Goal: Task Accomplishment & Management: Use online tool/utility

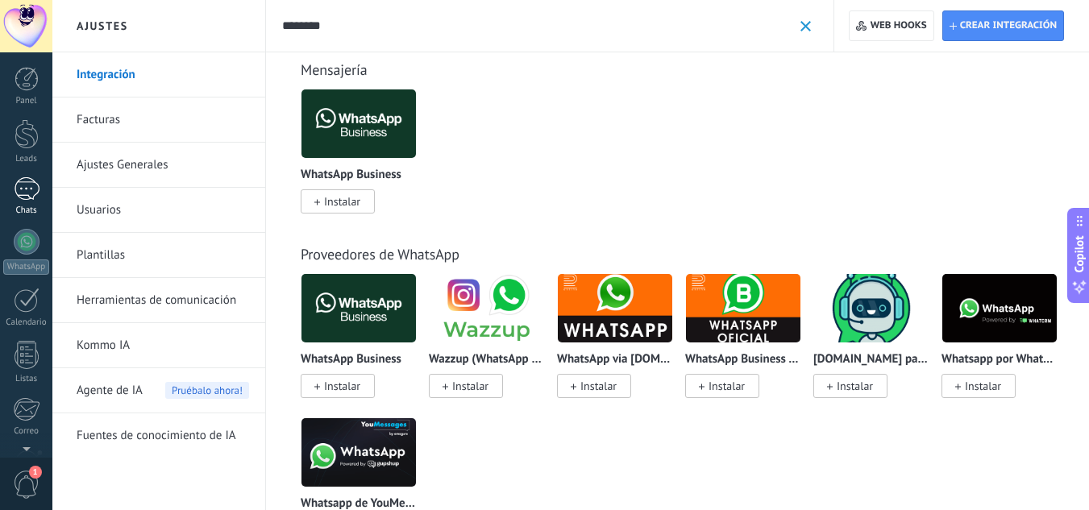
click at [24, 198] on div at bounding box center [27, 188] width 26 height 23
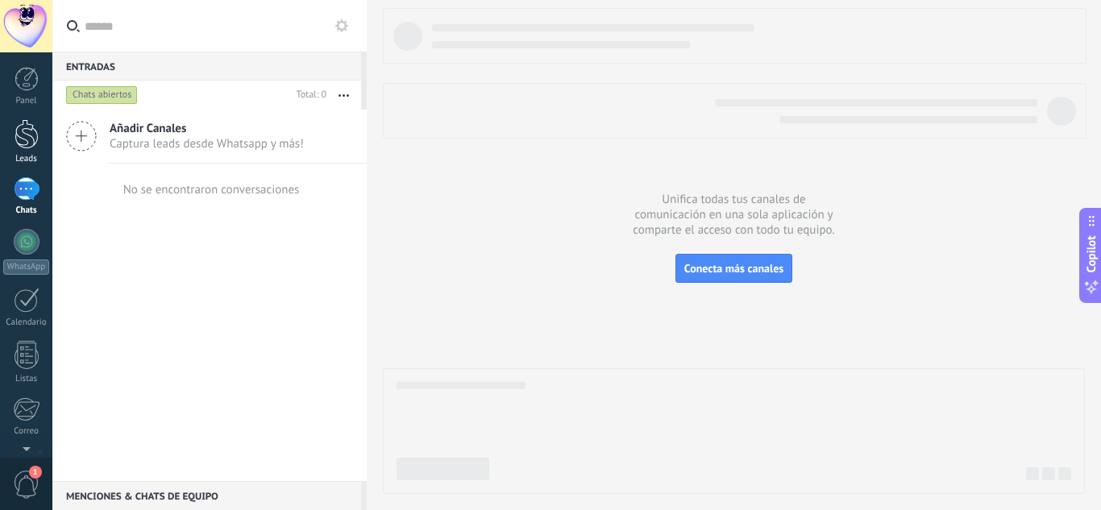
click at [24, 148] on div at bounding box center [27, 134] width 24 height 30
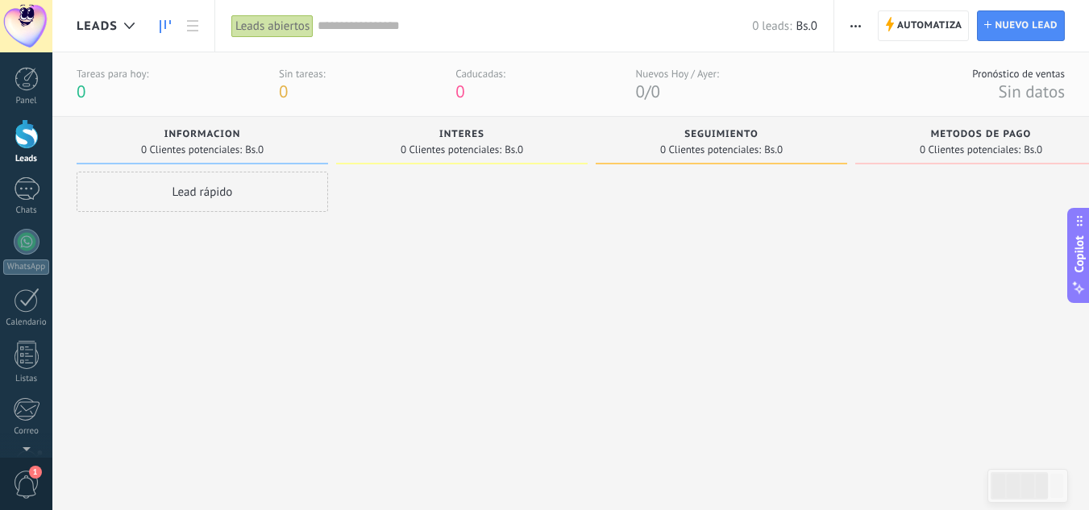
click at [22, 137] on div at bounding box center [27, 134] width 24 height 30
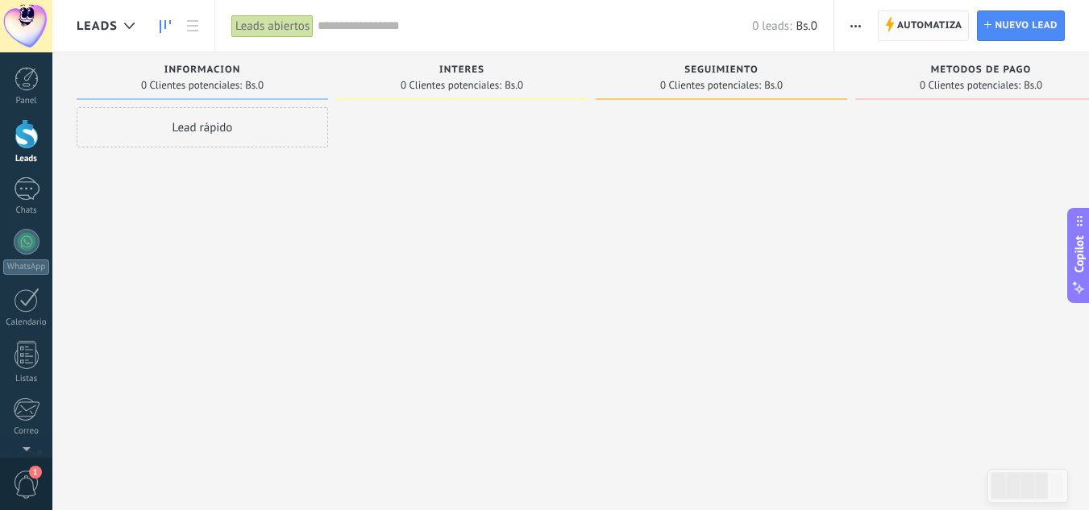
click at [917, 23] on span "Automatiza" at bounding box center [929, 25] width 65 height 29
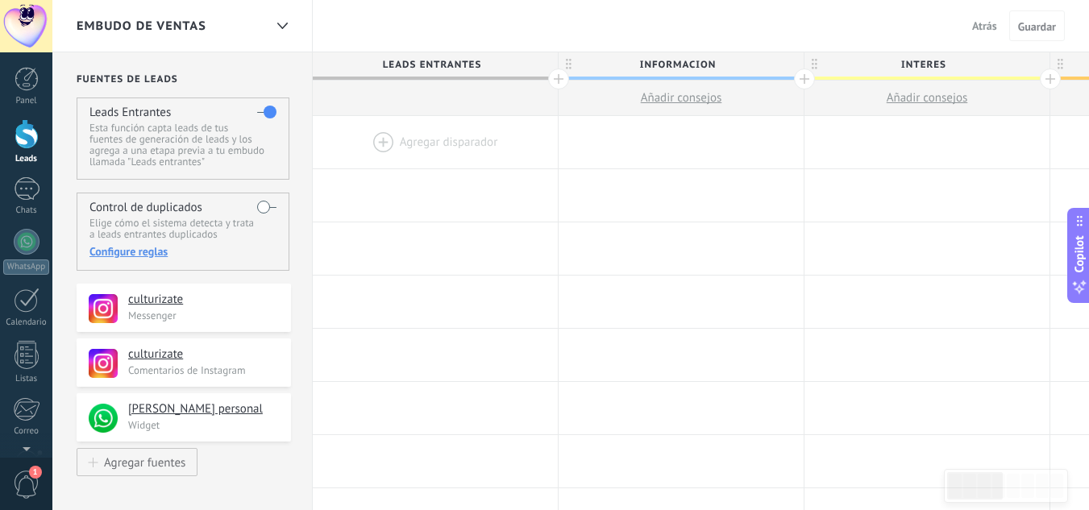
click at [373, 139] on div at bounding box center [435, 142] width 245 height 52
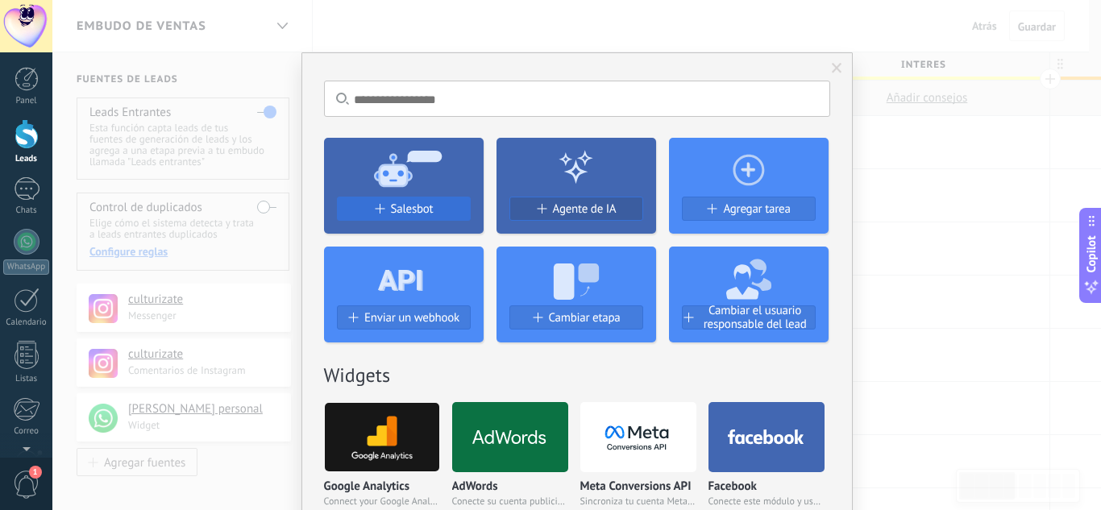
click at [426, 210] on span "Salesbot" at bounding box center [412, 209] width 43 height 14
click at [426, 210] on div "No hay resultados Salesbot Agente de IA Agregar tarea Enviar un webhook Cambiar…" at bounding box center [576, 255] width 1049 height 510
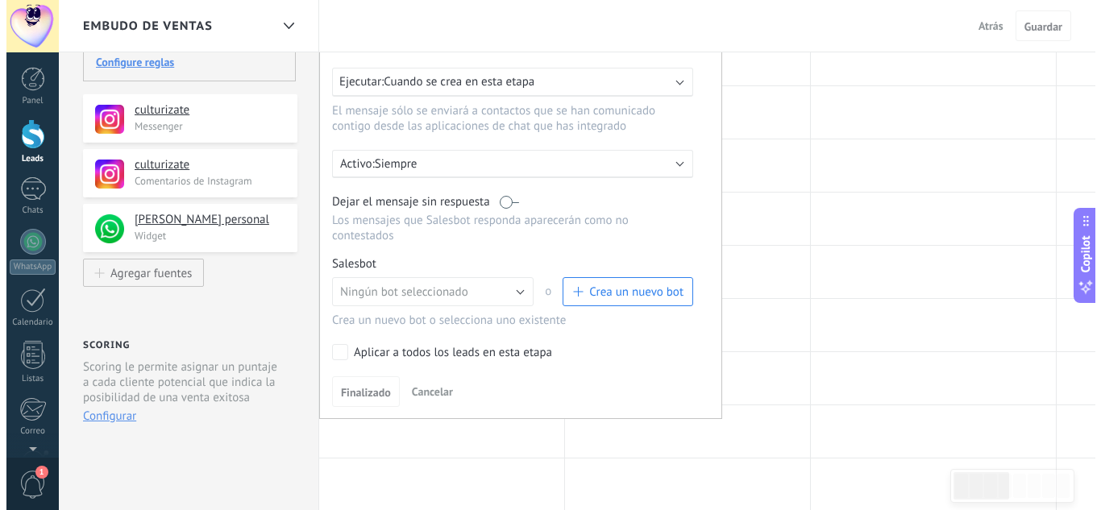
scroll to position [161, 0]
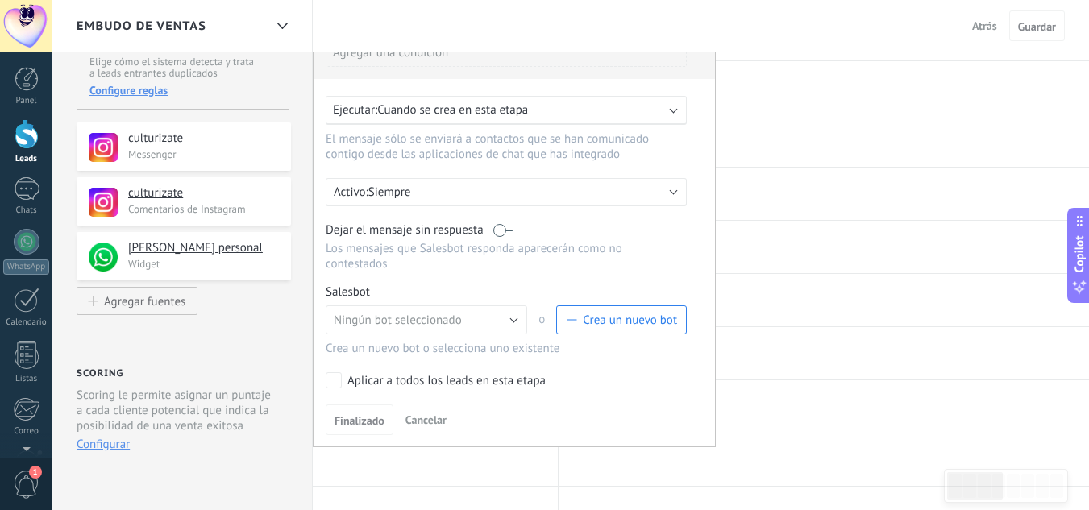
click at [600, 326] on span "Crea un nuevo bot" at bounding box center [630, 320] width 94 height 15
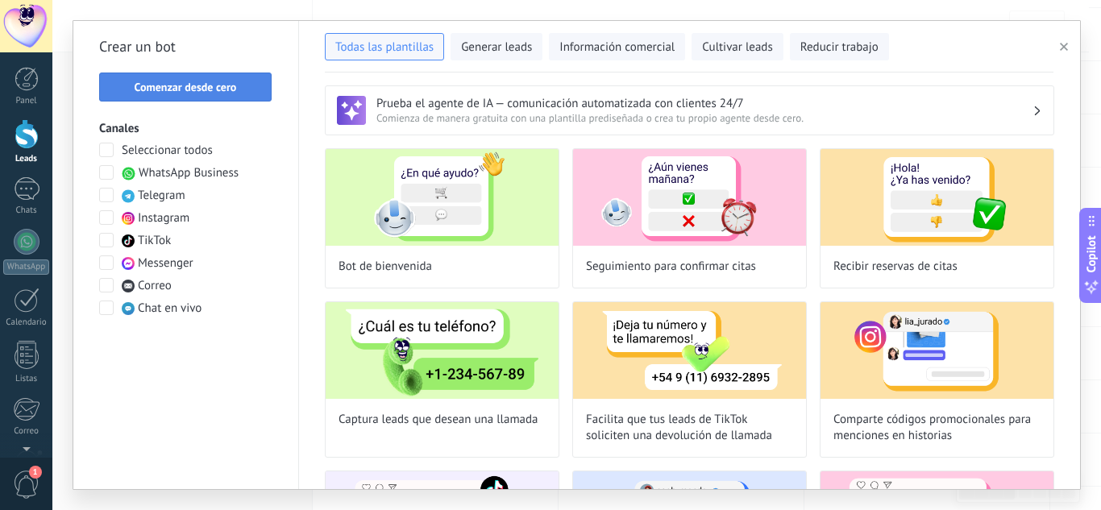
click at [220, 81] on span "Comenzar desde cero" at bounding box center [186, 86] width 102 height 11
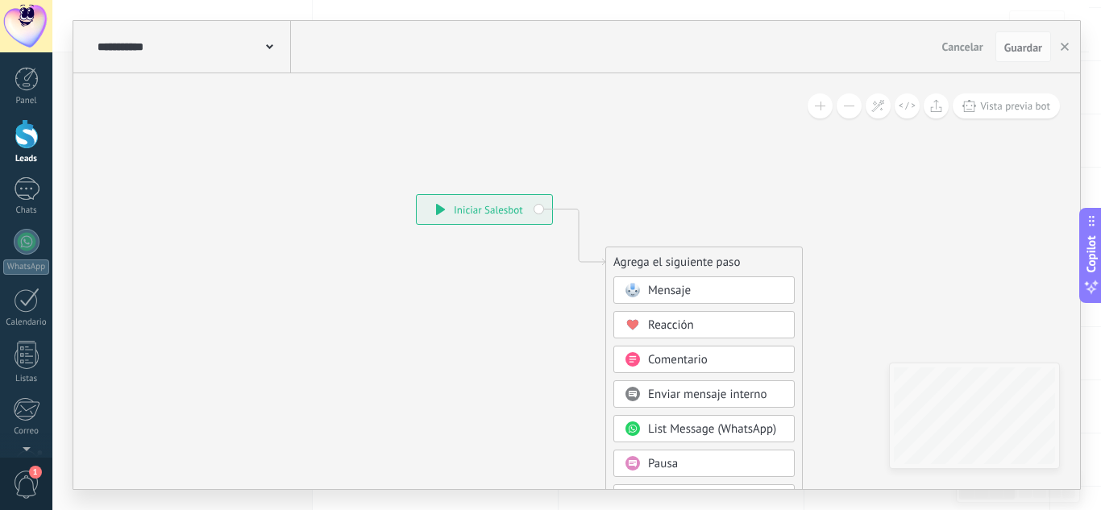
click at [266, 44] on div "**********" at bounding box center [192, 47] width 197 height 52
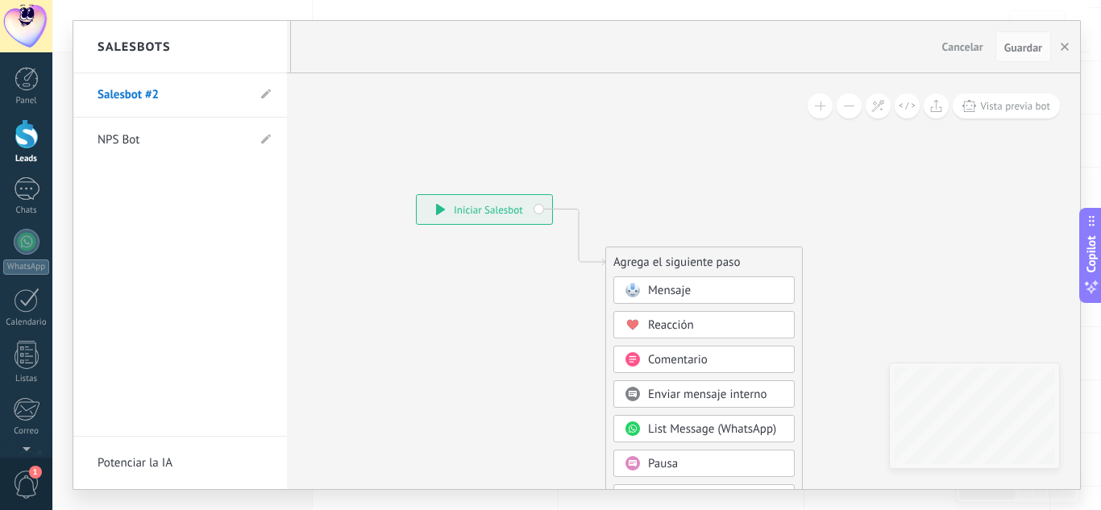
click at [260, 92] on li "Salesbot #2" at bounding box center [180, 95] width 214 height 44
click at [266, 98] on icon at bounding box center [266, 94] width 10 height 10
click at [189, 91] on input "**********" at bounding box center [155, 96] width 115 height 26
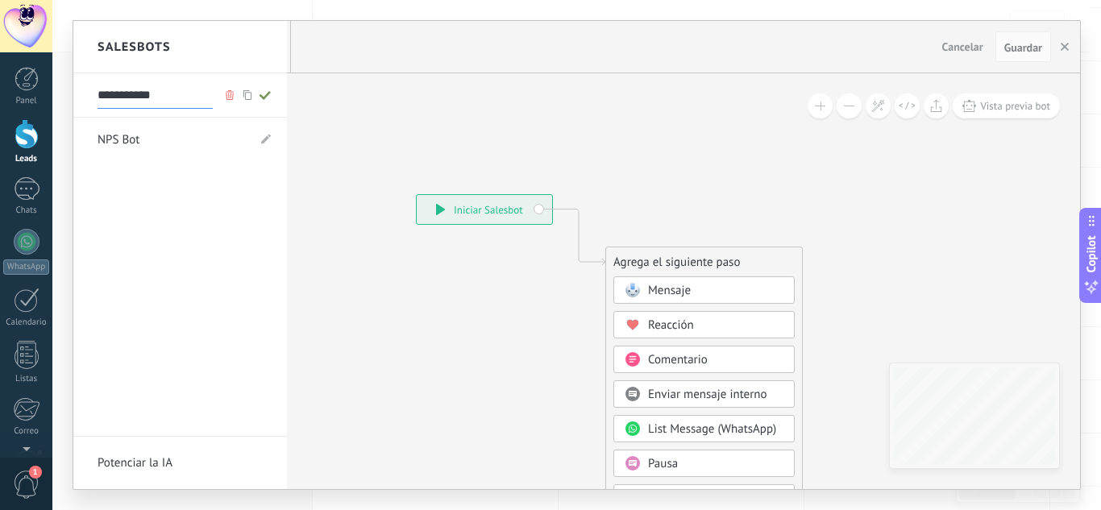
click at [189, 91] on input "**********" at bounding box center [155, 96] width 115 height 26
type input "**********"
click at [264, 98] on use at bounding box center [264, 95] width 11 height 9
type input "**********"
click at [459, 368] on div at bounding box center [576, 255] width 1007 height 468
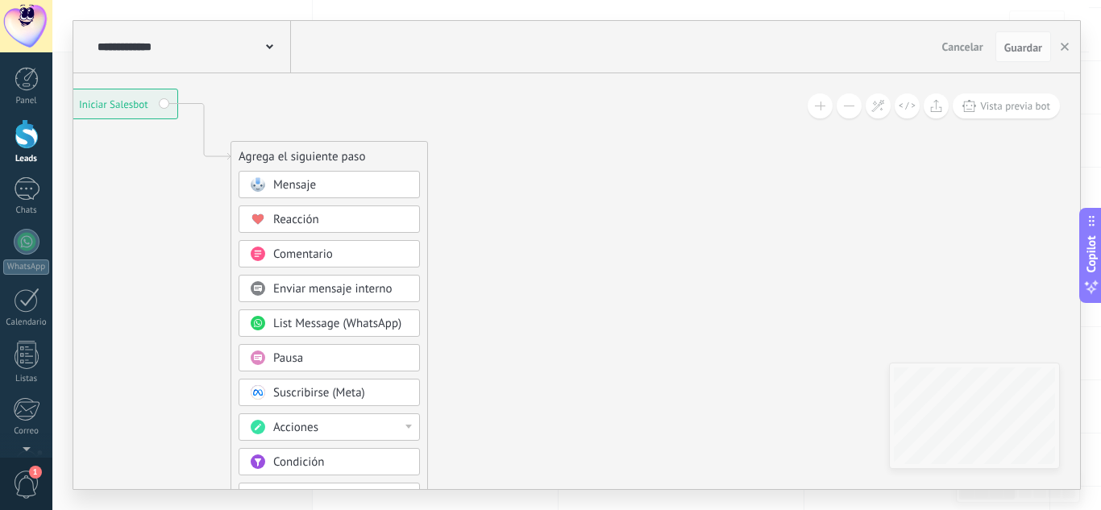
drag, startPoint x: 473, startPoint y: 358, endPoint x: 93, endPoint y: 245, distance: 396.9
click at [93, 245] on icon at bounding box center [179, 381] width 1083 height 1391
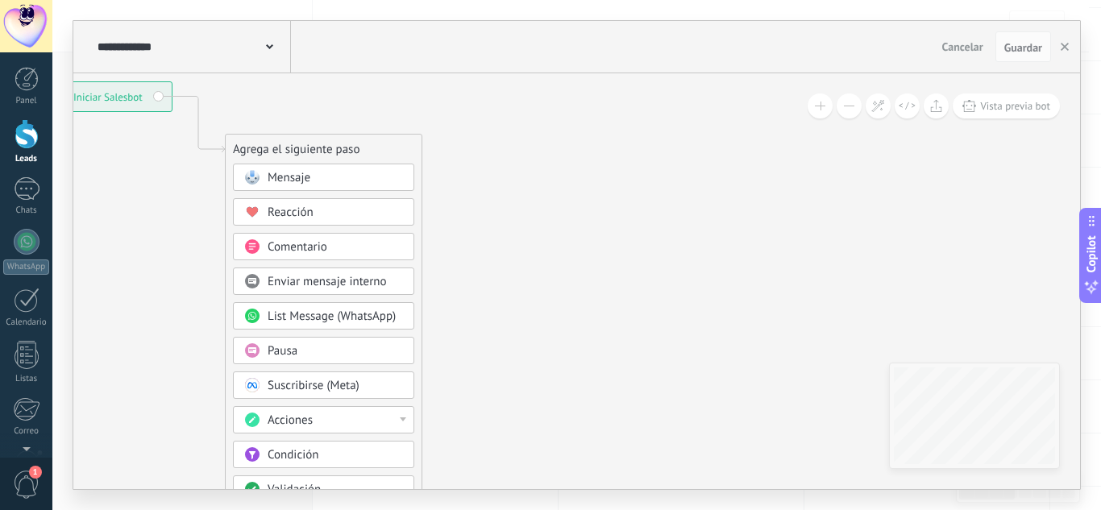
drag, startPoint x: 585, startPoint y: 331, endPoint x: 775, endPoint y: 231, distance: 215.3
click at [716, 231] on icon at bounding box center [173, 373] width 1083 height 1391
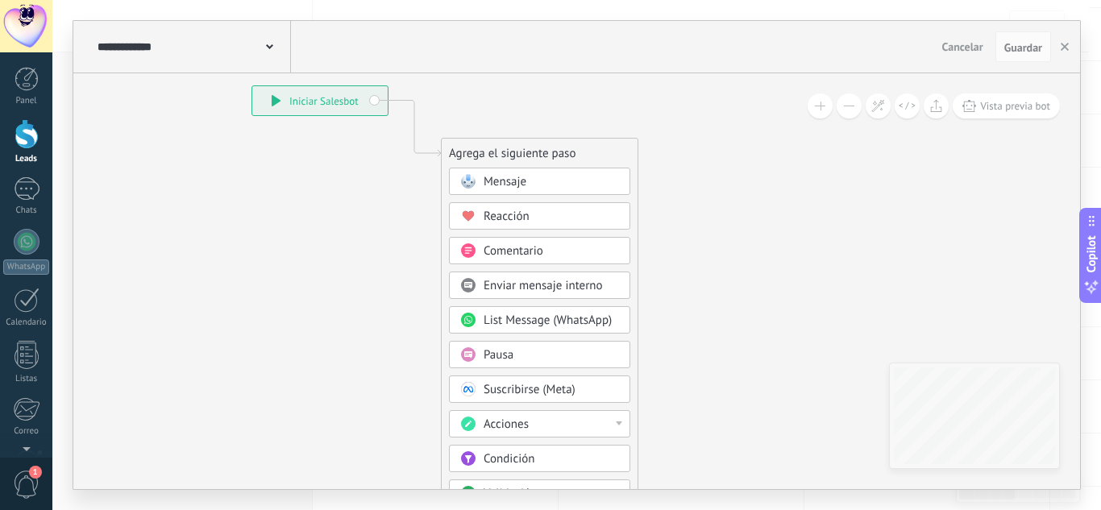
drag, startPoint x: 699, startPoint y: 217, endPoint x: 701, endPoint y: 256, distance: 38.7
click at [701, 256] on icon at bounding box center [389, 377] width 1083 height 1391
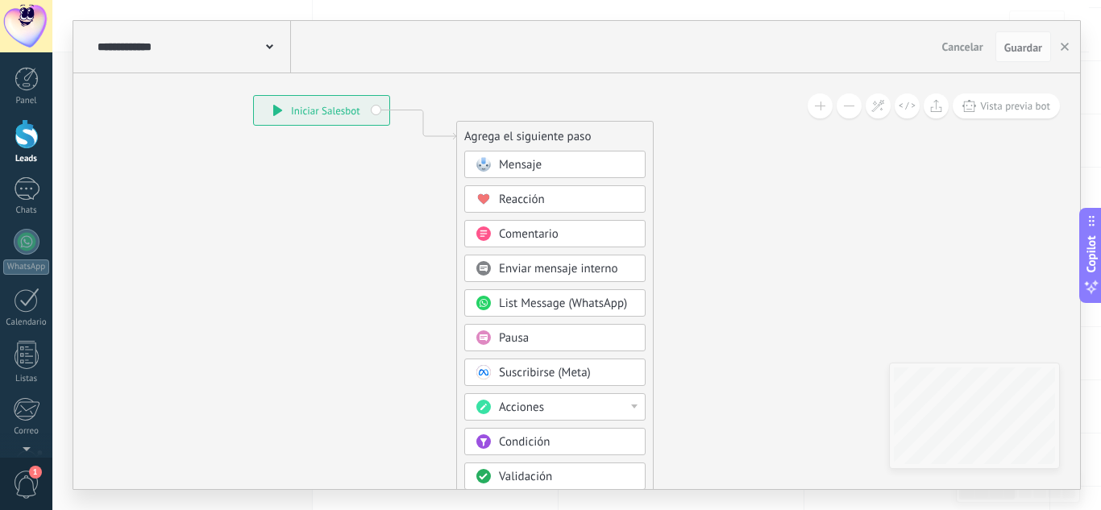
drag, startPoint x: 563, startPoint y: 167, endPoint x: 594, endPoint y: 106, distance: 67.8
click at [594, 123] on div "Agrega el siguiente paso" at bounding box center [555, 136] width 196 height 27
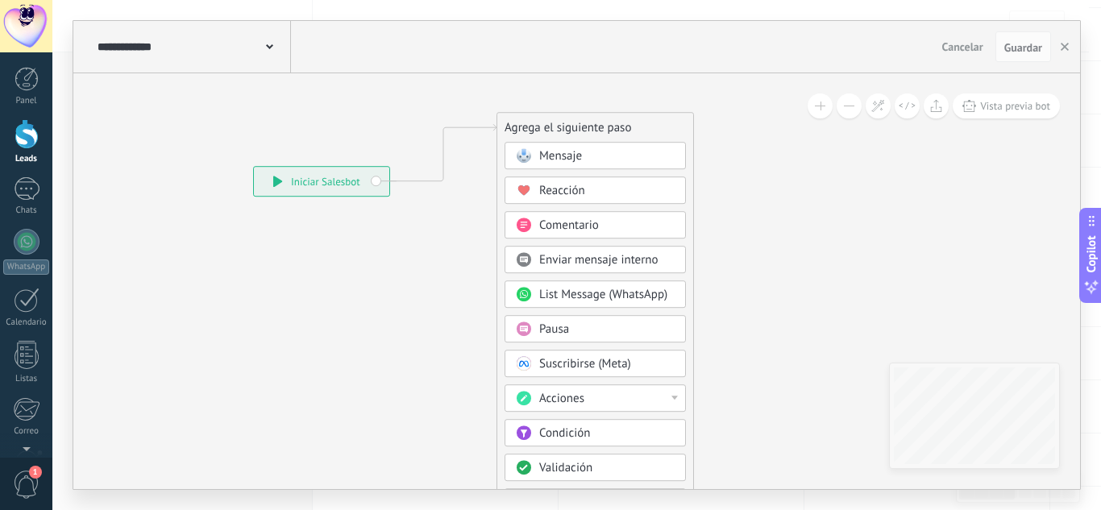
drag, startPoint x: 581, startPoint y: 173, endPoint x: 606, endPoint y: 121, distance: 57.3
click at [606, 121] on div "Agrega el siguiente paso" at bounding box center [595, 127] width 196 height 27
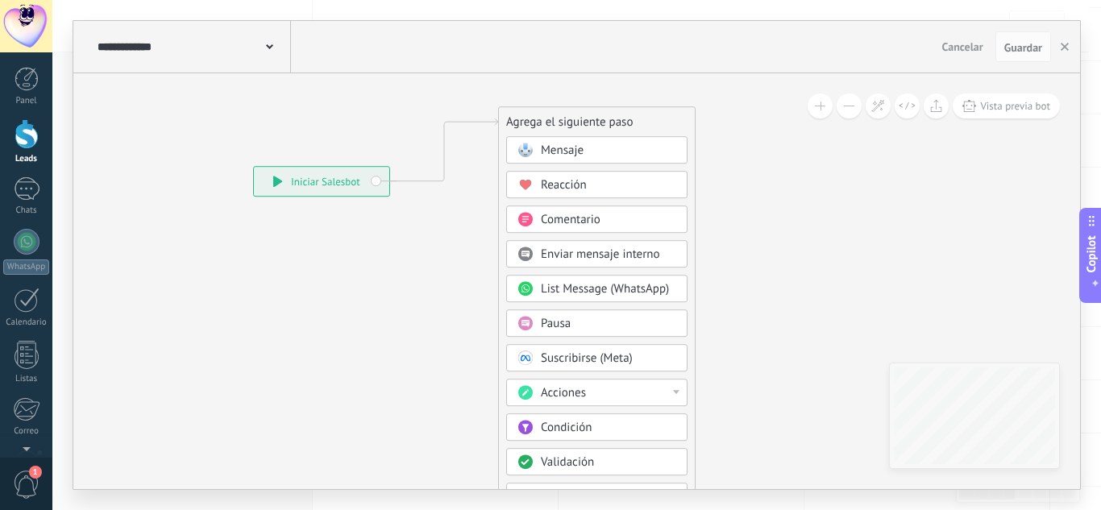
click at [598, 145] on div "Mensaje" at bounding box center [608, 151] width 135 height 16
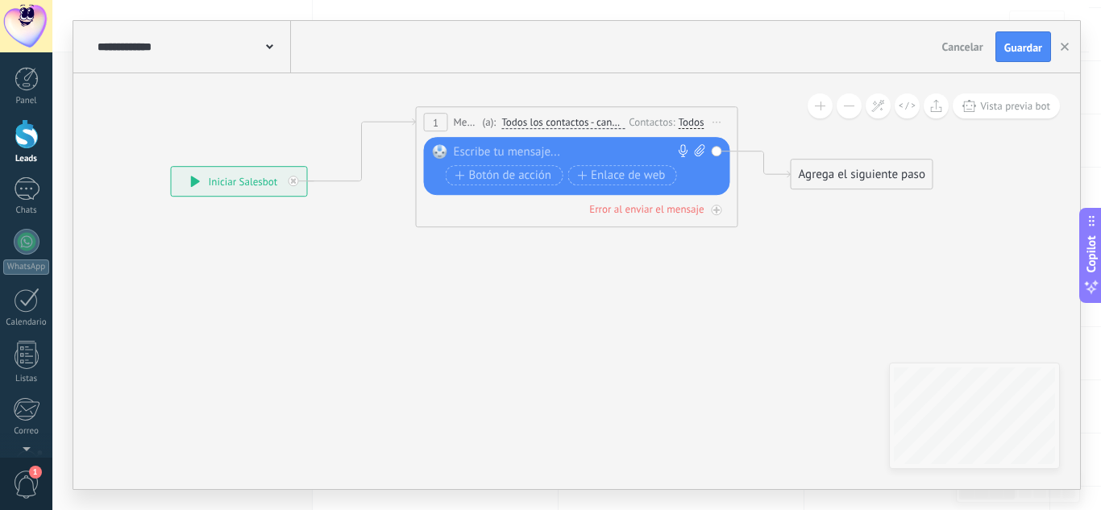
click at [693, 123] on div "Todos" at bounding box center [692, 122] width 26 height 13
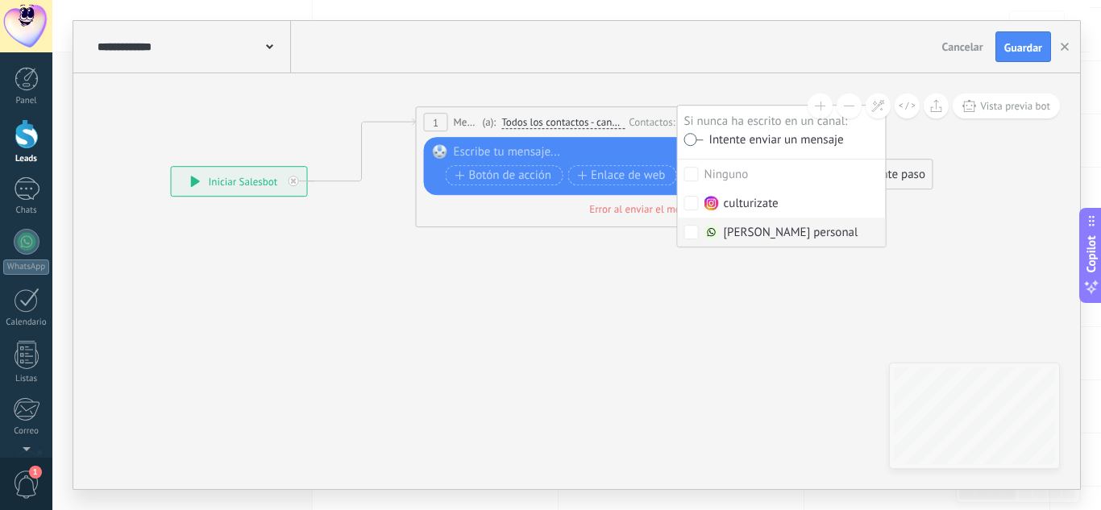
click at [723, 230] on div "[PERSON_NAME] personal" at bounding box center [782, 233] width 154 height 16
click at [715, 235] on img at bounding box center [712, 232] width 15 height 15
click at [803, 337] on icon at bounding box center [525, 155] width 1514 height 905
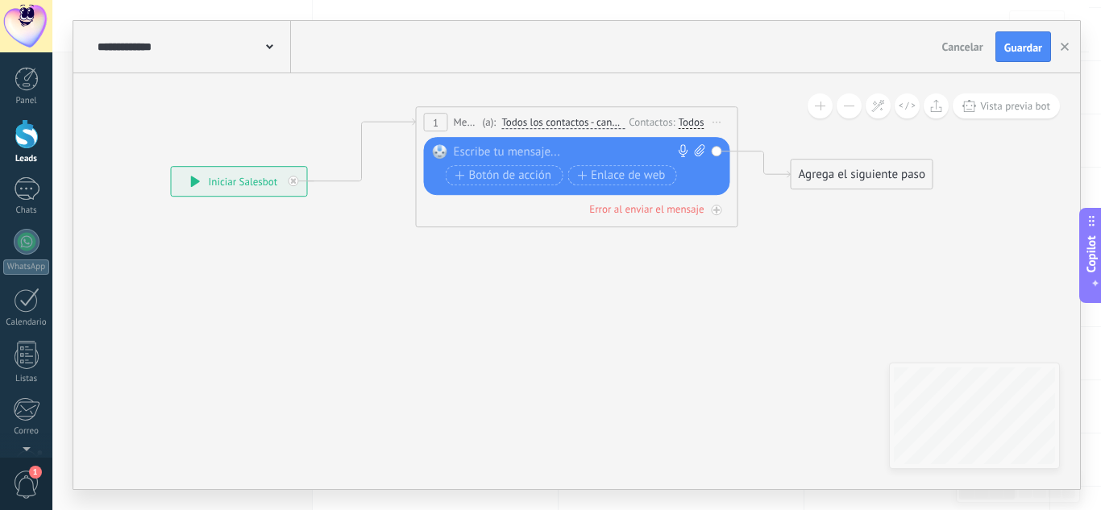
drag, startPoint x: 568, startPoint y: 222, endPoint x: 402, endPoint y: 214, distance: 166.3
click at [171, 166] on div "**********" at bounding box center [171, 166] width 0 height 0
click at [862, 185] on div "Agrega el siguiente paso" at bounding box center [862, 174] width 141 height 27
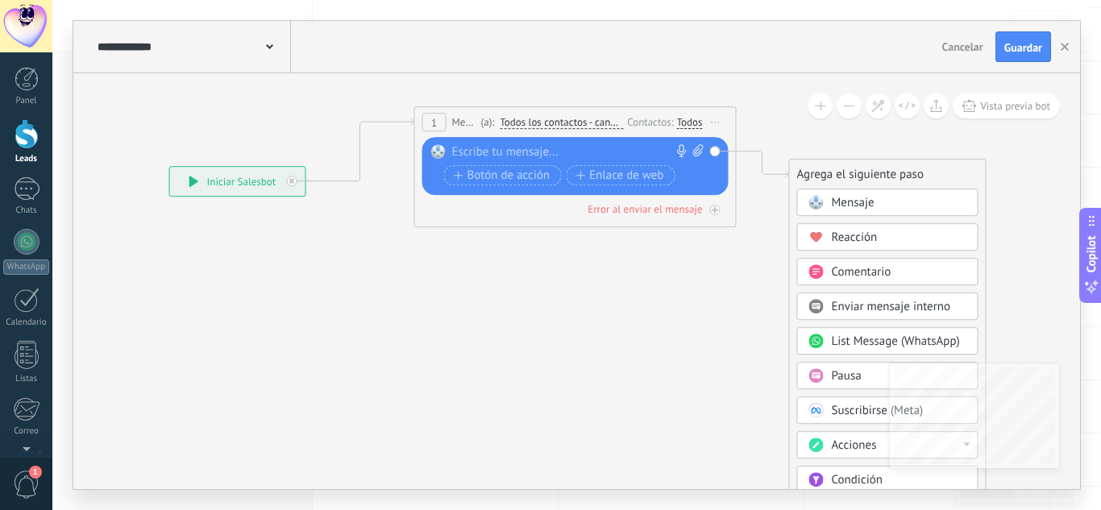
drag, startPoint x: 739, startPoint y: 306, endPoint x: 422, endPoint y: 191, distance: 337.6
click at [422, 191] on icon at bounding box center [523, 155] width 1514 height 905
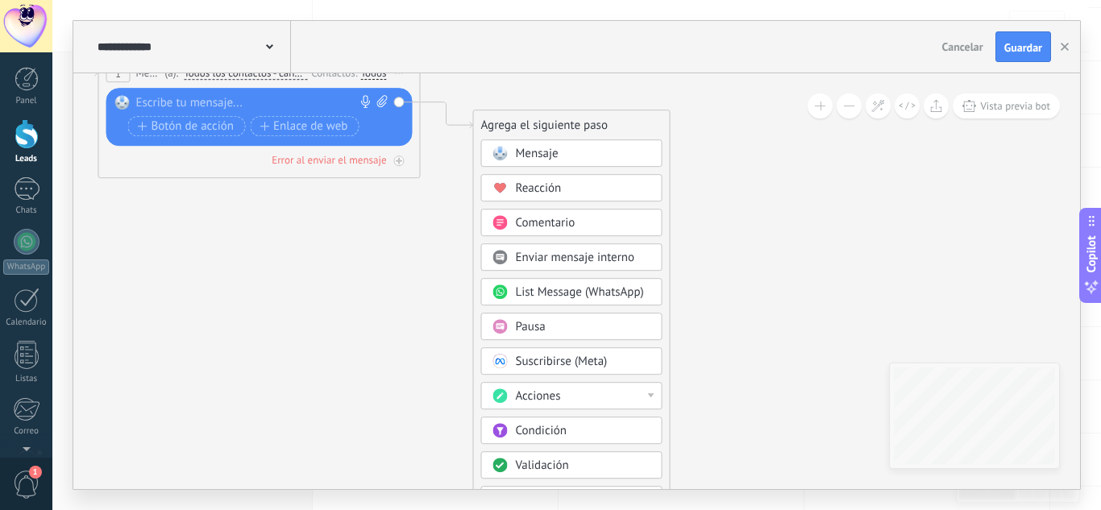
click at [543, 187] on span "Reacción" at bounding box center [539, 188] width 46 height 15
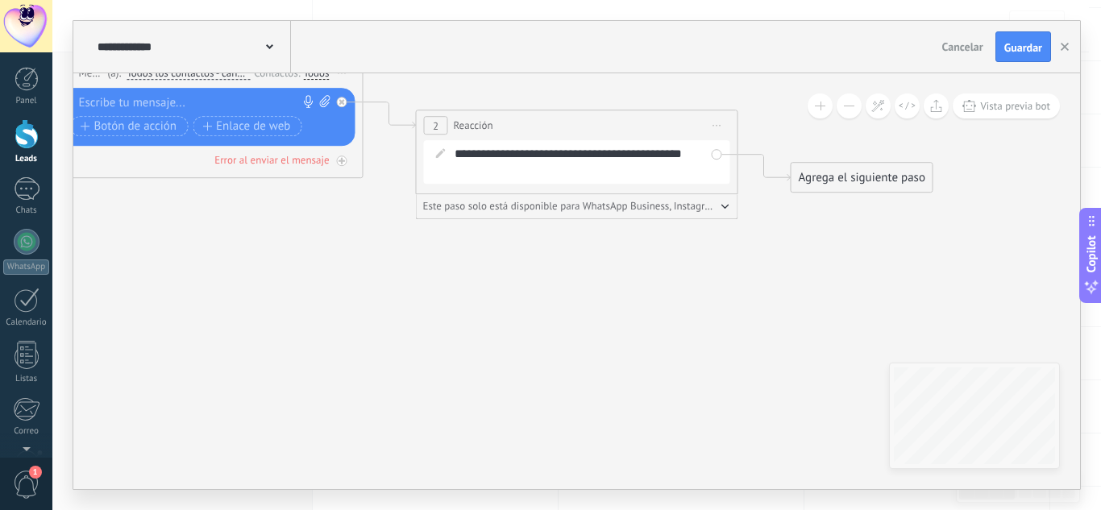
click at [715, 125] on icon at bounding box center [717, 126] width 8 height 2
click at [770, 232] on div "Borrar" at bounding box center [791, 230] width 160 height 27
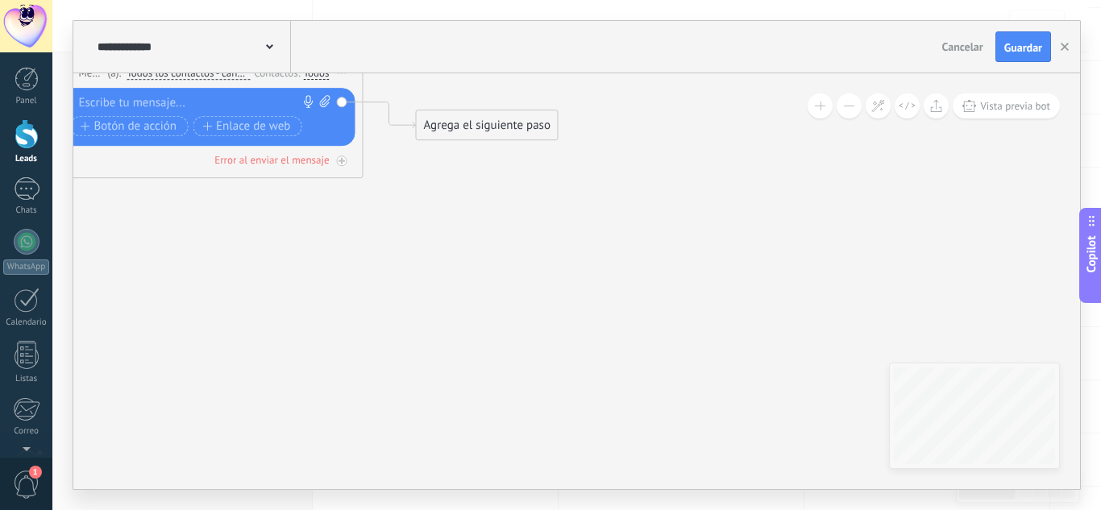
click at [464, 135] on div "Agrega el siguiente paso" at bounding box center [487, 125] width 141 height 27
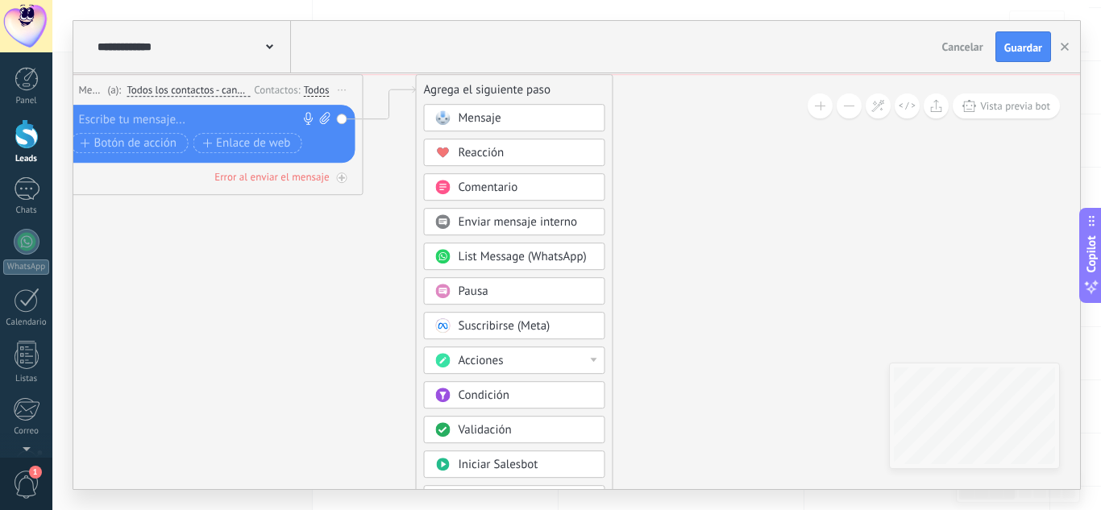
drag, startPoint x: 536, startPoint y: 150, endPoint x: 536, endPoint y: 91, distance: 58.8
click at [536, 91] on div "Agrega el siguiente paso" at bounding box center [515, 90] width 196 height 27
click at [459, 289] on span "Pausa" at bounding box center [474, 291] width 30 height 15
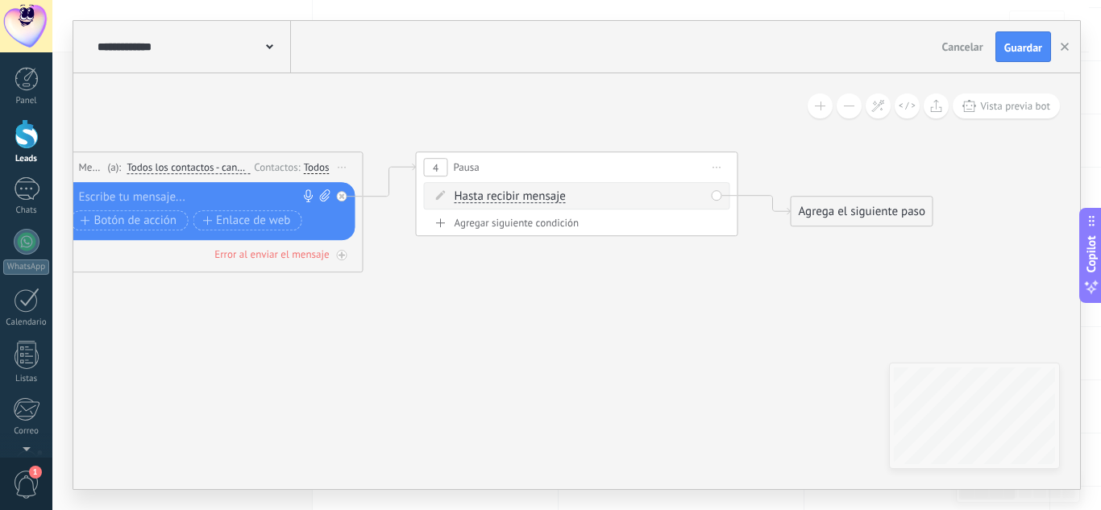
click at [513, 189] on div "Hasta recibir mensaje Hasta recibir mensaje Temporizador Excepto horas laborale…" at bounding box center [577, 195] width 306 height 27
click at [512, 196] on span "Hasta recibir mensaje" at bounding box center [510, 196] width 111 height 13
click at [512, 196] on button "Hasta recibir mensaje" at bounding box center [548, 196] width 202 height 29
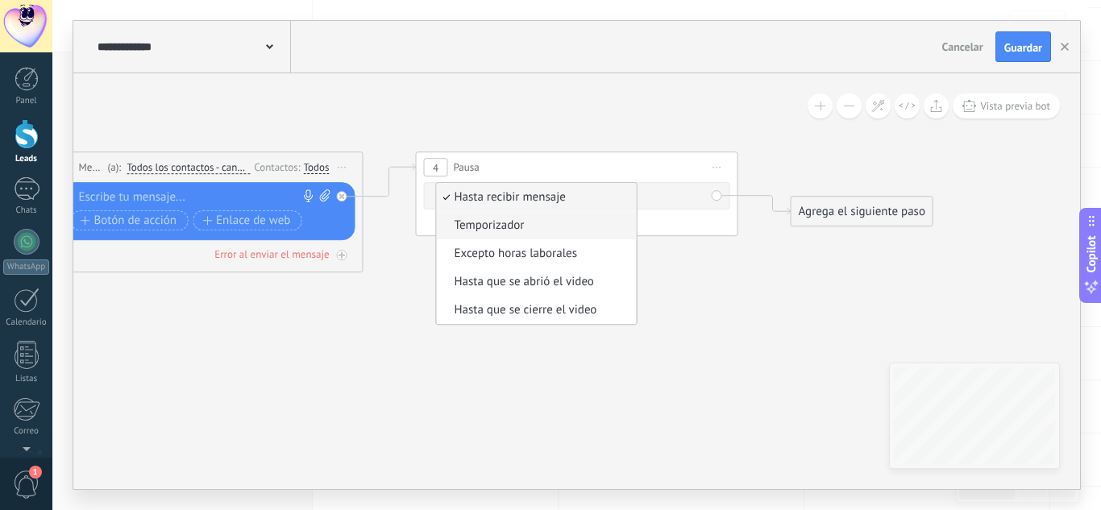
click at [505, 226] on span "Temporizador" at bounding box center [534, 226] width 195 height 16
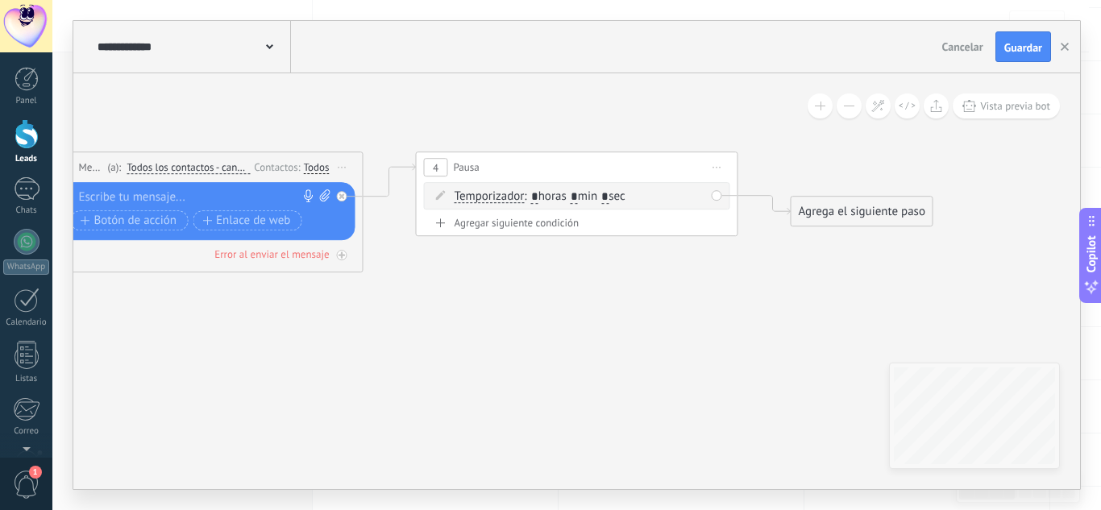
click at [717, 171] on span "Iniciar vista previa aquí Cambiar nombre Duplicar Borrar" at bounding box center [718, 167] width 26 height 23
click at [777, 273] on div "Borrar" at bounding box center [791, 272] width 160 height 27
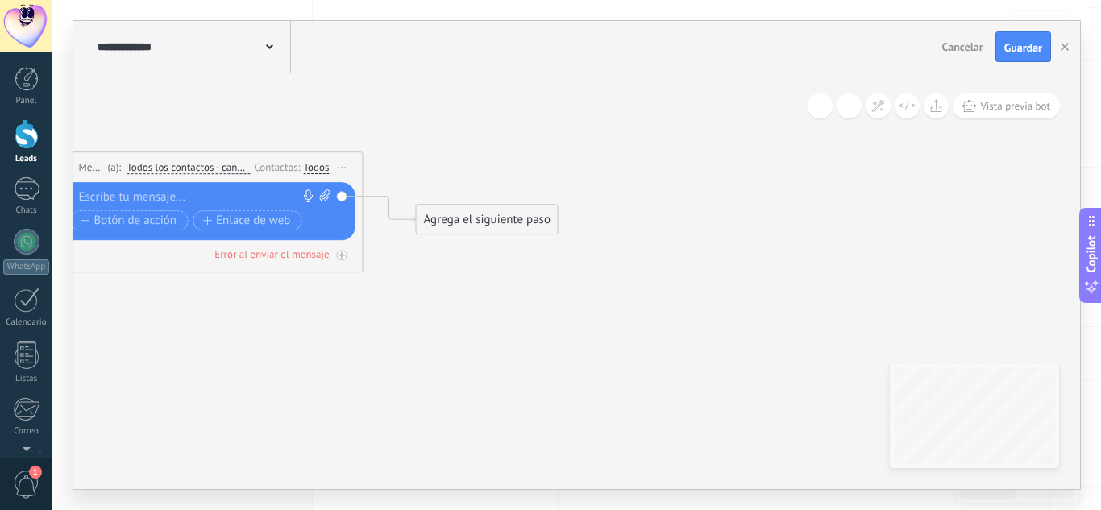
click at [471, 218] on div "Agrega el siguiente paso" at bounding box center [487, 219] width 141 height 27
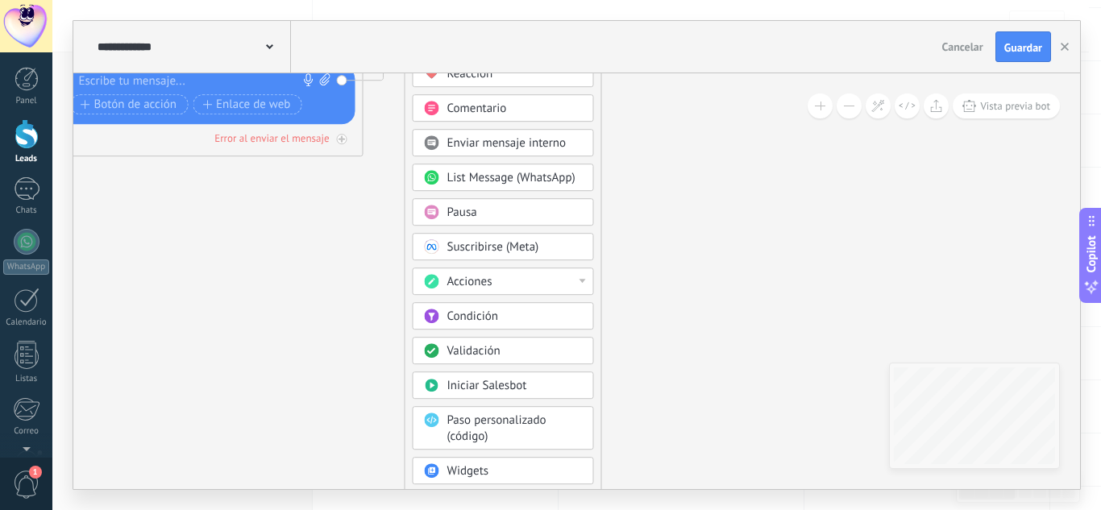
drag, startPoint x: 523, startPoint y: 99, endPoint x: 513, endPoint y: -6, distance: 105.3
click at [513, 0] on html ".abecls-1,.abecls-2{fill-rule:evenodd}.abecls-2{fill:#fff} .abhcls-1{fill:none}…" at bounding box center [550, 94] width 1101 height 510
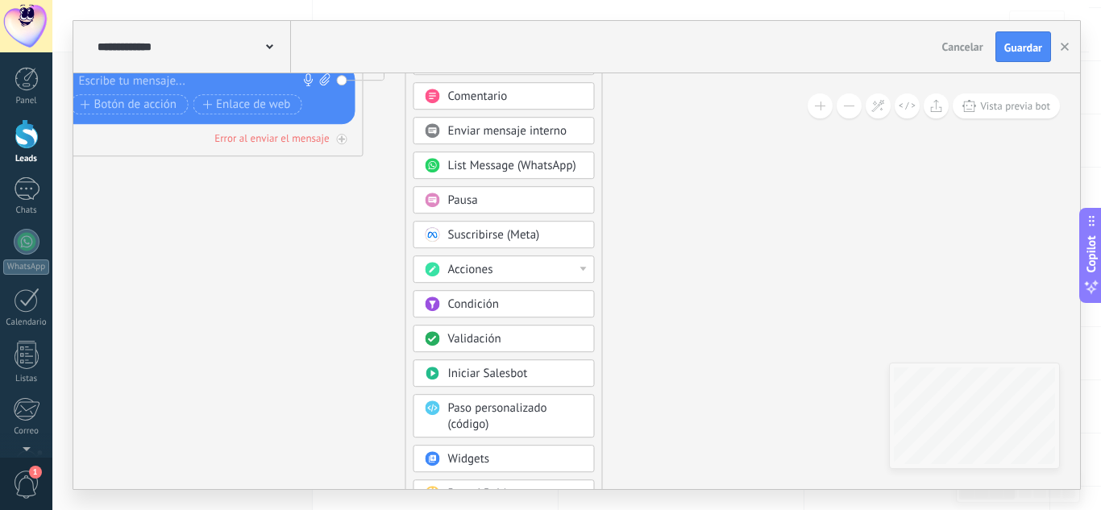
click at [501, 274] on div "Acciones" at bounding box center [515, 270] width 135 height 16
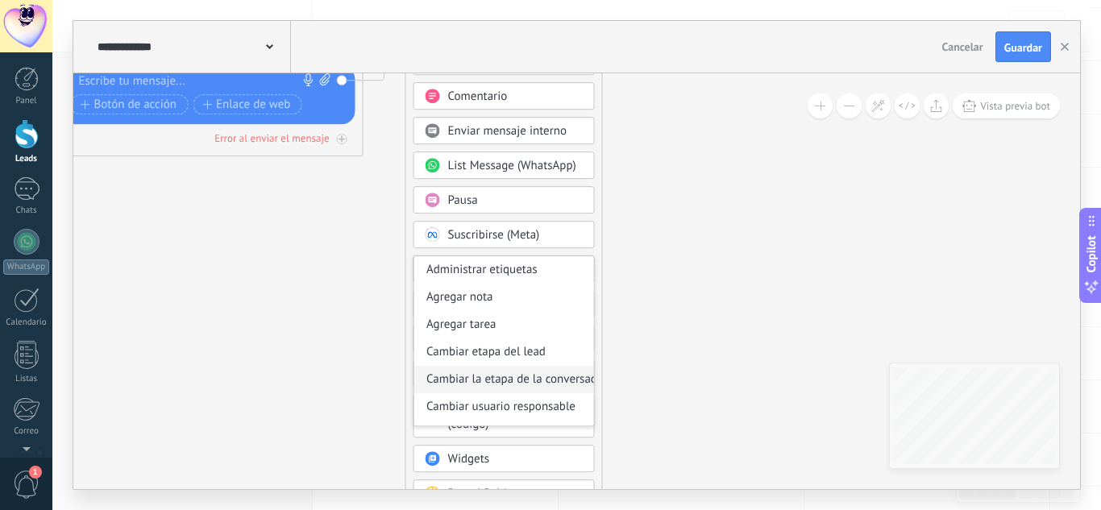
scroll to position [81, 0]
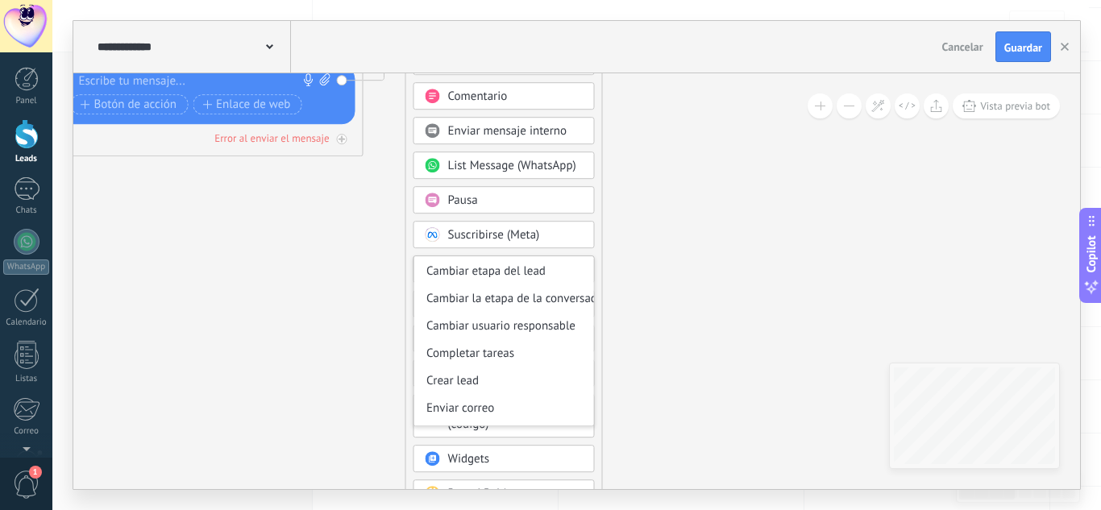
click at [597, 259] on div "Agrega el siguiente paso Mensaje Mensaje Mensaje Reacción Comentario Enviar men…" at bounding box center [503, 261] width 197 height 557
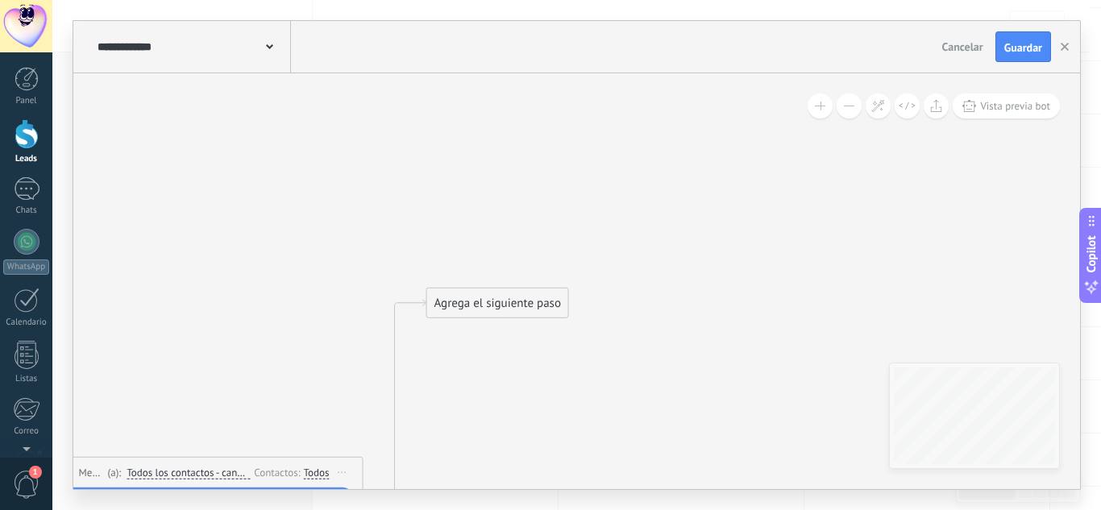
drag, startPoint x: 504, startPoint y: 411, endPoint x: 527, endPoint y: 97, distance: 315.3
click at [527, 290] on div "Agrega el siguiente paso" at bounding box center [497, 303] width 141 height 27
click at [527, 123] on icon at bounding box center [156, 335] width 1527 height 1292
click at [526, 114] on div "Agrega el siguiente paso" at bounding box center [500, 106] width 141 height 27
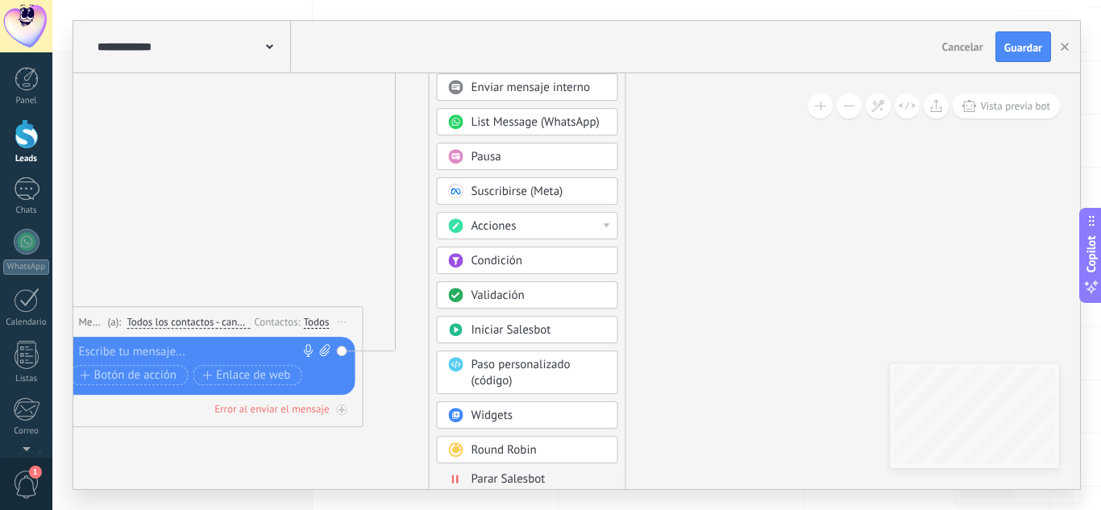
click at [556, 258] on div "Condición" at bounding box center [539, 261] width 135 height 16
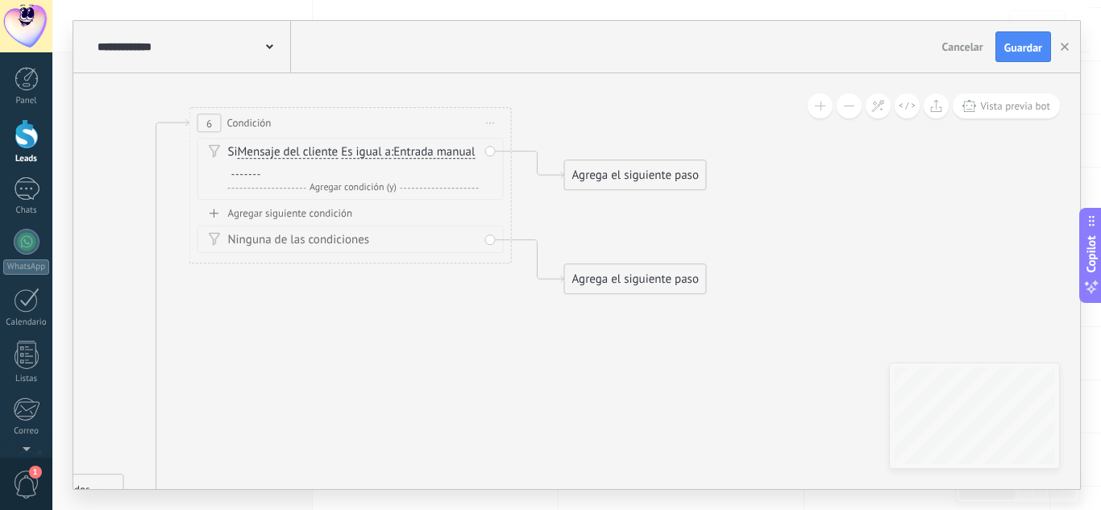
drag, startPoint x: 794, startPoint y: 272, endPoint x: 474, endPoint y: 158, distance: 339.9
click at [447, 177] on icon at bounding box center [105, 351] width 1902 height 1294
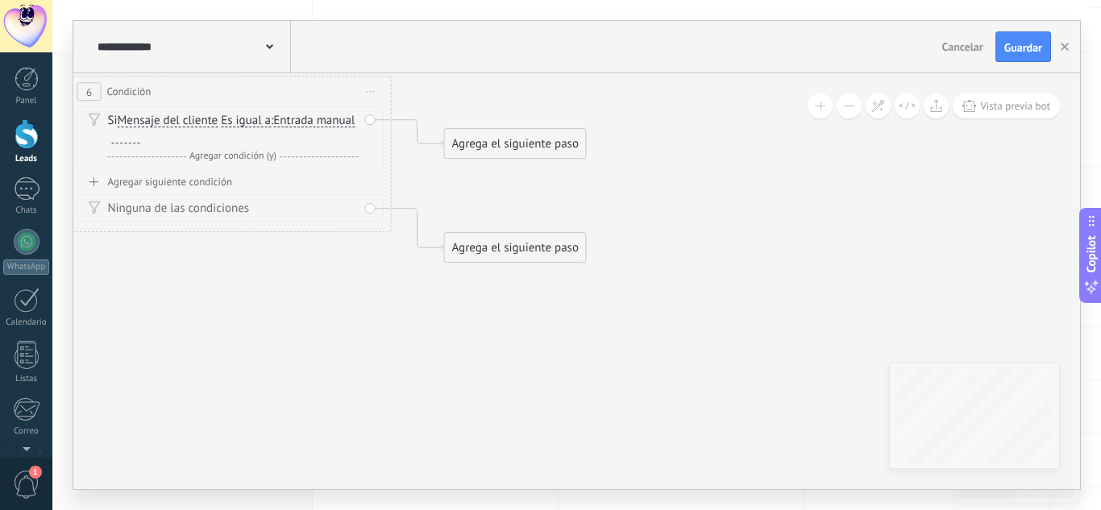
click at [505, 144] on div "Agrega el siguiente paso" at bounding box center [515, 144] width 141 height 27
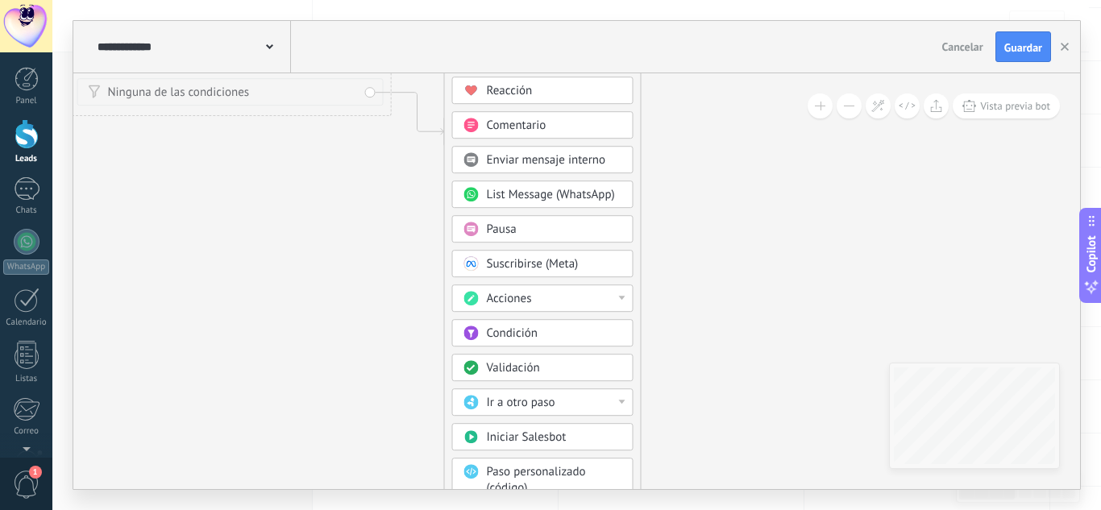
click at [547, 370] on div "Validación" at bounding box center [554, 368] width 135 height 16
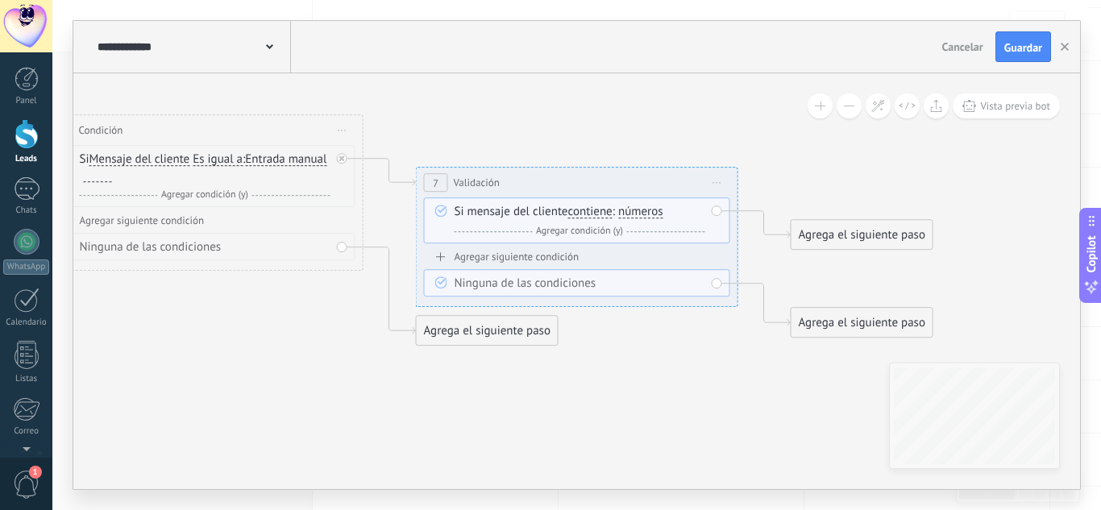
click at [896, 231] on div "Agrega el siguiente paso" at bounding box center [862, 235] width 141 height 27
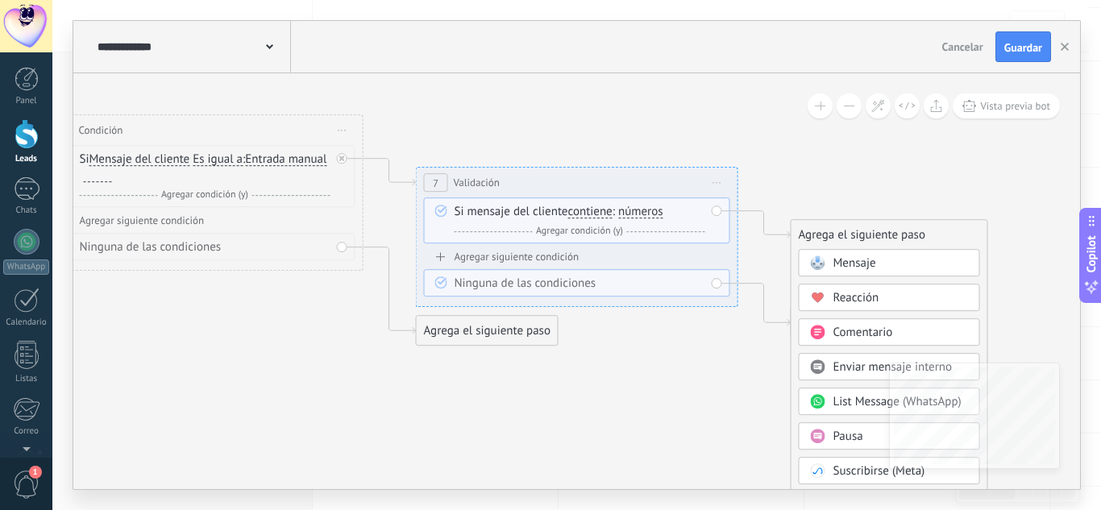
click at [713, 183] on icon at bounding box center [717, 183] width 8 height 2
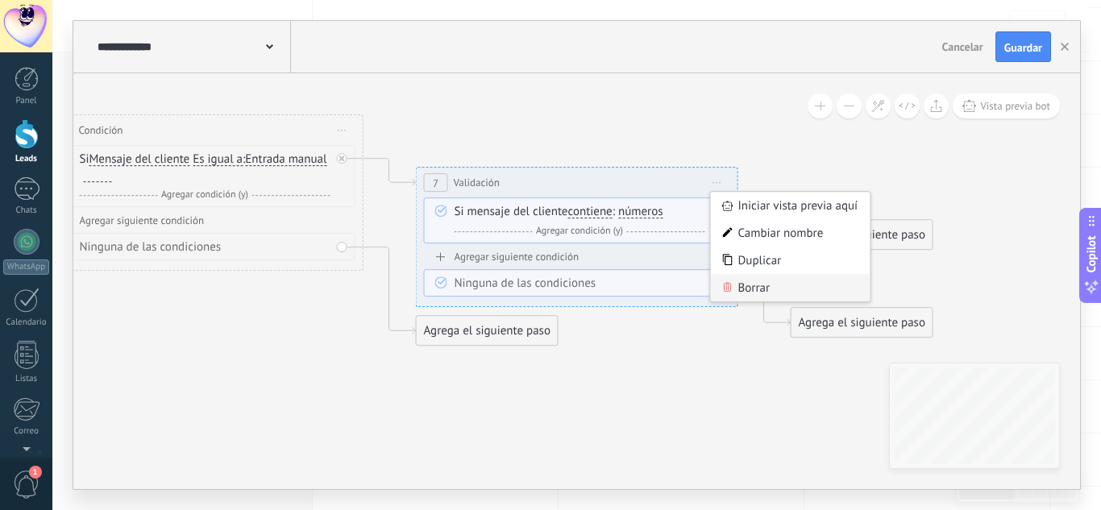
click at [729, 289] on icon at bounding box center [728, 287] width 8 height 10
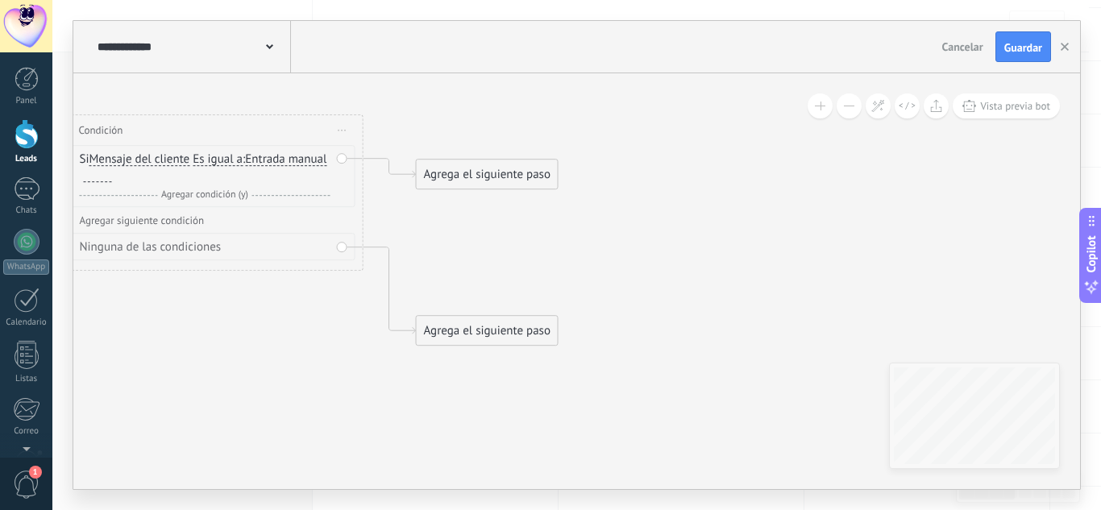
click at [477, 183] on div "Agrega el siguiente paso" at bounding box center [487, 174] width 141 height 27
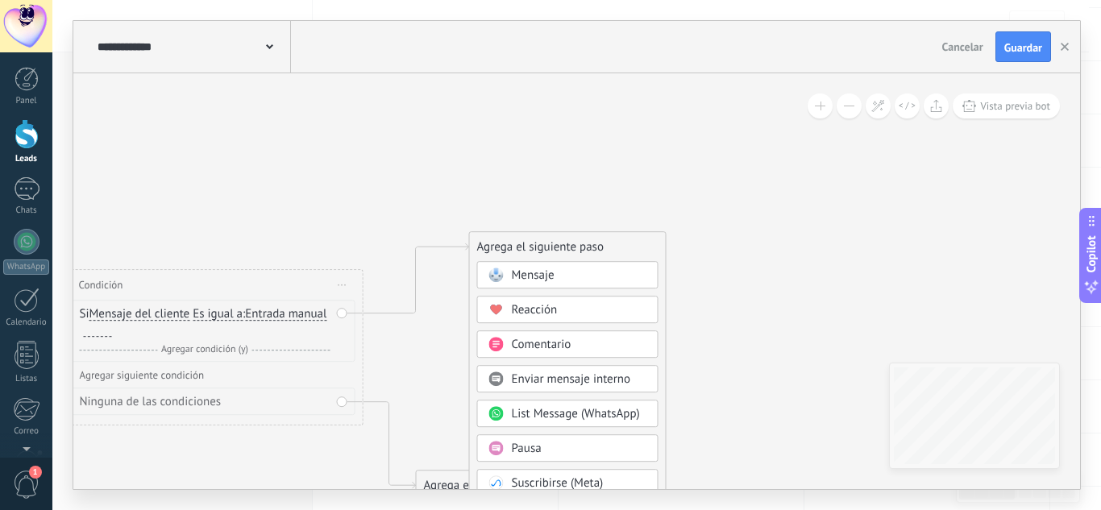
drag, startPoint x: 557, startPoint y: 323, endPoint x: 617, endPoint y: 214, distance: 125.2
click at [634, 234] on div "Agrega el siguiente paso" at bounding box center [568, 247] width 196 height 27
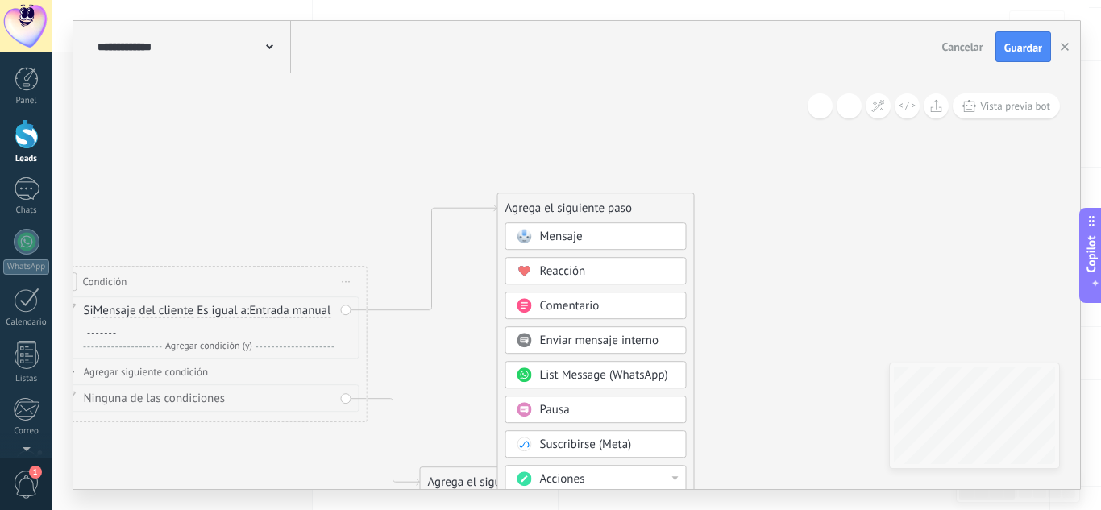
drag, startPoint x: 412, startPoint y: 353, endPoint x: 659, endPoint y: 204, distance: 288.9
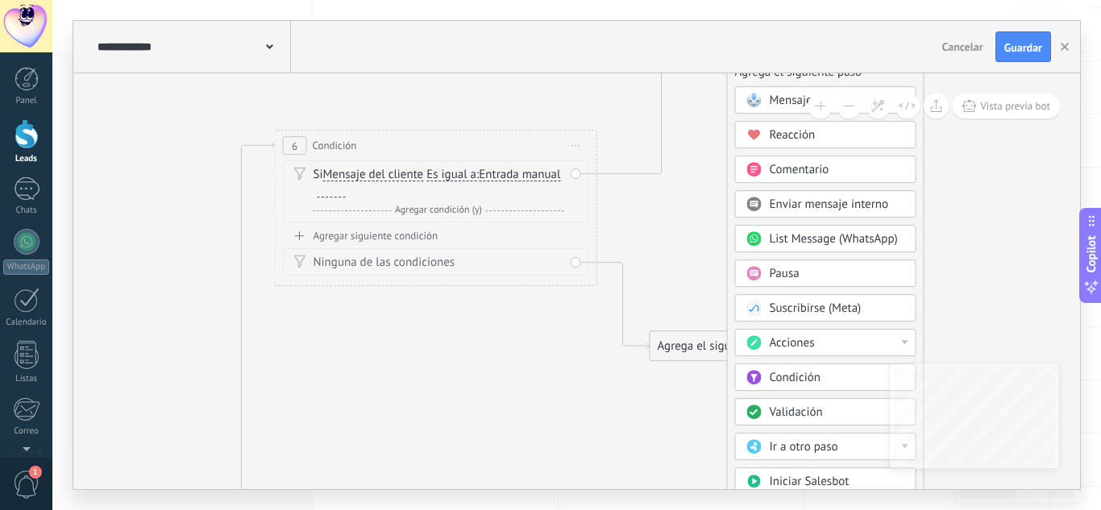
click at [576, 152] on span "Iniciar vista previa aquí Cambiar nombre Duplicar [GEOGRAPHIC_DATA]" at bounding box center [576, 145] width 26 height 23
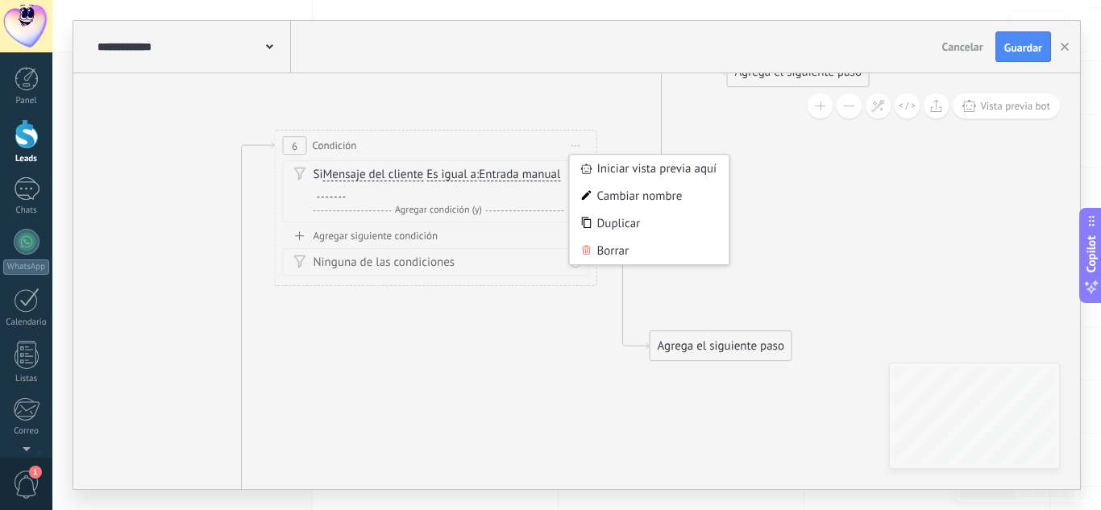
click at [598, 255] on div "Borrar" at bounding box center [650, 250] width 160 height 27
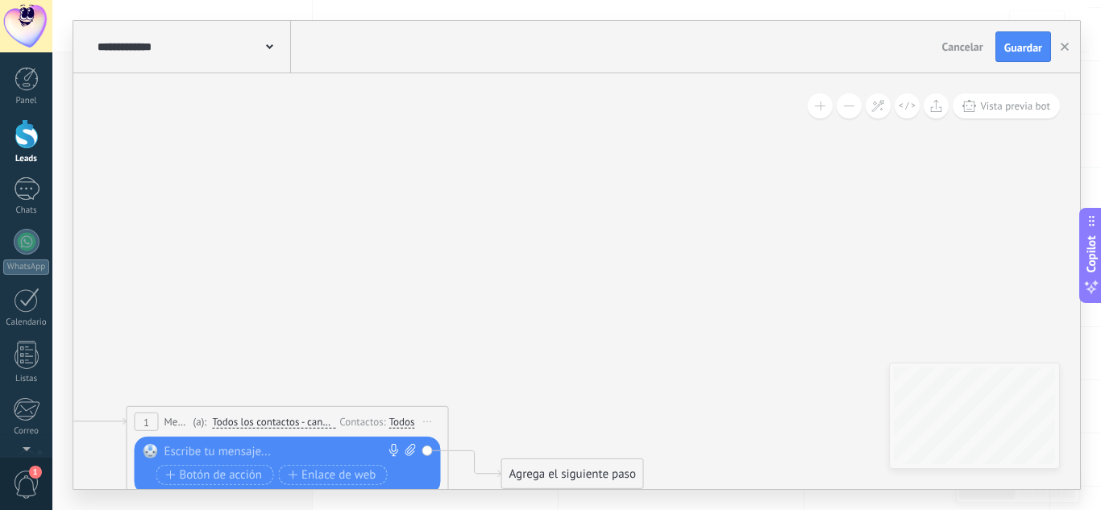
drag, startPoint x: 360, startPoint y: 384, endPoint x: 879, endPoint y: 293, distance: 527.9
click at [879, 293] on icon at bounding box center [235, 466] width 1514 height 927
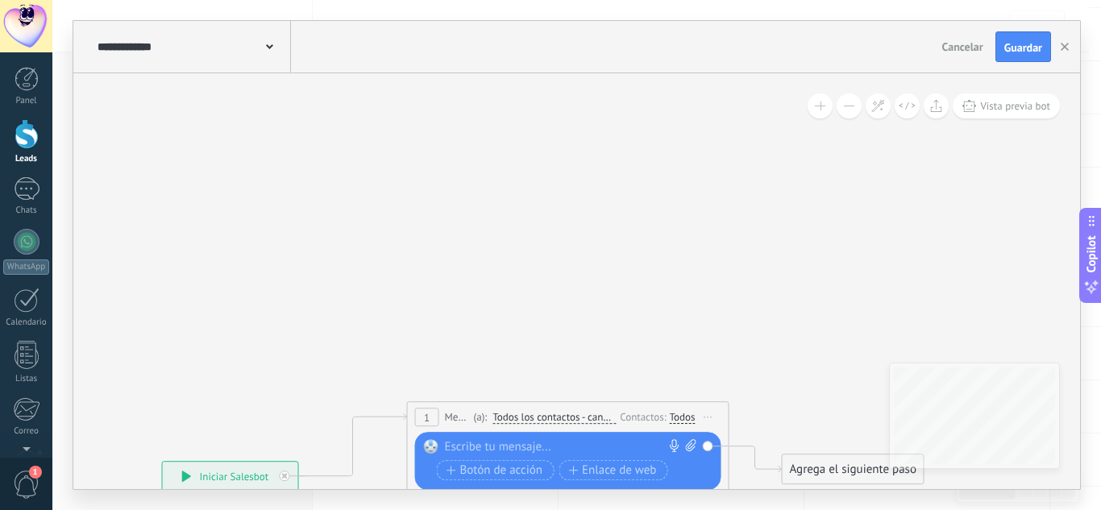
drag, startPoint x: 662, startPoint y: 321, endPoint x: 647, endPoint y: 144, distance: 177.1
click at [647, 145] on icon at bounding box center [516, 461] width 1514 height 927
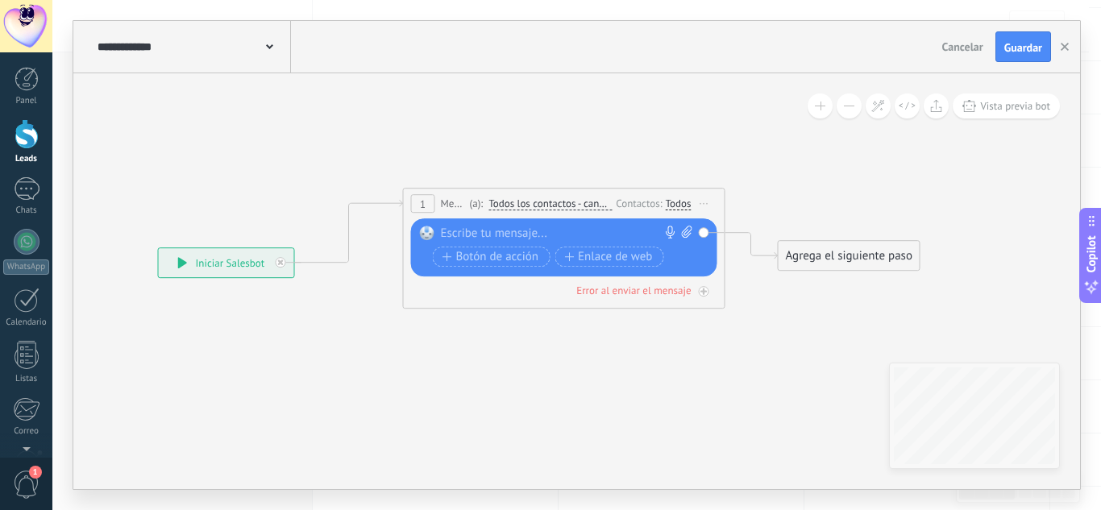
drag, startPoint x: 653, startPoint y: 449, endPoint x: 727, endPoint y: 310, distance: 157.2
click at [727, 310] on icon at bounding box center [512, 248] width 1514 height 927
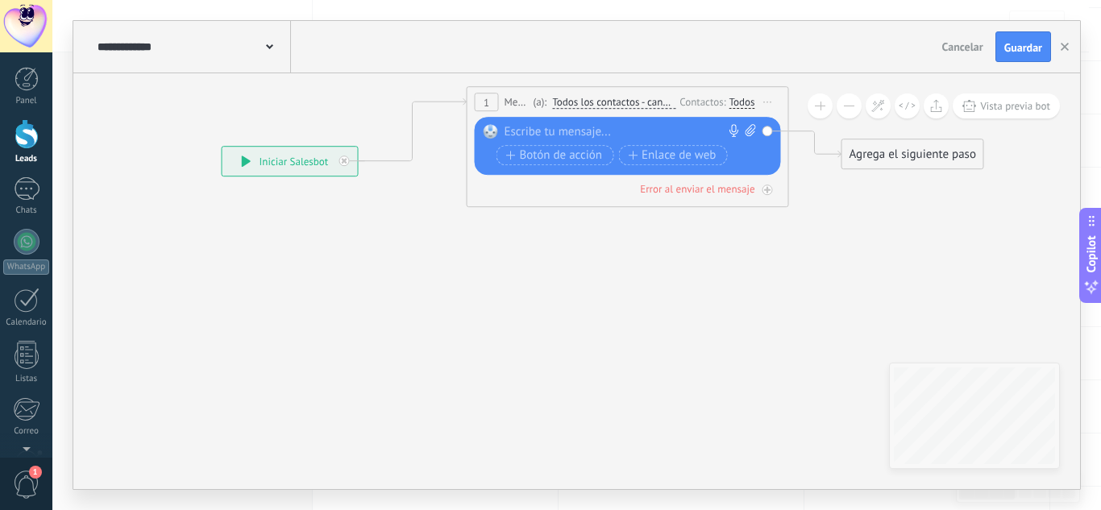
click at [767, 102] on icon at bounding box center [768, 103] width 8 height 2
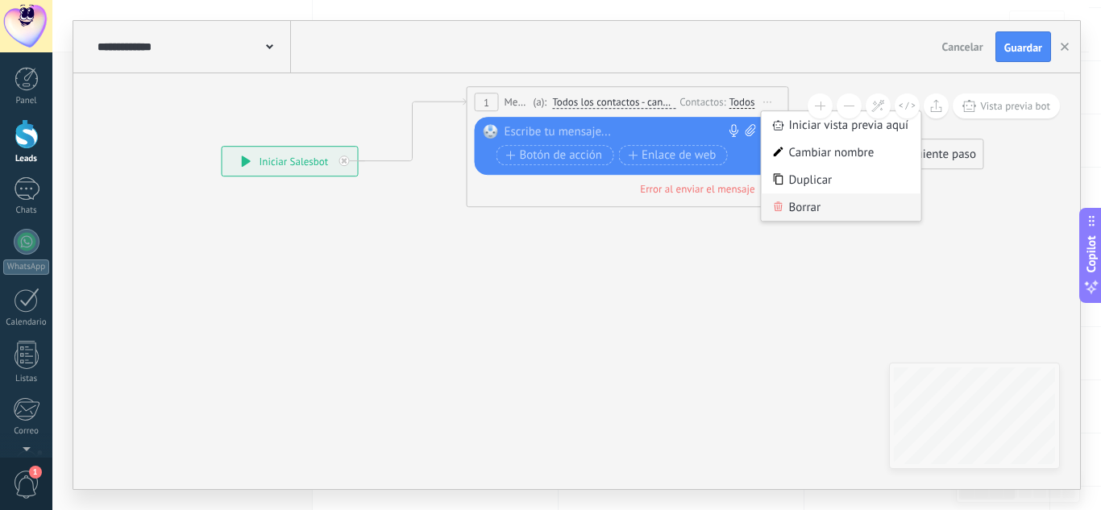
click at [793, 202] on div "Borrar" at bounding box center [842, 206] width 160 height 27
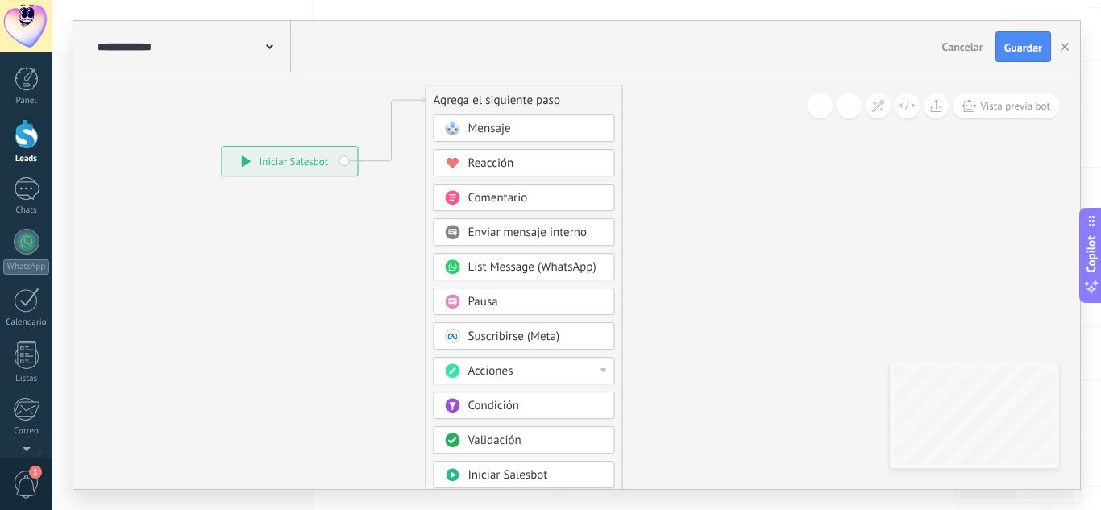
drag, startPoint x: 527, startPoint y: 201, endPoint x: 547, endPoint y: 69, distance: 133.7
click at [547, 69] on div "**********" at bounding box center [576, 255] width 1007 height 468
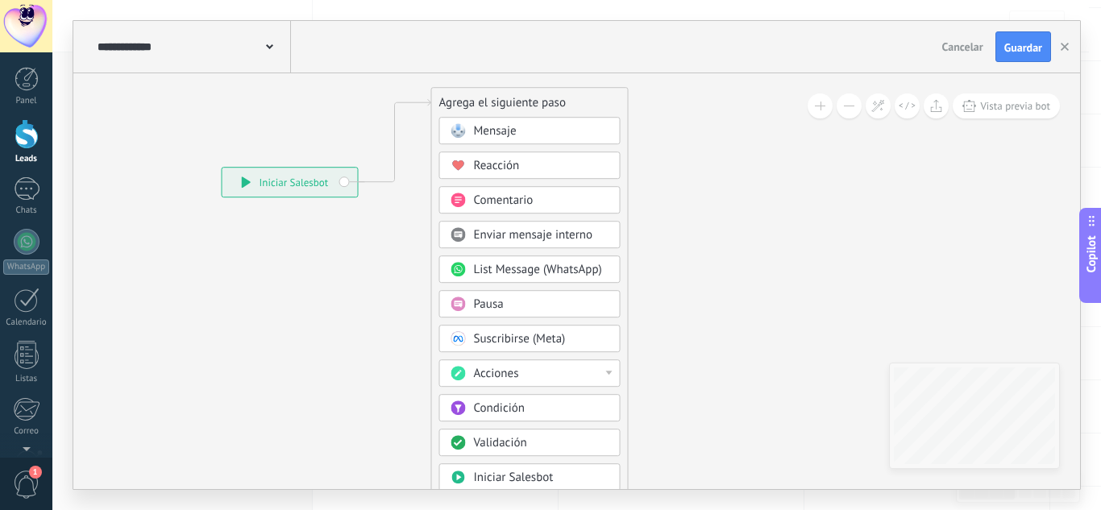
click at [538, 407] on div "Condición" at bounding box center [541, 409] width 135 height 16
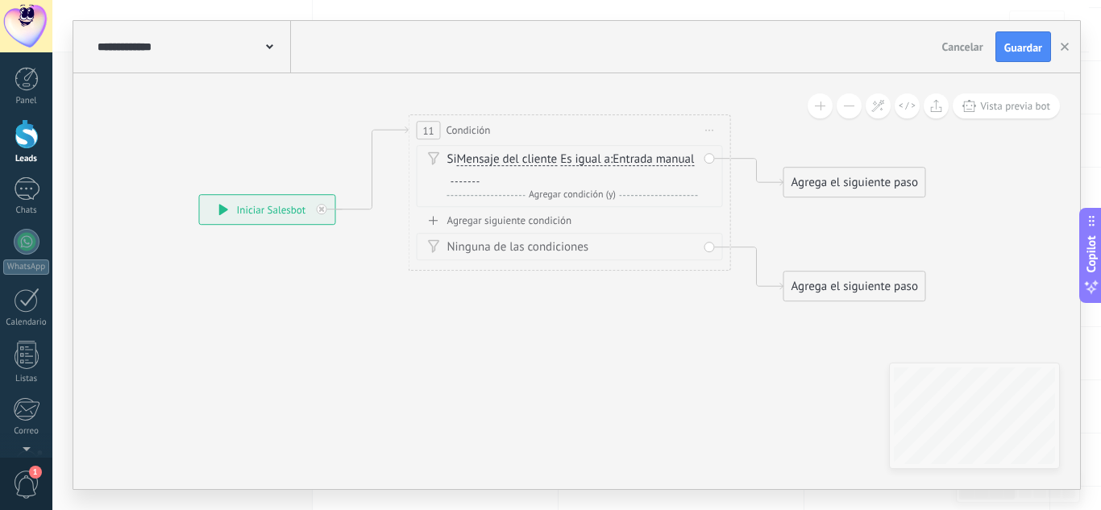
drag, startPoint x: 651, startPoint y: 339, endPoint x: 641, endPoint y: 382, distance: 44.6
click at [641, 382] on icon at bounding box center [535, 207] width 1478 height 993
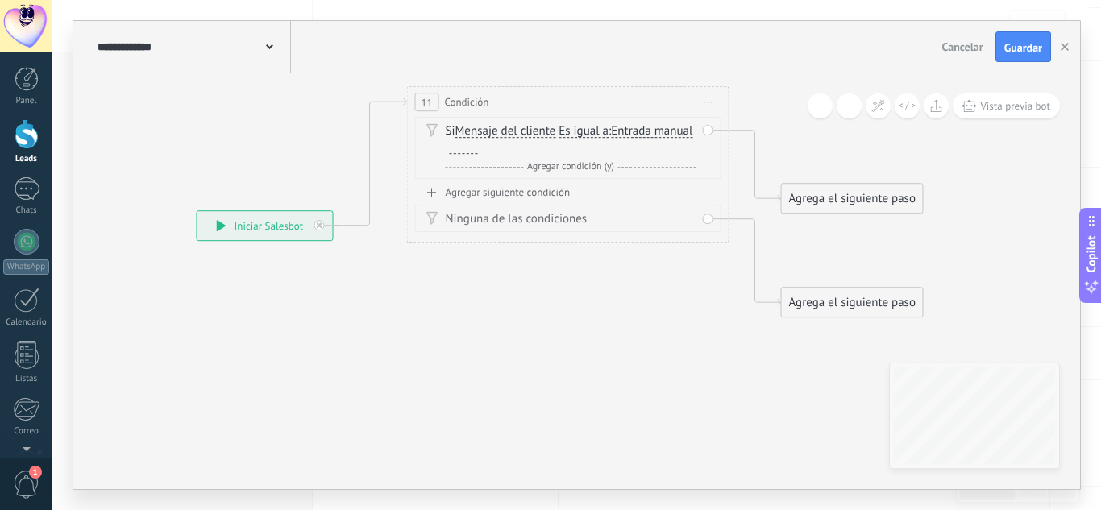
drag, startPoint x: 570, startPoint y: 143, endPoint x: 570, endPoint y: 93, distance: 50.0
click at [570, 93] on div "11 Condición ********* Iniciar vista previa aquí Cambiar nombre Duplicar Borrar" at bounding box center [568, 102] width 321 height 30
click at [478, 146] on div at bounding box center [464, 147] width 28 height 13
click at [478, 147] on div at bounding box center [464, 147] width 28 height 13
click at [584, 133] on span "Es igual a" at bounding box center [584, 131] width 50 height 13
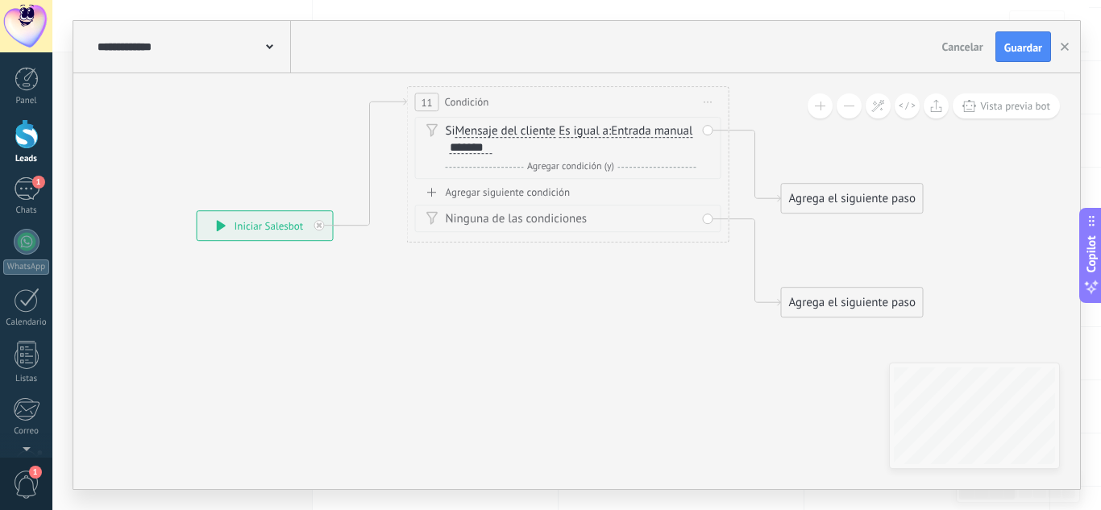
click at [584, 133] on button "Es igual a" at bounding box center [652, 131] width 202 height 29
click at [591, 185] on span "Contiene" at bounding box center [638, 189] width 195 height 16
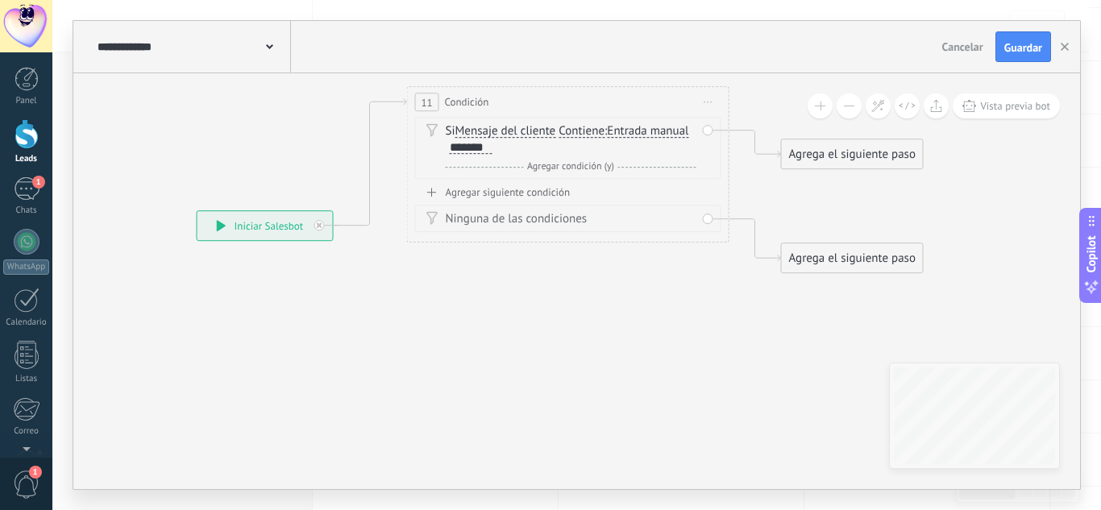
click at [536, 192] on div "Agregar siguiente condición" at bounding box center [568, 192] width 306 height 14
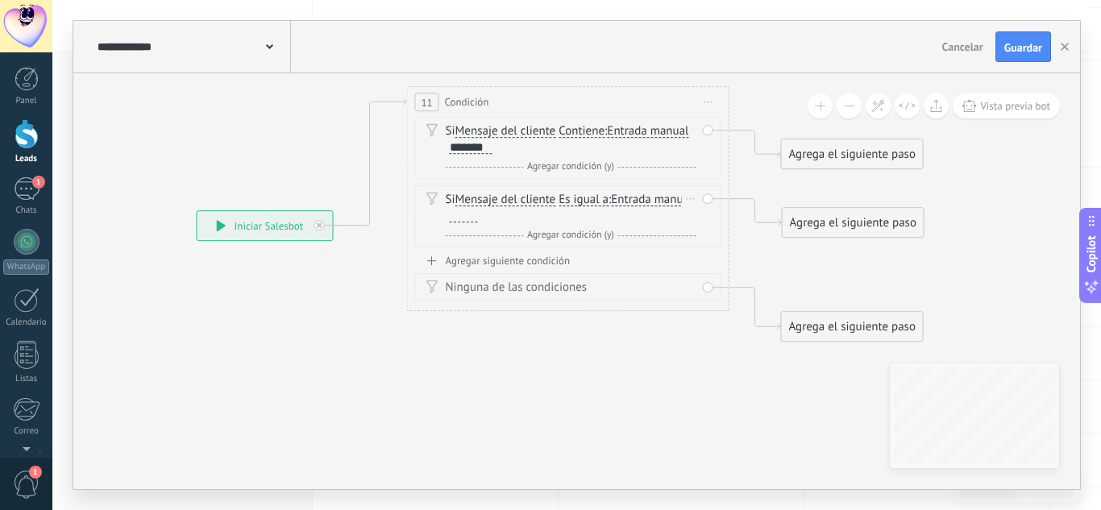
click at [478, 217] on div at bounding box center [464, 216] width 28 height 13
click at [588, 195] on span "Es igual a" at bounding box center [584, 199] width 50 height 13
click at [588, 195] on button "Es igual a" at bounding box center [652, 199] width 202 height 29
click at [584, 254] on span "Contiene" at bounding box center [638, 257] width 195 height 16
click at [589, 236] on span "Agregar condición (y)" at bounding box center [570, 235] width 95 height 12
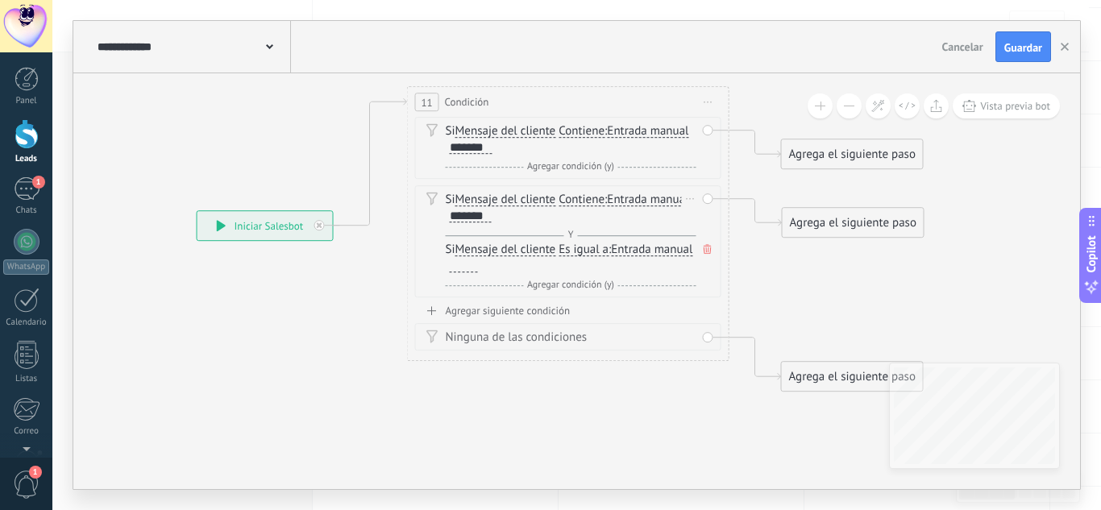
click at [705, 249] on icon at bounding box center [708, 249] width 8 height 10
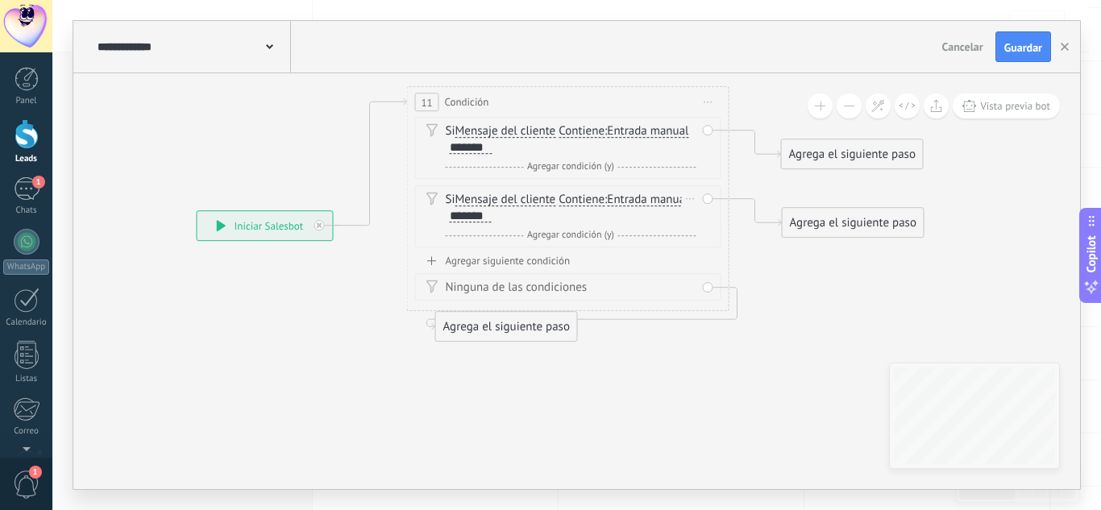
drag, startPoint x: 809, startPoint y: 328, endPoint x: 458, endPoint y: 330, distance: 351.5
click at [458, 330] on div "Agrega el siguiente paso" at bounding box center [506, 327] width 141 height 27
click at [488, 253] on div "Si Mensaje del cliente Mensaje del cliente Comentario del cliente El cliente Có…" at bounding box center [568, 185] width 306 height 137
click at [489, 255] on div "Agregar siguiente condición" at bounding box center [568, 261] width 306 height 14
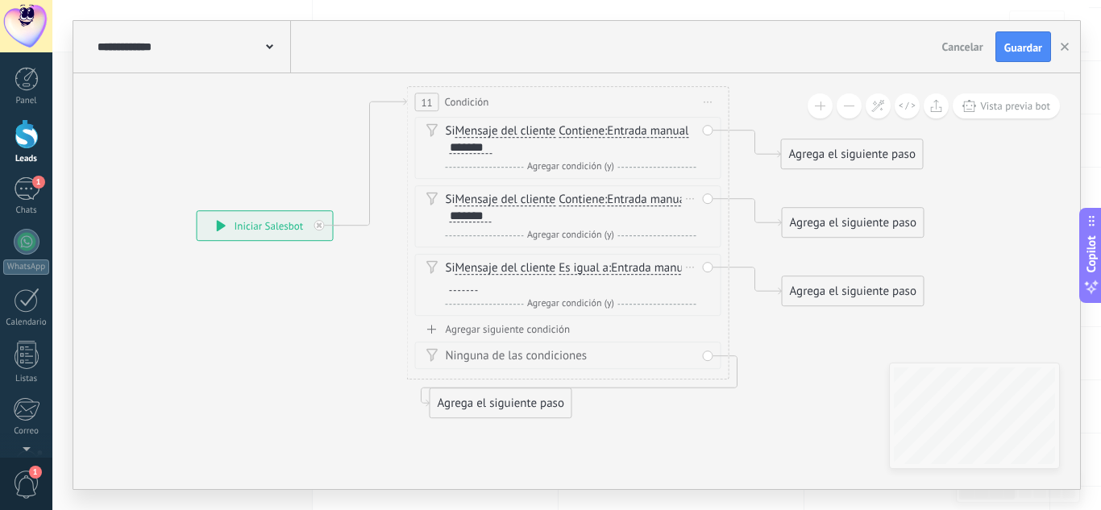
click at [478, 284] on div at bounding box center [464, 284] width 28 height 13
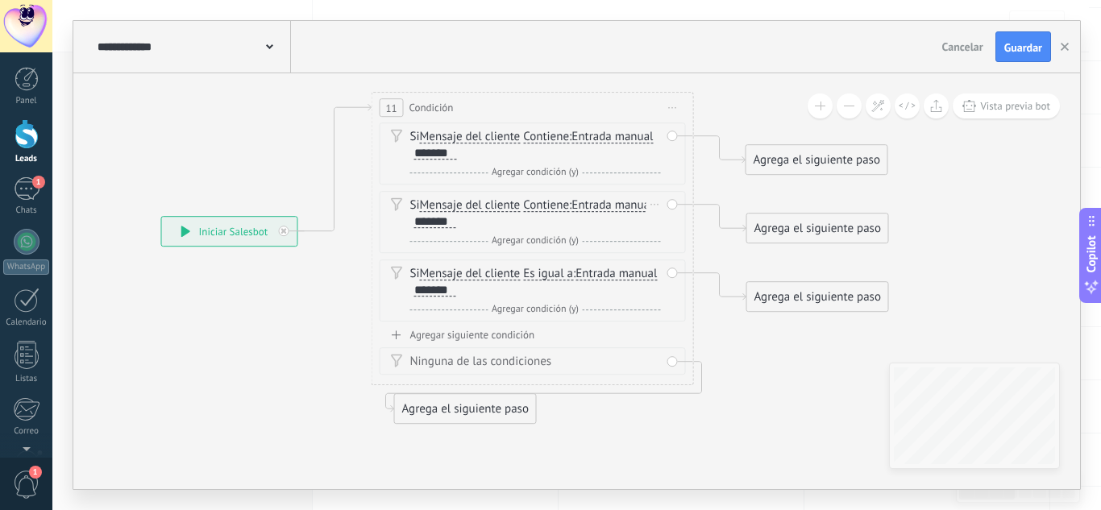
drag, startPoint x: 854, startPoint y: 352, endPoint x: 745, endPoint y: 372, distance: 110.5
click at [755, 373] on icon at bounding box center [497, 258] width 1479 height 1138
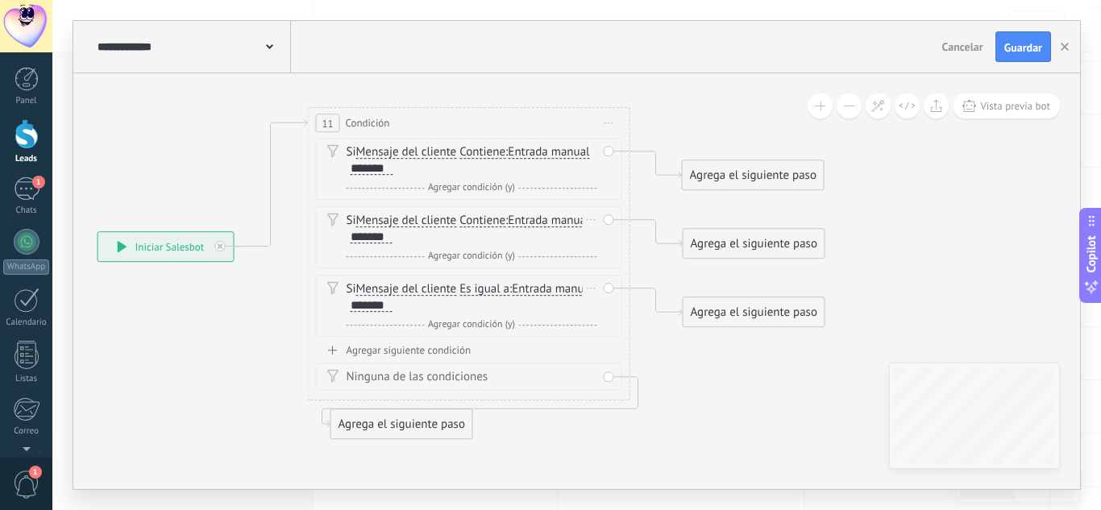
click at [393, 303] on div "*******" at bounding box center [372, 305] width 42 height 13
click at [734, 379] on icon at bounding box center [433, 273] width 1479 height 1138
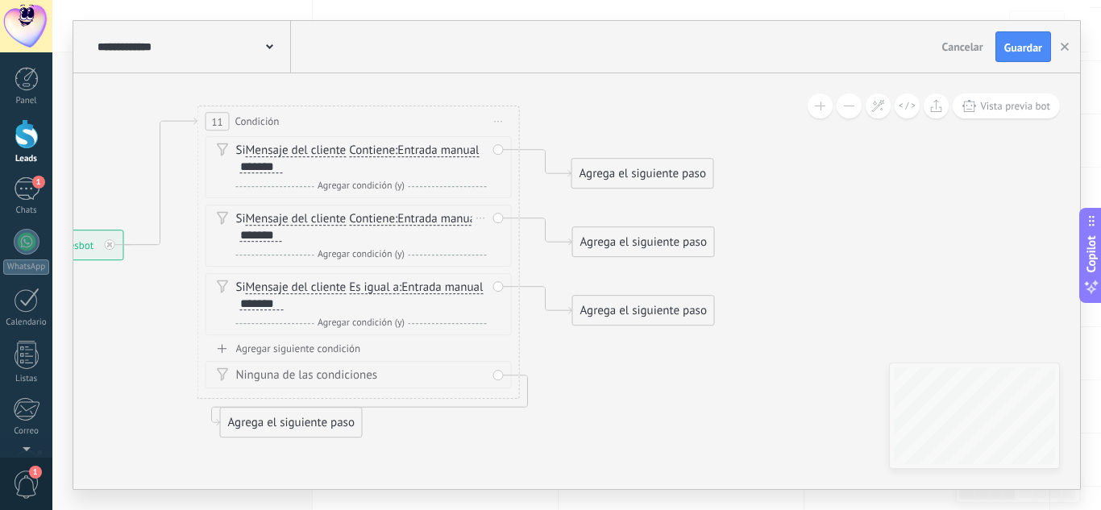
drag, startPoint x: 759, startPoint y: 377, endPoint x: 616, endPoint y: 366, distance: 143.9
click at [622, 368] on icon at bounding box center [323, 272] width 1479 height 1138
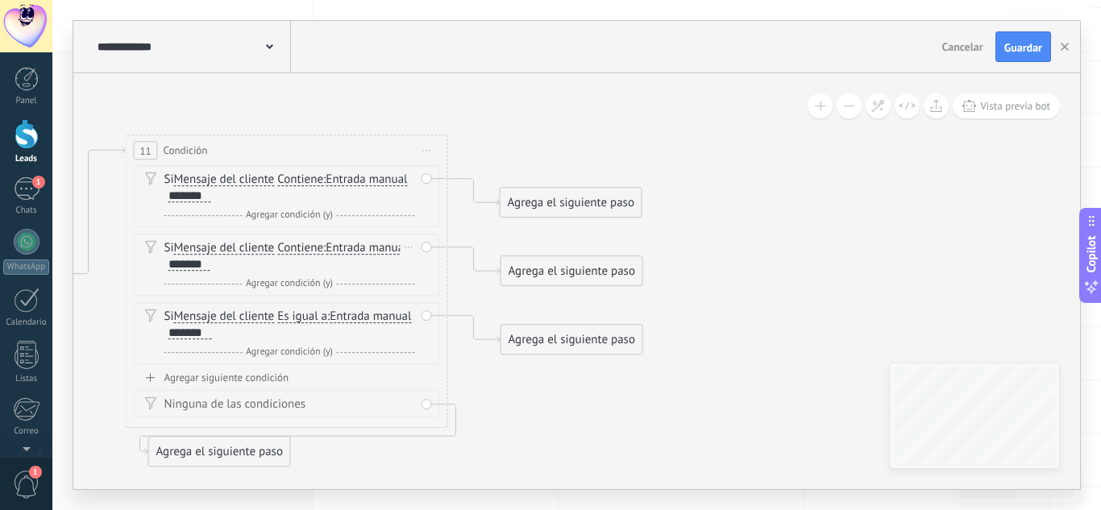
drag, startPoint x: 688, startPoint y: 353, endPoint x: 591, endPoint y: 368, distance: 97.9
click at [585, 413] on icon at bounding box center [251, 301] width 1479 height 1138
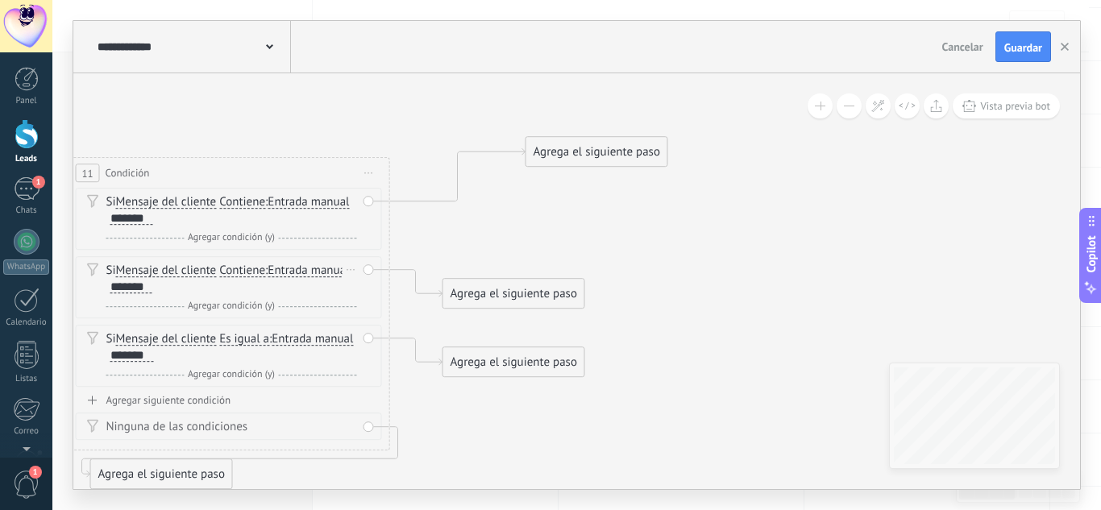
drag, startPoint x: 540, startPoint y: 231, endPoint x: 631, endPoint y: 139, distance: 130.0
click at [631, 139] on div "Agrega el siguiente paso" at bounding box center [596, 152] width 141 height 27
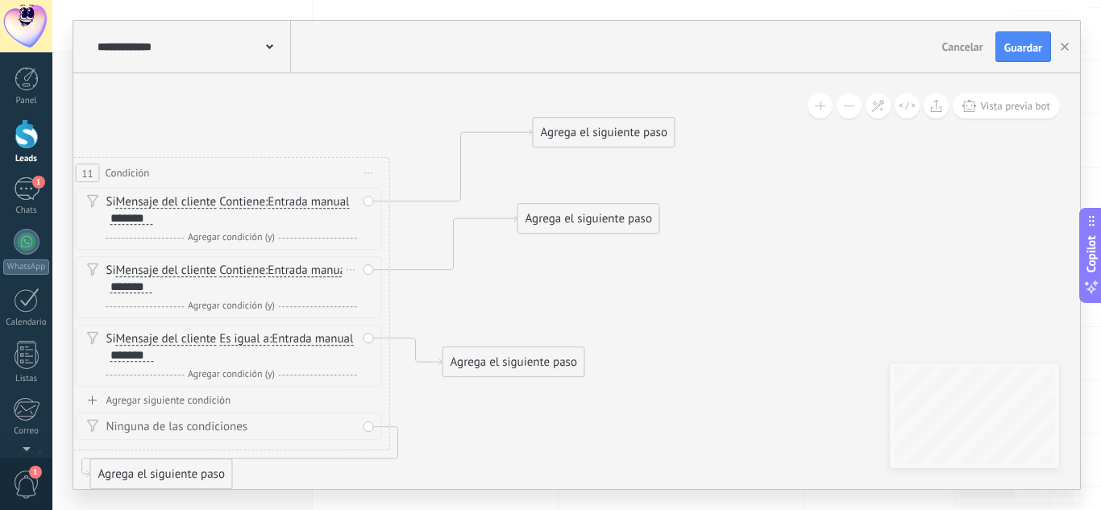
drag, startPoint x: 536, startPoint y: 293, endPoint x: 615, endPoint y: 210, distance: 114.6
click at [615, 210] on div "Agrega el siguiente paso" at bounding box center [588, 219] width 141 height 27
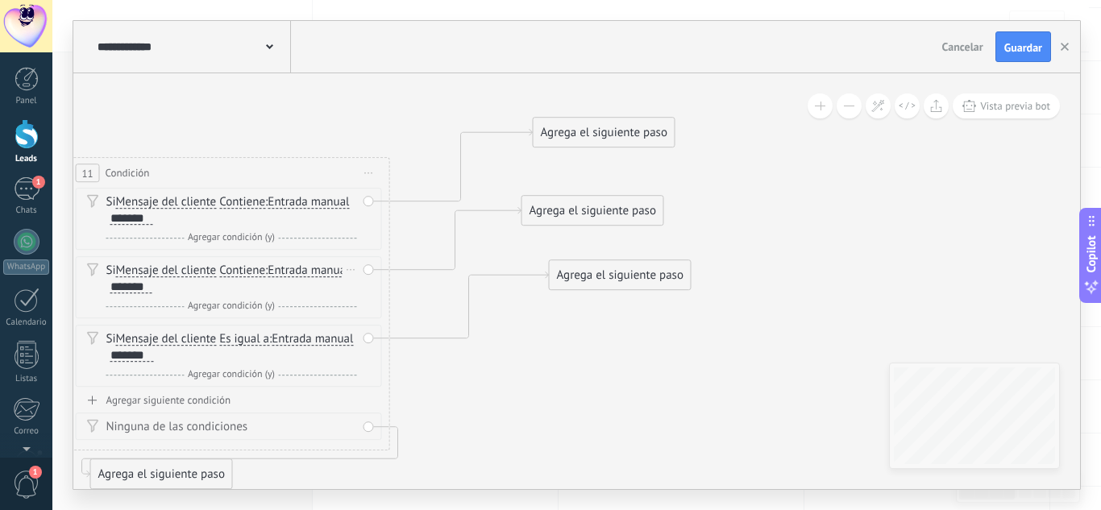
drag, startPoint x: 505, startPoint y: 370, endPoint x: 617, endPoint y: 265, distance: 153.4
click at [617, 265] on div "Agrega el siguiente paso" at bounding box center [620, 275] width 141 height 27
click at [629, 137] on div "Agrega el siguiente paso" at bounding box center [604, 132] width 141 height 27
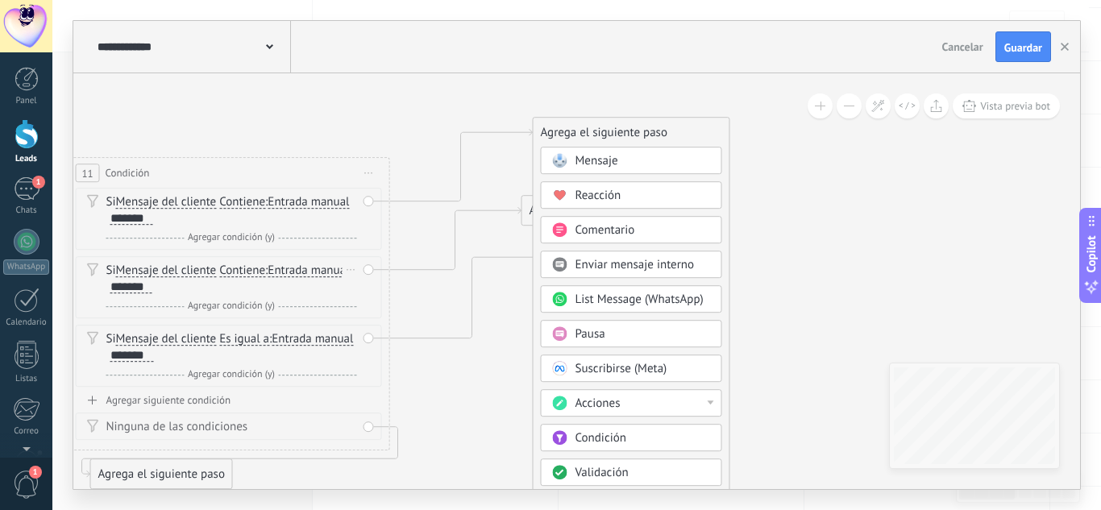
click at [562, 165] on rect at bounding box center [559, 160] width 15 height 15
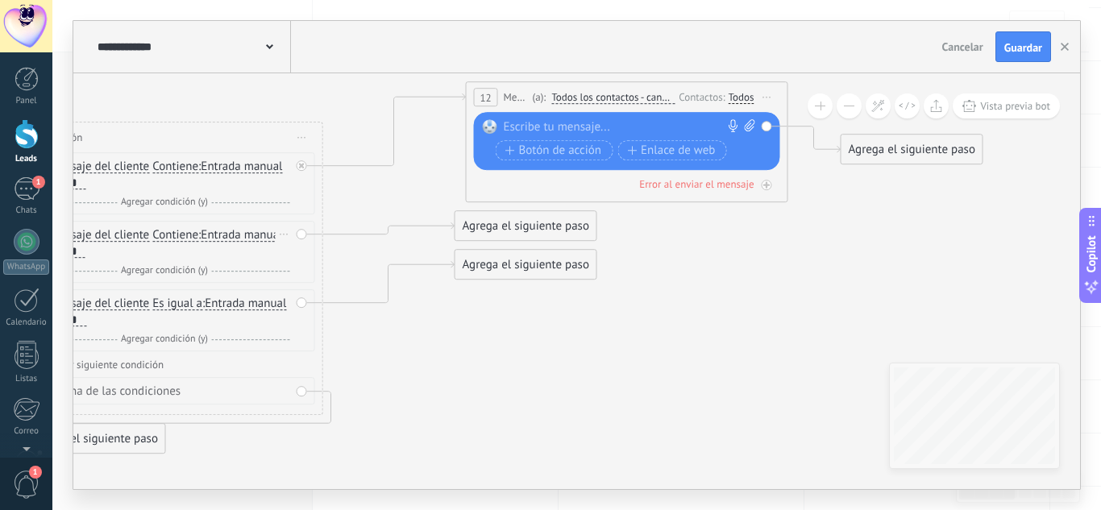
drag, startPoint x: 320, startPoint y: 409, endPoint x: 370, endPoint y: 373, distance: 61.3
click at [370, 373] on icon at bounding box center [359, 267] width 1944 height 1179
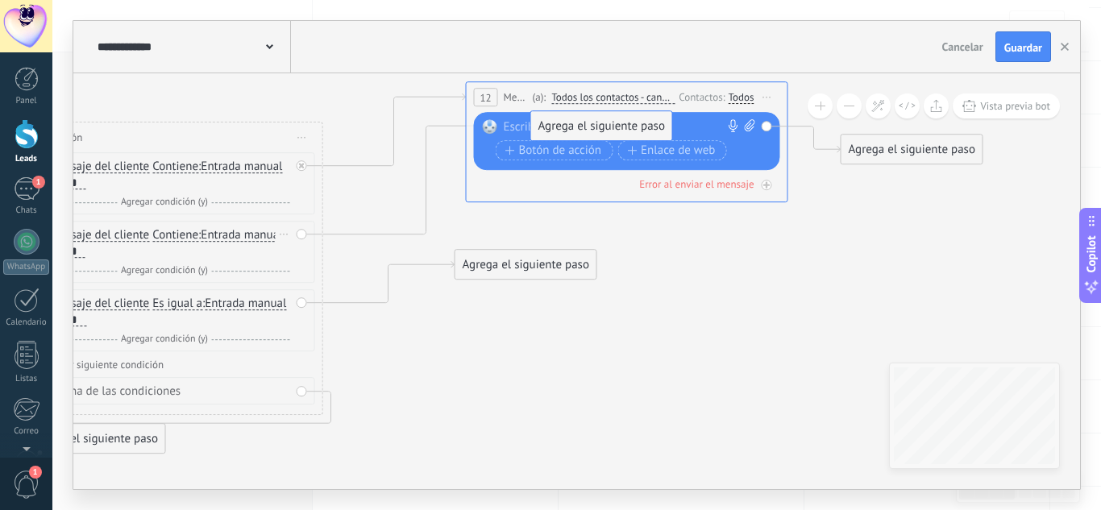
drag, startPoint x: 512, startPoint y: 227, endPoint x: 588, endPoint y: 124, distance: 127.4
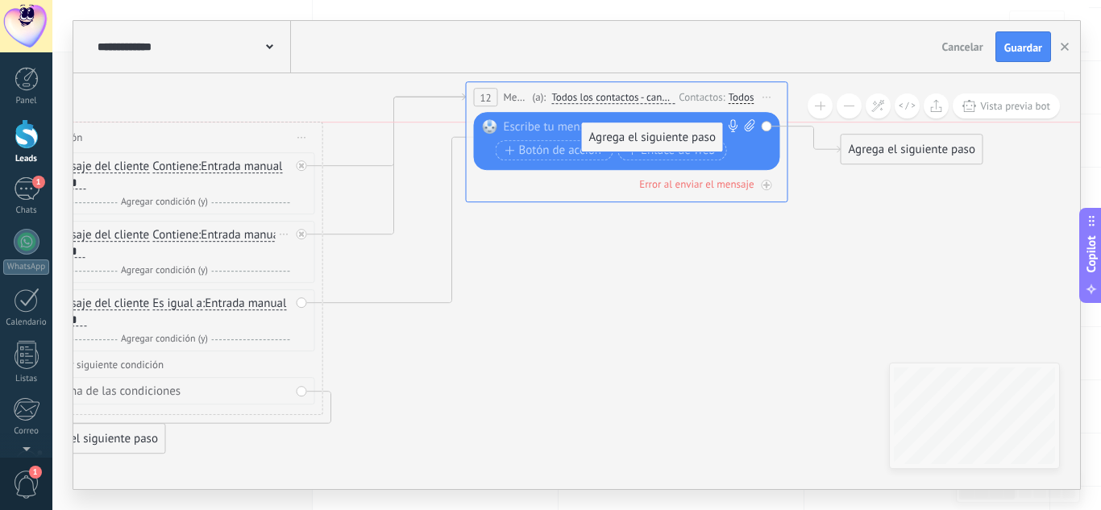
drag, startPoint x: 502, startPoint y: 261, endPoint x: 625, endPoint y: 114, distance: 191.8
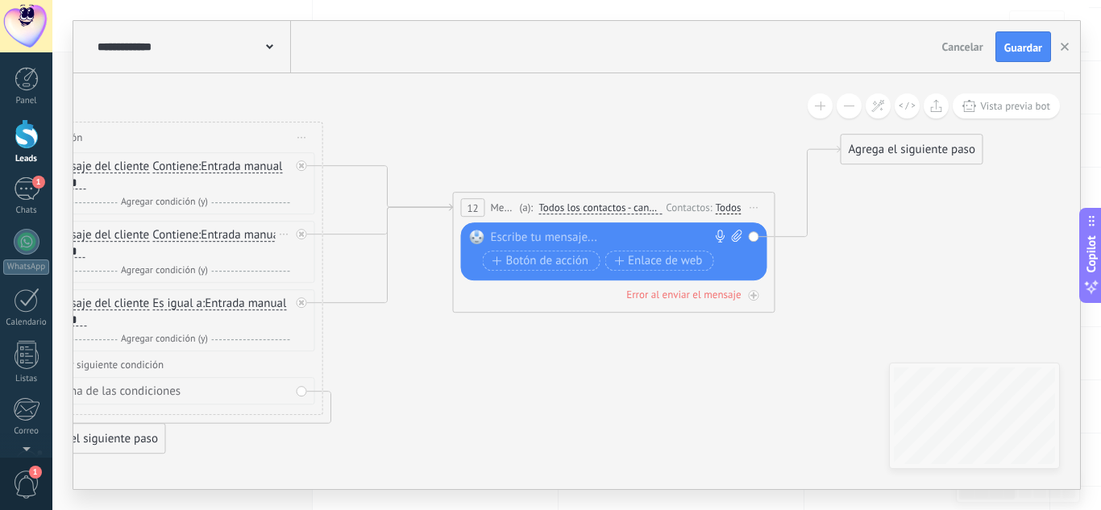
drag, startPoint x: 631, startPoint y: 94, endPoint x: 616, endPoint y: 211, distance: 118.7
click at [616, 211] on span "Todos los contactos - canales seleccionados" at bounding box center [599, 208] width 123 height 13
click at [616, 211] on button "Todos los contactos - canales seleccionados" at bounding box center [631, 207] width 202 height 29
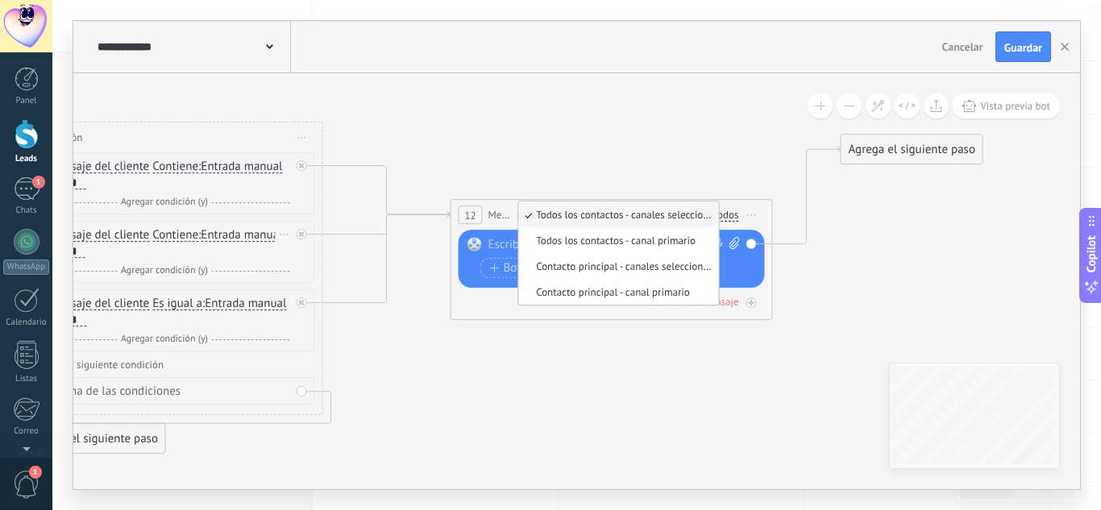
drag, startPoint x: 617, startPoint y: 147, endPoint x: 617, endPoint y: 64, distance: 82.2
click at [617, 71] on div "**********" at bounding box center [576, 255] width 1007 height 468
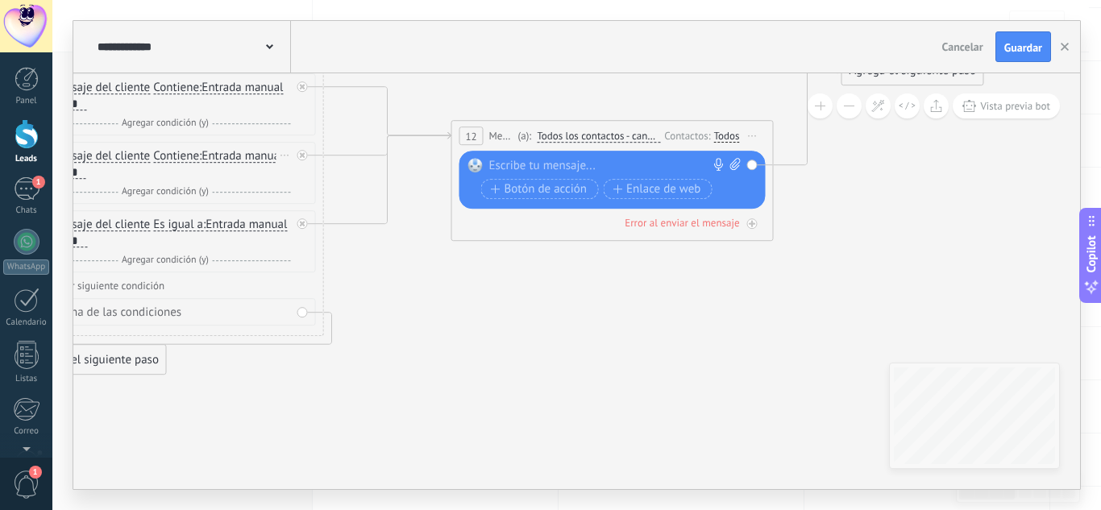
drag, startPoint x: 591, startPoint y: 314, endPoint x: 586, endPoint y: 227, distance: 86.4
click at [586, 227] on icon at bounding box center [360, 209] width 1944 height 1138
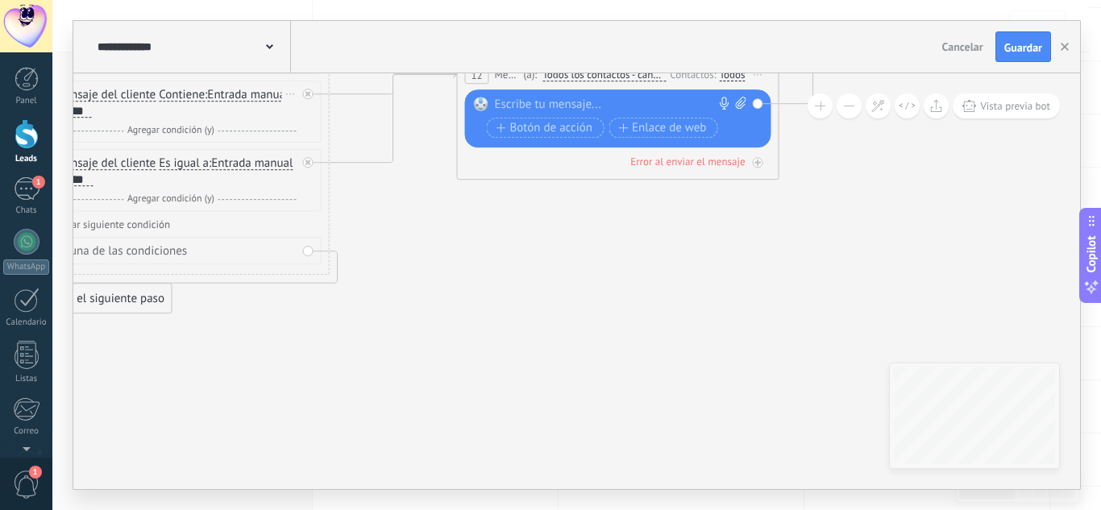
drag, startPoint x: 558, startPoint y: 259, endPoint x: 626, endPoint y: 302, distance: 81.2
click at [587, 293] on icon at bounding box center [366, 147] width 1944 height 1138
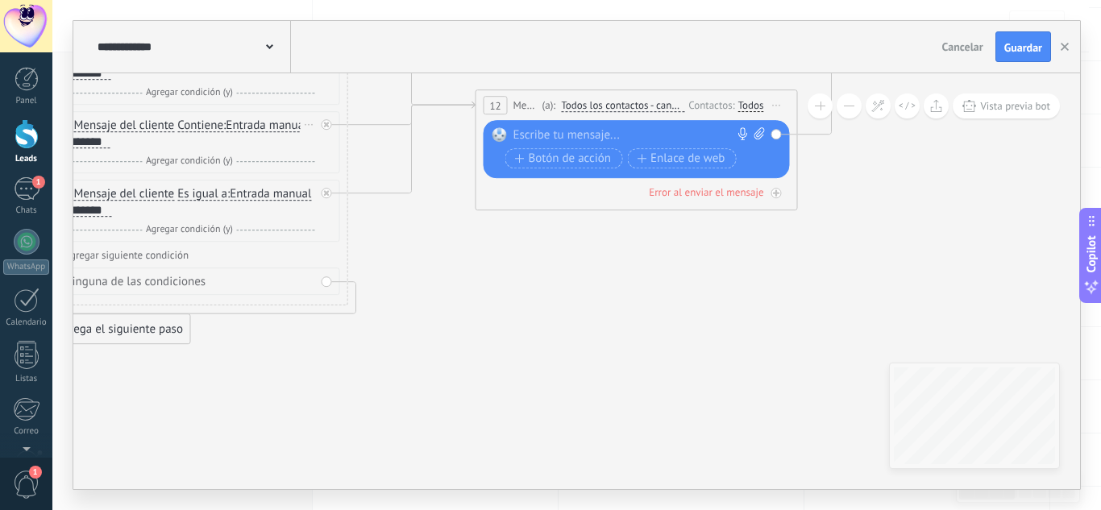
drag, startPoint x: 627, startPoint y: 290, endPoint x: 642, endPoint y: 352, distance: 63.9
click at [642, 352] on icon at bounding box center [384, 178] width 1944 height 1138
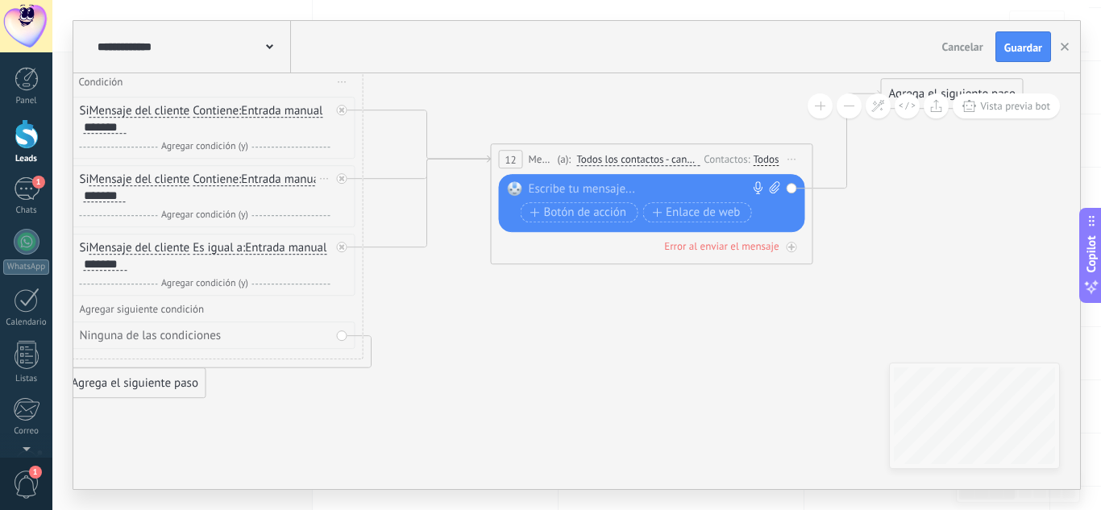
click at [632, 193] on div at bounding box center [648, 189] width 239 height 16
click at [539, 187] on div "**********" at bounding box center [655, 189] width 252 height 16
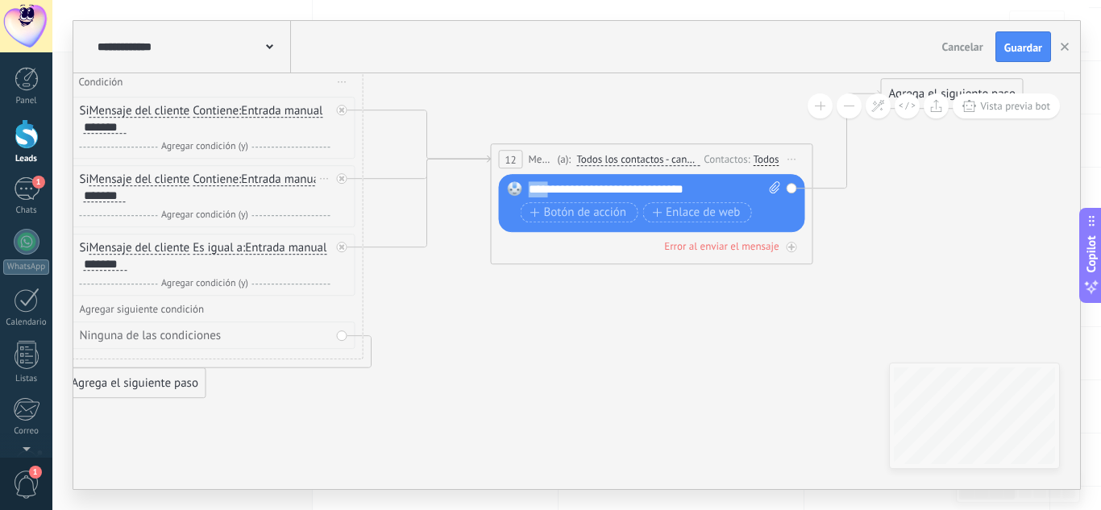
click at [539, 187] on div "**********" at bounding box center [655, 189] width 252 height 16
click at [727, 189] on div "**********" at bounding box center [655, 189] width 252 height 16
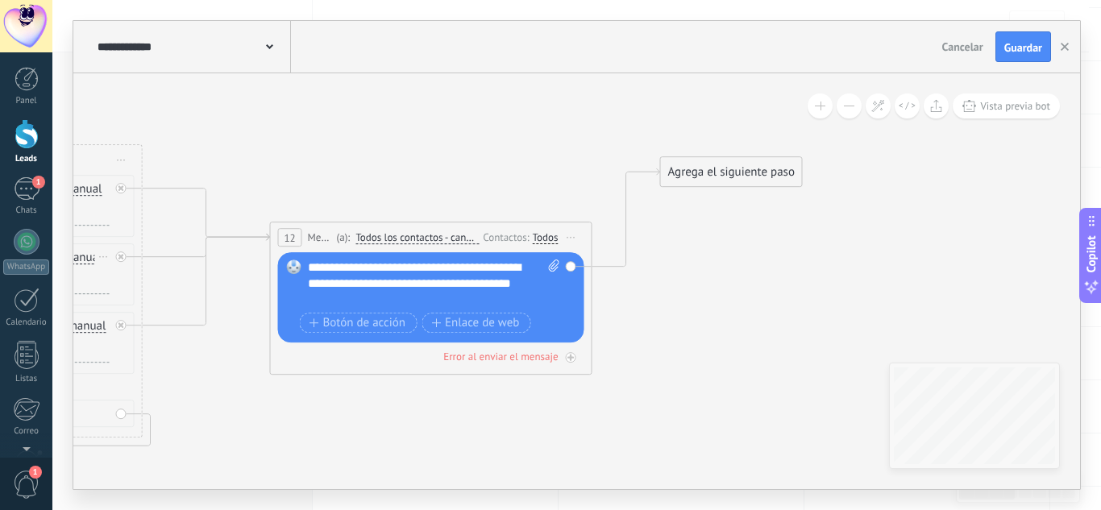
drag, startPoint x: 900, startPoint y: 307, endPoint x: 642, endPoint y: 396, distance: 272.8
click at [642, 396] on icon at bounding box center [179, 310] width 1944 height 1138
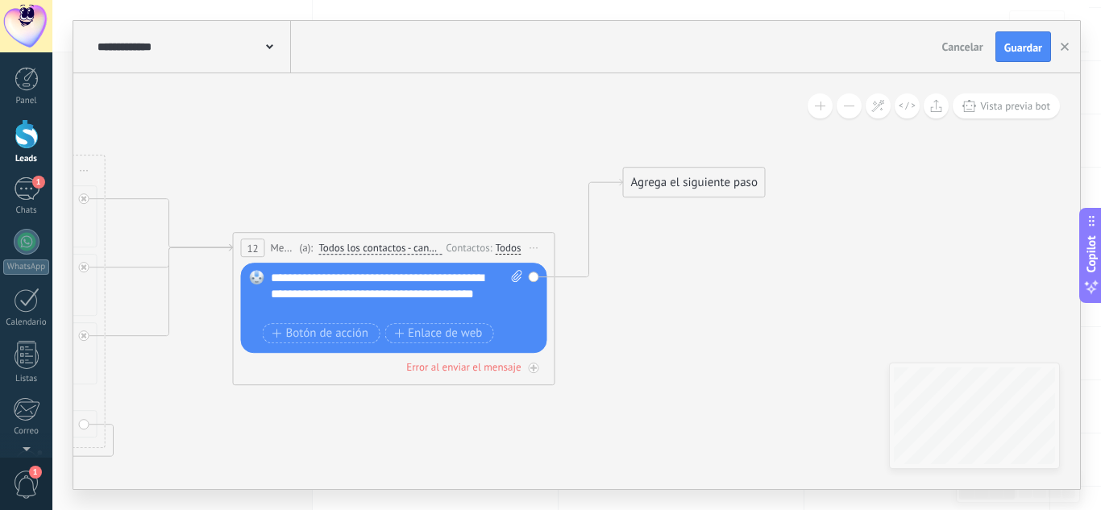
click at [351, 318] on div "**********" at bounding box center [397, 294] width 252 height 48
click at [516, 277] on icon at bounding box center [517, 276] width 10 height 12
click input "Subir" at bounding box center [0, 0] width 0 height 0
click at [687, 181] on div "Agrega el siguiente paso" at bounding box center [694, 182] width 141 height 27
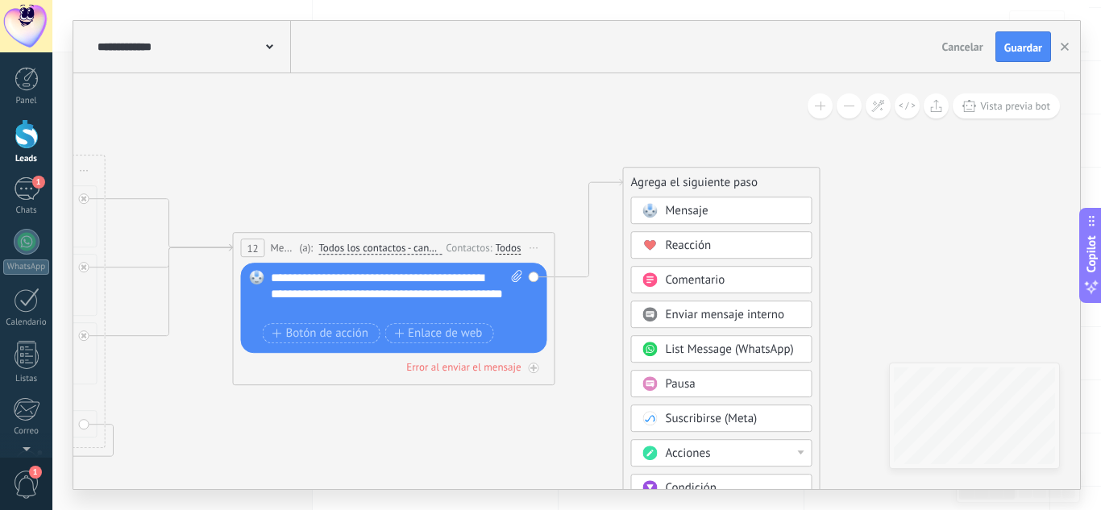
click at [734, 208] on div "Mensaje" at bounding box center [733, 211] width 135 height 16
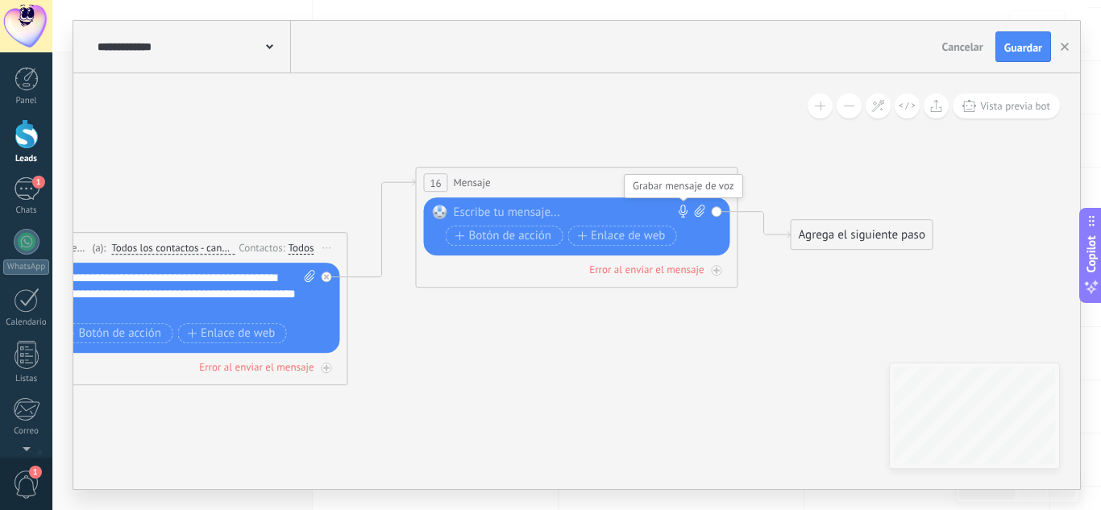
click at [684, 208] on icon at bounding box center [683, 211] width 13 height 13
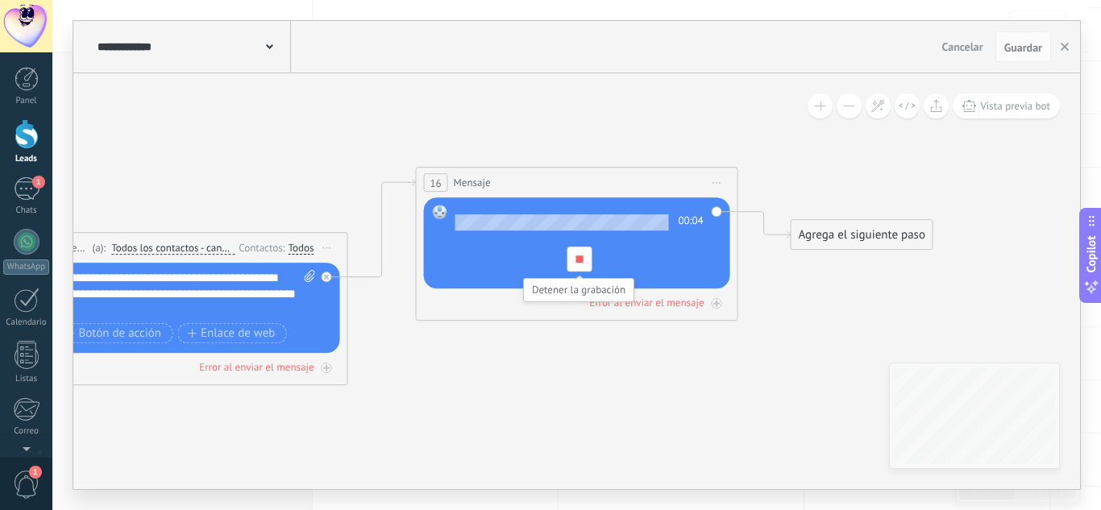
click at [574, 258] on div at bounding box center [579, 259] width 25 height 25
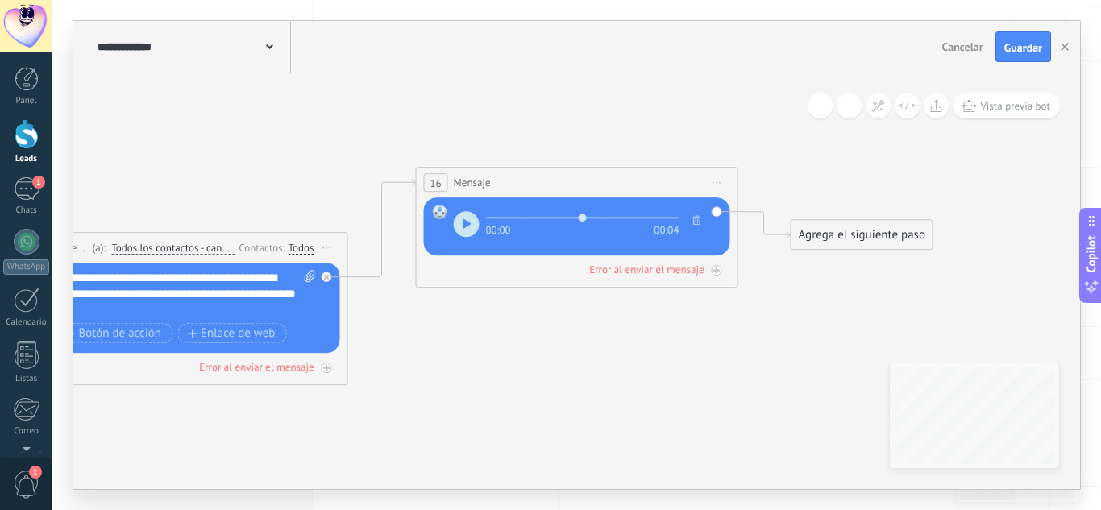
click at [695, 228] on button "button" at bounding box center [697, 220] width 16 height 19
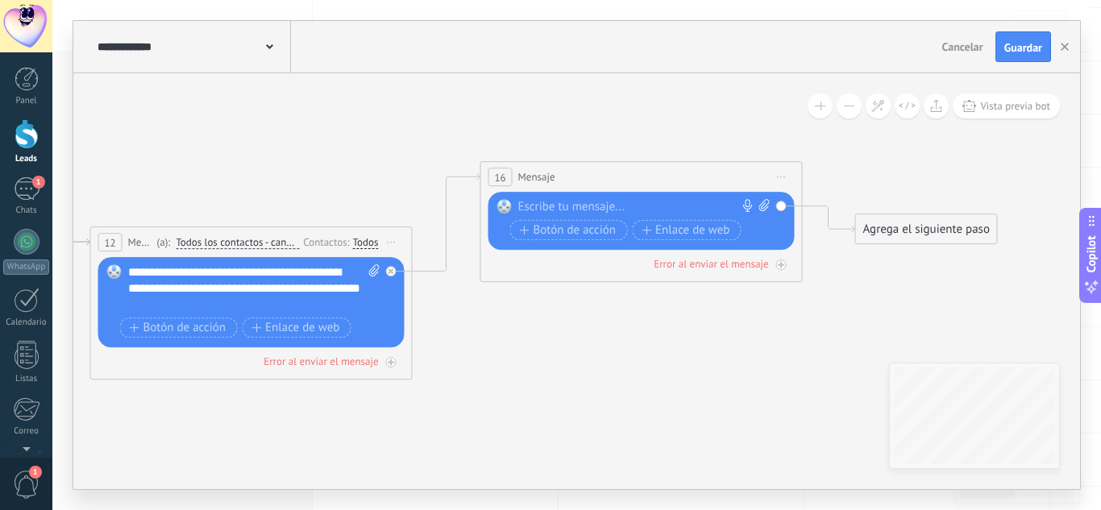
drag, startPoint x: 526, startPoint y: 374, endPoint x: 650, endPoint y: 354, distance: 125.0
click at [650, 354] on icon at bounding box center [186, 315] width 2319 height 1138
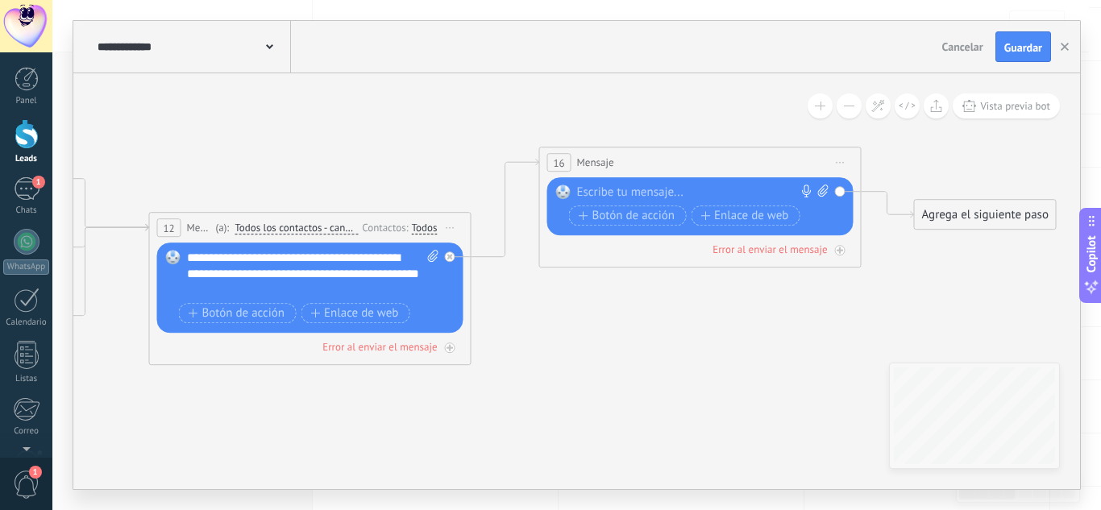
click at [346, 288] on div "**********" at bounding box center [313, 274] width 252 height 48
click at [625, 189] on div at bounding box center [696, 193] width 239 height 16
click at [649, 191] on div at bounding box center [696, 193] width 239 height 16
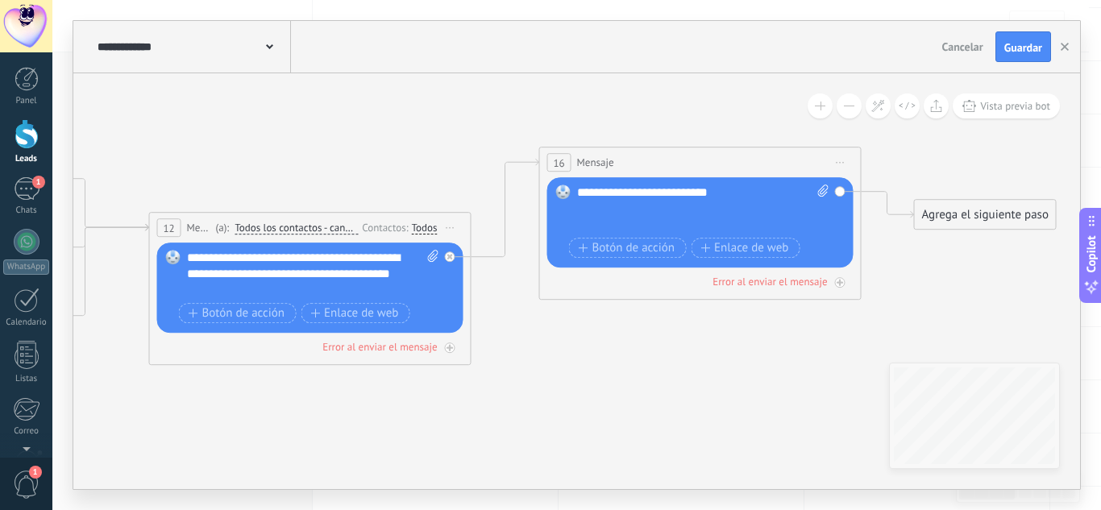
click at [616, 217] on div "**********" at bounding box center [703, 209] width 252 height 48
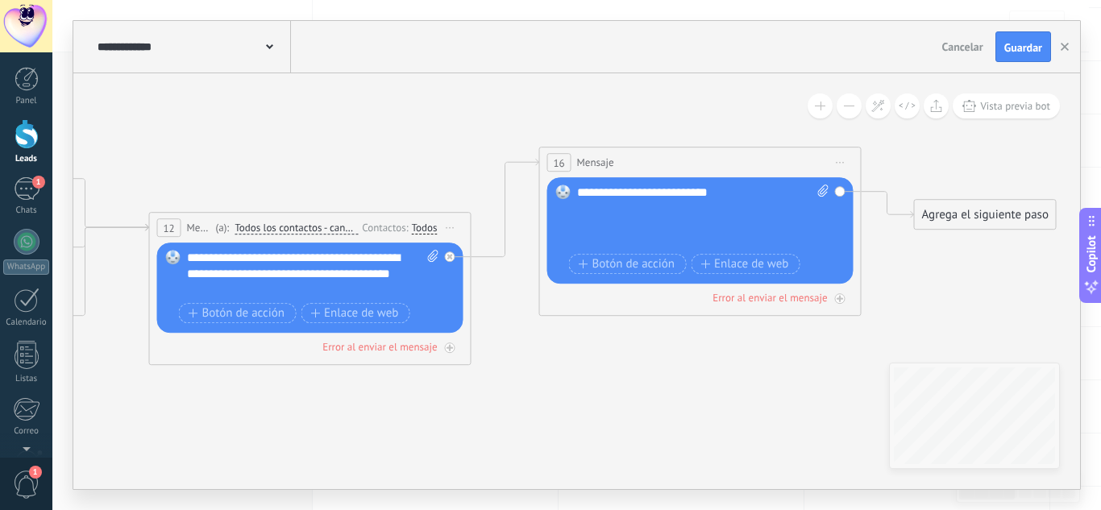
click at [616, 217] on div "**********" at bounding box center [703, 217] width 252 height 64
click at [590, 219] on div "**********" at bounding box center [703, 217] width 252 height 64
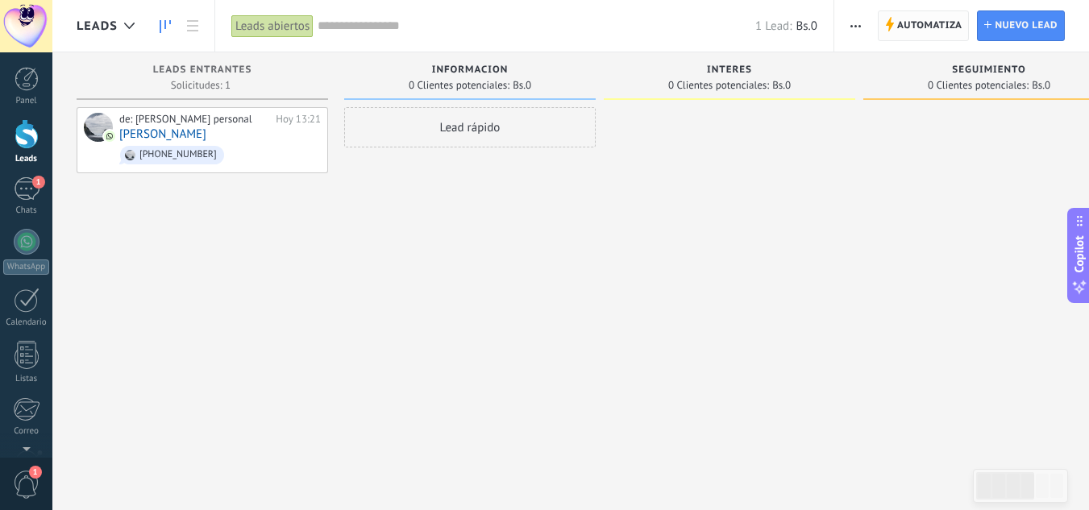
click at [897, 29] on span "Automatiza" at bounding box center [929, 25] width 65 height 29
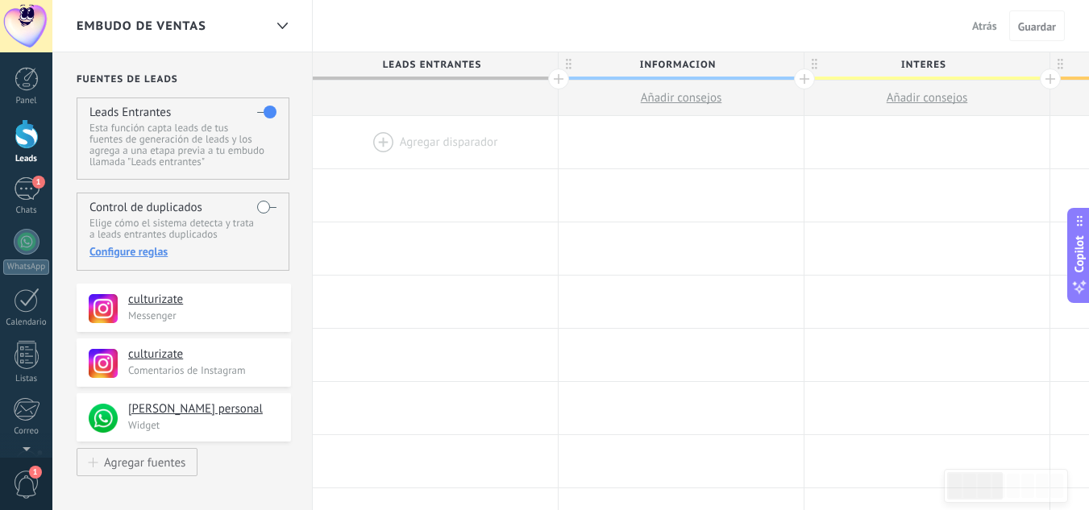
click at [436, 143] on div at bounding box center [435, 142] width 245 height 52
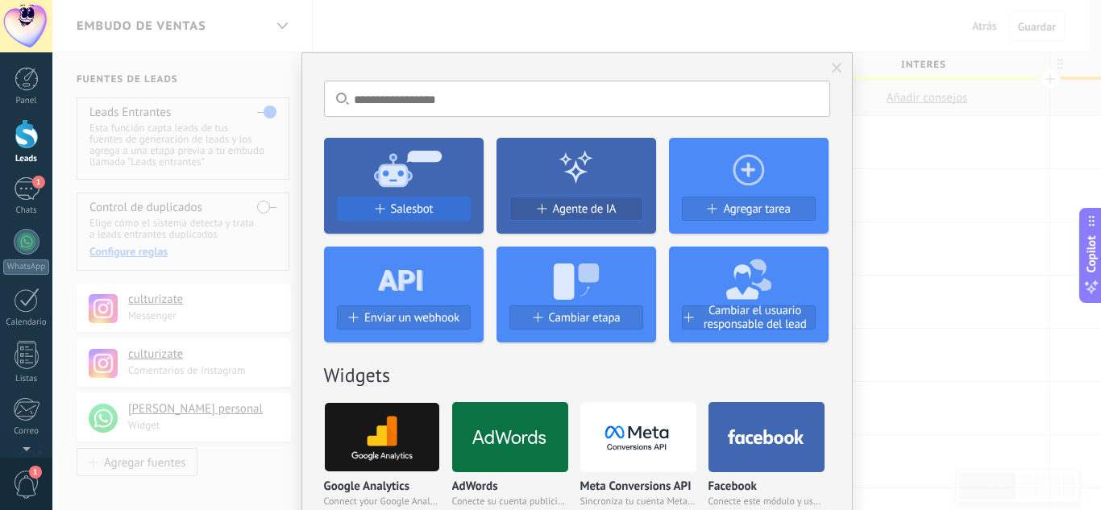
click at [405, 210] on span "Salesbot" at bounding box center [412, 209] width 43 height 14
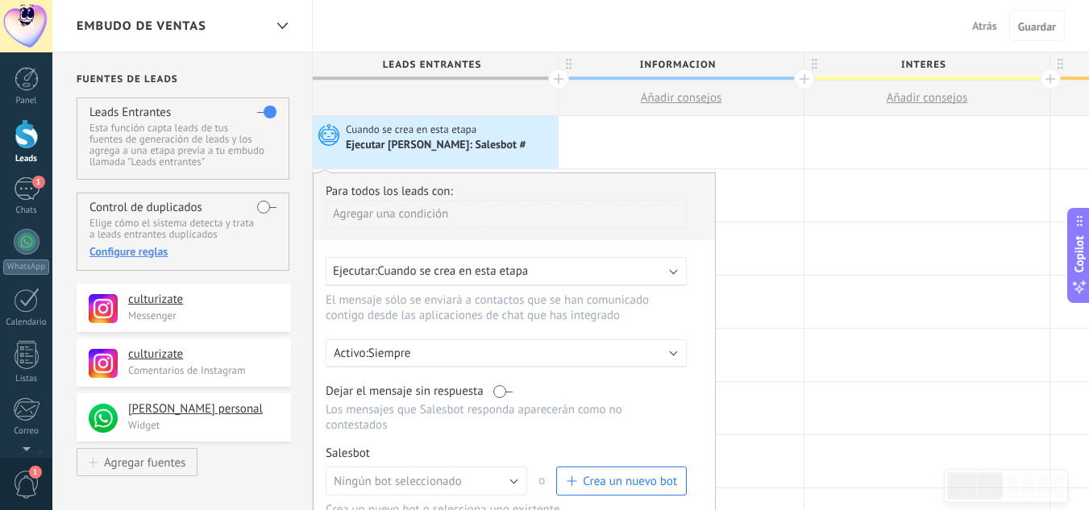
click at [601, 476] on span "Crea un nuevo bot" at bounding box center [630, 481] width 94 height 15
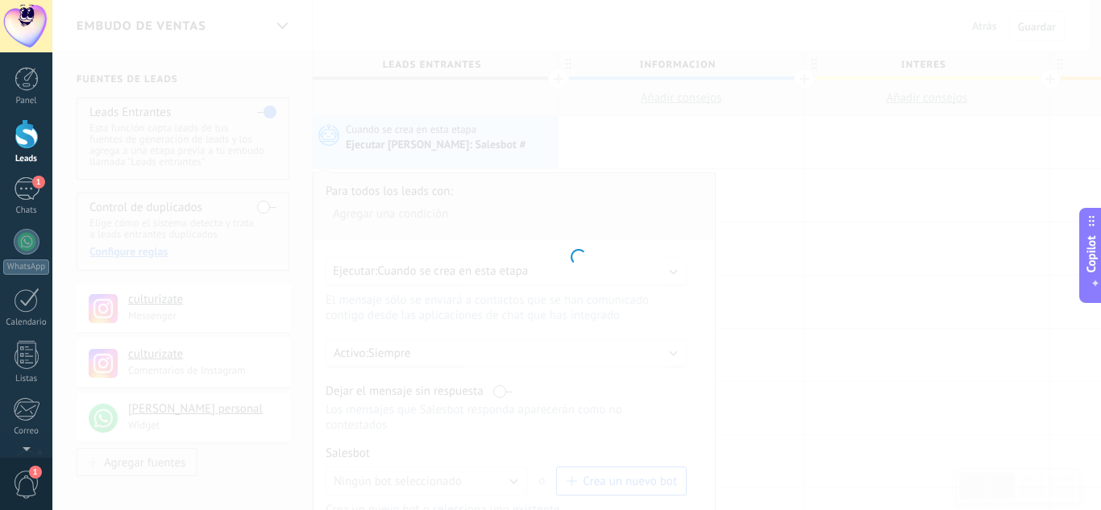
type input "**********"
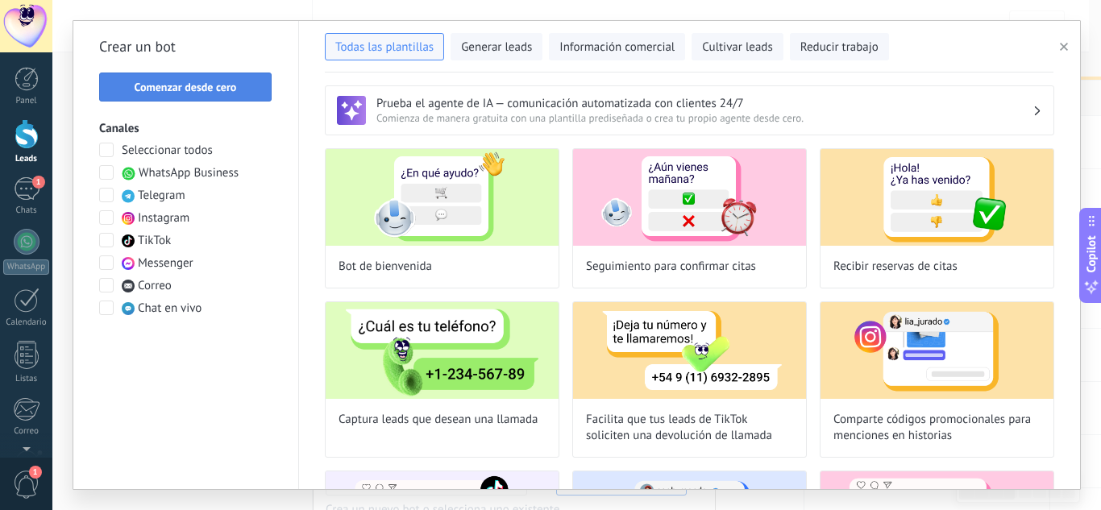
click at [224, 74] on button "Comenzar desde cero" at bounding box center [185, 87] width 173 height 29
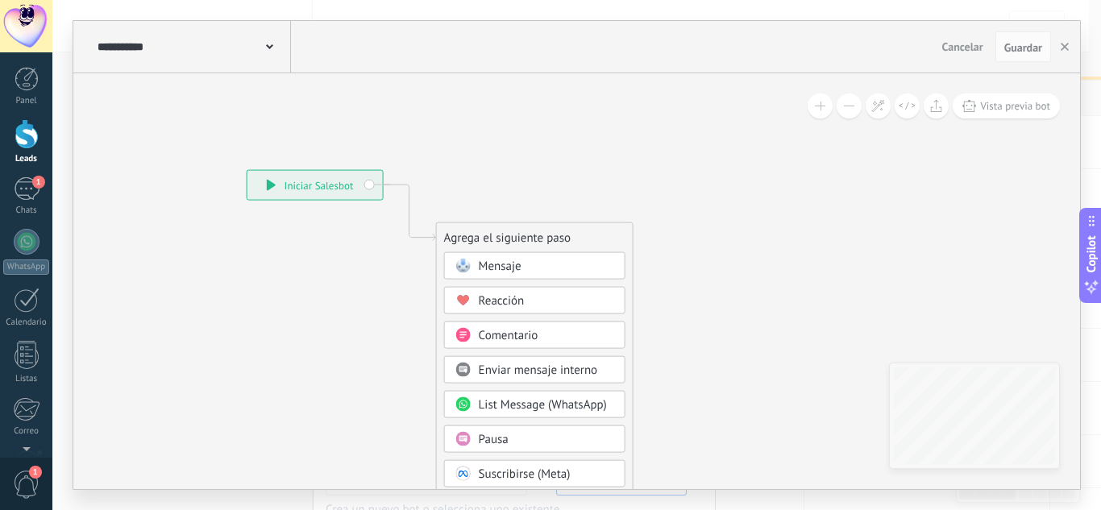
click at [480, 260] on span "Mensaje" at bounding box center [500, 266] width 43 height 15
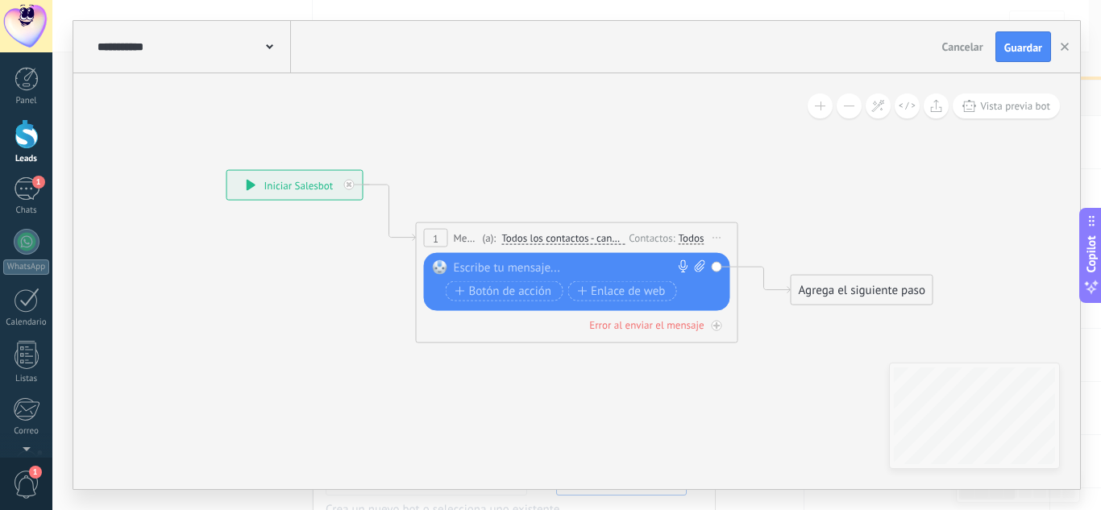
click at [716, 239] on icon at bounding box center [717, 238] width 8 height 2
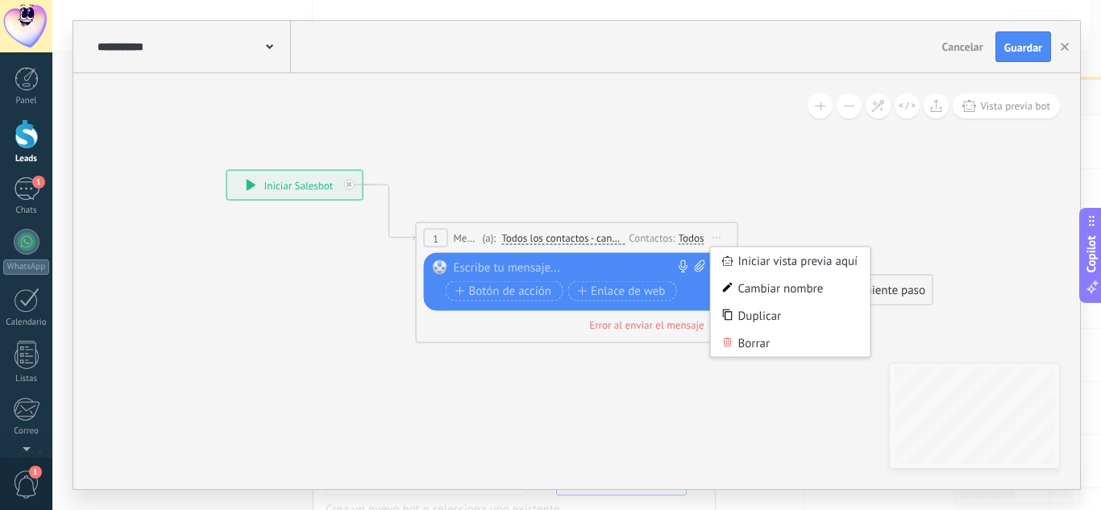
click at [759, 346] on div "Borrar" at bounding box center [791, 343] width 160 height 27
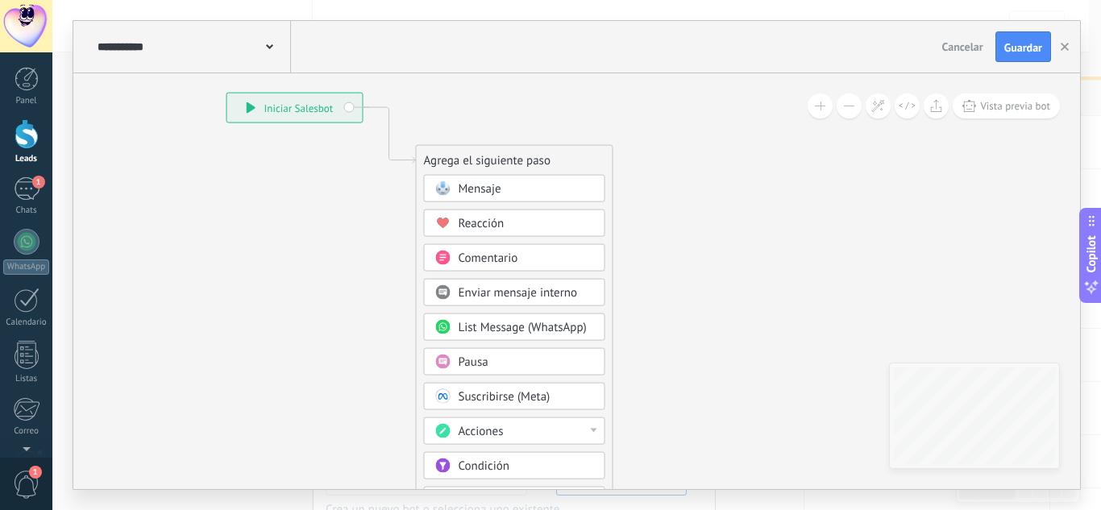
click at [445, 467] on circle at bounding box center [442, 466] width 15 height 15
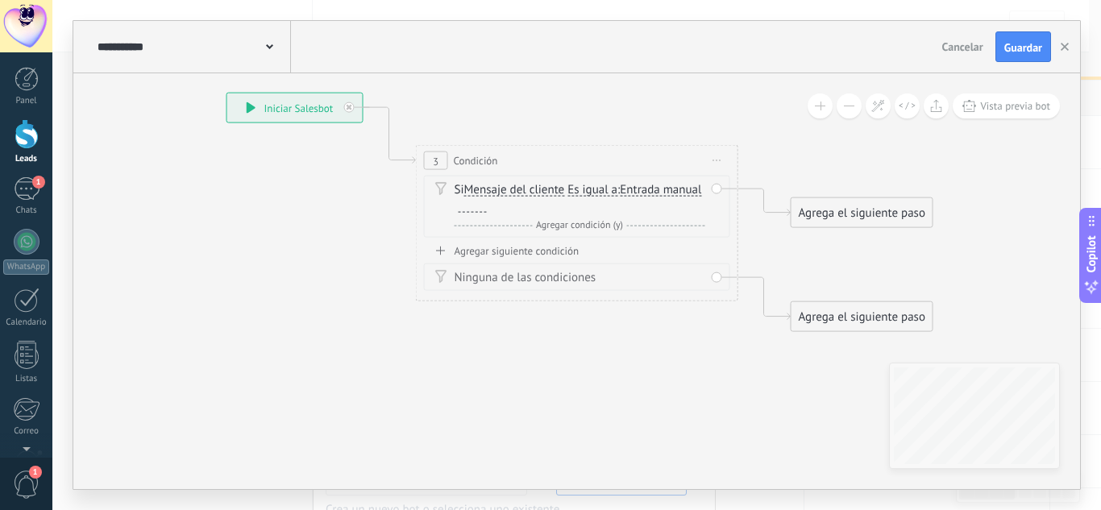
click at [563, 198] on div "Si Mensaje del cliente Mensaje del cliente Comentario del cliente El cliente Có…" at bounding box center [580, 198] width 251 height 32
click at [599, 188] on span "Es igual a" at bounding box center [593, 190] width 50 height 13
click at [599, 188] on button "Es igual a" at bounding box center [660, 190] width 202 height 29
click at [610, 239] on span "Contiene" at bounding box center [647, 247] width 195 height 16
click at [846, 215] on div "Agrega el siguiente paso" at bounding box center [862, 213] width 141 height 27
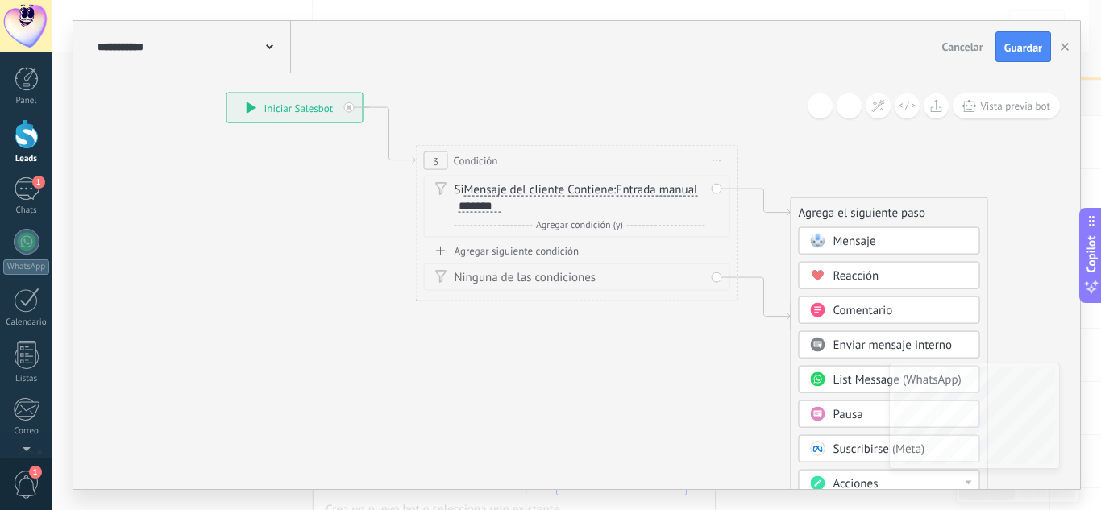
click at [826, 241] on span at bounding box center [817, 241] width 31 height 13
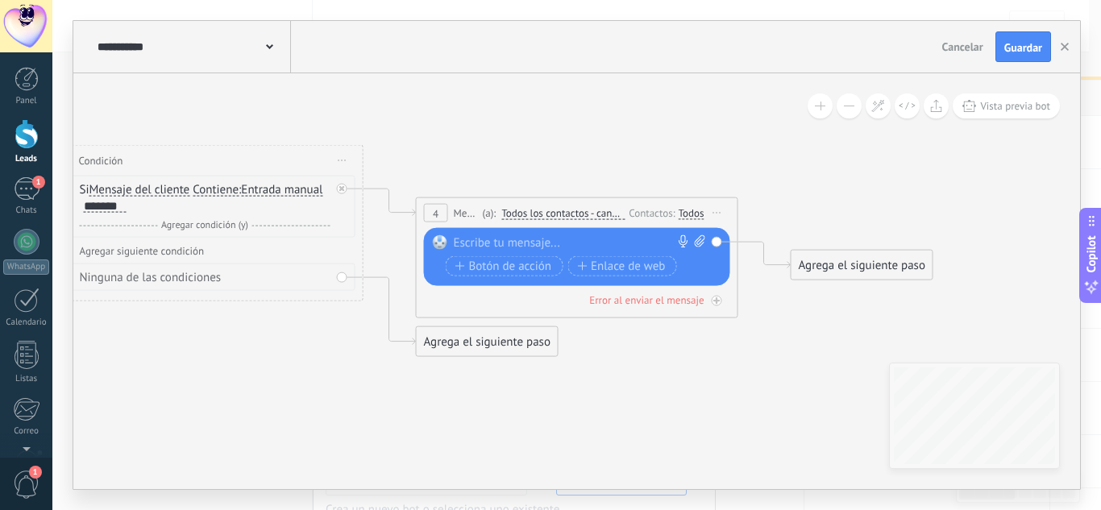
click at [464, 243] on div at bounding box center [573, 243] width 239 height 16
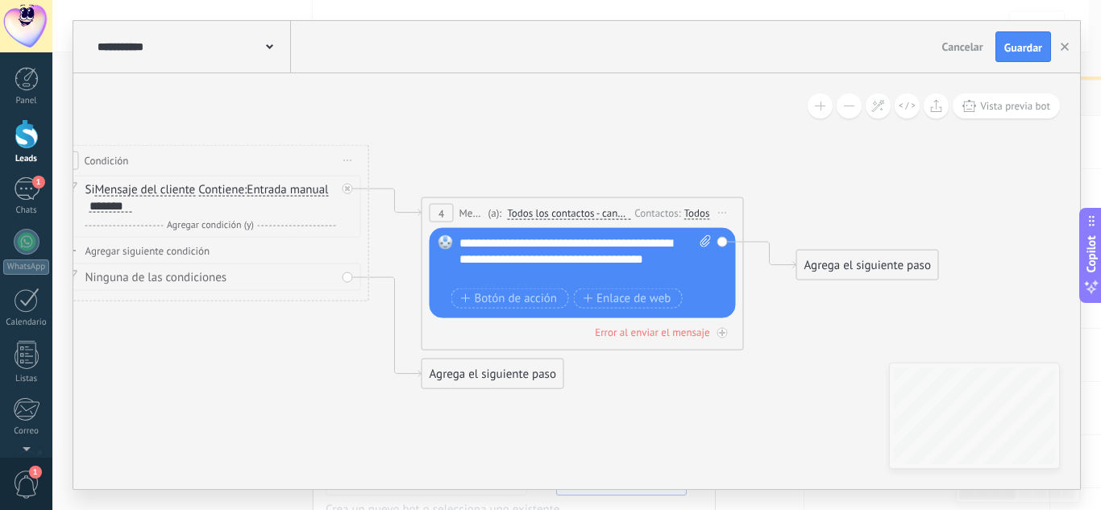
drag, startPoint x: 313, startPoint y: 371, endPoint x: 412, endPoint y: 352, distance: 100.9
click at [410, 354] on icon at bounding box center [370, 213] width 1833 height 1046
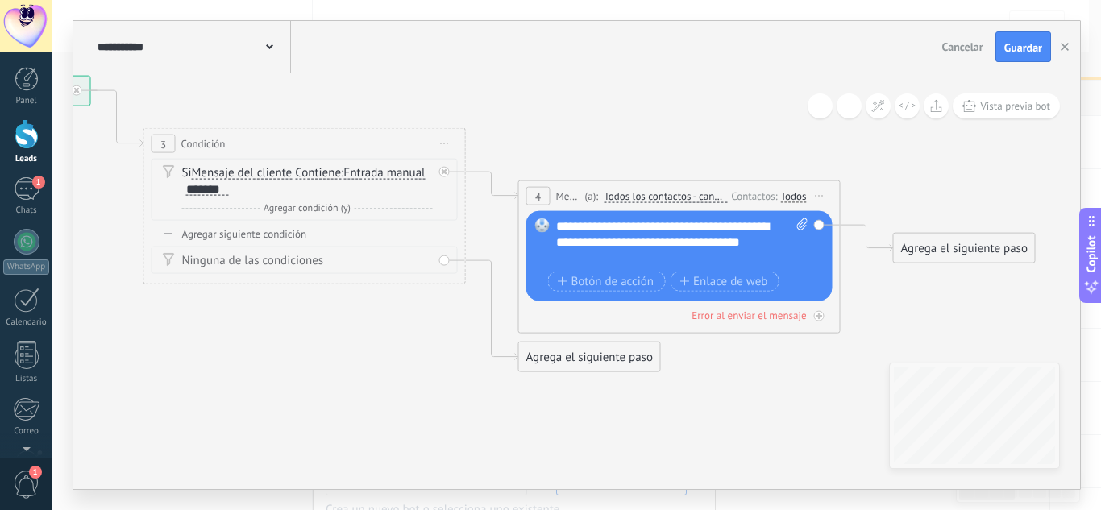
click at [293, 237] on div "Agregar siguiente condición" at bounding box center [305, 234] width 306 height 14
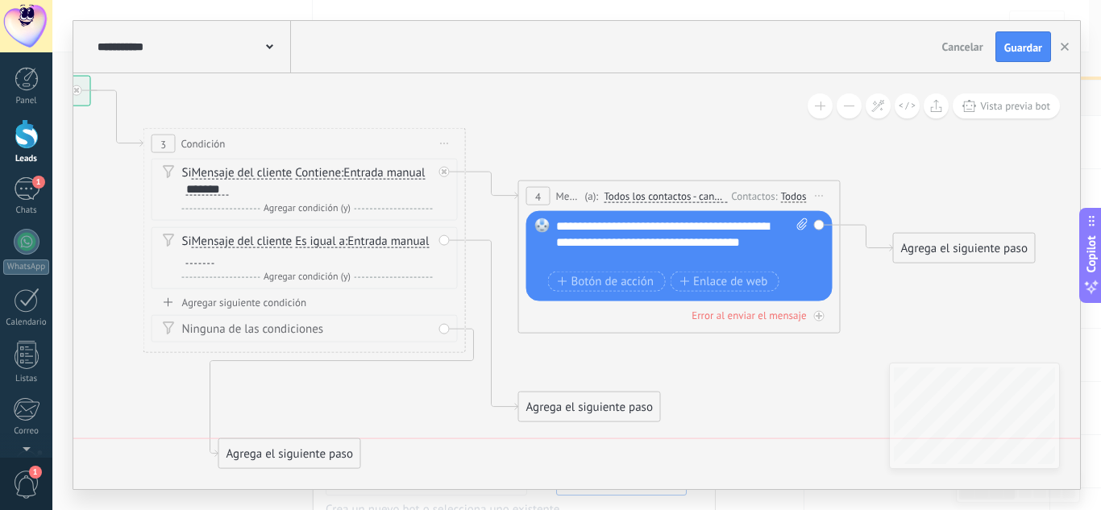
drag, startPoint x: 570, startPoint y: 364, endPoint x: 270, endPoint y: 445, distance: 310.7
click at [270, 445] on div "Agrega el siguiente paso" at bounding box center [289, 454] width 141 height 27
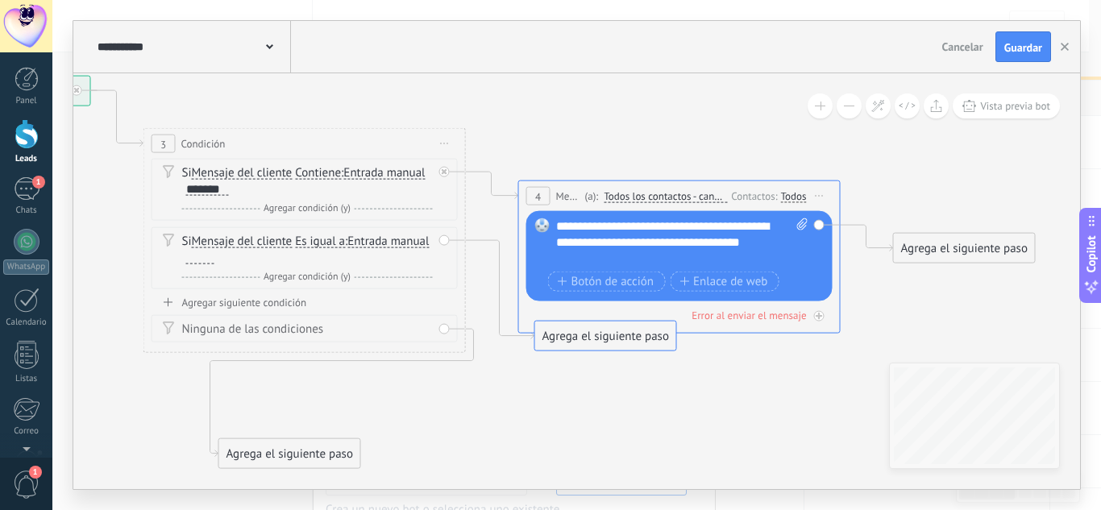
drag, startPoint x: 635, startPoint y: 406, endPoint x: 674, endPoint y: 247, distance: 163.4
click at [277, 251] on div "Si Mensaje del cliente Mensaje del cliente Comentario del cliente El cliente Có…" at bounding box center [307, 250] width 251 height 32
click at [214, 258] on div at bounding box center [200, 258] width 28 height 13
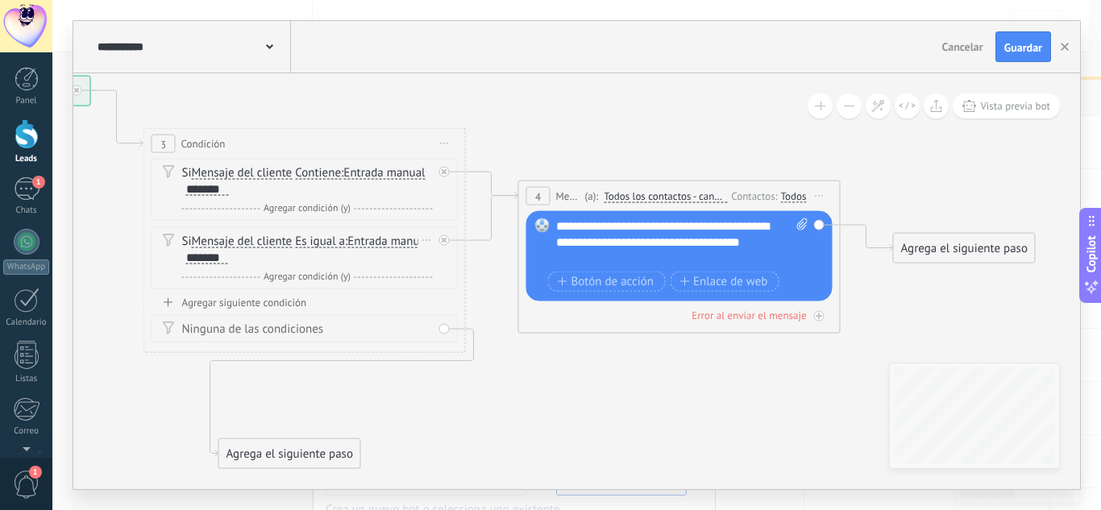
click at [319, 243] on span "Es igual a" at bounding box center [320, 241] width 50 height 13
click at [319, 243] on button "Es igual a" at bounding box center [388, 241] width 202 height 29
click at [329, 291] on span "Contiene" at bounding box center [374, 299] width 195 height 16
drag, startPoint x: 563, startPoint y: 396, endPoint x: 241, endPoint y: 385, distance: 322.6
click at [241, 386] on icon at bounding box center [467, 272] width 1833 height 1199
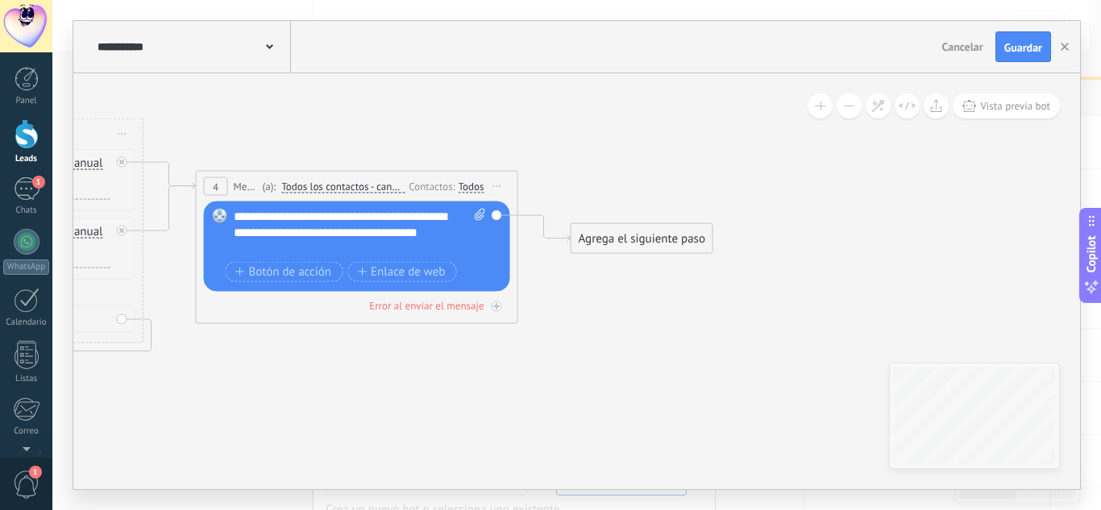
click at [618, 245] on div "Agrega el siguiente paso" at bounding box center [642, 239] width 141 height 27
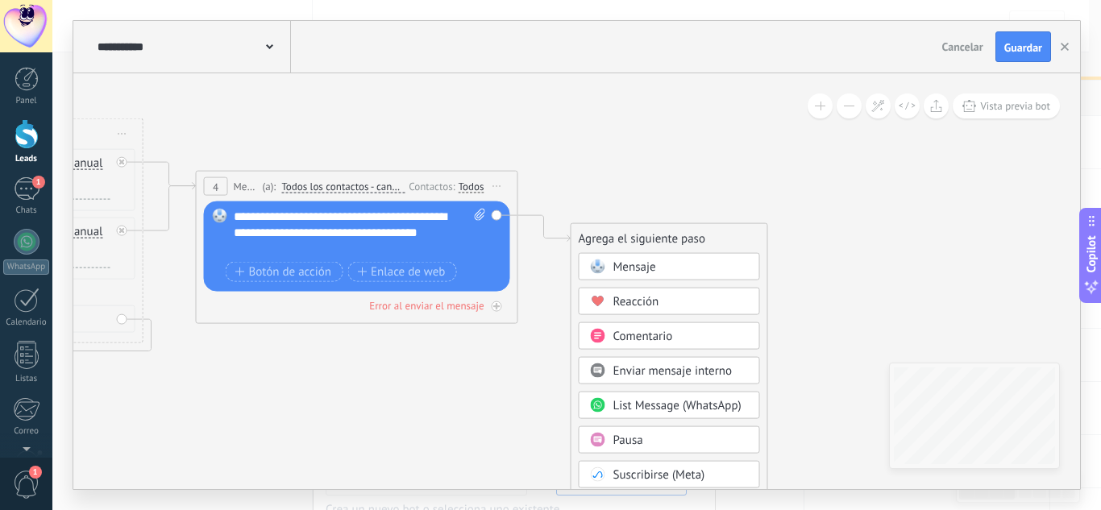
click at [623, 266] on span "Mensaje" at bounding box center [634, 267] width 43 height 15
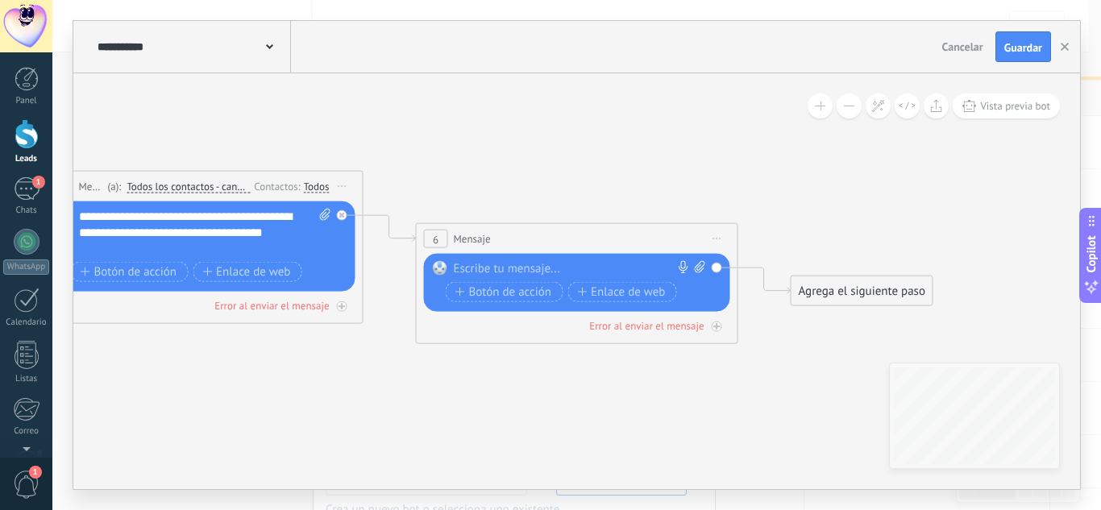
click at [530, 268] on div at bounding box center [573, 269] width 239 height 16
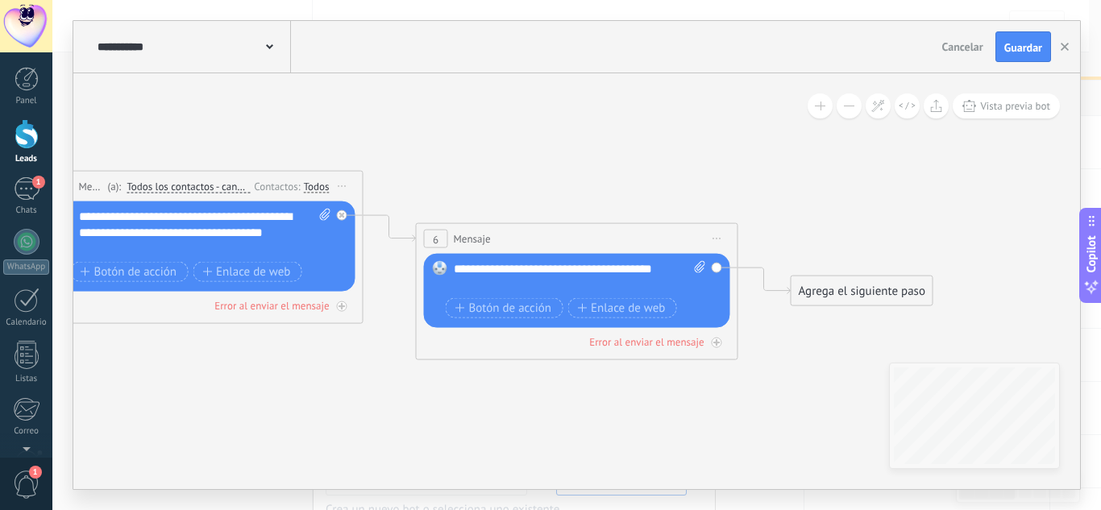
click at [464, 291] on div "**********" at bounding box center [580, 277] width 252 height 32
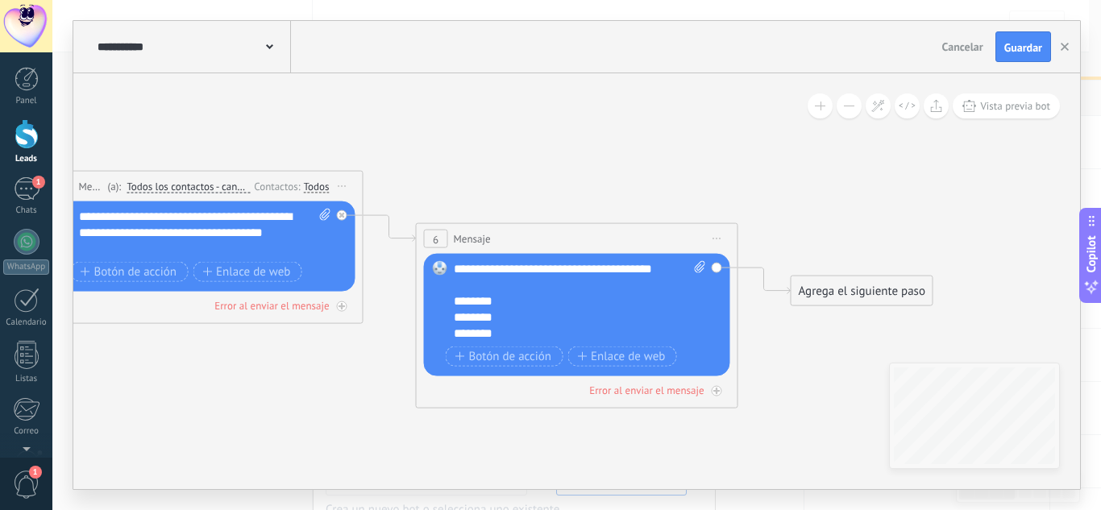
click at [464, 302] on div "**********" at bounding box center [580, 301] width 252 height 81
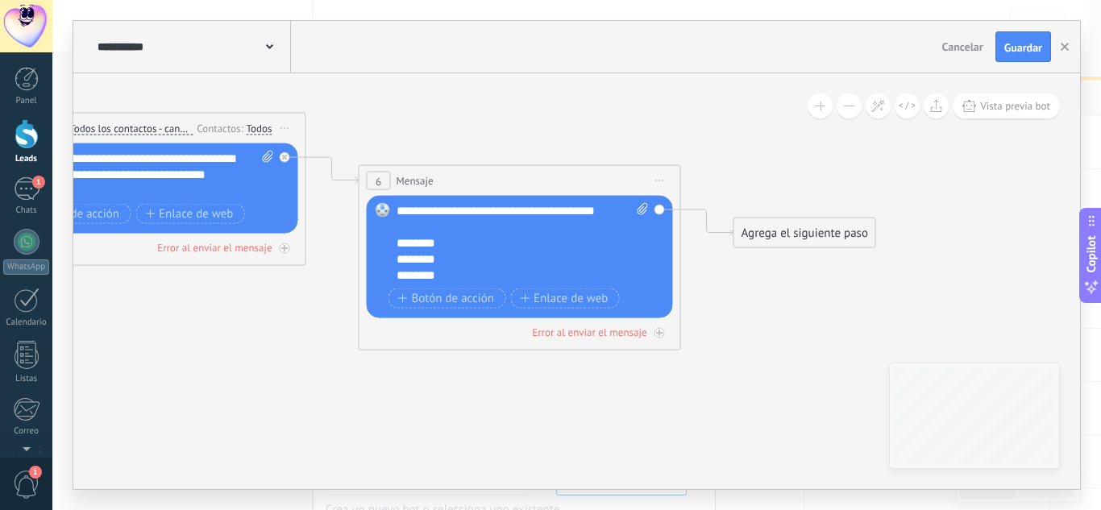
drag, startPoint x: 863, startPoint y: 386, endPoint x: 805, endPoint y: 327, distance: 82.7
click at [805, 327] on icon at bounding box center [121, 166] width 2208 height 1122
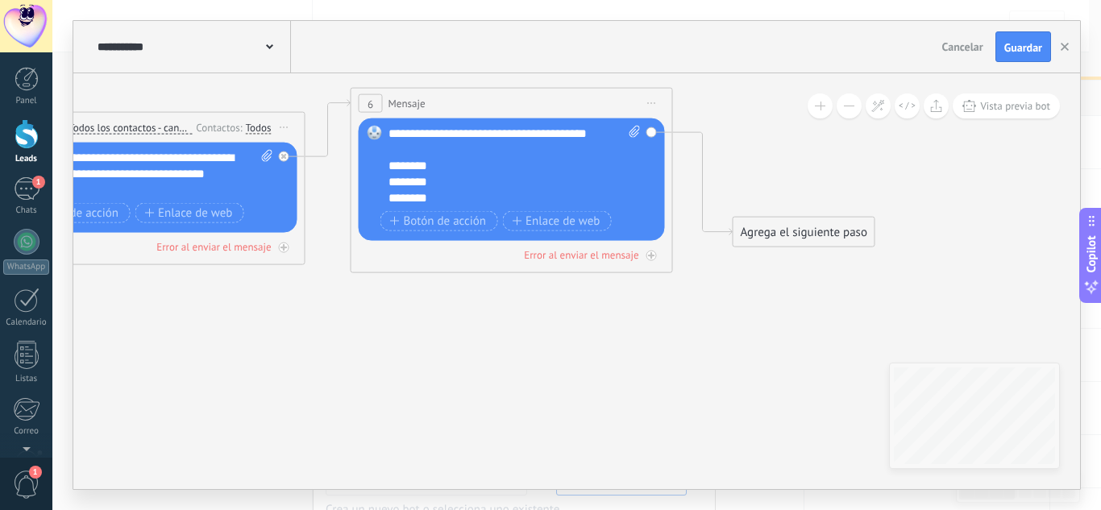
drag, startPoint x: 450, startPoint y: 175, endPoint x: 443, endPoint y: 98, distance: 76.9
click at [443, 98] on div "6 Mensaje ******* (a): Todos los contactos - canales seleccionados Todos los co…" at bounding box center [511, 104] width 321 height 30
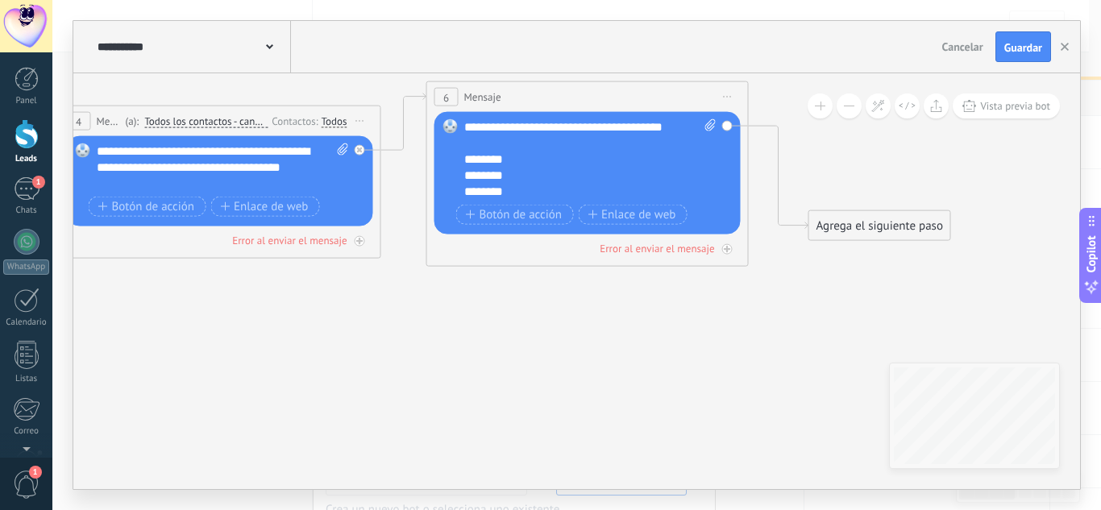
drag, startPoint x: 324, startPoint y: 341, endPoint x: 596, endPoint y: 294, distance: 275.7
click at [596, 294] on icon at bounding box center [196, 159] width 2208 height 1122
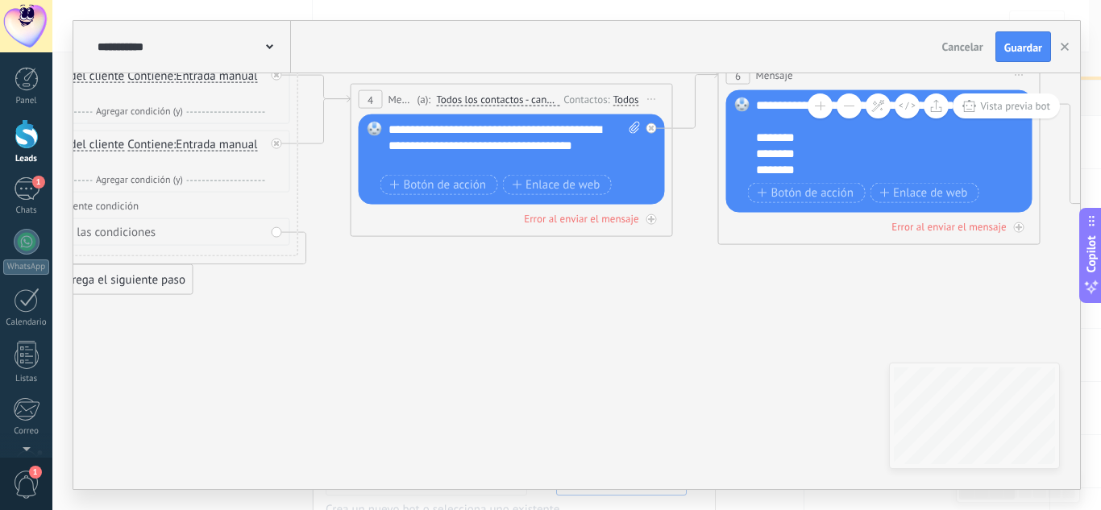
drag, startPoint x: 526, startPoint y: 338, endPoint x: 709, endPoint y: 380, distance: 187.9
click at [709, 377] on icon at bounding box center [487, 137] width 2208 height 1122
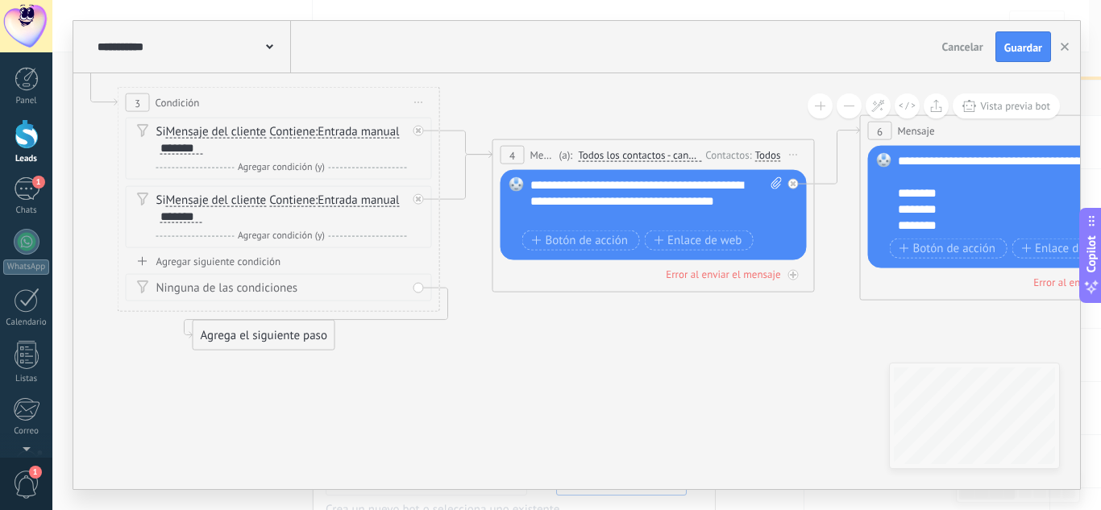
drag, startPoint x: 551, startPoint y: 384, endPoint x: 606, endPoint y: 418, distance: 64.9
click at [606, 418] on icon at bounding box center [629, 193] width 2208 height 1122
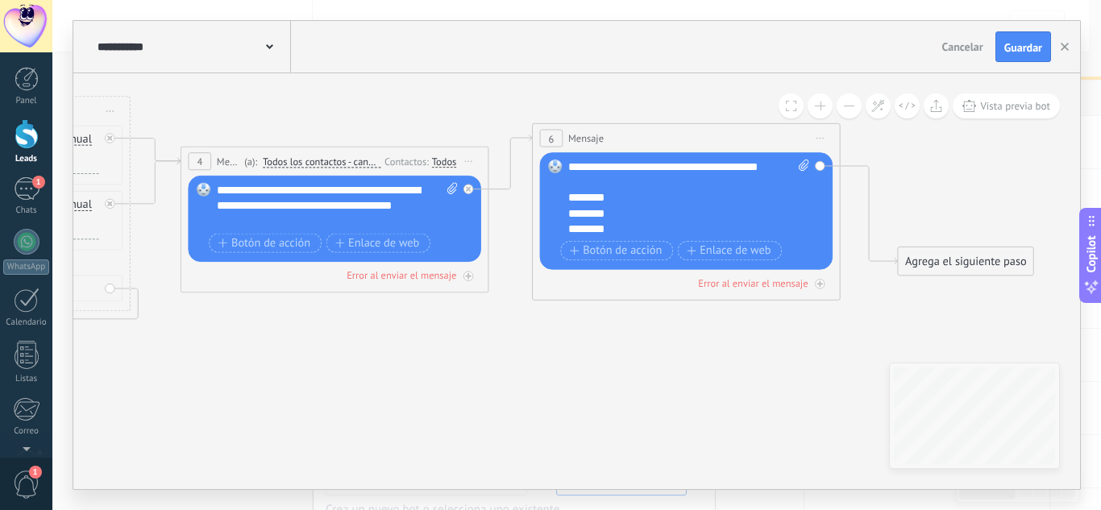
drag, startPoint x: 802, startPoint y: 327, endPoint x: 337, endPoint y: 323, distance: 465.1
click at [337, 323] on icon at bounding box center [311, 197] width 2112 height 1073
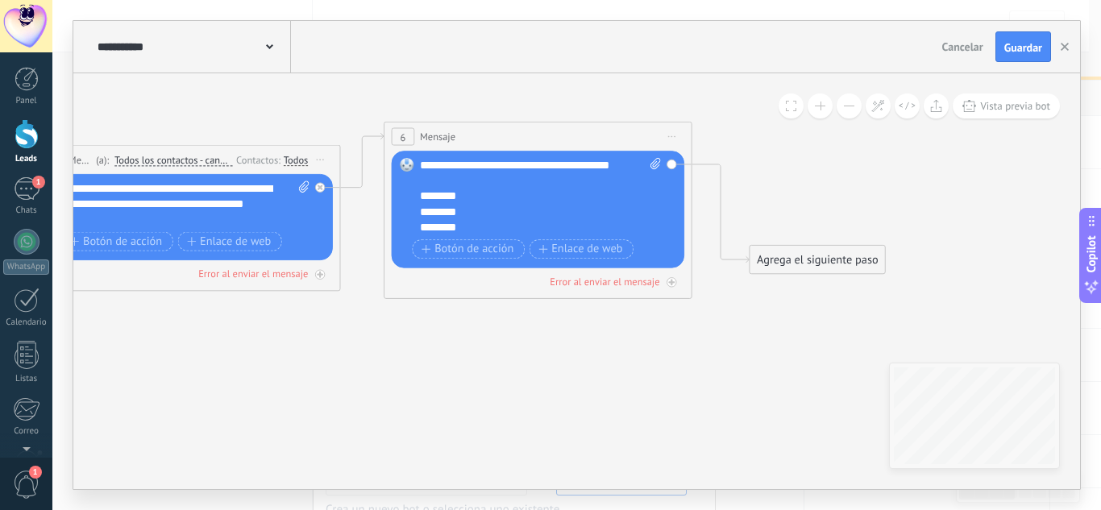
drag, startPoint x: 741, startPoint y: 327, endPoint x: 489, endPoint y: 397, distance: 261.9
click at [488, 397] on icon at bounding box center [163, 195] width 2112 height 1073
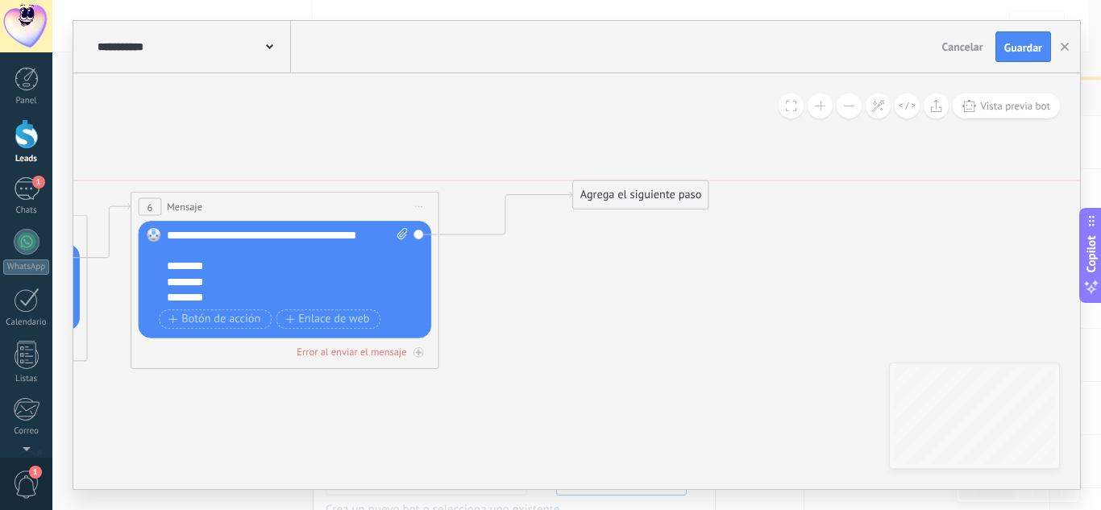
drag, startPoint x: 537, startPoint y: 335, endPoint x: 615, endPoint y: 171, distance: 182.1
click at [615, 182] on div "Agrega el siguiente paso" at bounding box center [640, 195] width 135 height 26
click at [615, 163] on div "Agrega el siguiente paso" at bounding box center [642, 166] width 135 height 26
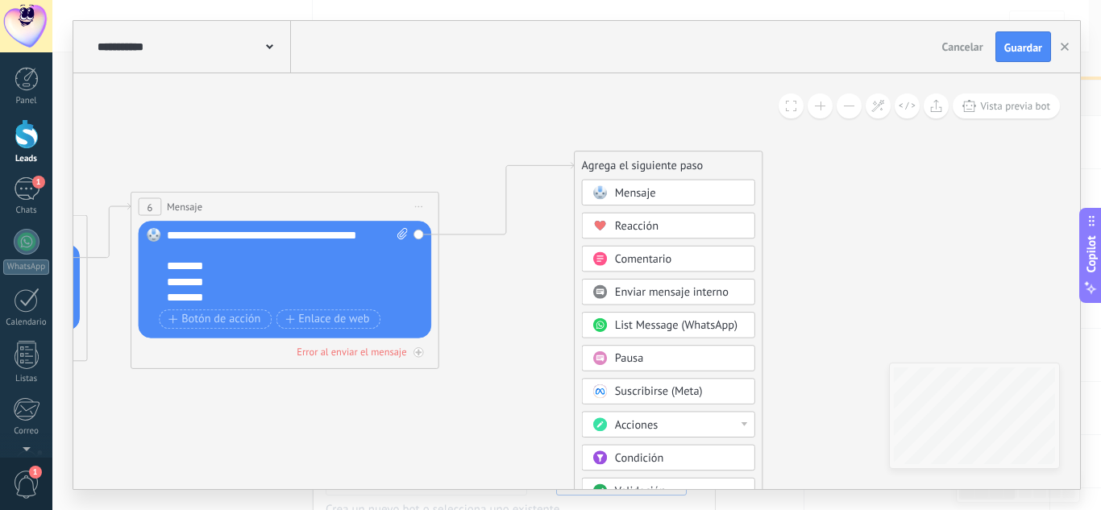
click at [615, 191] on span "Mensaje" at bounding box center [635, 192] width 41 height 15
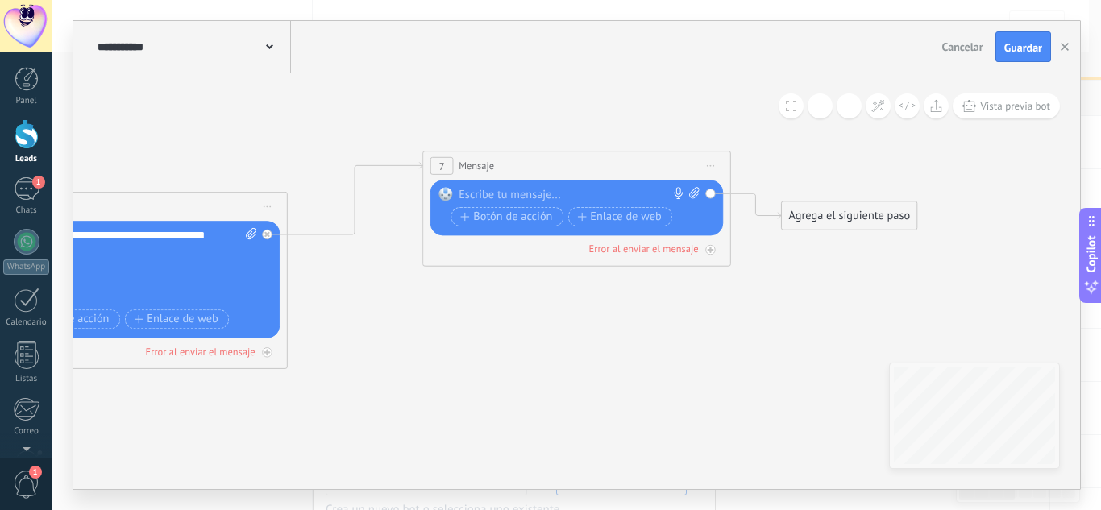
click at [555, 197] on div at bounding box center [573, 194] width 229 height 15
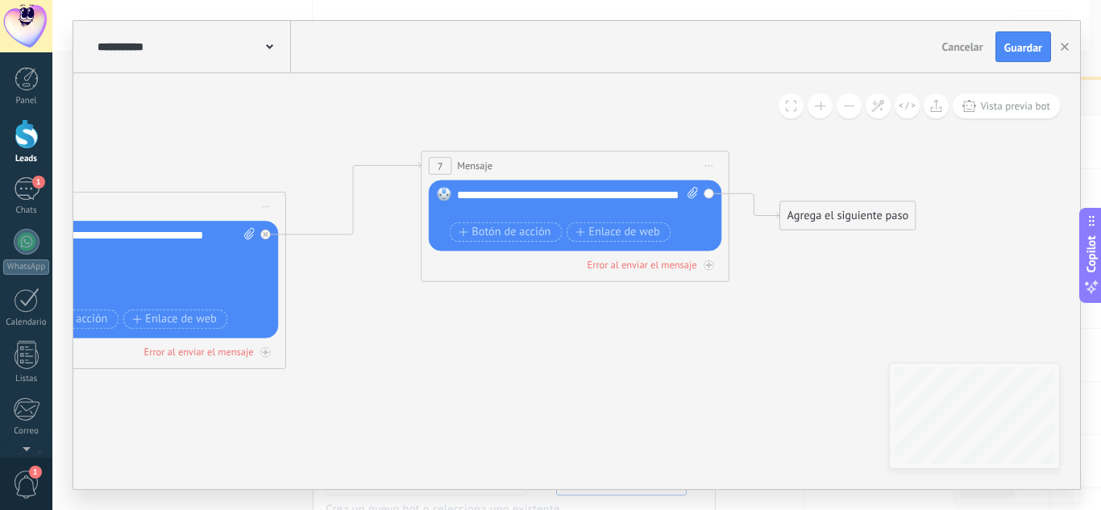
drag, startPoint x: 483, startPoint y: 385, endPoint x: 307, endPoint y: 418, distance: 178.7
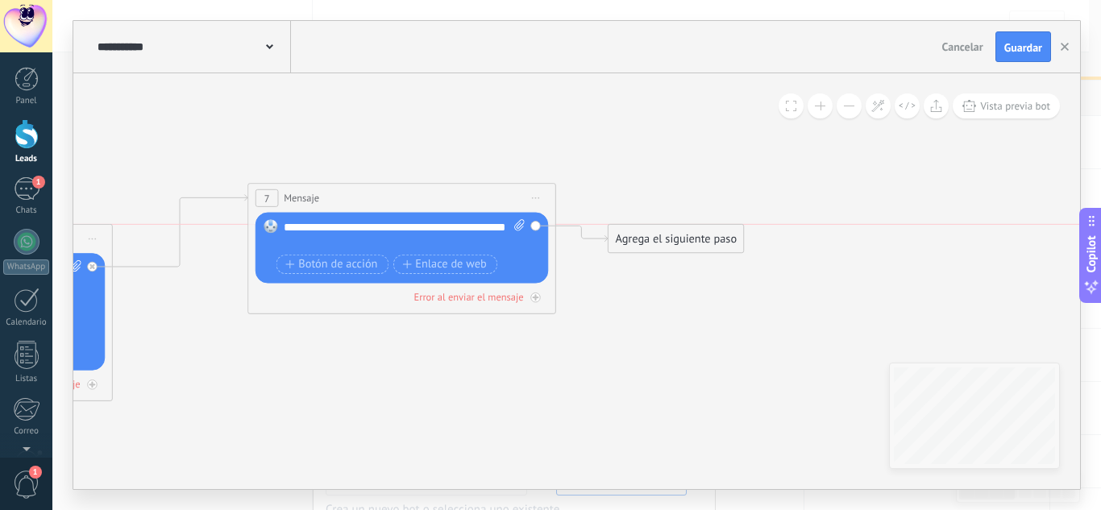
drag, startPoint x: 663, startPoint y: 242, endPoint x: 702, endPoint y: 89, distance: 157.4
click at [702, 227] on div "Agrega el siguiente paso" at bounding box center [676, 240] width 135 height 26
click at [708, 76] on div "Agrega el siguiente paso" at bounding box center [715, 82] width 135 height 26
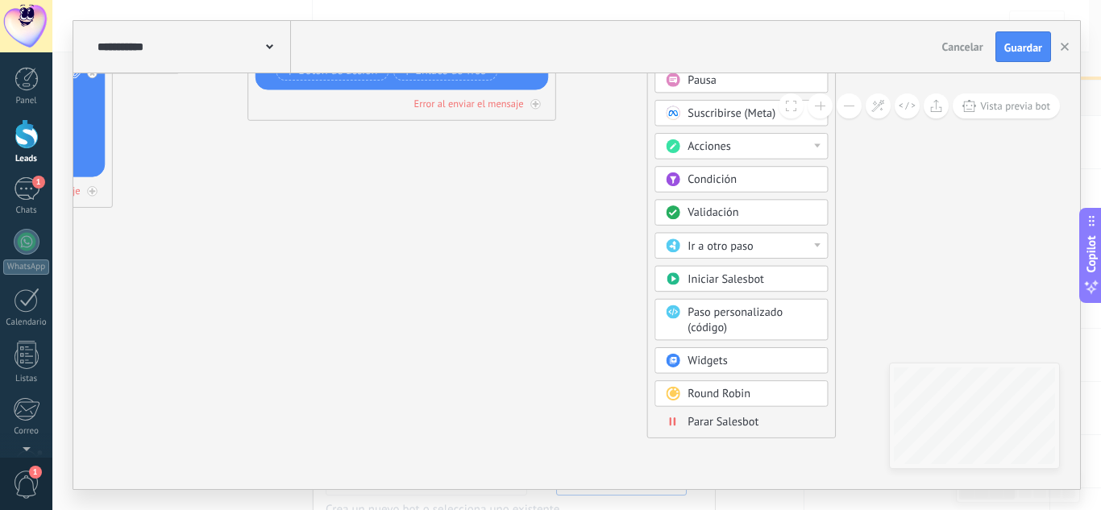
click at [731, 422] on span "Parar Salesbot" at bounding box center [723, 421] width 71 height 15
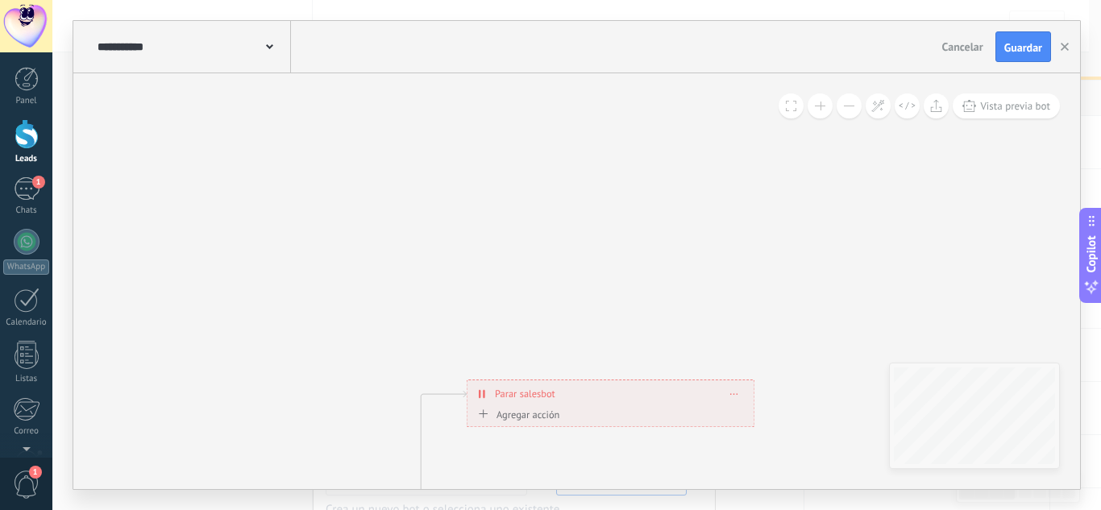
drag, startPoint x: 579, startPoint y: 270, endPoint x: 912, endPoint y: 76, distance: 385.5
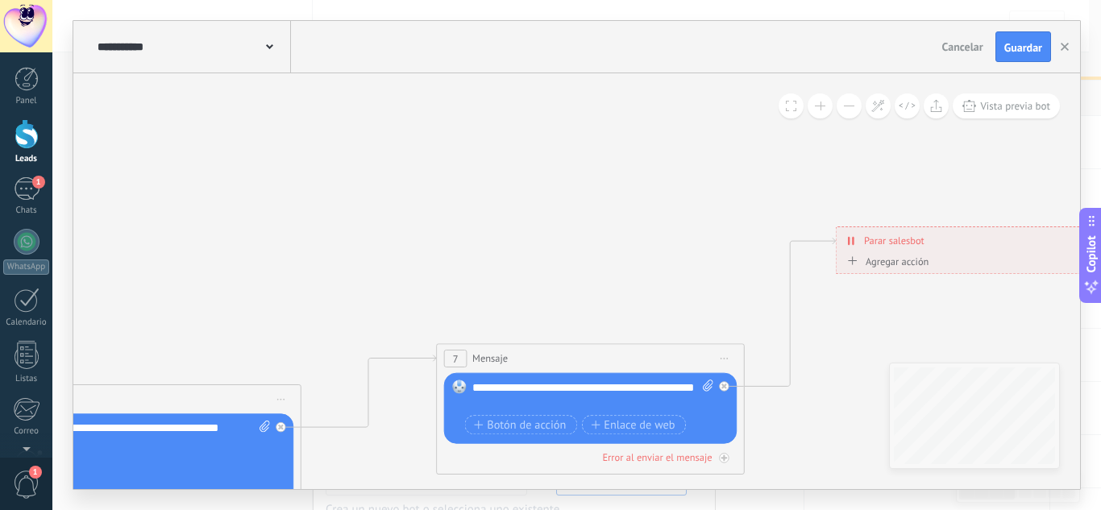
drag, startPoint x: 301, startPoint y: 177, endPoint x: 794, endPoint y: 200, distance: 493.9
click at [794, 200] on icon at bounding box center [10, 396] width 2588 height 1104
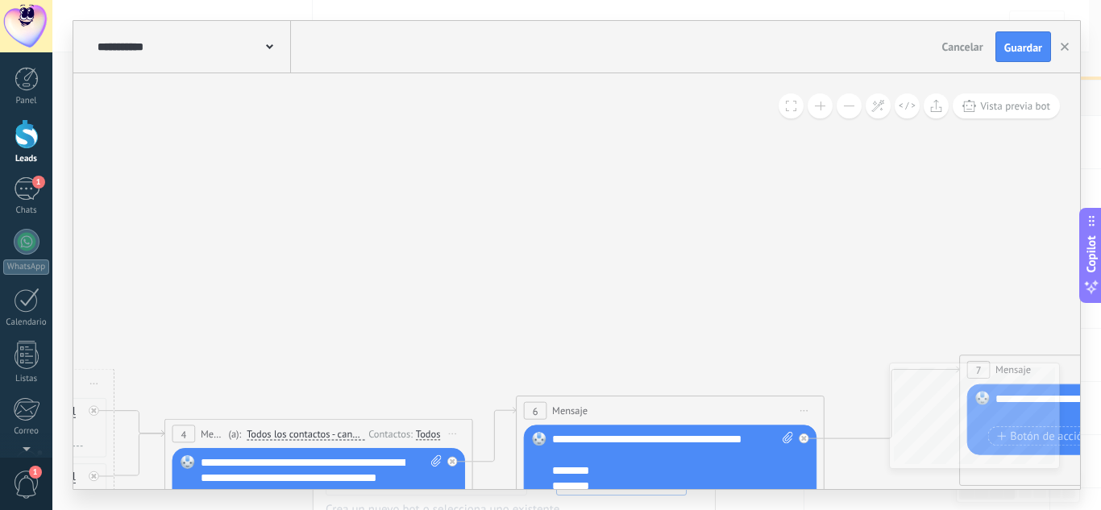
drag, startPoint x: 285, startPoint y: 161, endPoint x: 575, endPoint y: 102, distance: 295.3
click at [581, 113] on icon at bounding box center [533, 407] width 2588 height 1104
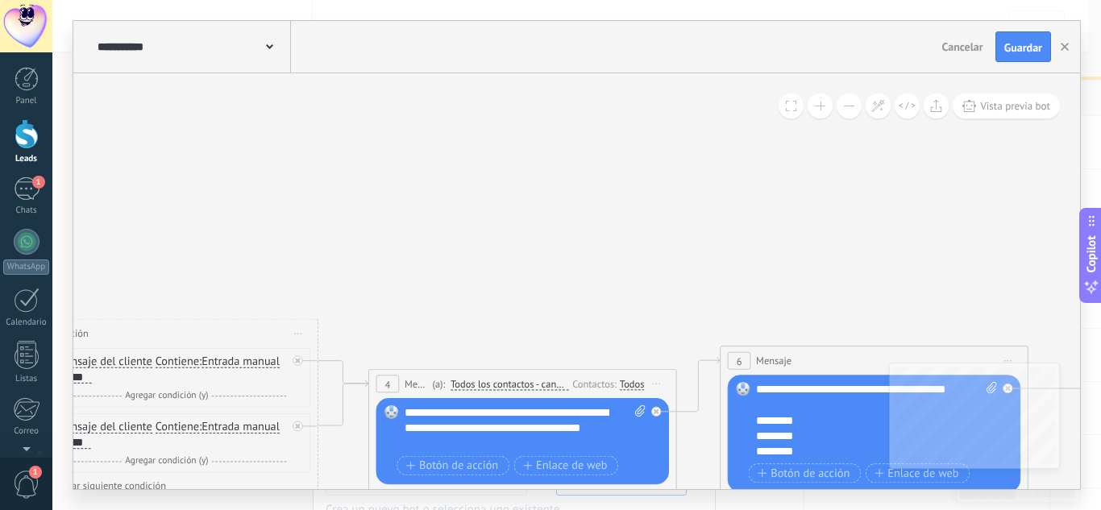
click at [273, 45] on div "**********" at bounding box center [192, 47] width 197 height 52
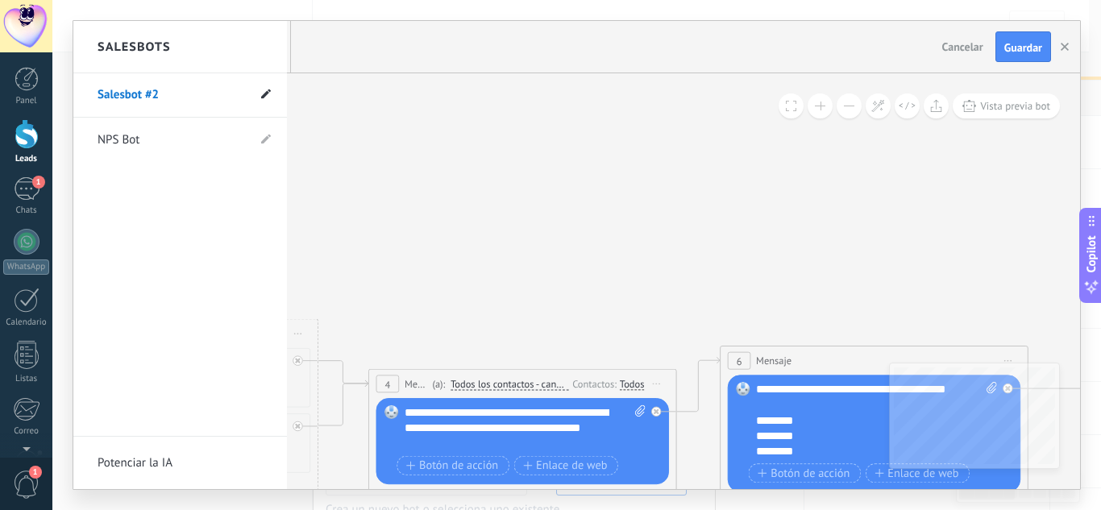
click at [267, 94] on use at bounding box center [266, 94] width 10 height 10
click at [142, 96] on input "**********" at bounding box center [155, 96] width 115 height 26
type input "**********"
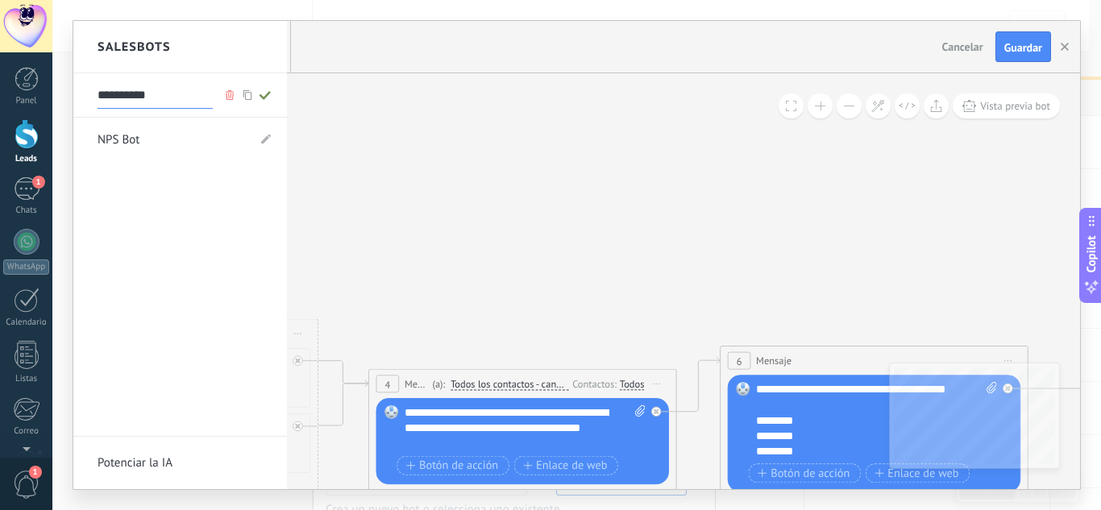
click at [268, 91] on icon at bounding box center [265, 95] width 18 height 10
type input "**********"
click at [513, 181] on div at bounding box center [576, 255] width 1007 height 468
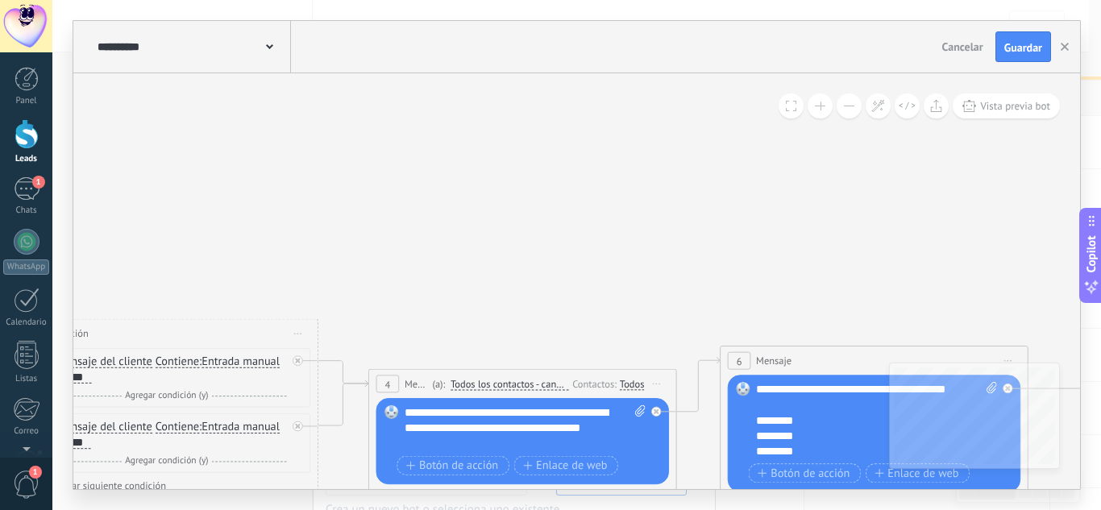
drag, startPoint x: 752, startPoint y: 226, endPoint x: 450, endPoint y: 276, distance: 306.4
click at [450, 276] on icon at bounding box center [737, 357] width 2588 height 1104
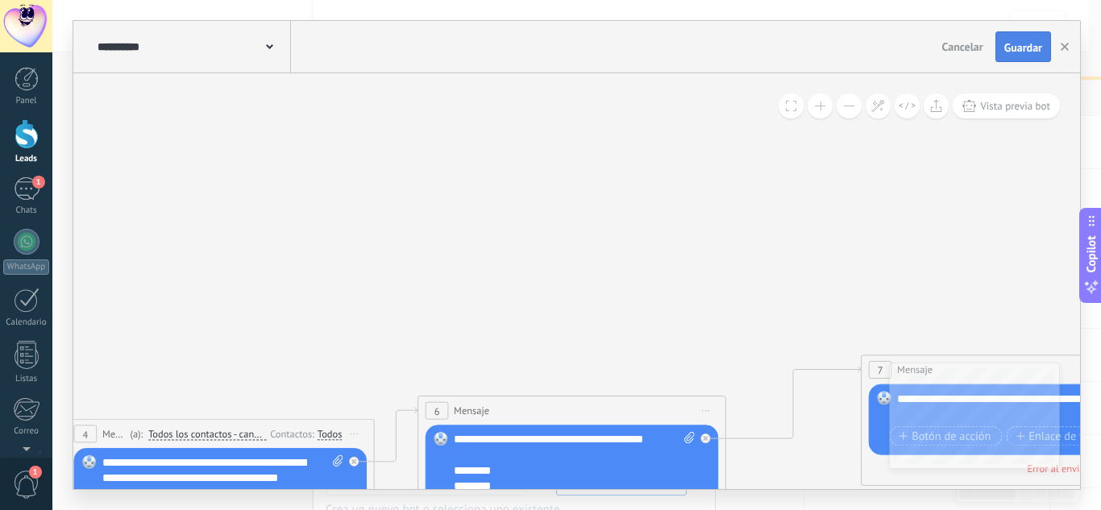
click at [1014, 43] on span "Guardar" at bounding box center [1023, 47] width 38 height 11
click at [1067, 49] on use "button" at bounding box center [1065, 47] width 8 height 8
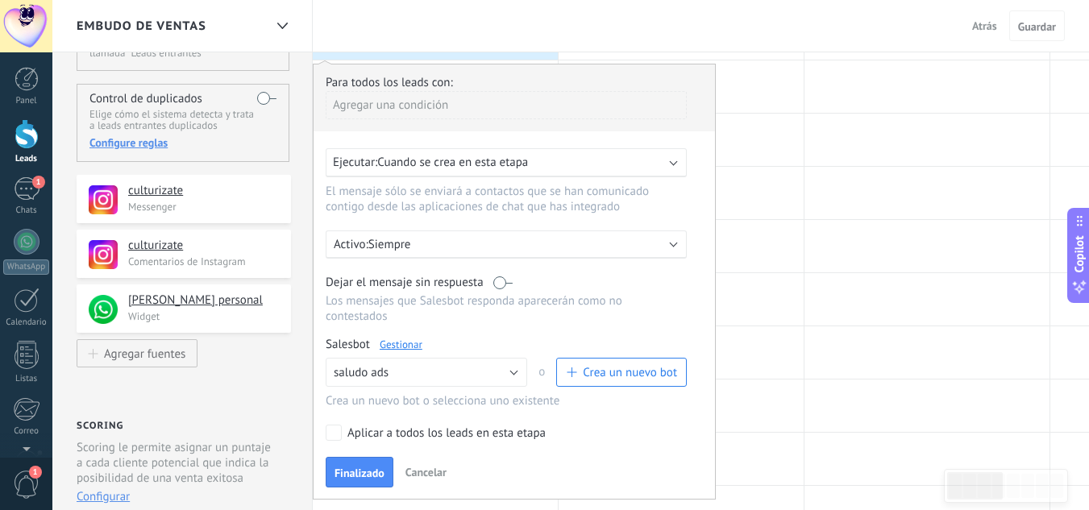
scroll to position [81, 0]
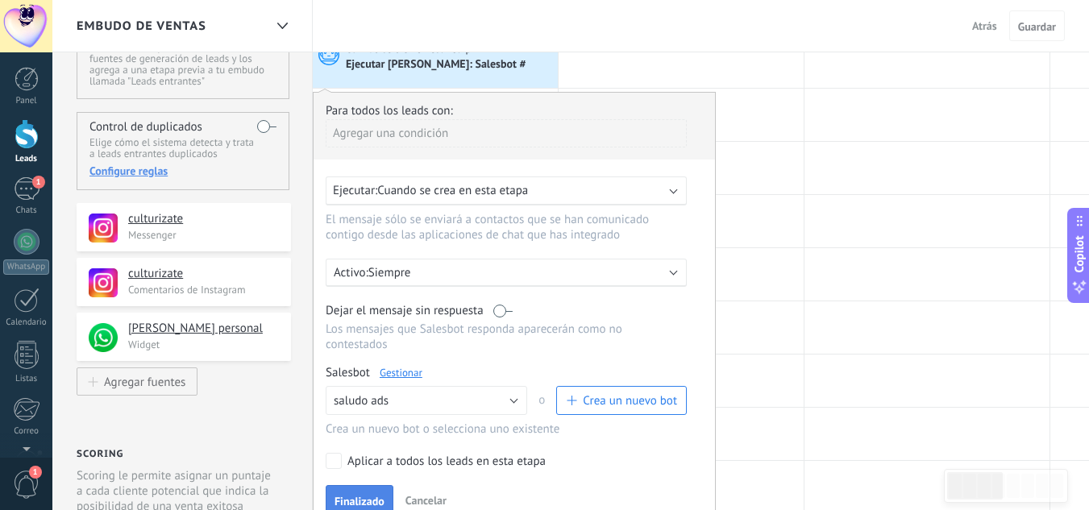
click at [371, 501] on span "Finalizado" at bounding box center [360, 501] width 50 height 11
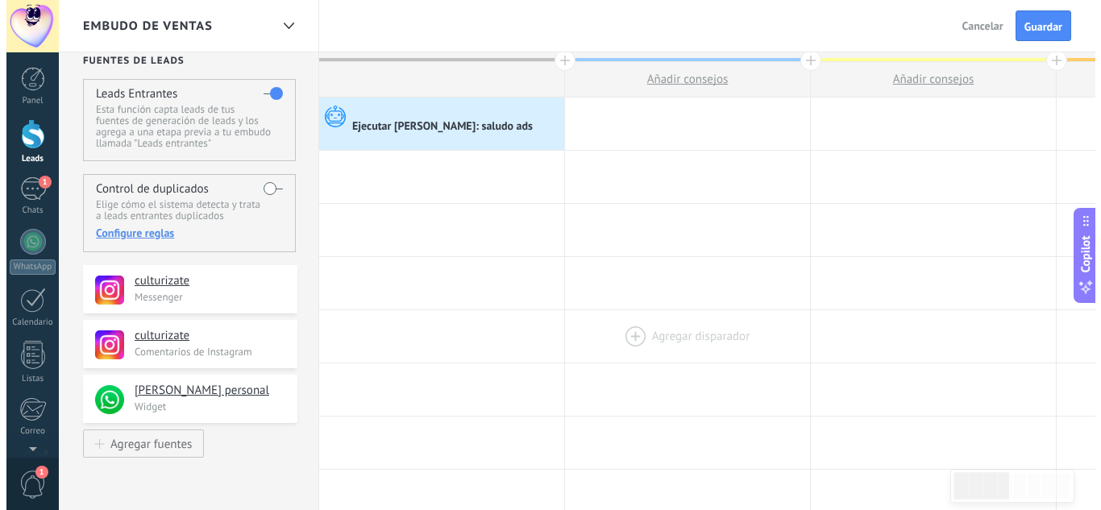
scroll to position [0, 0]
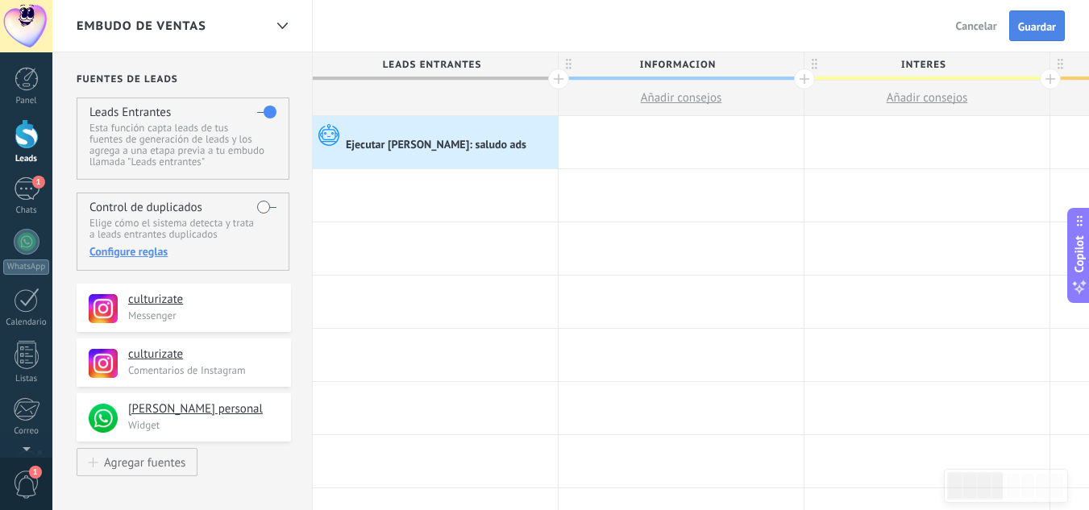
click at [1038, 27] on span "Guardar" at bounding box center [1037, 26] width 38 height 11
click at [983, 34] on button "Salir" at bounding box center [986, 26] width 35 height 24
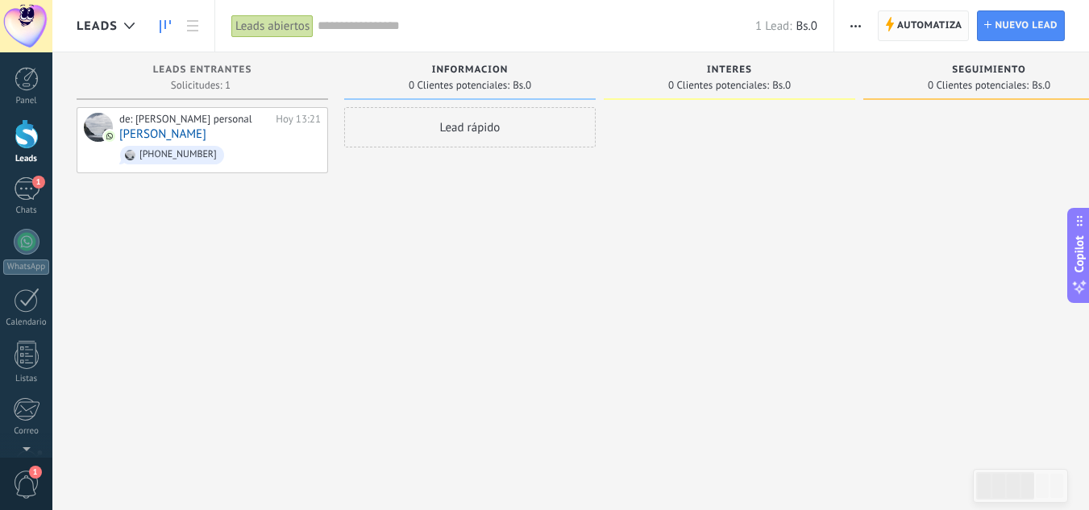
click at [926, 30] on span "Automatiza" at bounding box center [929, 25] width 65 height 29
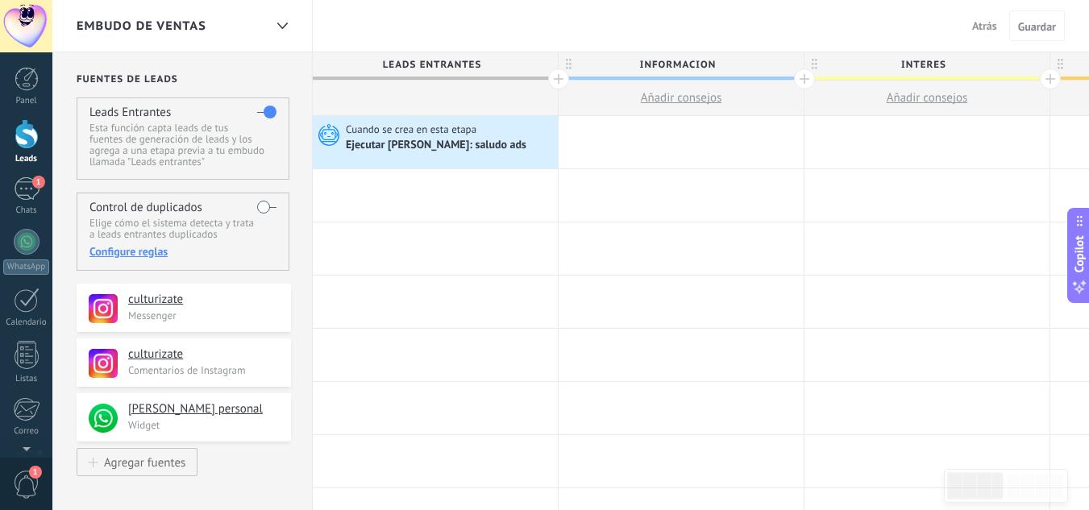
click at [966, 28] on button "Atrás" at bounding box center [985, 26] width 38 height 24
click at [988, 19] on button "Atrás" at bounding box center [985, 26] width 38 height 24
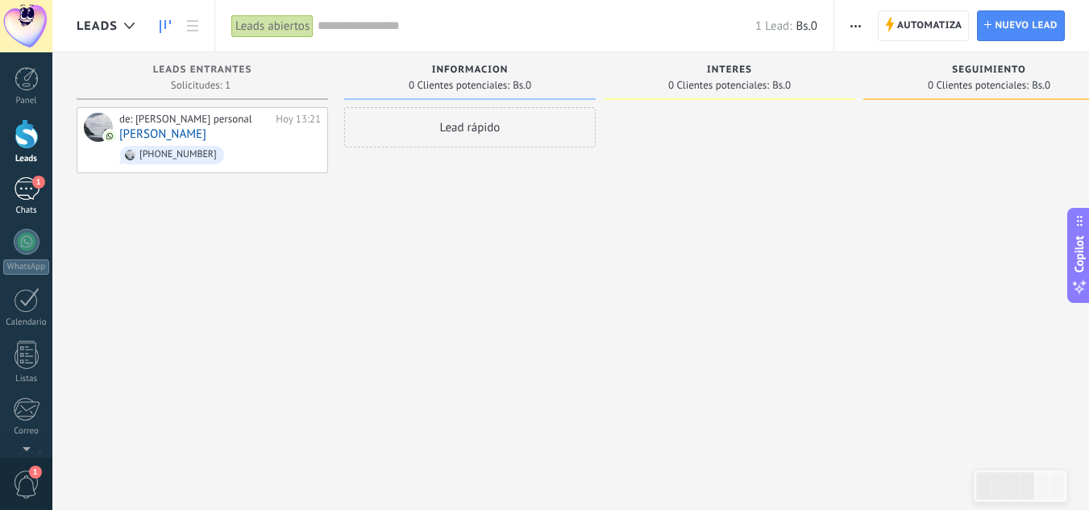
click at [31, 196] on div "1" at bounding box center [27, 188] width 26 height 23
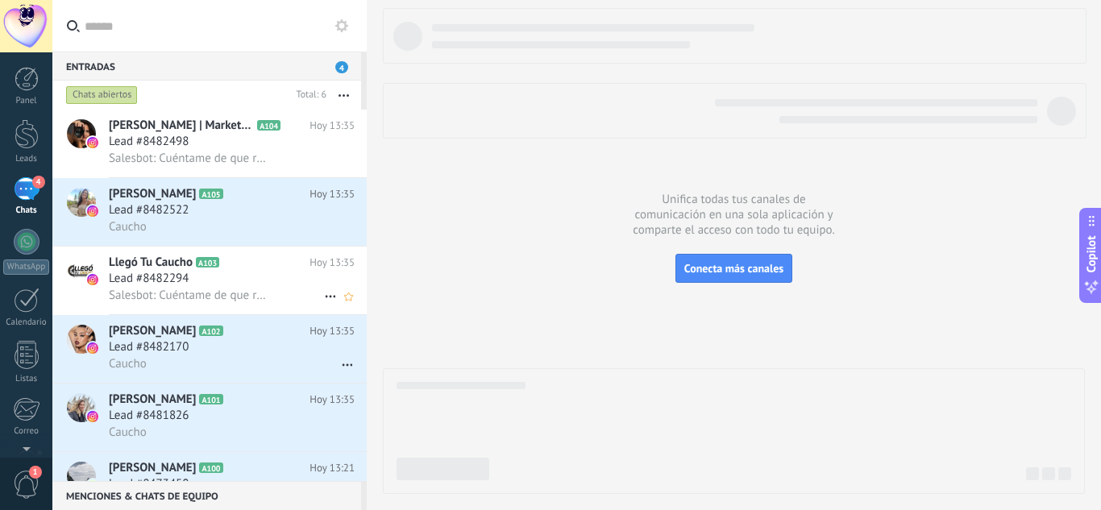
click at [234, 289] on span "Salesbot: Cuéntame de que rin son los cauchos de tu carro?" at bounding box center [187, 295] width 157 height 15
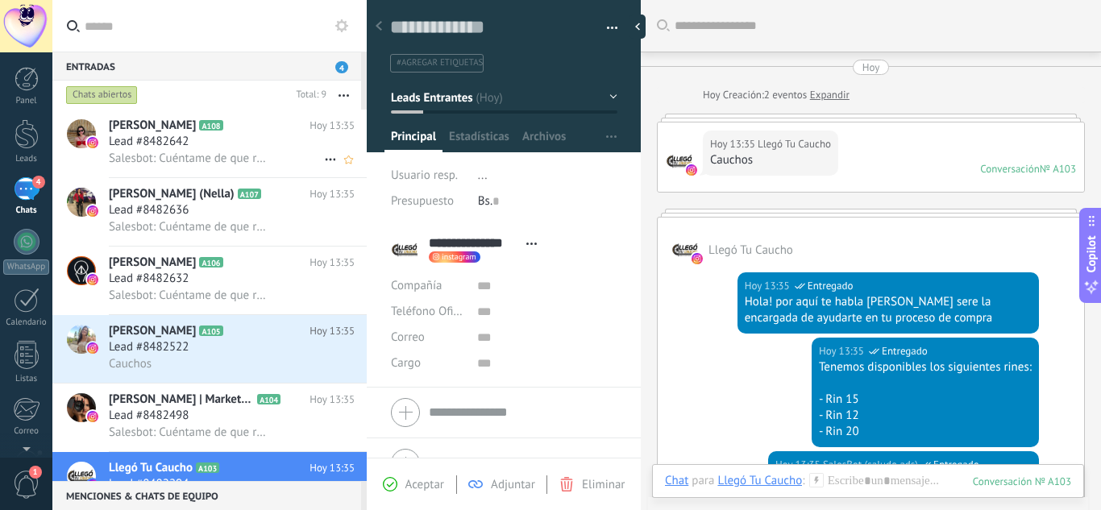
click at [240, 164] on span "Salesbot: Cuéntame de que rin son los cauchos de tu carro?" at bounding box center [187, 158] width 157 height 15
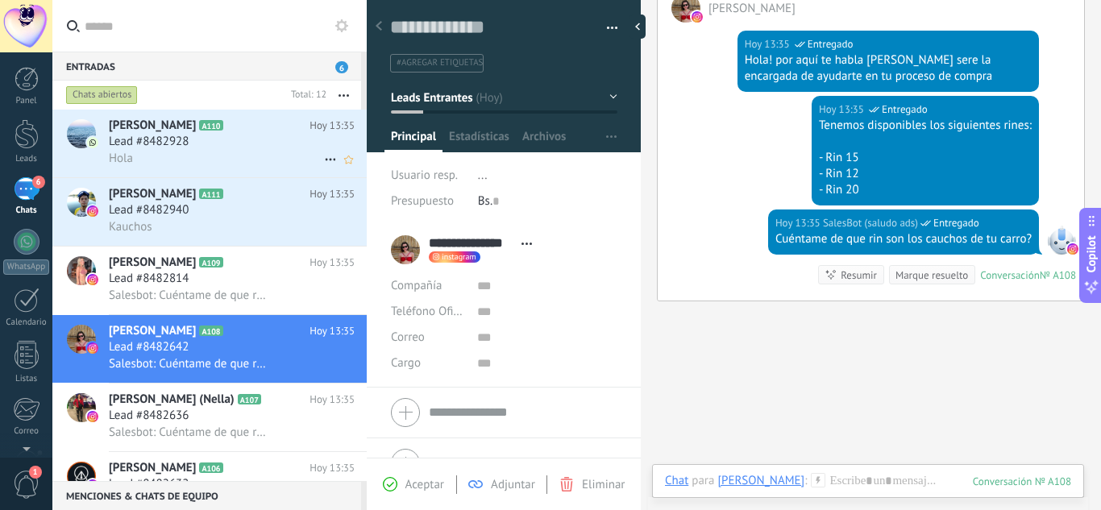
click at [180, 156] on div "Hola" at bounding box center [232, 158] width 246 height 17
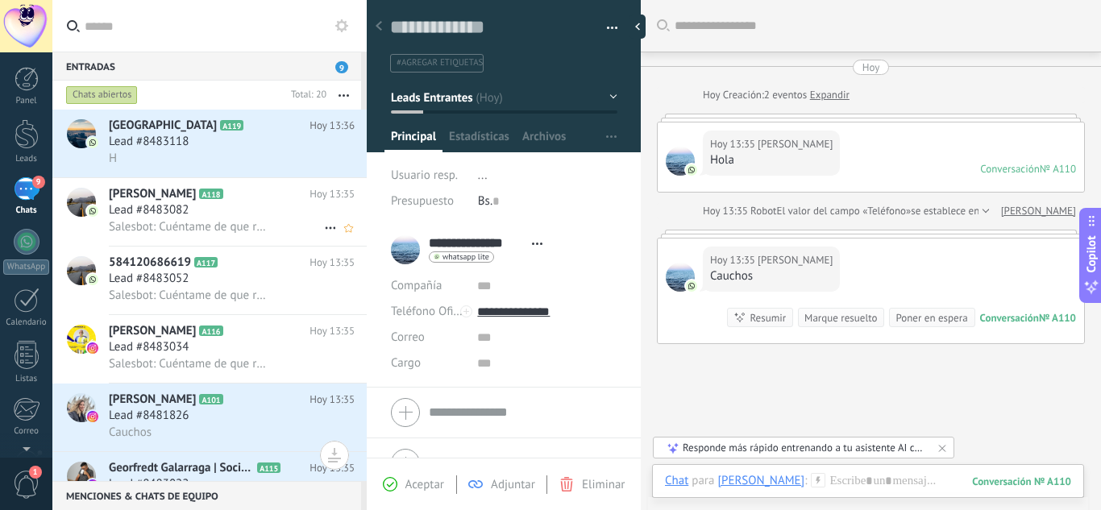
click at [202, 219] on span "Salesbot: Cuéntame de que rin son los cauchos de tu carro?" at bounding box center [187, 226] width 157 height 15
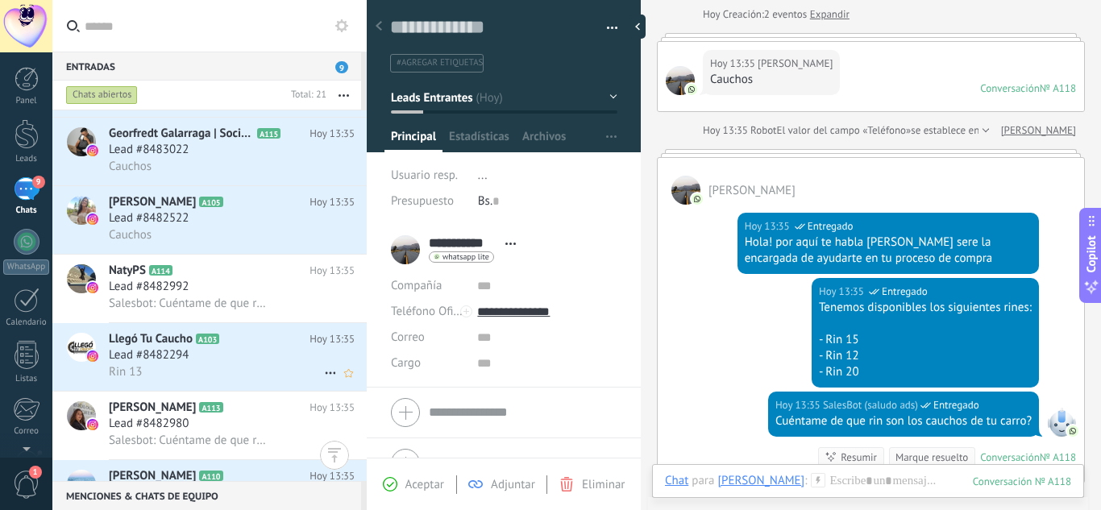
scroll to position [1049, 0]
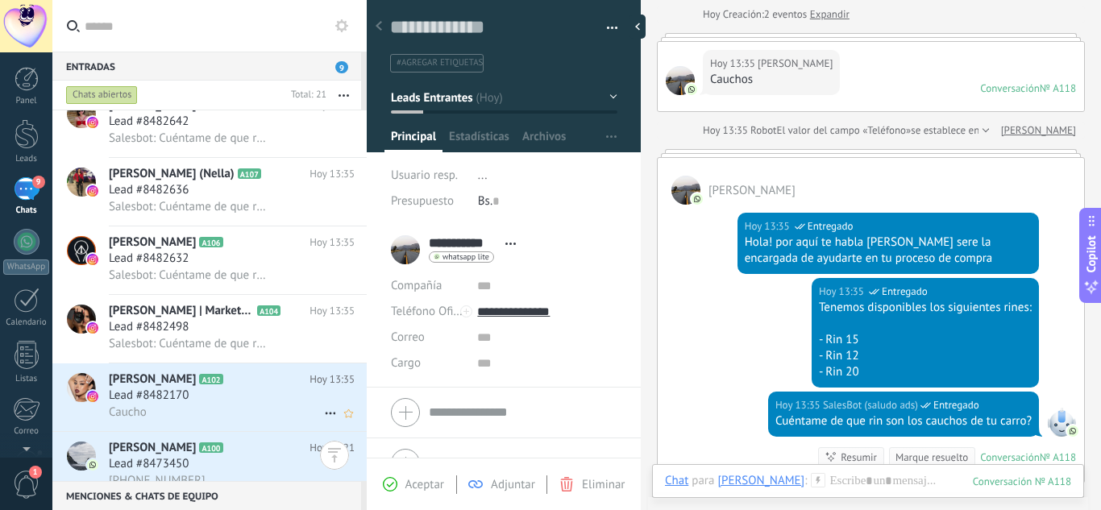
click at [157, 405] on div "Caucho" at bounding box center [232, 412] width 246 height 17
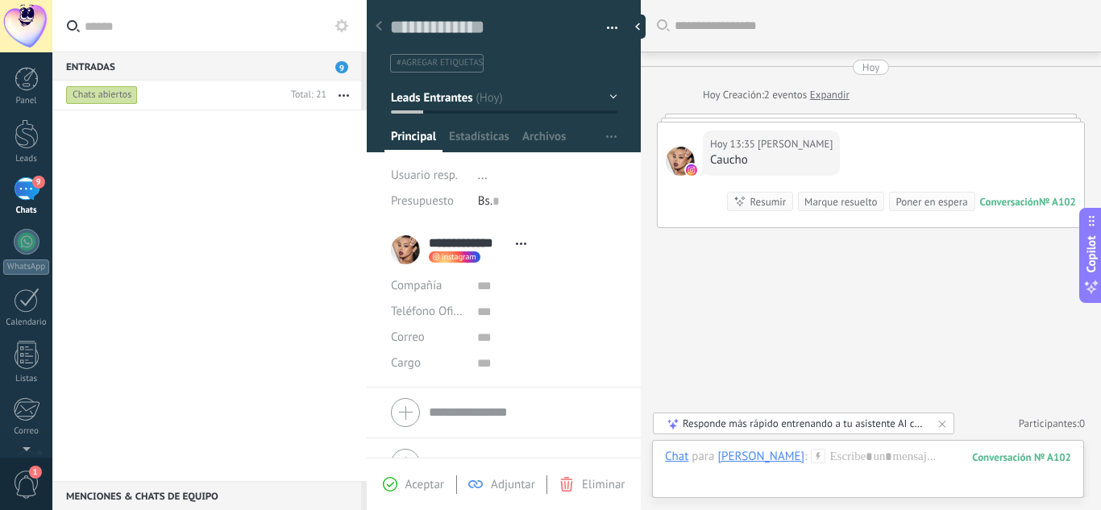
scroll to position [993, 0]
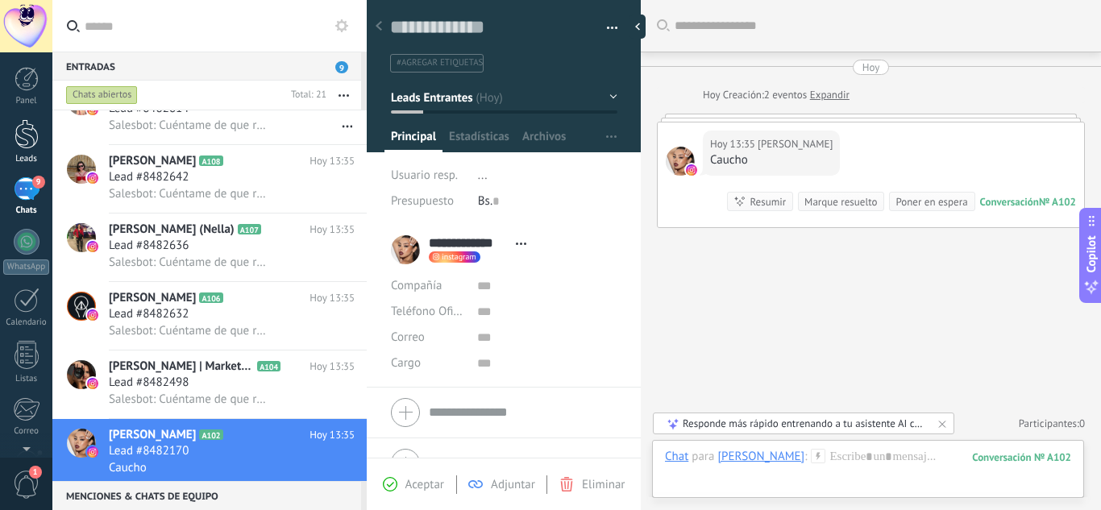
click at [17, 136] on div at bounding box center [27, 134] width 24 height 30
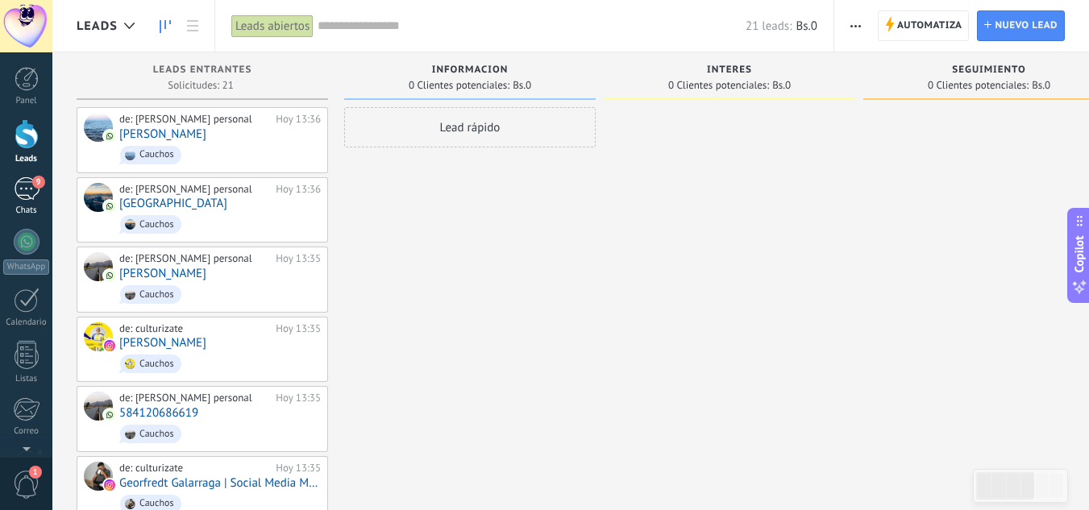
click at [3, 190] on link "9 Chats" at bounding box center [26, 196] width 52 height 39
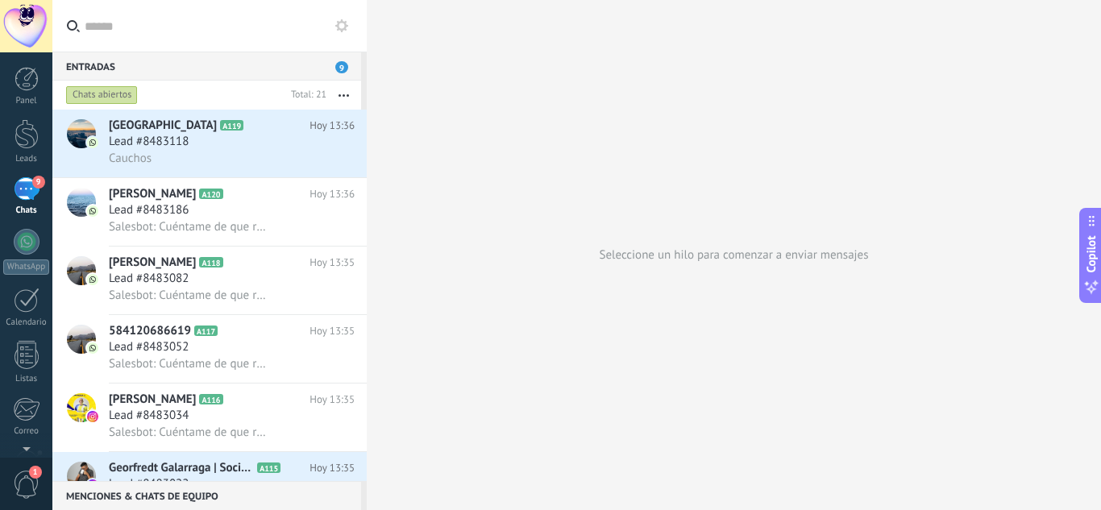
click at [87, 99] on div "Chats abiertos" at bounding box center [102, 94] width 72 height 19
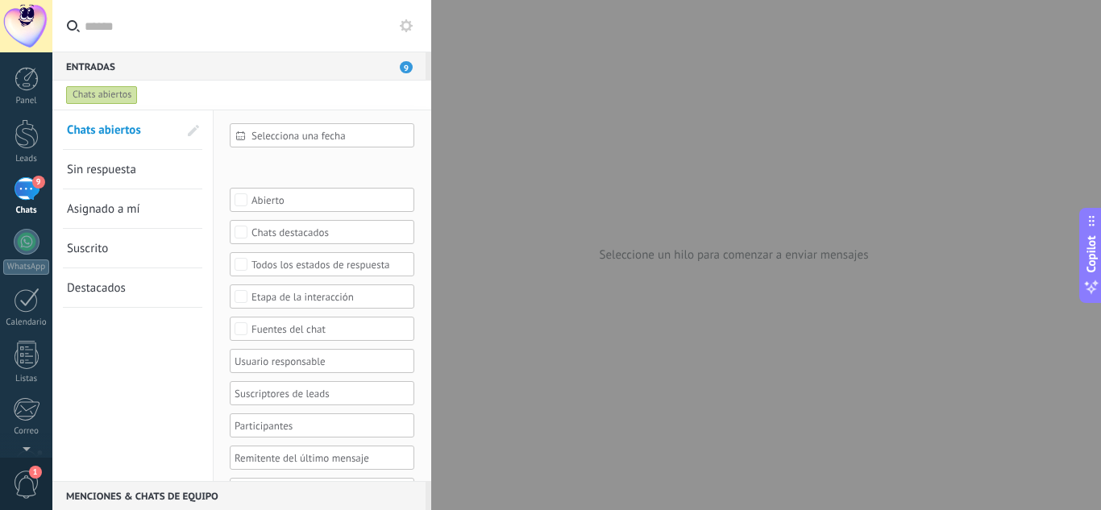
click at [112, 168] on span "Sin respuesta" at bounding box center [101, 169] width 69 height 15
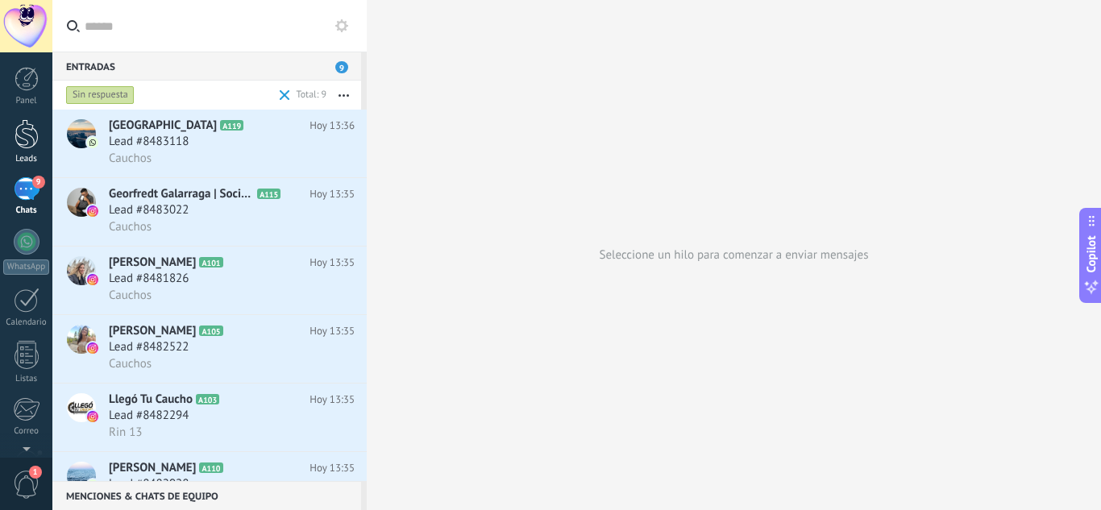
click at [15, 134] on div at bounding box center [27, 134] width 24 height 30
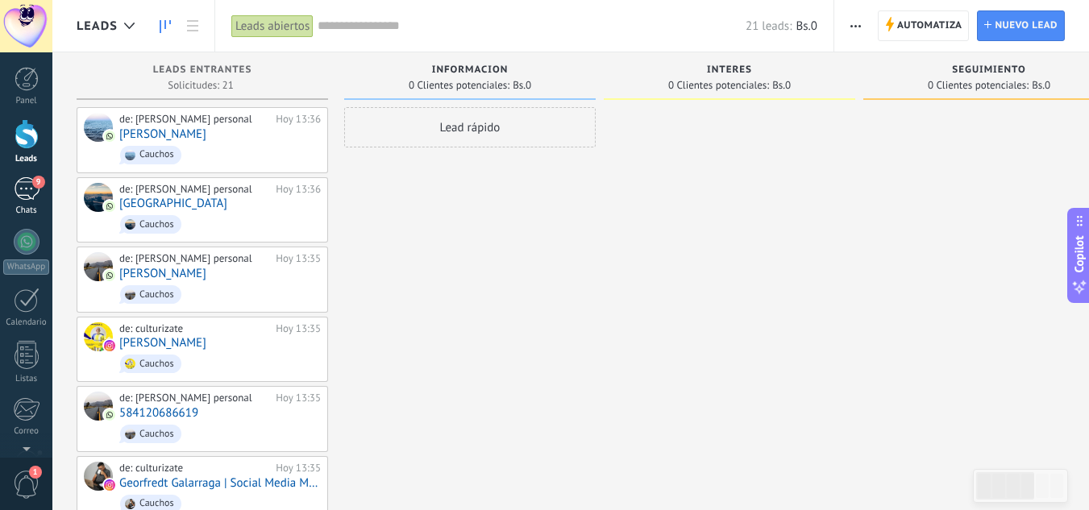
click at [25, 192] on div "9" at bounding box center [27, 188] width 26 height 23
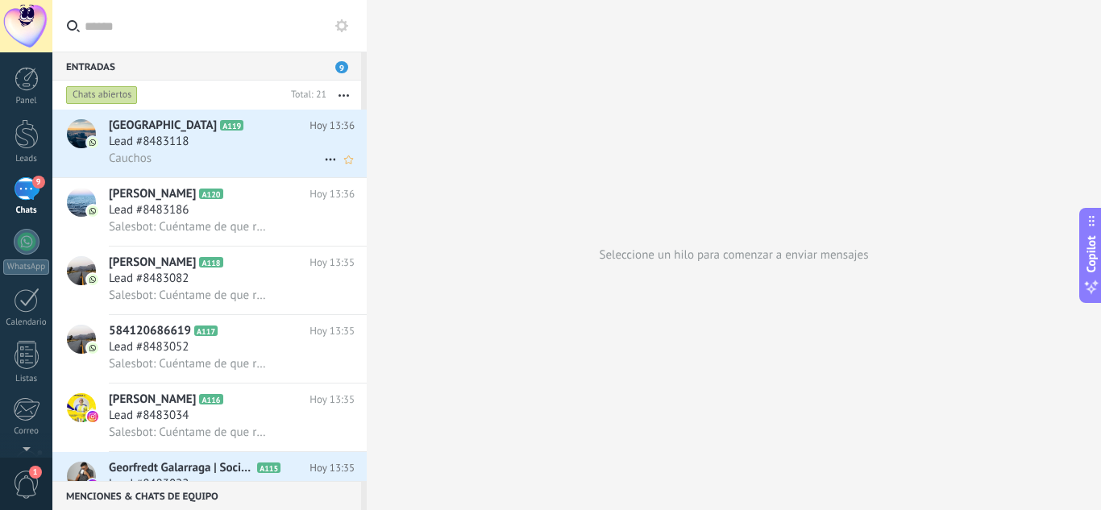
click at [224, 122] on h2 "yale A119" at bounding box center [209, 126] width 201 height 16
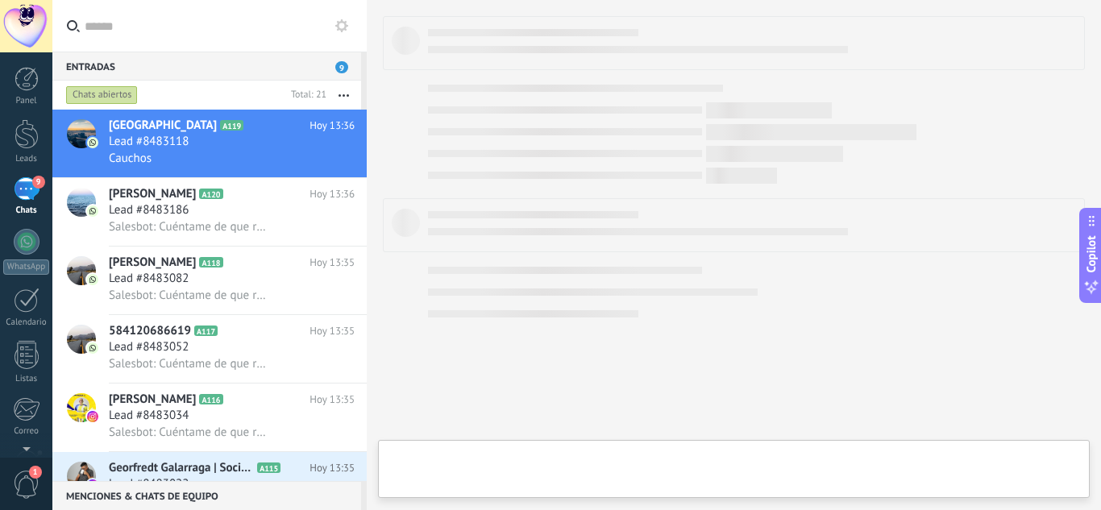
type textarea "**********"
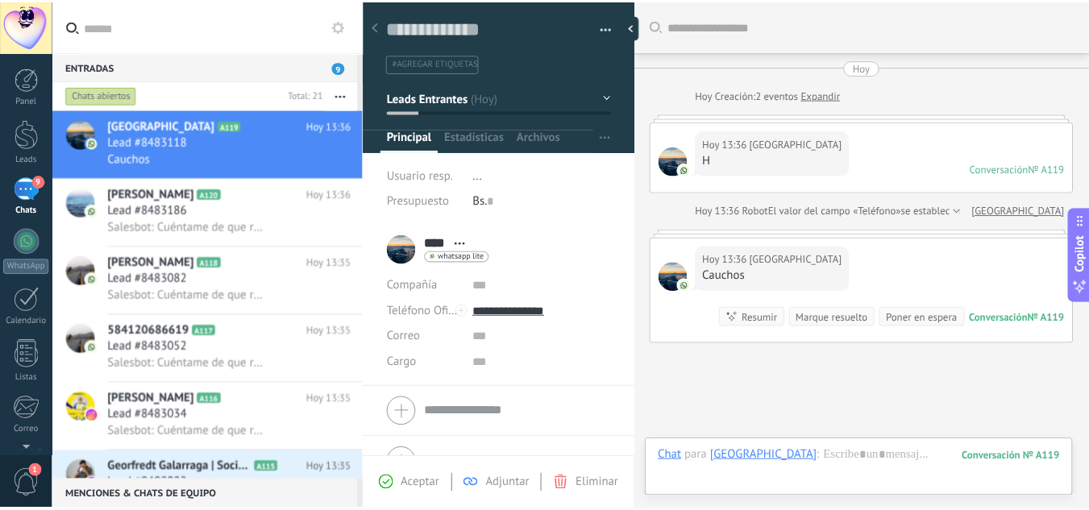
scroll to position [115, 0]
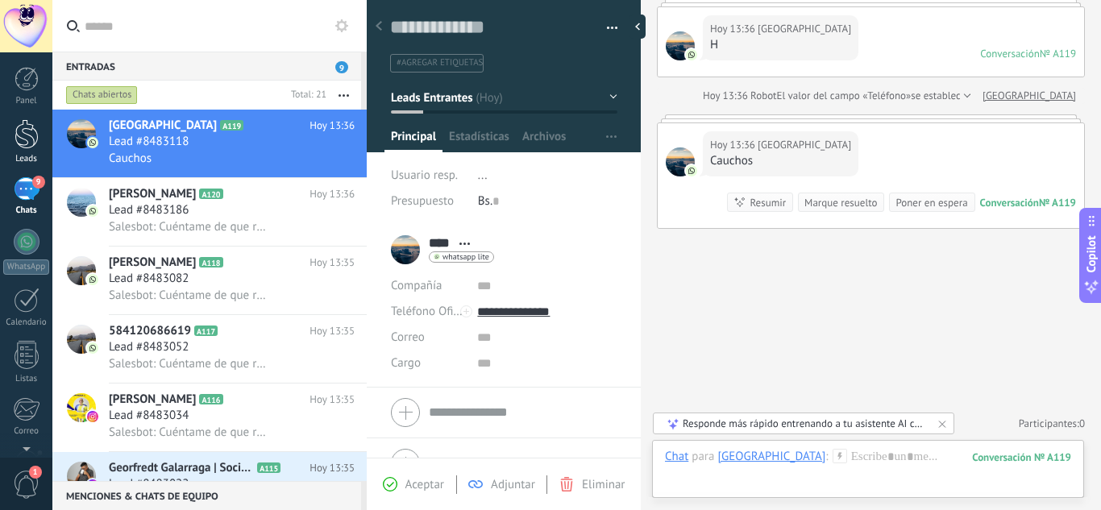
click at [15, 131] on div at bounding box center [27, 134] width 24 height 30
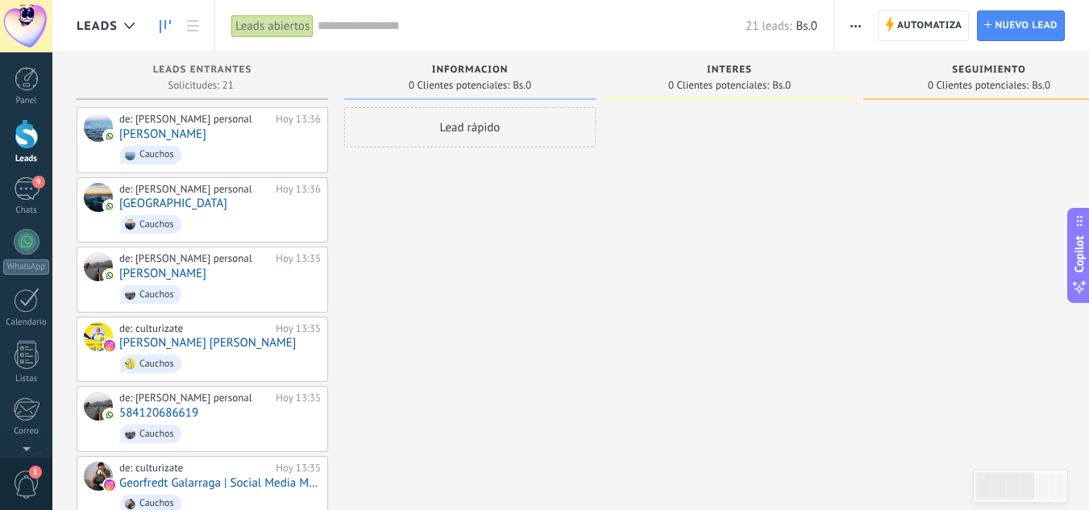
click at [331, 128] on span at bounding box center [342, 140] width 22 height 64
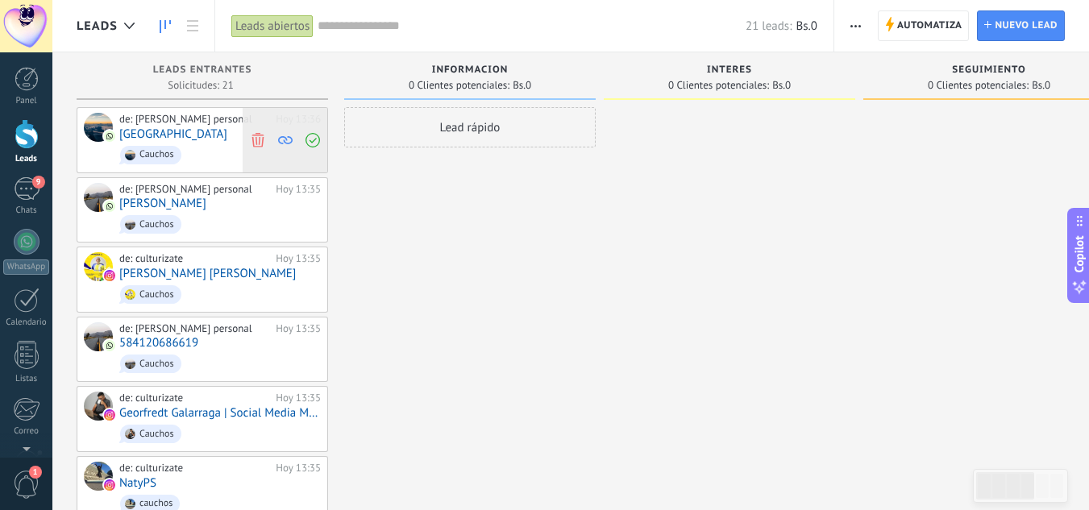
click at [266, 127] on span at bounding box center [258, 140] width 22 height 64
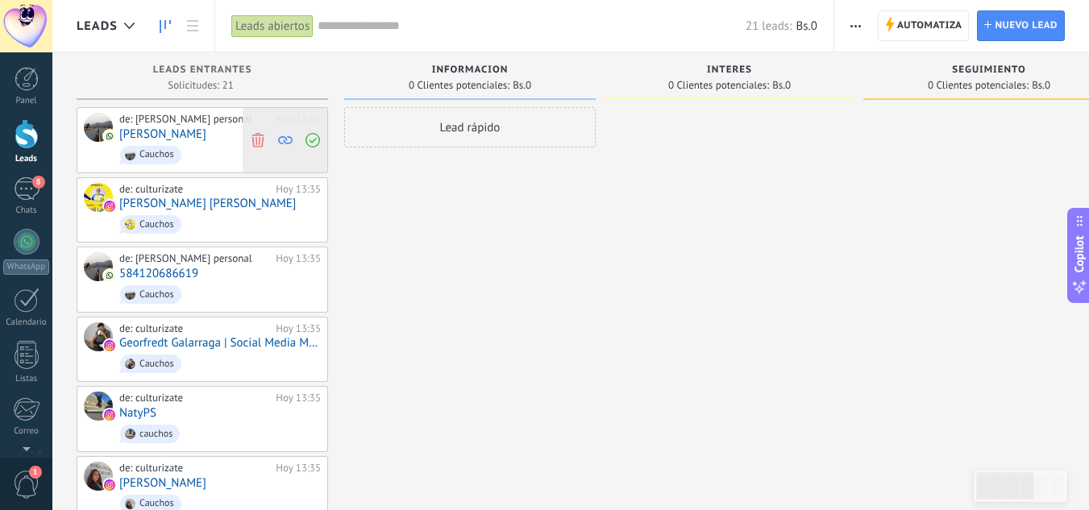
click at [259, 128] on span at bounding box center [258, 140] width 22 height 64
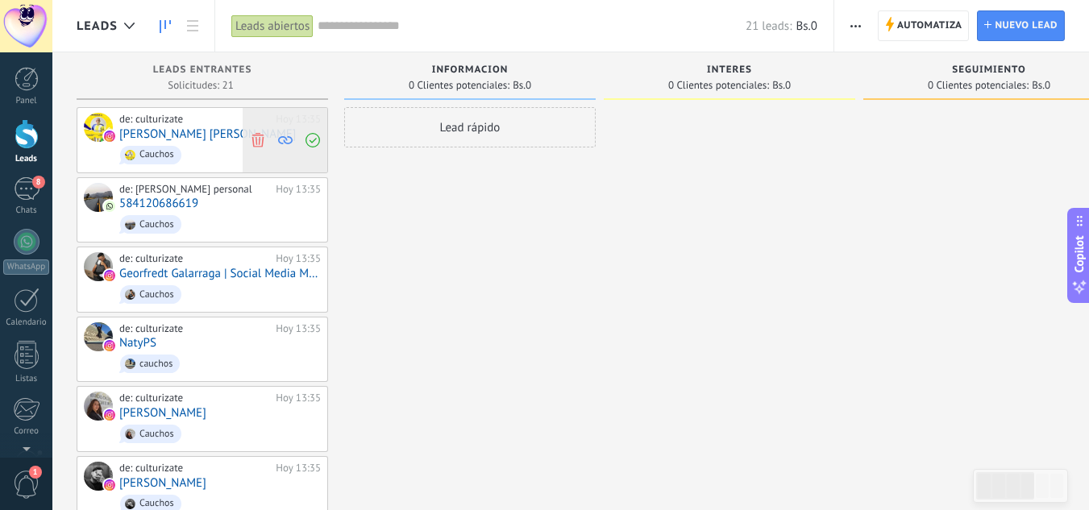
click at [262, 141] on use at bounding box center [258, 139] width 12 height 15
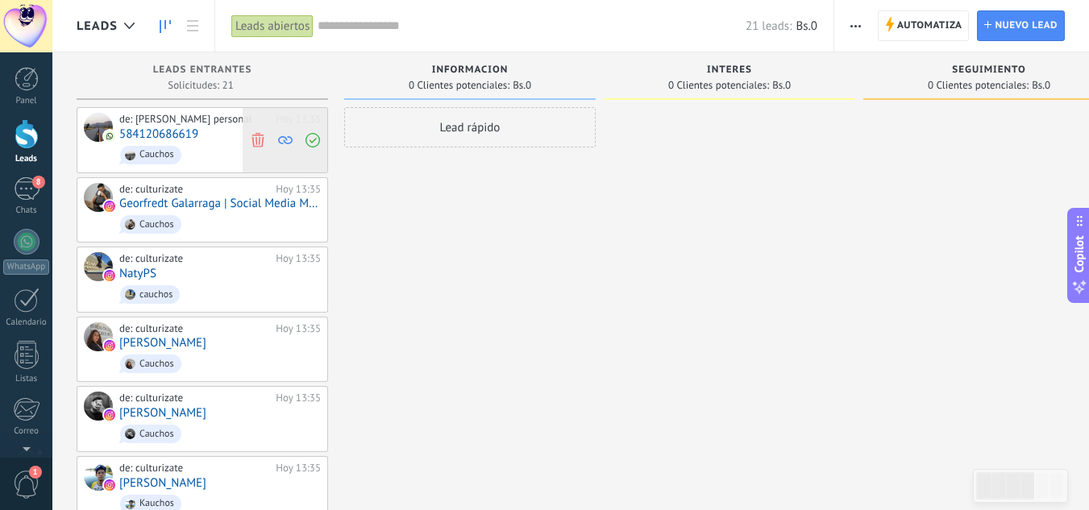
click at [264, 133] on icon at bounding box center [258, 139] width 15 height 15
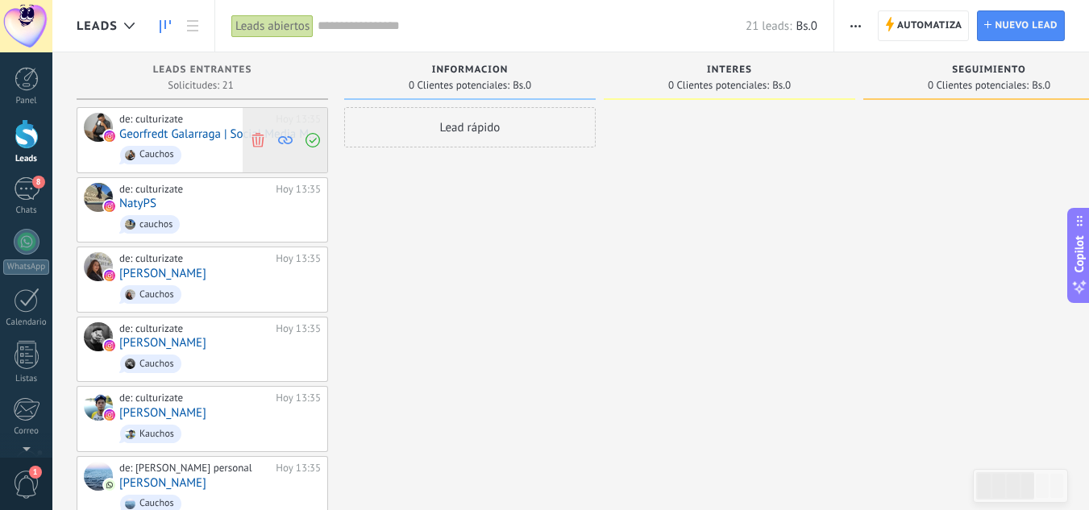
click at [261, 138] on icon at bounding box center [258, 139] width 15 height 15
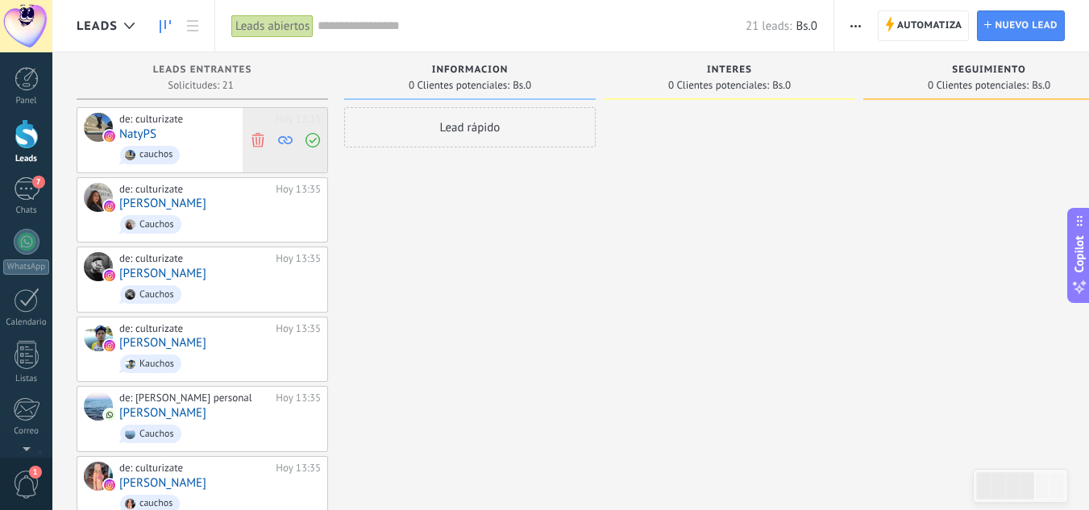
click at [258, 138] on icon at bounding box center [258, 139] width 15 height 15
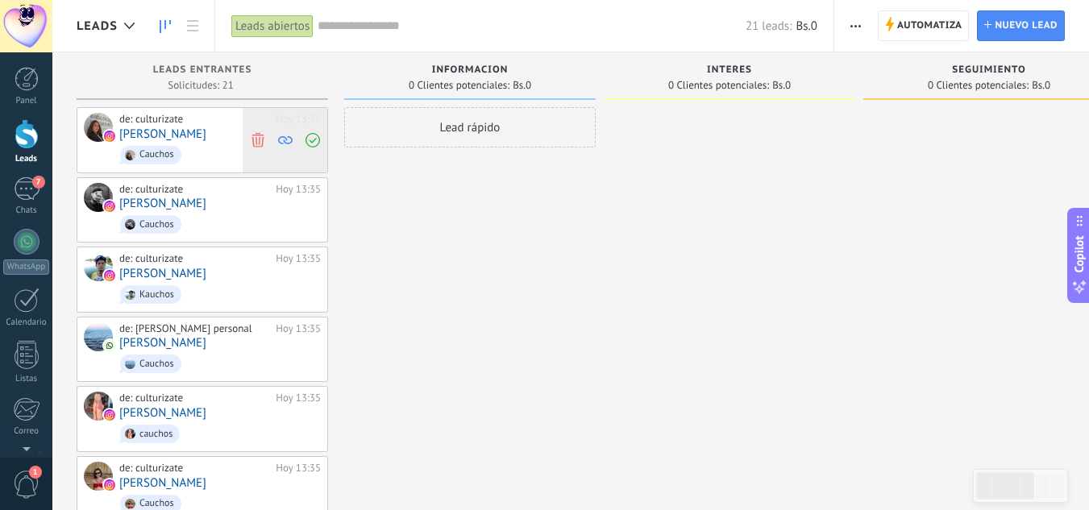
click at [253, 144] on use at bounding box center [258, 139] width 12 height 15
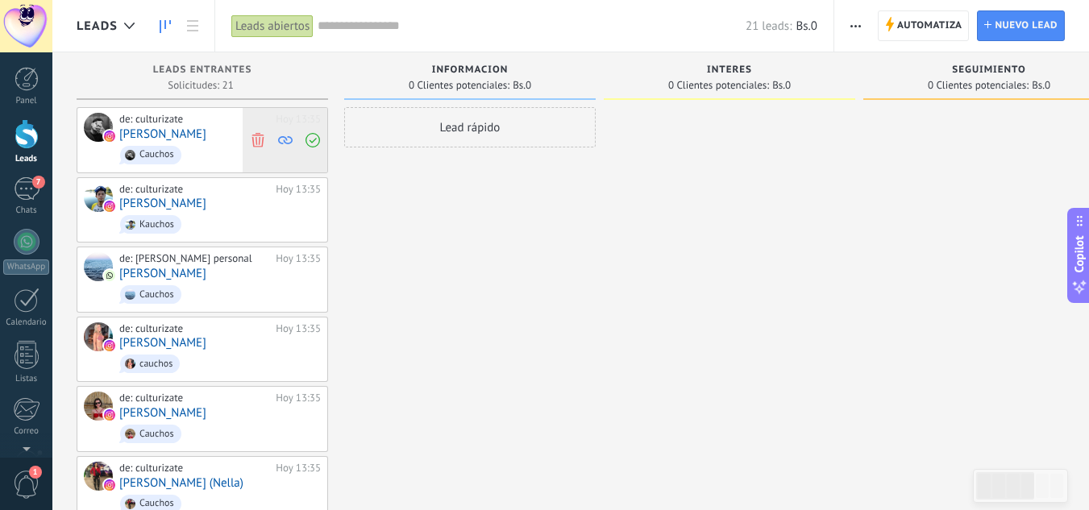
click at [257, 135] on icon at bounding box center [258, 139] width 15 height 15
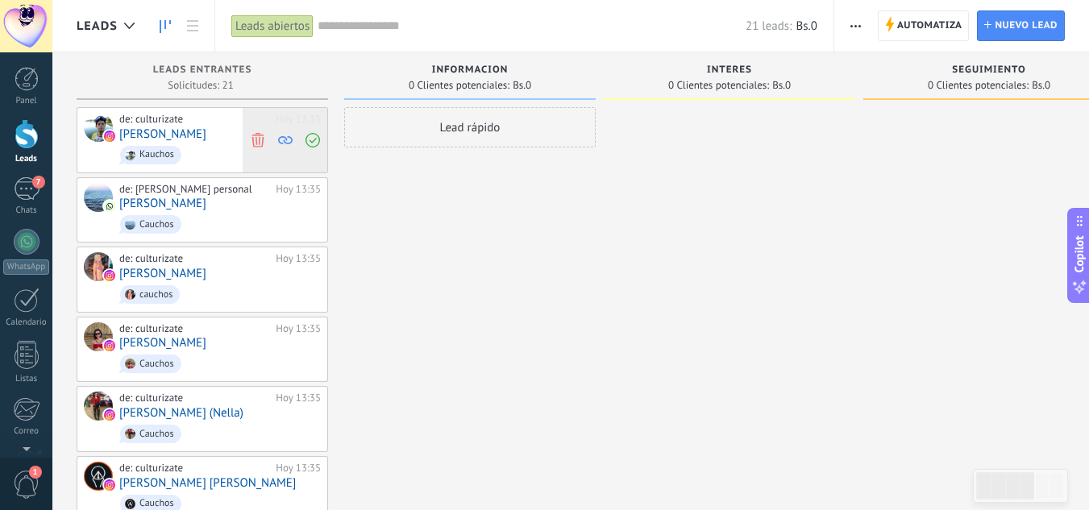
click at [266, 139] on span at bounding box center [258, 140] width 22 height 64
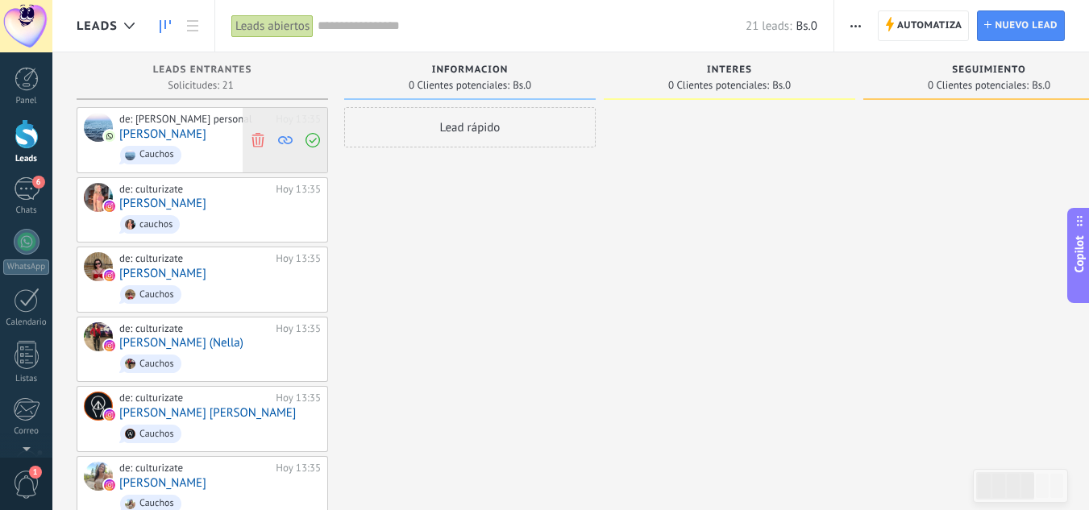
click at [260, 129] on span at bounding box center [258, 140] width 22 height 64
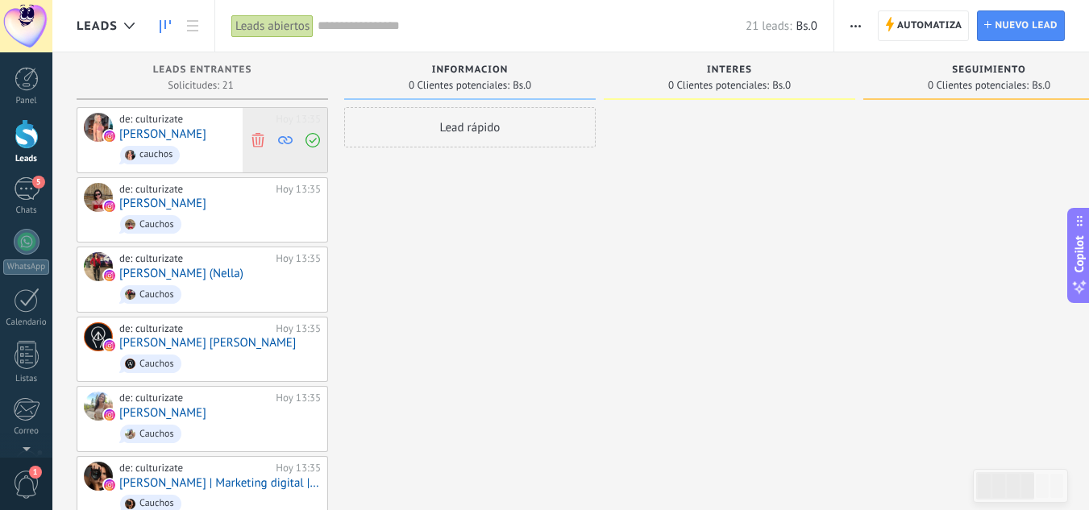
click at [260, 132] on icon at bounding box center [258, 139] width 15 height 15
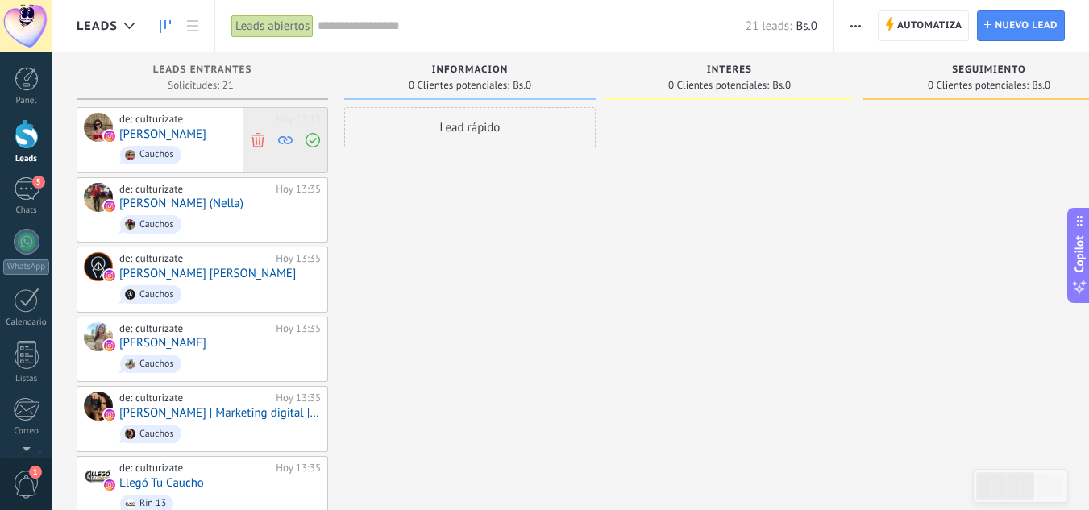
click at [259, 131] on span at bounding box center [258, 140] width 22 height 64
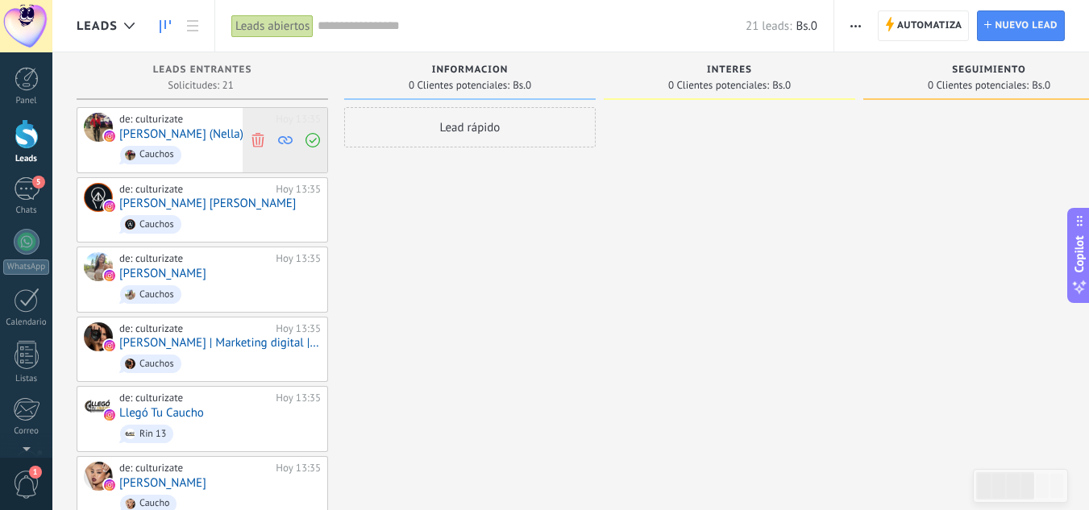
click at [261, 131] on span at bounding box center [258, 140] width 22 height 64
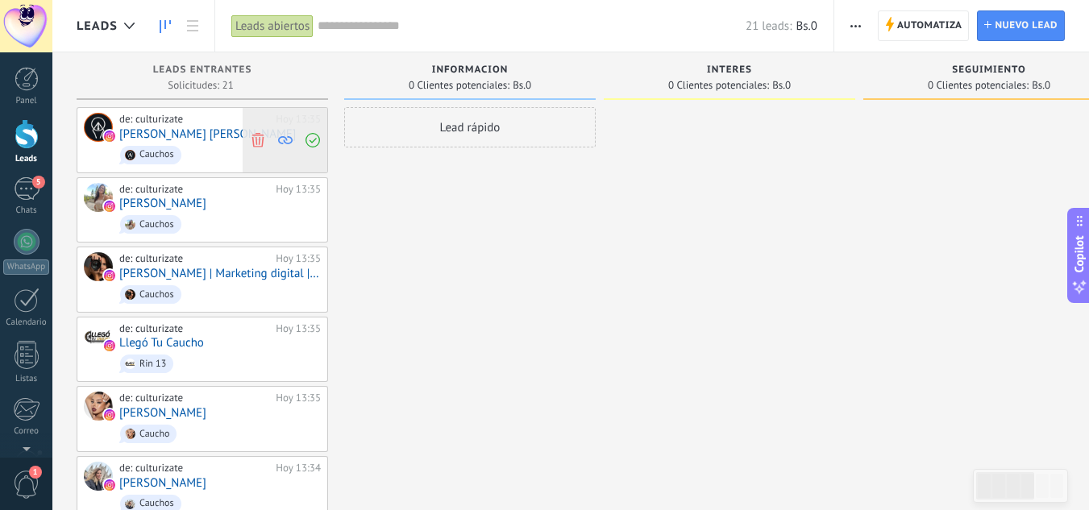
click at [256, 135] on use at bounding box center [258, 139] width 12 height 15
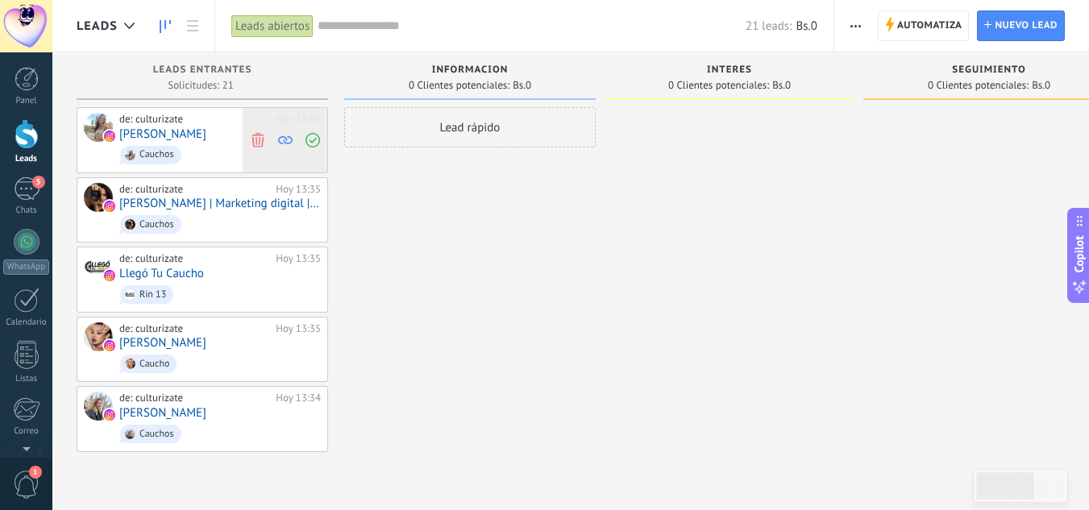
click at [259, 127] on span at bounding box center [258, 140] width 22 height 64
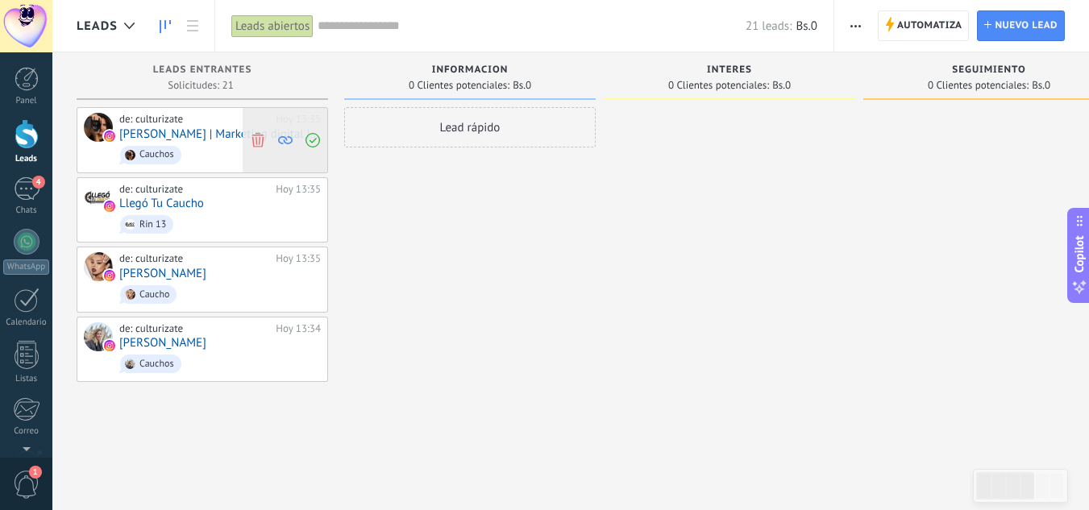
click at [256, 140] on use at bounding box center [258, 139] width 12 height 15
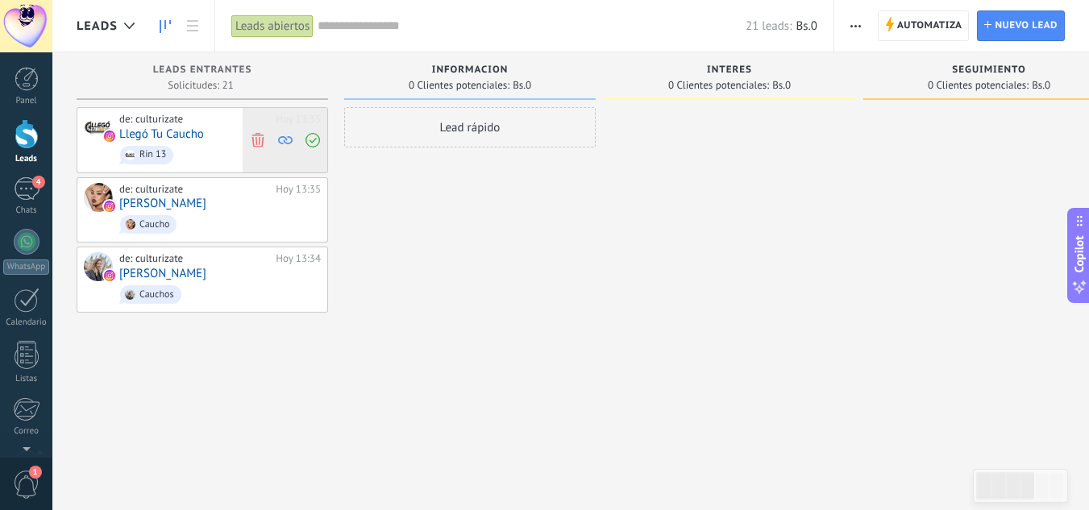
click at [263, 130] on span at bounding box center [258, 140] width 22 height 64
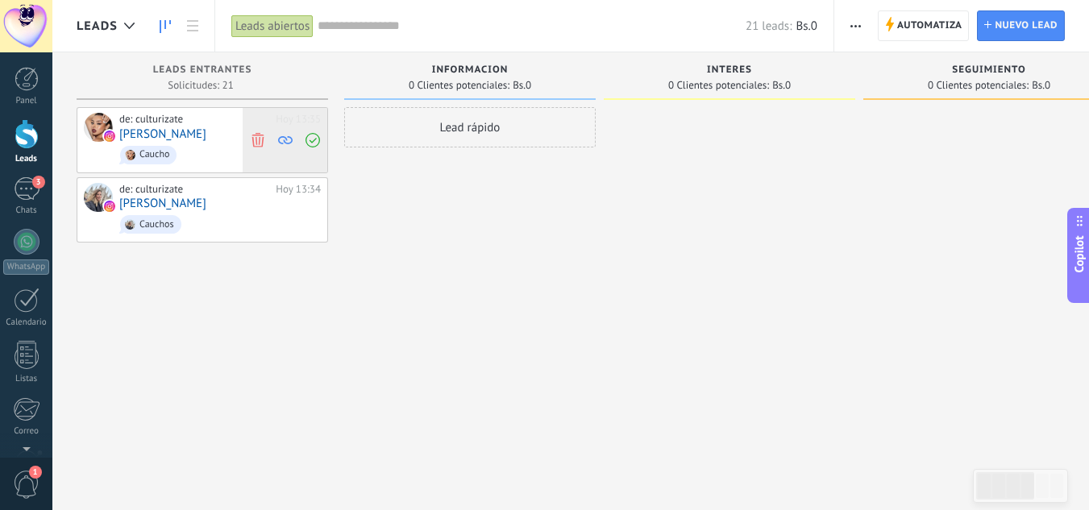
click at [259, 136] on icon at bounding box center [258, 139] width 15 height 15
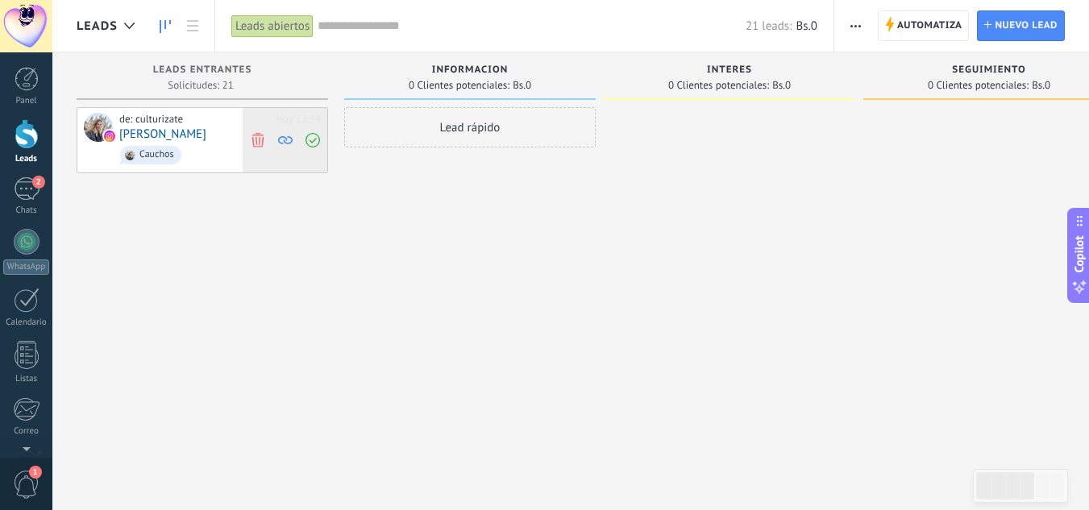
click at [271, 123] on div at bounding box center [285, 140] width 85 height 64
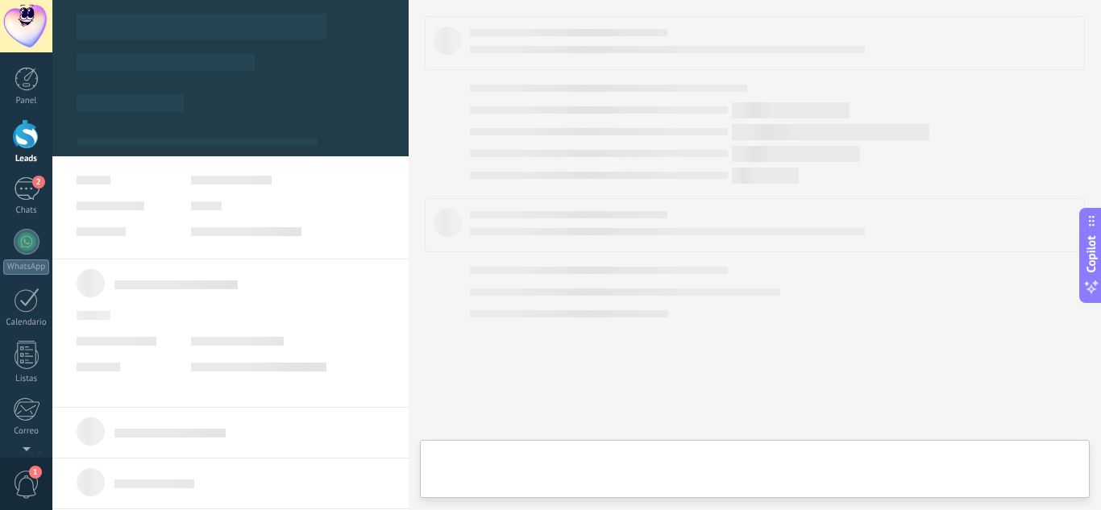
type textarea "**********"
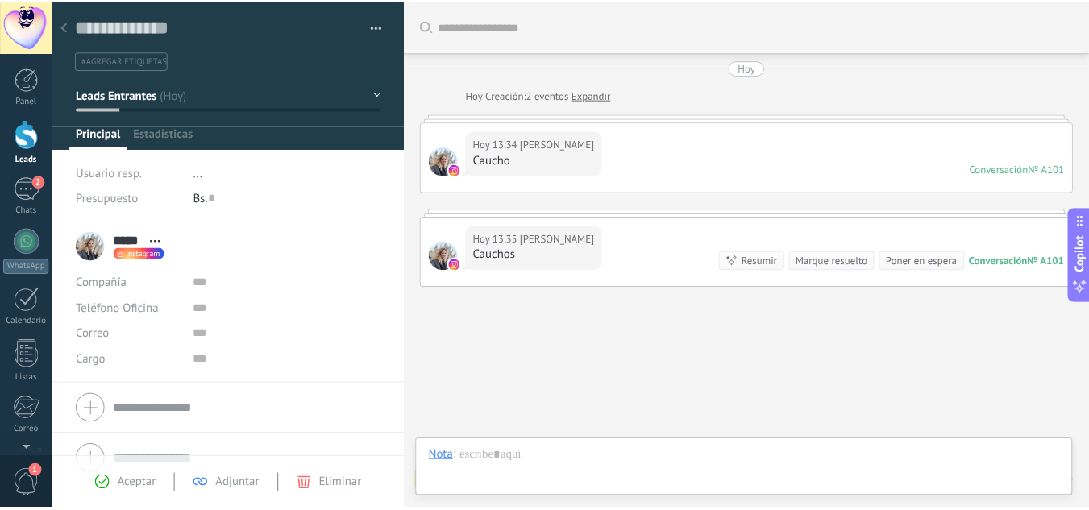
scroll to position [59, 0]
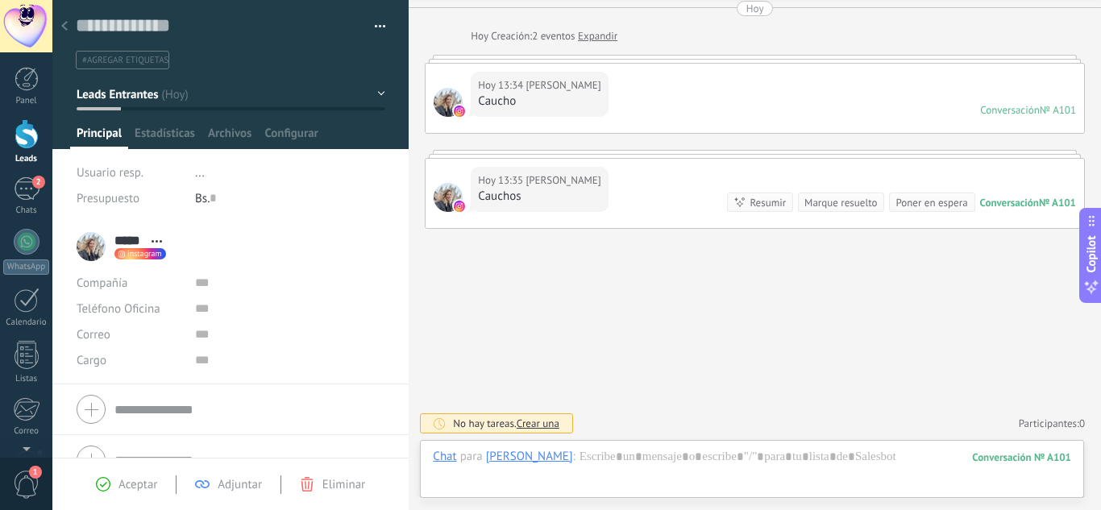
click at [57, 17] on div at bounding box center [64, 26] width 23 height 31
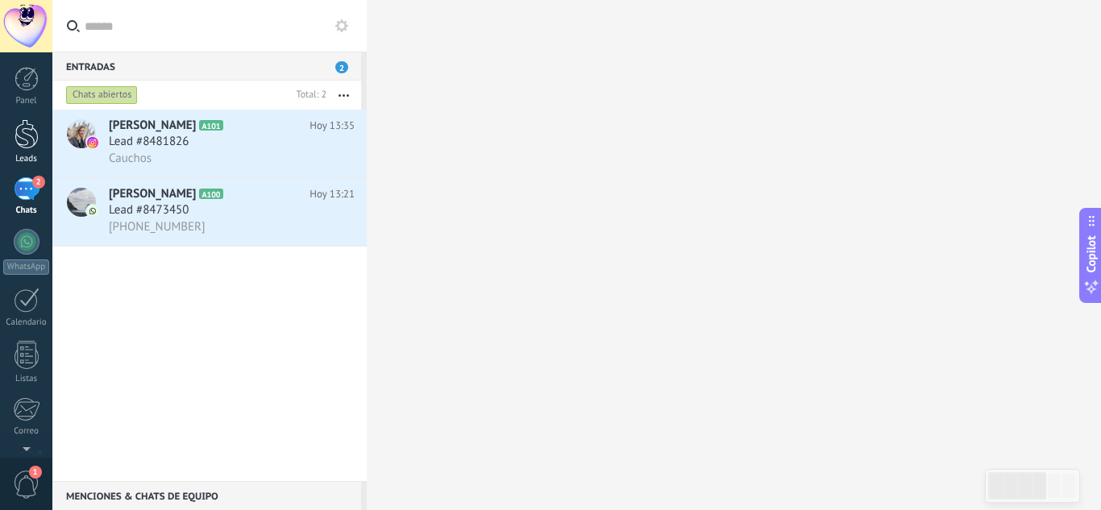
click at [32, 150] on link "Leads" at bounding box center [26, 141] width 52 height 45
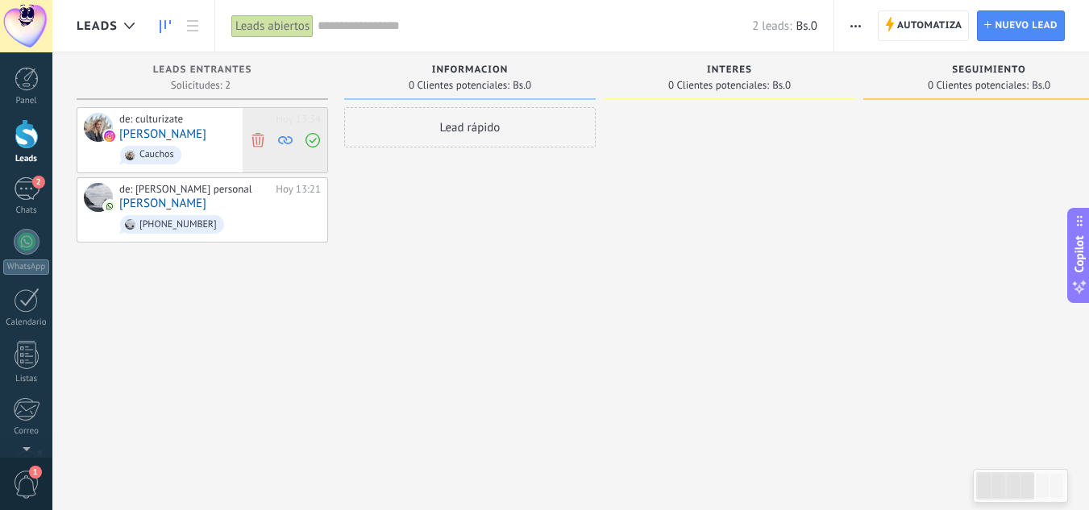
click at [259, 139] on use at bounding box center [258, 139] width 12 height 15
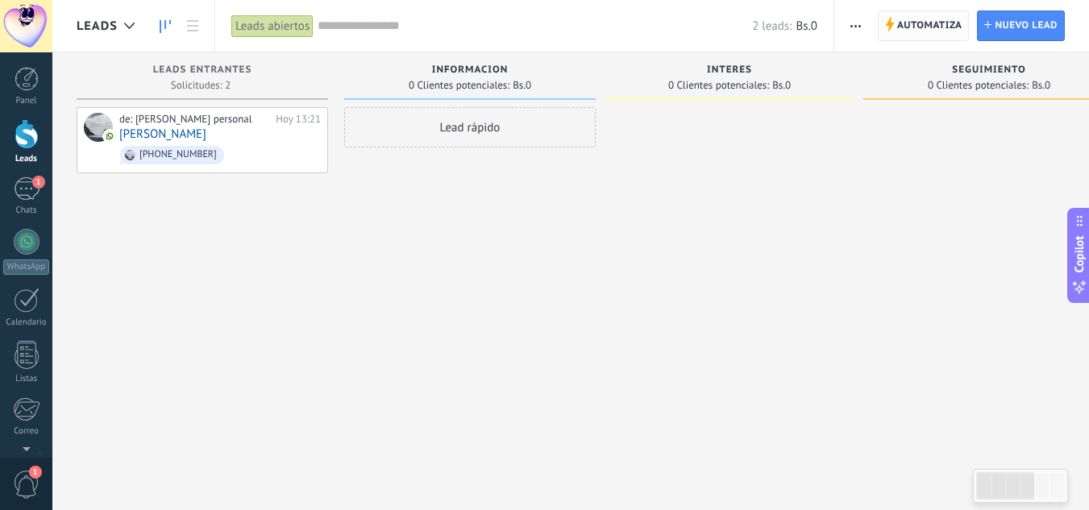
click at [921, 23] on span "Automatiza" at bounding box center [929, 25] width 65 height 29
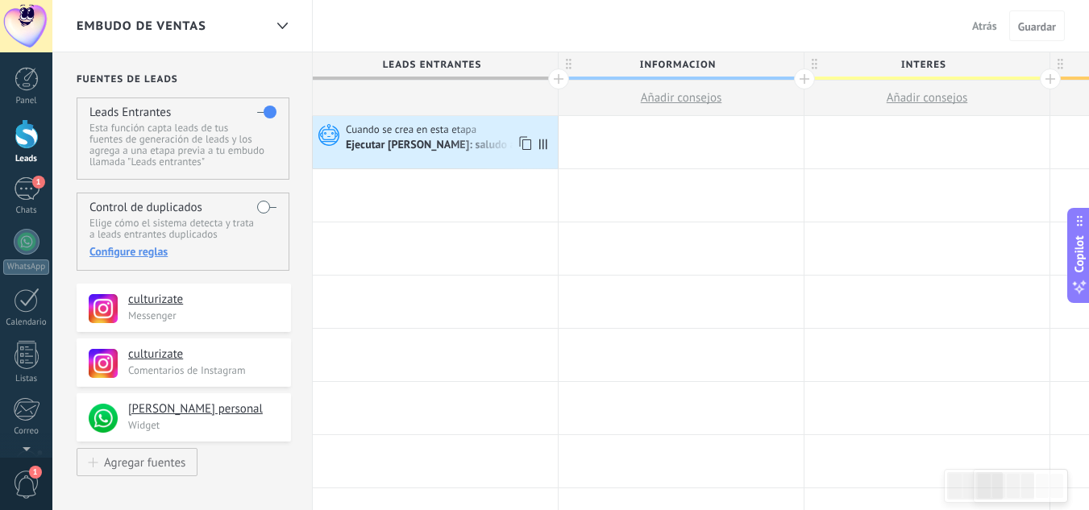
click at [472, 146] on div "Ejecutar [PERSON_NAME]: saludo ads" at bounding box center [437, 146] width 183 height 15
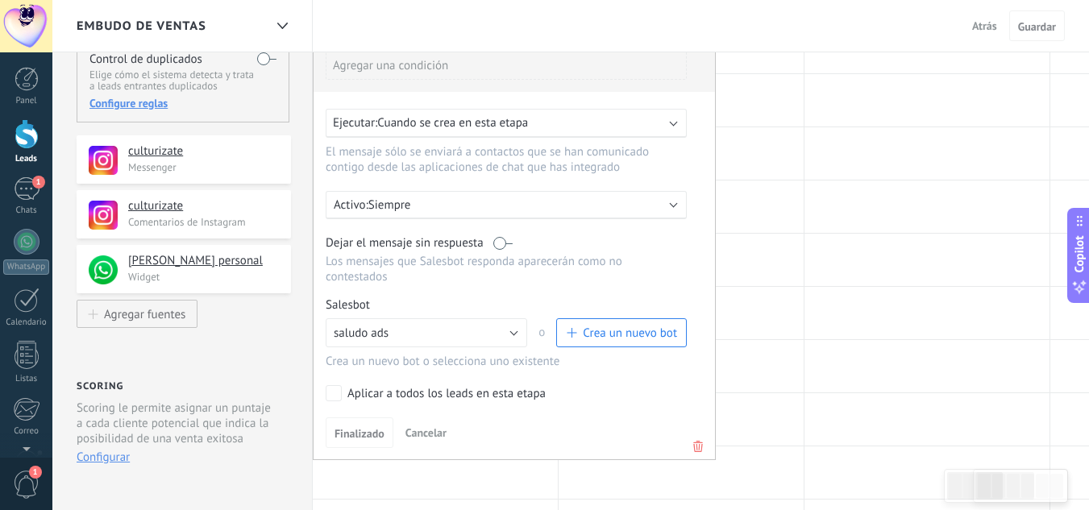
scroll to position [161, 0]
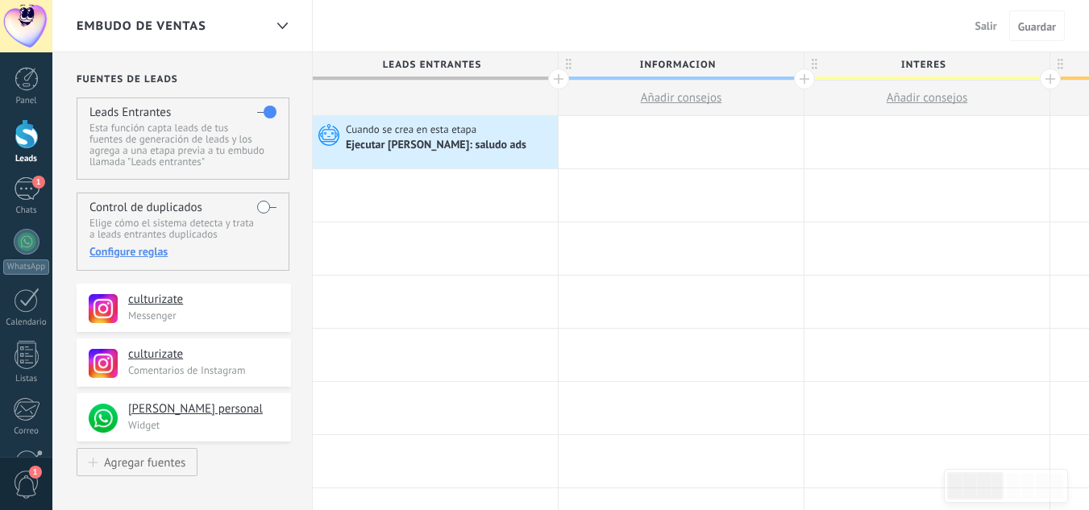
click at [443, 143] on div "Ejecutar [PERSON_NAME]: saludo ads" at bounding box center [437, 146] width 183 height 15
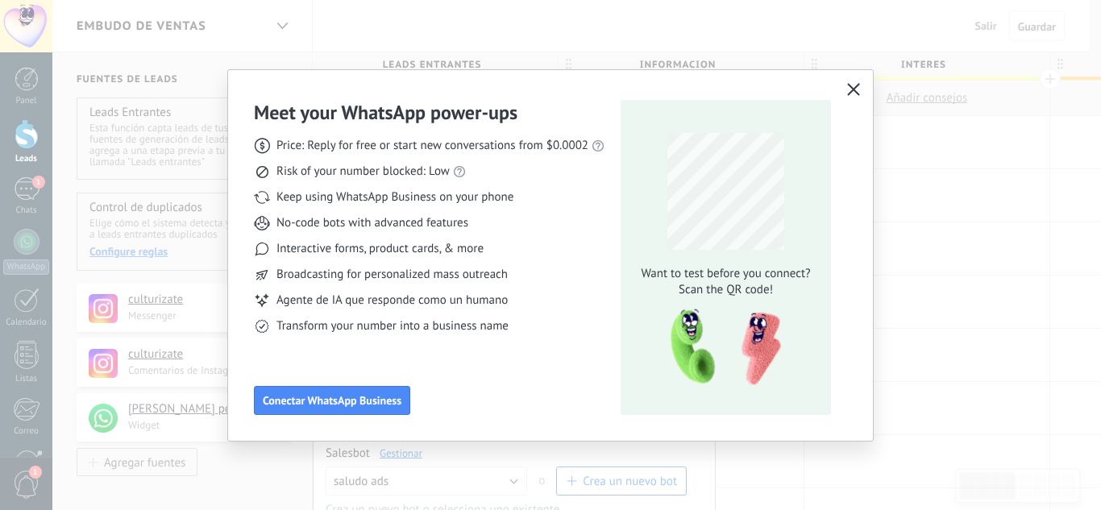
click at [856, 89] on icon "button" at bounding box center [853, 89] width 13 height 13
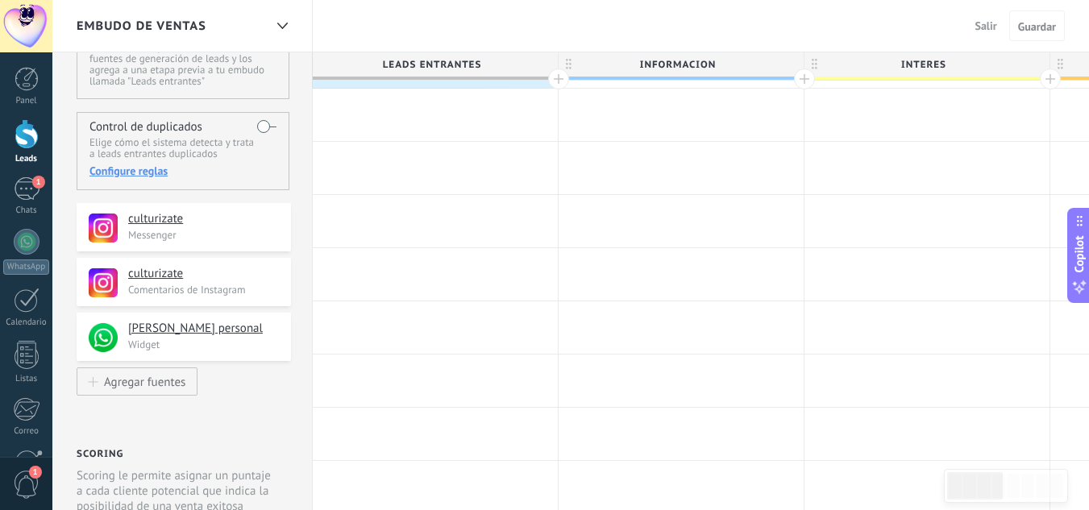
click at [395, 64] on div "Ejecutar [PERSON_NAME]: saludo ads" at bounding box center [437, 65] width 183 height 15
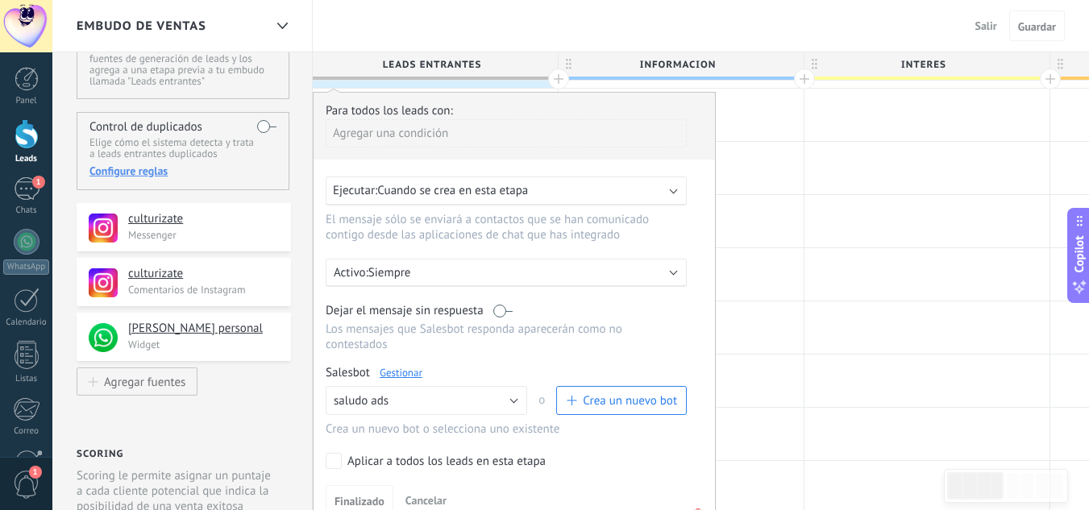
click at [408, 372] on link "Gestionar" at bounding box center [401, 373] width 43 height 14
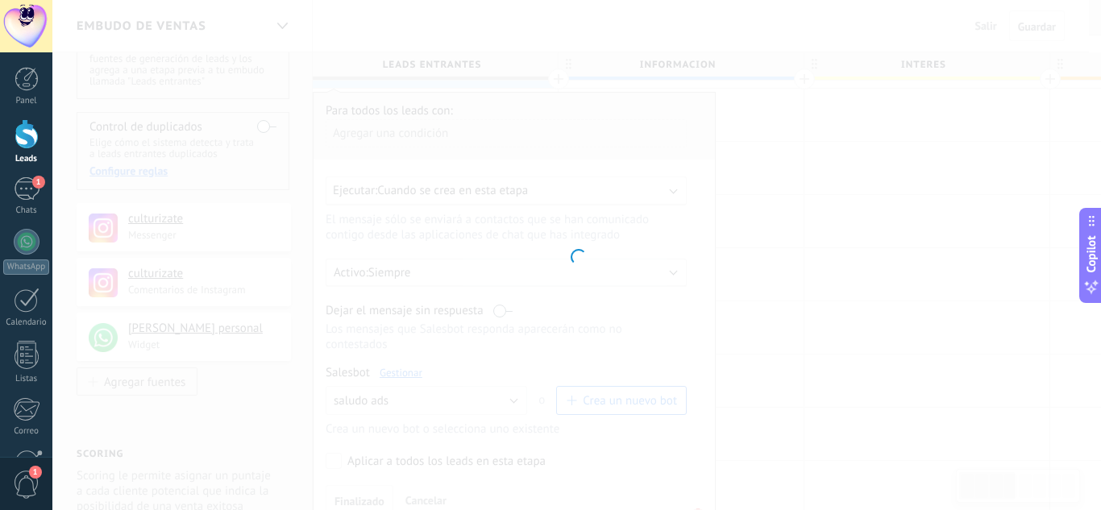
type input "**********"
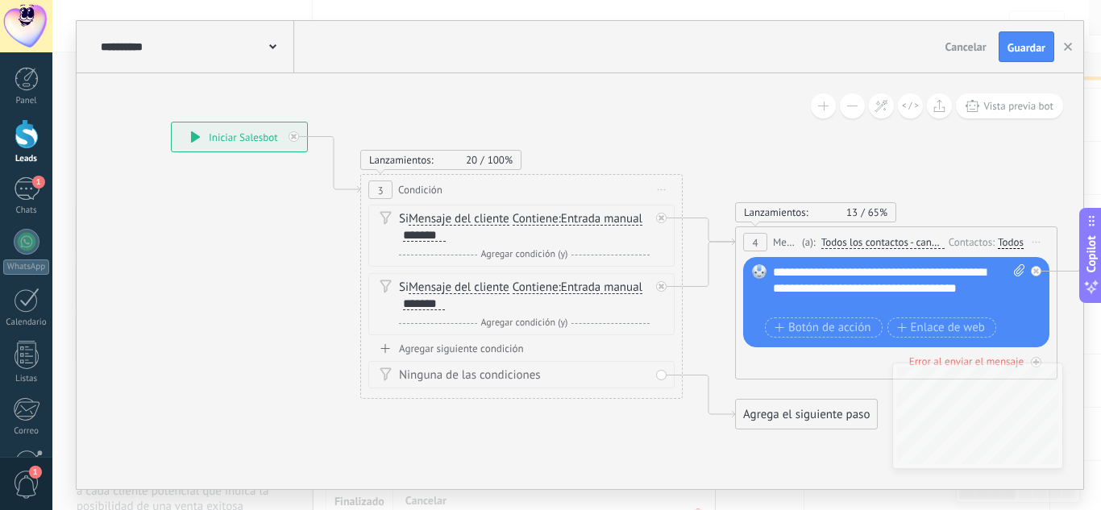
drag, startPoint x: 906, startPoint y: 168, endPoint x: 628, endPoint y: 81, distance: 291.4
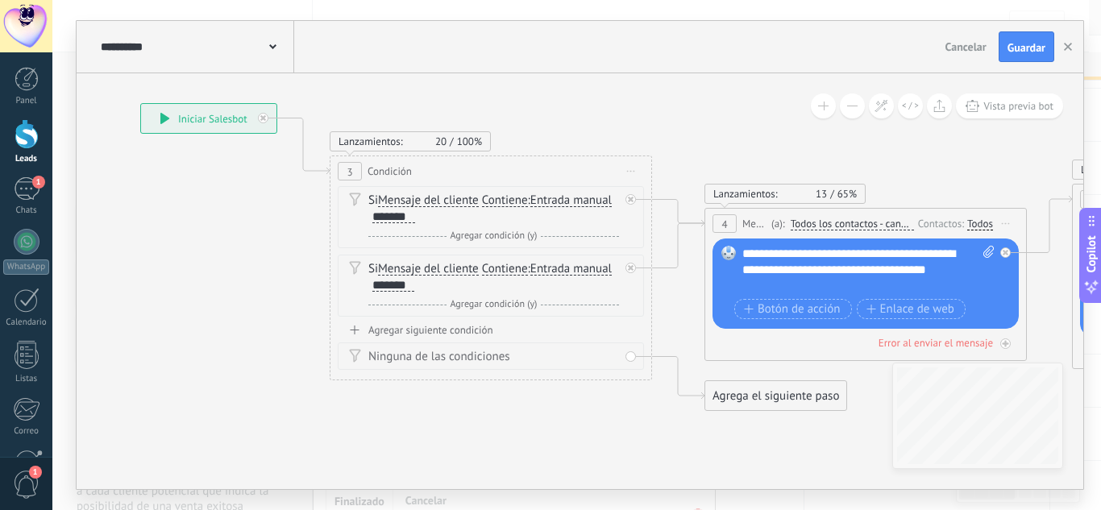
drag, startPoint x: 700, startPoint y: 160, endPoint x: 676, endPoint y: 91, distance: 73.2
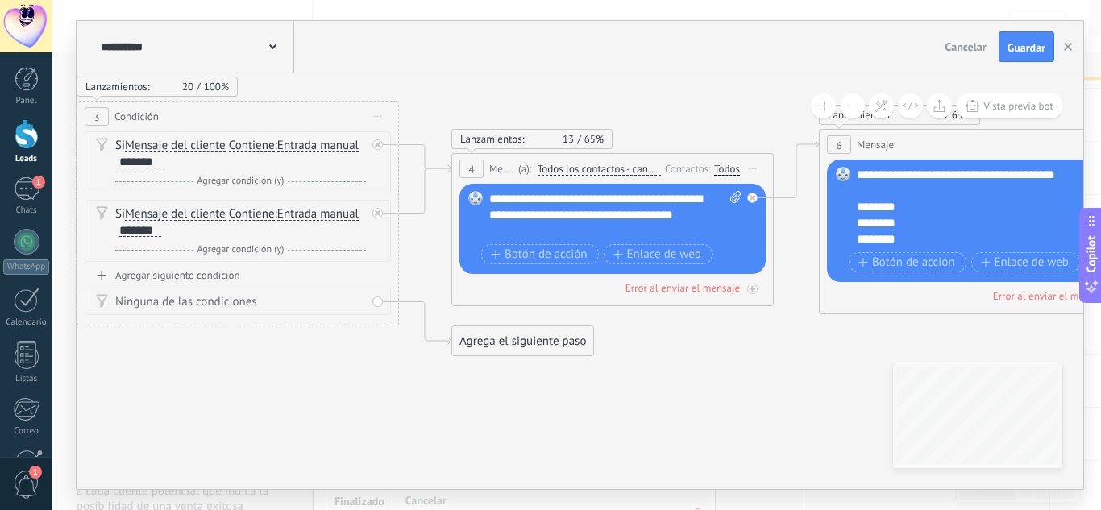
drag, startPoint x: 621, startPoint y: 417, endPoint x: 439, endPoint y: 413, distance: 182.2
click at [365, 431] on icon at bounding box center [944, 160] width 2921 height 1199
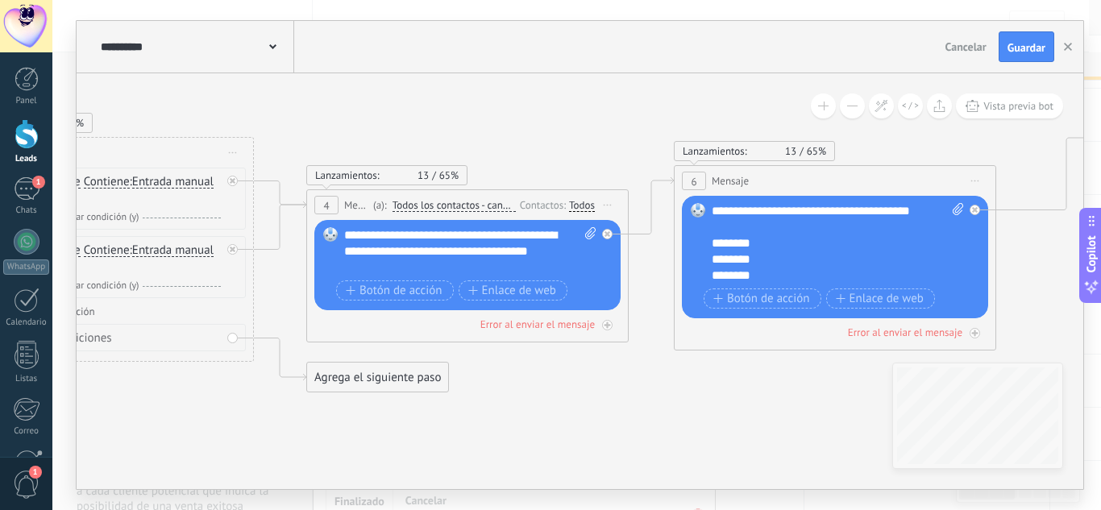
drag, startPoint x: 644, startPoint y: 409, endPoint x: 553, endPoint y: 392, distance: 92.7
click at [469, 434] on icon at bounding box center [799, 196] width 2921 height 1199
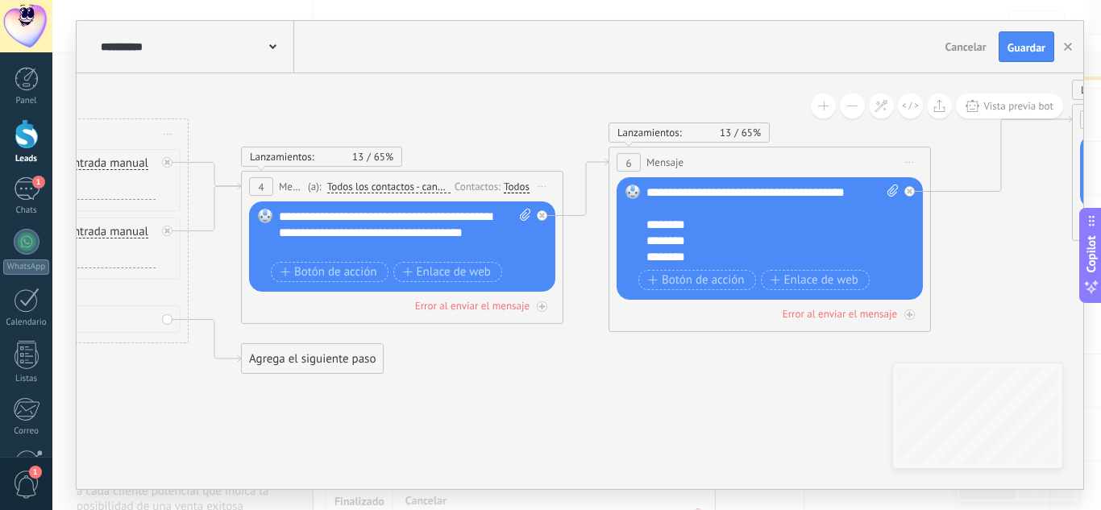
drag, startPoint x: 665, startPoint y: 414, endPoint x: 478, endPoint y: 393, distance: 188.1
click at [478, 393] on icon at bounding box center [734, 177] width 2921 height 1199
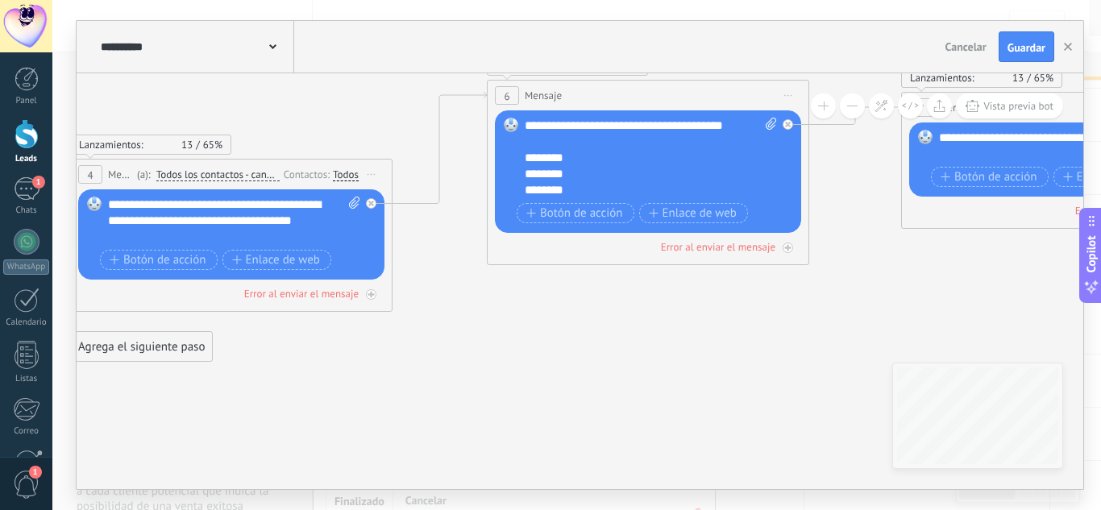
drag, startPoint x: 562, startPoint y: 163, endPoint x: 651, endPoint y: 43, distance: 149.3
click at [651, 43] on div "**********" at bounding box center [580, 255] width 1007 height 468
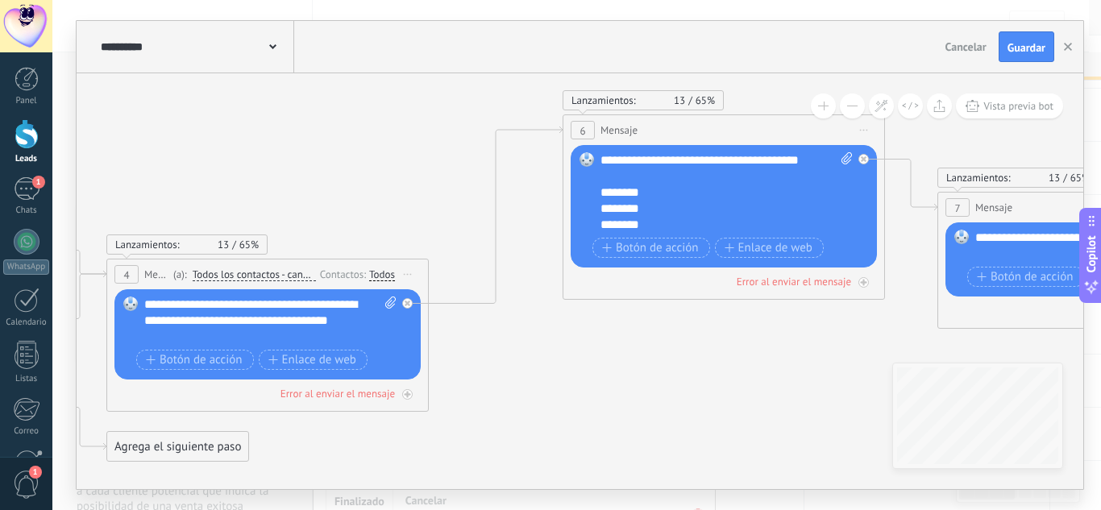
drag, startPoint x: 545, startPoint y: 330, endPoint x: 580, endPoint y: 426, distance: 103.0
click at [581, 434] on icon at bounding box center [599, 265] width 2921 height 1199
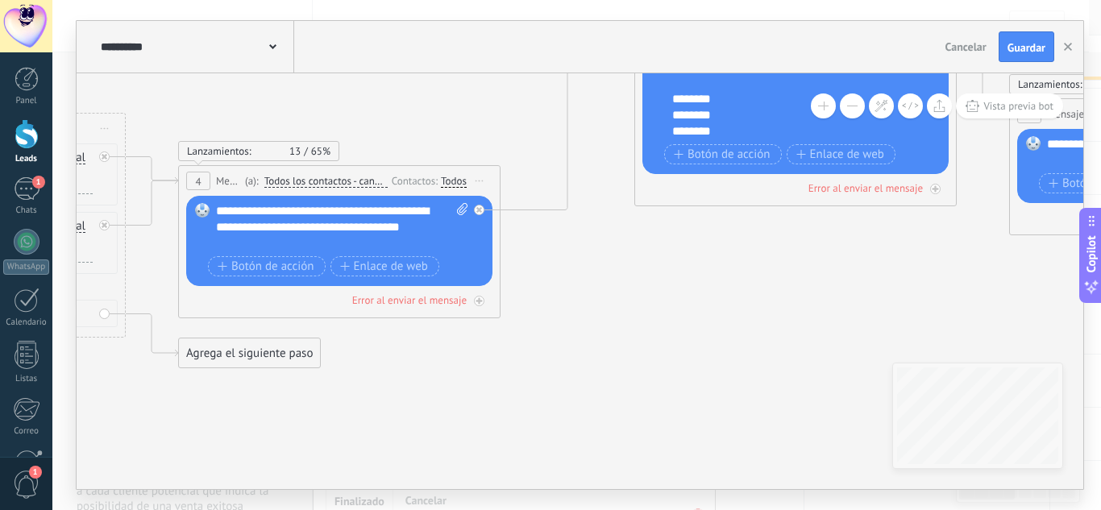
drag, startPoint x: 584, startPoint y: 374, endPoint x: 637, endPoint y: 307, distance: 85.0
click at [637, 307] on icon at bounding box center [671, 172] width 2921 height 1199
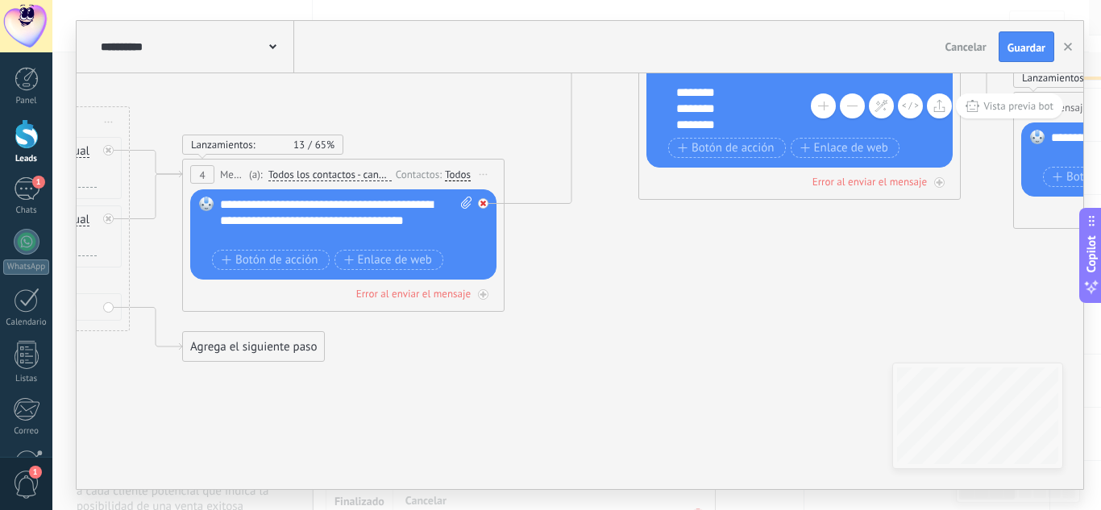
click at [483, 206] on icon at bounding box center [483, 204] width 6 height 6
drag, startPoint x: 647, startPoint y: 306, endPoint x: 592, endPoint y: 298, distance: 55.3
click at [605, 322] on icon at bounding box center [675, 165] width 2921 height 1199
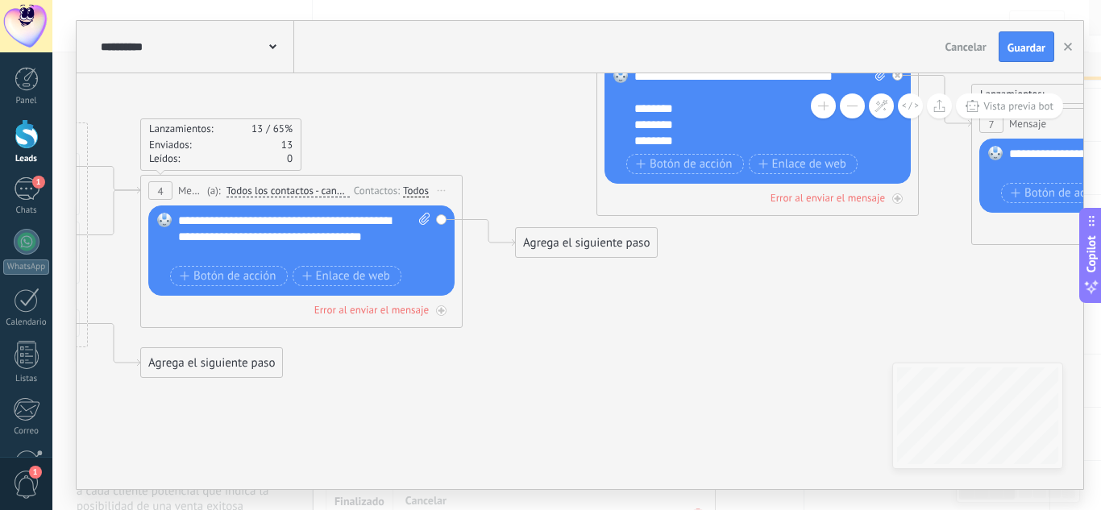
click at [570, 244] on div "Agrega el siguiente paso" at bounding box center [586, 243] width 141 height 27
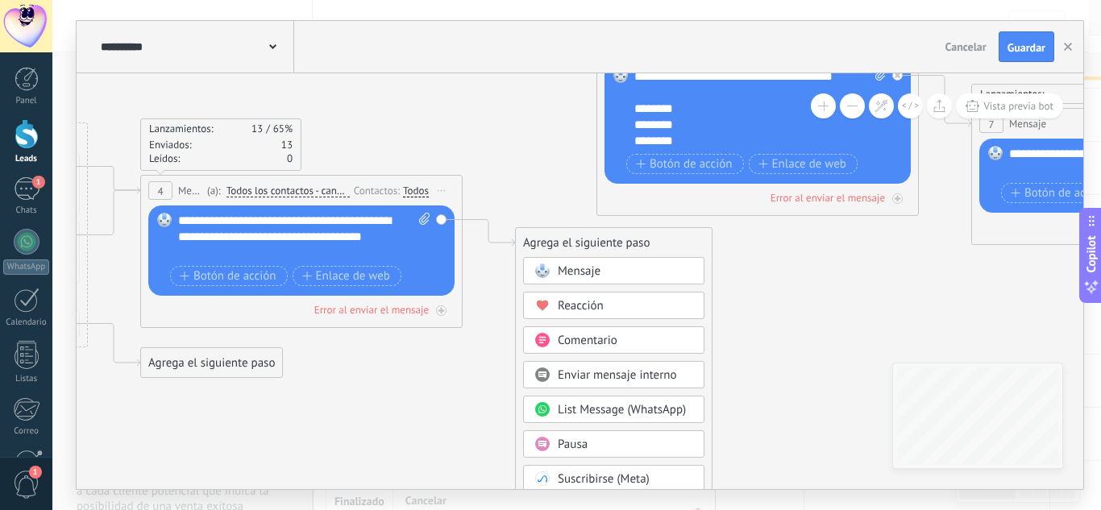
click at [559, 450] on span "Pausa" at bounding box center [573, 444] width 30 height 15
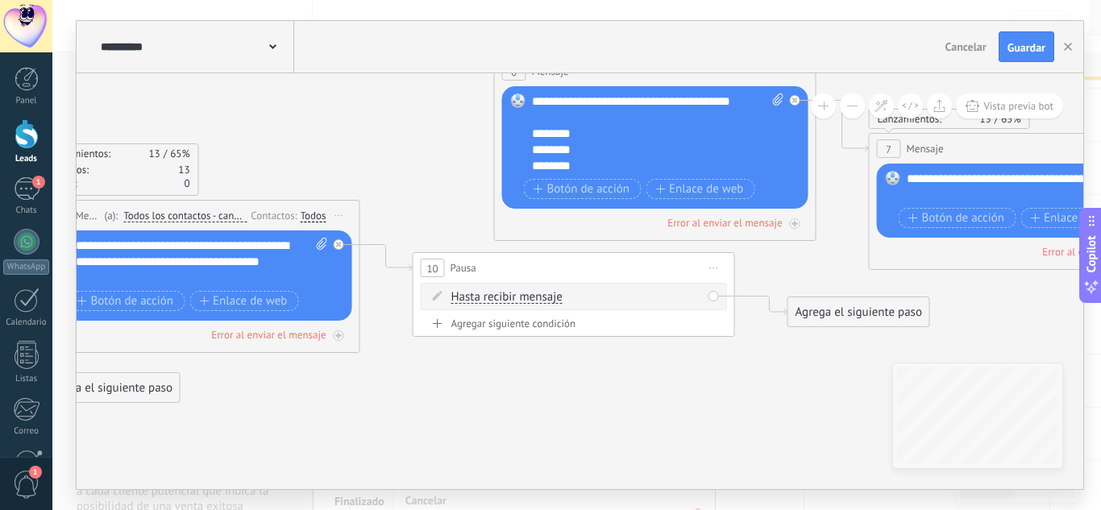
drag, startPoint x: 597, startPoint y: 365, endPoint x: 544, endPoint y: 469, distance: 116.8
click at [544, 469] on icon at bounding box center [531, 206] width 2921 height 1199
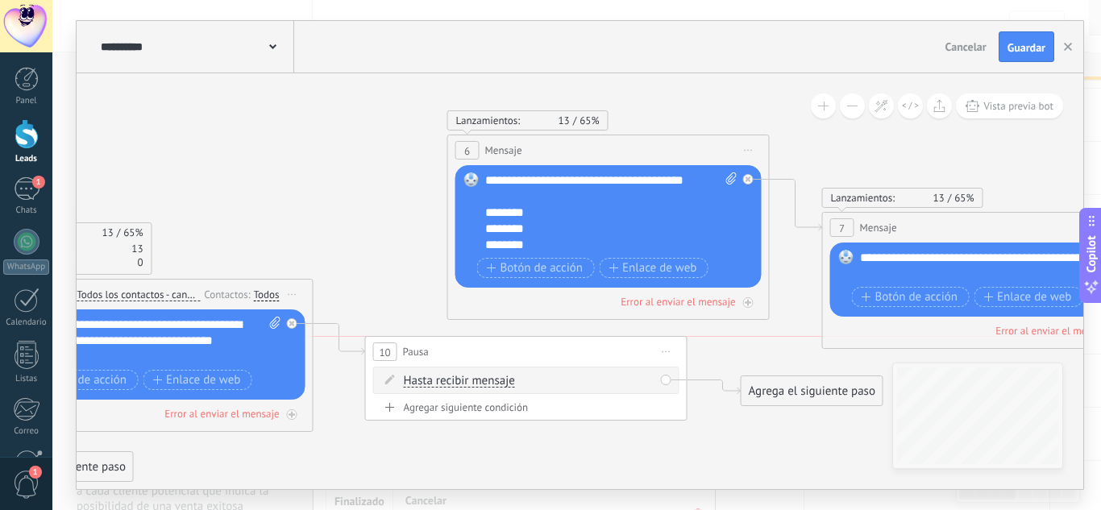
drag, startPoint x: 588, startPoint y: 335, endPoint x: 580, endPoint y: 390, distance: 55.3
click at [580, 367] on div "10 Pausa ***** Iniciar vista previa aquí Cambiar nombre Duplicar Borrar" at bounding box center [526, 352] width 321 height 30
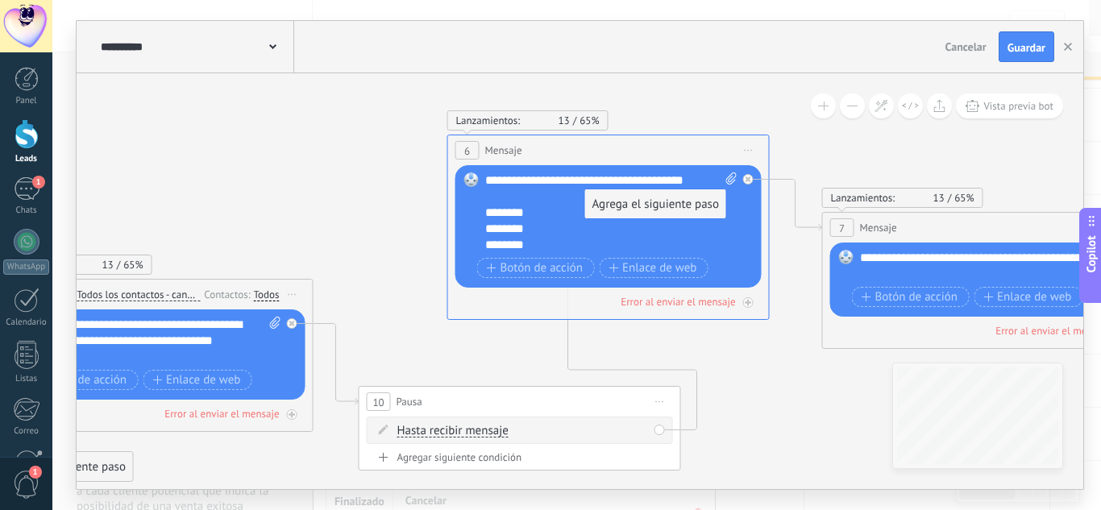
drag, startPoint x: 774, startPoint y: 392, endPoint x: 617, endPoint y: 205, distance: 243.8
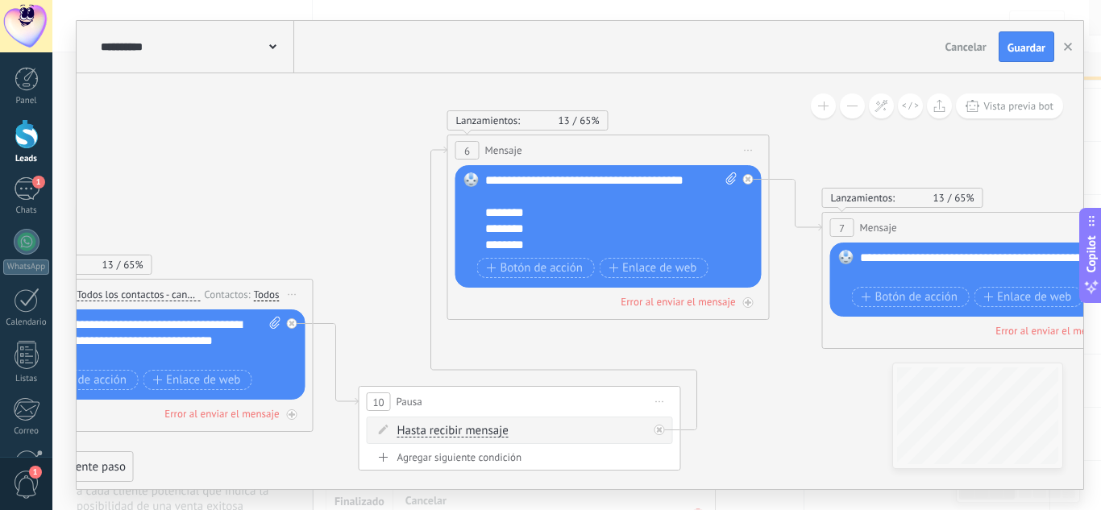
drag, startPoint x: 739, startPoint y: 401, endPoint x: 825, endPoint y: 264, distance: 161.2
click at [825, 264] on icon at bounding box center [484, 285] width 2921 height 1199
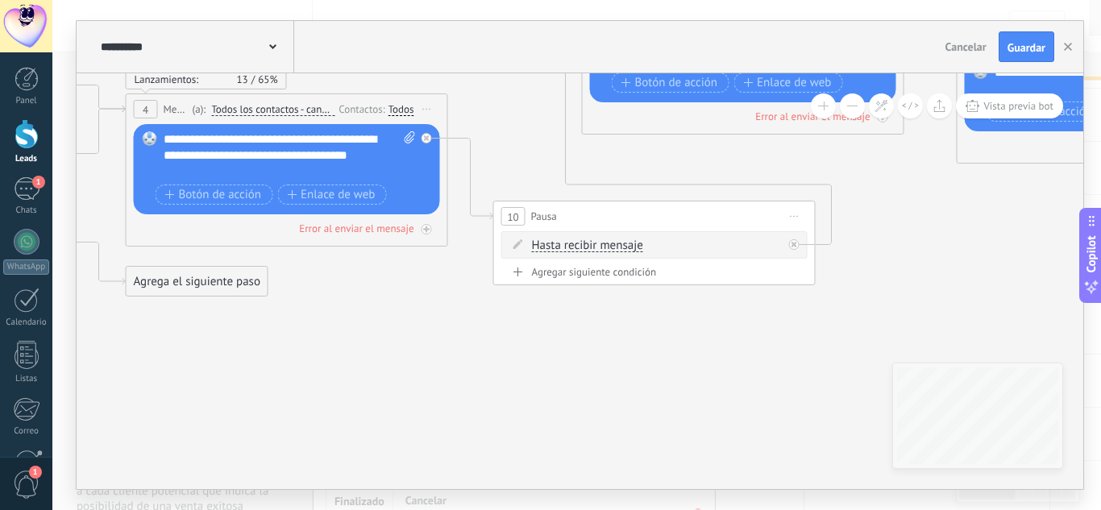
drag, startPoint x: 851, startPoint y: 293, endPoint x: 901, endPoint y: 243, distance: 70.7
click at [901, 243] on icon at bounding box center [618, 100] width 2921 height 1199
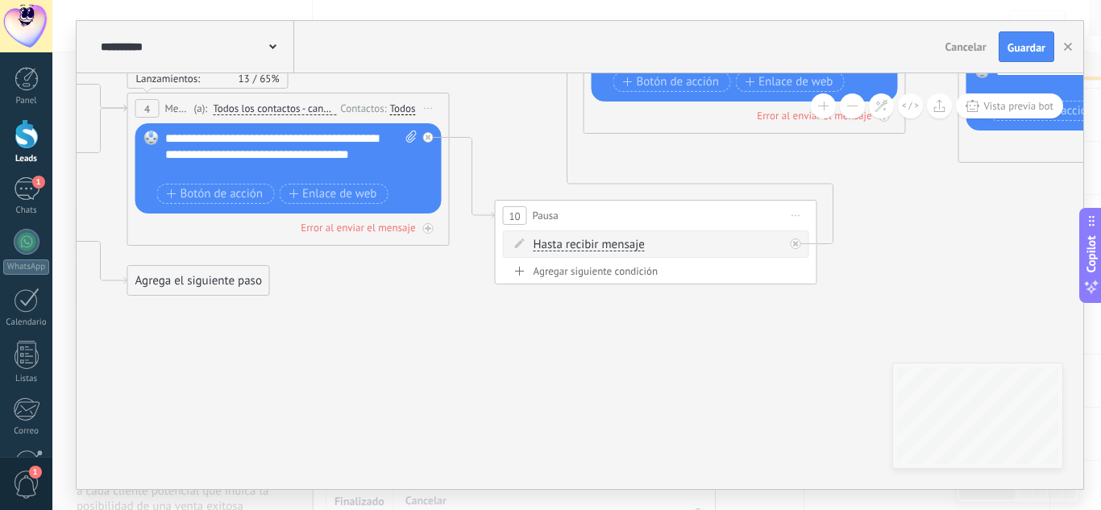
click at [539, 247] on span "Hasta recibir mensaje" at bounding box center [589, 245] width 111 height 13
click at [539, 247] on button "Hasta recibir mensaje" at bounding box center [627, 245] width 202 height 29
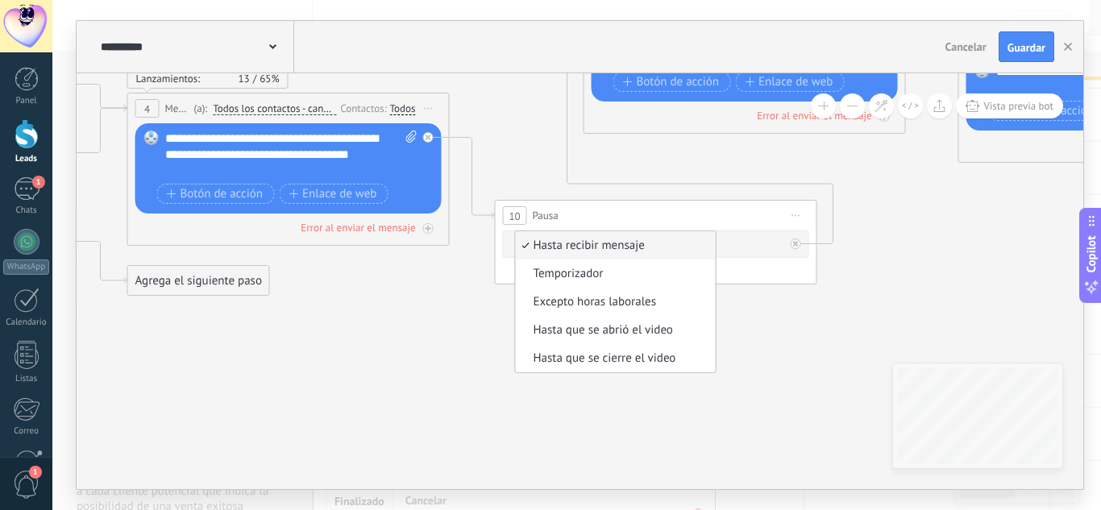
click at [911, 274] on icon at bounding box center [620, 99] width 2921 height 1199
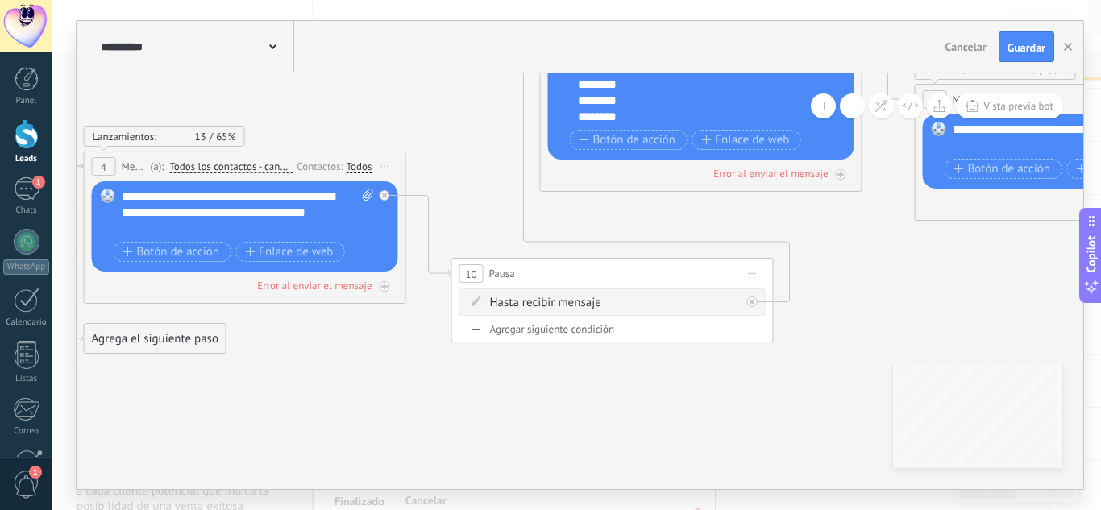
drag, startPoint x: 449, startPoint y: 392, endPoint x: 405, endPoint y: 439, distance: 64.5
click at [405, 451] on icon at bounding box center [577, 157] width 2921 height 1199
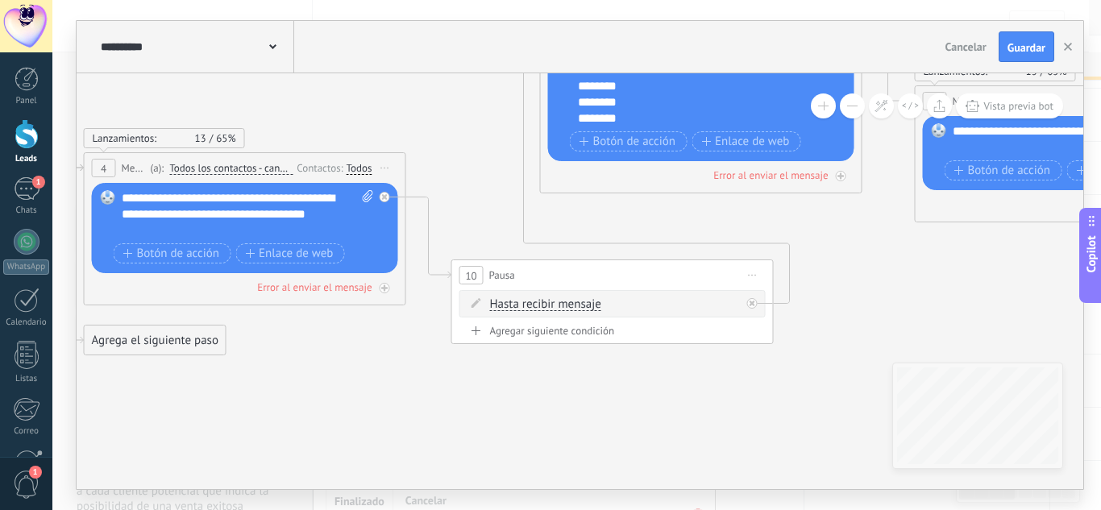
click at [544, 309] on span "Hasta recibir mensaje" at bounding box center [545, 304] width 111 height 13
click at [544, 309] on button "Hasta recibir mensaje" at bounding box center [583, 304] width 202 height 29
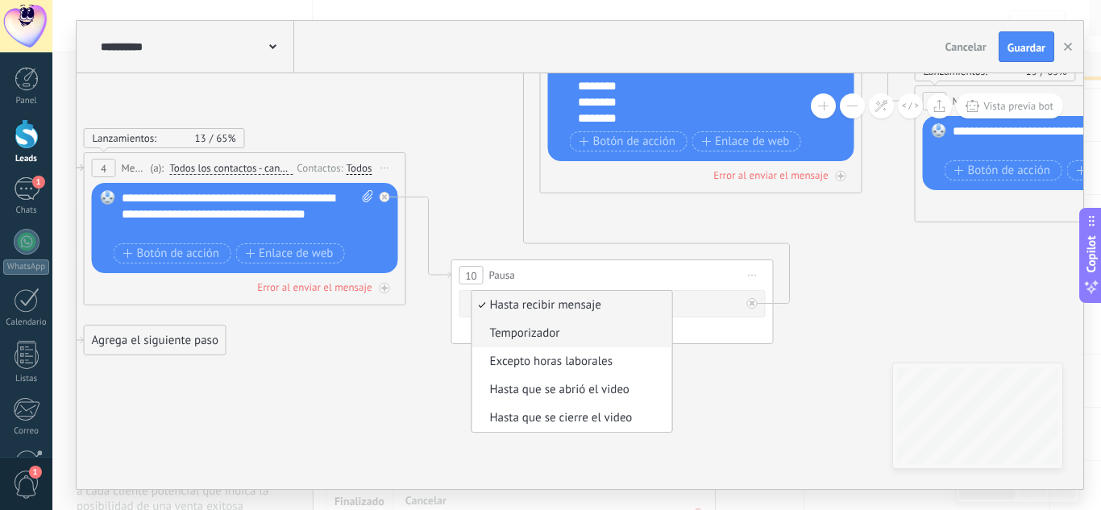
click at [528, 331] on span "Temporizador" at bounding box center [569, 334] width 195 height 16
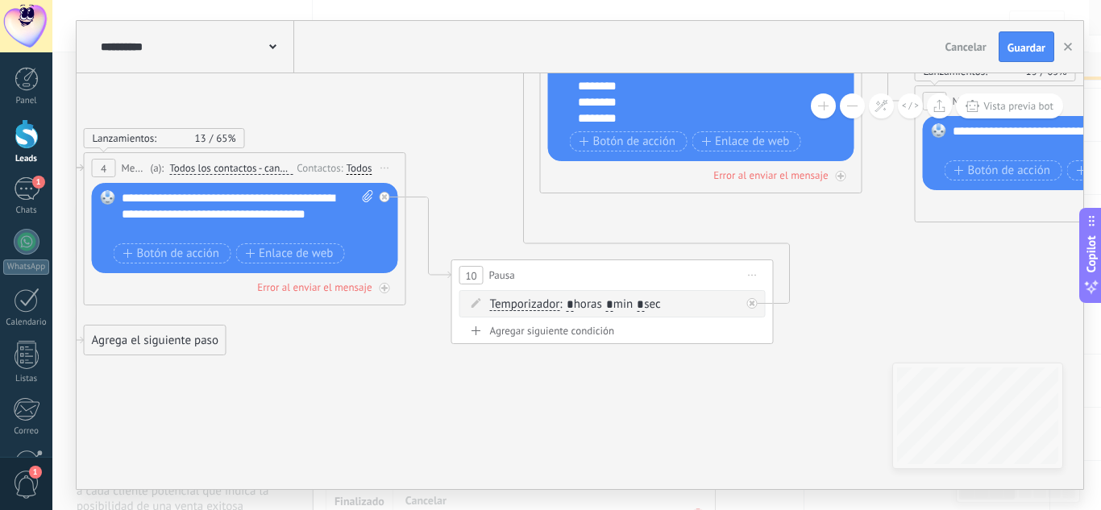
click at [613, 309] on span ": * horas * min * sec" at bounding box center [609, 304] width 101 height 15
click at [613, 309] on input "*" at bounding box center [609, 305] width 7 height 13
type input "*"
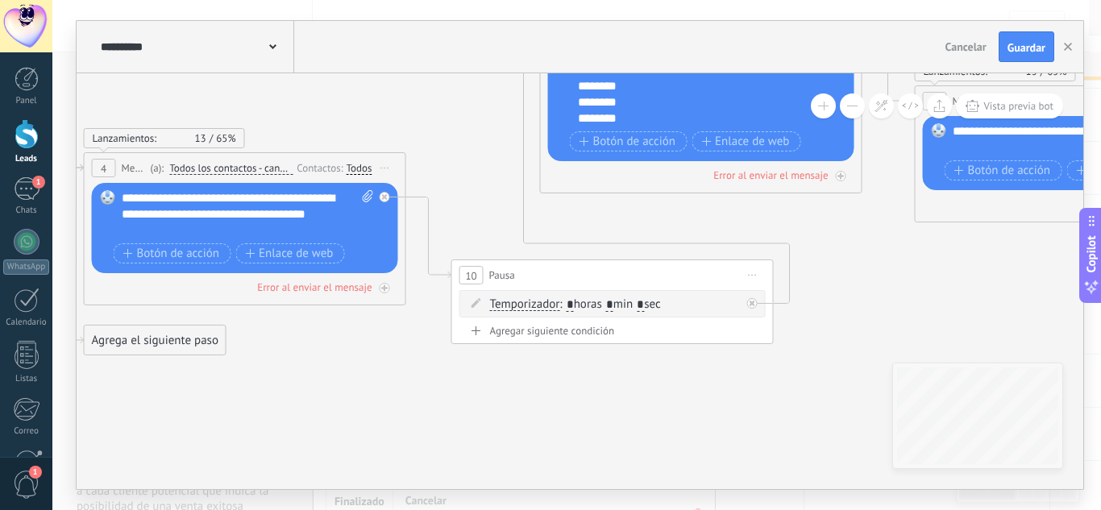
click at [644, 304] on input "*" at bounding box center [640, 305] width 7 height 13
type input "*"
drag, startPoint x: 871, startPoint y: 252, endPoint x: 644, endPoint y: 338, distance: 242.1
click at [644, 338] on icon at bounding box center [577, 159] width 2921 height 1199
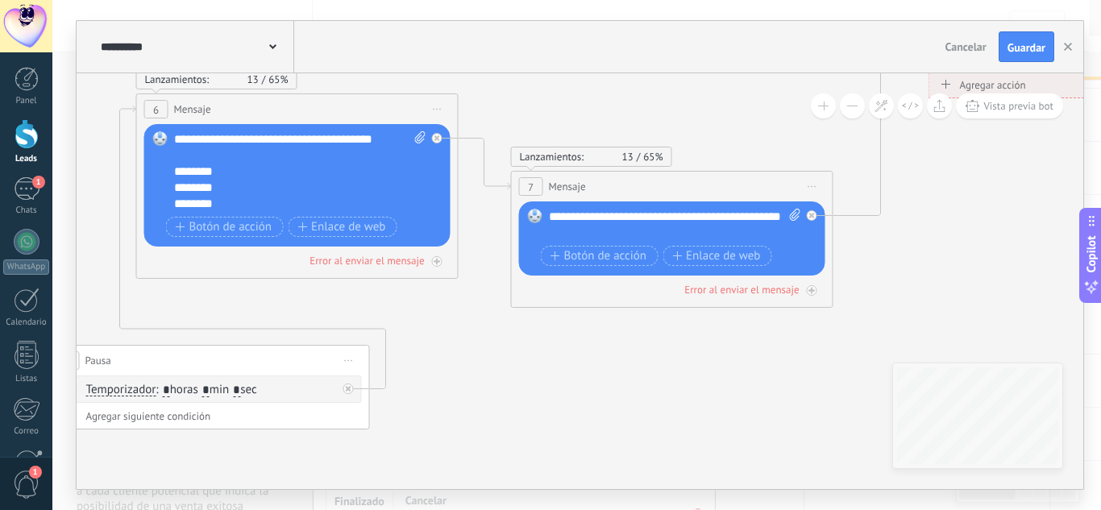
drag, startPoint x: 612, startPoint y: 343, endPoint x: 434, endPoint y: 343, distance: 177.3
click at [434, 343] on icon at bounding box center [173, 244] width 2921 height 1199
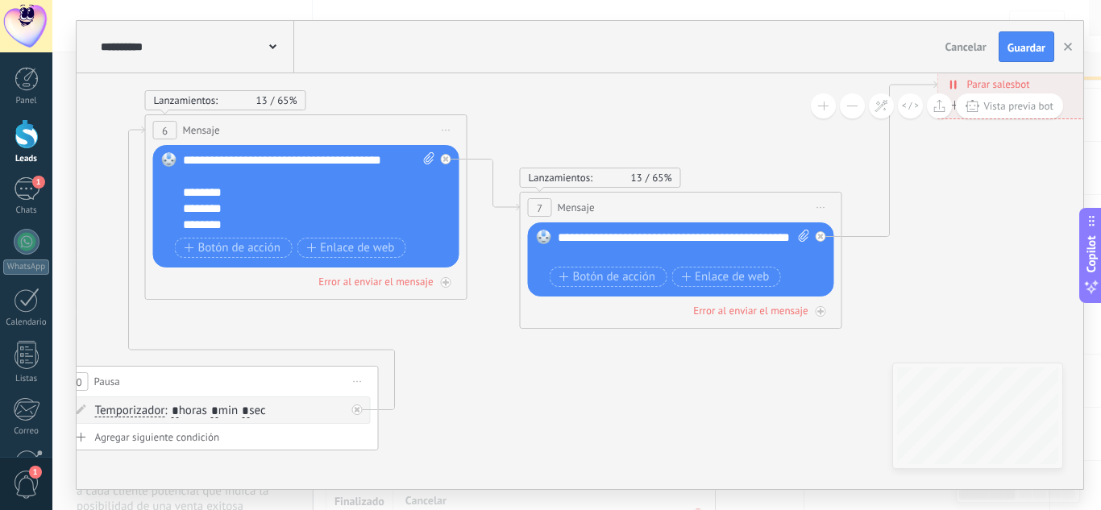
drag, startPoint x: 451, startPoint y: 326, endPoint x: 467, endPoint y: 351, distance: 30.0
click at [467, 351] on icon at bounding box center [182, 265] width 2921 height 1199
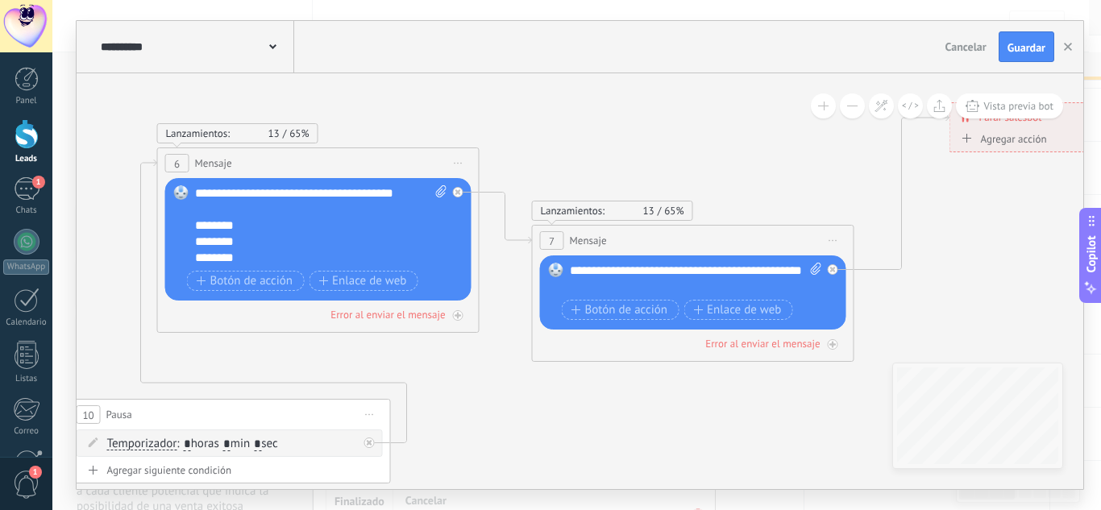
drag, startPoint x: 539, startPoint y: 153, endPoint x: 462, endPoint y: 229, distance: 108.3
click at [463, 229] on icon at bounding box center [194, 298] width 2921 height 1199
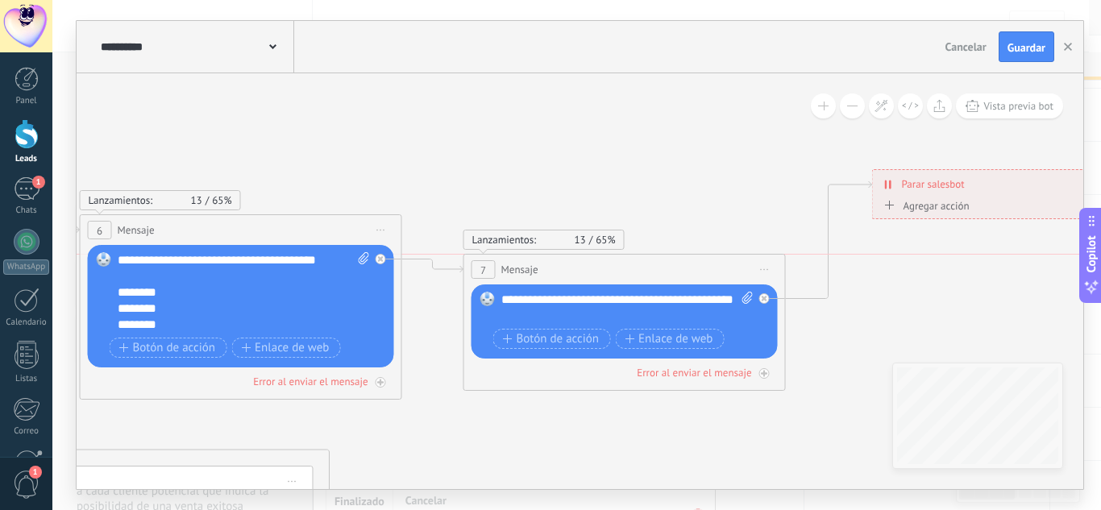
drag, startPoint x: 670, startPoint y: 306, endPoint x: 711, endPoint y: 146, distance: 164.8
click at [711, 255] on div "7 Mensaje ******* (a): Todos los contactos - canales seleccionados Todos los co…" at bounding box center [624, 270] width 321 height 30
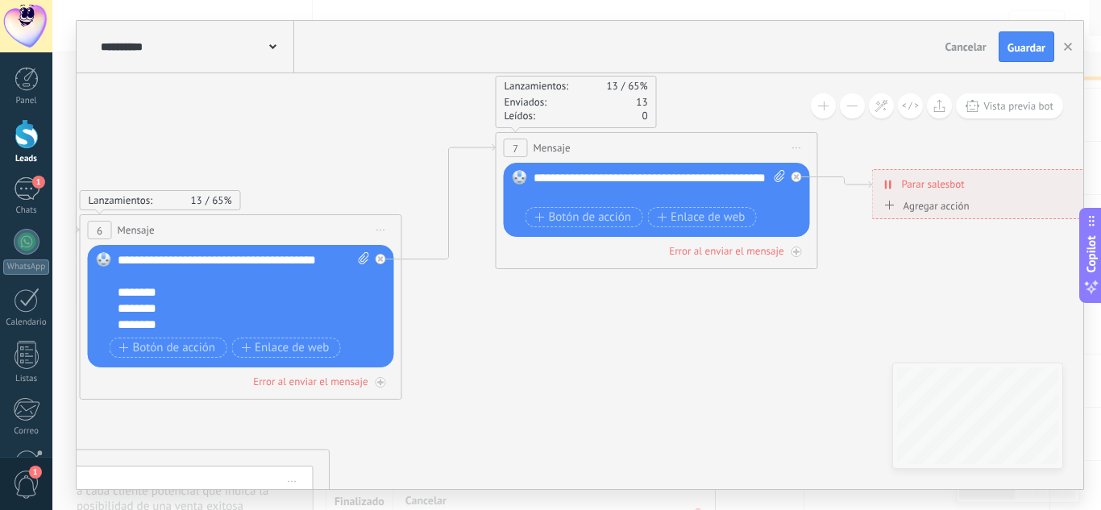
drag, startPoint x: 532, startPoint y: 470, endPoint x: 656, endPoint y: 389, distance: 148.5
click at [613, 422] on icon at bounding box center [116, 342] width 2921 height 1224
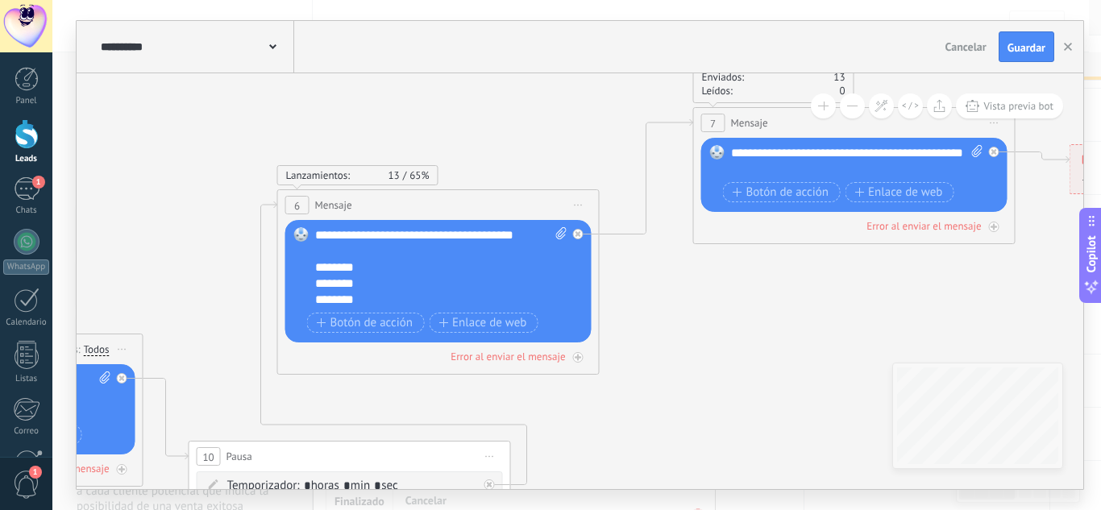
drag, startPoint x: 609, startPoint y: 353, endPoint x: 757, endPoint y: 368, distance: 149.0
click at [757, 368] on icon at bounding box center [314, 317] width 2921 height 1224
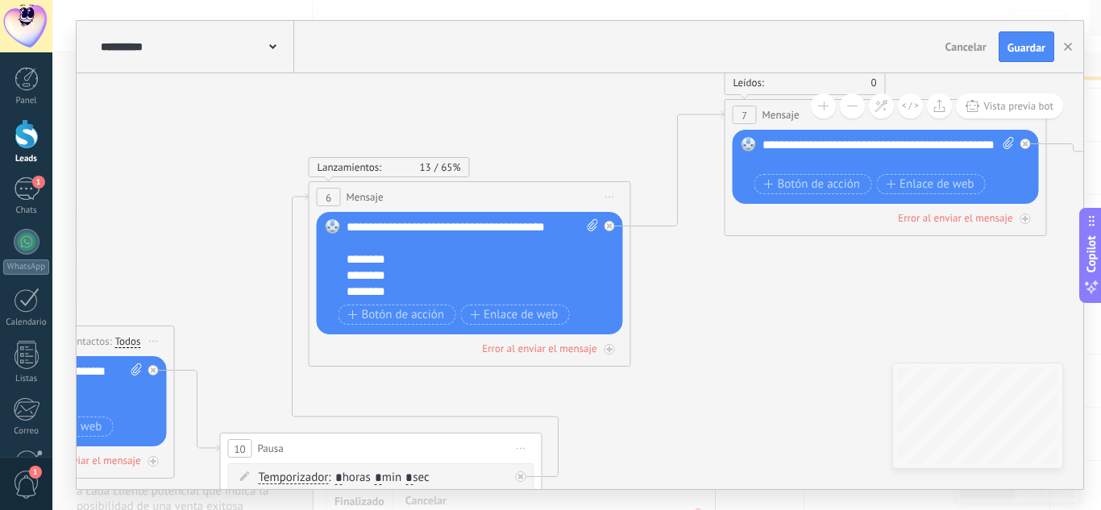
drag, startPoint x: 818, startPoint y: 312, endPoint x: 382, endPoint y: 337, distance: 436.8
click at [382, 337] on icon at bounding box center [345, 309] width 2921 height 1224
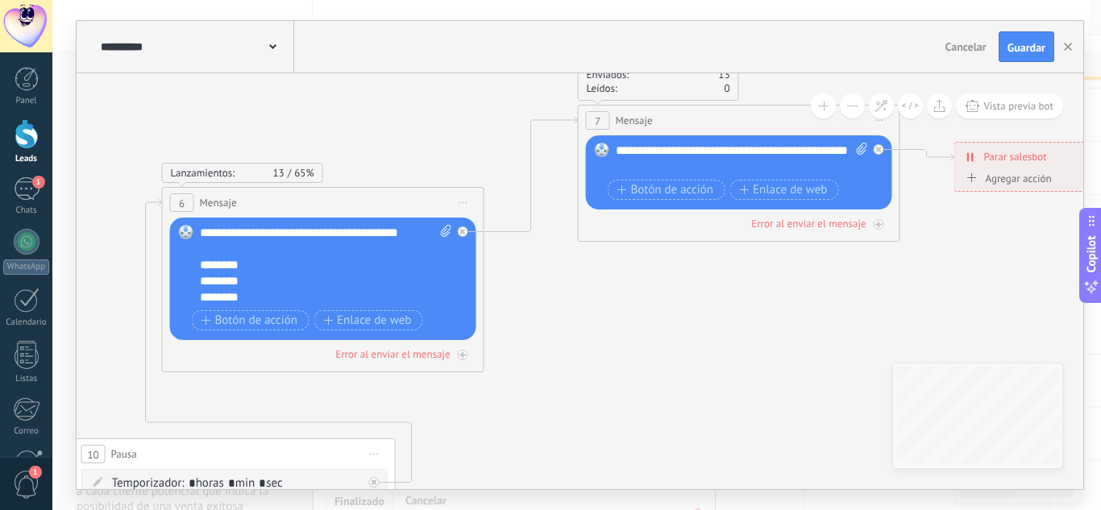
click at [577, 281] on icon at bounding box center [198, 315] width 2921 height 1224
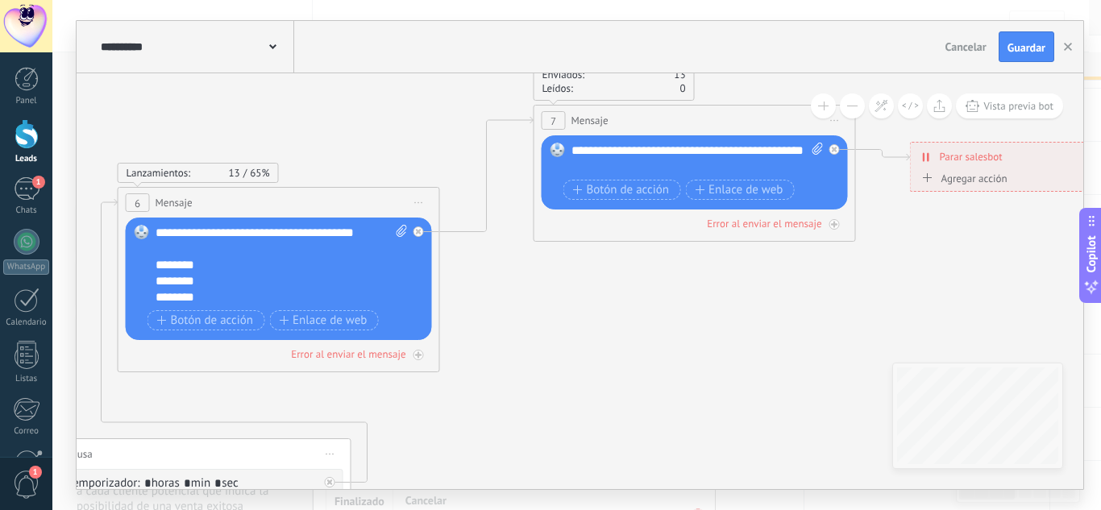
drag, startPoint x: 838, startPoint y: 307, endPoint x: 559, endPoint y: 320, distance: 279.2
click at [559, 320] on icon at bounding box center [154, 315] width 2921 height 1224
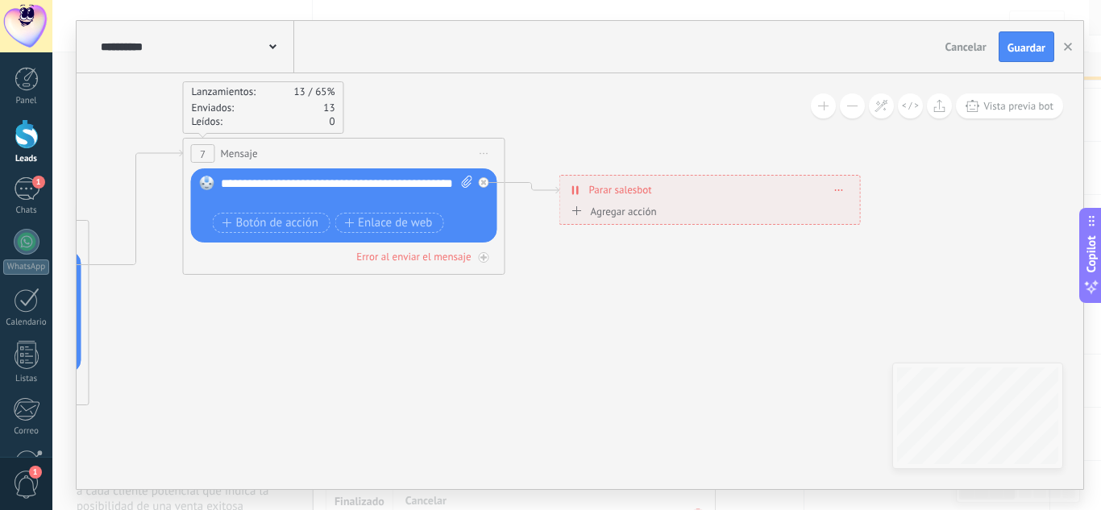
drag, startPoint x: 665, startPoint y: 310, endPoint x: 593, endPoint y: 330, distance: 74.5
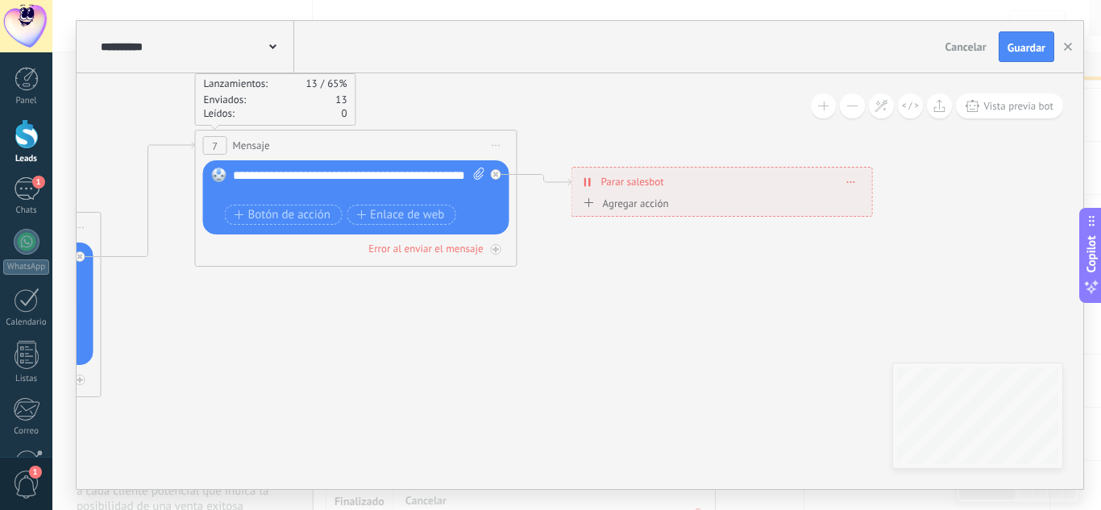
drag, startPoint x: 476, startPoint y: 391, endPoint x: 843, endPoint y: 284, distance: 382.1
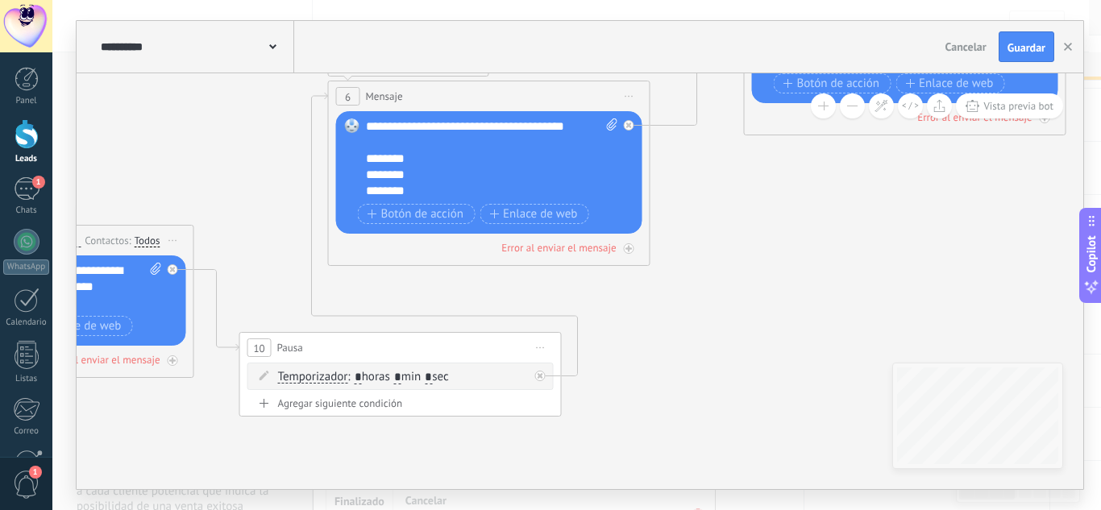
drag, startPoint x: 520, startPoint y: 351, endPoint x: 714, endPoint y: 319, distance: 196.9
click at [714, 319] on icon at bounding box center [364, 208] width 2921 height 1224
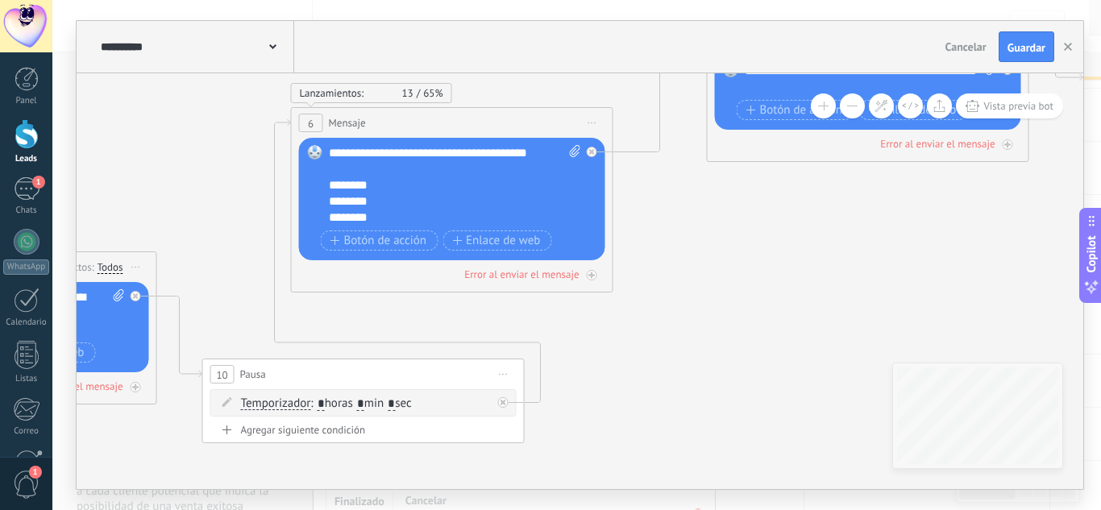
drag, startPoint x: 776, startPoint y: 218, endPoint x: 509, endPoint y: 326, distance: 288.2
click at [493, 335] on icon at bounding box center [327, 235] width 2921 height 1224
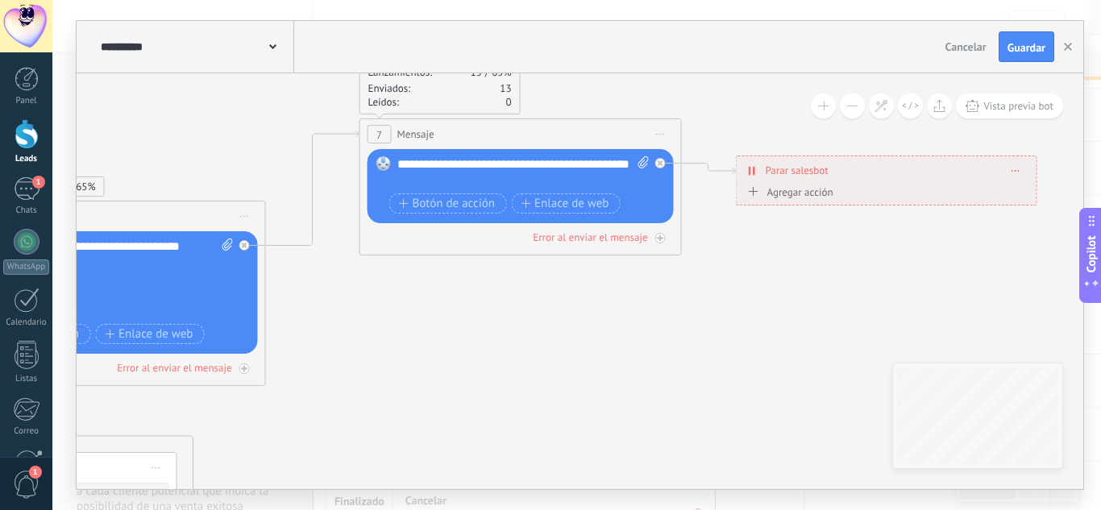
drag, startPoint x: 713, startPoint y: 332, endPoint x: 603, endPoint y: 332, distance: 110.4
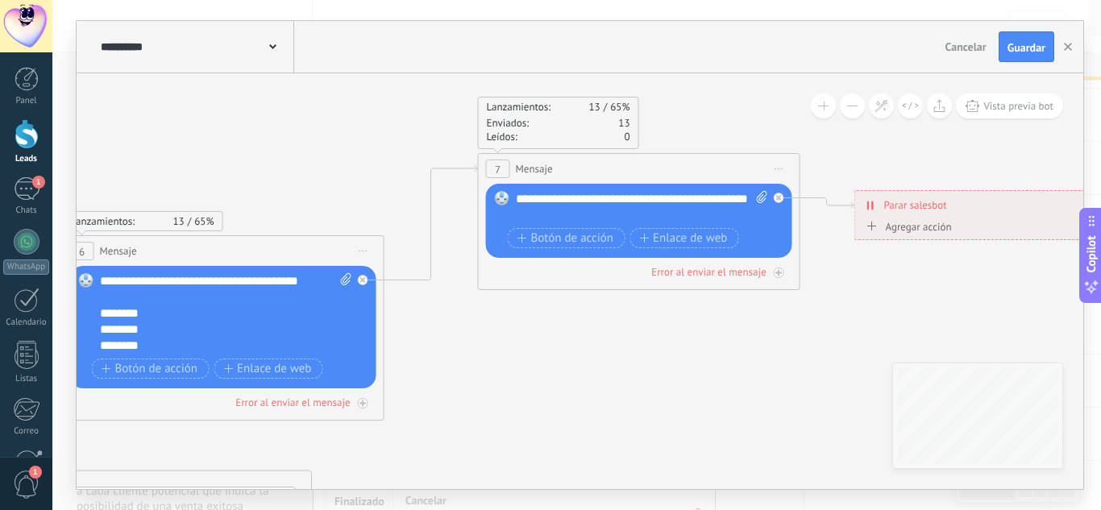
drag, startPoint x: 629, startPoint y: 304, endPoint x: 817, endPoint y: 347, distance: 192.6
click at [817, 347] on icon at bounding box center [98, 363] width 2921 height 1224
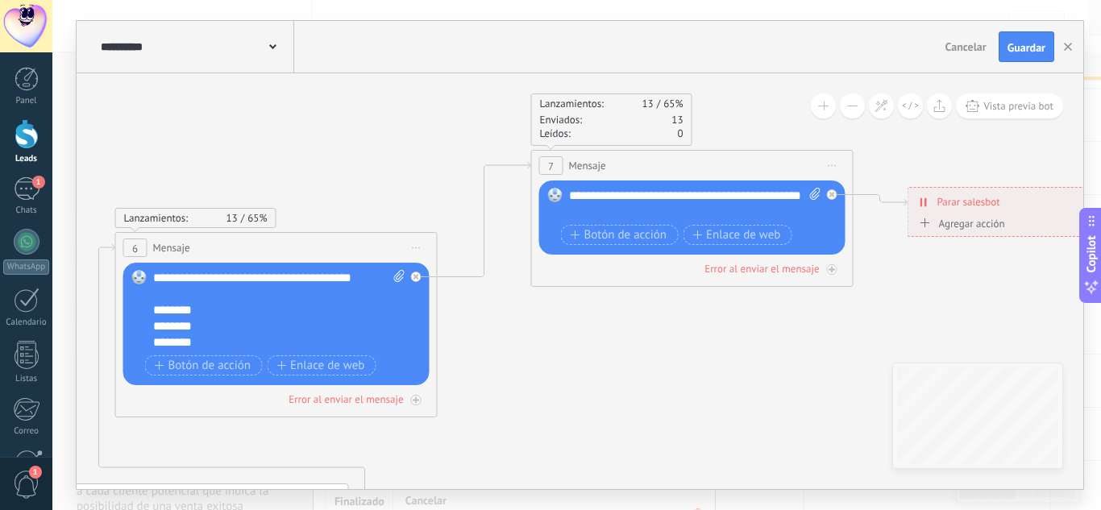
drag, startPoint x: 604, startPoint y: 368, endPoint x: 778, endPoint y: 306, distance: 184.9
click at [778, 306] on icon at bounding box center [152, 360] width 2921 height 1224
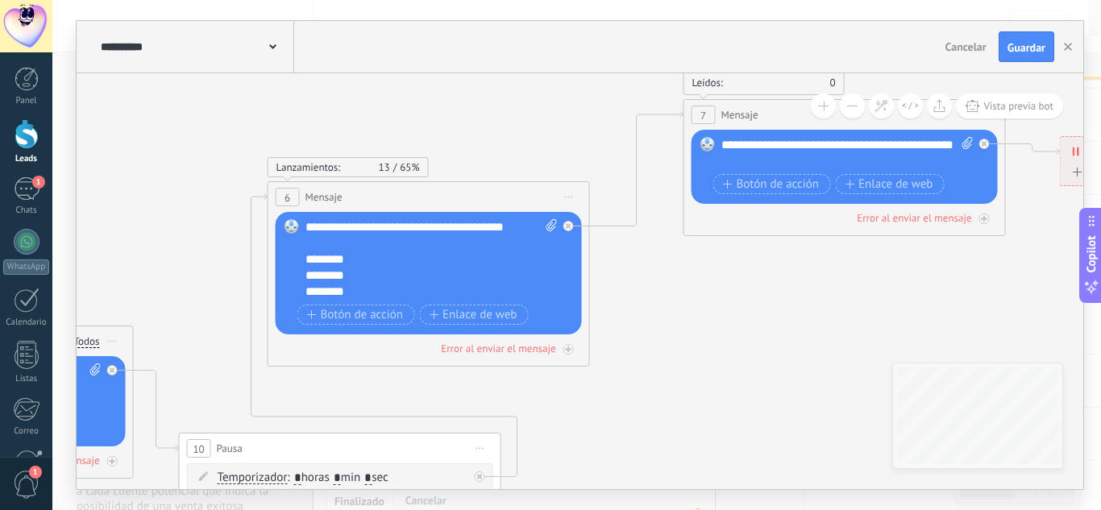
drag, startPoint x: 651, startPoint y: 378, endPoint x: 780, endPoint y: 293, distance: 153.6
click at [780, 293] on icon at bounding box center [304, 309] width 2921 height 1224
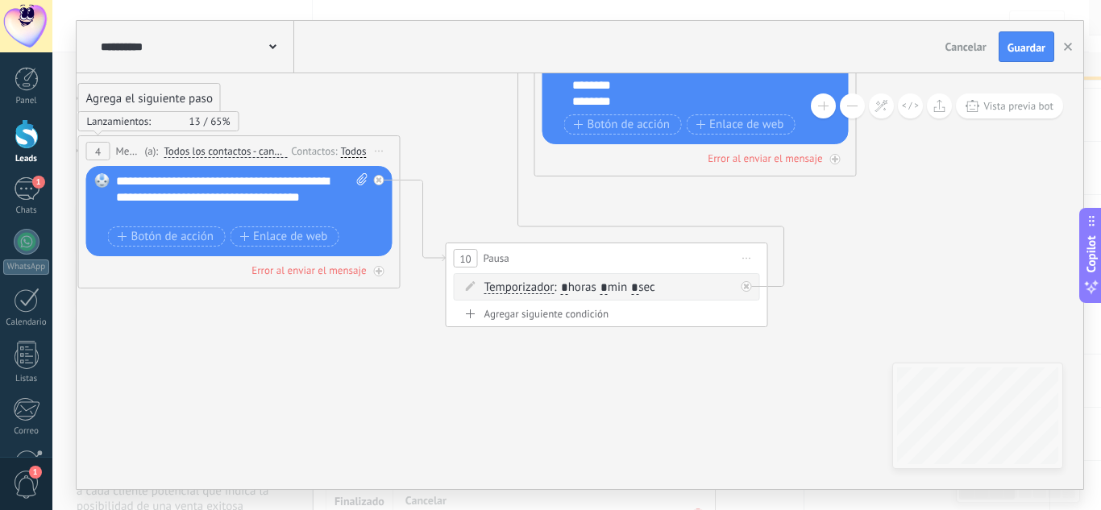
drag, startPoint x: 700, startPoint y: 304, endPoint x: 845, endPoint y: 191, distance: 183.8
click at [845, 191] on icon at bounding box center [571, 119] width 2921 height 1224
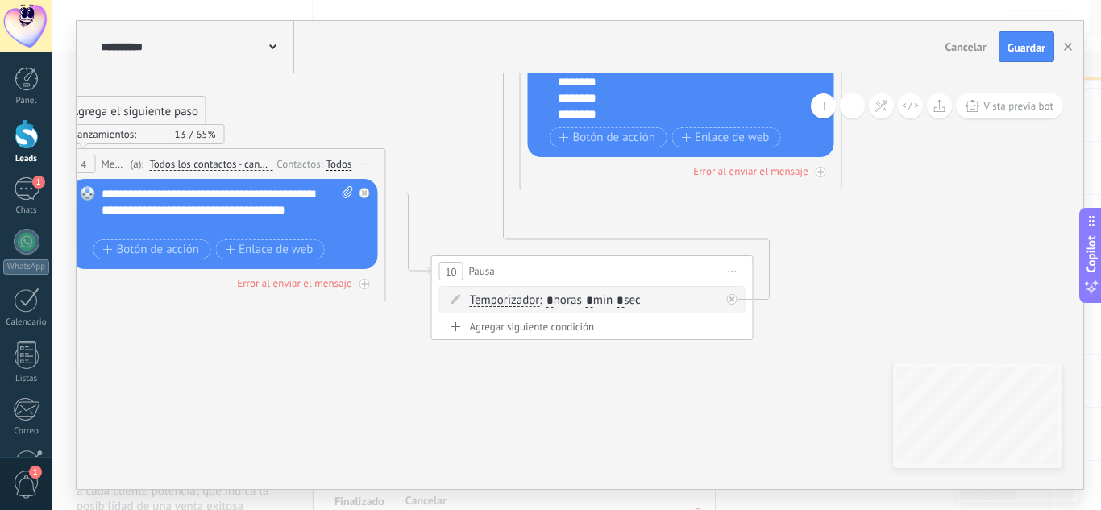
drag, startPoint x: 856, startPoint y: 190, endPoint x: 789, endPoint y: 244, distance: 86.0
click at [789, 244] on icon at bounding box center [556, 132] width 2921 height 1224
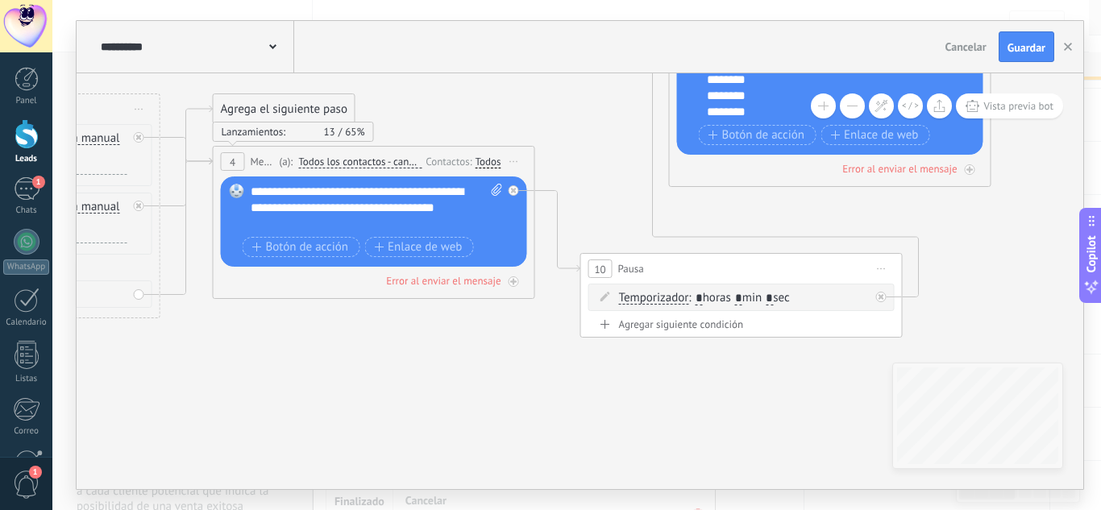
drag, startPoint x: 311, startPoint y: 401, endPoint x: 701, endPoint y: 317, distance: 399.1
click at [701, 317] on icon at bounding box center [705, 129] width 2921 height 1224
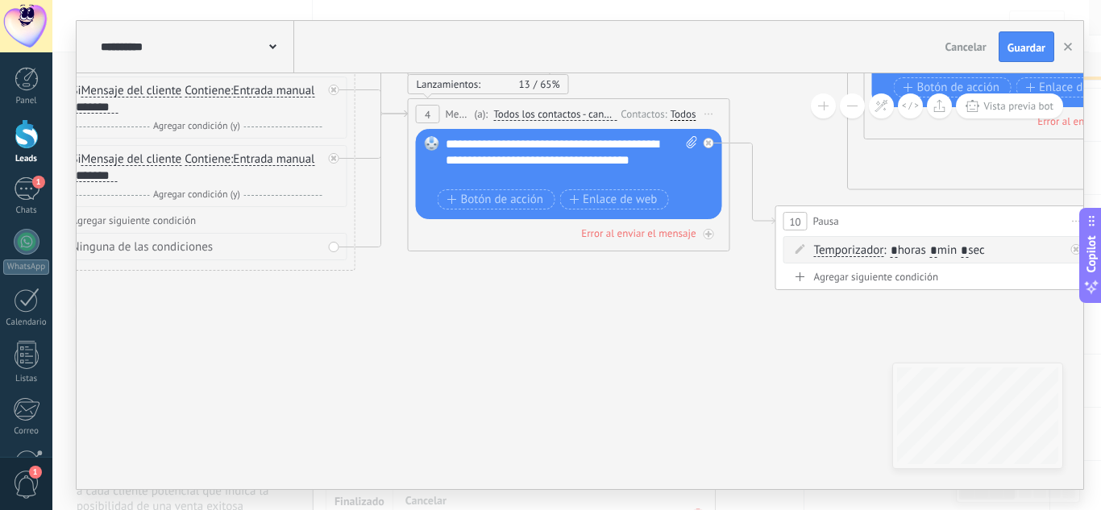
drag, startPoint x: 640, startPoint y: 312, endPoint x: 552, endPoint y: 362, distance: 101.1
click at [552, 362] on icon at bounding box center [901, 82] width 2921 height 1224
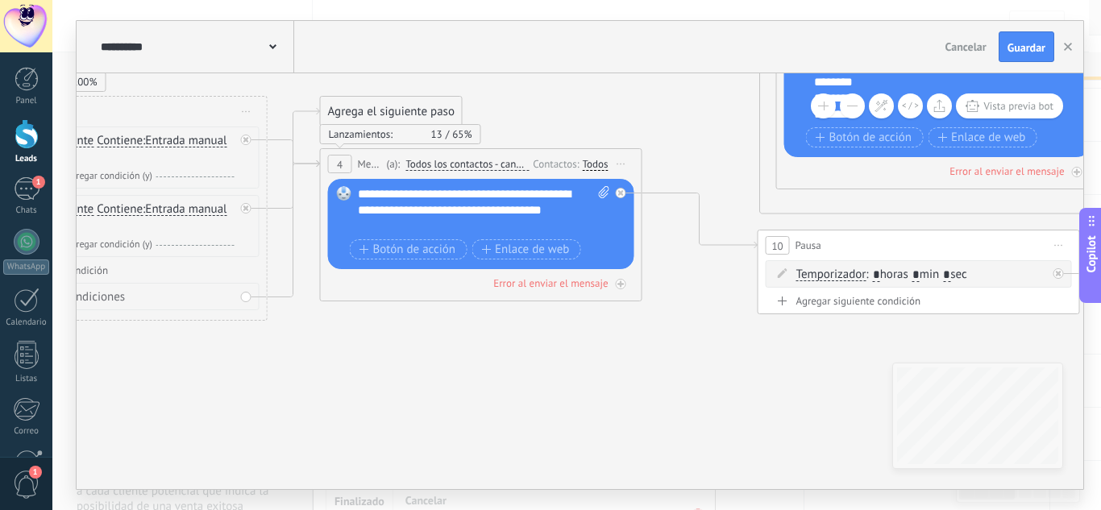
drag, startPoint x: 787, startPoint y: 274, endPoint x: 907, endPoint y: 244, distance: 123.8
click at [907, 244] on div "10 Pausa ***** Iniciar vista previa aquí Cambiar nombre Duplicar Borrar" at bounding box center [919, 246] width 321 height 30
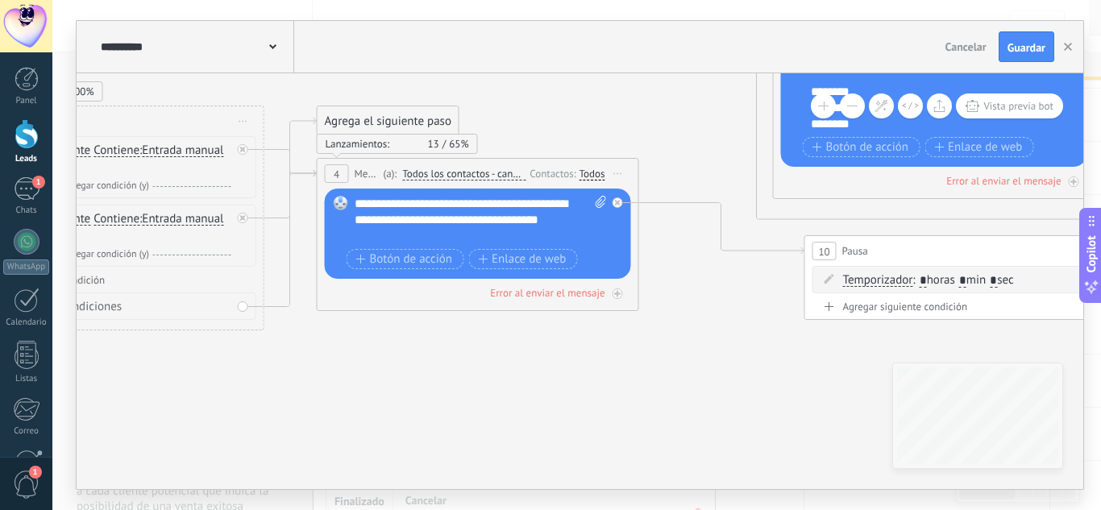
drag, startPoint x: 697, startPoint y: 319, endPoint x: 647, endPoint y: 482, distance: 170.3
click at [647, 482] on icon at bounding box center [809, 130] width 2921 height 1205
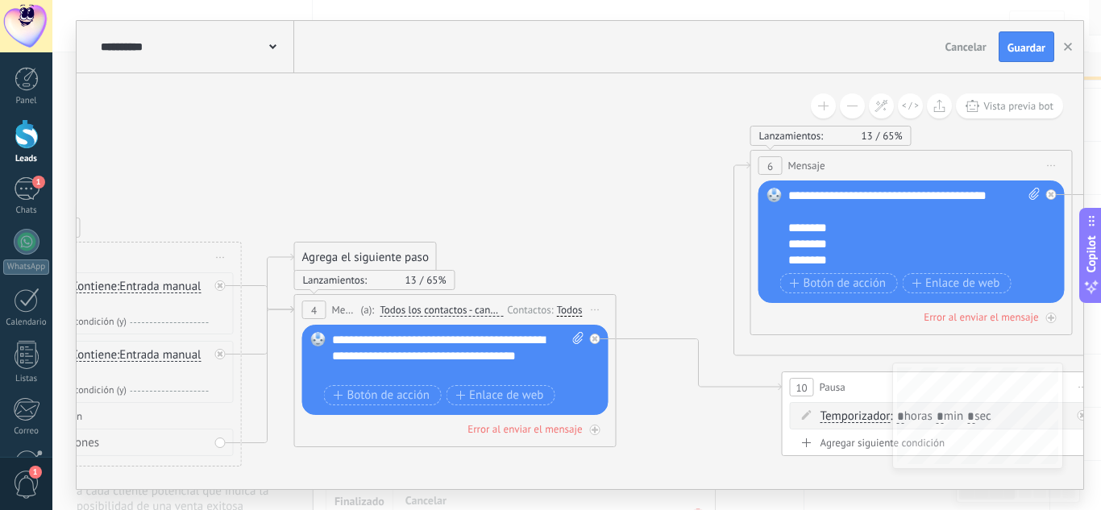
drag, startPoint x: 513, startPoint y: 204, endPoint x: 674, endPoint y: 82, distance: 201.4
click at [692, 70] on div "**********" at bounding box center [580, 255] width 1007 height 468
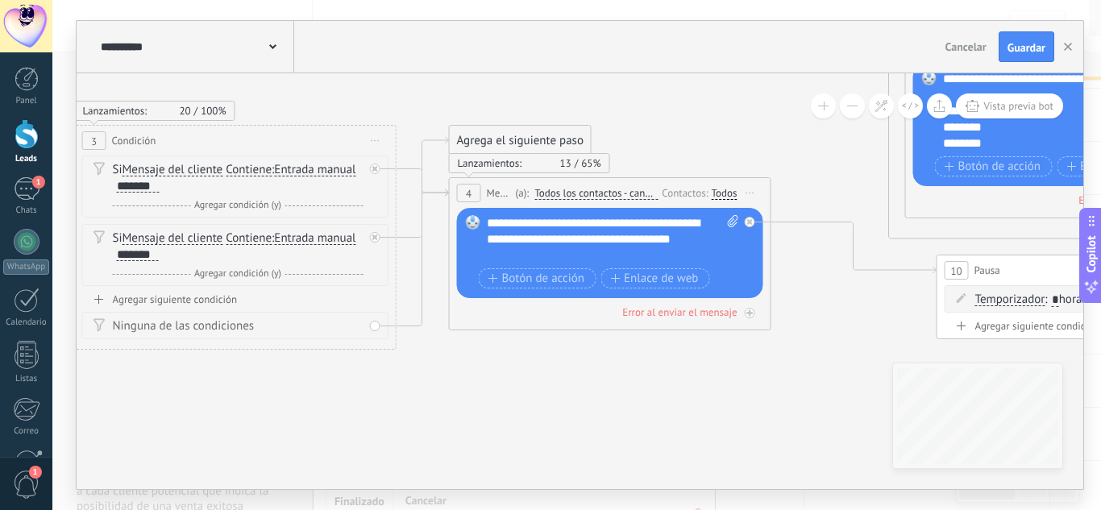
drag, startPoint x: 231, startPoint y: 139, endPoint x: 26, endPoint y: 54, distance: 221.9
click at [26, 54] on body ".abecls-1,.abecls-2{fill-rule:evenodd}.abecls-2{fill:#fff} .abhcls-1{fill:none}…" at bounding box center [550, 174] width 1101 height 510
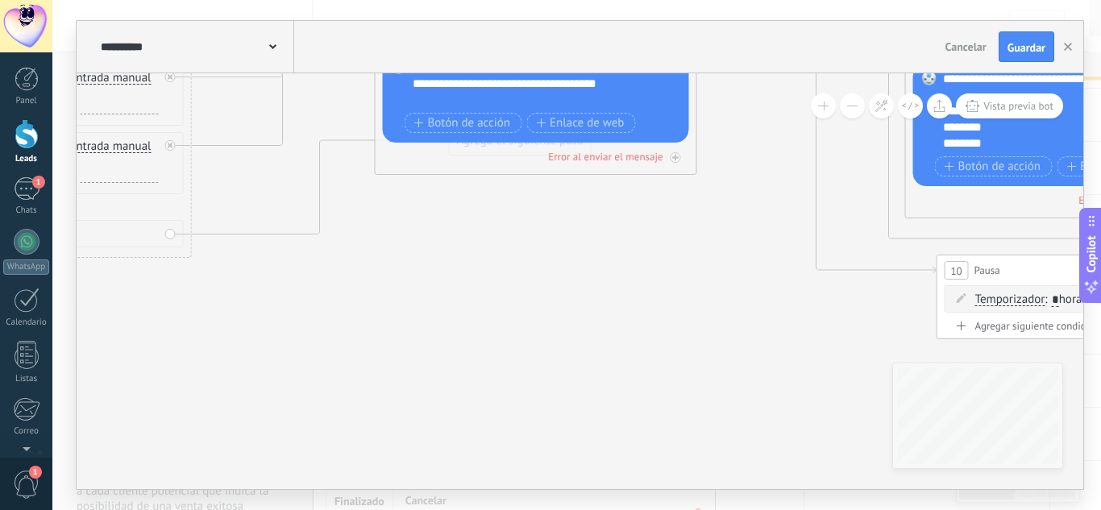
drag, startPoint x: 609, startPoint y: 183, endPoint x: 533, endPoint y: 25, distance: 175.2
click at [533, 25] on div "**********" at bounding box center [580, 255] width 1007 height 468
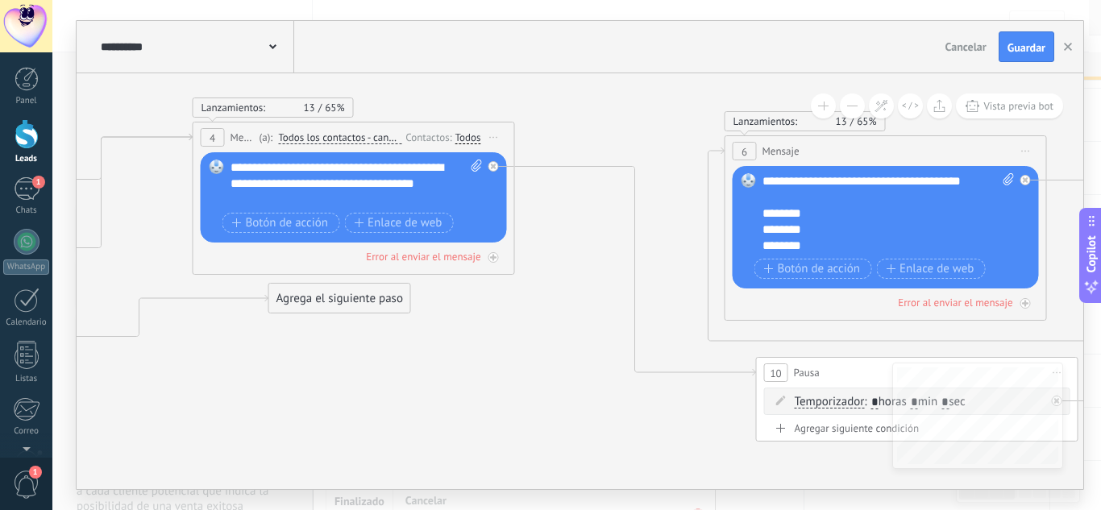
drag, startPoint x: 754, startPoint y: 329, endPoint x: 578, endPoint y: 431, distance: 203.4
click at [578, 431] on icon at bounding box center [754, 247] width 2936 height 1195
drag, startPoint x: 323, startPoint y: 304, endPoint x: 135, endPoint y: 415, distance: 218.3
click at [135, 415] on div "Agrega el siguiente paso" at bounding box center [151, 410] width 141 height 27
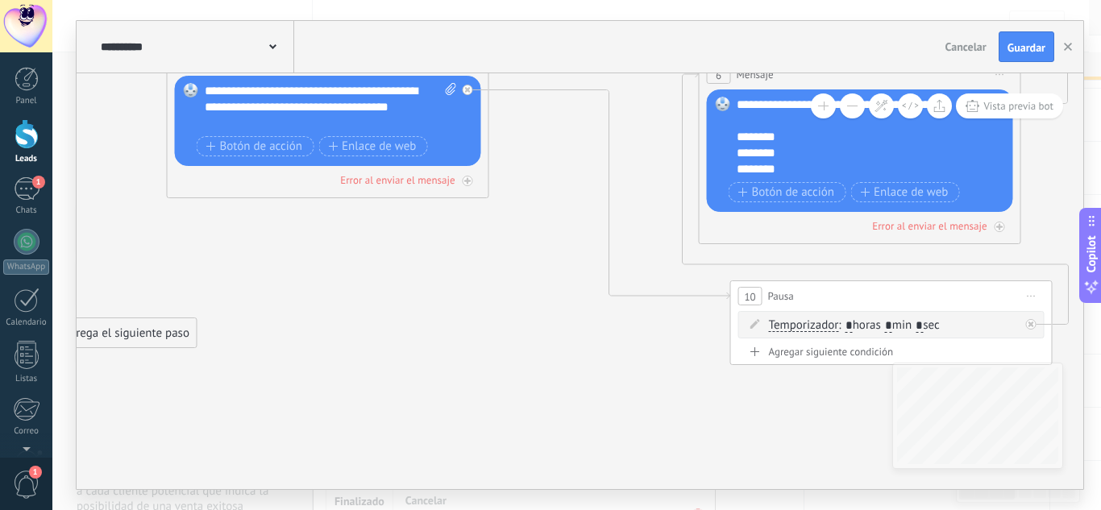
drag, startPoint x: 590, startPoint y: 364, endPoint x: 559, endPoint y: 268, distance: 100.2
click at [559, 268] on icon at bounding box center [728, 171] width 2936 height 1195
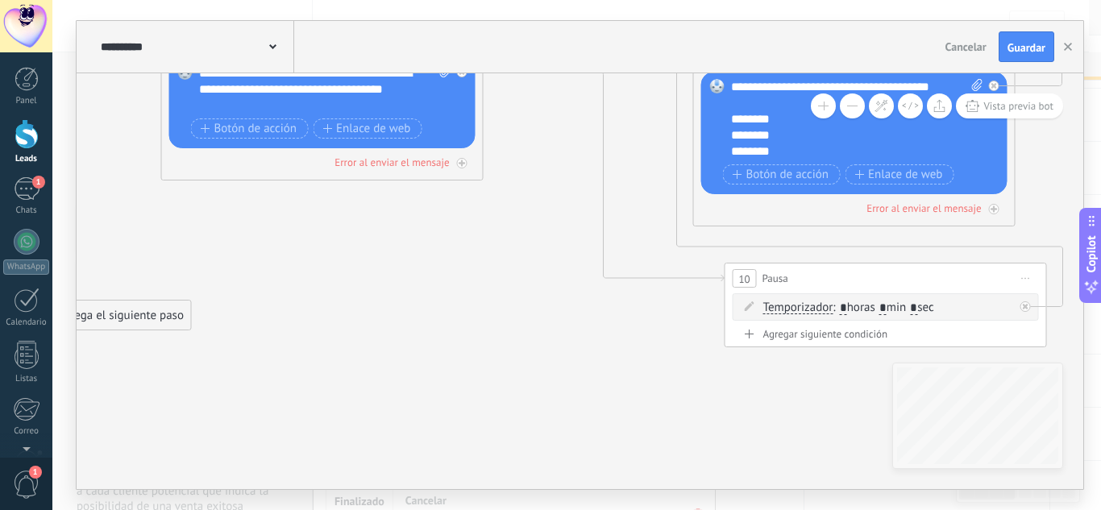
drag, startPoint x: 491, startPoint y: 221, endPoint x: 514, endPoint y: 291, distance: 73.9
click at [514, 291] on icon at bounding box center [722, 153] width 2936 height 1195
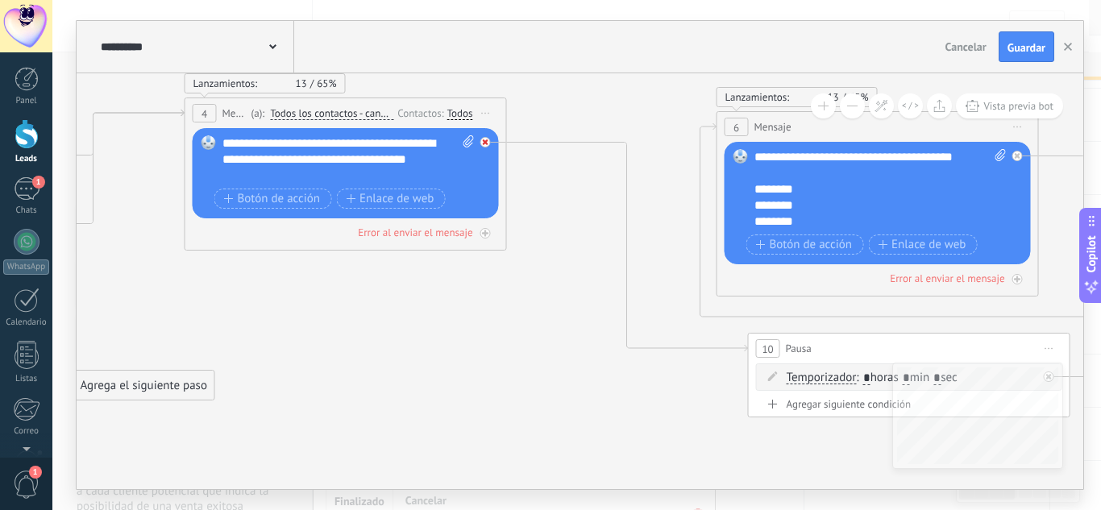
click at [489, 139] on div at bounding box center [485, 142] width 10 height 10
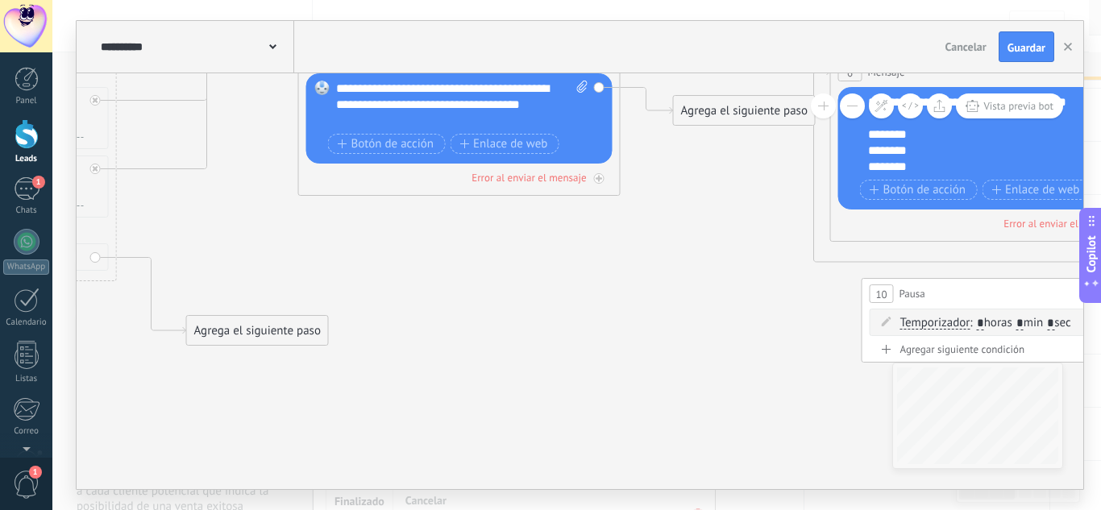
drag, startPoint x: 621, startPoint y: 320, endPoint x: 734, endPoint y: 265, distance: 126.2
click at [734, 265] on icon at bounding box center [859, 168] width 2936 height 1195
drag, startPoint x: 740, startPoint y: 110, endPoint x: 659, endPoint y: 216, distance: 132.9
click at [659, 216] on div "Agrega el siguiente paso" at bounding box center [663, 216] width 141 height 27
click at [666, 210] on div "Agrega el siguiente paso" at bounding box center [663, 216] width 141 height 27
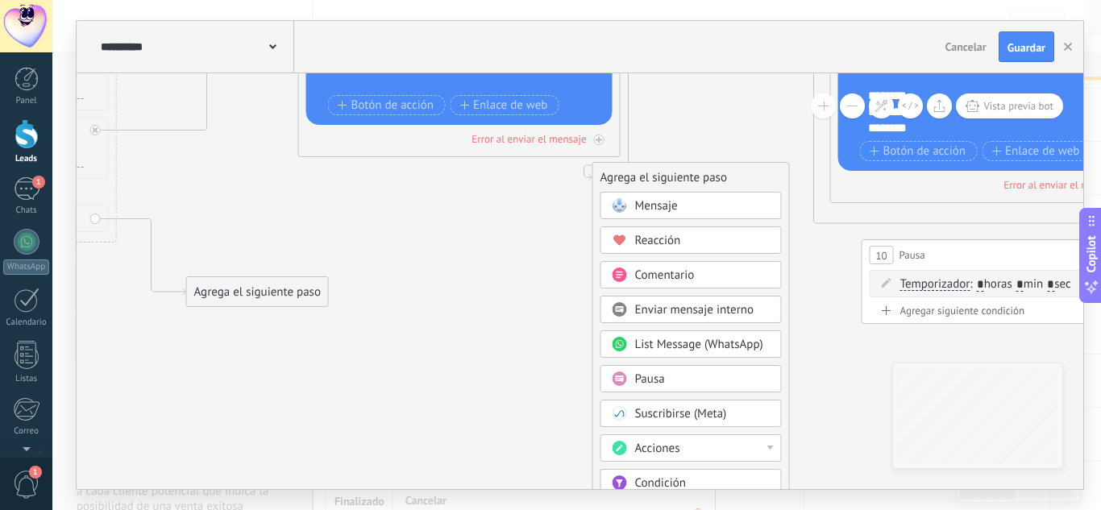
click at [652, 452] on span "Acciones" at bounding box center [657, 448] width 45 height 15
click at [702, 454] on div "Administrar etiquetas" at bounding box center [691, 448] width 180 height 27
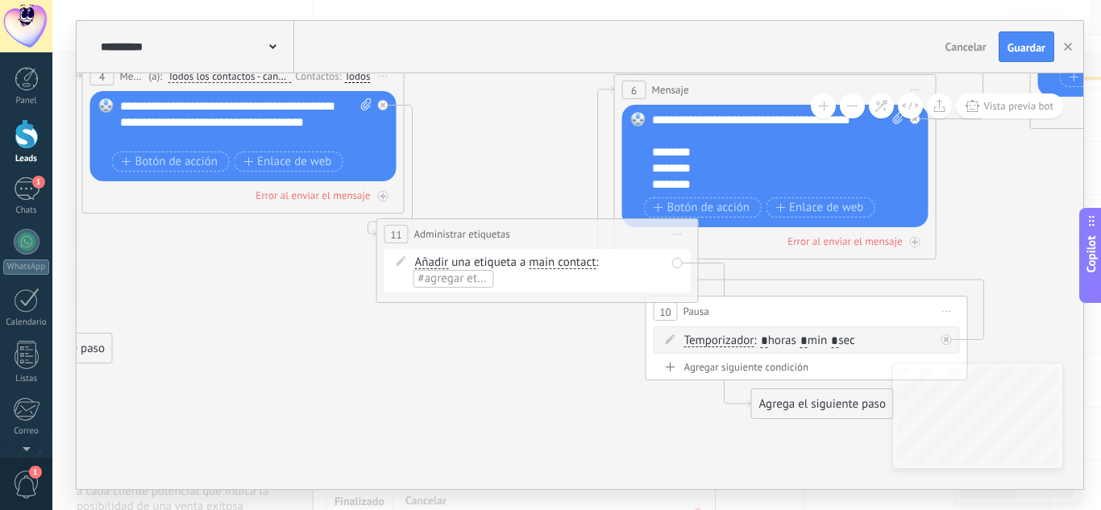
drag, startPoint x: 610, startPoint y: 384, endPoint x: 587, endPoint y: 414, distance: 37.9
click at [587, 414] on icon at bounding box center [643, 205] width 2936 height 1233
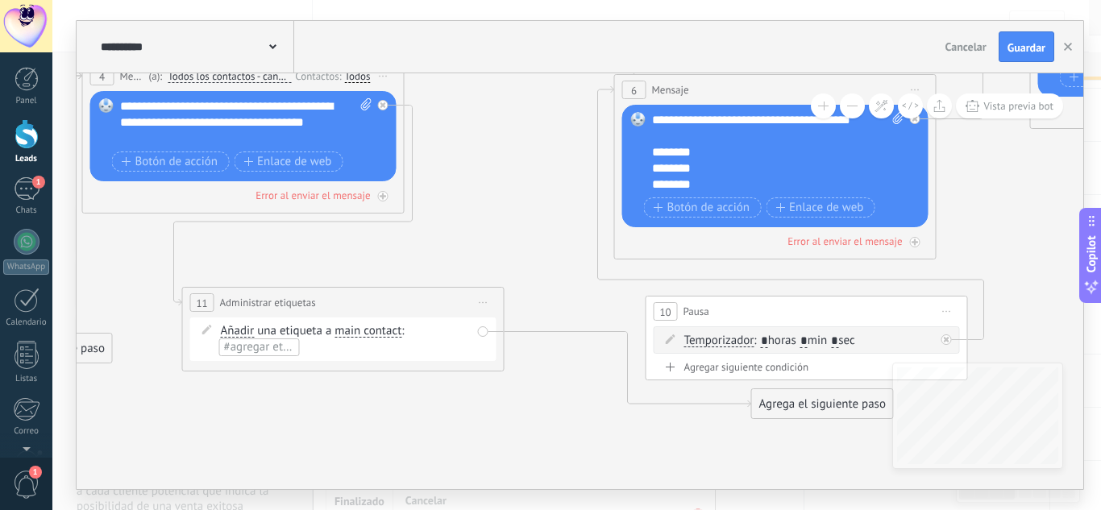
drag, startPoint x: 566, startPoint y: 226, endPoint x: 372, endPoint y: 294, distance: 206.0
click at [372, 294] on div "**********" at bounding box center [343, 303] width 321 height 30
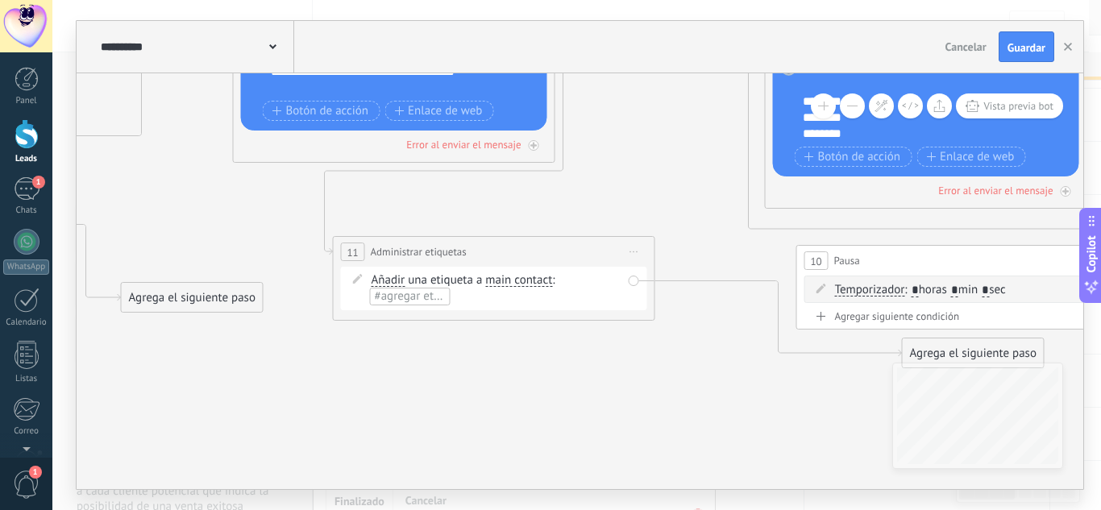
drag, startPoint x: 440, startPoint y: 456, endPoint x: 803, endPoint y: 327, distance: 385.0
click at [803, 327] on icon at bounding box center [794, 154] width 2936 height 1233
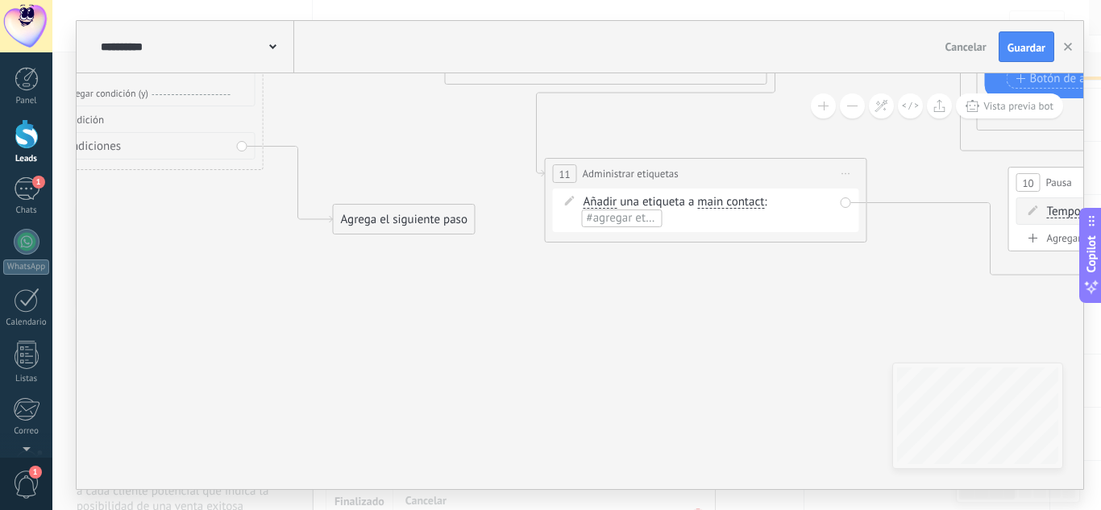
click at [730, 202] on span "main contact" at bounding box center [730, 202] width 67 height 13
click at [730, 202] on button "main contact" at bounding box center [790, 202] width 202 height 29
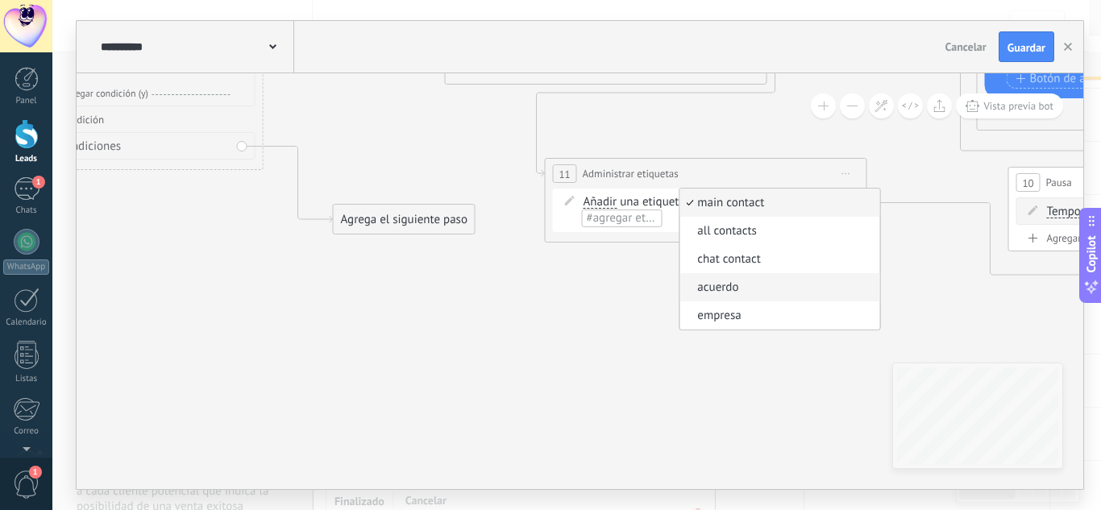
click at [721, 287] on span "acuerdo" at bounding box center [777, 288] width 195 height 16
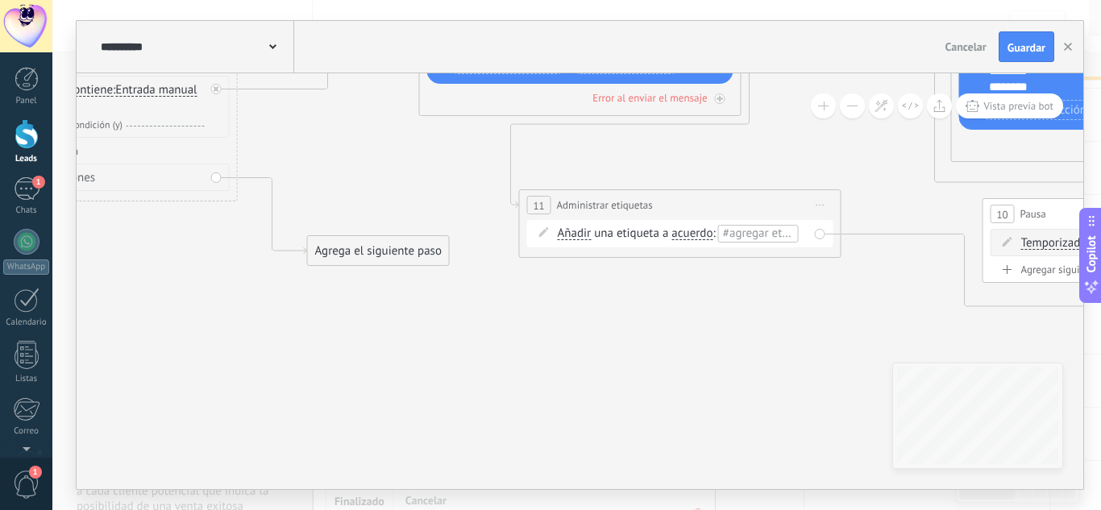
drag, startPoint x: 775, startPoint y: 249, endPoint x: 675, endPoint y: 370, distance: 156.9
click at [675, 370] on icon at bounding box center [980, 107] width 2936 height 1233
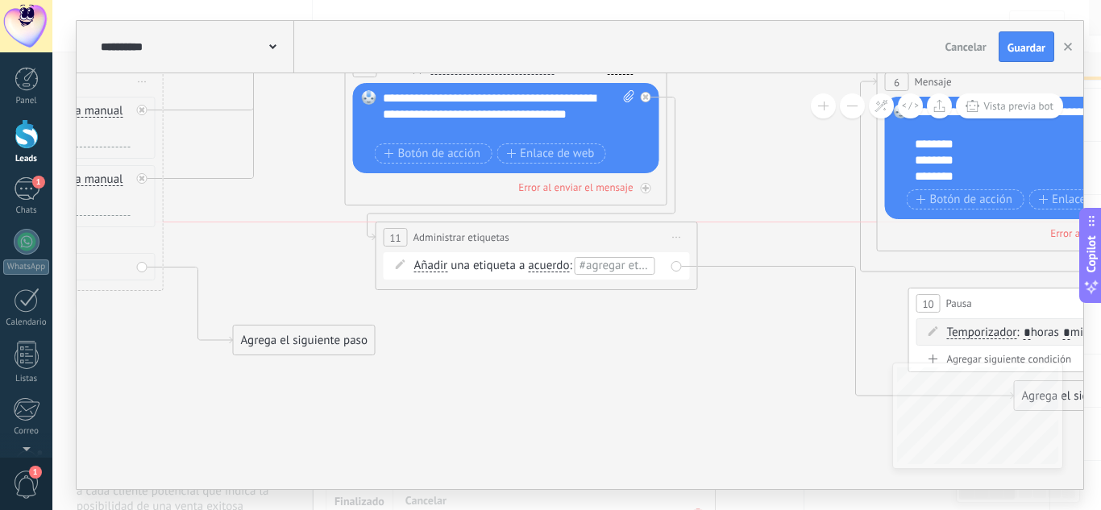
drag, startPoint x: 675, startPoint y: 292, endPoint x: 605, endPoint y: 239, distance: 86.9
click at [605, 239] on div "**********" at bounding box center [536, 237] width 321 height 30
drag, startPoint x: 652, startPoint y: 357, endPoint x: 655, endPoint y: 283, distance: 74.2
click at [655, 283] on icon at bounding box center [909, 196] width 2936 height 1233
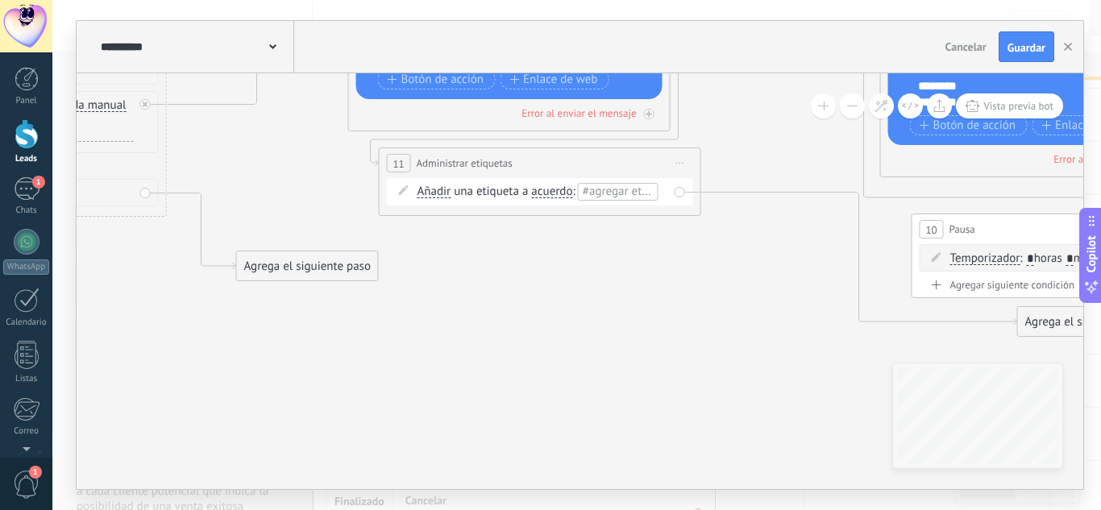
drag, startPoint x: 705, startPoint y: 346, endPoint x: 666, endPoint y: 400, distance: 66.4
click at [666, 400] on icon at bounding box center [909, 123] width 2936 height 1233
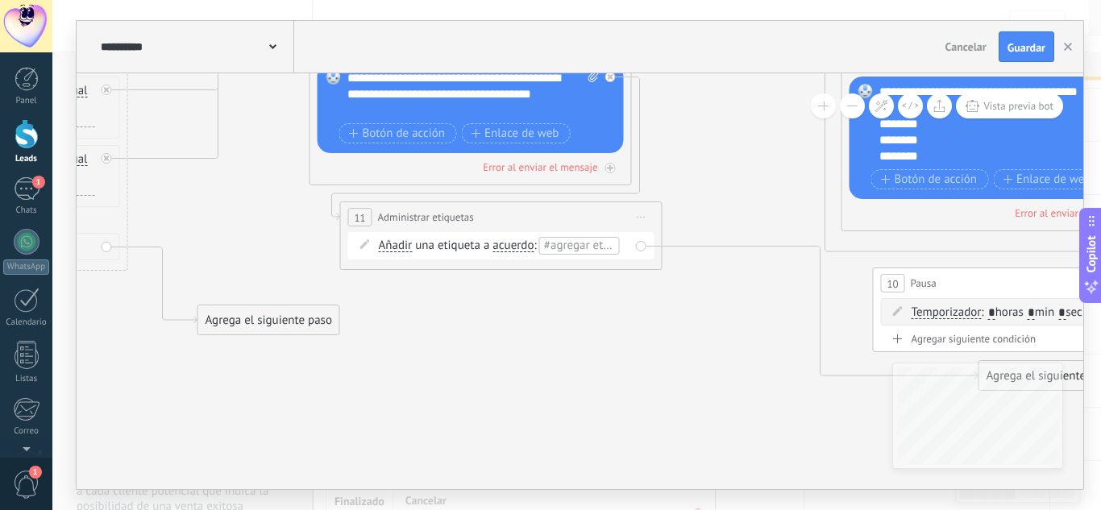
click at [568, 248] on span "#agregar etiquetas" at bounding box center [592, 245] width 97 height 15
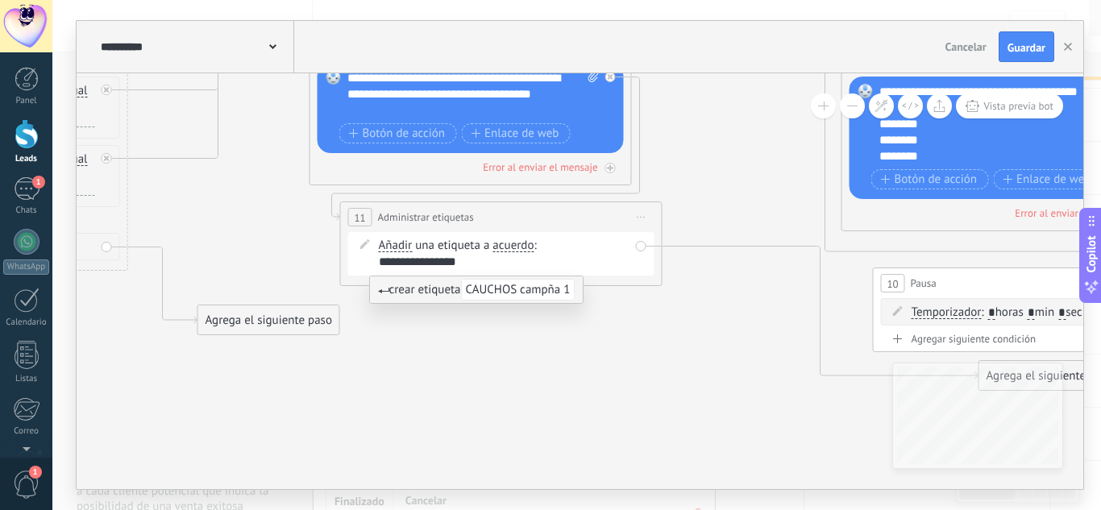
click at [459, 266] on input "**********" at bounding box center [431, 262] width 105 height 13
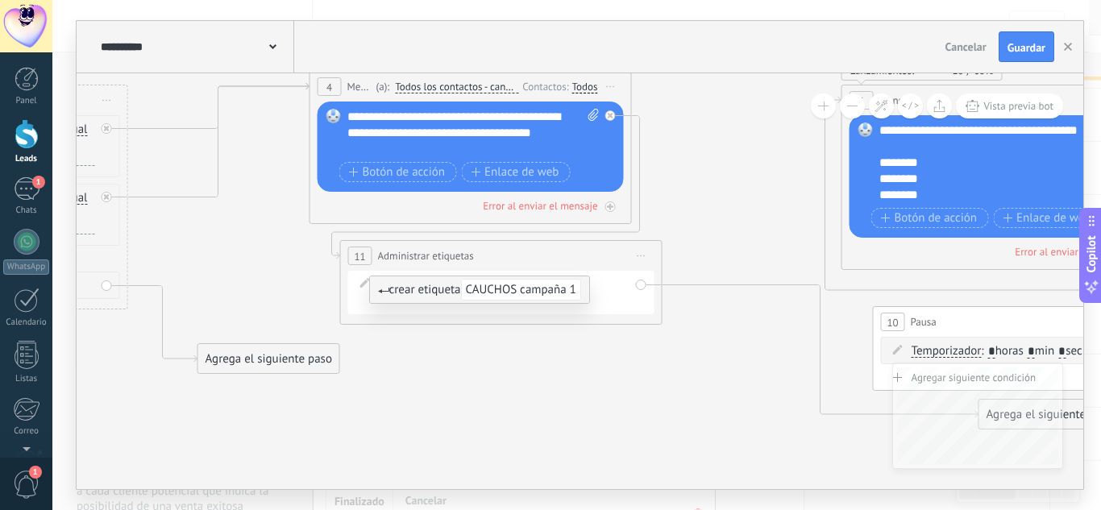
type input "**********"
click at [500, 309] on div "Añadir Añadir Eliminar Añadir Añadir Eliminar una etiqueta a acuerdo main conta…" at bounding box center [504, 292] width 251 height 32
click at [626, 284] on div "Añadir Añadir Eliminar Añadir Añadir Eliminar una etiqueta a acuerdo main conta…" at bounding box center [504, 284] width 251 height 16
click at [610, 285] on span "CAUCHOS campaña 1" at bounding box center [599, 283] width 110 height 15
click at [436, 303] on span "CAUCHOS campaña 1" at bounding box center [439, 301] width 110 height 15
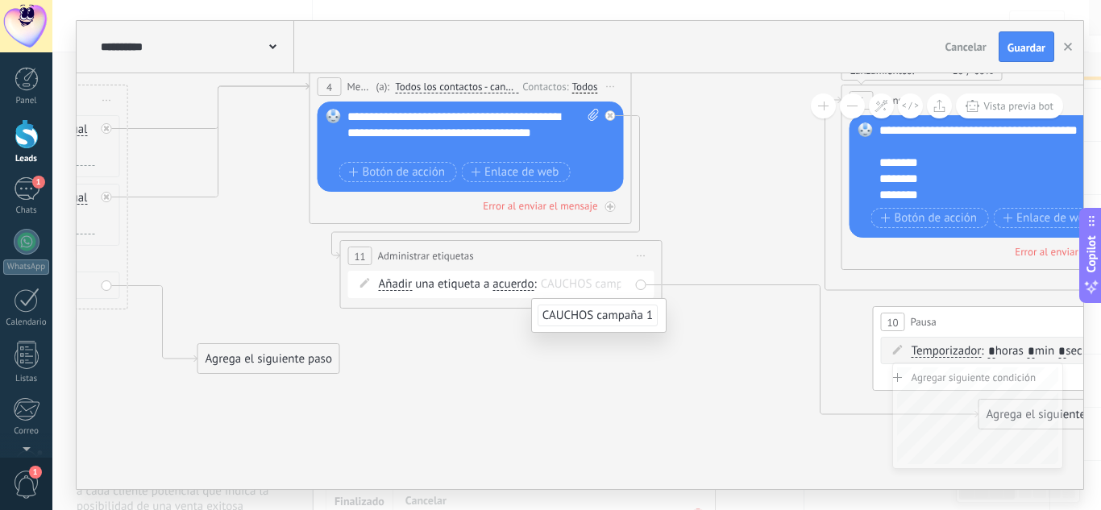
click at [571, 286] on input "text" at bounding box center [581, 284] width 81 height 13
type input "*******"
click at [512, 297] on input "text" at bounding box center [503, 302] width 81 height 18
click at [479, 306] on input "text" at bounding box center [503, 302] width 81 height 18
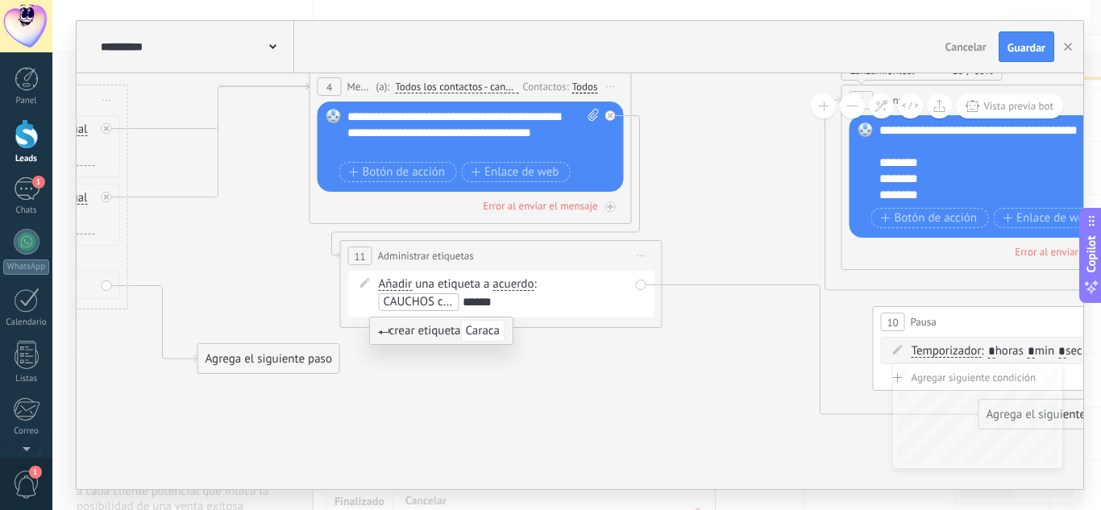
type input "*******"
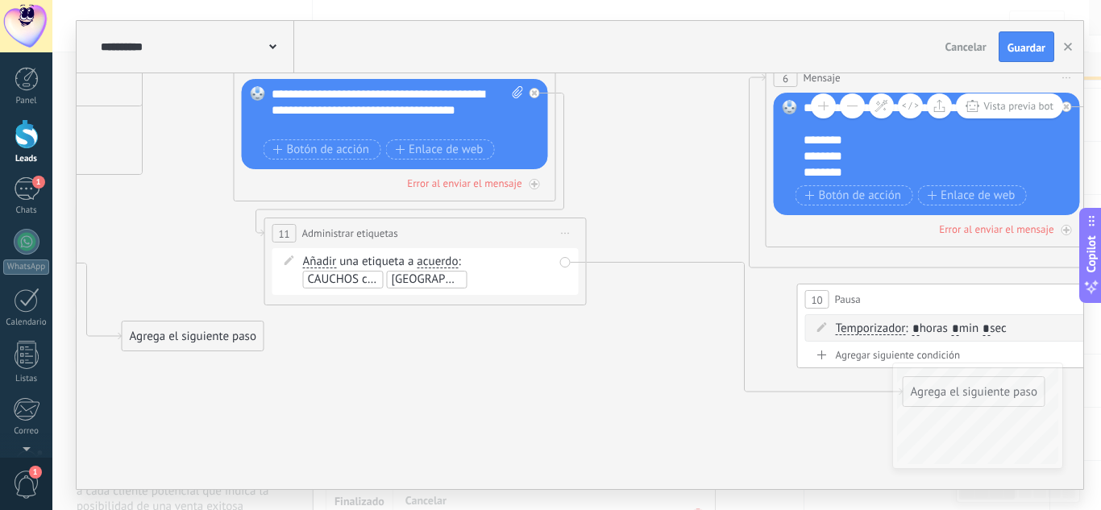
drag, startPoint x: 752, startPoint y: 365, endPoint x: 526, endPoint y: 304, distance: 234.7
click at [526, 304] on icon at bounding box center [795, 193] width 2936 height 1233
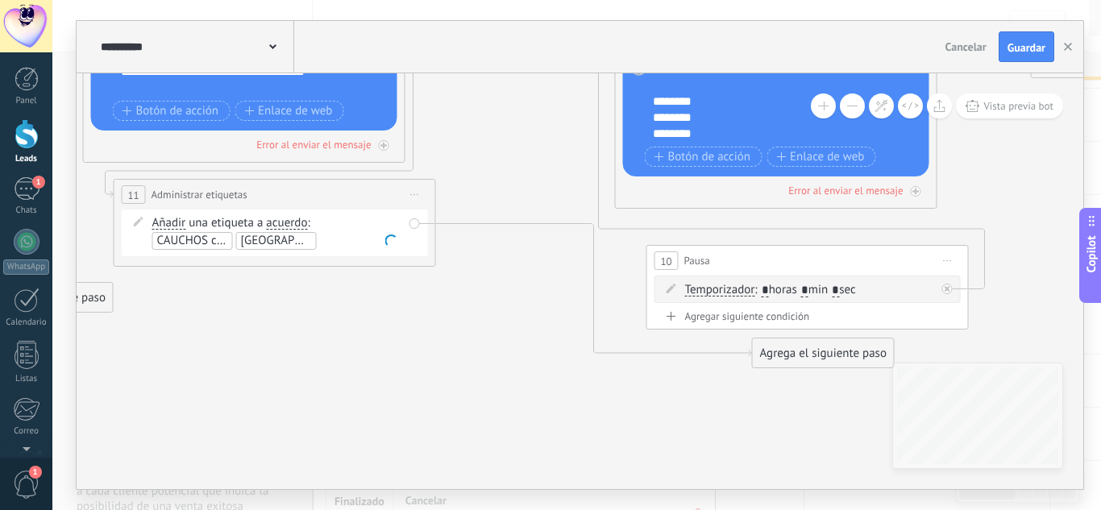
drag, startPoint x: 550, startPoint y: 372, endPoint x: 611, endPoint y: 431, distance: 85.5
click at [611, 431] on icon at bounding box center [644, 154] width 2936 height 1233
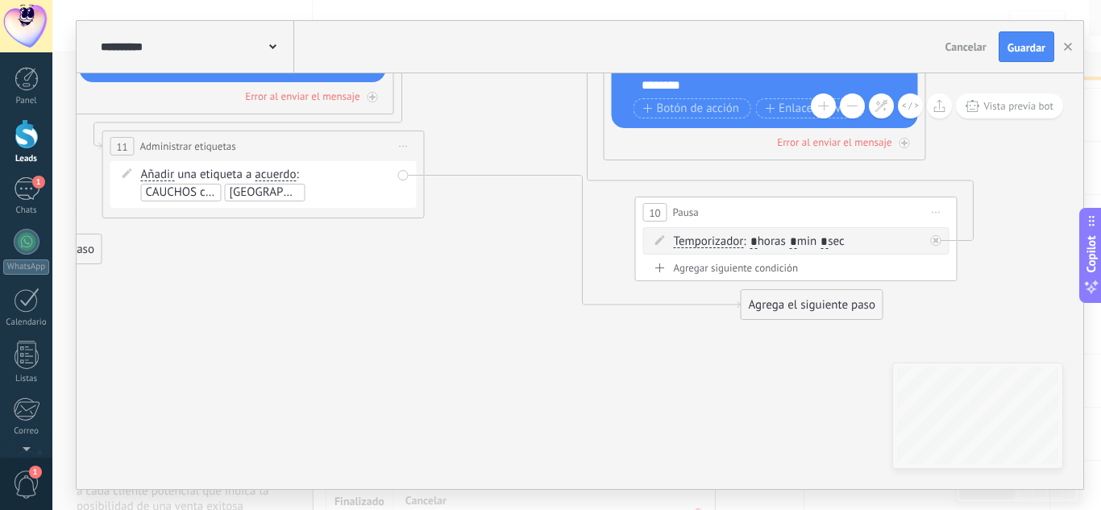
drag, startPoint x: 580, startPoint y: 225, endPoint x: 528, endPoint y: 143, distance: 96.4
click at [507, 116] on icon at bounding box center [633, 106] width 2936 height 1233
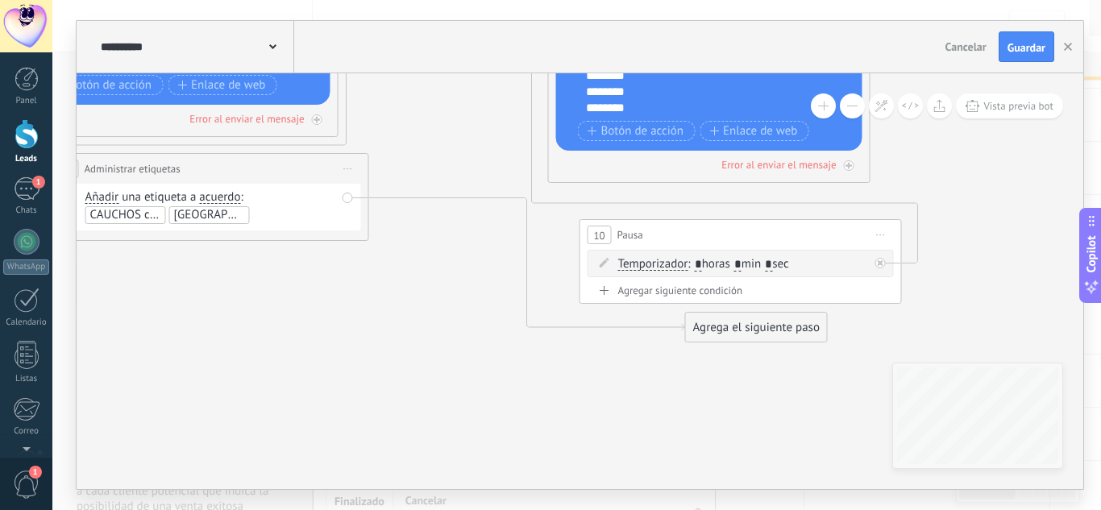
drag, startPoint x: 654, startPoint y: 344, endPoint x: 598, endPoint y: 368, distance: 60.3
click at [598, 368] on icon at bounding box center [577, 128] width 2936 height 1233
drag, startPoint x: 684, startPoint y: 331, endPoint x: 426, endPoint y: 296, distance: 260.3
click at [426, 297] on div "Agrega el siguiente paso" at bounding box center [467, 287] width 141 height 27
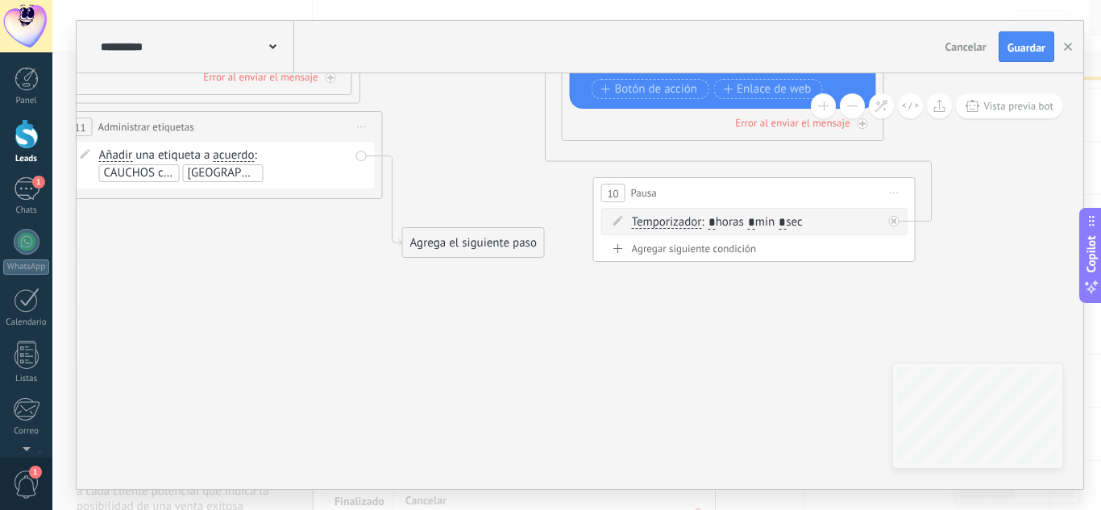
drag, startPoint x: 558, startPoint y: 369, endPoint x: 580, endPoint y: 343, distance: 34.9
click at [580, 343] on icon at bounding box center [591, 67] width 2936 height 1195
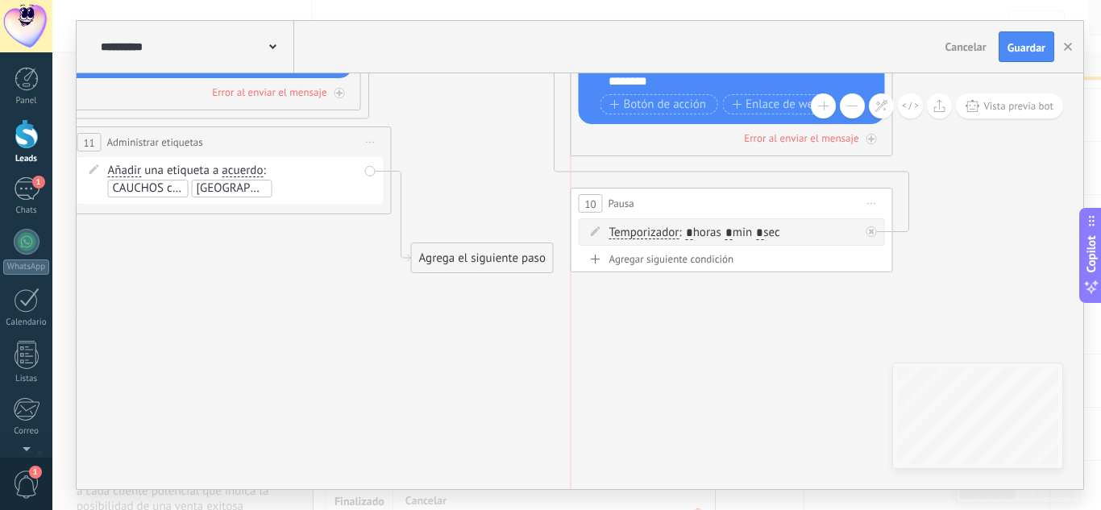
drag, startPoint x: 696, startPoint y: 210, endPoint x: 661, endPoint y: 205, distance: 35.1
click at [663, 205] on div "10 Pausa ***** Iniciar vista previa aquí Cambiar nombre Duplicar Borrar" at bounding box center [732, 204] width 321 height 30
drag, startPoint x: 519, startPoint y: 254, endPoint x: 507, endPoint y: 222, distance: 34.4
click at [505, 222] on div "Agrega el siguiente paso" at bounding box center [468, 227] width 141 height 27
drag, startPoint x: 469, startPoint y: 228, endPoint x: 488, endPoint y: 196, distance: 37.2
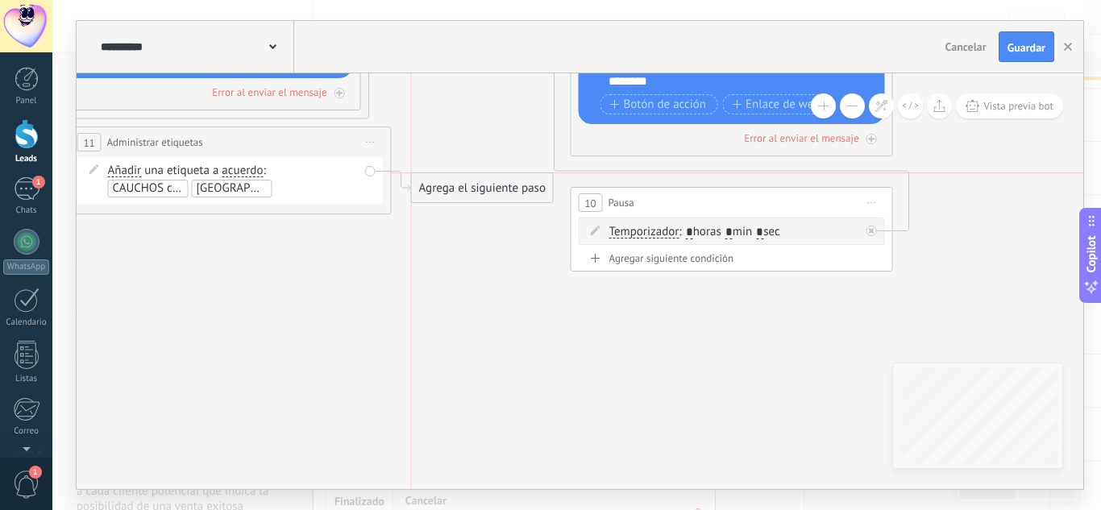
click at [488, 196] on div "Agrega el siguiente paso" at bounding box center [482, 188] width 141 height 27
click at [459, 192] on div "Agrega el siguiente paso" at bounding box center [482, 188] width 141 height 27
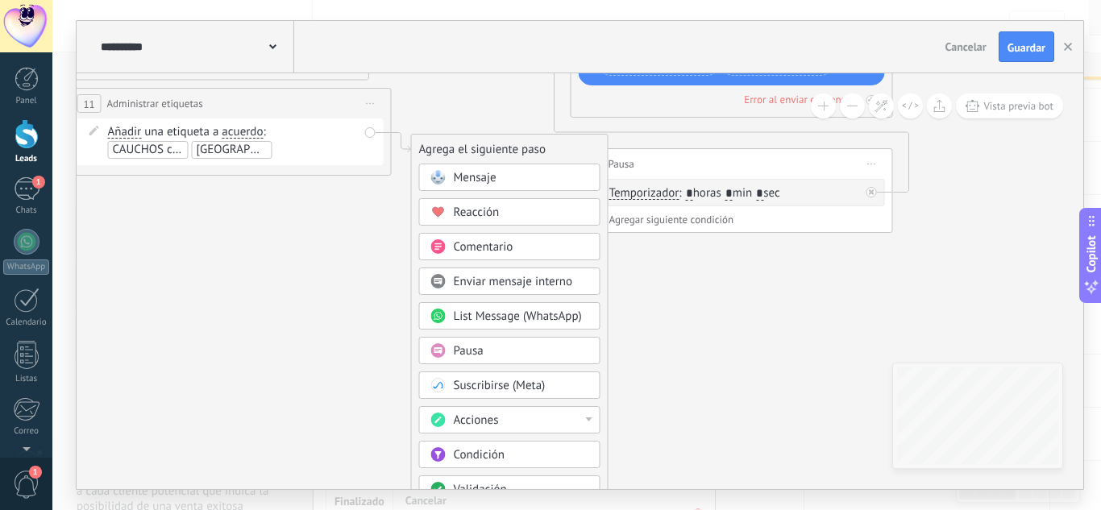
click at [493, 420] on span "Acciones" at bounding box center [476, 420] width 45 height 15
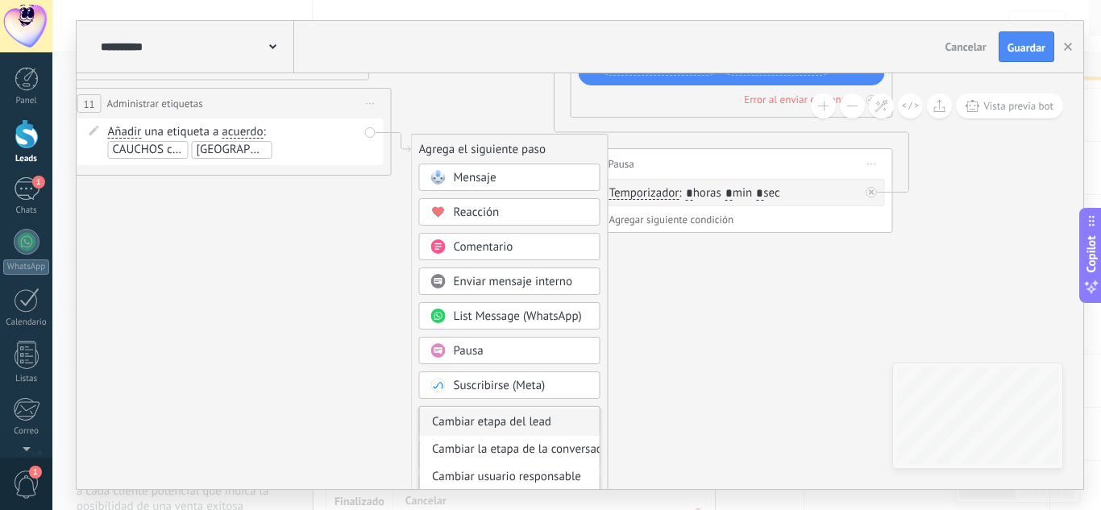
click at [539, 424] on div "Cambiar etapa del lead" at bounding box center [510, 422] width 180 height 27
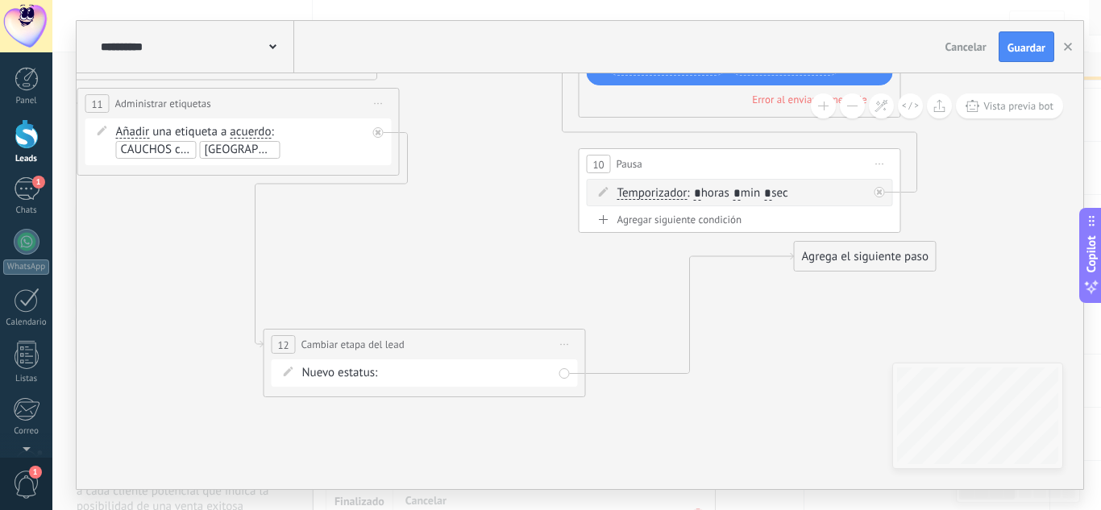
drag, startPoint x: 568, startPoint y: 154, endPoint x: 386, endPoint y: 335, distance: 255.9
click at [386, 335] on div "**********" at bounding box center [424, 345] width 321 height 30
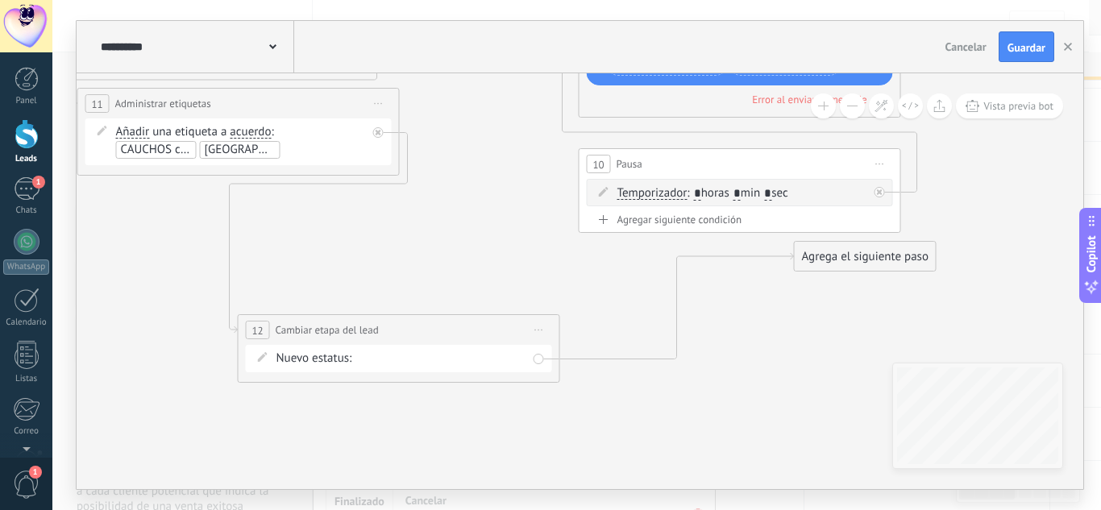
click at [0, 0] on div "informacion interes Seguimiento Metodos de pago pago verificado Logrado con éxi…" at bounding box center [0, 0] width 0 height 0
drag, startPoint x: 735, startPoint y: 362, endPoint x: 688, endPoint y: 393, distance: 57.0
click at [688, 393] on div "informacion interes Seguimiento Metodos de pago pago verificado Logrado con éxi…" at bounding box center [576, 255] width 1049 height 510
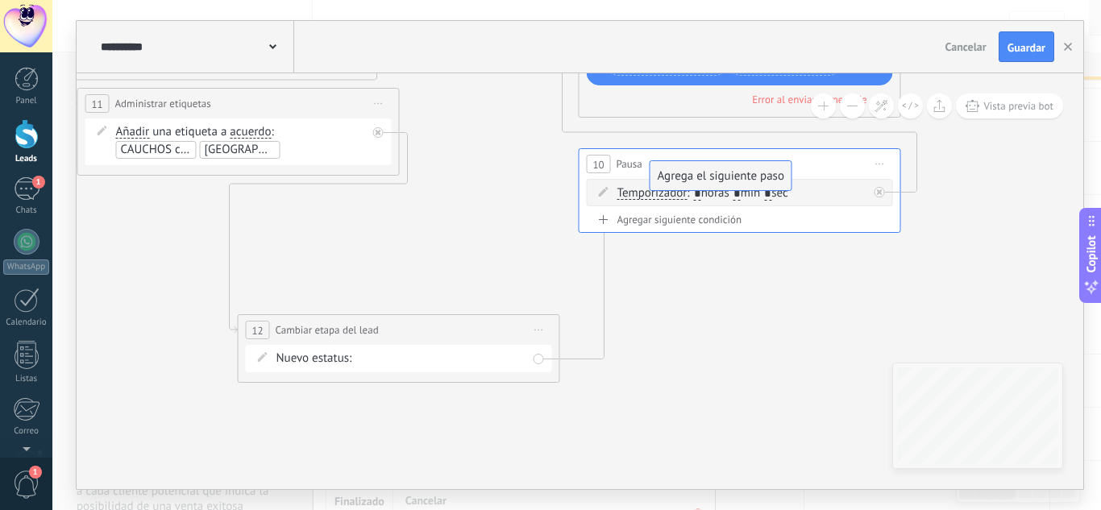
drag, startPoint x: 867, startPoint y: 252, endPoint x: 722, endPoint y: 171, distance: 165.3
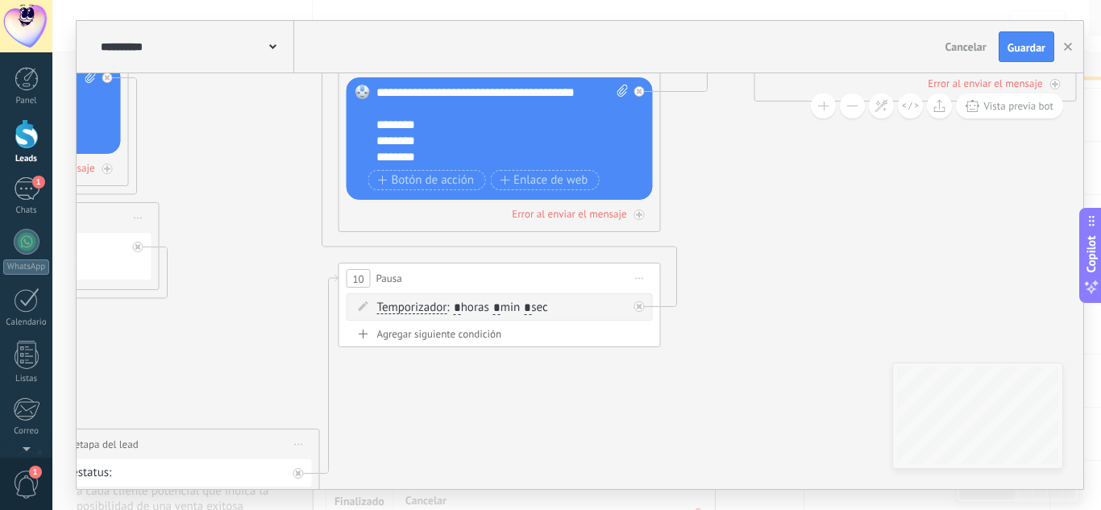
drag, startPoint x: 782, startPoint y: 256, endPoint x: 410, endPoint y: 376, distance: 391.6
click at [406, 379] on icon at bounding box center [368, 230] width 2936 height 1339
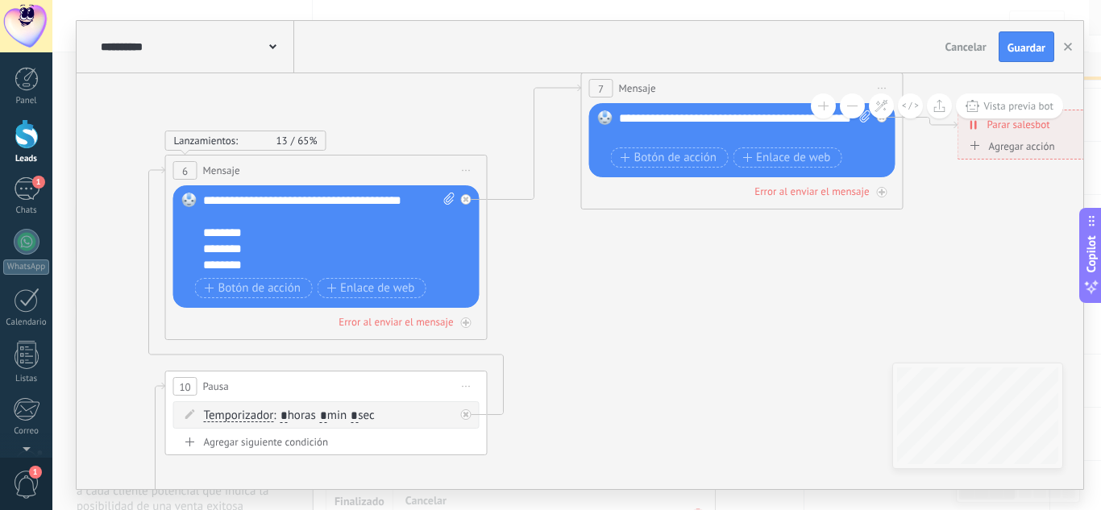
drag, startPoint x: 716, startPoint y: 268, endPoint x: 678, endPoint y: 368, distance: 106.1
click at [678, 368] on icon at bounding box center [194, 338] width 2936 height 1339
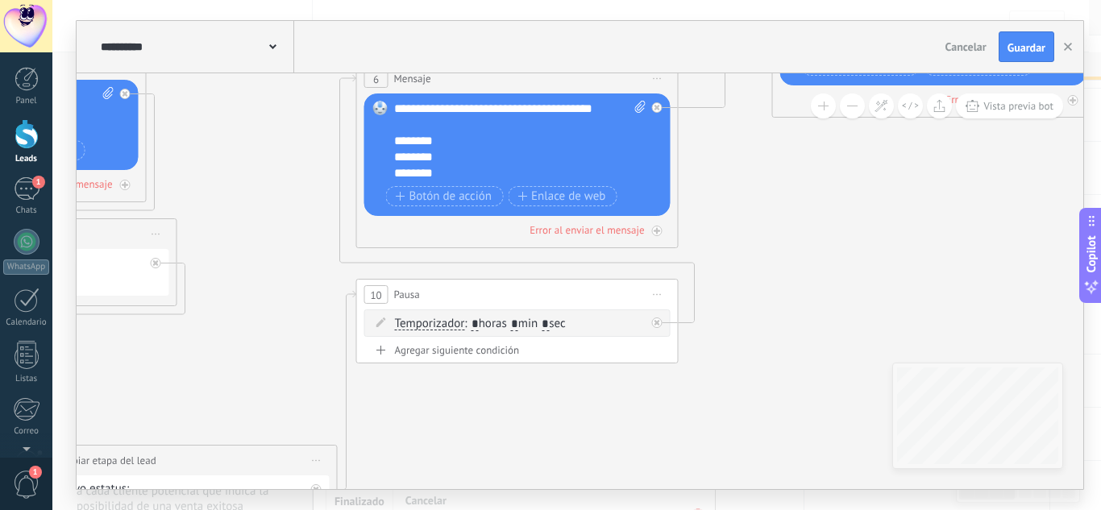
drag, startPoint x: 582, startPoint y: 350, endPoint x: 783, endPoint y: 252, distance: 223.2
click at [824, 234] on icon at bounding box center [385, 247] width 2936 height 1339
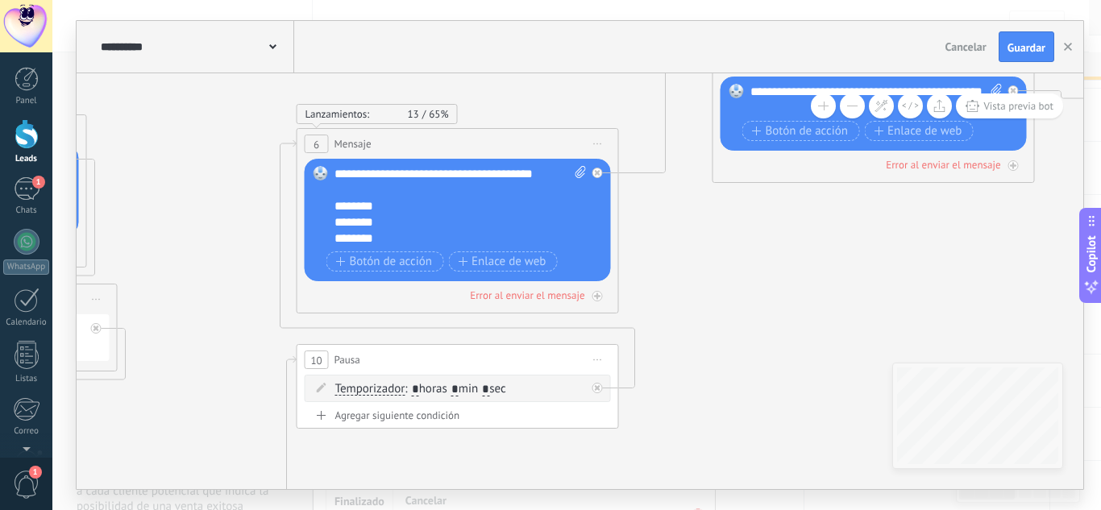
drag, startPoint x: 832, startPoint y: 260, endPoint x: 595, endPoint y: 400, distance: 275.4
click at [597, 400] on icon at bounding box center [326, 312] width 2936 height 1339
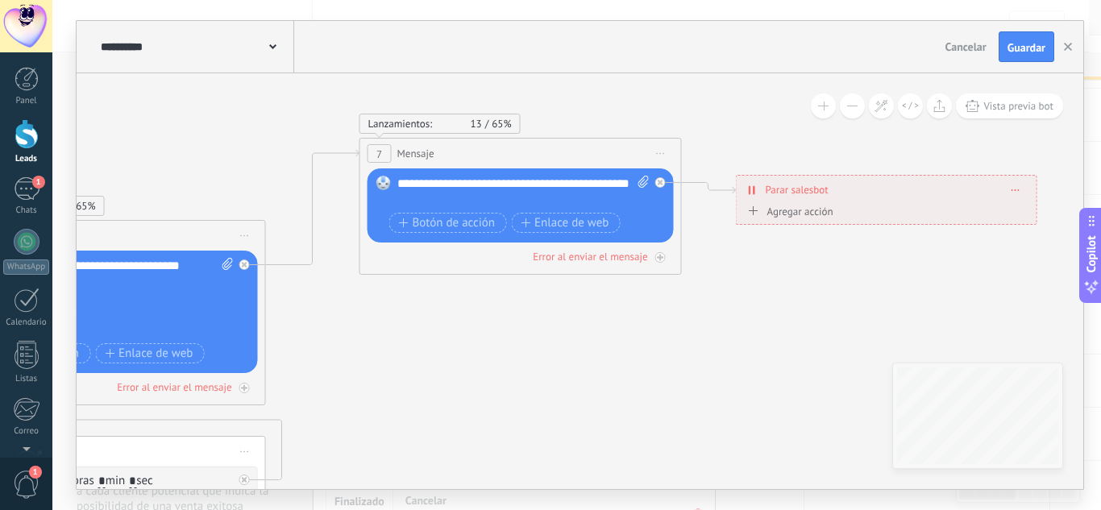
drag, startPoint x: 647, startPoint y: 306, endPoint x: 430, endPoint y: 340, distance: 219.5
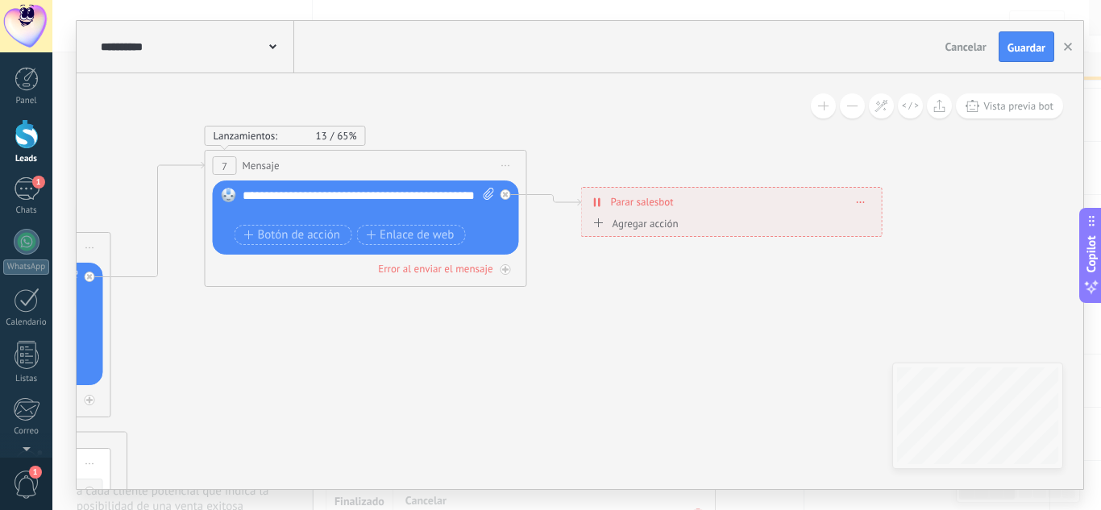
drag, startPoint x: 592, startPoint y: 355, endPoint x: 447, endPoint y: 362, distance: 146.1
click at [507, 193] on icon at bounding box center [506, 195] width 6 height 6
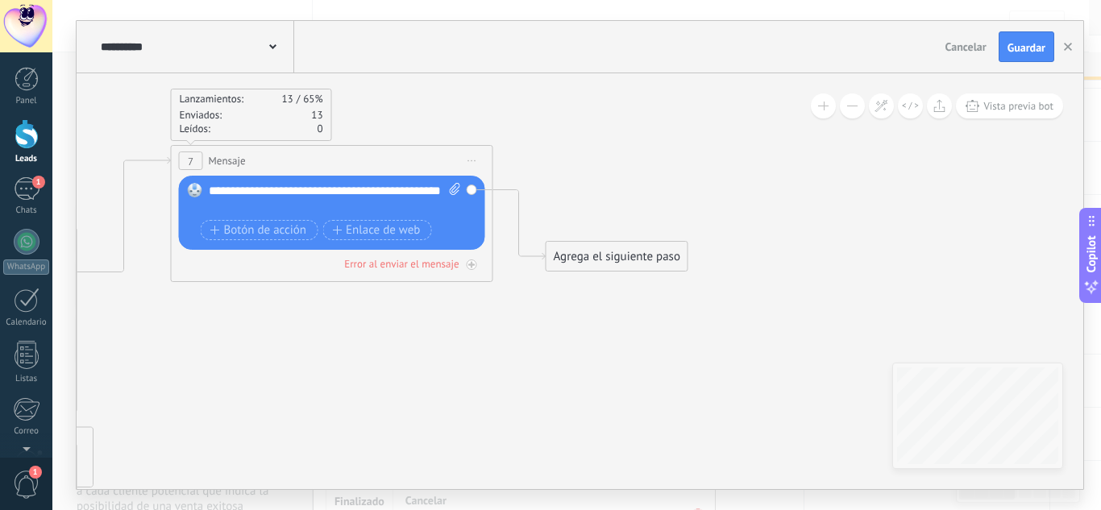
drag, startPoint x: 456, startPoint y: 369, endPoint x: 532, endPoint y: 335, distance: 83.0
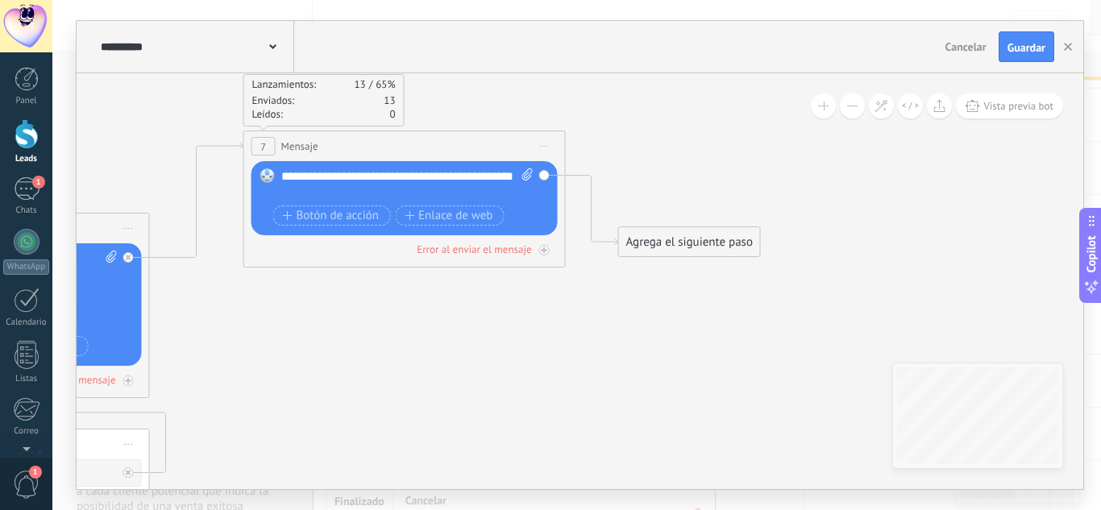
drag, startPoint x: 688, startPoint y: 299, endPoint x: 489, endPoint y: 331, distance: 200.9
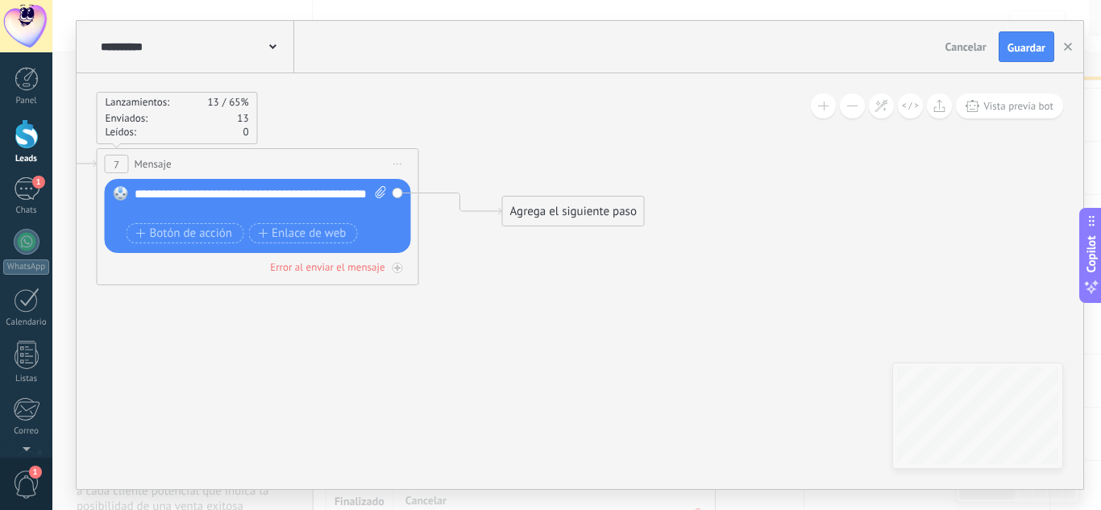
drag, startPoint x: 522, startPoint y: 272, endPoint x: 563, endPoint y: 191, distance: 90.5
click at [557, 206] on div "Agrega el siguiente paso" at bounding box center [573, 211] width 141 height 27
click at [598, 195] on div "Agrega el siguiente paso" at bounding box center [577, 194] width 141 height 27
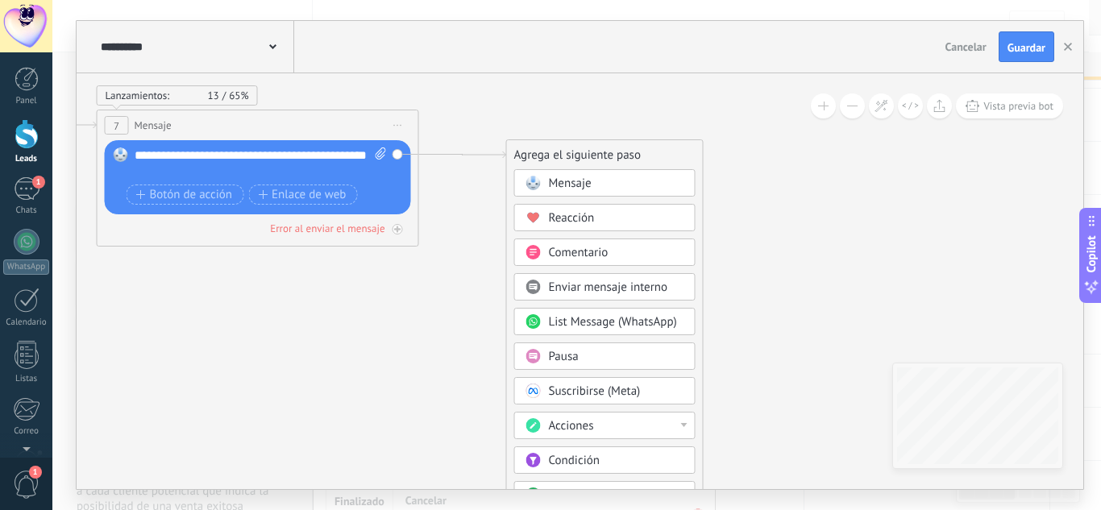
click at [656, 356] on div "Pausa" at bounding box center [616, 357] width 135 height 16
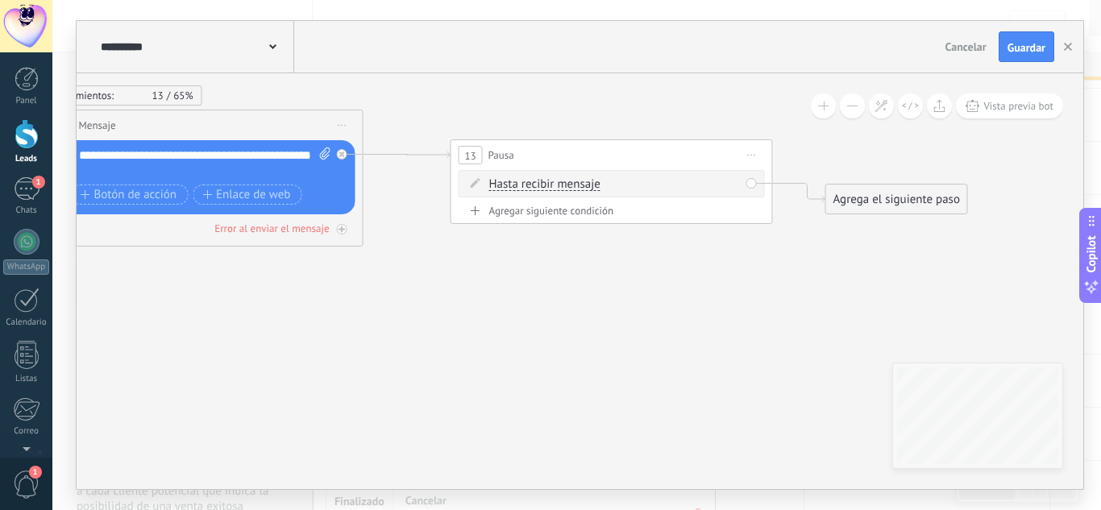
drag, startPoint x: 423, startPoint y: 293, endPoint x: 601, endPoint y: 291, distance: 177.4
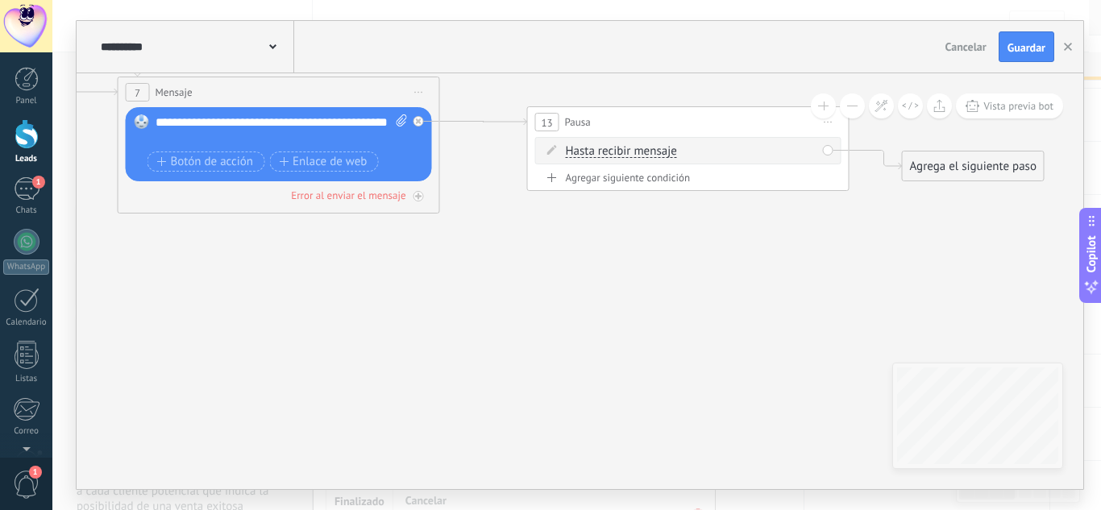
drag, startPoint x: 740, startPoint y: 360, endPoint x: 615, endPoint y: 329, distance: 128.6
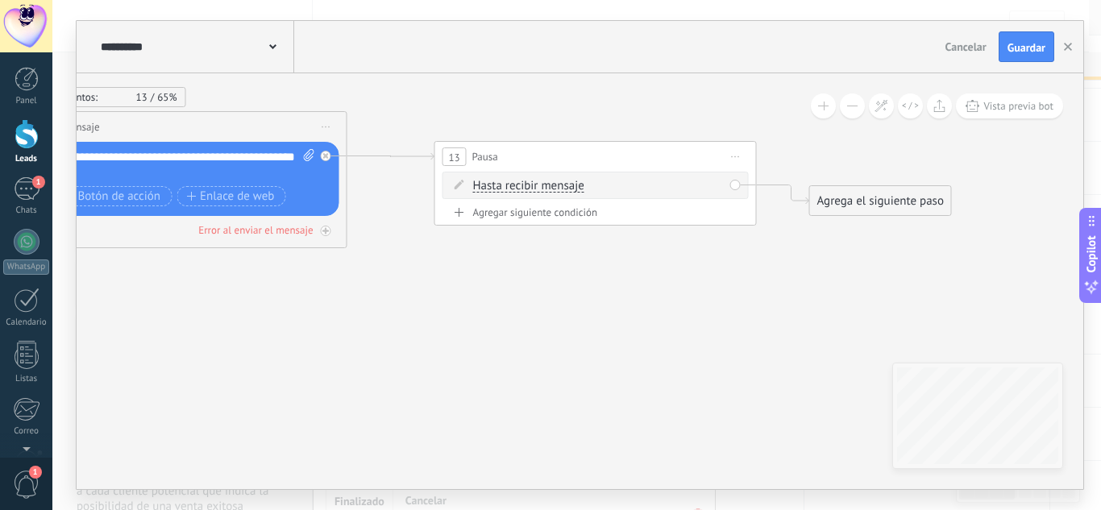
drag, startPoint x: 921, startPoint y: 239, endPoint x: 853, endPoint y: 273, distance: 76.8
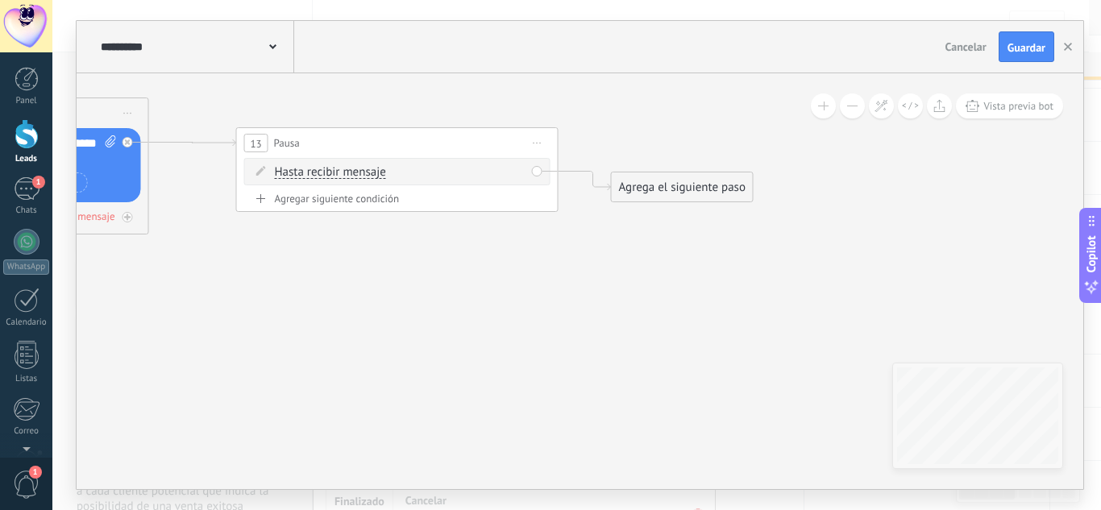
drag, startPoint x: 848, startPoint y: 268, endPoint x: 642, endPoint y: 262, distance: 206.5
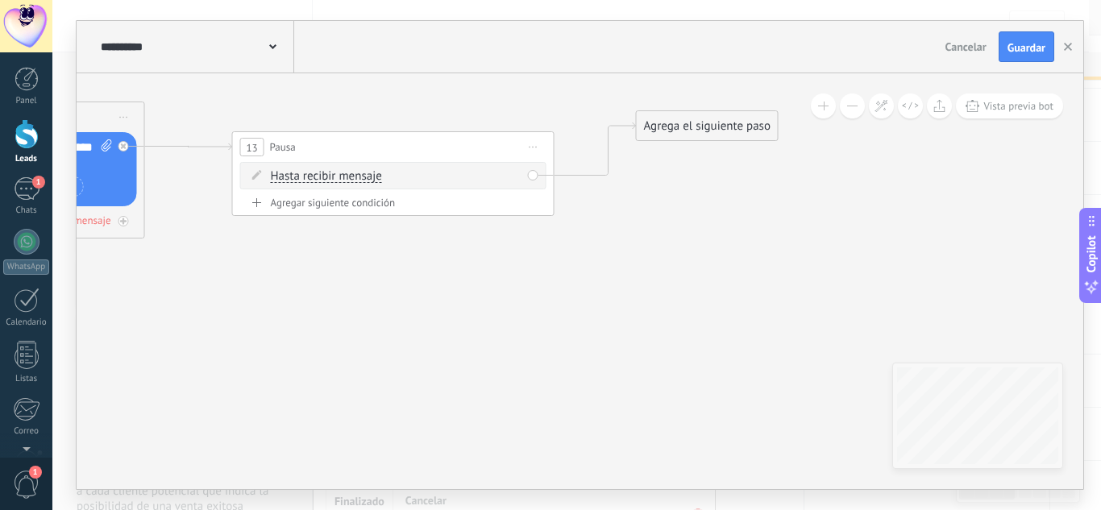
drag, startPoint x: 674, startPoint y: 195, endPoint x: 705, endPoint y: 112, distance: 88.8
click at [705, 113] on div "Agrega el siguiente paso" at bounding box center [707, 126] width 141 height 27
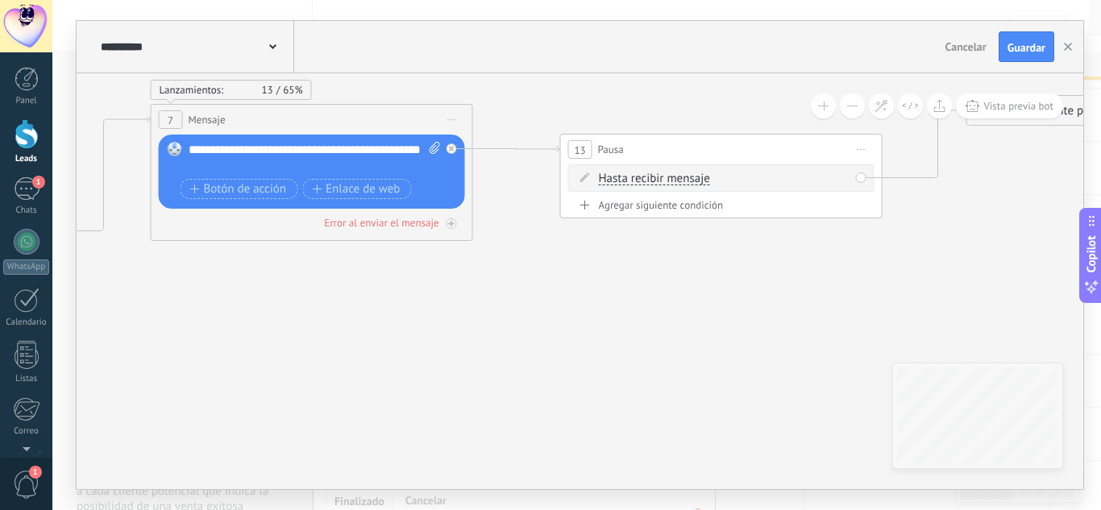
drag, startPoint x: 239, startPoint y: 311, endPoint x: 564, endPoint y: 314, distance: 324.9
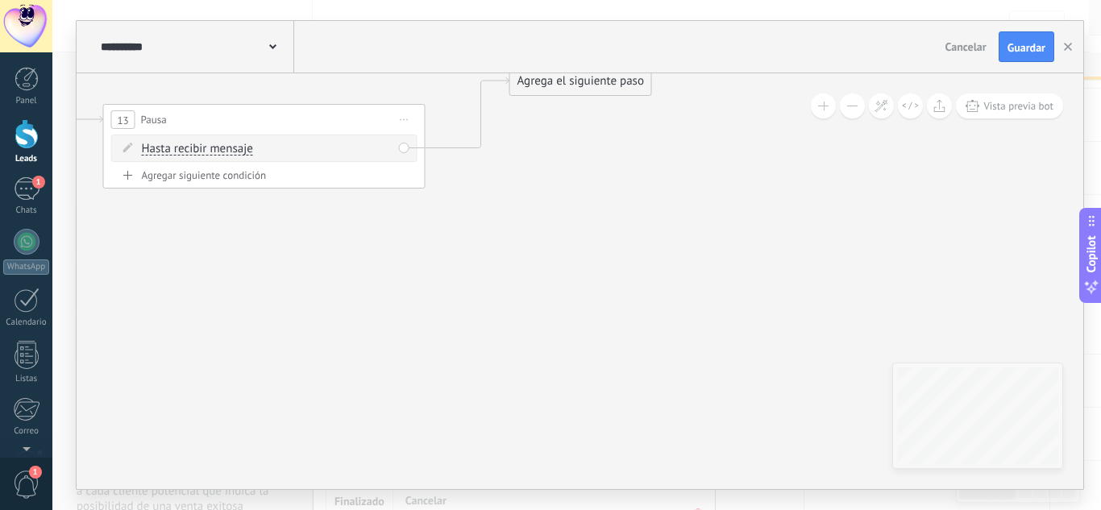
drag, startPoint x: 810, startPoint y: 312, endPoint x: 326, endPoint y: 294, distance: 484.8
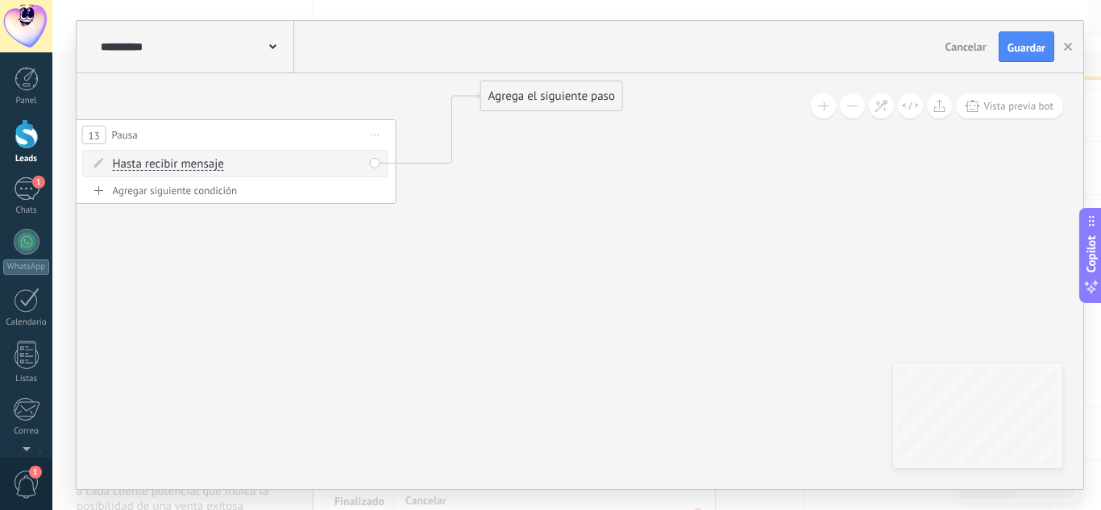
drag, startPoint x: 633, startPoint y: 145, endPoint x: 632, endPoint y: 154, distance: 8.9
click at [528, 95] on div "Agrega el siguiente paso" at bounding box center [551, 96] width 141 height 27
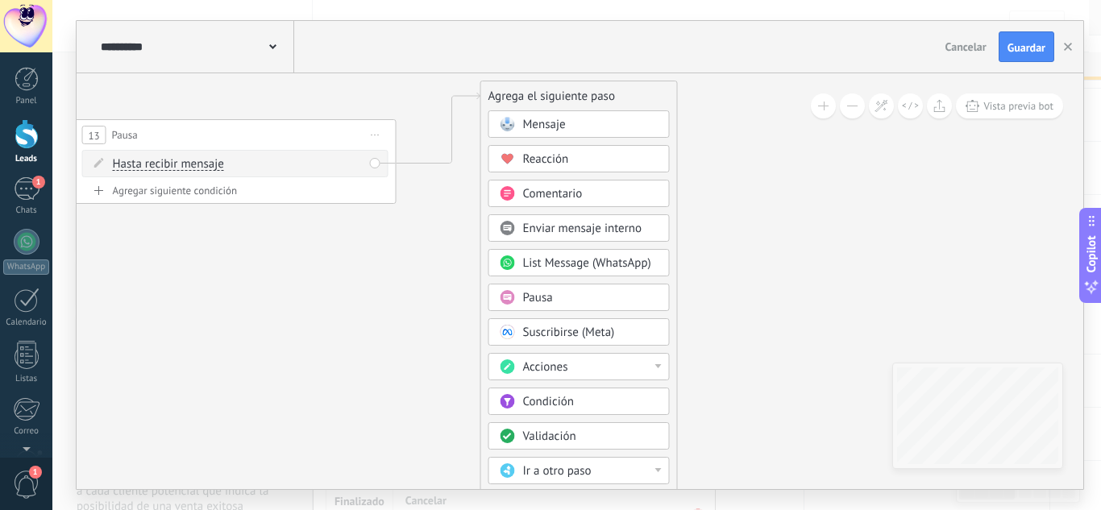
click at [550, 368] on span "Acciones" at bounding box center [545, 367] width 45 height 15
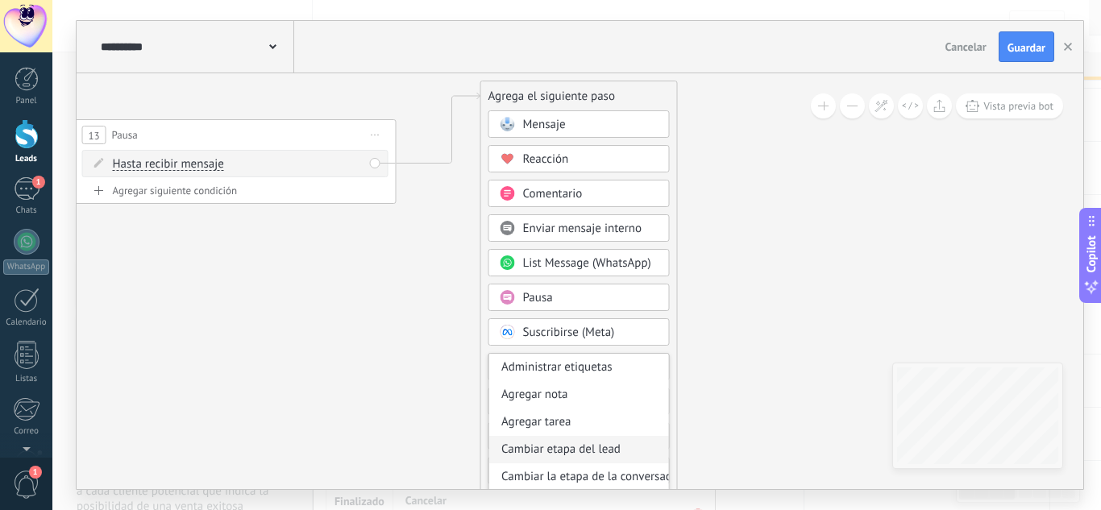
click at [544, 451] on div "Cambiar etapa del lead" at bounding box center [579, 449] width 180 height 27
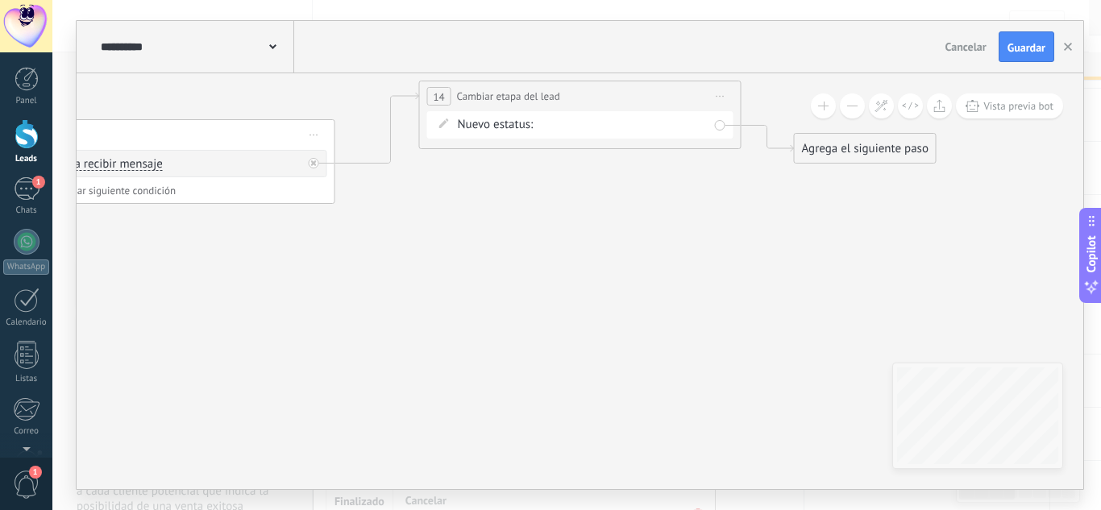
click at [0, 0] on div "informacion interes Seguimiento Metodos de pago pago verificado Logrado con éxi…" at bounding box center [0, 0] width 0 height 0
click at [0, 0] on label "interes" at bounding box center [0, 0] width 0 height 0
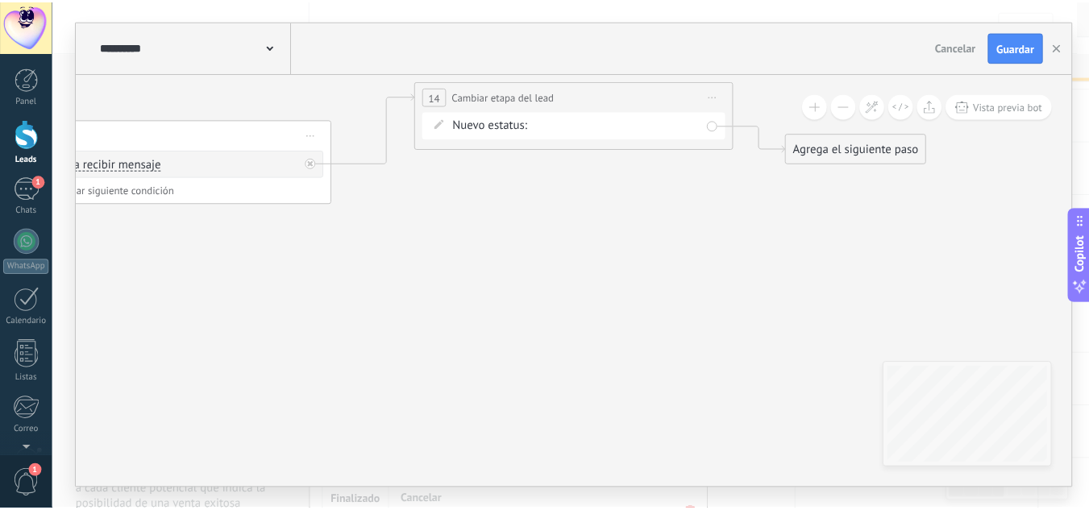
scroll to position [0, 0]
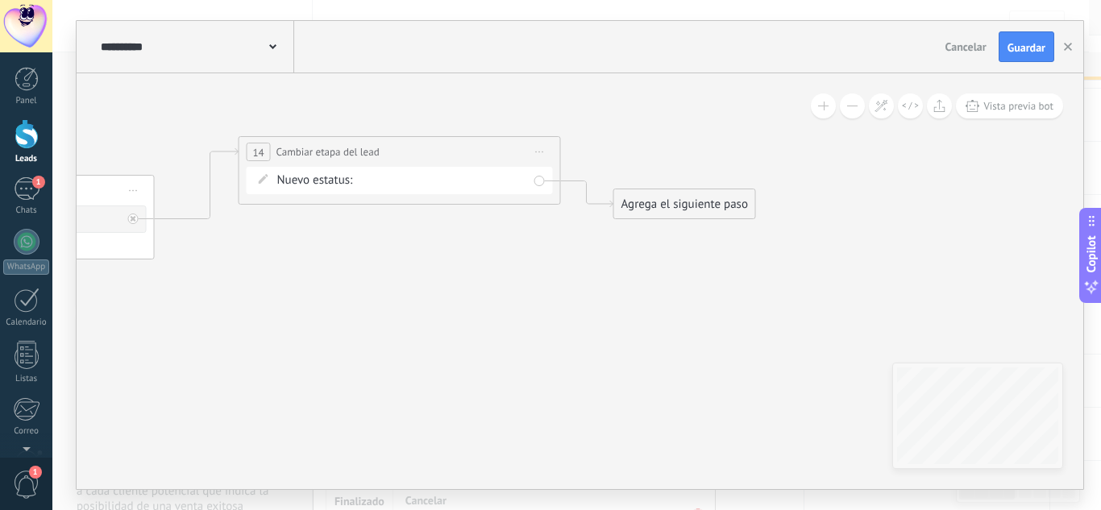
drag, startPoint x: 772, startPoint y: 243, endPoint x: 569, endPoint y: 299, distance: 210.8
drag, startPoint x: 650, startPoint y: 204, endPoint x: 692, endPoint y: 72, distance: 138.7
click at [684, 179] on div "Agrega el siguiente paso" at bounding box center [681, 192] width 141 height 27
click at [686, 89] on div "Agrega el siguiente paso" at bounding box center [707, 100] width 141 height 27
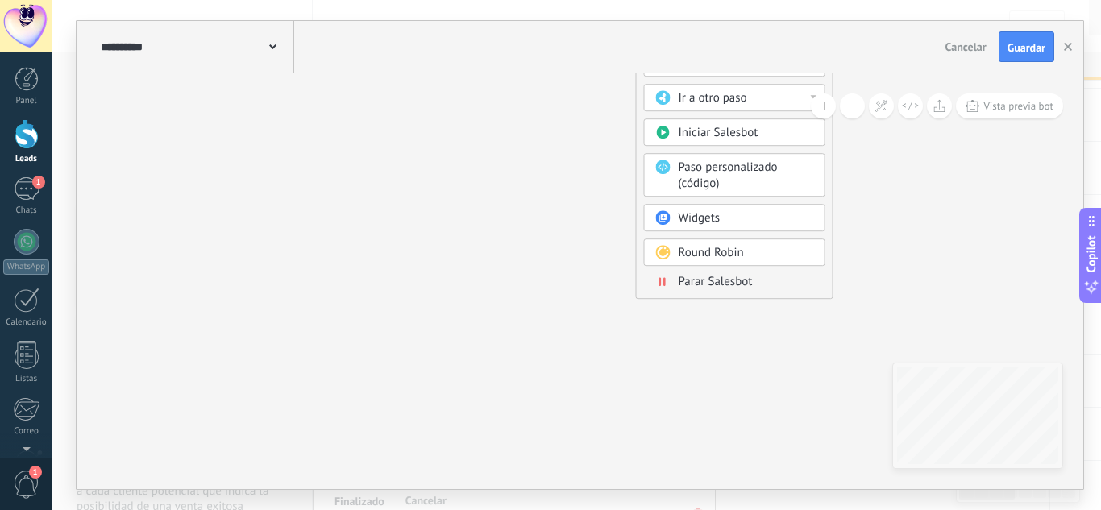
click at [709, 285] on span "Parar Salesbot" at bounding box center [716, 281] width 74 height 15
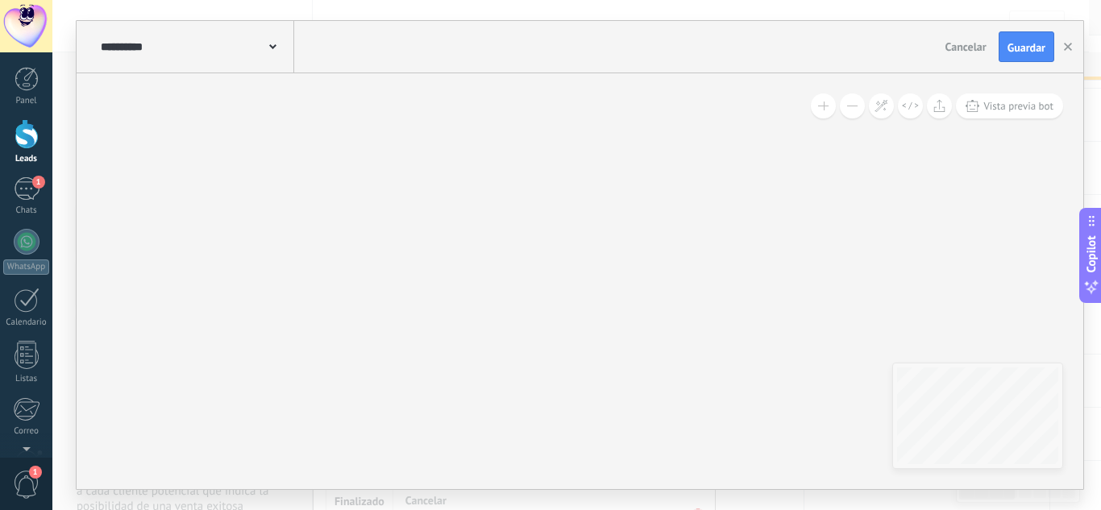
drag, startPoint x: 484, startPoint y: 295, endPoint x: 792, endPoint y: 326, distance: 310.3
drag, startPoint x: 637, startPoint y: 293, endPoint x: 758, endPoint y: 401, distance: 162.7
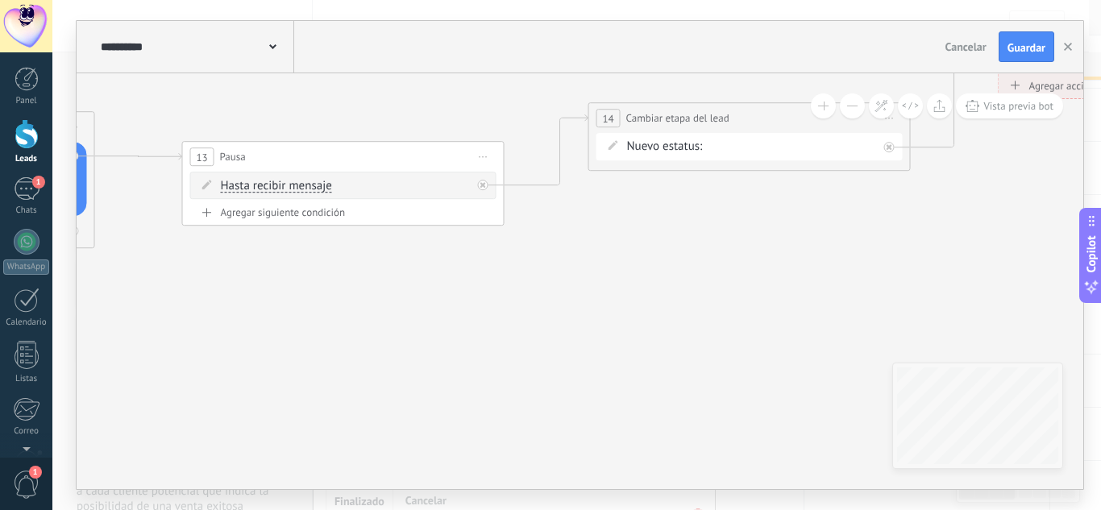
drag, startPoint x: 618, startPoint y: 287, endPoint x: 794, endPoint y: 439, distance: 232.1
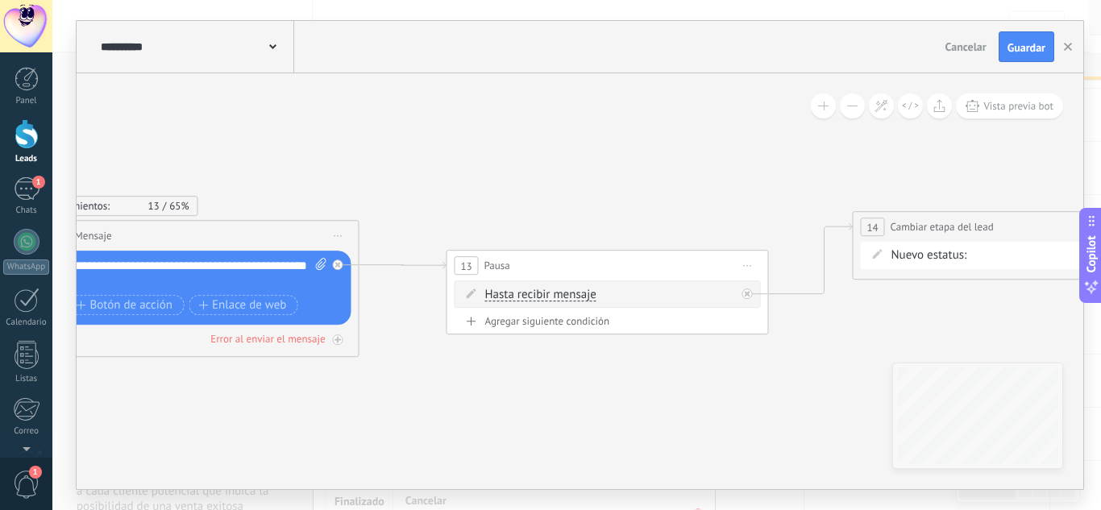
drag, startPoint x: 687, startPoint y: 378, endPoint x: 836, endPoint y: 413, distance: 153.1
drag, startPoint x: 824, startPoint y: 382, endPoint x: 849, endPoint y: 373, distance: 26.5
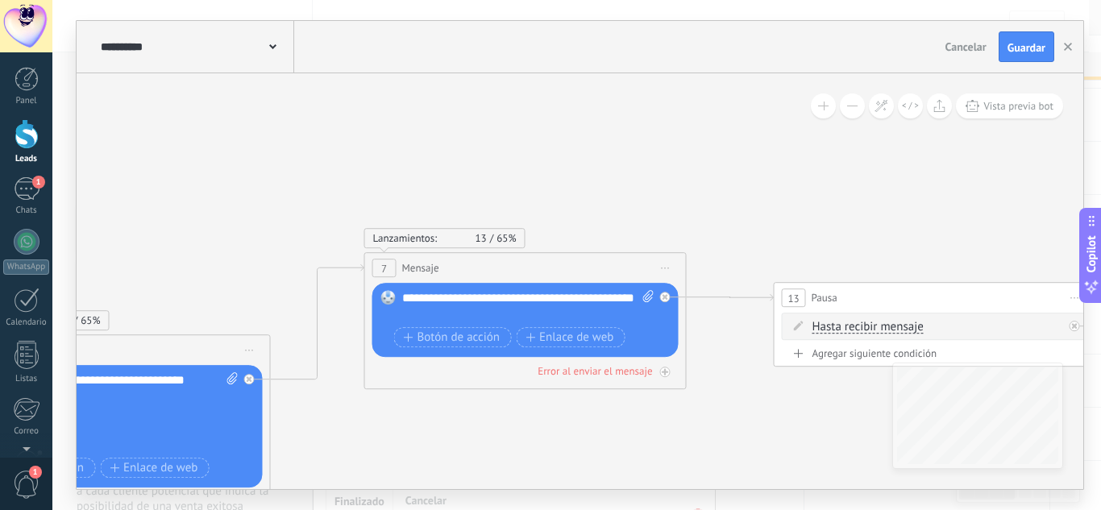
drag, startPoint x: 480, startPoint y: 402, endPoint x: 888, endPoint y: 293, distance: 421.4
click at [882, 296] on icon at bounding box center [294, 456] width 3569 height 1327
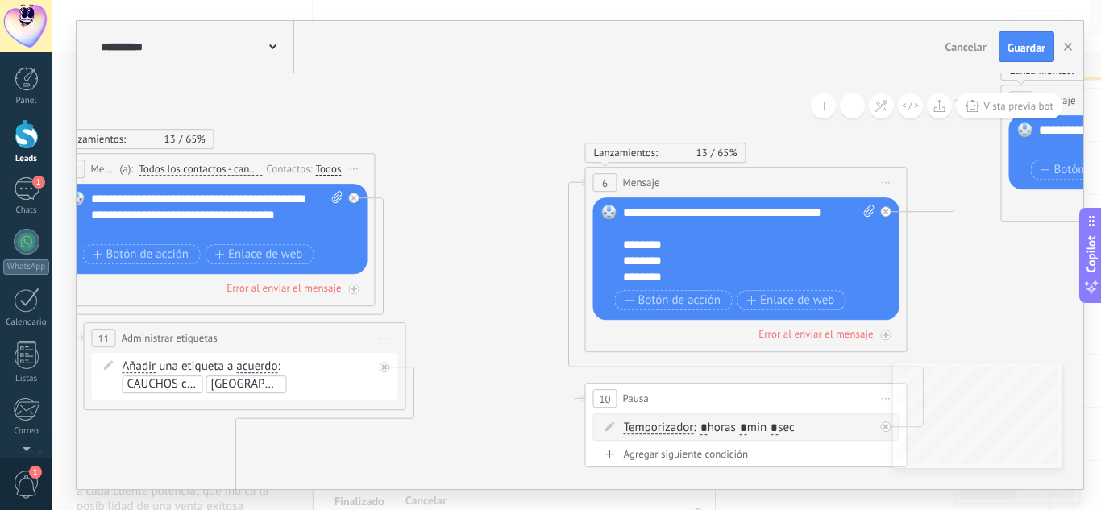
drag, startPoint x: 451, startPoint y: 162, endPoint x: 546, endPoint y: 147, distance: 95.6
click at [724, 98] on icon at bounding box center [930, 288] width 3569 height 1327
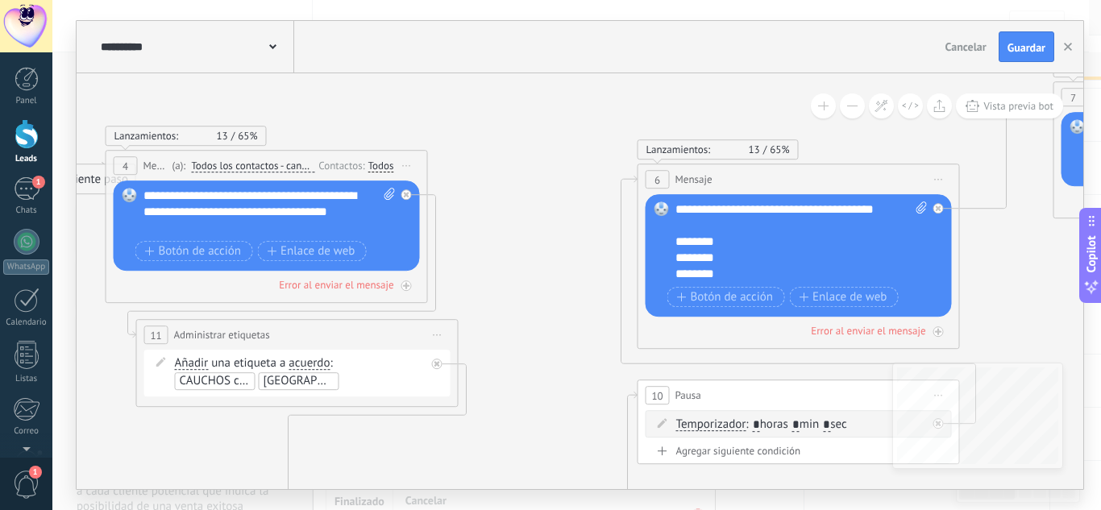
drag, startPoint x: 482, startPoint y: 225, endPoint x: 644, endPoint y: 179, distance: 168.4
click at [644, 180] on icon at bounding box center [983, 285] width 3569 height 1327
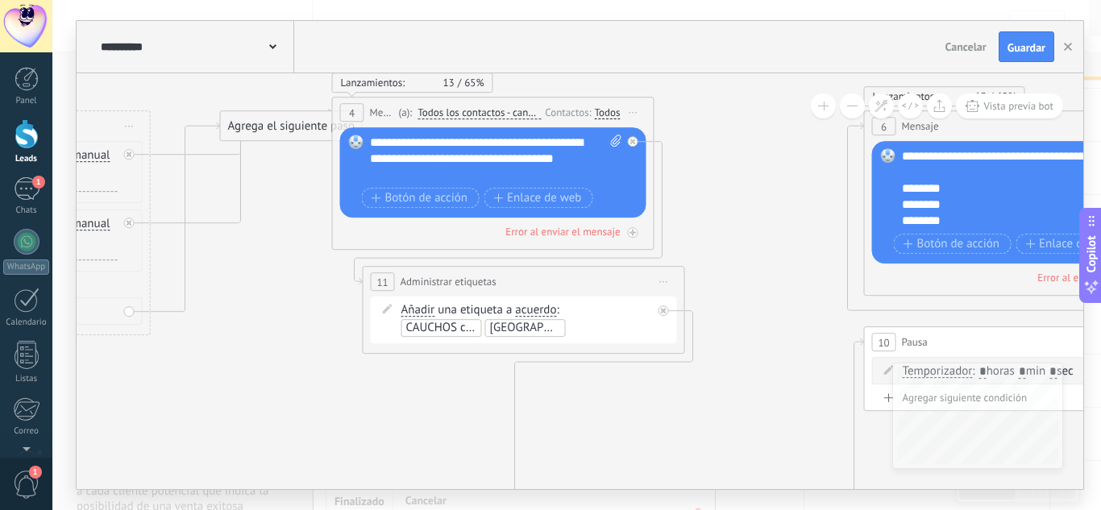
drag, startPoint x: 613, startPoint y: 234, endPoint x: 717, endPoint y: 212, distance: 106.2
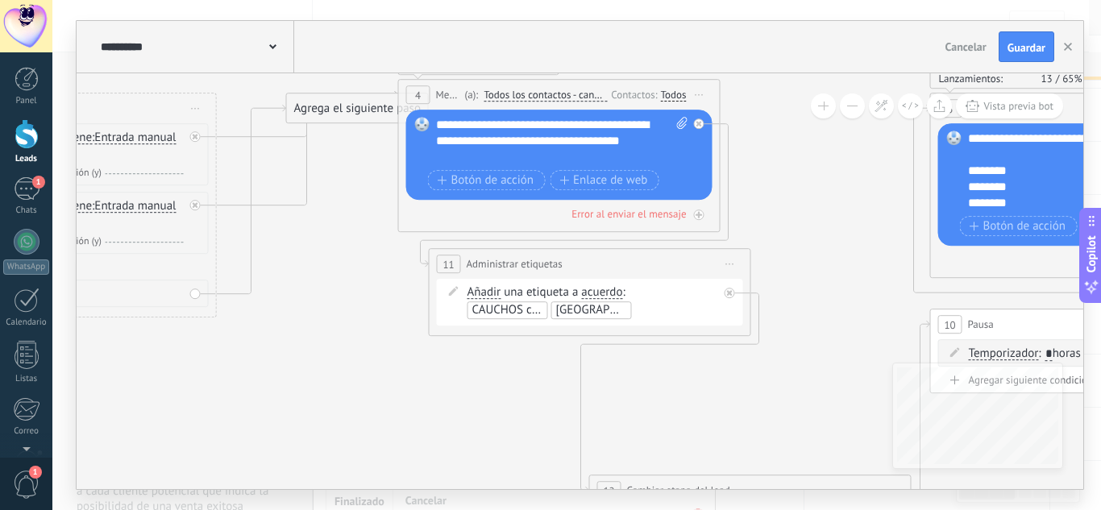
drag, startPoint x: 434, startPoint y: 385, endPoint x: 620, endPoint y: 335, distance: 192.8
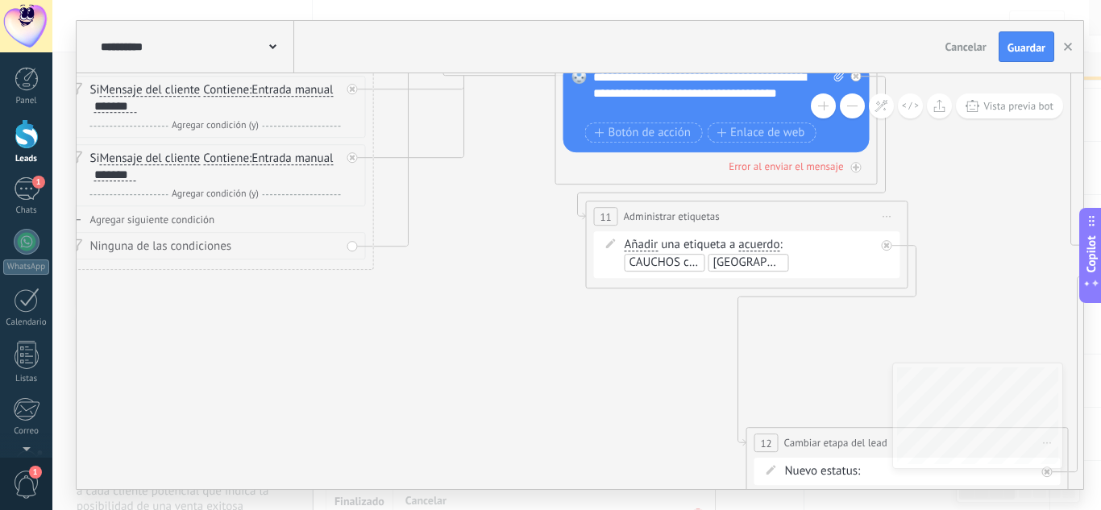
drag, startPoint x: 477, startPoint y: 217, endPoint x: 501, endPoint y: 288, distance: 74.7
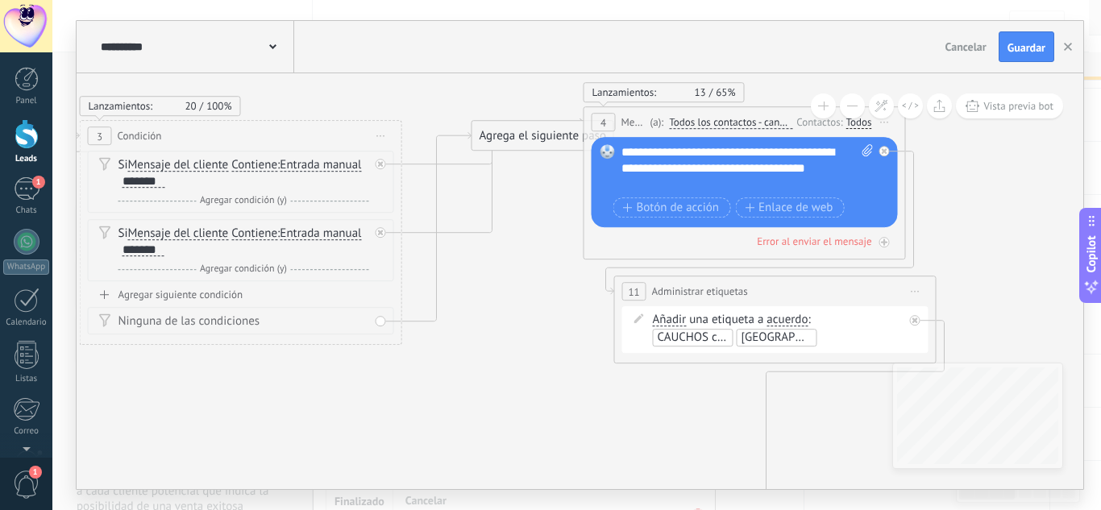
drag, startPoint x: 262, startPoint y: 374, endPoint x: 422, endPoint y: 396, distance: 161.1
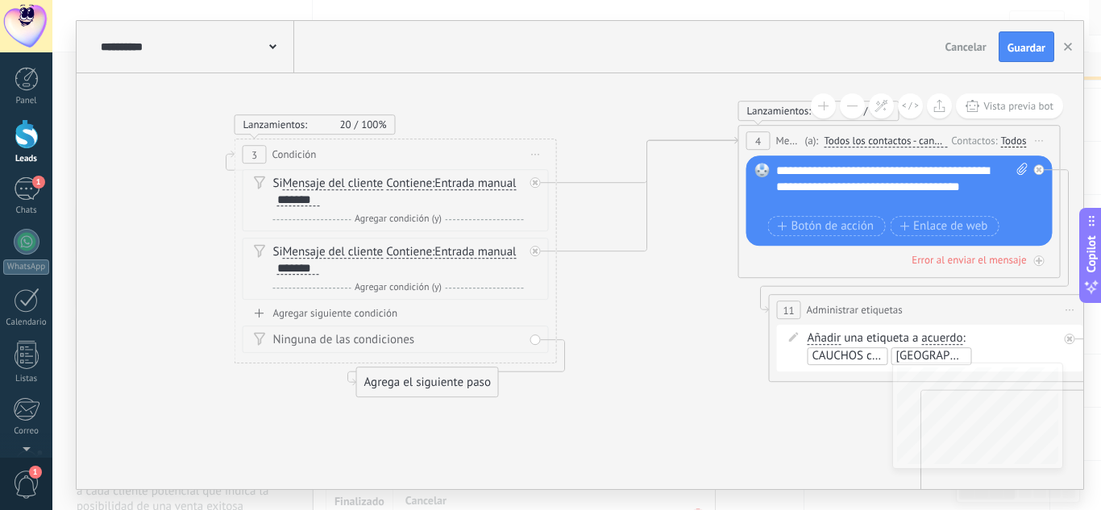
drag, startPoint x: 666, startPoint y: 156, endPoint x: 396, endPoint y: 384, distance: 353.5
click at [396, 384] on div "Agrega el siguiente paso" at bounding box center [427, 382] width 141 height 27
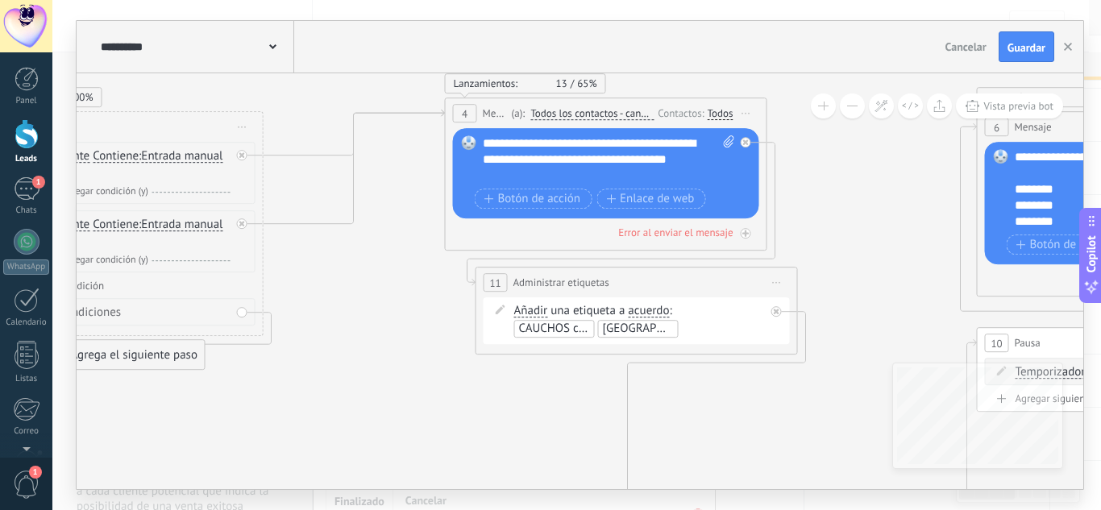
drag, startPoint x: 705, startPoint y: 364, endPoint x: 310, endPoint y: 337, distance: 395.1
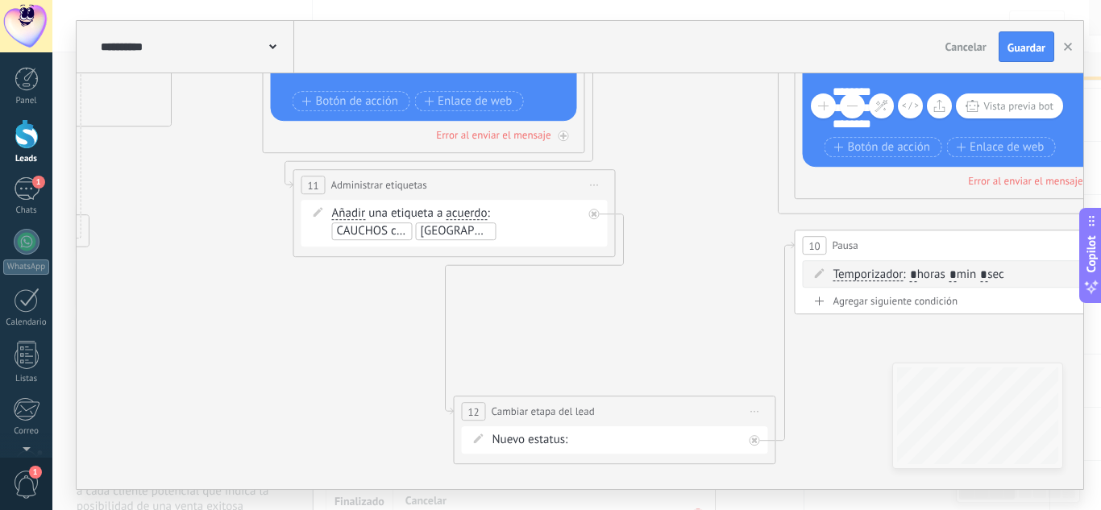
drag, startPoint x: 772, startPoint y: 248, endPoint x: 671, endPoint y: 138, distance: 149.5
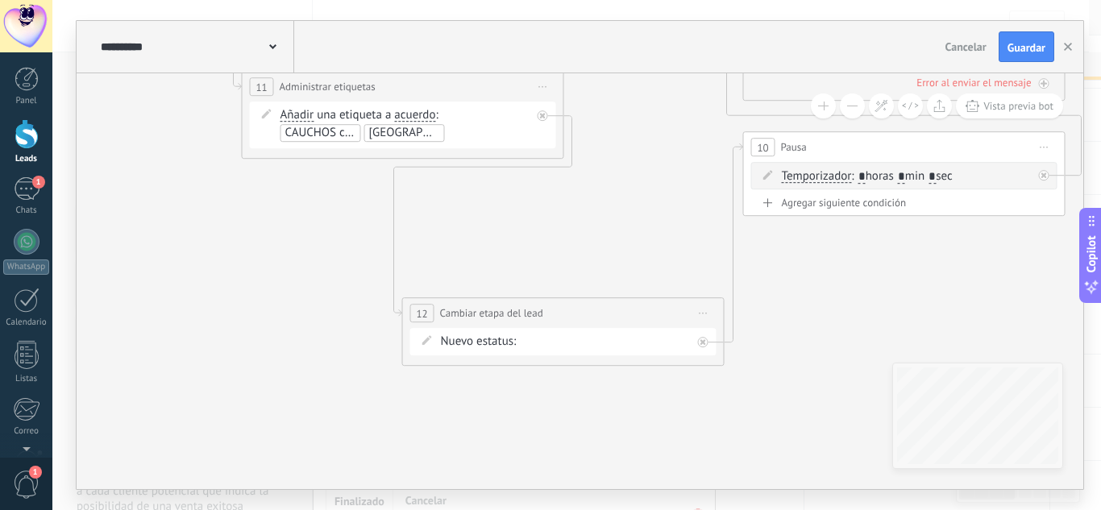
drag, startPoint x: 692, startPoint y: 197, endPoint x: 659, endPoint y: 110, distance: 93.1
drag, startPoint x: 599, startPoint y: 187, endPoint x: 518, endPoint y: 251, distance: 103.4
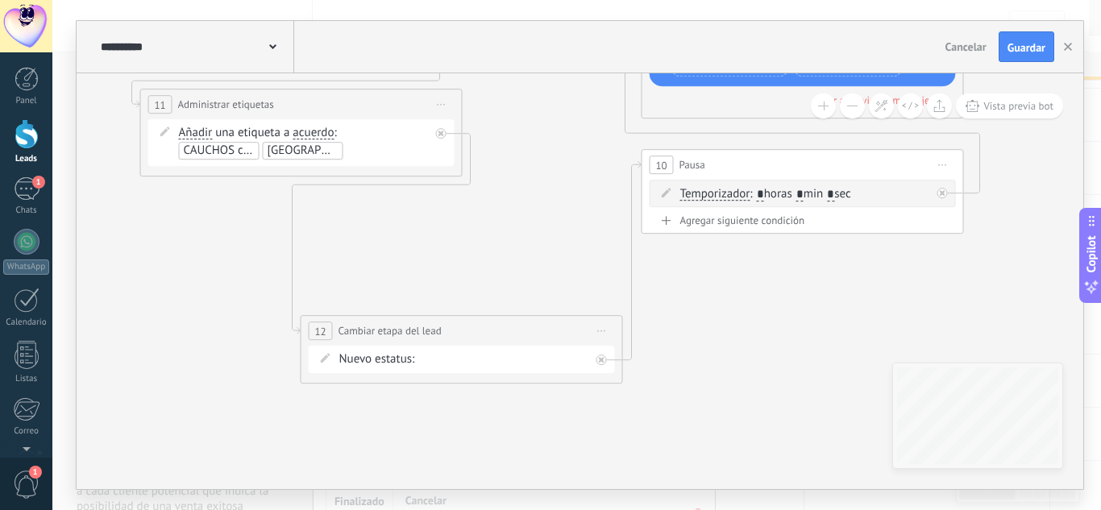
drag, startPoint x: 489, startPoint y: 270, endPoint x: 447, endPoint y: 193, distance: 87.3
click at [447, 193] on icon at bounding box center [1095, 86] width 3785 height 1401
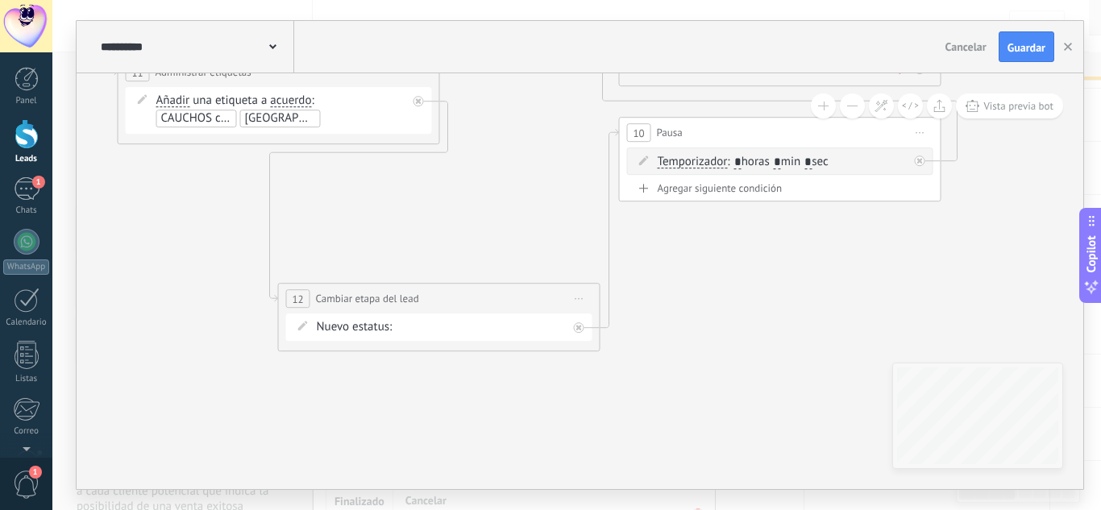
drag, startPoint x: 518, startPoint y: 235, endPoint x: 447, endPoint y: 236, distance: 71.0
click at [476, 236] on icon at bounding box center [1072, 53] width 3785 height 1401
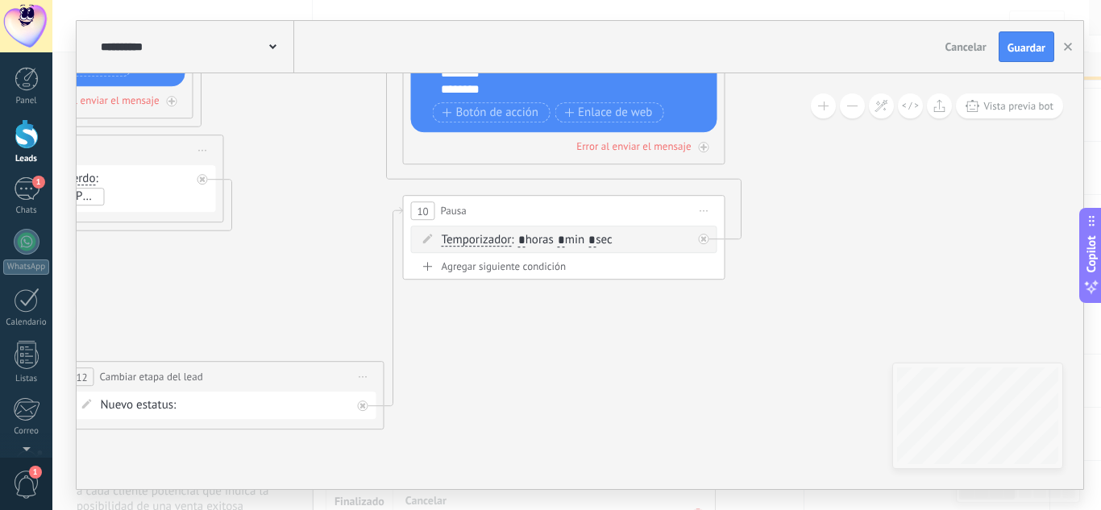
drag, startPoint x: 520, startPoint y: 202, endPoint x: 336, endPoint y: 283, distance: 201.0
click at [340, 281] on icon at bounding box center [856, 132] width 3785 height 1401
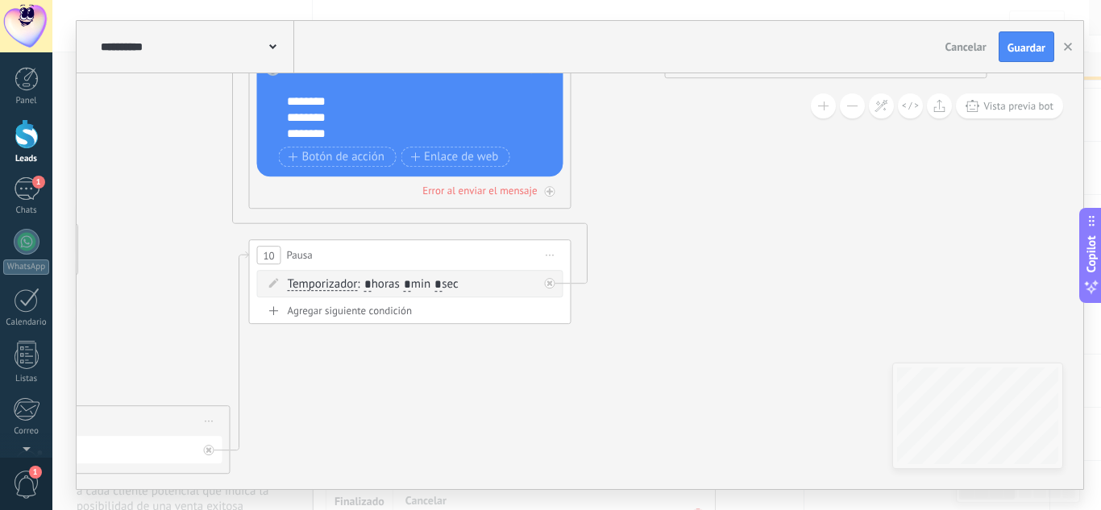
drag, startPoint x: 893, startPoint y: 314, endPoint x: 742, endPoint y: 348, distance: 155.5
click at [744, 356] on icon at bounding box center [702, 176] width 3785 height 1401
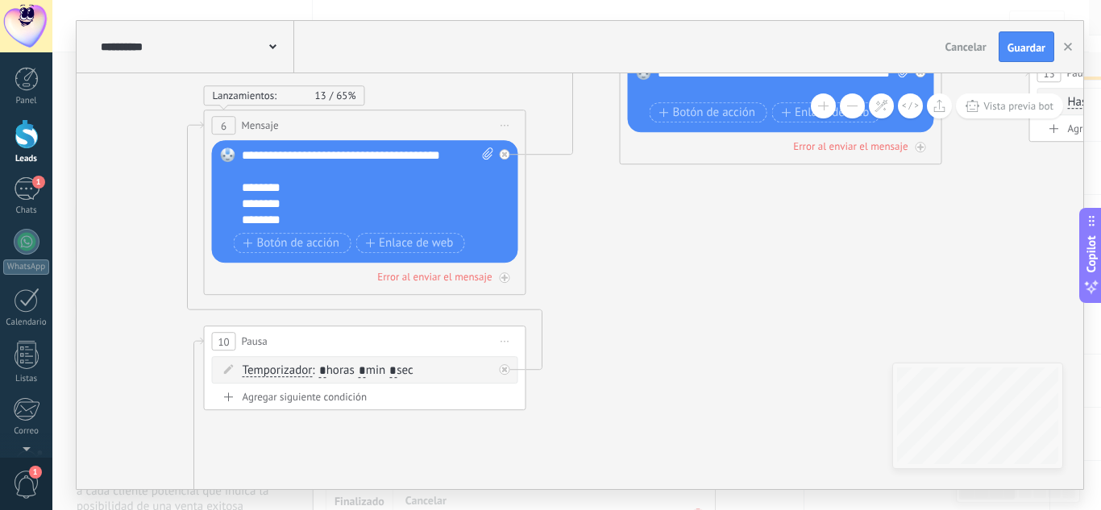
drag, startPoint x: 653, startPoint y: 256, endPoint x: 615, endPoint y: 339, distance: 91.3
click at [615, 339] on icon at bounding box center [657, 262] width 3785 height 1401
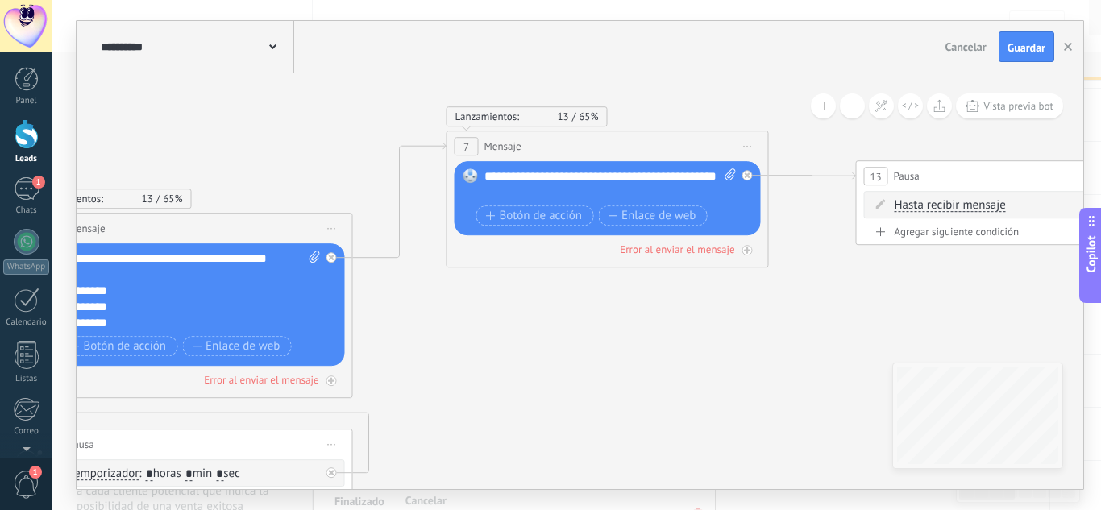
drag, startPoint x: 620, startPoint y: 231, endPoint x: 447, endPoint y: 335, distance: 201.7
click at [447, 335] on icon at bounding box center [484, 365] width 3785 height 1401
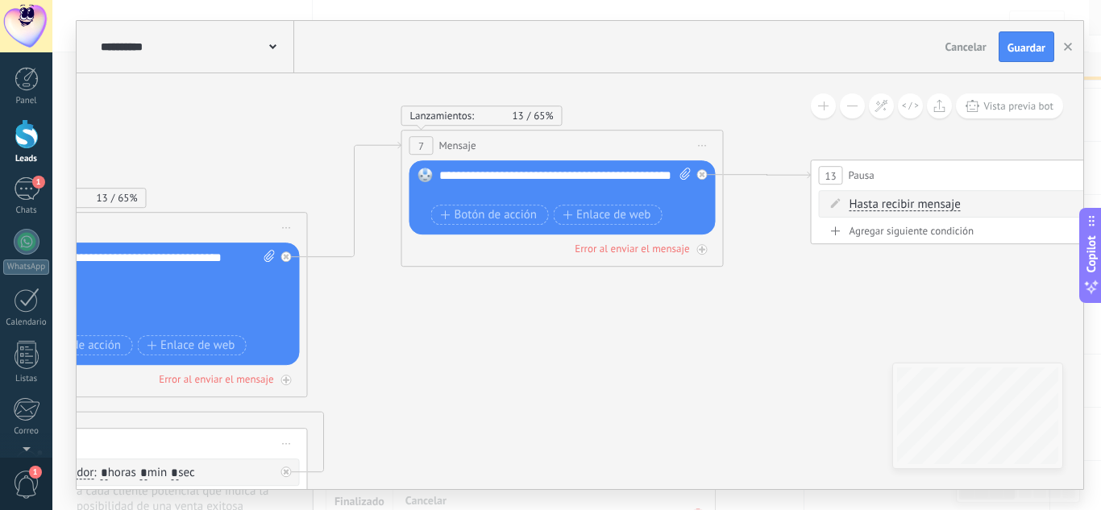
drag, startPoint x: 797, startPoint y: 298, endPoint x: 522, endPoint y: 312, distance: 276.0
click at [531, 312] on icon at bounding box center [439, 365] width 3785 height 1401
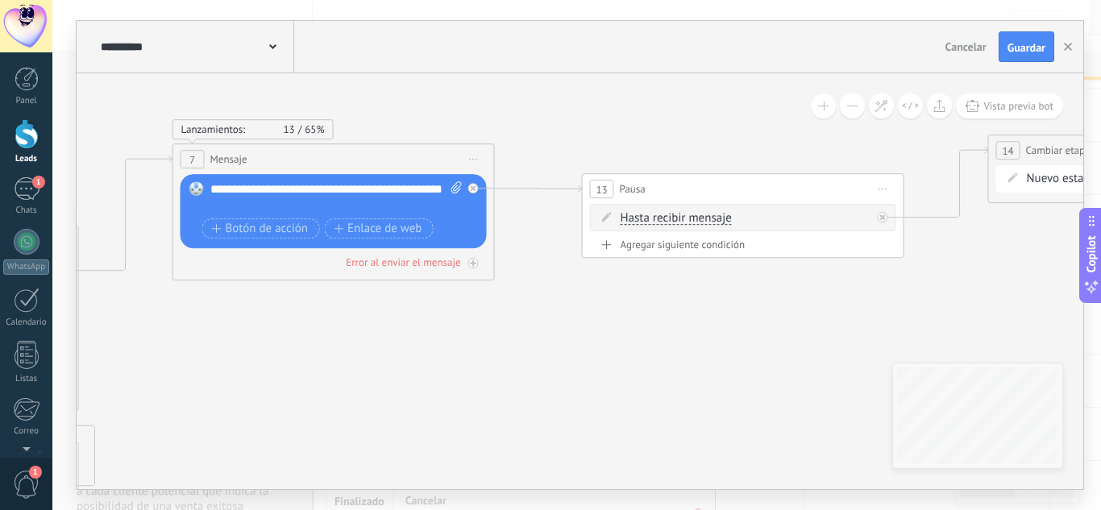
drag, startPoint x: 691, startPoint y: 350, endPoint x: 493, endPoint y: 341, distance: 197.7
click at [493, 341] on icon at bounding box center [210, 378] width 3785 height 1401
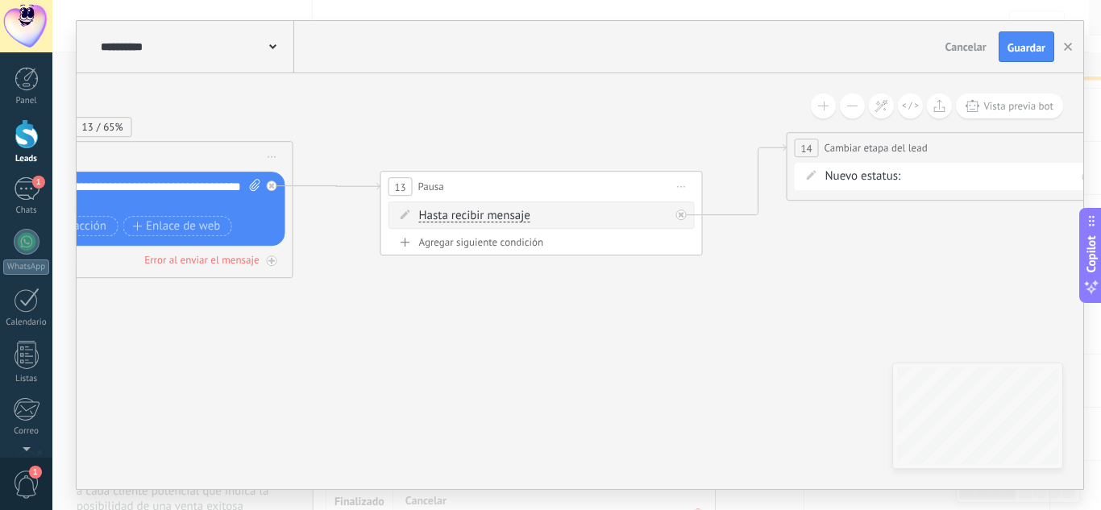
drag, startPoint x: 883, startPoint y: 258, endPoint x: 630, endPoint y: 299, distance: 256.4
click at [630, 297] on icon at bounding box center [8, 376] width 3785 height 1401
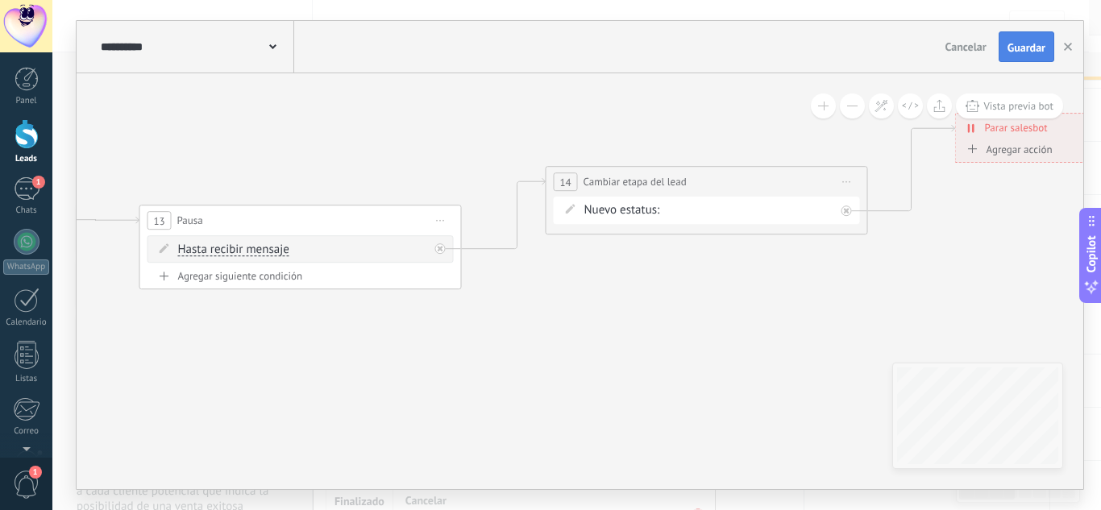
click at [1018, 47] on span "Guardar" at bounding box center [1027, 47] width 38 height 11
click at [1061, 56] on button "button" at bounding box center [1068, 46] width 24 height 31
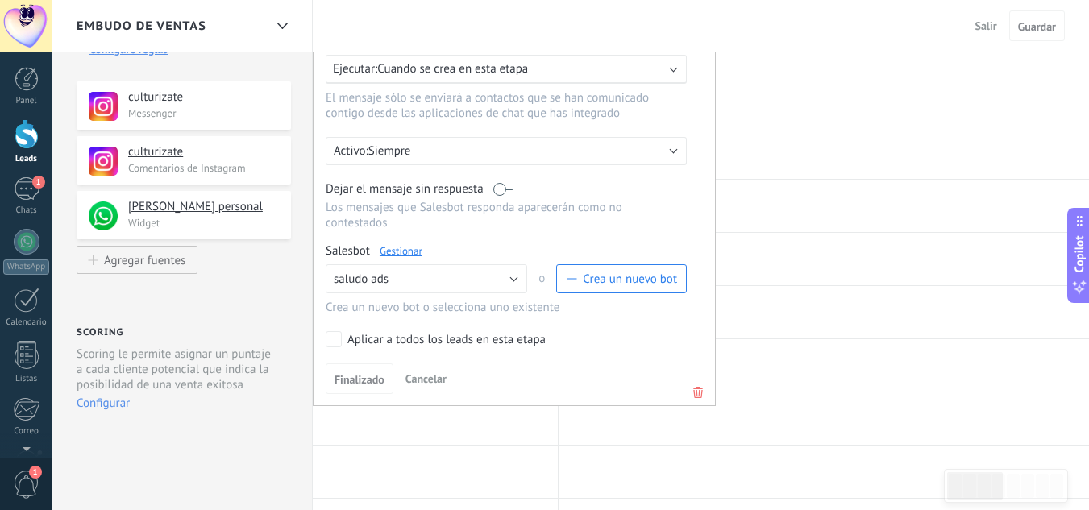
scroll to position [242, 0]
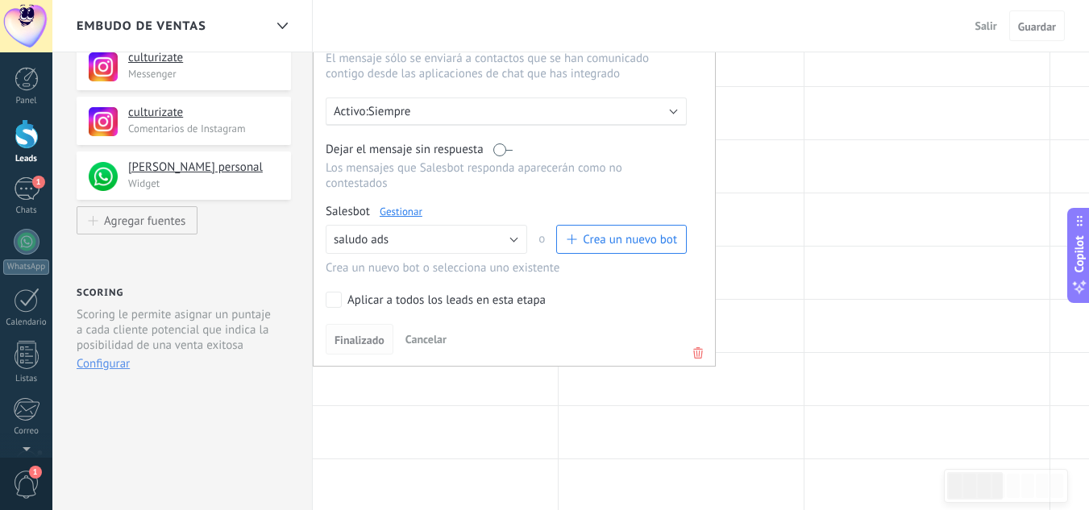
click at [364, 339] on span "Finalizado" at bounding box center [360, 340] width 50 height 11
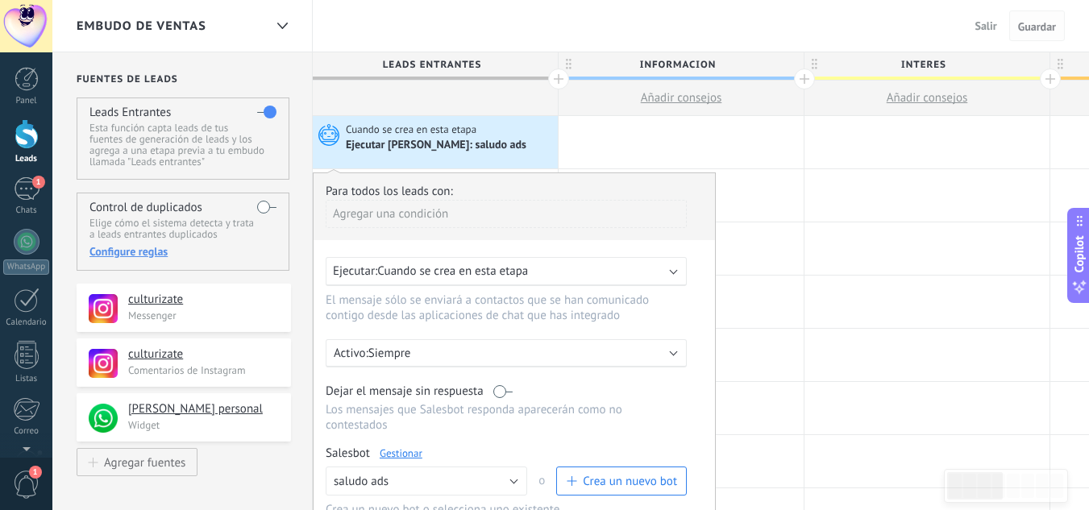
click at [1033, 21] on span "Guardar" at bounding box center [1037, 26] width 38 height 11
click at [989, 29] on span "Salir" at bounding box center [986, 26] width 22 height 15
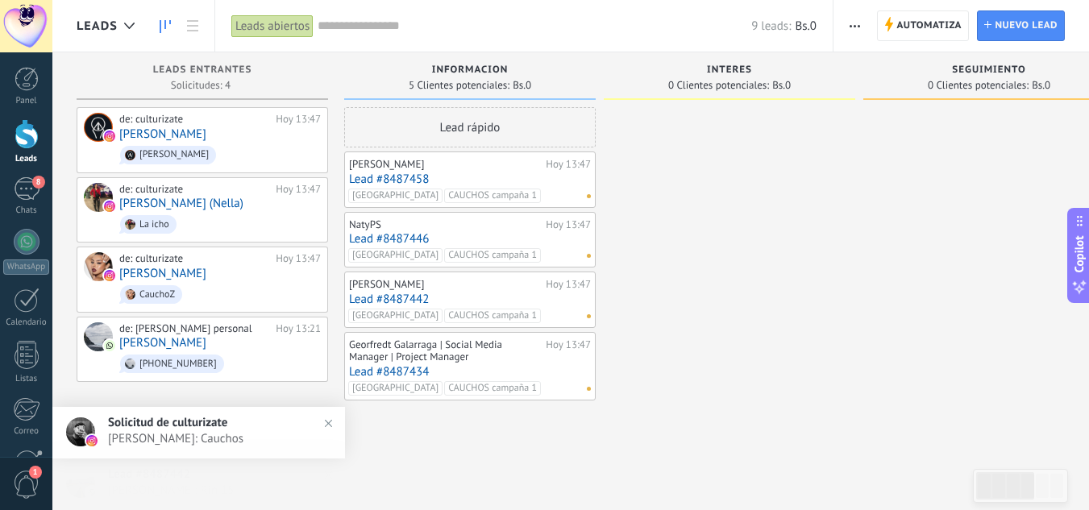
click at [416, 177] on link "Lead #8487458" at bounding box center [470, 180] width 242 height 14
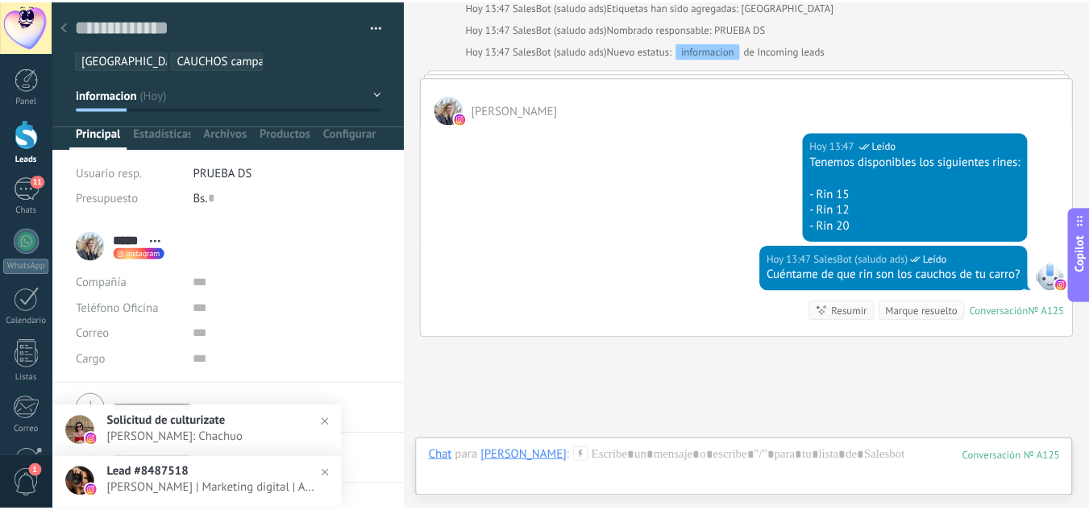
scroll to position [659, 0]
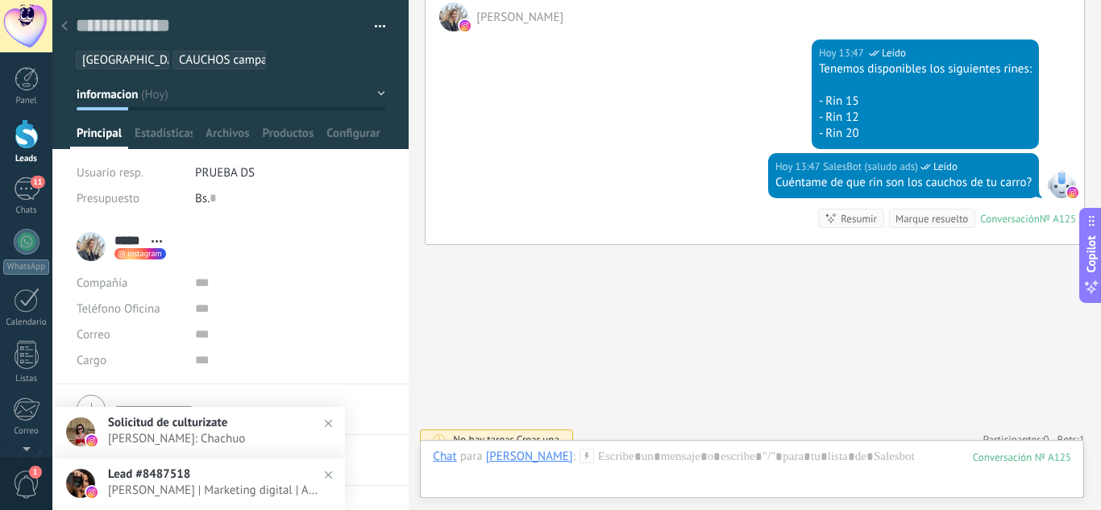
click at [67, 19] on div at bounding box center [64, 26] width 23 height 31
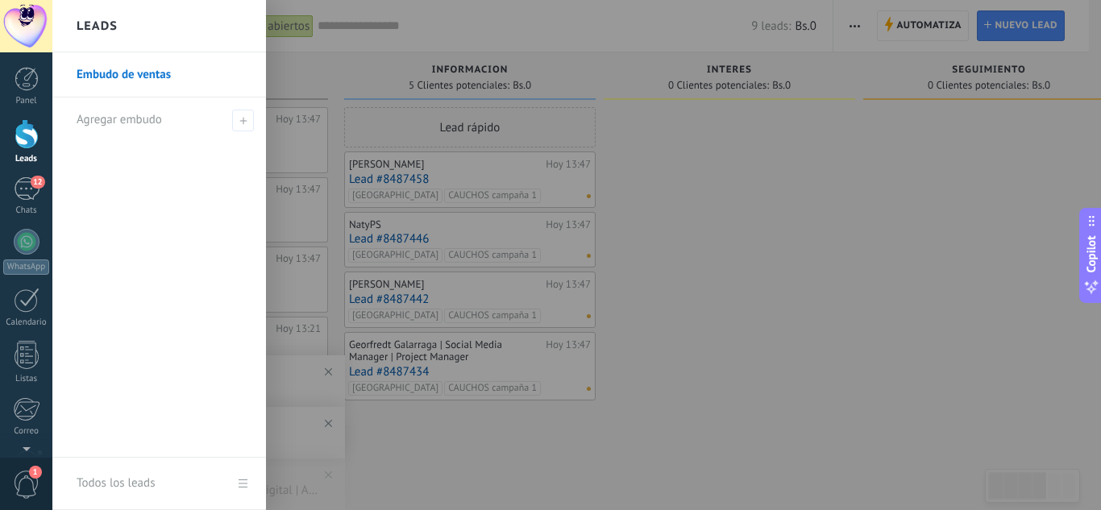
click at [831, 218] on div at bounding box center [602, 255] width 1101 height 510
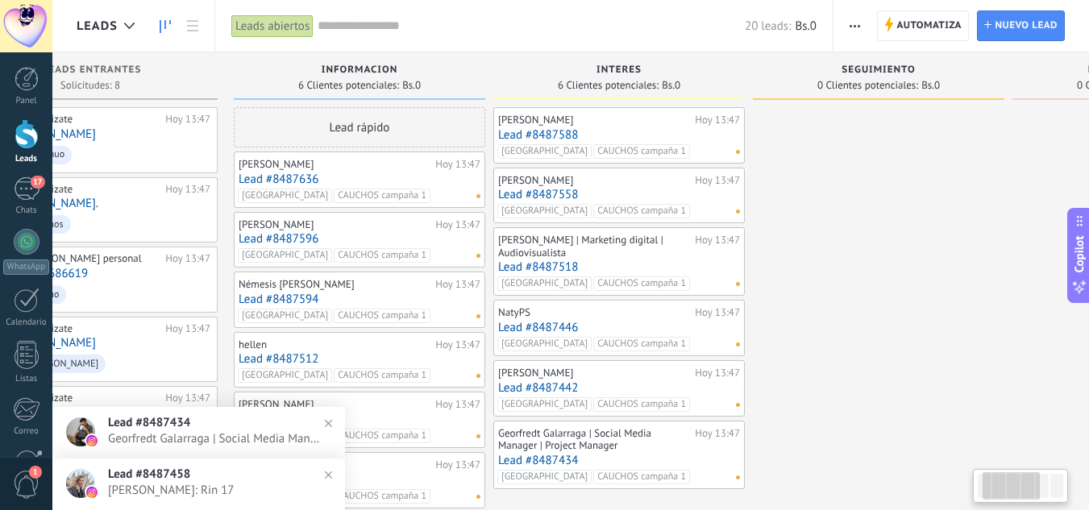
scroll to position [0, 111]
drag, startPoint x: 919, startPoint y: 210, endPoint x: 808, endPoint y: 211, distance: 111.3
click at [808, 211] on div at bounding box center [878, 349] width 252 height 484
click at [326, 420] on img at bounding box center [328, 423] width 23 height 23
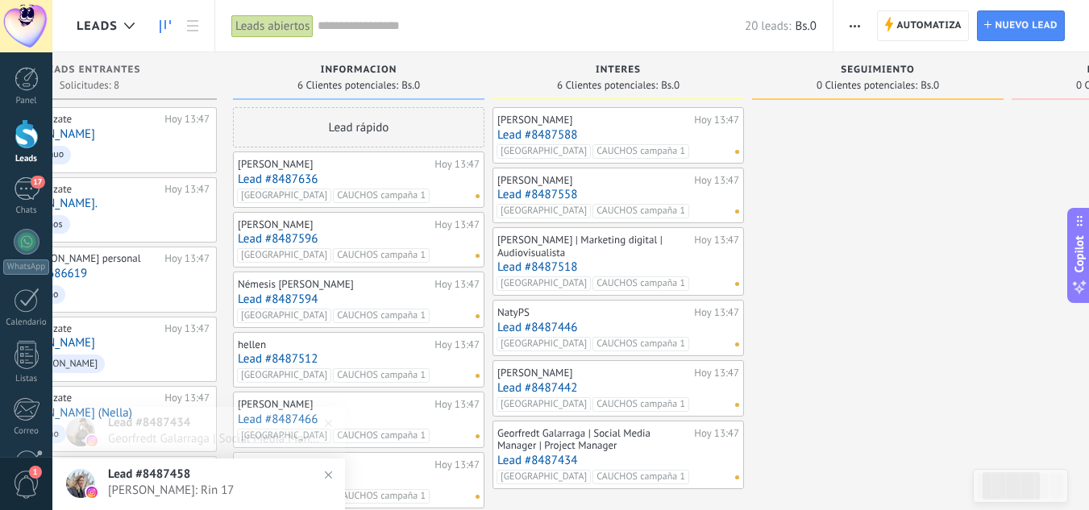
click at [327, 475] on img at bounding box center [328, 475] width 23 height 23
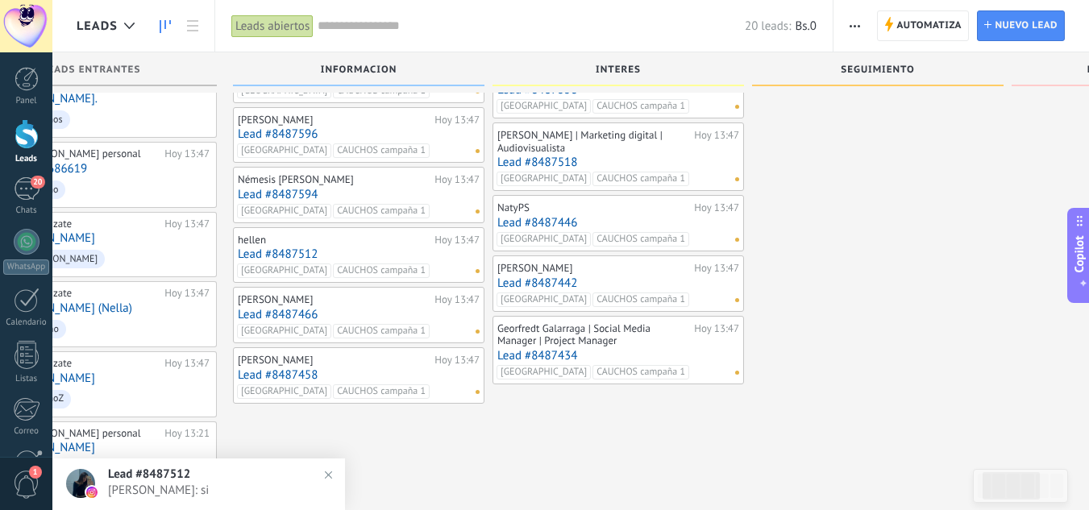
scroll to position [115, 0]
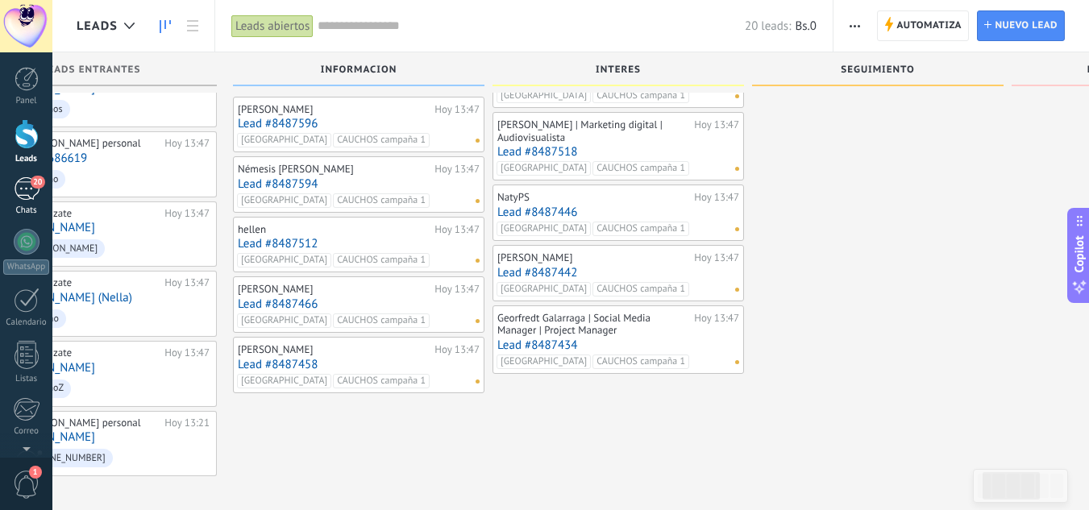
click at [19, 195] on div "20" at bounding box center [27, 188] width 26 height 23
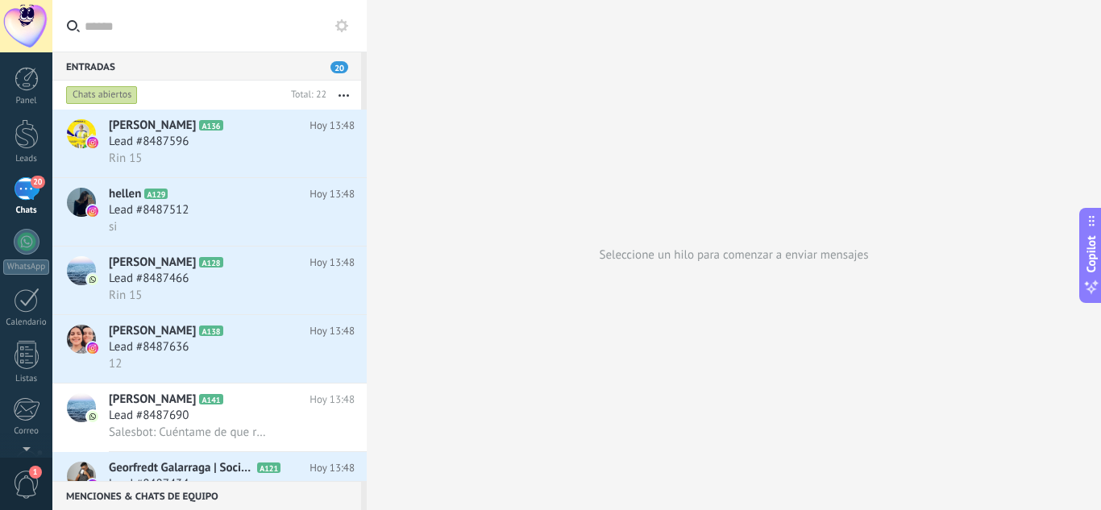
click at [120, 93] on div "Chats abiertos" at bounding box center [102, 94] width 72 height 19
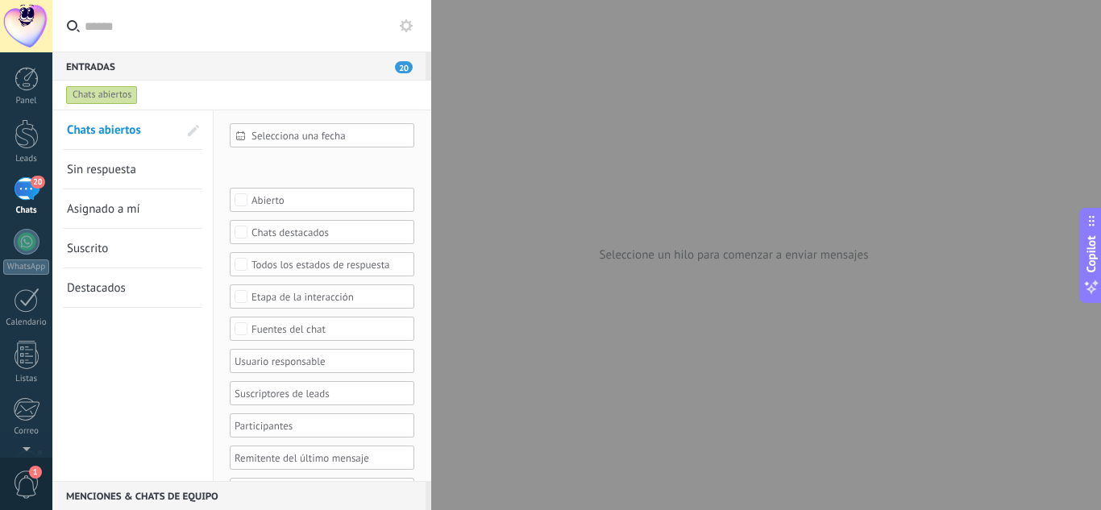
click at [114, 168] on span "Sin respuesta" at bounding box center [101, 169] width 69 height 15
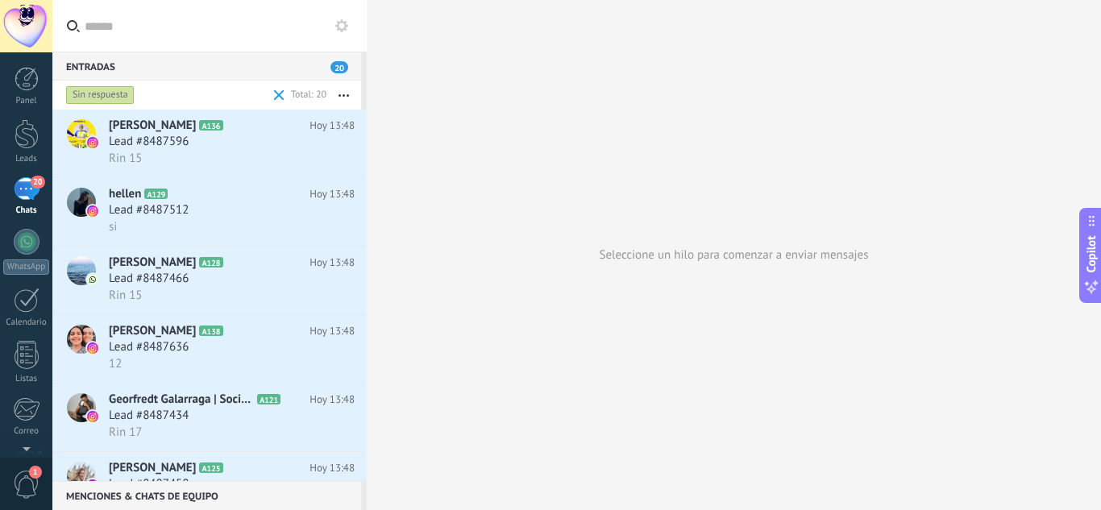
click at [350, 94] on button "button" at bounding box center [343, 95] width 35 height 29
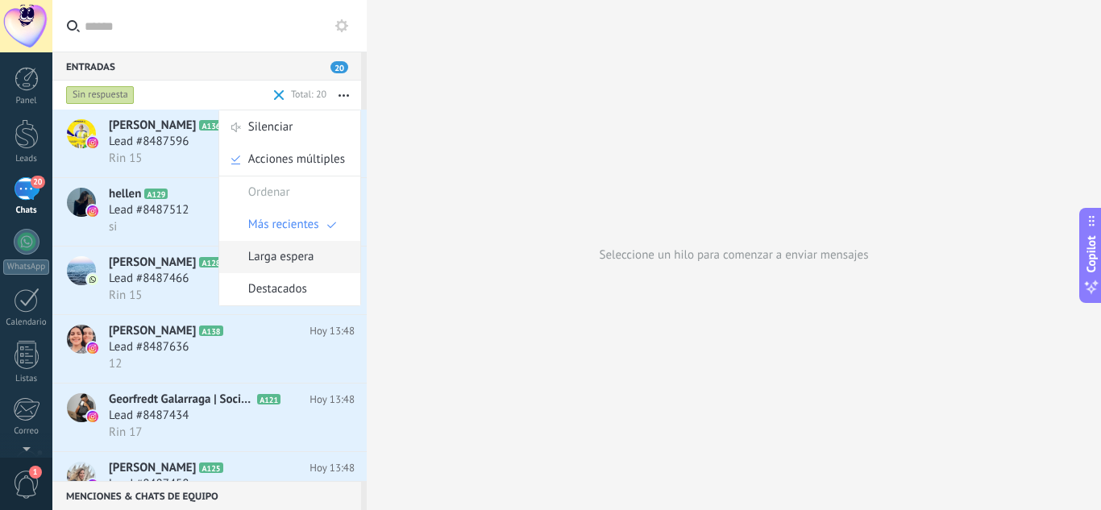
click at [272, 260] on span "Larga espera" at bounding box center [281, 257] width 66 height 32
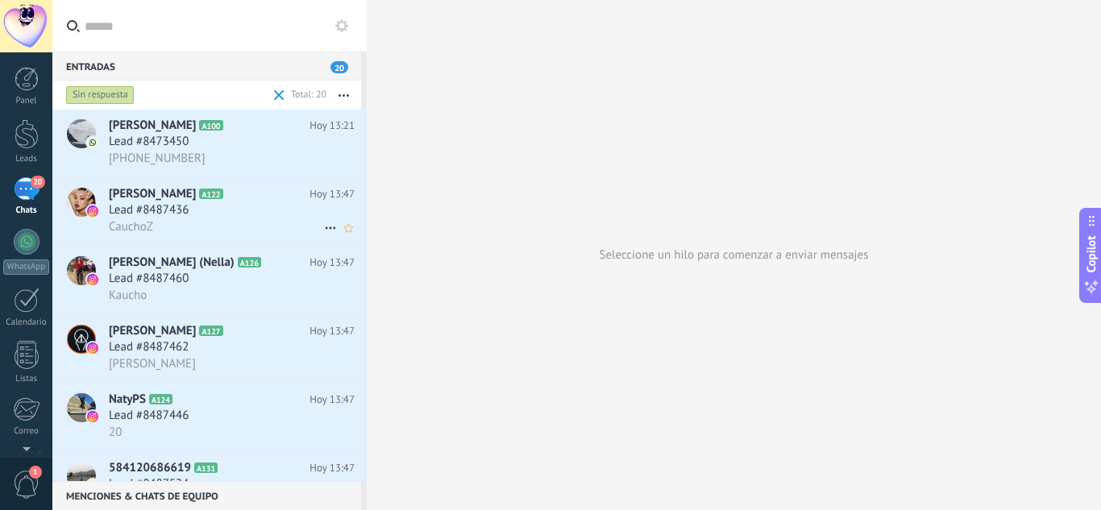
click at [185, 229] on div "CauchoZ" at bounding box center [232, 226] width 246 height 17
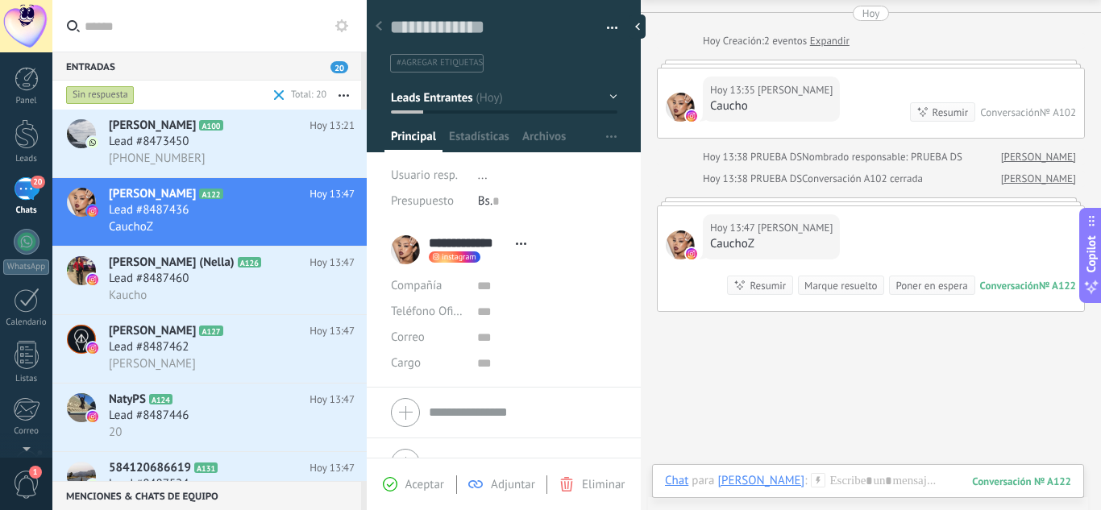
scroll to position [24, 0]
click at [852, 484] on div at bounding box center [868, 497] width 406 height 48
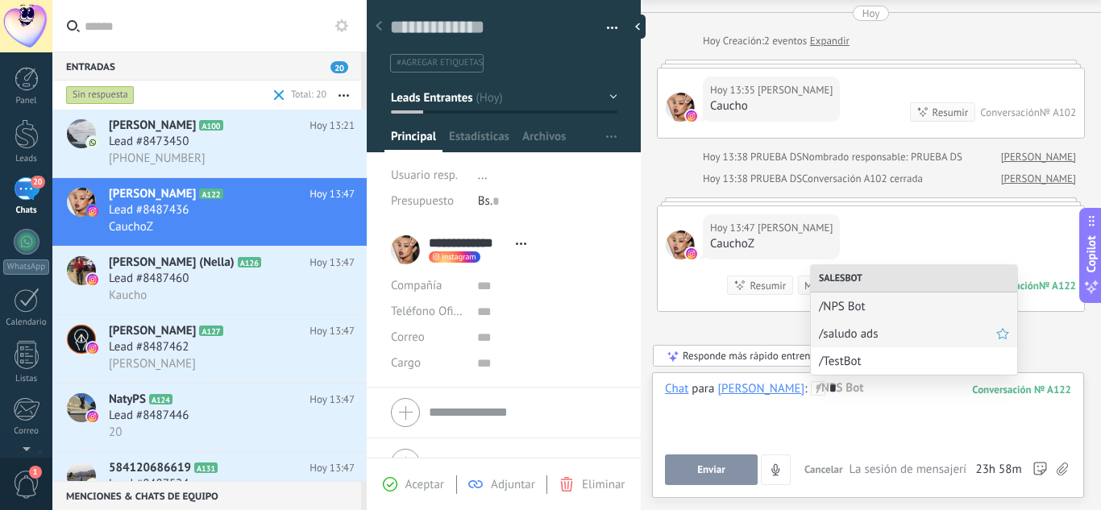
click at [852, 338] on span "/saludo ads" at bounding box center [907, 333] width 177 height 15
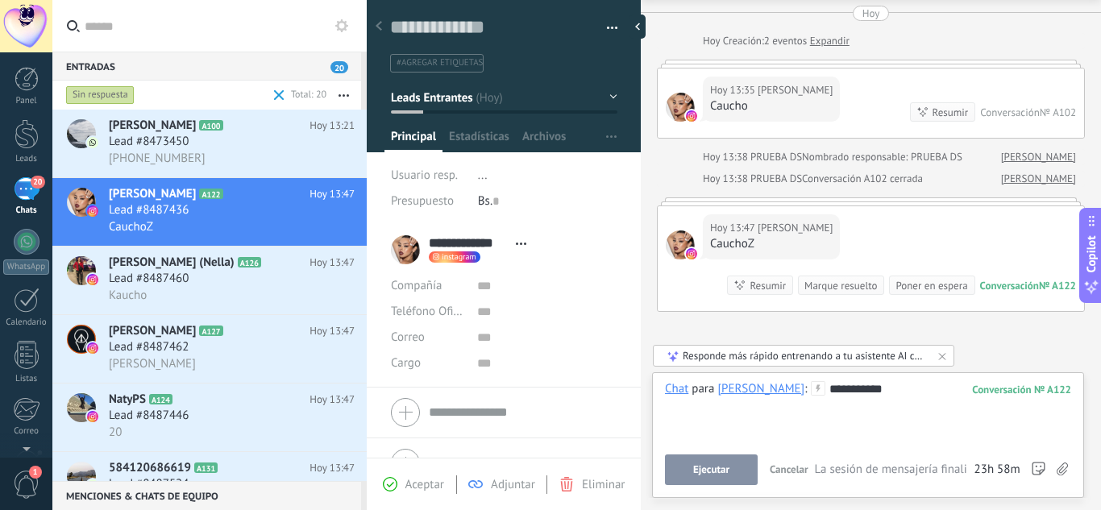
click at [692, 477] on button "Ejecutar" at bounding box center [711, 470] width 93 height 31
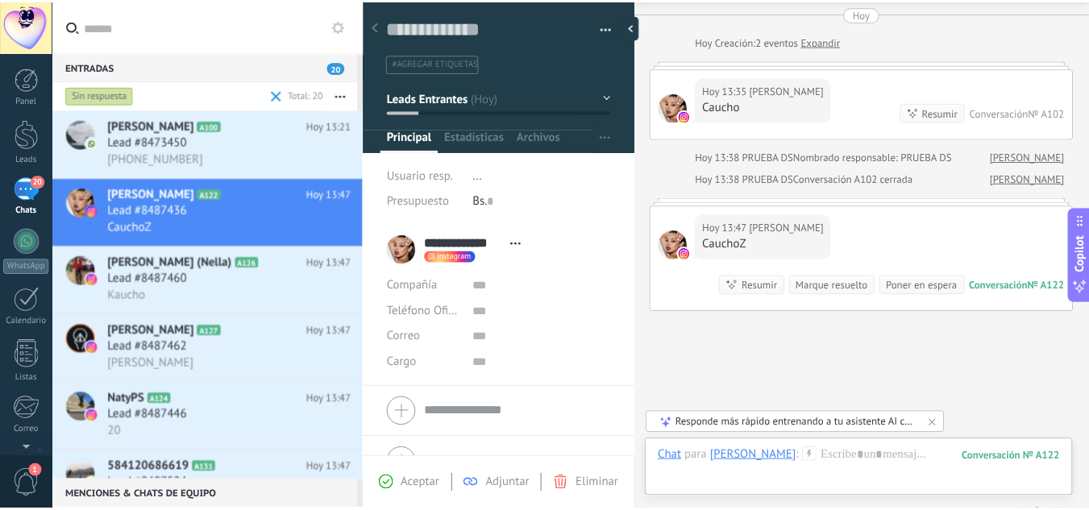
scroll to position [137, 0]
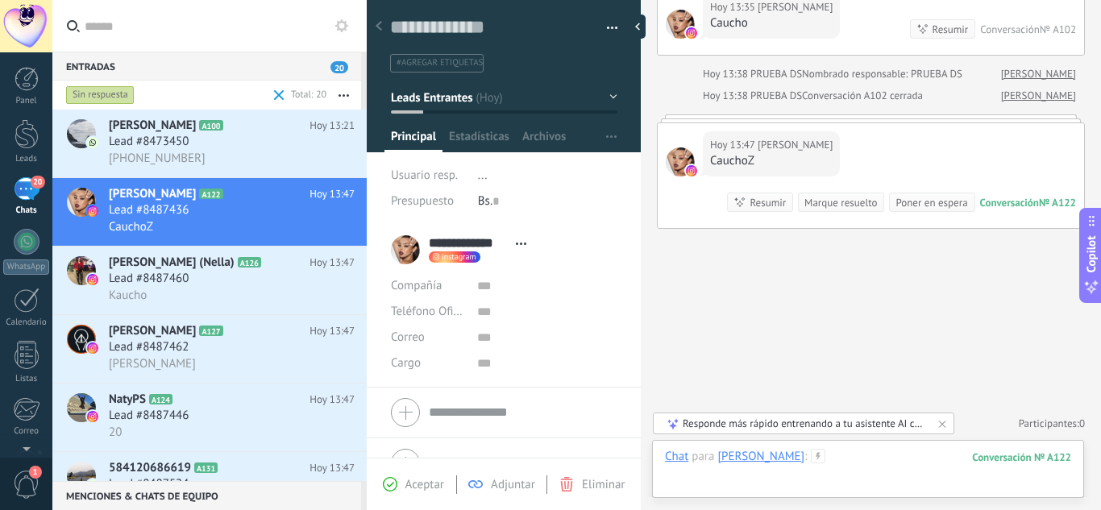
click at [838, 468] on div at bounding box center [868, 473] width 406 height 48
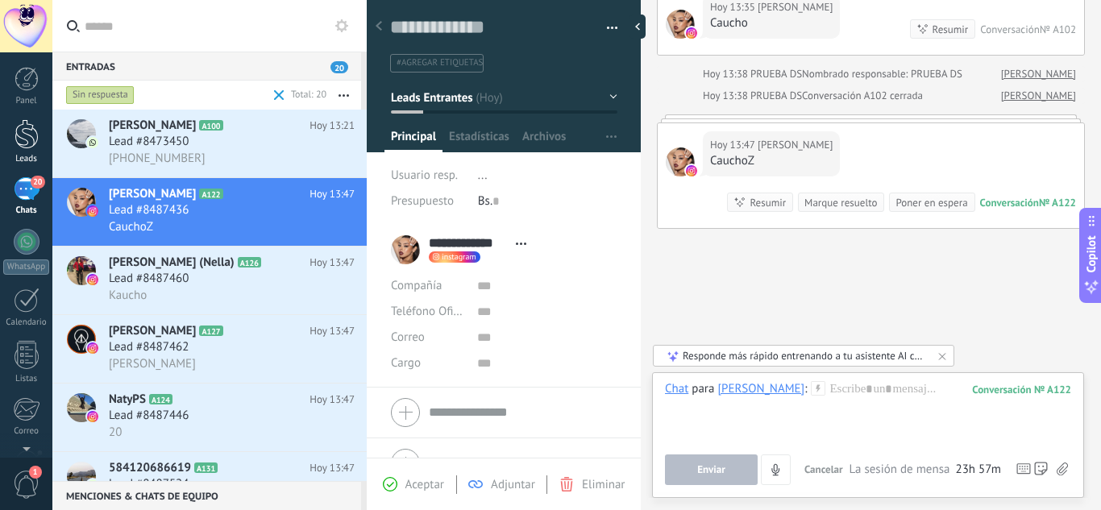
click at [23, 155] on div "Leads" at bounding box center [26, 159] width 47 height 10
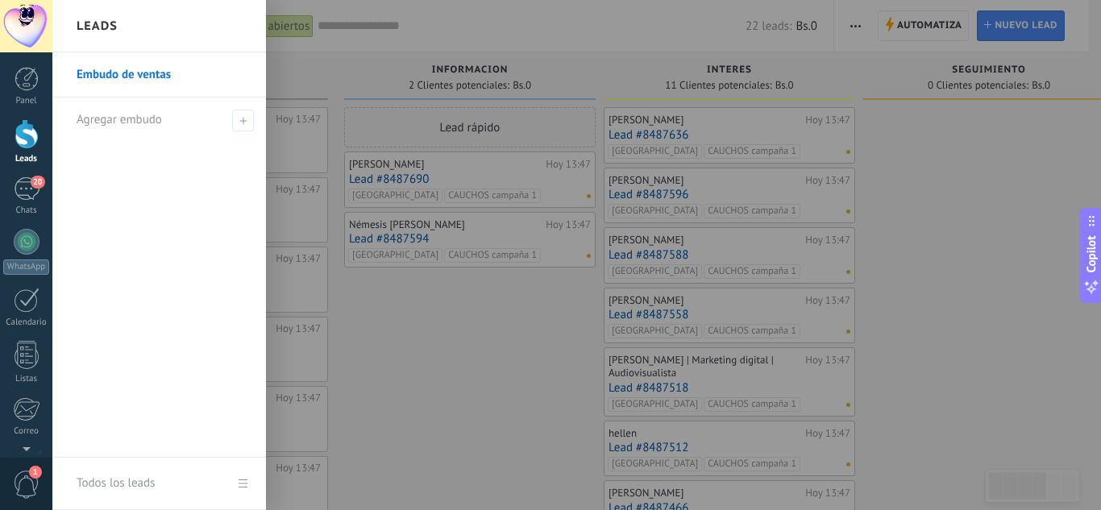
click at [382, 382] on div at bounding box center [602, 255] width 1101 height 510
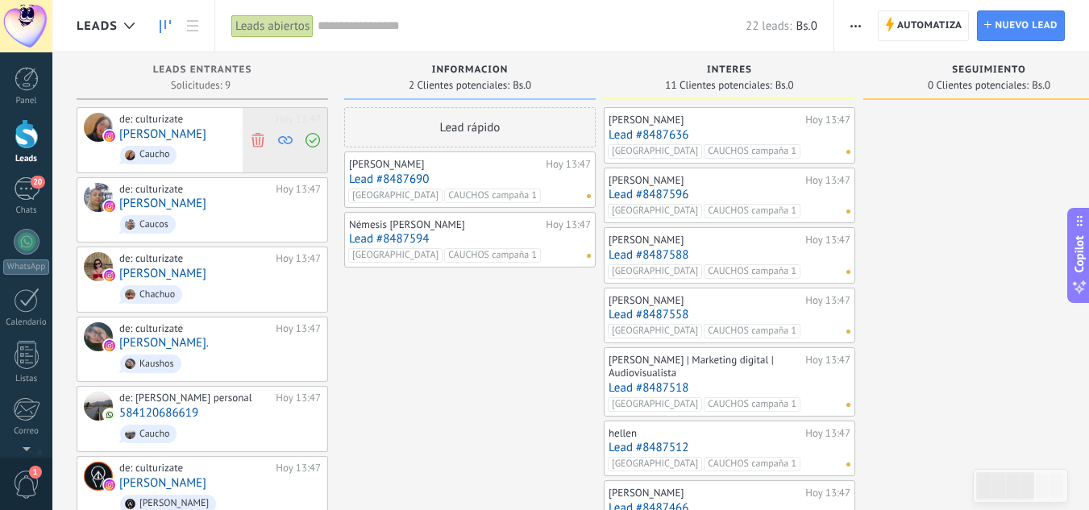
click at [260, 135] on use at bounding box center [258, 139] width 12 height 15
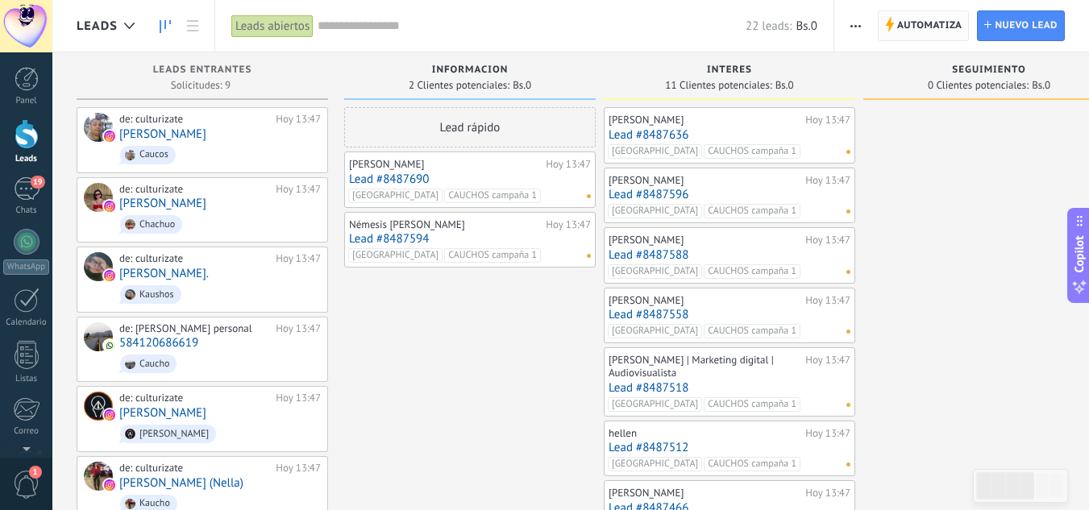
click at [900, 26] on span "Automatiza" at bounding box center [929, 25] width 65 height 29
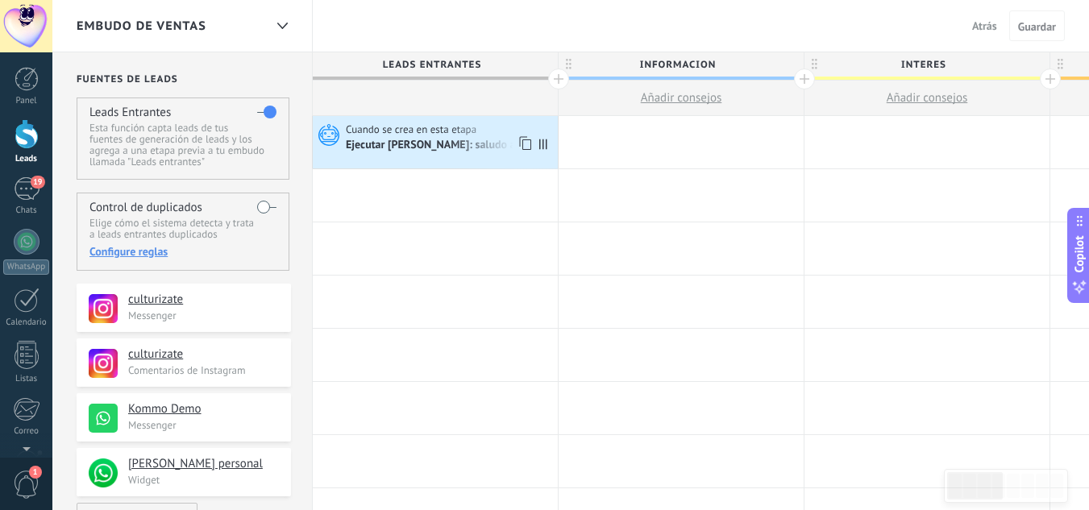
click at [451, 138] on div "Ejecutar [PERSON_NAME]: saludo ads" at bounding box center [450, 145] width 208 height 16
click at [428, 127] on span "Cuando se crea en esta etapa" at bounding box center [412, 130] width 133 height 15
click at [468, 148] on div "Ejecutar [PERSON_NAME]: saludo ads" at bounding box center [437, 146] width 183 height 15
click at [411, 133] on span "Cuando se crea en esta etapa" at bounding box center [412, 130] width 133 height 15
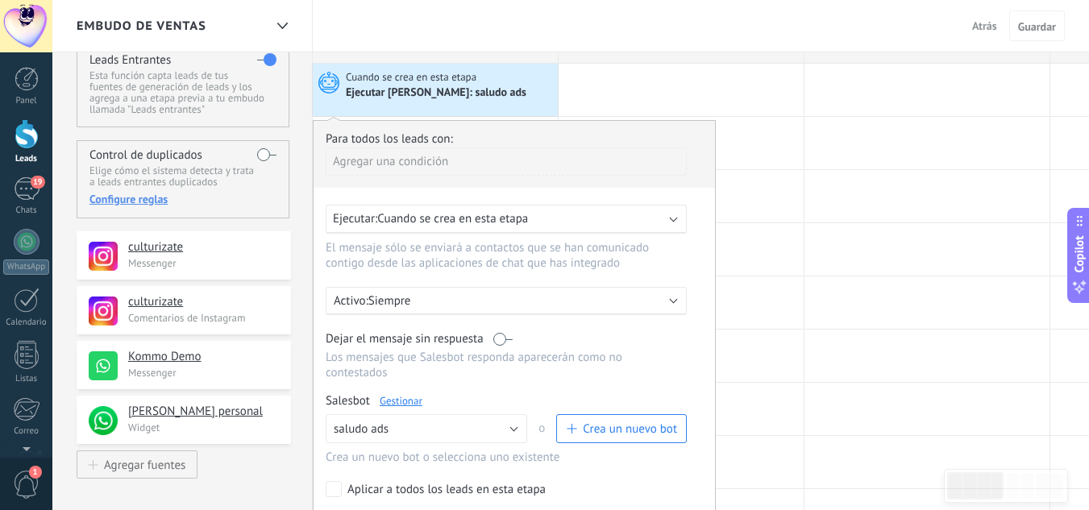
scroll to position [81, 0]
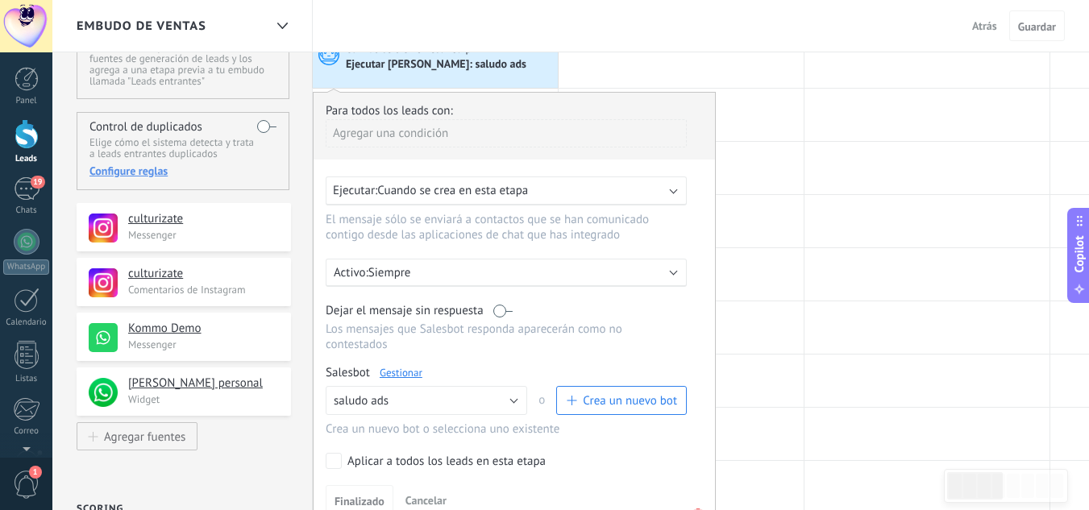
click at [401, 376] on link "Gestionar" at bounding box center [401, 373] width 43 height 14
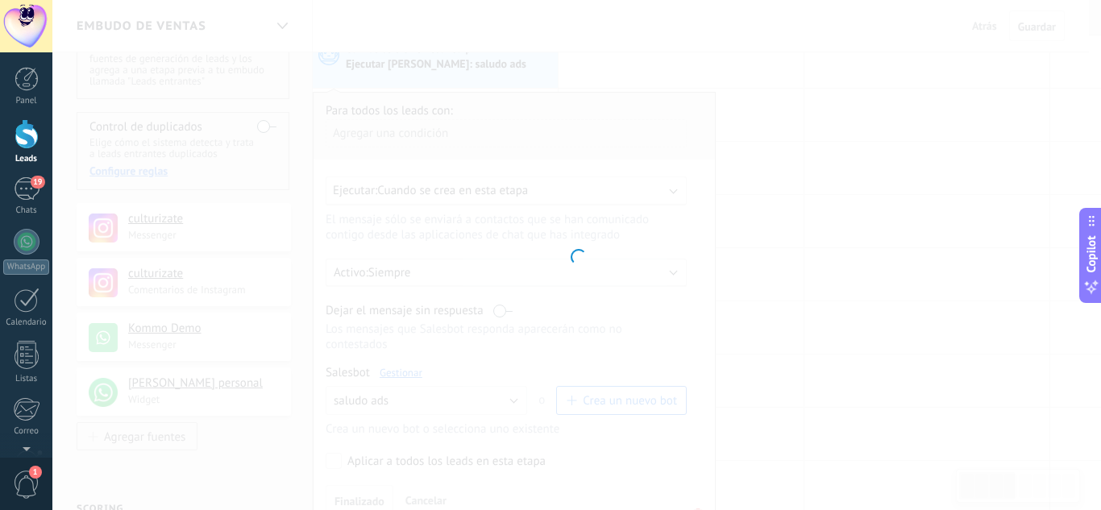
type input "**********"
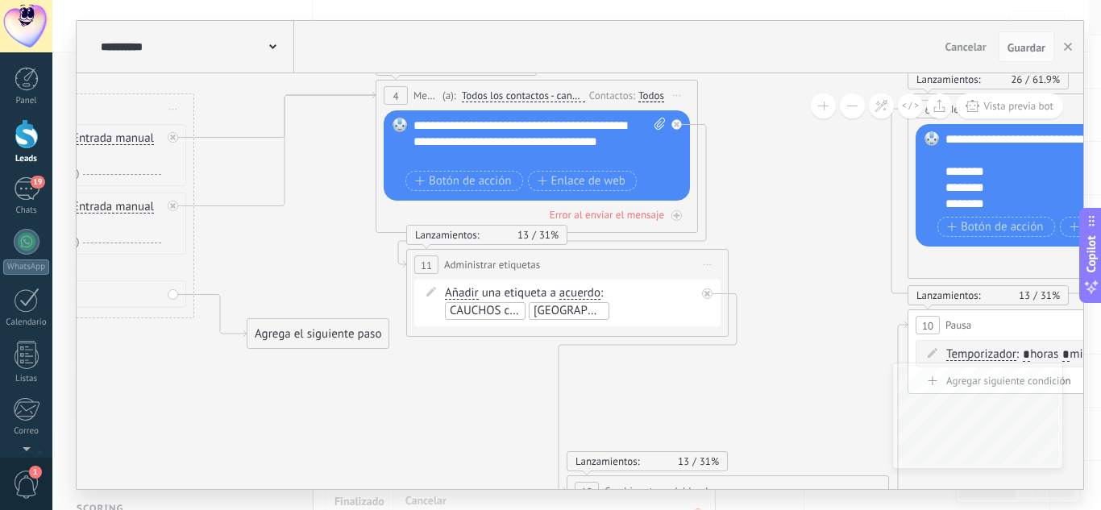
drag, startPoint x: 825, startPoint y: 318, endPoint x: 197, endPoint y: 240, distance: 632.7
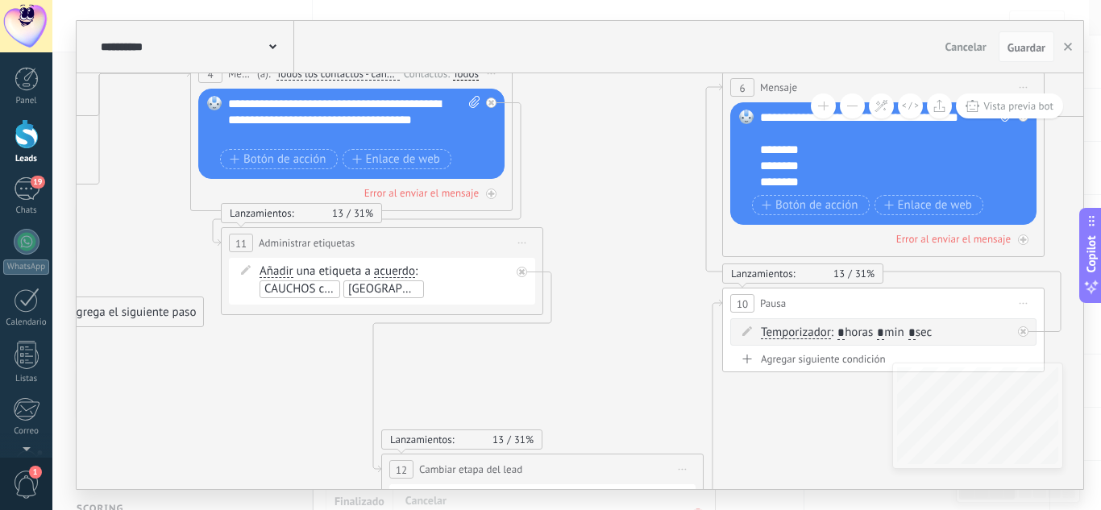
drag, startPoint x: 712, startPoint y: 303, endPoint x: 263, endPoint y: 295, distance: 449.1
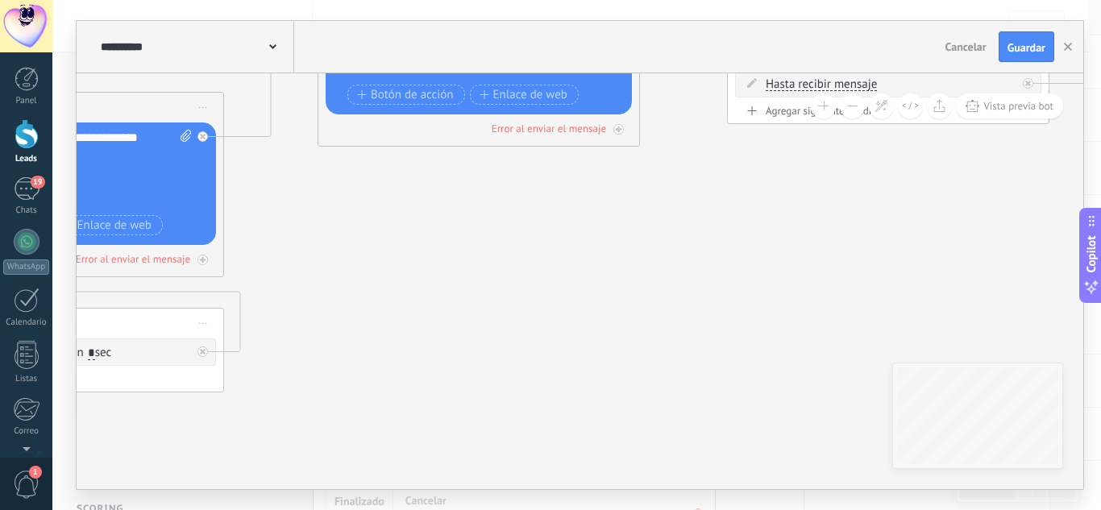
drag, startPoint x: 874, startPoint y: 293, endPoint x: 401, endPoint y: 318, distance: 473.8
click at [401, 318] on icon at bounding box center [355, 245] width 3785 height 1401
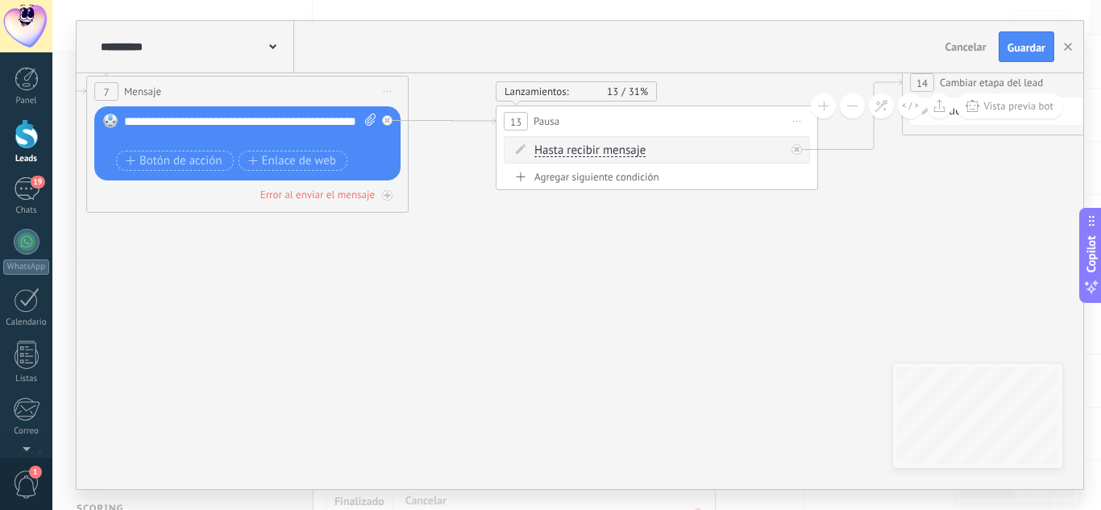
drag, startPoint x: 809, startPoint y: 226, endPoint x: 589, endPoint y: 290, distance: 229.3
click at [589, 290] on icon at bounding box center [123, 311] width 3785 height 1401
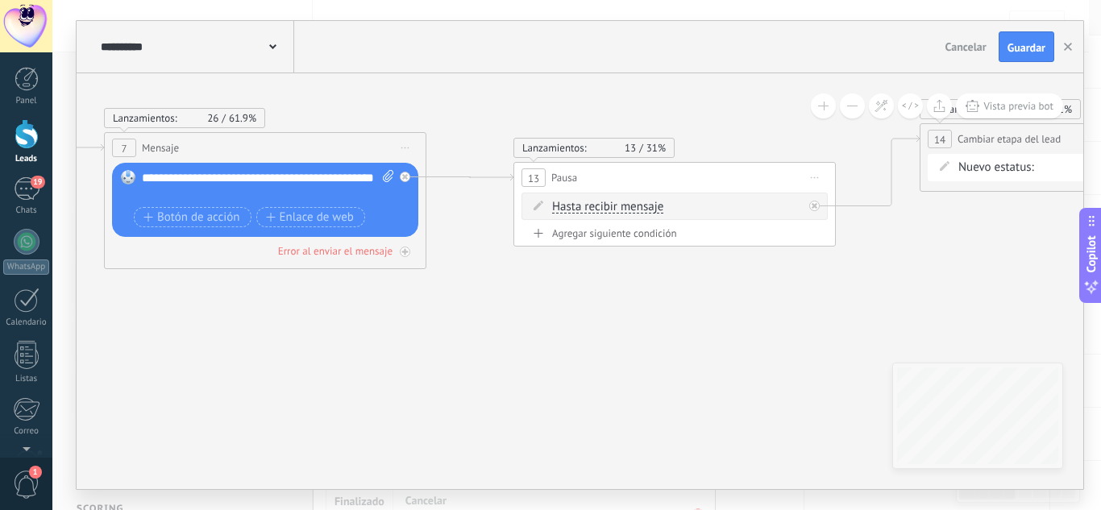
drag, startPoint x: 595, startPoint y: 275, endPoint x: 613, endPoint y: 331, distance: 59.1
click at [613, 331] on icon at bounding box center [141, 367] width 3785 height 1401
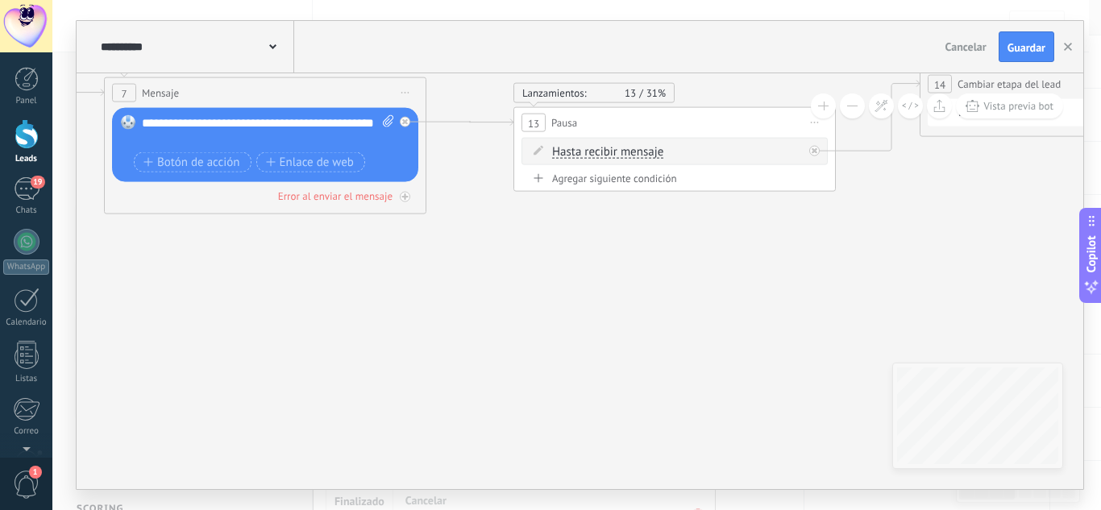
click at [588, 177] on div "Agregar siguiente condición" at bounding box center [675, 179] width 306 height 14
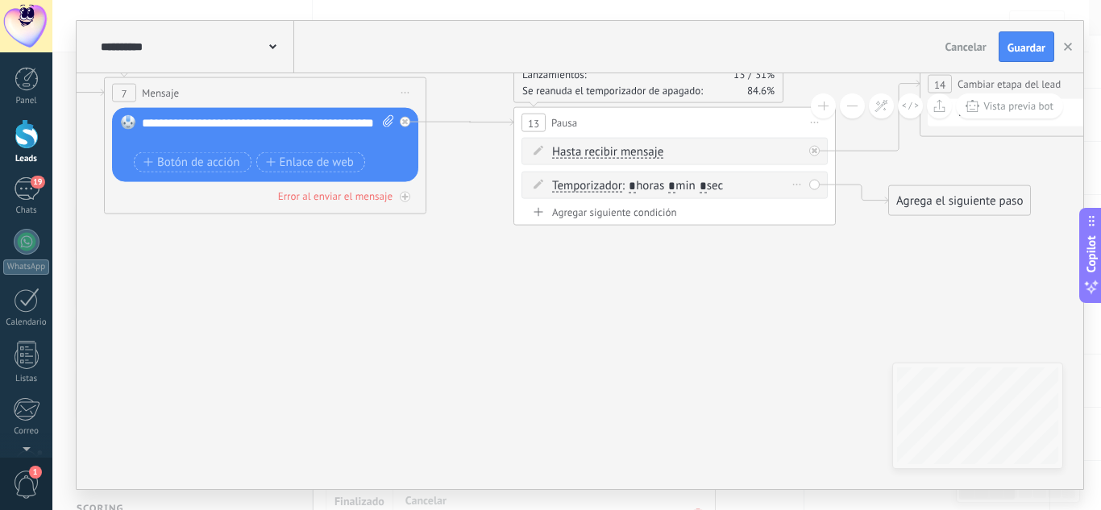
click at [676, 189] on input "*" at bounding box center [671, 186] width 7 height 13
type input "*"
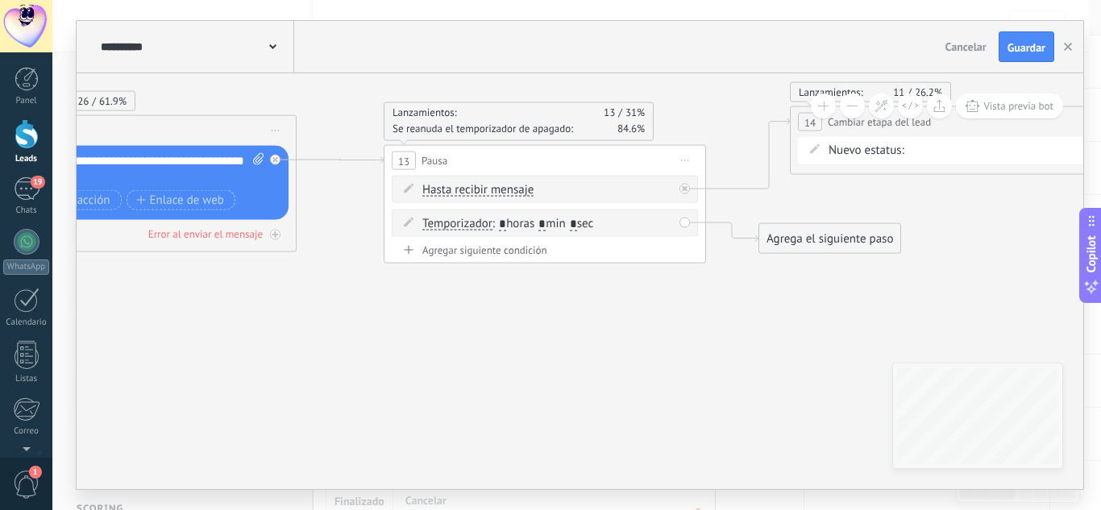
drag, startPoint x: 784, startPoint y: 292, endPoint x: 501, endPoint y: 351, distance: 290.0
click at [584, 334] on icon at bounding box center [11, 316] width 3785 height 1333
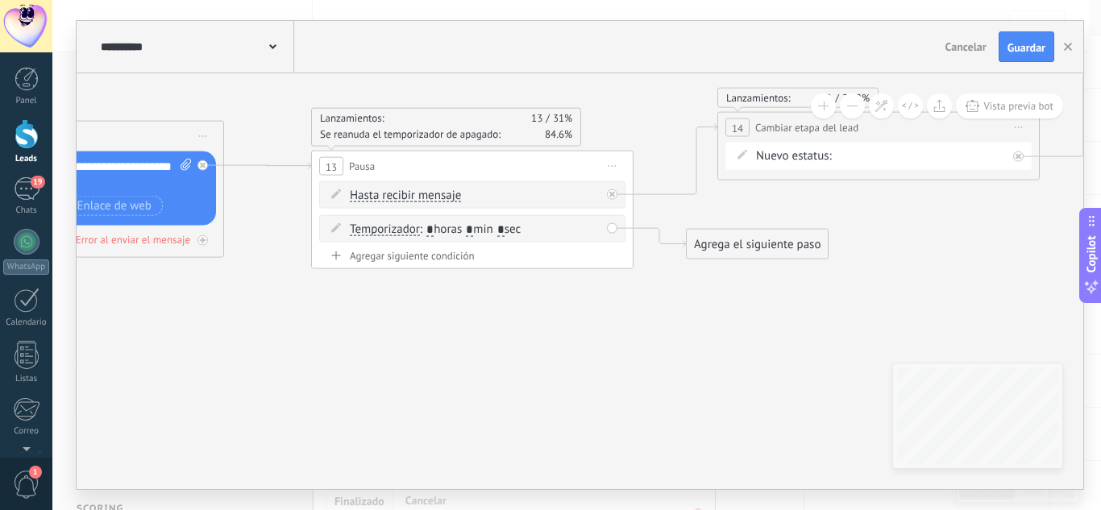
drag, startPoint x: 685, startPoint y: 368, endPoint x: 459, endPoint y: 339, distance: 227.6
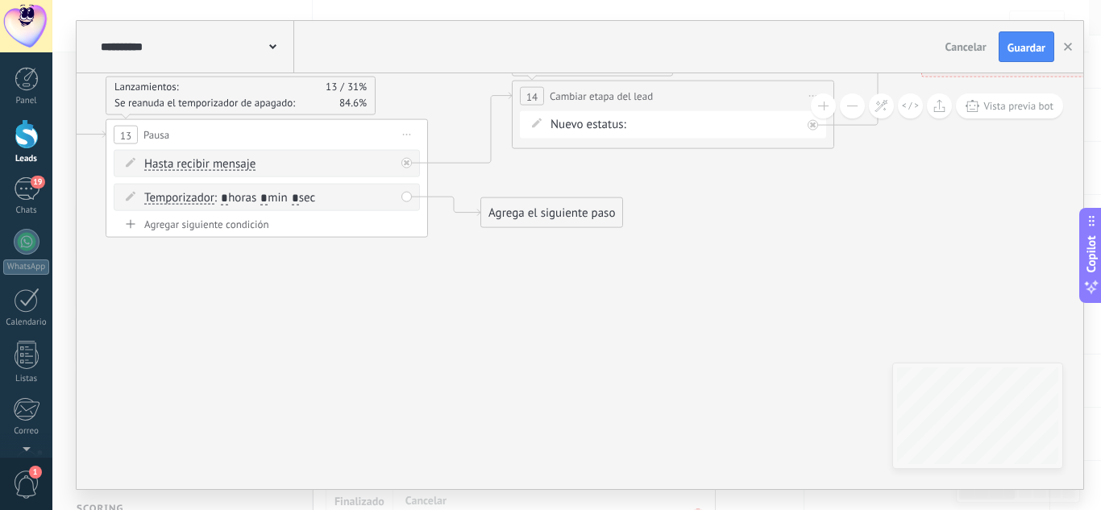
drag, startPoint x: 426, startPoint y: 340, endPoint x: 624, endPoint y: 329, distance: 197.8
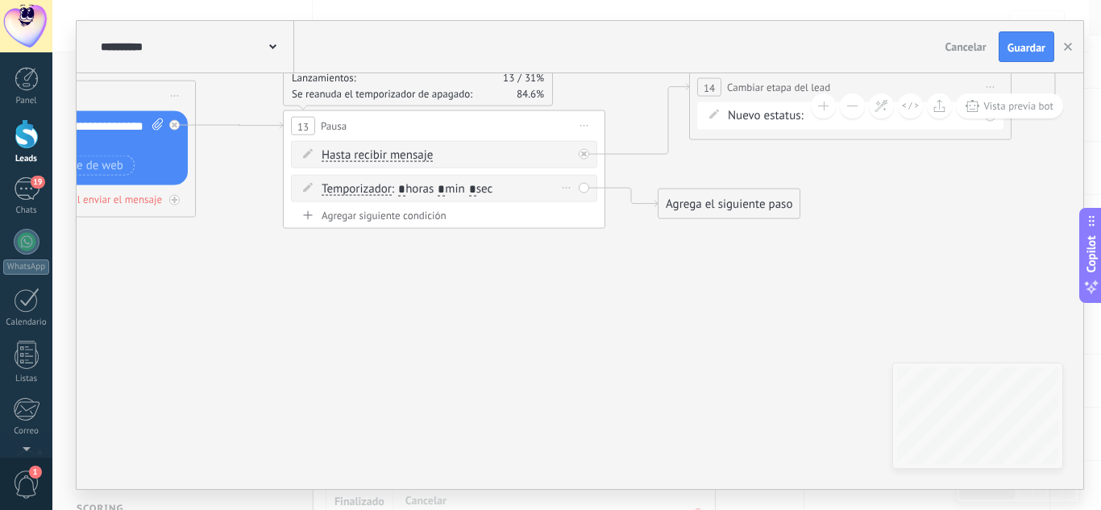
click at [568, 185] on div "Borrar" at bounding box center [567, 188] width 18 height 23
click at [568, 187] on icon at bounding box center [567, 188] width 8 height 2
click at [580, 203] on div "Borrar" at bounding box center [592, 210] width 72 height 27
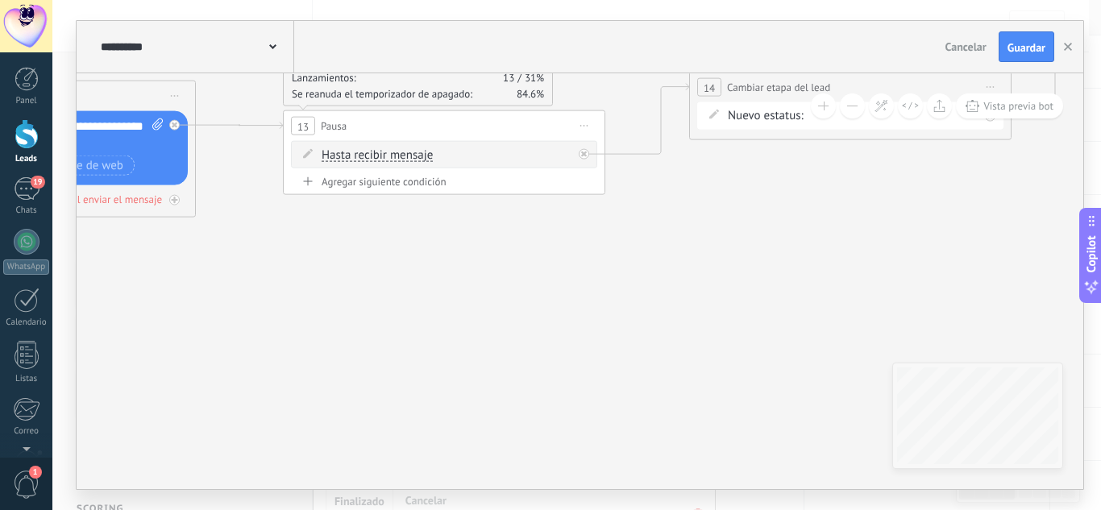
drag, startPoint x: 358, startPoint y: 259, endPoint x: 480, endPoint y: 276, distance: 123.8
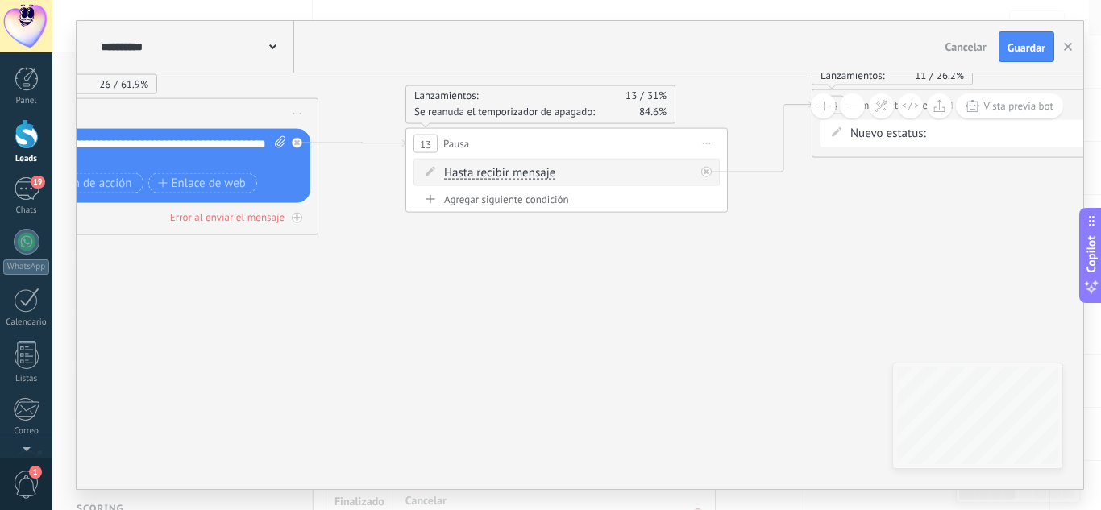
click at [507, 199] on div "Agregar siguiente condición" at bounding box center [567, 200] width 306 height 14
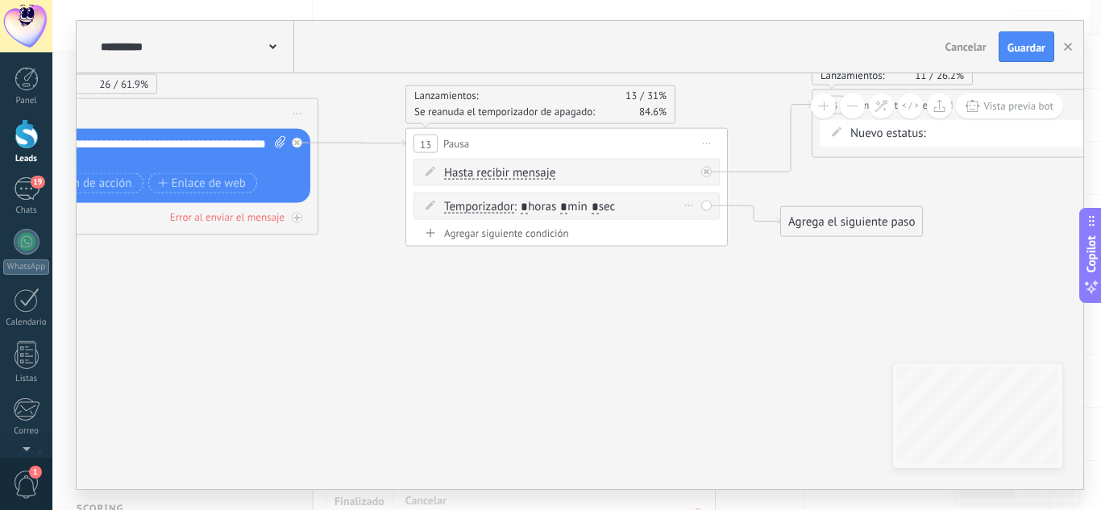
click at [568, 208] on input "*" at bounding box center [563, 207] width 7 height 13
type input "*"
click at [528, 210] on input "*" at bounding box center [524, 207] width 7 height 13
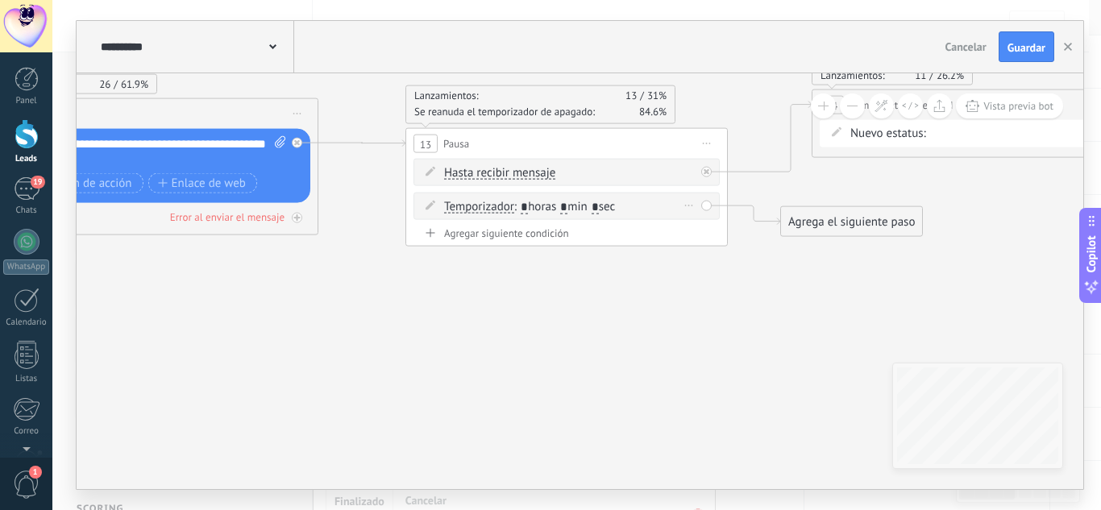
click at [599, 208] on input "*" at bounding box center [595, 207] width 7 height 13
type input "*"
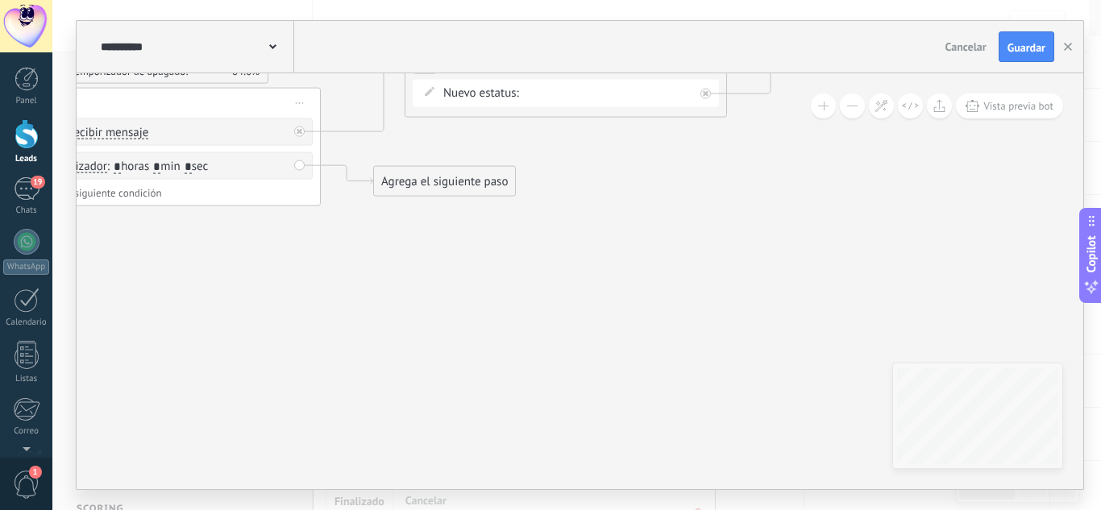
drag, startPoint x: 784, startPoint y: 305, endPoint x: 376, endPoint y: 264, distance: 409.1
drag, startPoint x: 397, startPoint y: 306, endPoint x: 495, endPoint y: 333, distance: 101.1
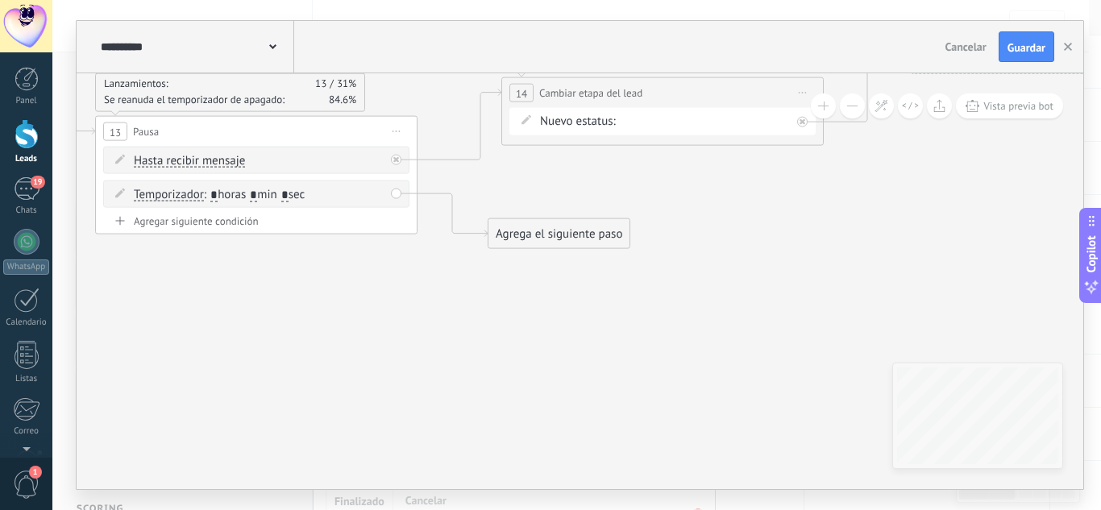
drag, startPoint x: 531, startPoint y: 203, endPoint x: 576, endPoint y: 227, distance: 50.8
click at [572, 230] on div "Agrega el siguiente paso" at bounding box center [559, 234] width 141 height 27
click at [576, 229] on div "Agrega el siguiente paso" at bounding box center [581, 236] width 141 height 27
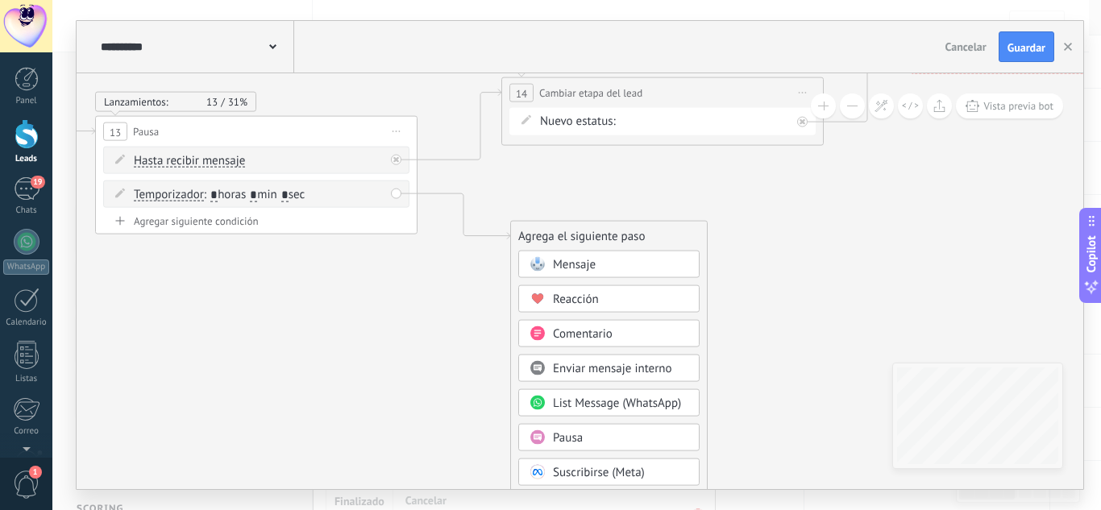
click at [576, 264] on span "Mensaje" at bounding box center [574, 264] width 43 height 15
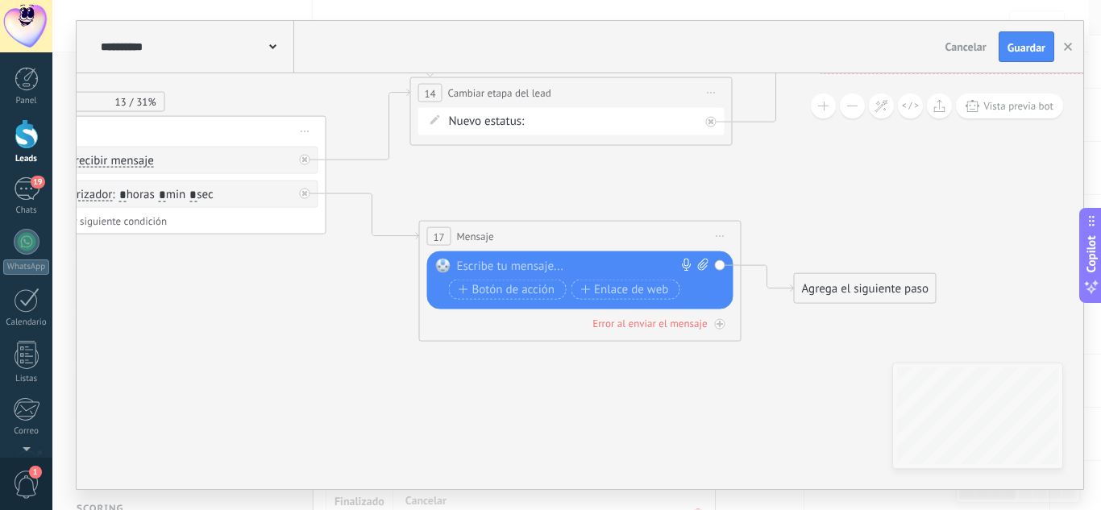
click at [538, 260] on div at bounding box center [576, 267] width 239 height 16
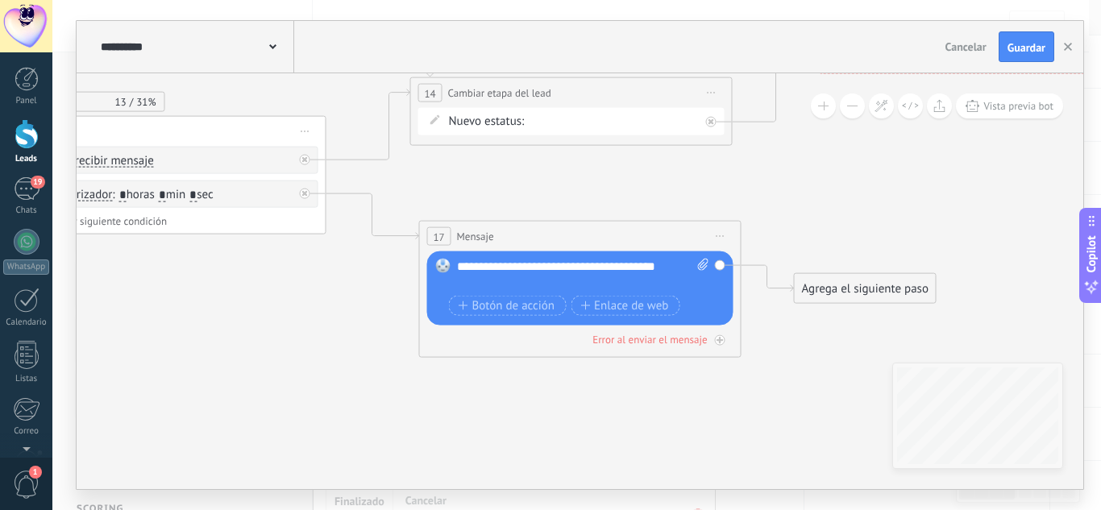
click at [822, 283] on div "Agrega el siguiente paso" at bounding box center [865, 289] width 141 height 27
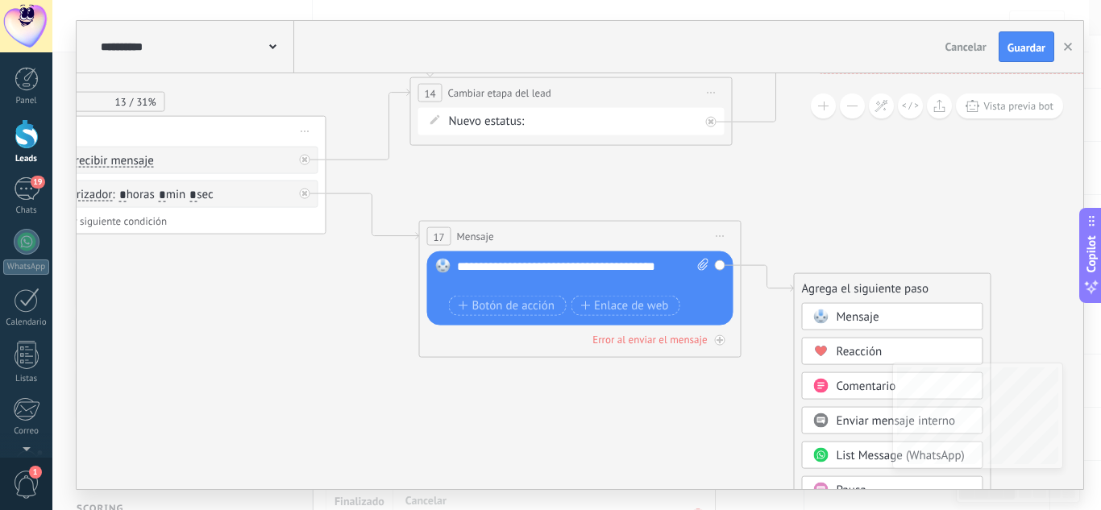
click at [837, 313] on span "Mensaje" at bounding box center [858, 317] width 43 height 15
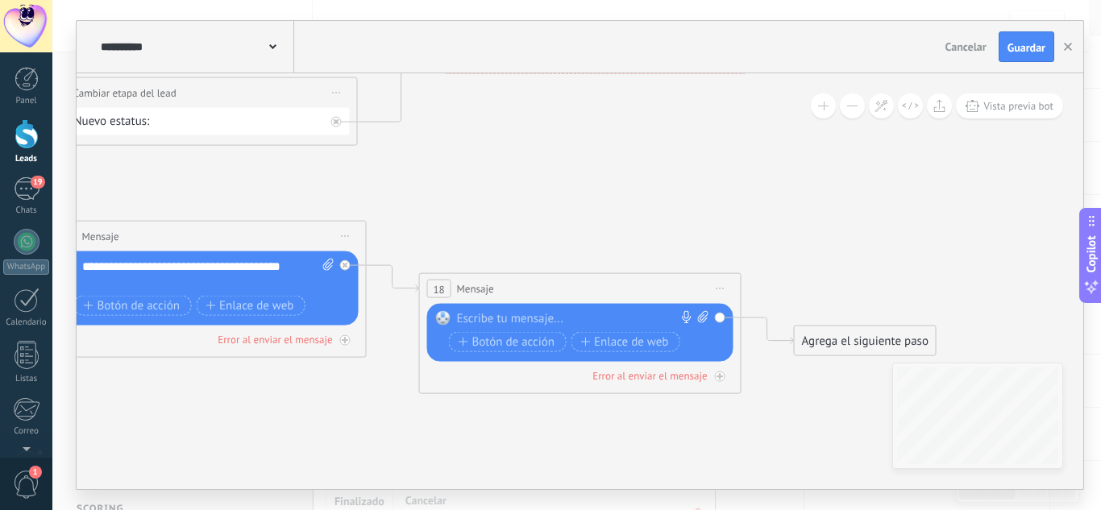
click at [571, 320] on div at bounding box center [576, 319] width 239 height 16
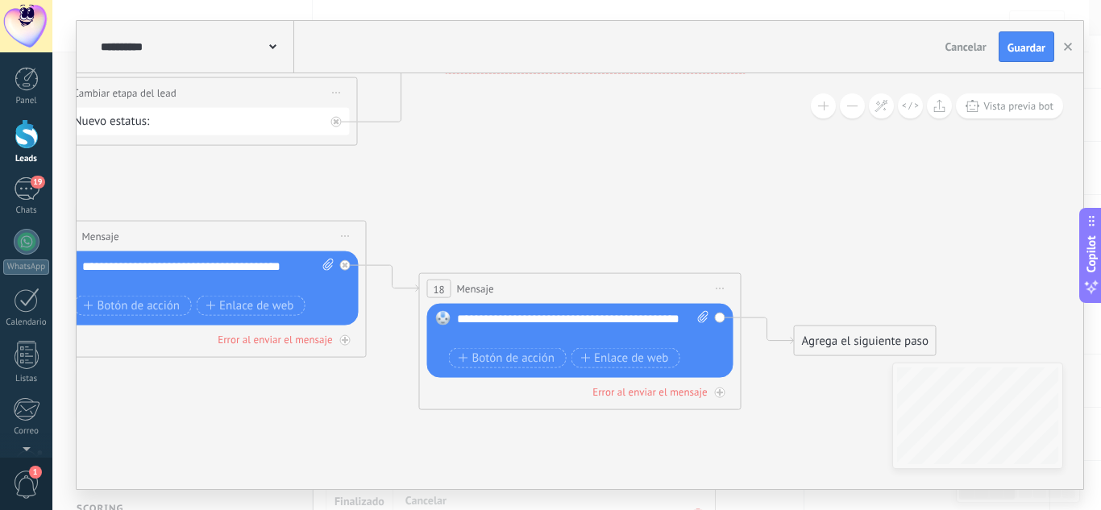
drag, startPoint x: 703, startPoint y: 255, endPoint x: 753, endPoint y: 198, distance: 75.4
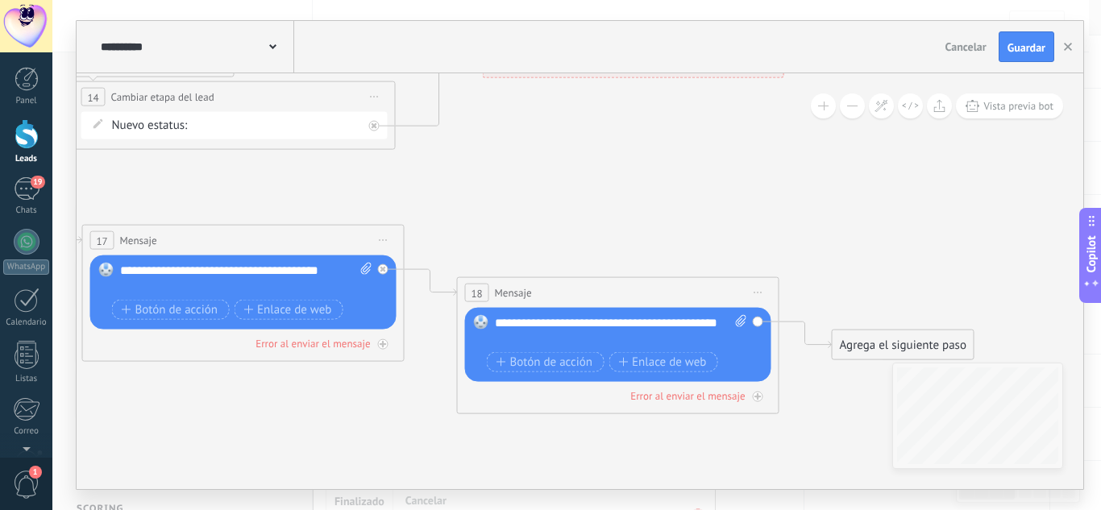
drag, startPoint x: 669, startPoint y: 173, endPoint x: 656, endPoint y: 235, distance: 63.4
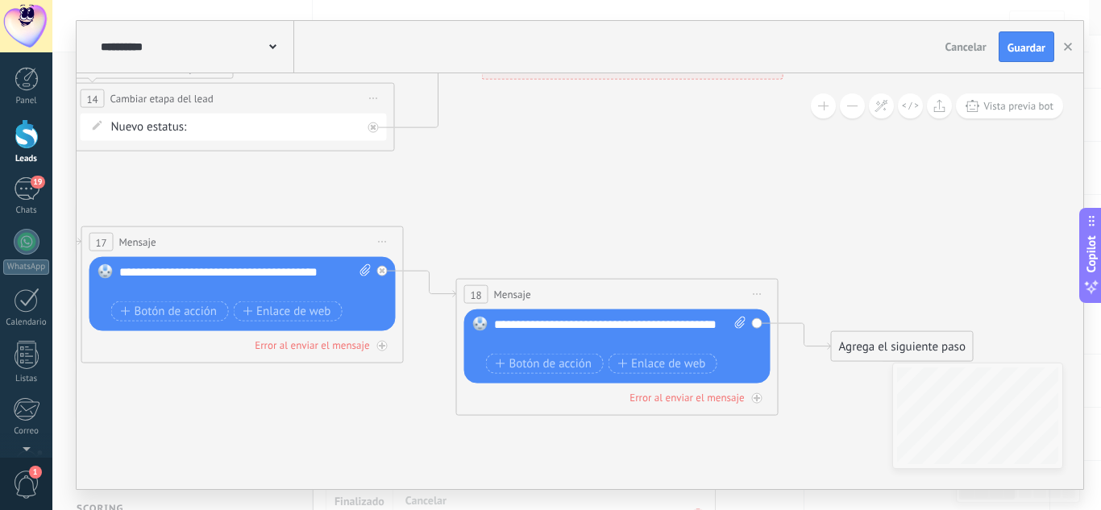
drag, startPoint x: 667, startPoint y: 235, endPoint x: 616, endPoint y: 234, distance: 50.8
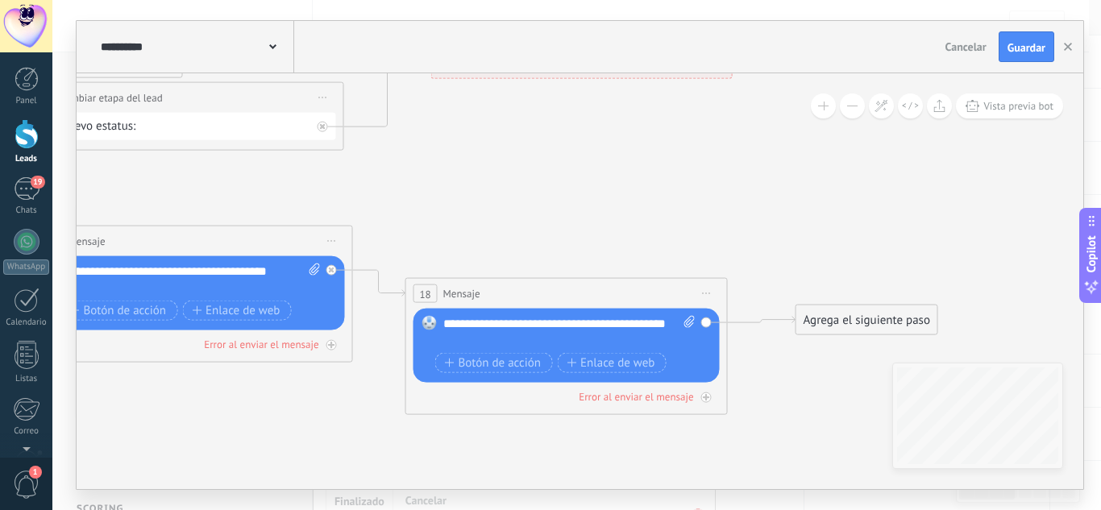
drag, startPoint x: 804, startPoint y: 334, endPoint x: 819, endPoint y: 180, distance: 154.6
click at [819, 307] on div "Agrega el siguiente paso" at bounding box center [866, 320] width 141 height 27
click at [827, 185] on div "Agrega el siguiente paso" at bounding box center [874, 189] width 141 height 27
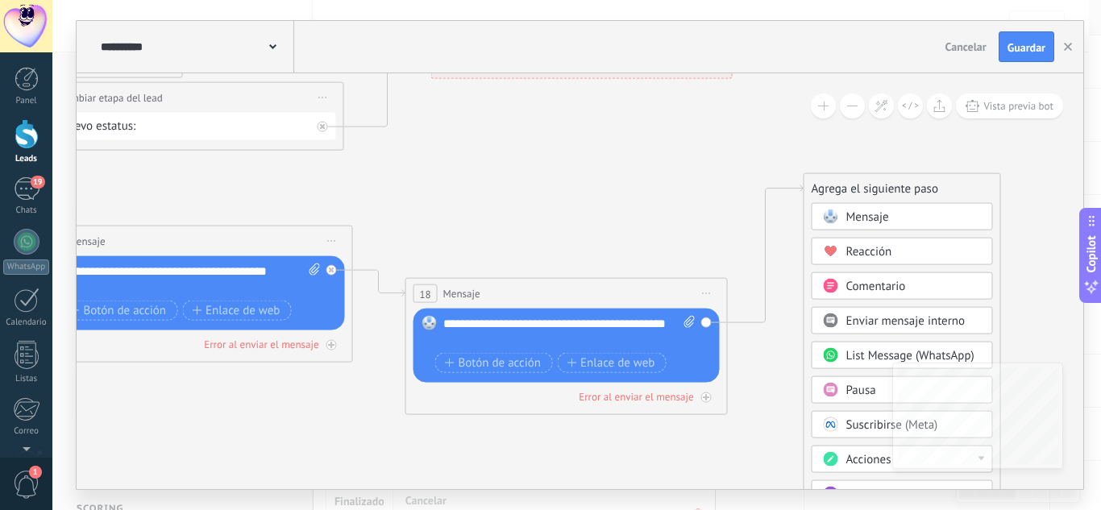
click at [821, 389] on span at bounding box center [830, 390] width 31 height 13
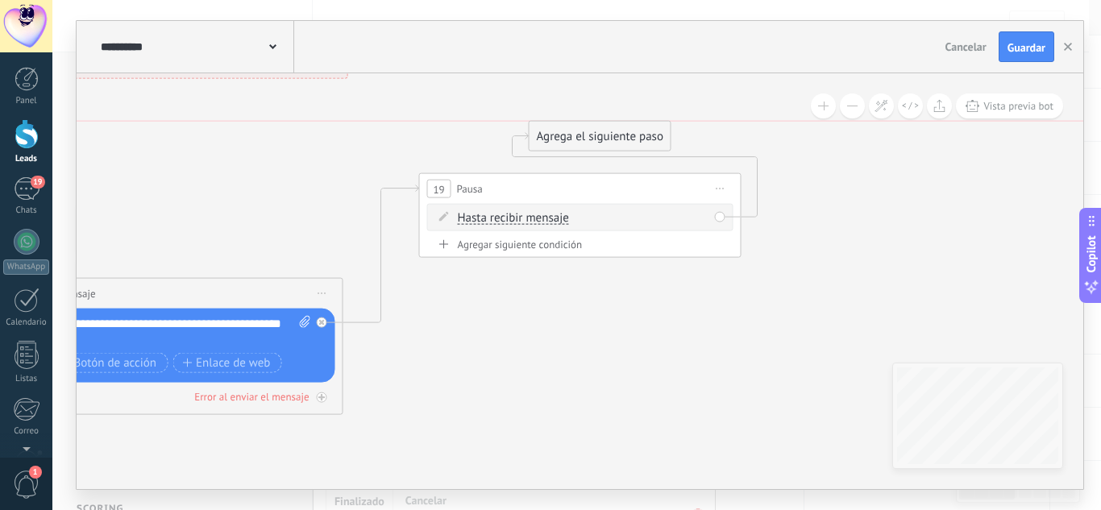
drag, startPoint x: 860, startPoint y: 243, endPoint x: 419, endPoint y: 106, distance: 462.0
click at [530, 123] on div "Agrega el siguiente paso" at bounding box center [600, 136] width 141 height 27
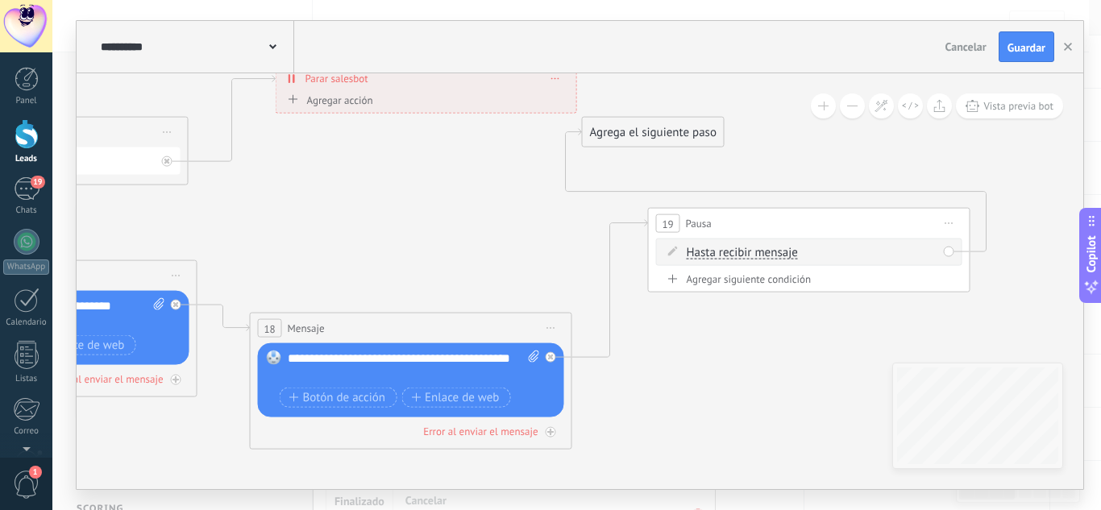
drag, startPoint x: 213, startPoint y: 226, endPoint x: 630, endPoint y: 289, distance: 421.6
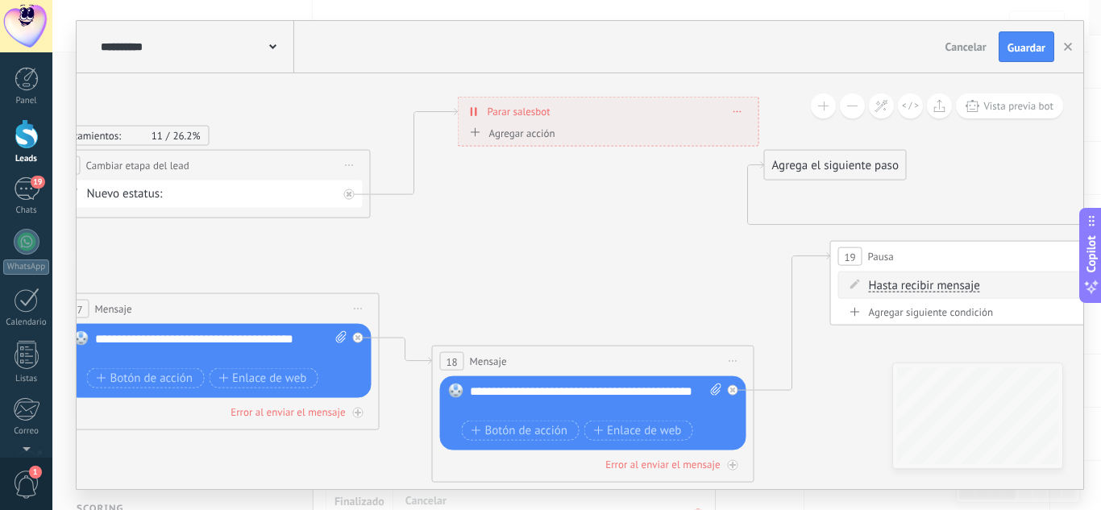
drag, startPoint x: 544, startPoint y: 281, endPoint x: 643, endPoint y: 277, distance: 99.2
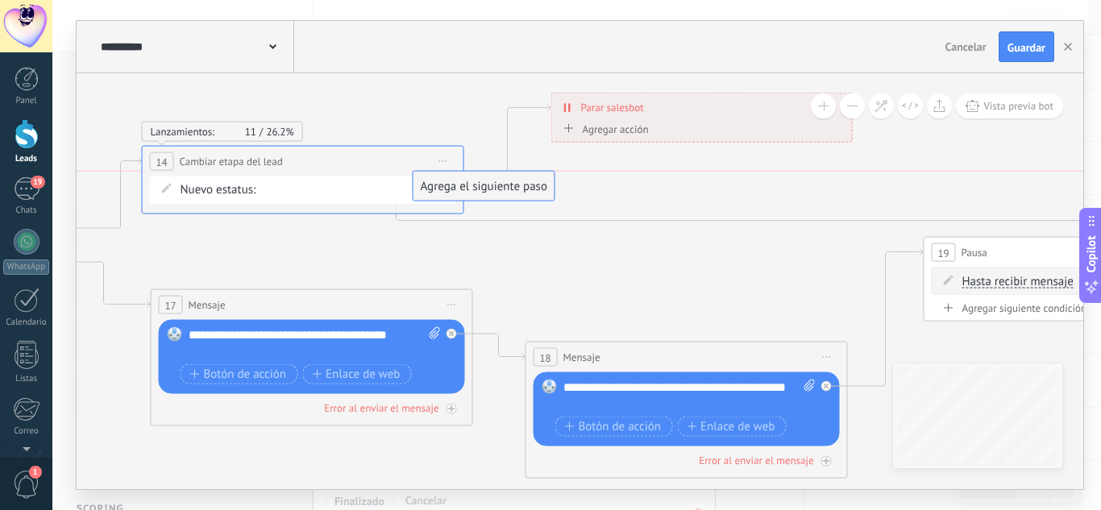
drag, startPoint x: 919, startPoint y: 160, endPoint x: 442, endPoint y: 190, distance: 478.2
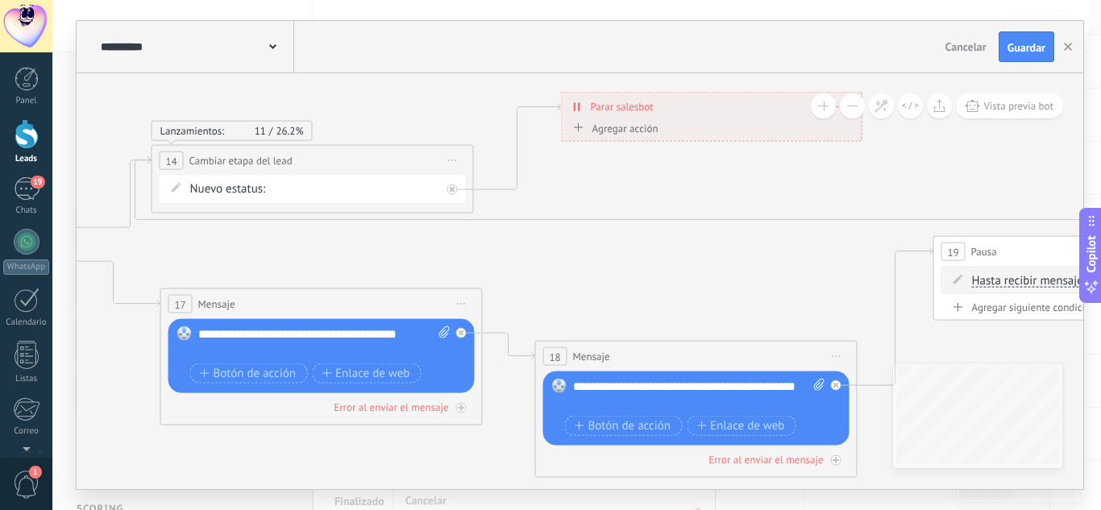
drag, startPoint x: 570, startPoint y: 278, endPoint x: 720, endPoint y: 264, distance: 150.6
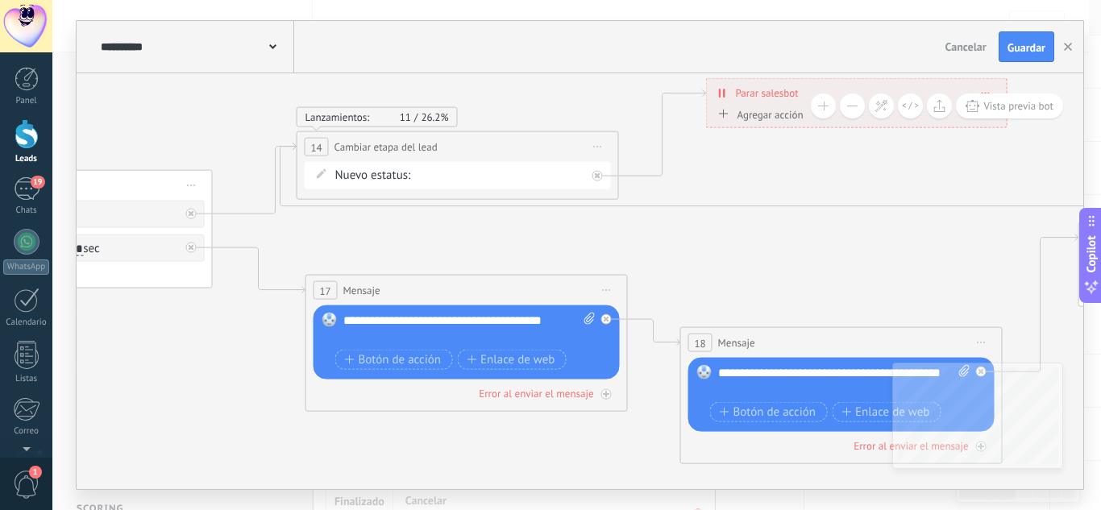
drag, startPoint x: 674, startPoint y: 240, endPoint x: 814, endPoint y: 210, distance: 143.4
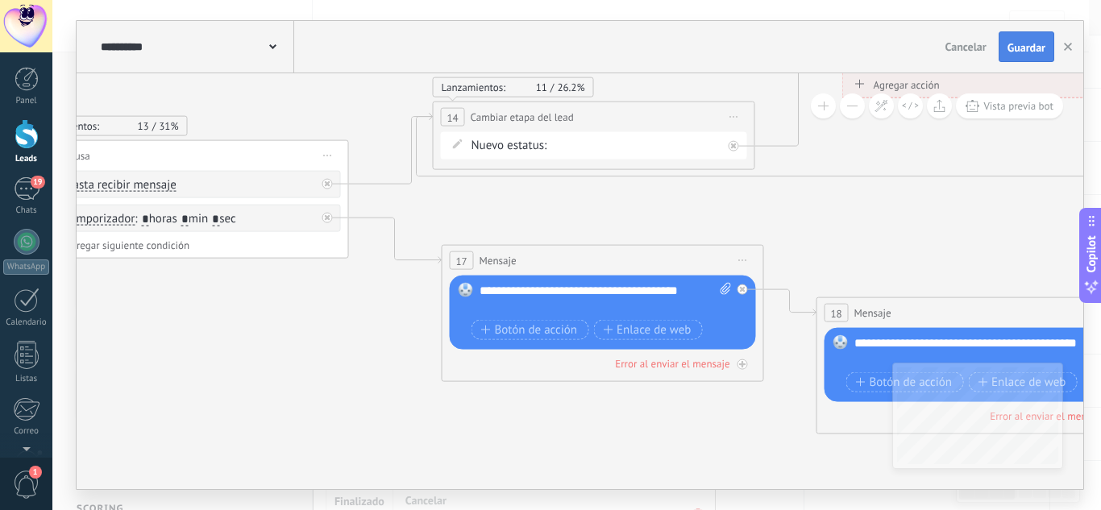
click at [1011, 49] on span "Guardar" at bounding box center [1027, 47] width 38 height 11
click at [1076, 45] on button "button" at bounding box center [1068, 46] width 24 height 29
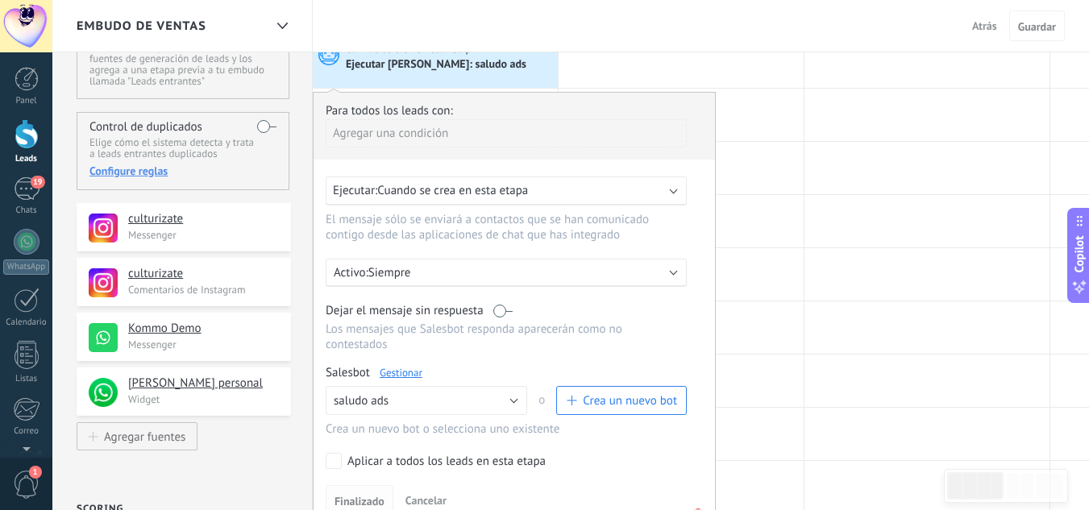
click at [335, 505] on span "Finalizado" at bounding box center [360, 501] width 50 height 11
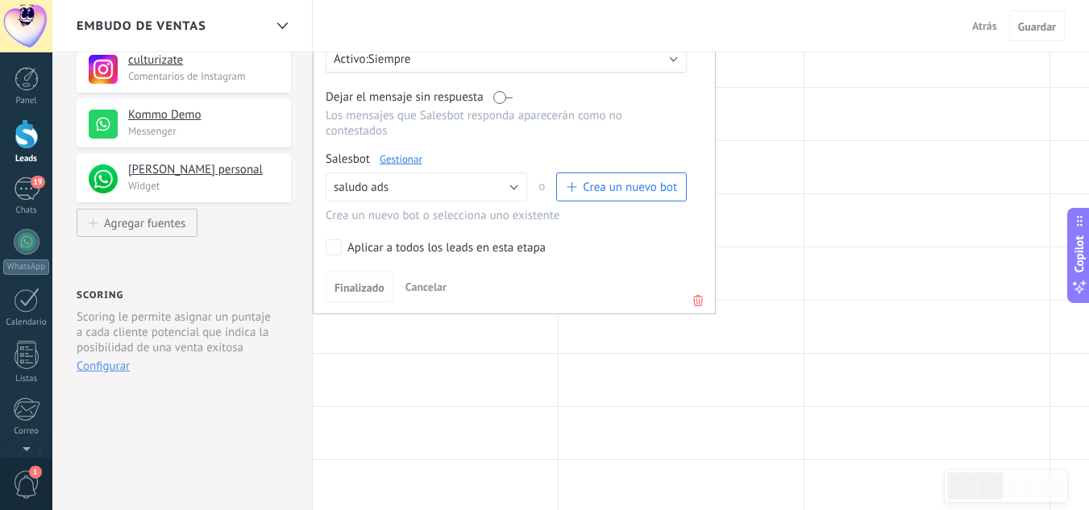
scroll to position [0, 0]
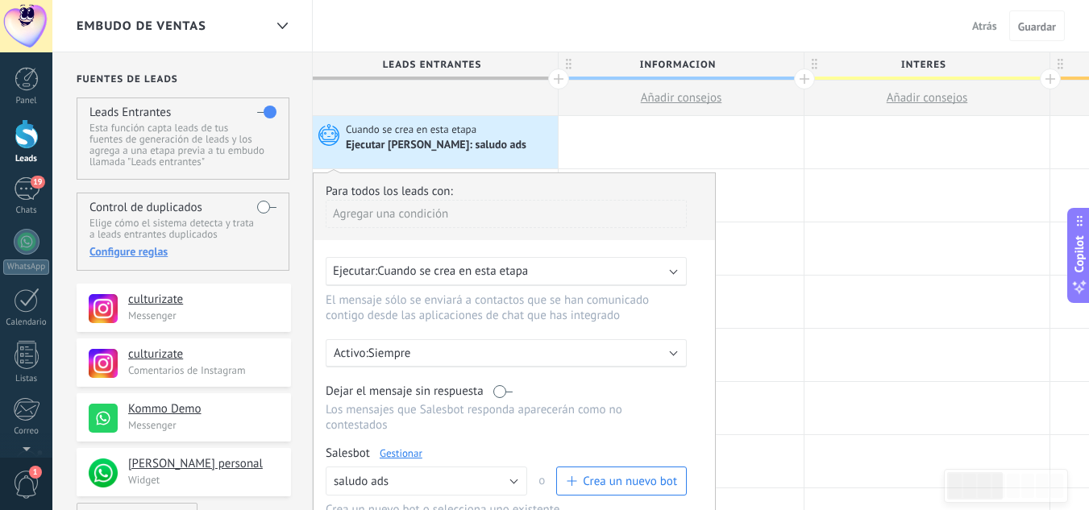
click at [966, 29] on button "Atrás" at bounding box center [985, 26] width 38 height 24
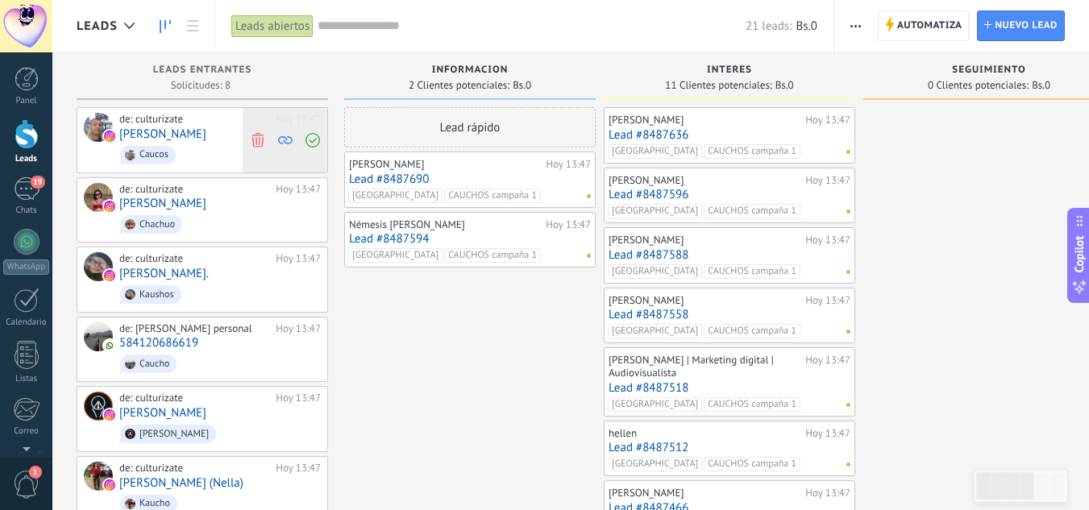
click at [258, 138] on icon at bounding box center [258, 139] width 15 height 15
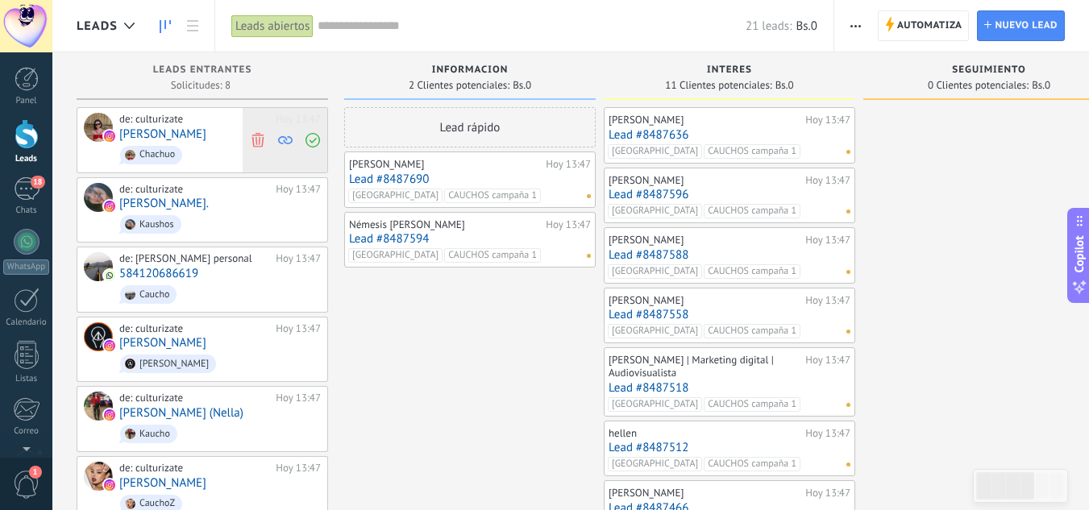
click at [265, 143] on span at bounding box center [258, 140] width 22 height 64
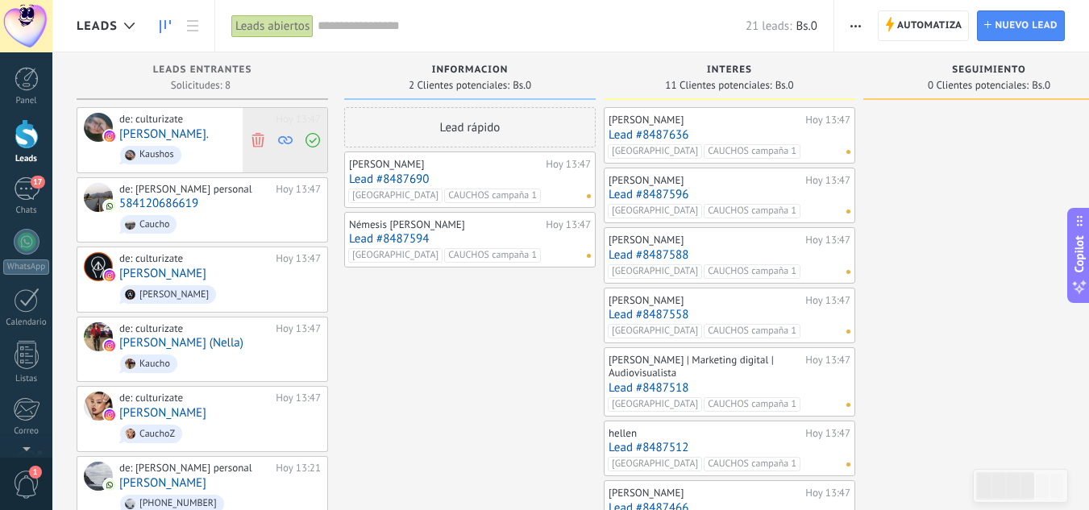
click at [254, 132] on icon at bounding box center [258, 139] width 15 height 15
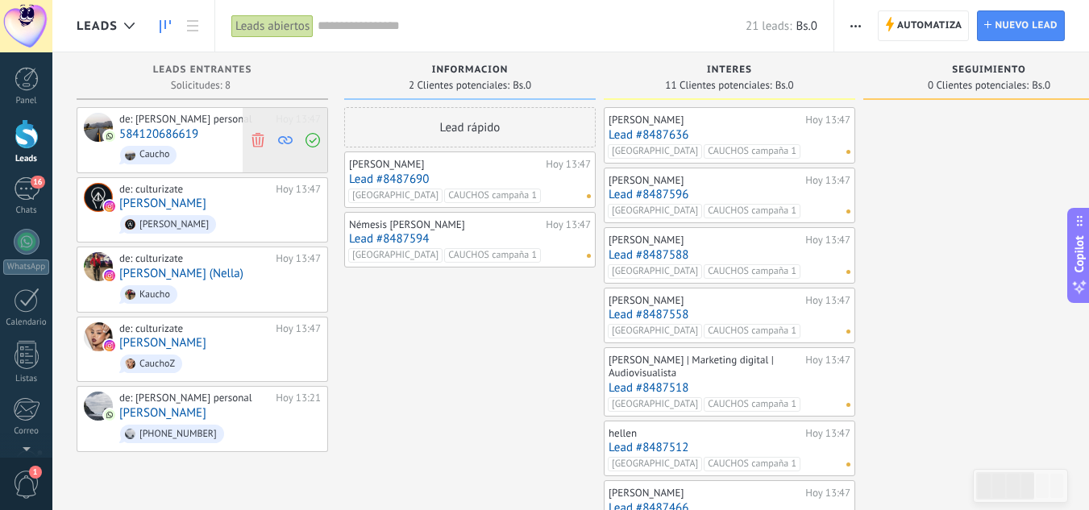
click at [260, 141] on use at bounding box center [258, 139] width 12 height 15
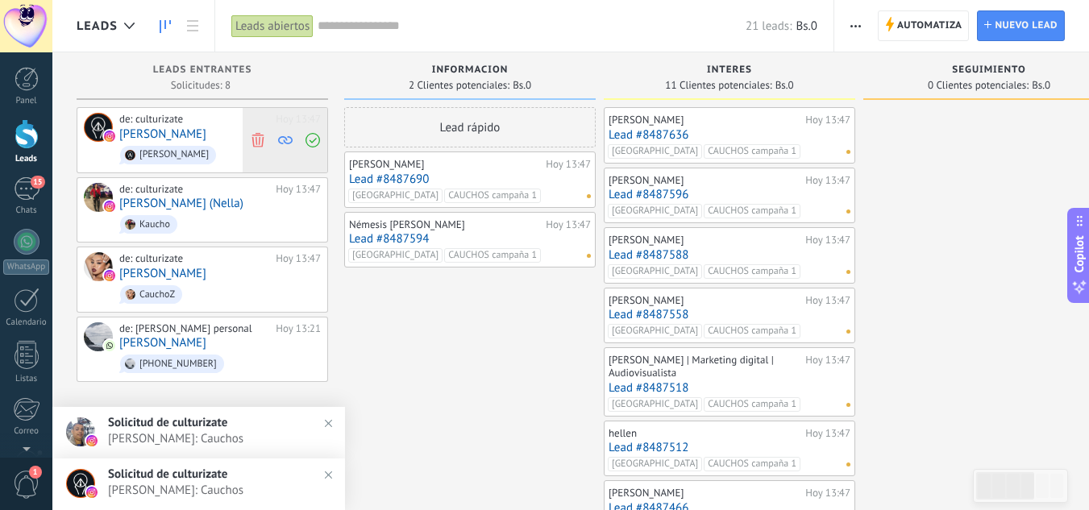
click at [256, 135] on icon at bounding box center [258, 139] width 15 height 15
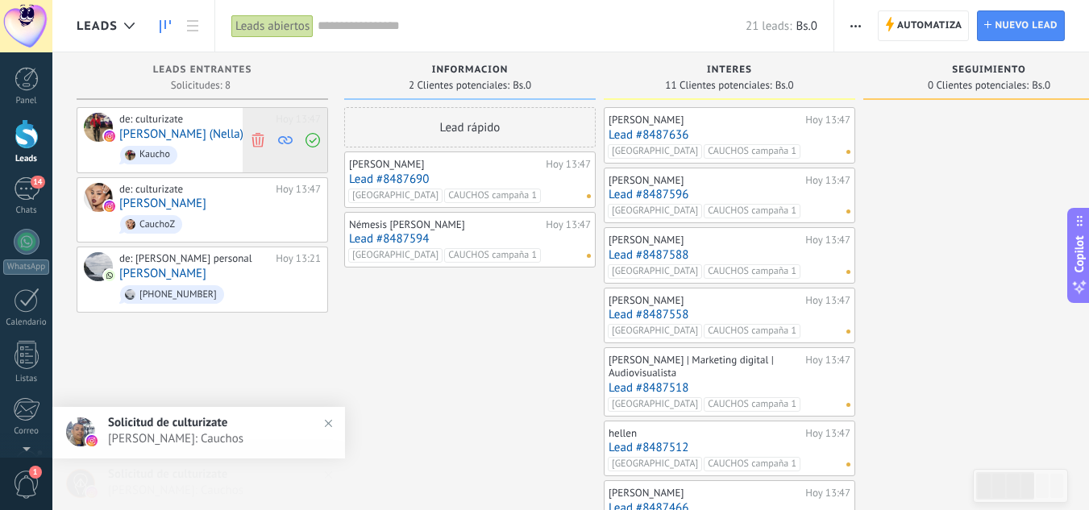
click at [263, 139] on use at bounding box center [258, 139] width 12 height 15
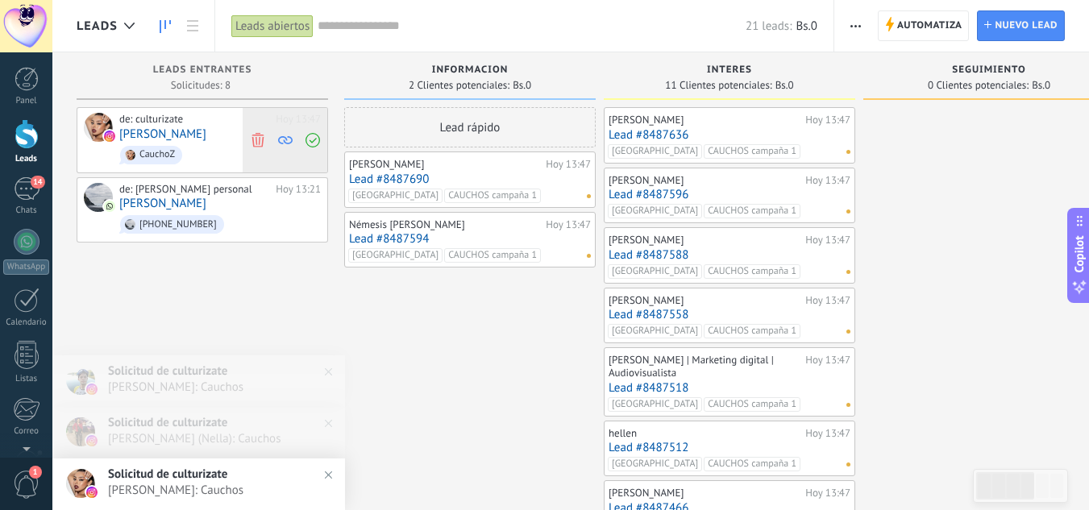
click at [260, 138] on use at bounding box center [258, 139] width 12 height 15
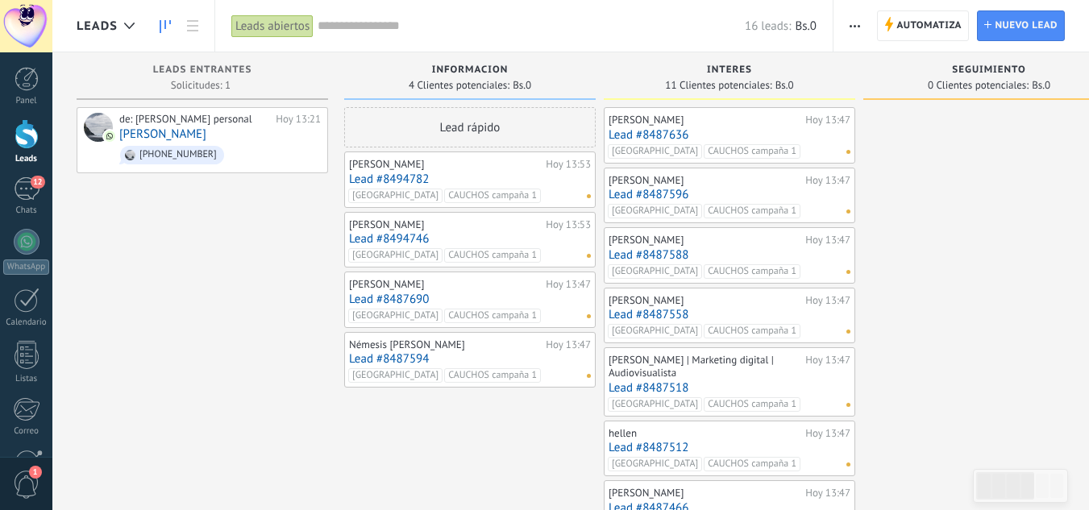
click at [404, 357] on link "Lead #8487594" at bounding box center [470, 359] width 242 height 14
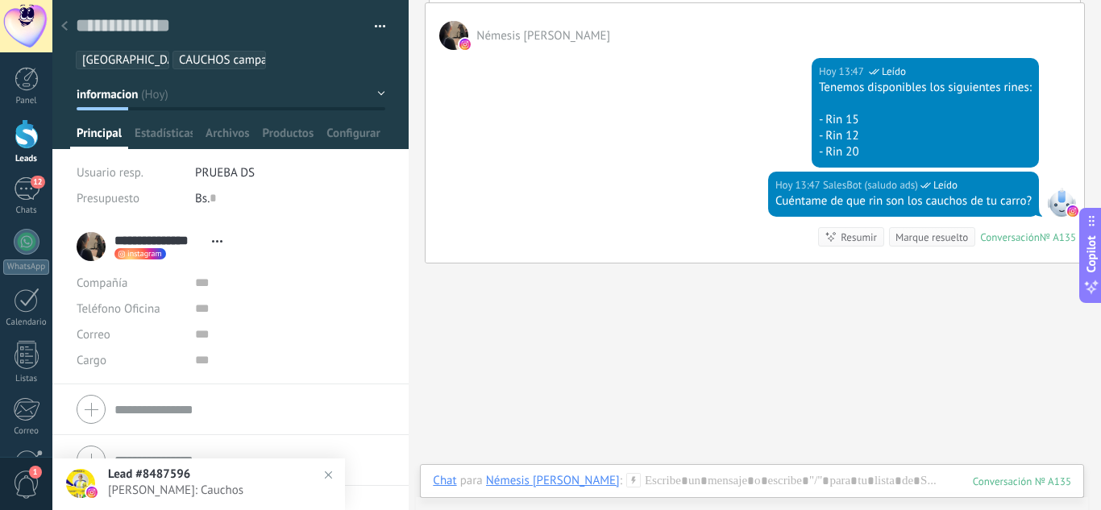
scroll to position [529, 0]
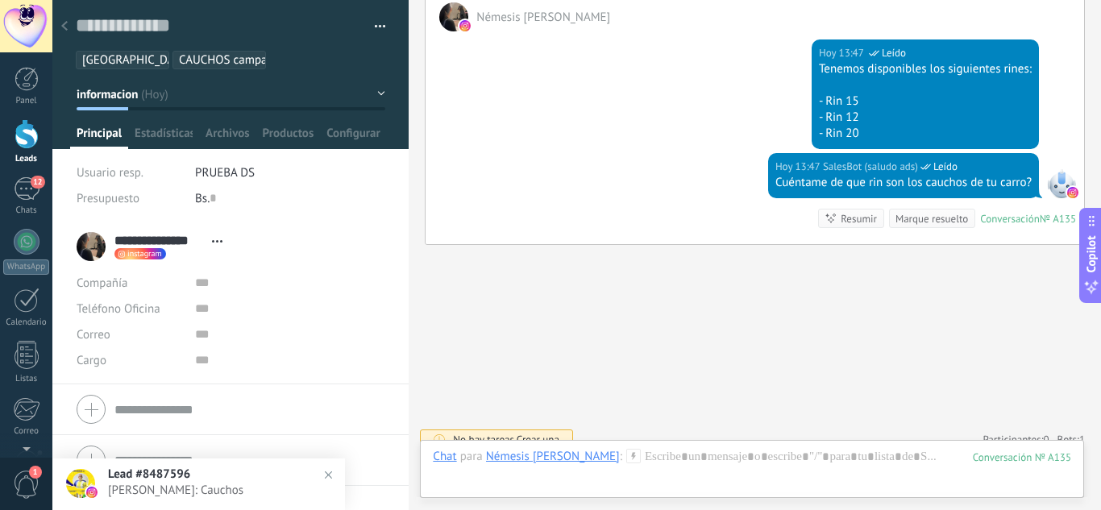
click at [66, 27] on icon at bounding box center [64, 26] width 6 height 10
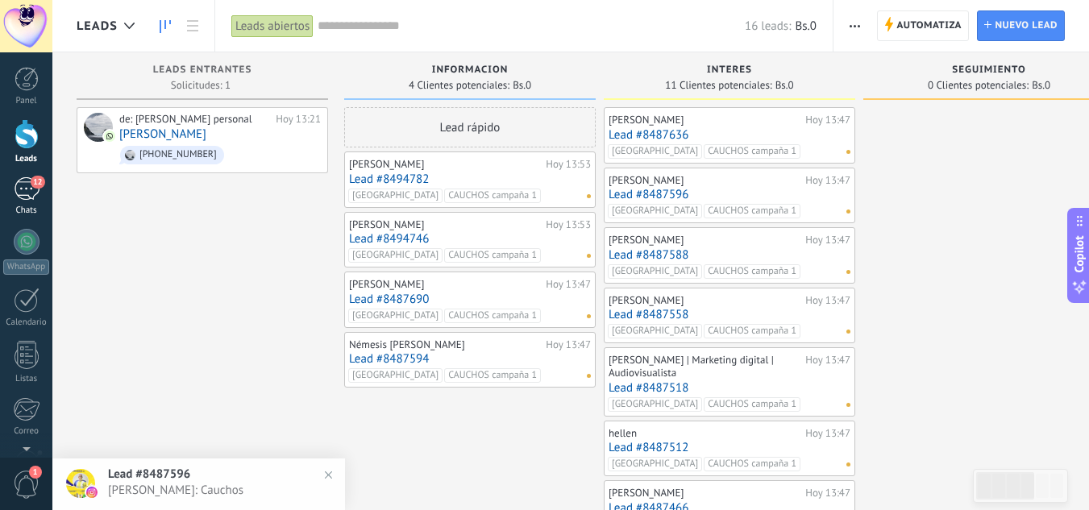
click at [22, 188] on div "12" at bounding box center [27, 188] width 26 height 23
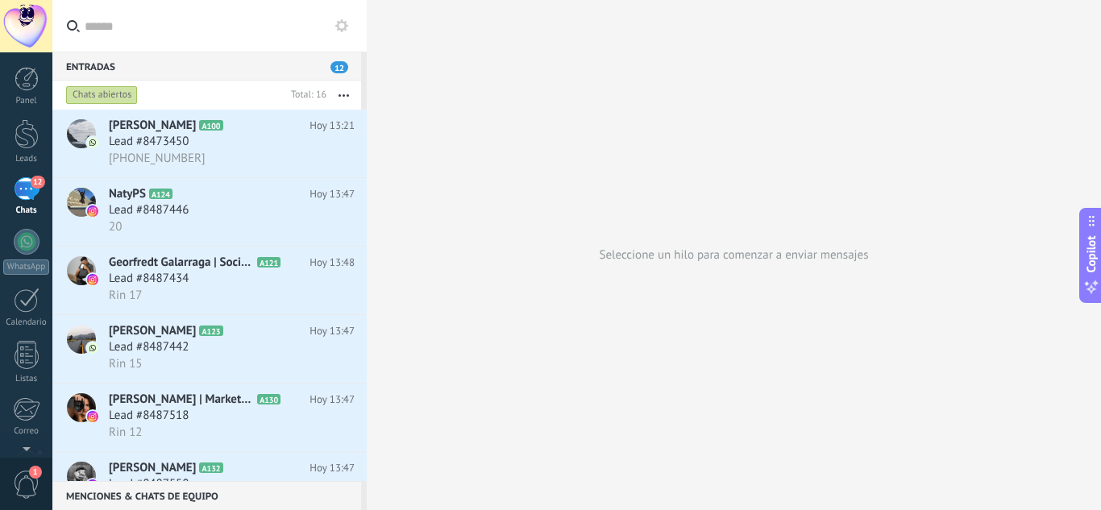
click at [343, 94] on icon "button" at bounding box center [344, 95] width 10 height 2
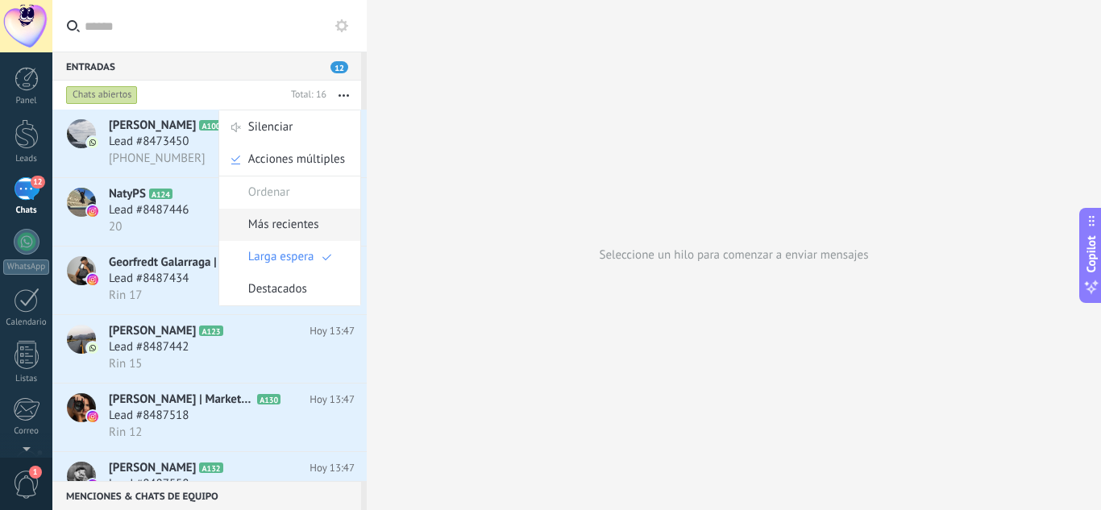
click at [291, 231] on span "Más recientes" at bounding box center [283, 225] width 71 height 32
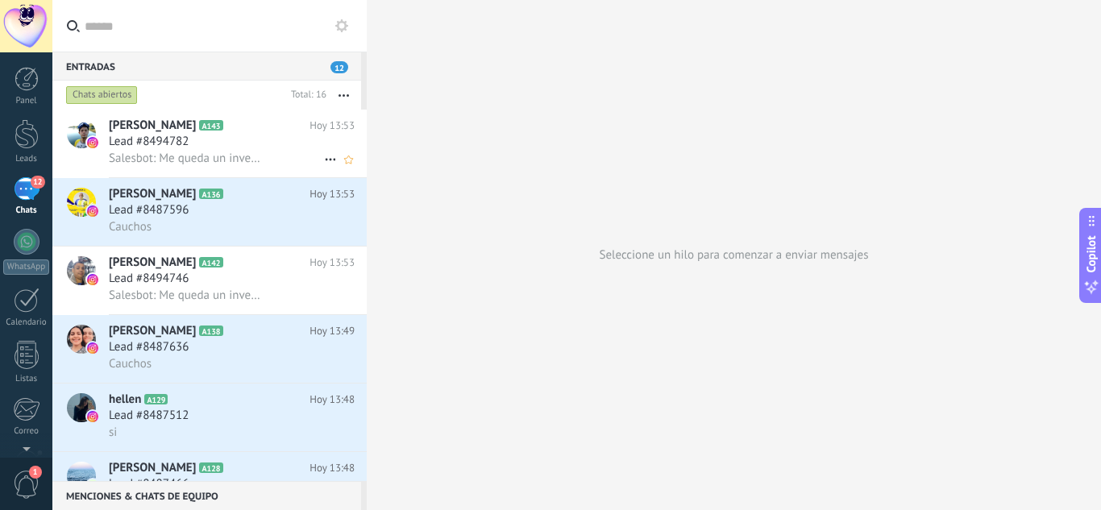
click at [218, 143] on div "Lead #8494782" at bounding box center [232, 142] width 246 height 16
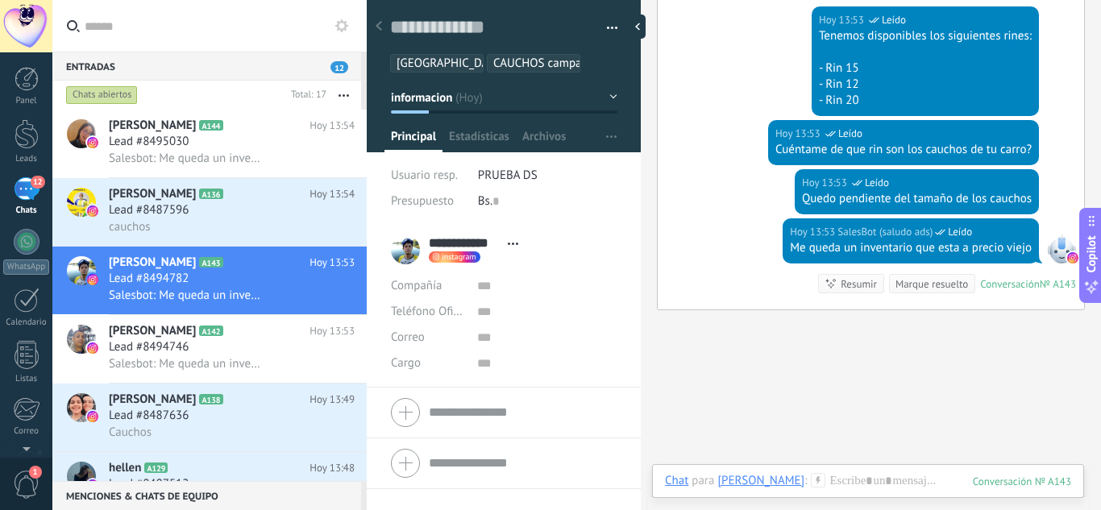
scroll to position [518, 0]
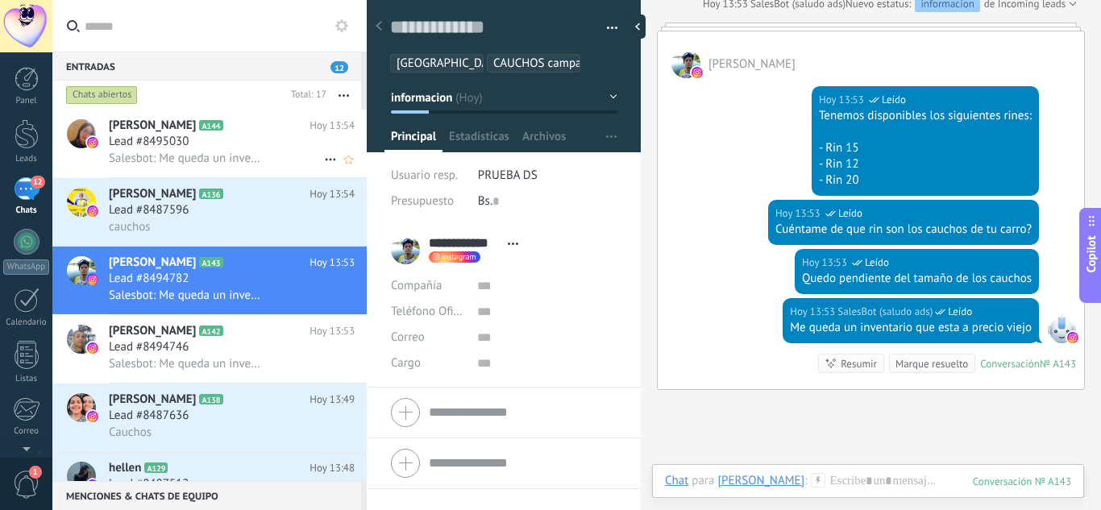
click at [213, 156] on span "Salesbot: Me queda un inventario que esta a precio viejo" at bounding box center [187, 158] width 157 height 15
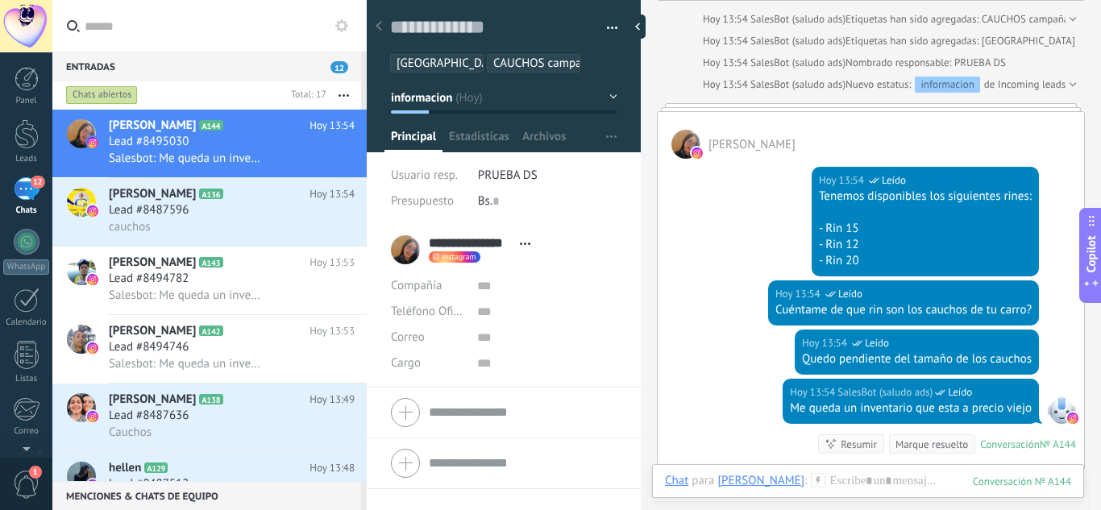
click at [345, 95] on icon "button" at bounding box center [344, 95] width 10 height 2
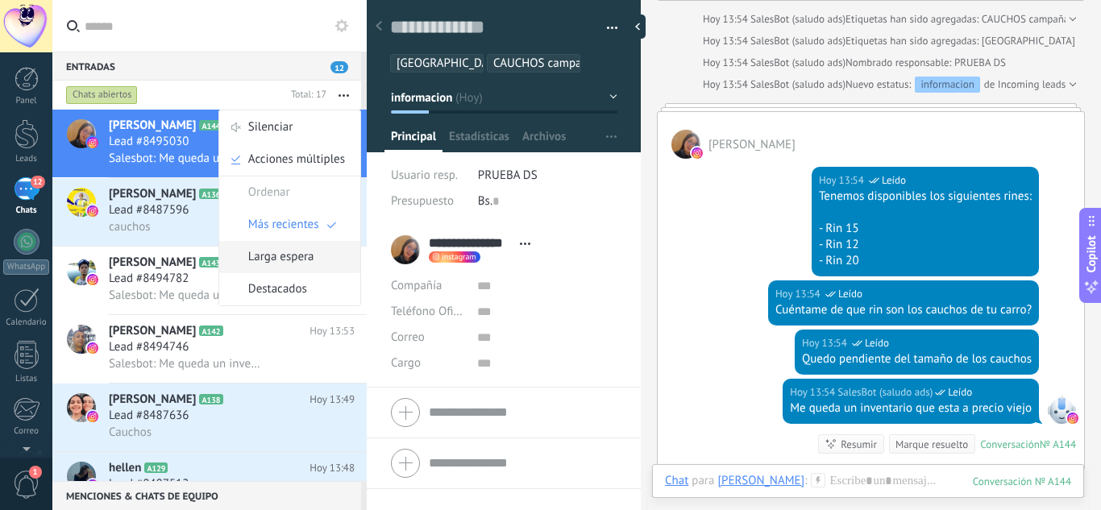
click at [272, 259] on span "Larga espera" at bounding box center [281, 257] width 66 height 32
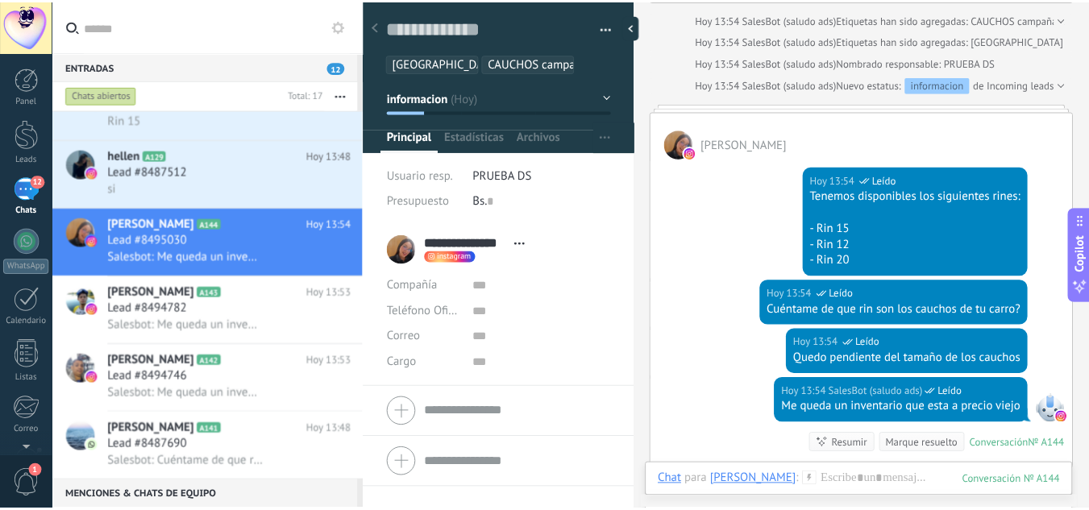
scroll to position [777, 0]
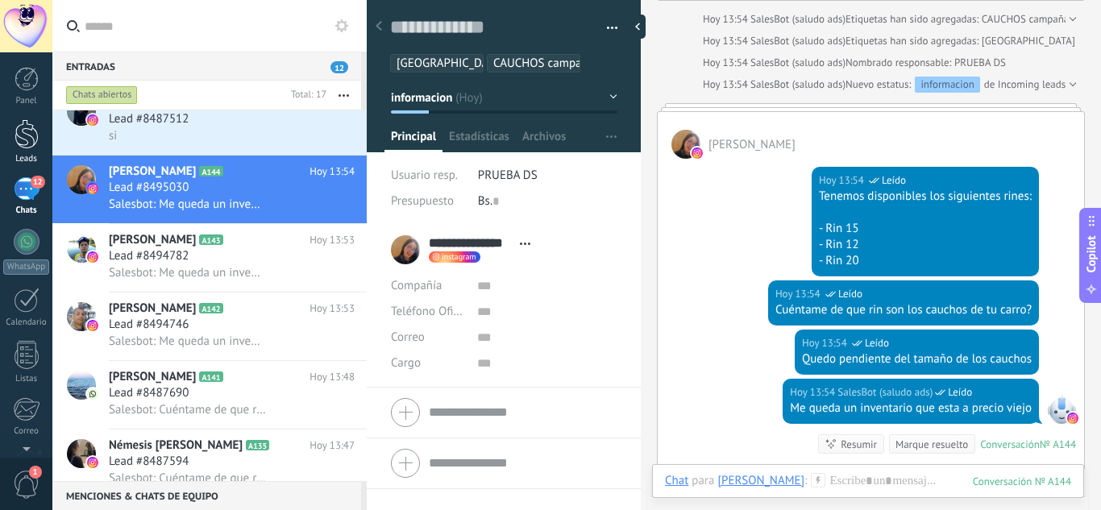
click at [29, 134] on div at bounding box center [27, 134] width 24 height 30
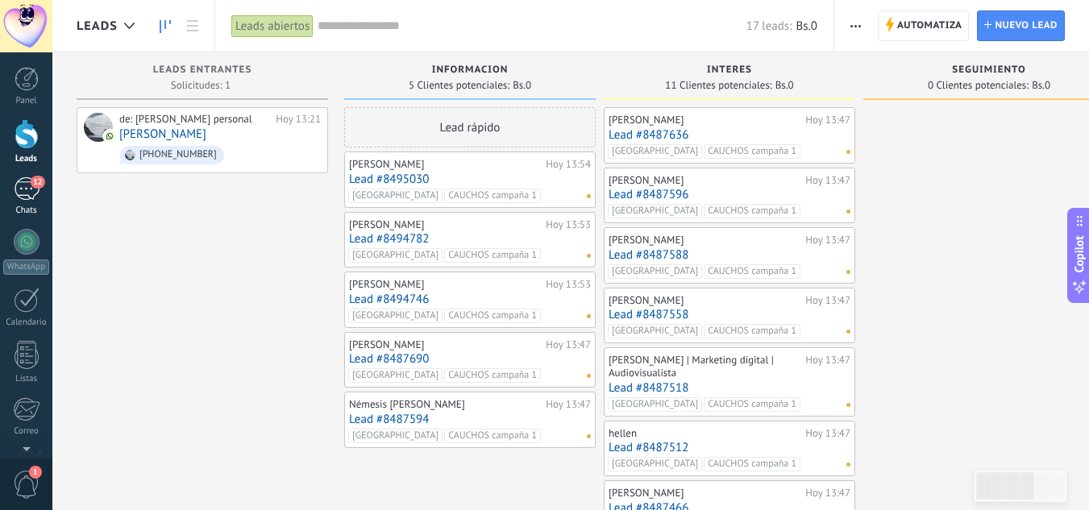
click at [41, 190] on link "12 Chats" at bounding box center [26, 196] width 52 height 39
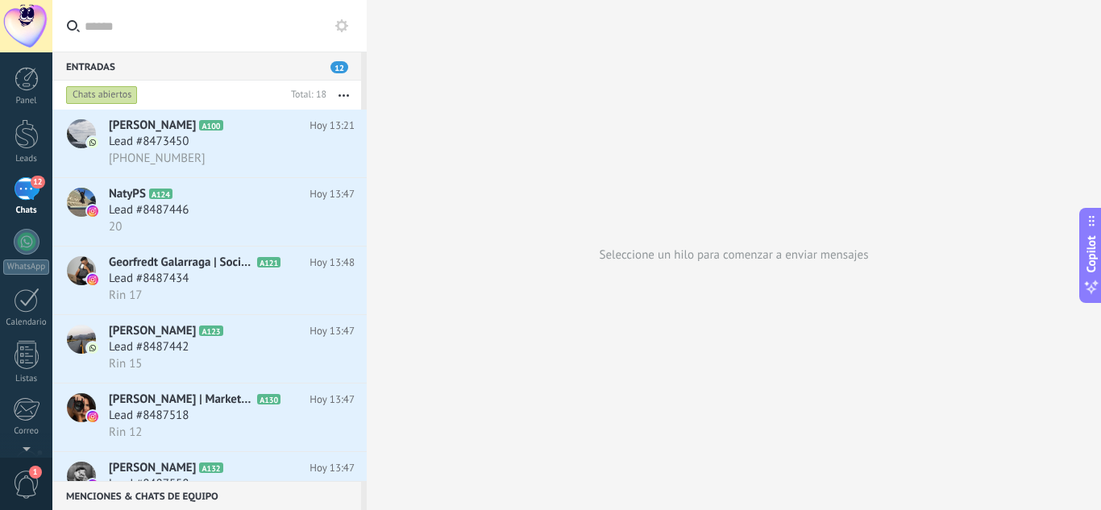
click at [347, 97] on button "button" at bounding box center [343, 95] width 35 height 29
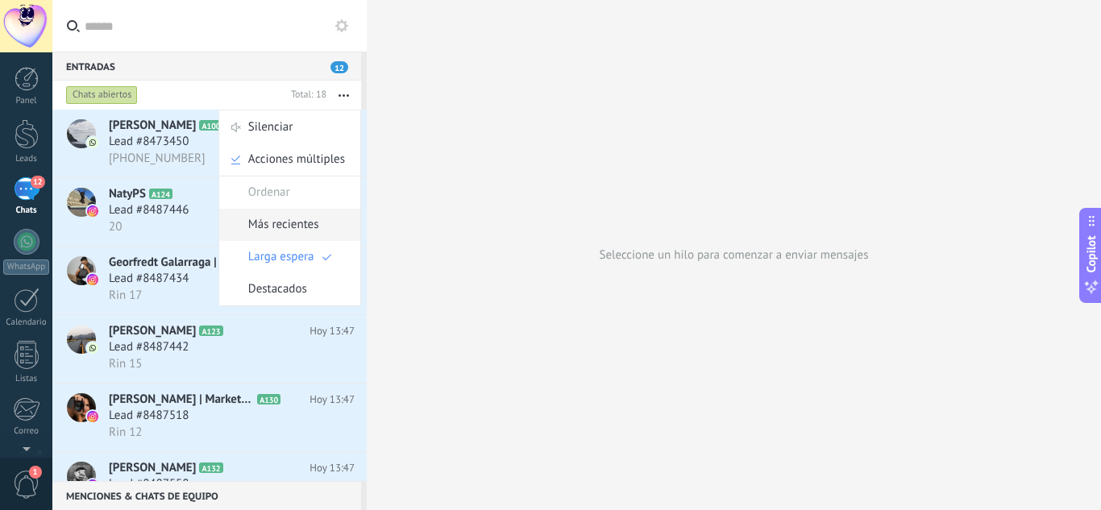
click at [276, 223] on span "Más recientes" at bounding box center [283, 225] width 71 height 32
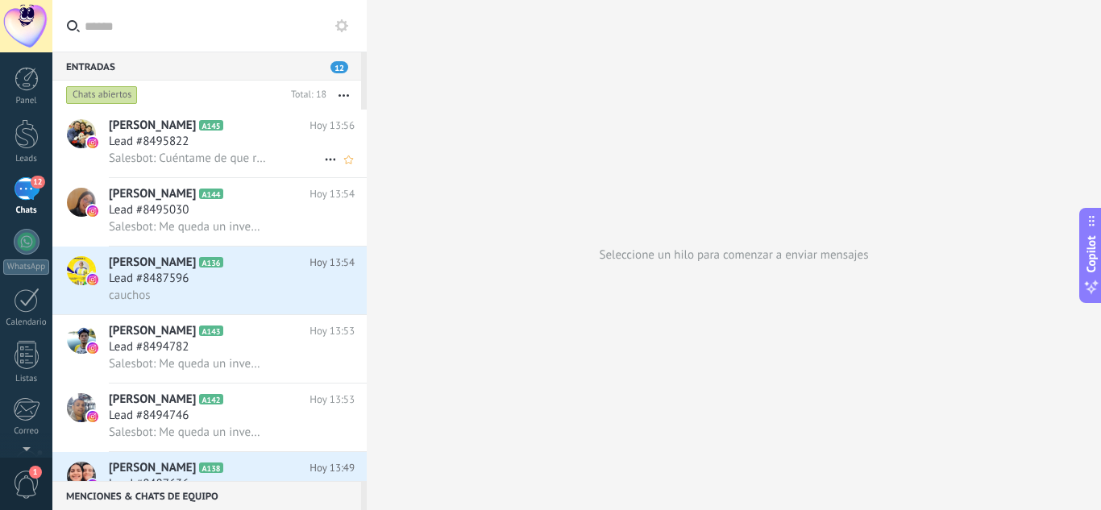
click at [263, 161] on h3 "Salesbot: Cuéntame de que rin son los cauchos de tu carro?" at bounding box center [191, 159] width 165 height 16
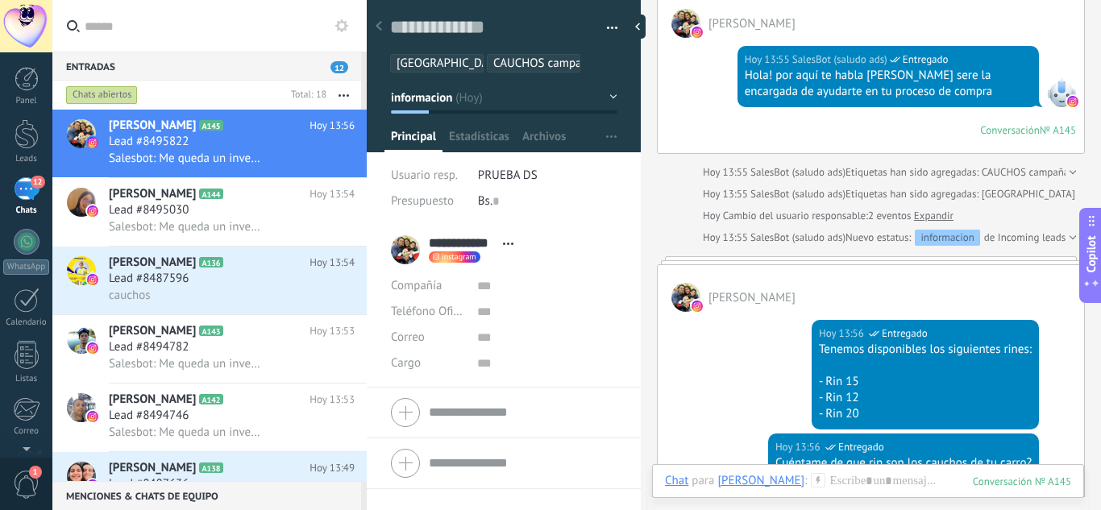
scroll to position [146, 0]
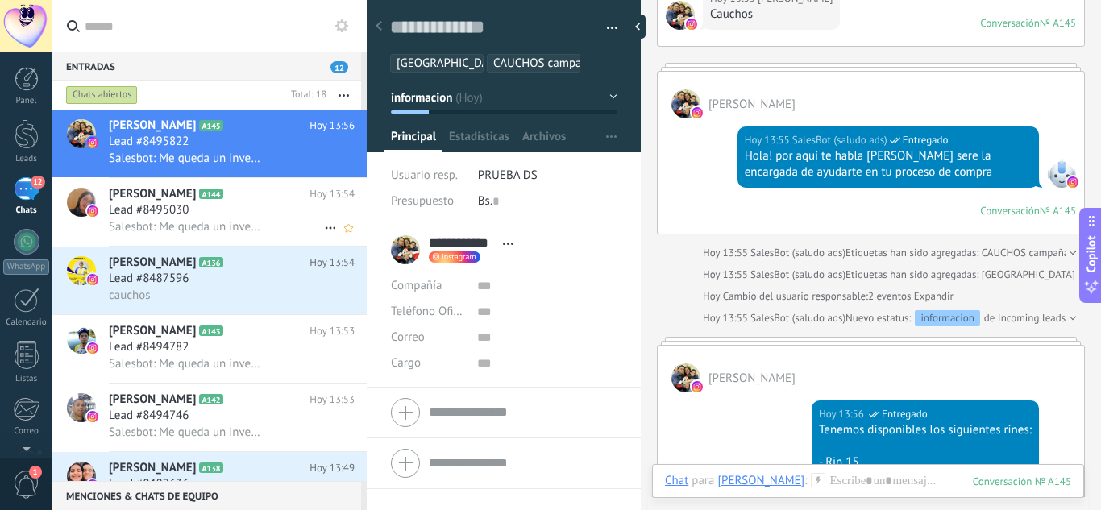
click at [215, 226] on span "Salesbot: Me queda un inventario que esta a precio viejo" at bounding box center [187, 226] width 157 height 15
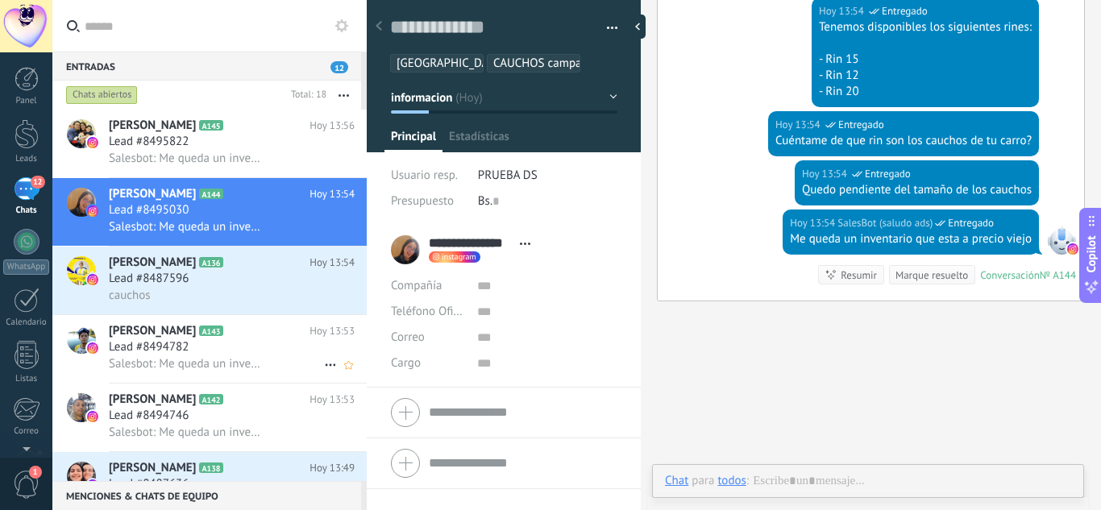
scroll to position [24, 0]
click at [217, 364] on span "Salesbot: Me queda un inventario que esta a precio viejo" at bounding box center [187, 363] width 157 height 15
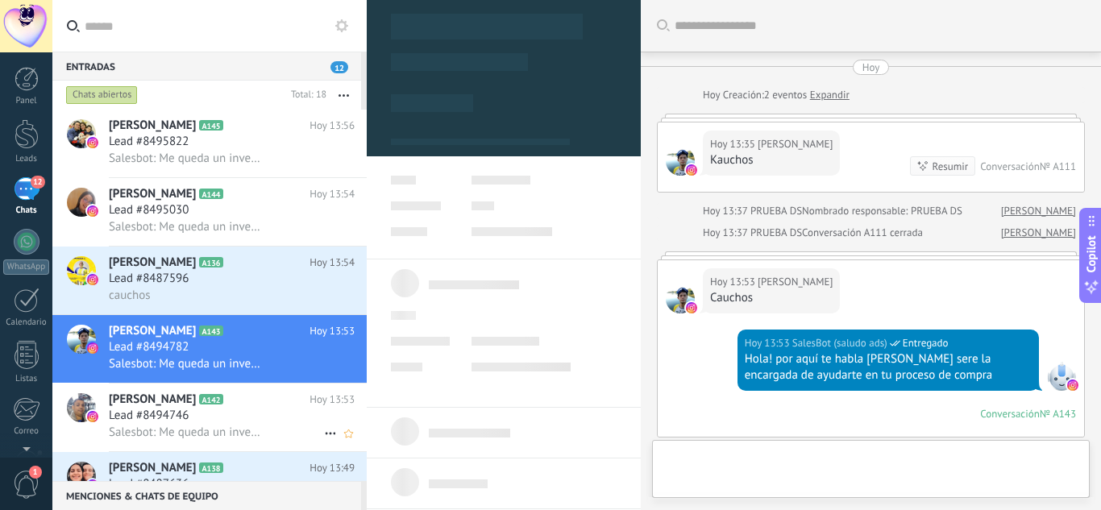
click at [206, 419] on div "Lead #8494746" at bounding box center [232, 416] width 246 height 16
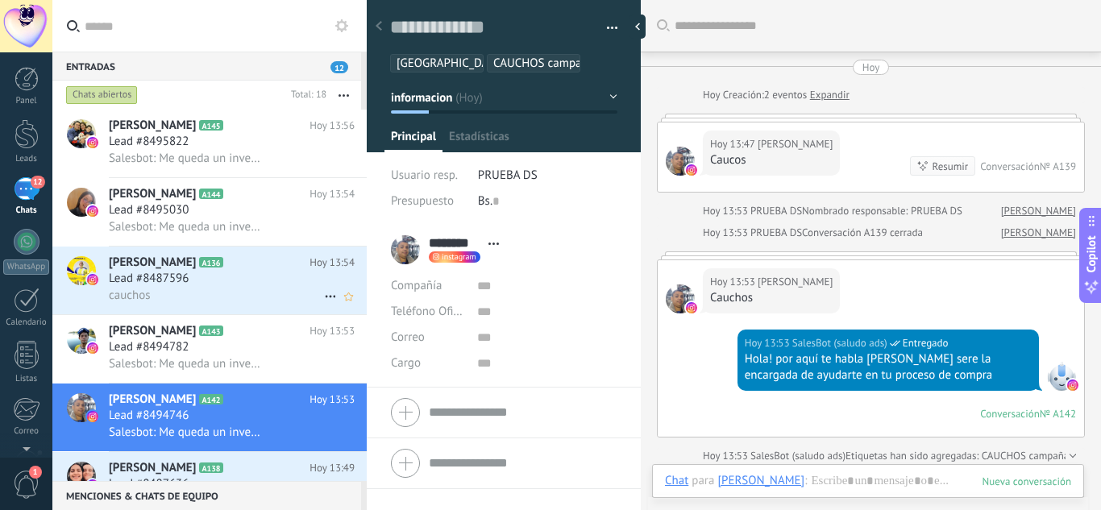
scroll to position [606, 0]
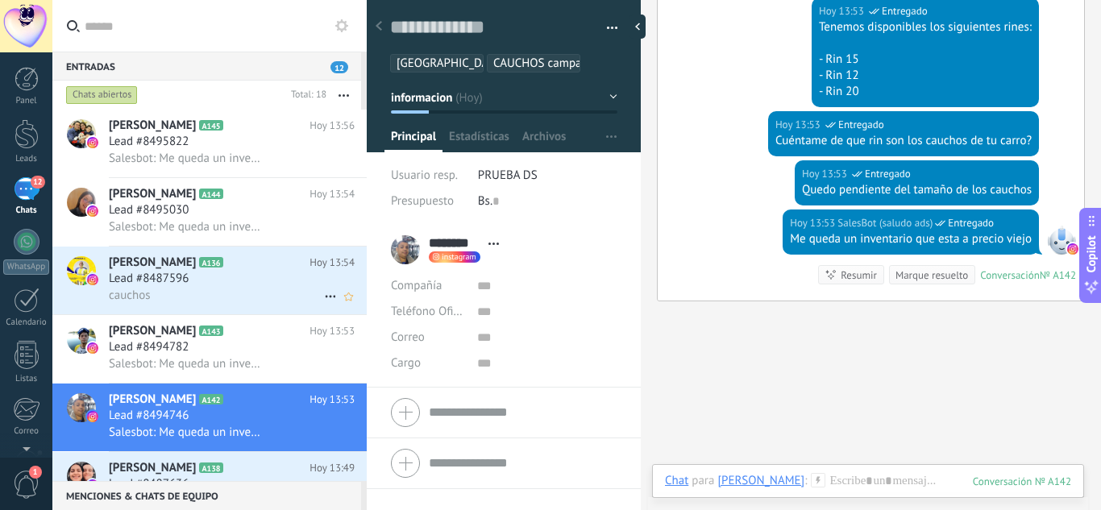
click at [234, 287] on div "cauchos" at bounding box center [232, 295] width 246 height 17
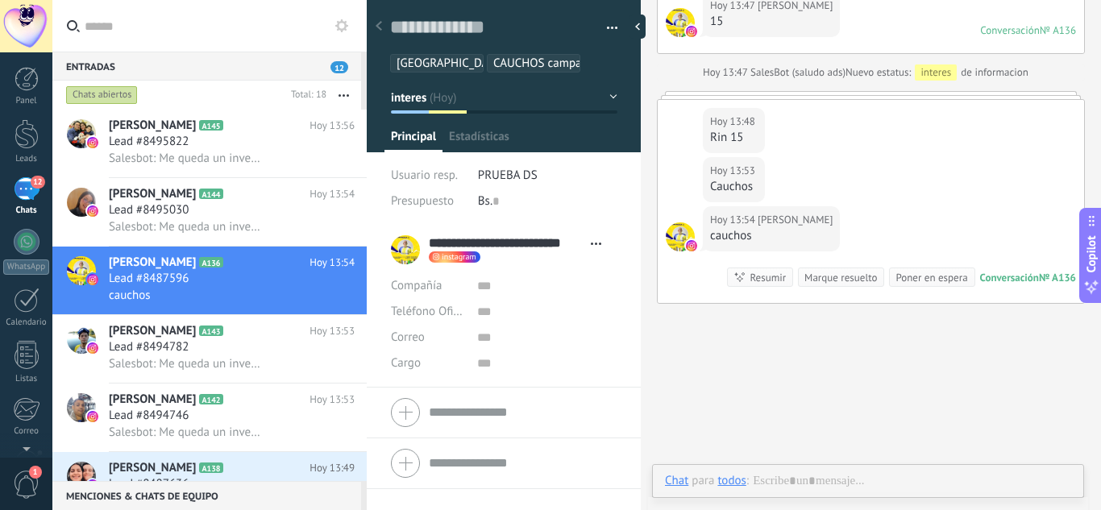
scroll to position [24, 0]
click at [613, 30] on div "Guardar y crear Imprimir Administrar etiquetas Exportar a excel" at bounding box center [504, 31] width 275 height 83
click at [606, 27] on button "button" at bounding box center [606, 28] width 23 height 24
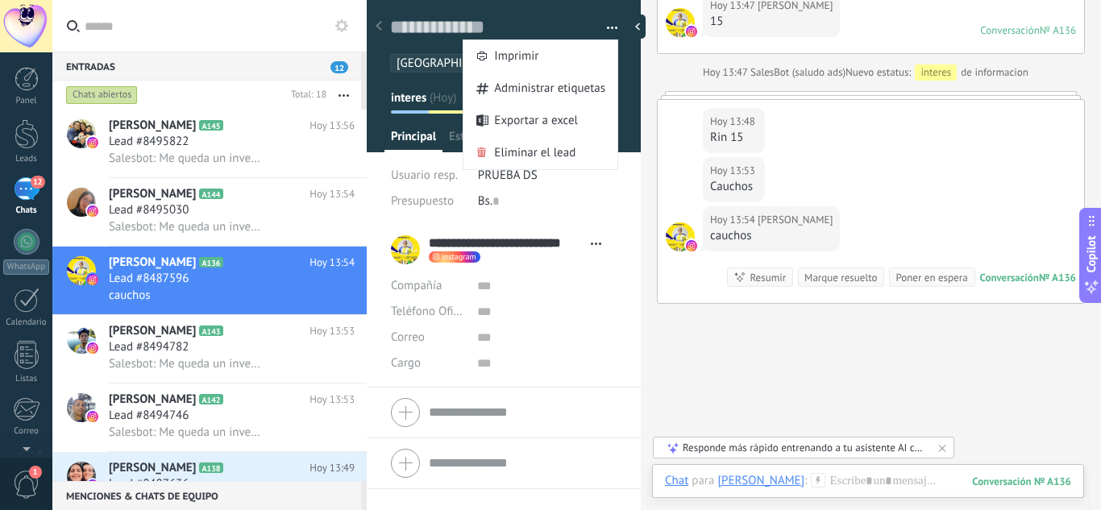
click at [571, 176] on li "PRUEBA DS" at bounding box center [547, 176] width 139 height 26
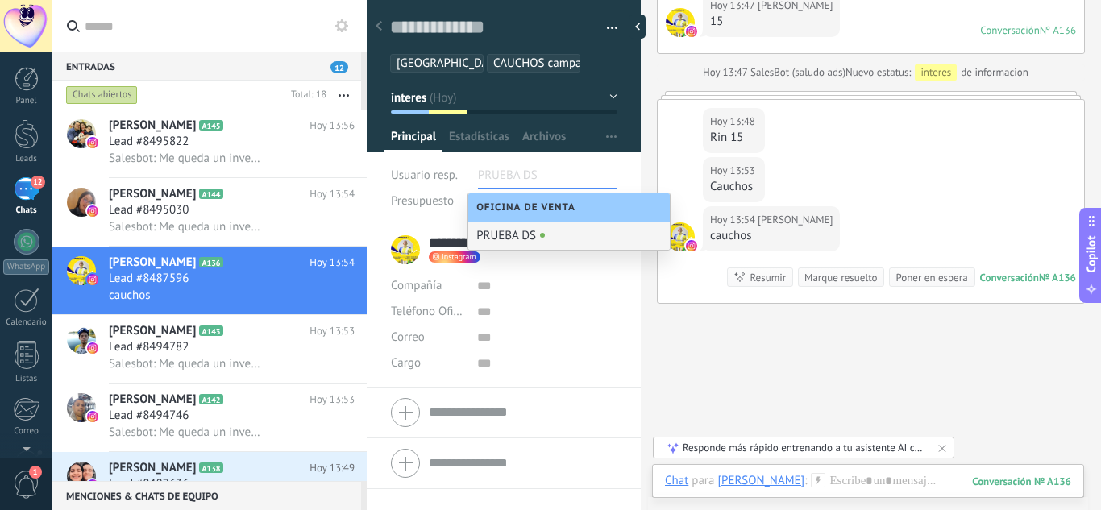
click at [607, 27] on button "button" at bounding box center [606, 28] width 23 height 24
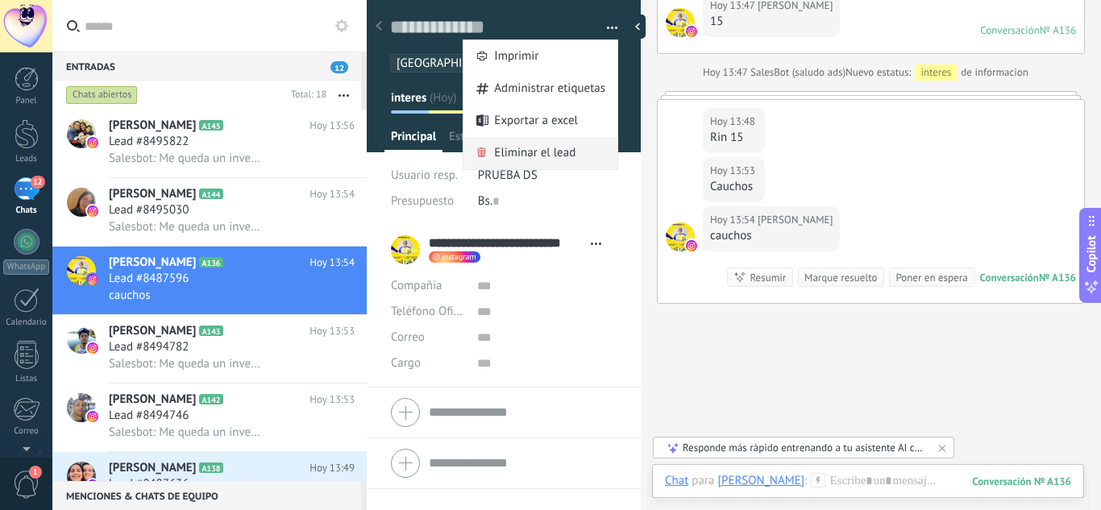
click at [522, 156] on span "Eliminar el lead" at bounding box center [534, 153] width 81 height 32
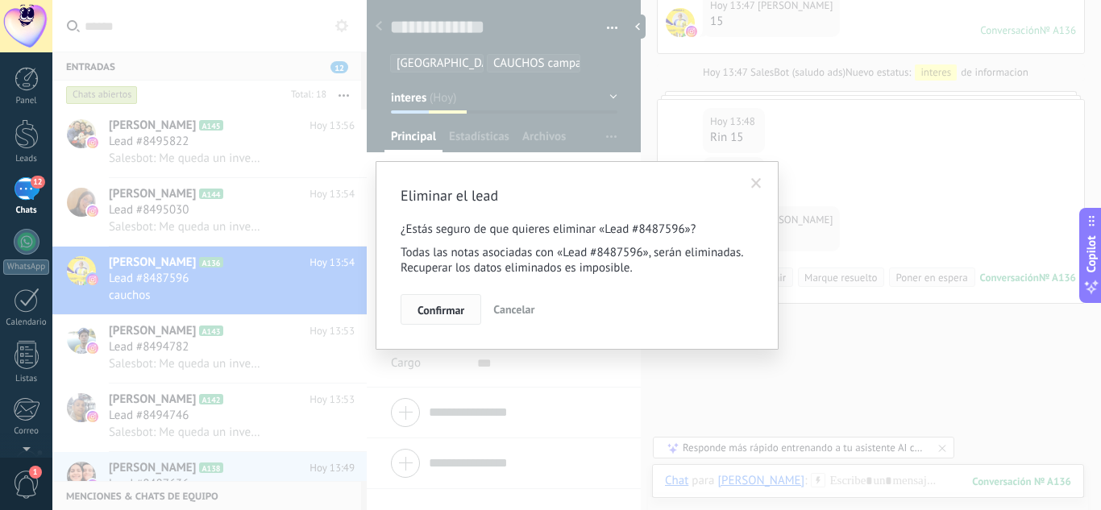
click at [421, 312] on span "Confirmar" at bounding box center [441, 310] width 47 height 11
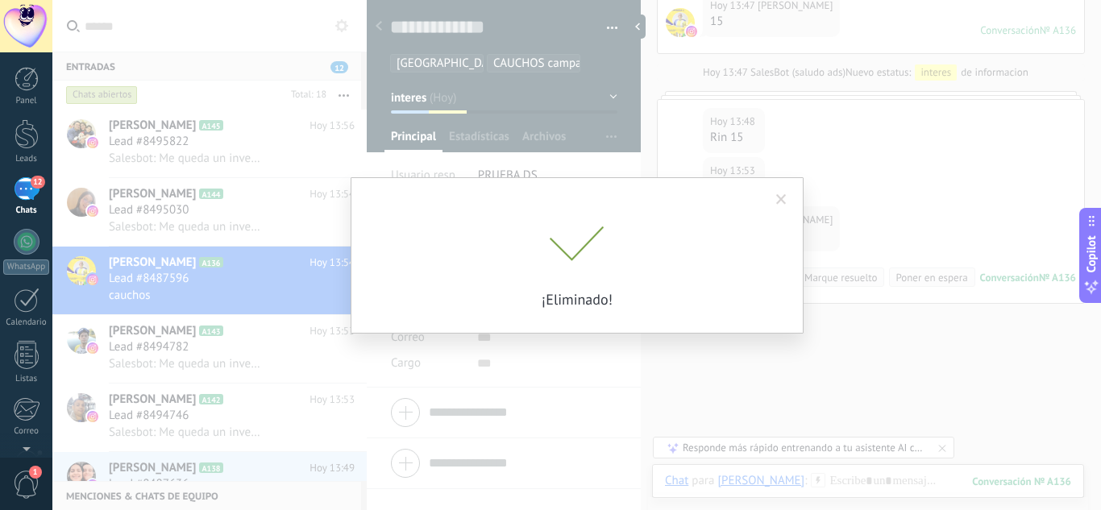
scroll to position [1164, 0]
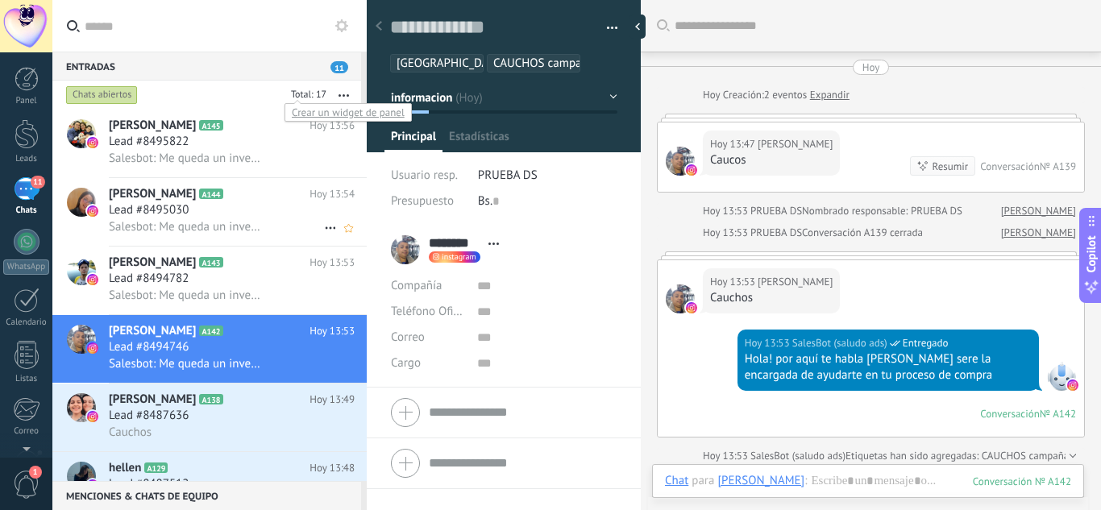
scroll to position [606, 0]
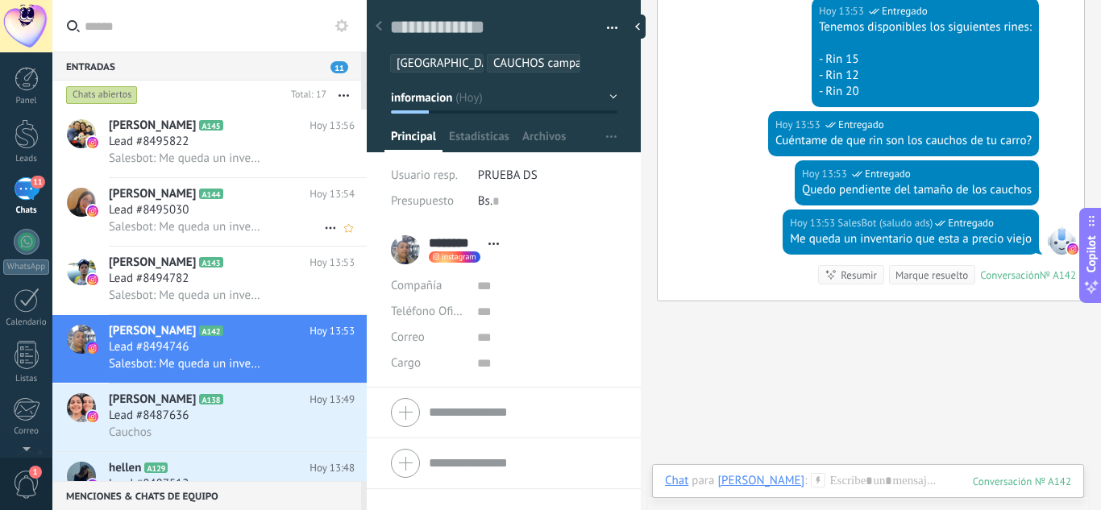
click at [237, 181] on div "[PERSON_NAME] A144 [DATE] 13:54 Lead #8495030 Salesbot: Me queda un inventario …" at bounding box center [238, 212] width 258 height 68
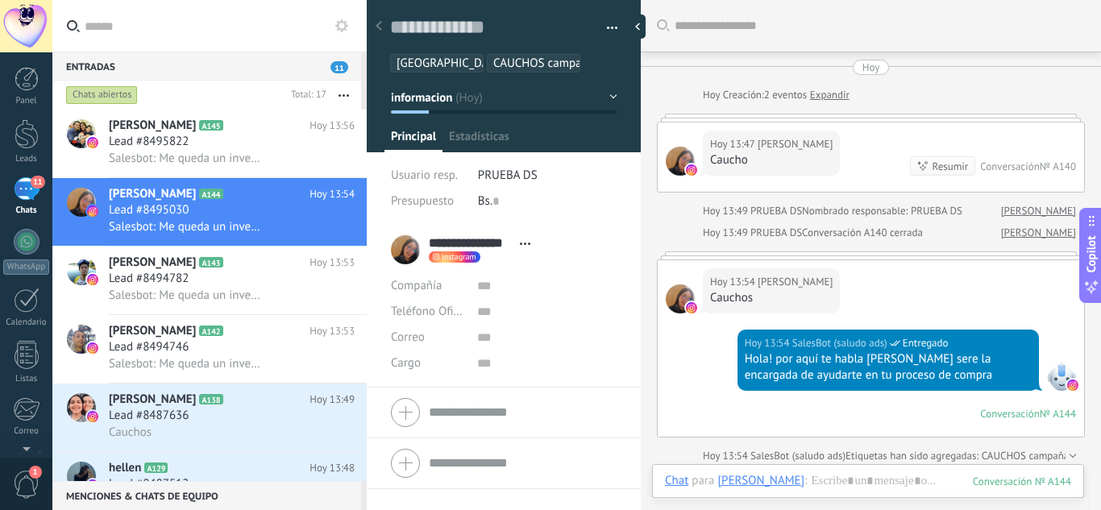
scroll to position [606, 0]
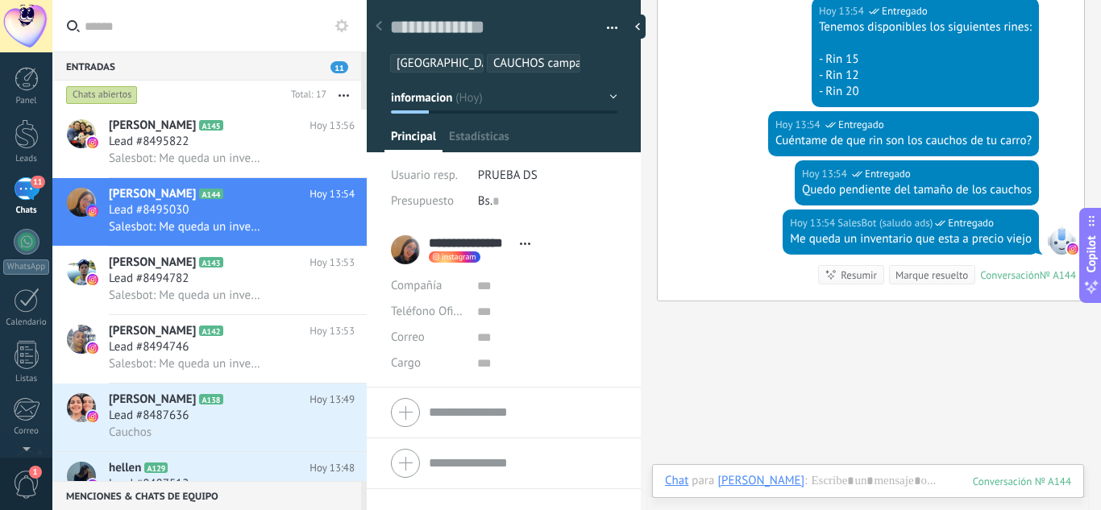
click at [597, 29] on button "button" at bounding box center [606, 28] width 23 height 24
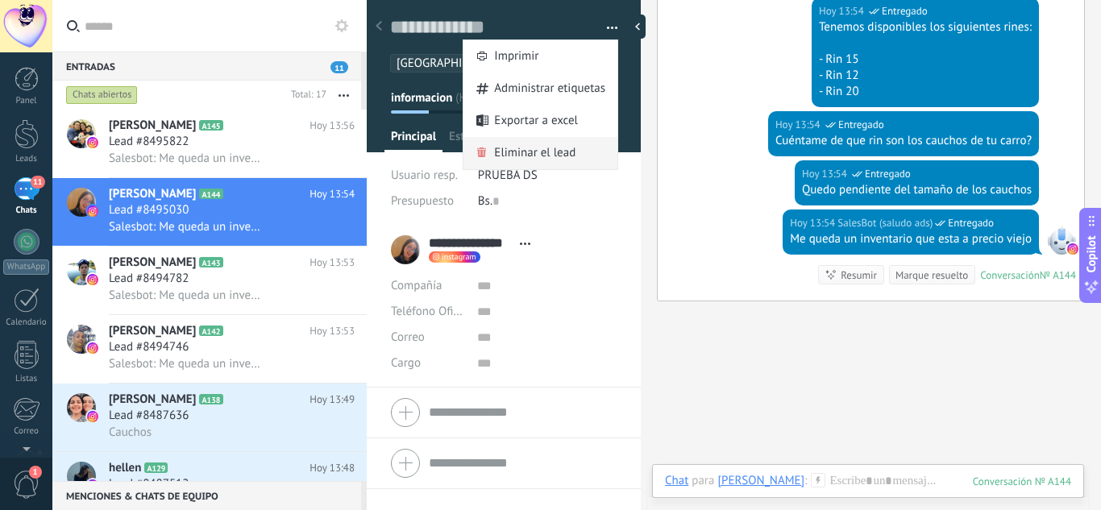
click at [522, 155] on span "Eliminar el lead" at bounding box center [534, 153] width 81 height 32
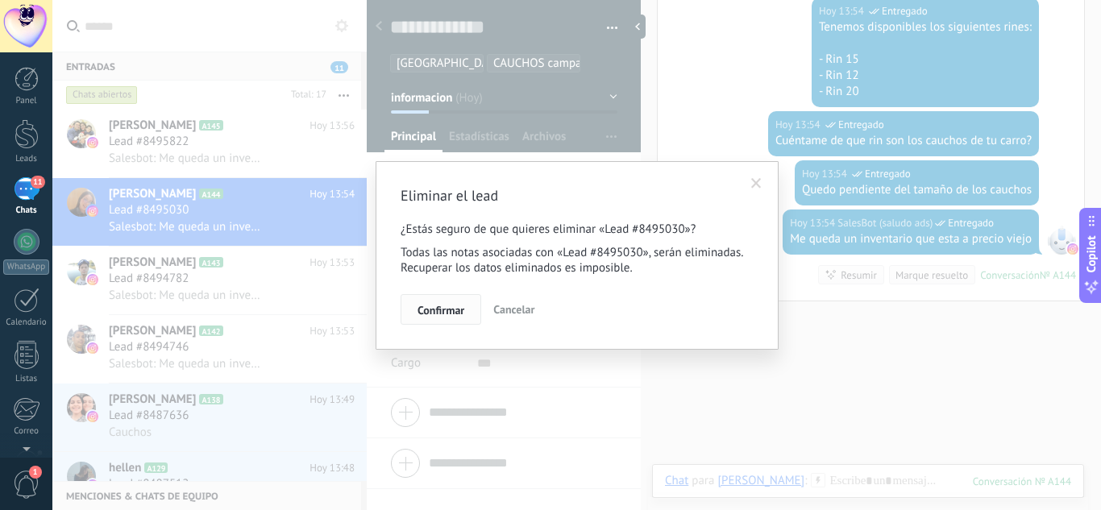
click at [453, 312] on span "Confirmar" at bounding box center [441, 310] width 47 height 11
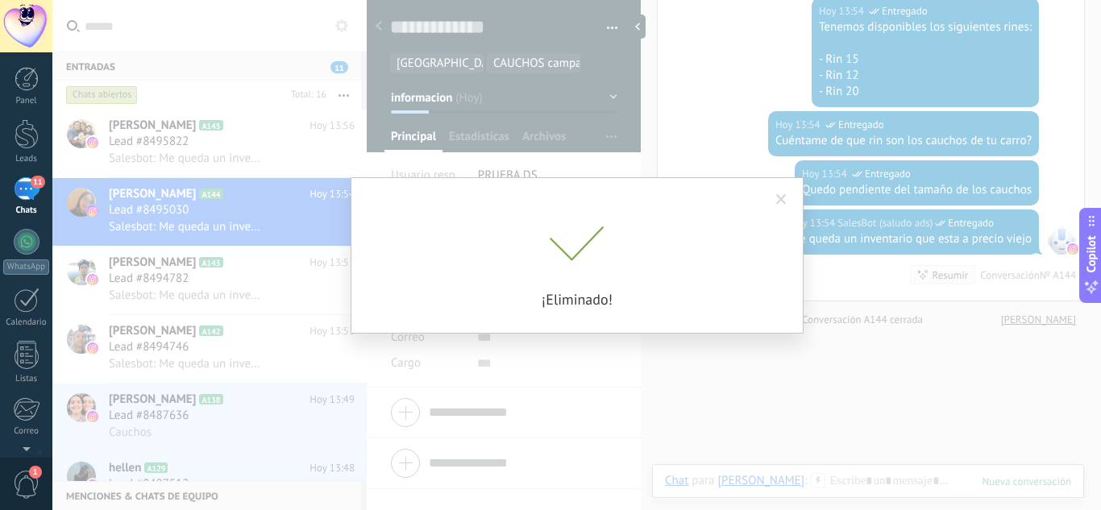
scroll to position [633, 0]
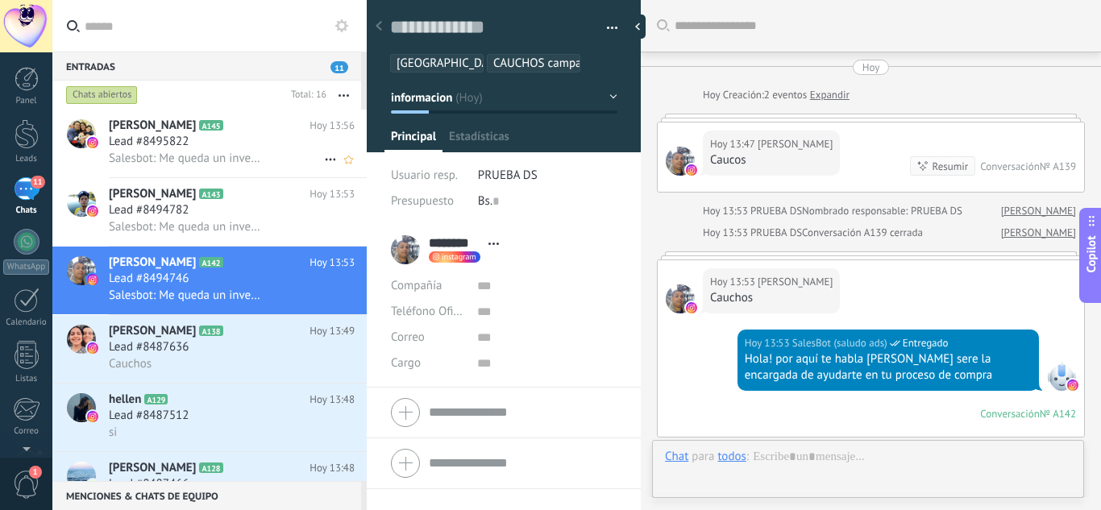
click at [241, 139] on div "Lead #8495822" at bounding box center [232, 142] width 246 height 16
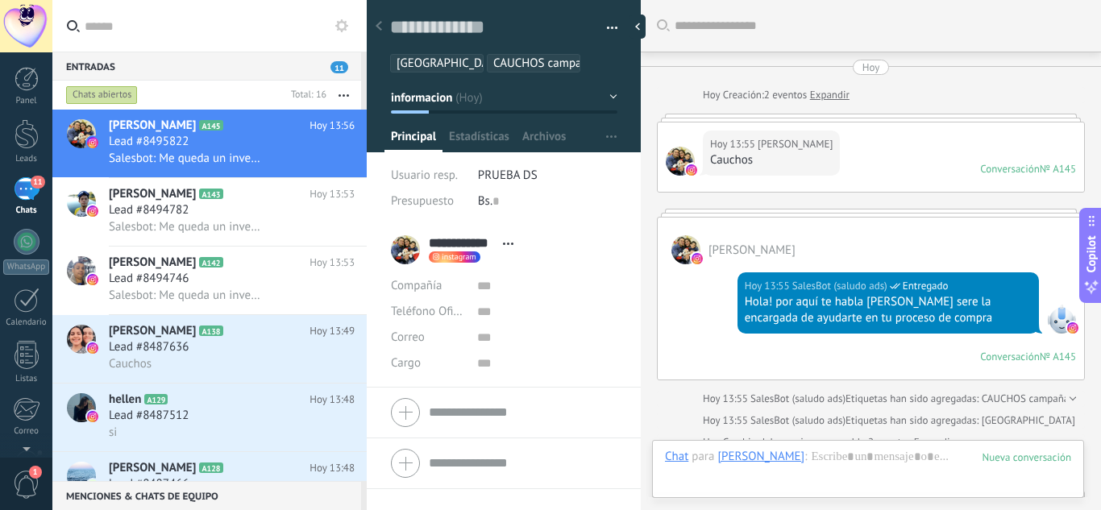
scroll to position [622, 0]
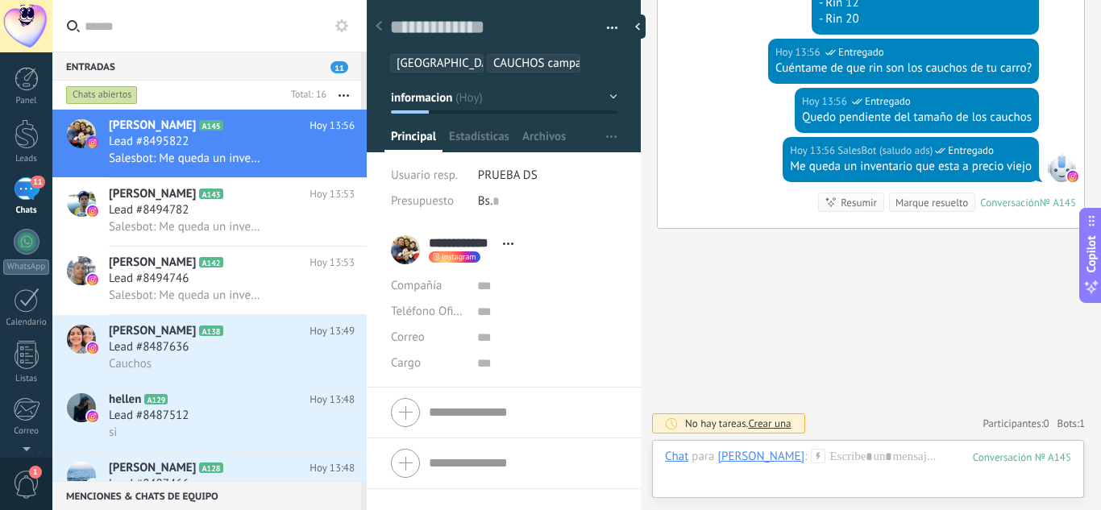
click at [603, 26] on button "button" at bounding box center [606, 28] width 23 height 24
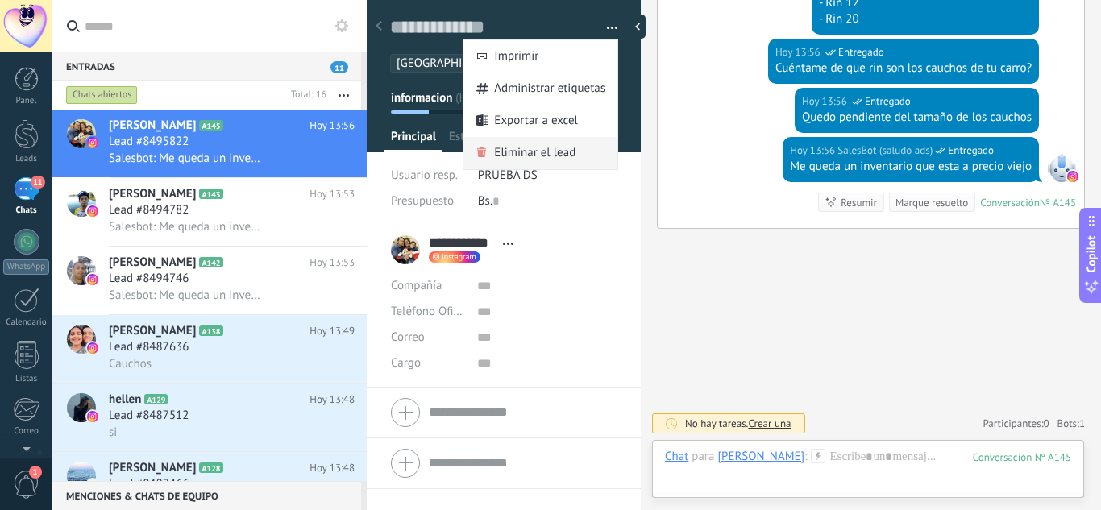
click at [569, 148] on span "Eliminar el lead" at bounding box center [534, 153] width 81 height 32
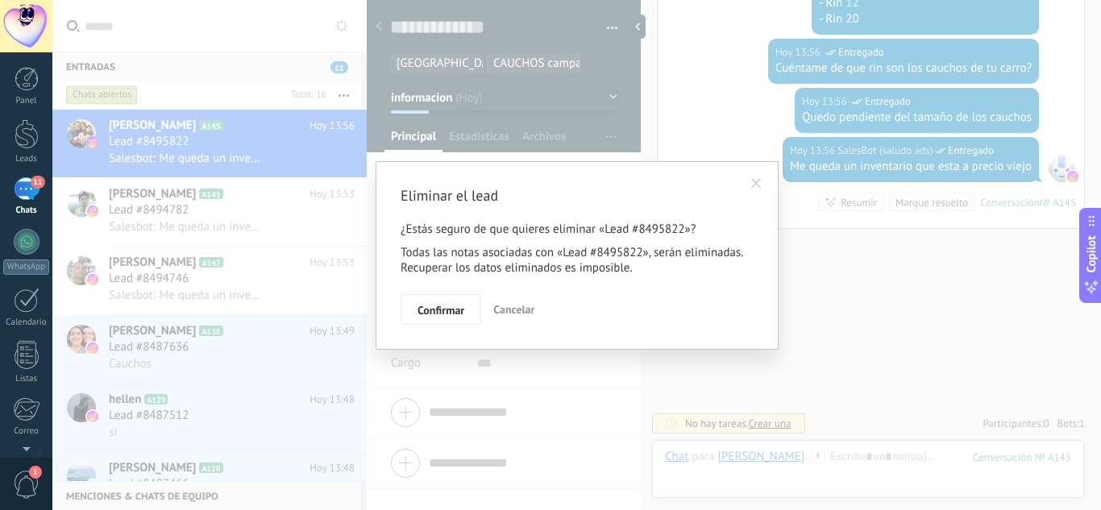
click at [411, 307] on button "Confirmar" at bounding box center [441, 309] width 81 height 31
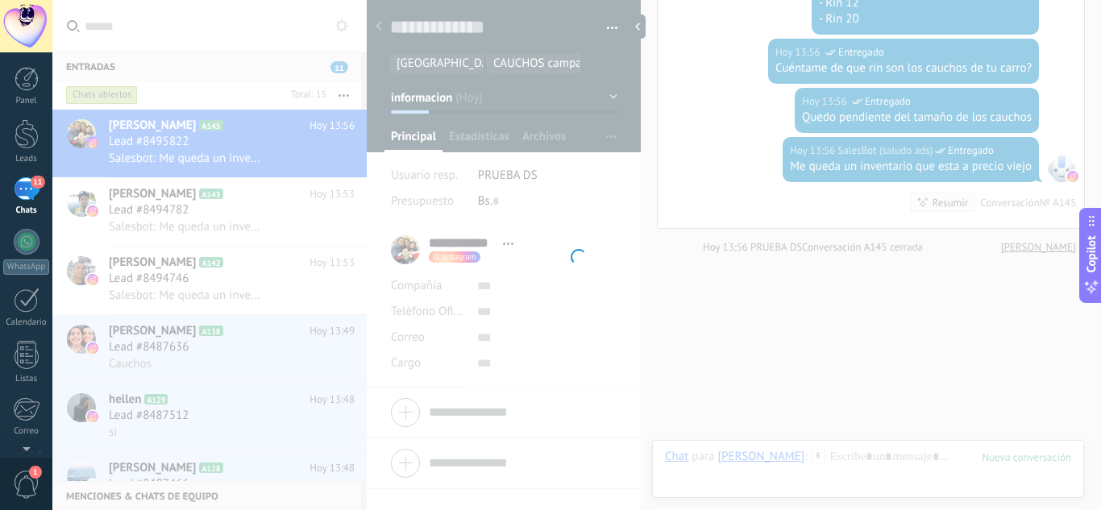
scroll to position [648, 0]
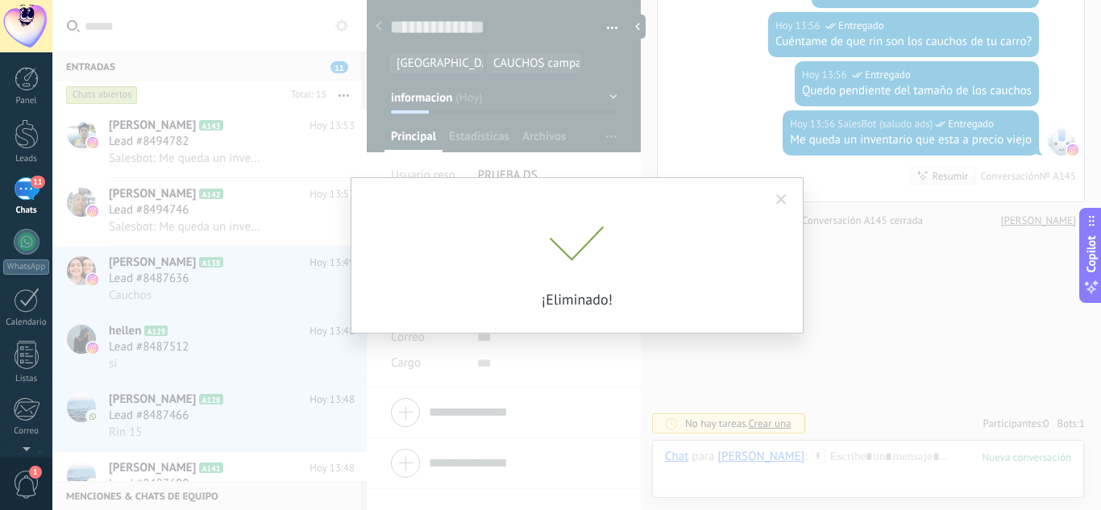
click at [238, 151] on div "Eliminar el lead ¿Estás seguro de que quieres eliminar «Lead #8495822»? Todas l…" at bounding box center [576, 255] width 1049 height 510
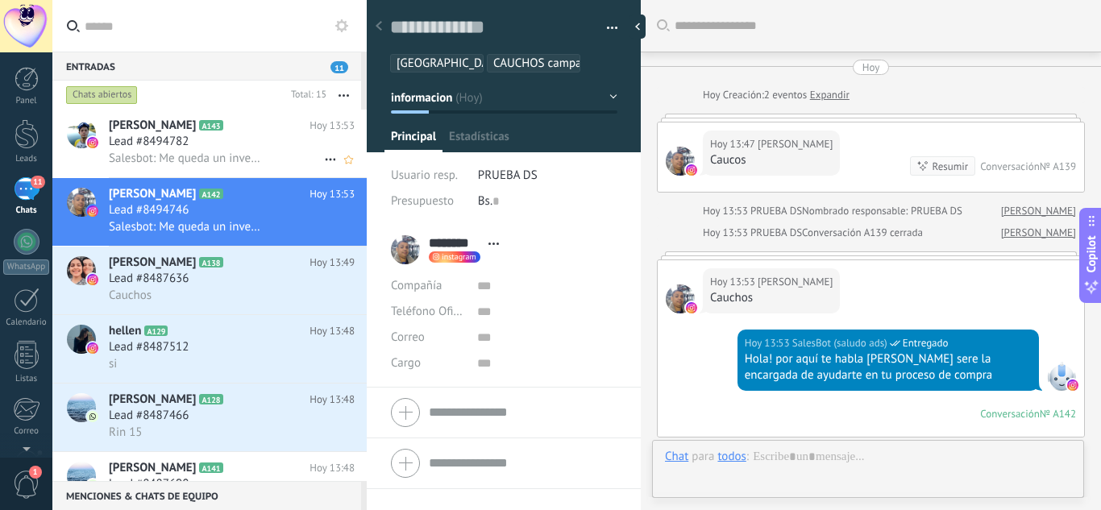
click at [228, 151] on span "Salesbot: Me queda un inventario que esta a precio viejo" at bounding box center [187, 158] width 157 height 15
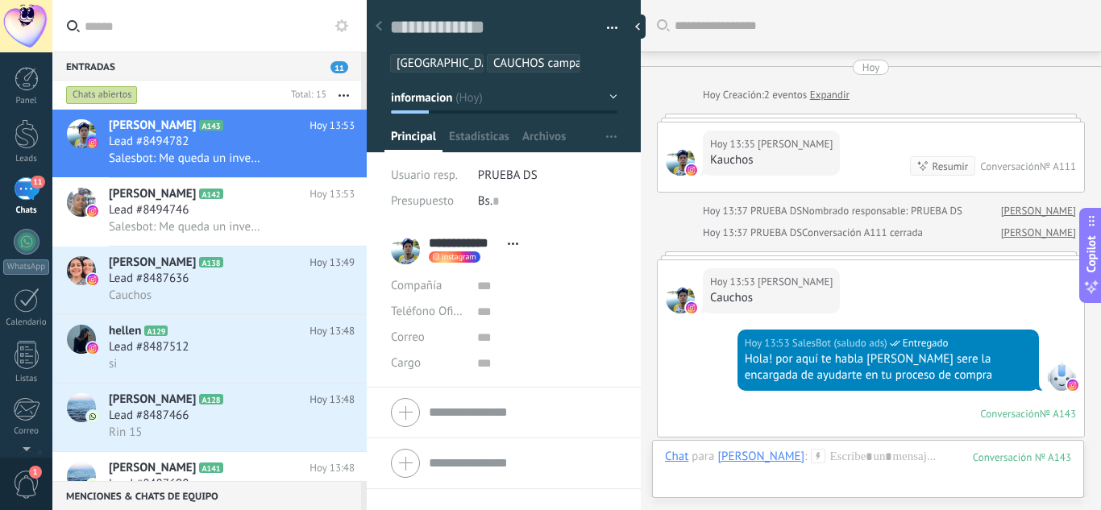
scroll to position [679, 0]
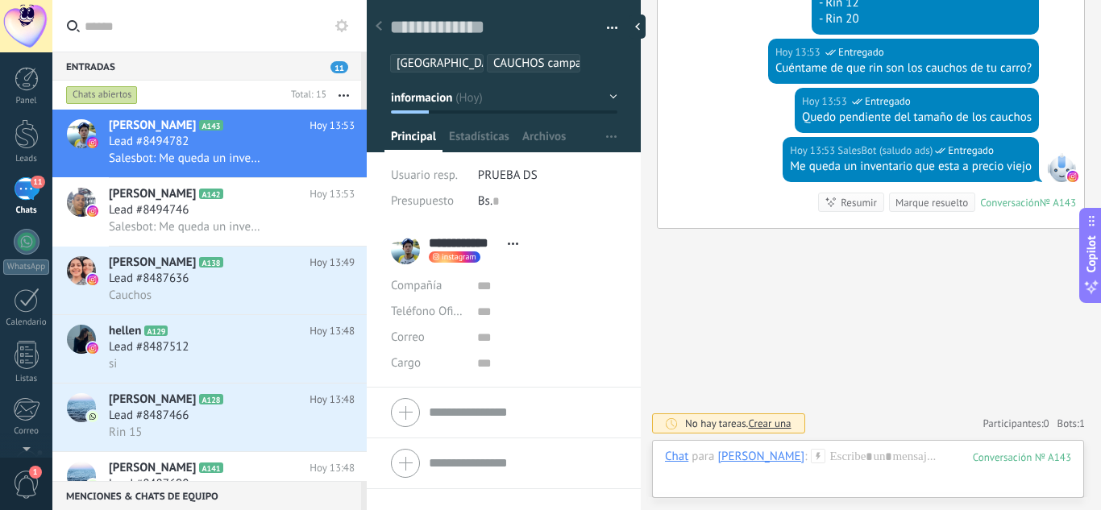
click at [607, 29] on span "button" at bounding box center [612, 30] width 11 height 3
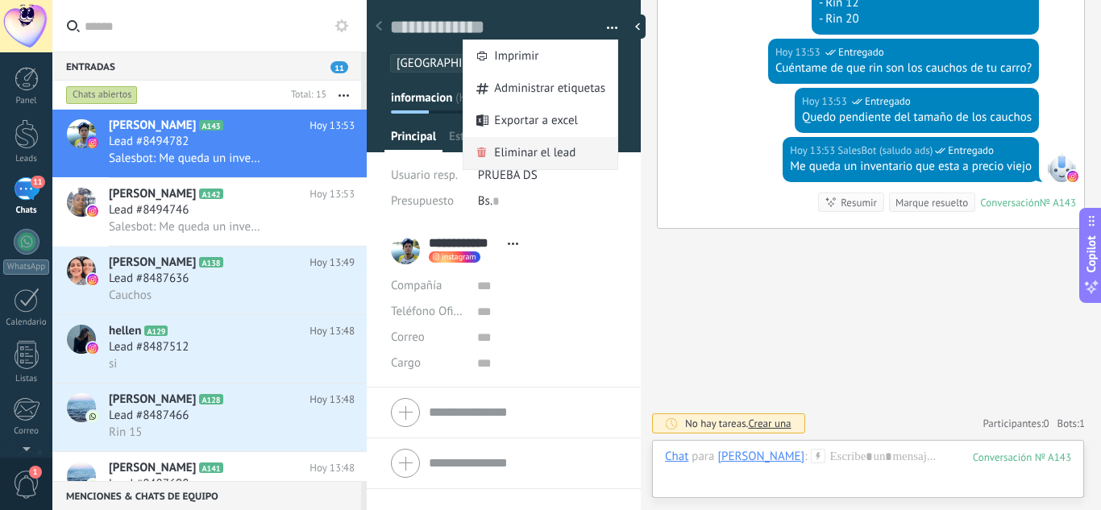
click at [567, 160] on span "Eliminar el lead" at bounding box center [534, 153] width 81 height 32
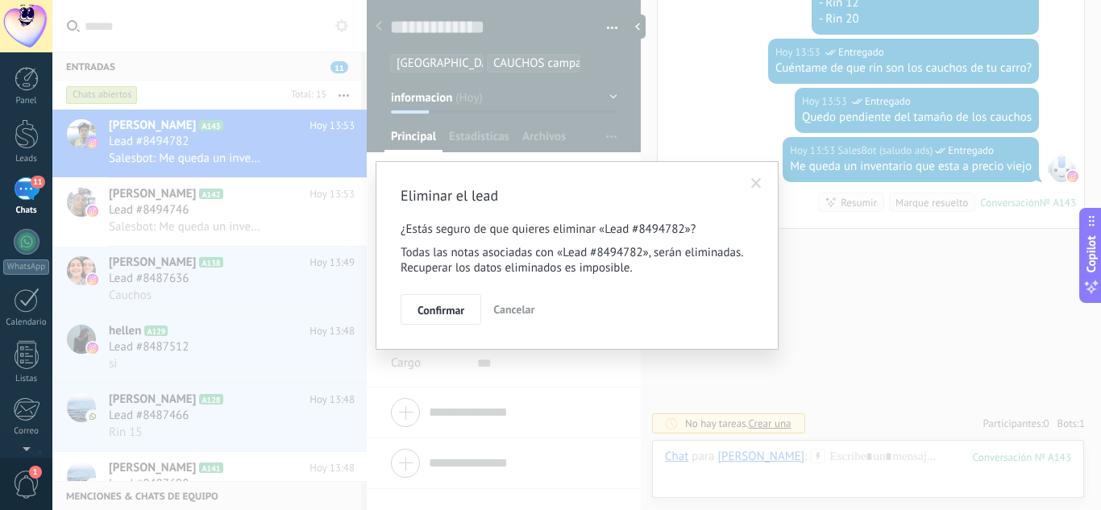
click at [445, 307] on span "Confirmar" at bounding box center [441, 310] width 47 height 11
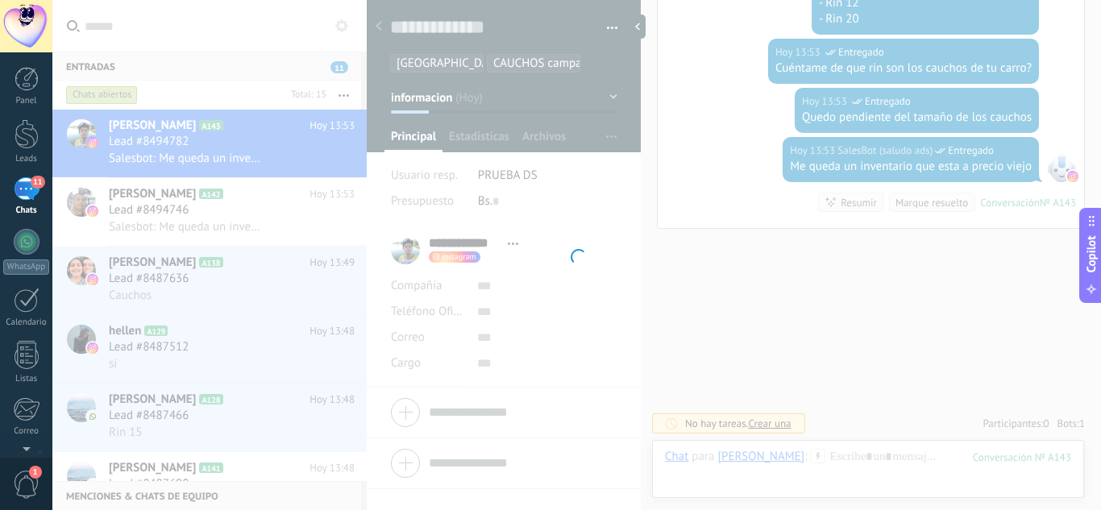
scroll to position [705, 0]
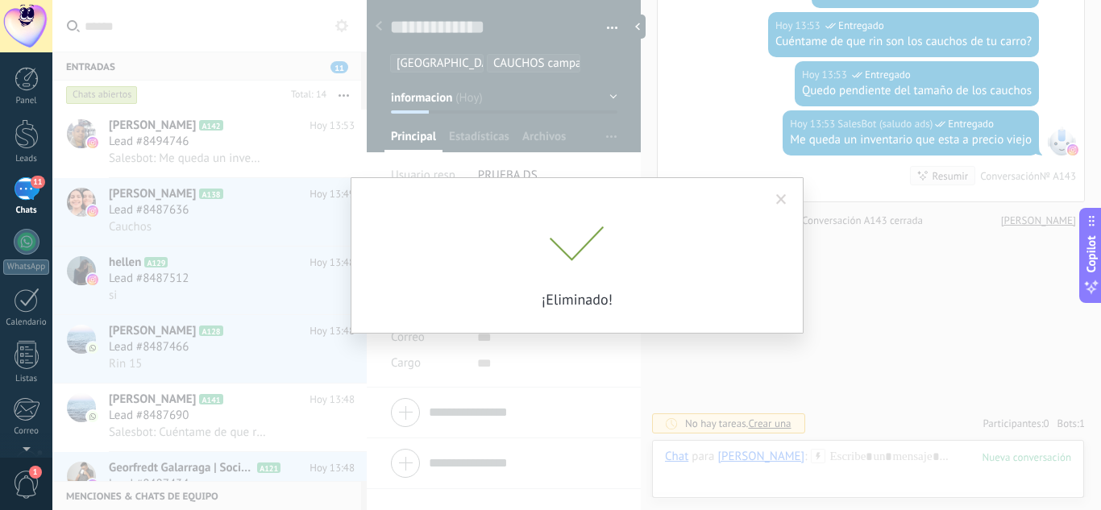
click at [206, 145] on div "Eliminar el lead ¿Estás seguro de que quieres eliminar «Lead #8494782»? Todas l…" at bounding box center [576, 255] width 1049 height 510
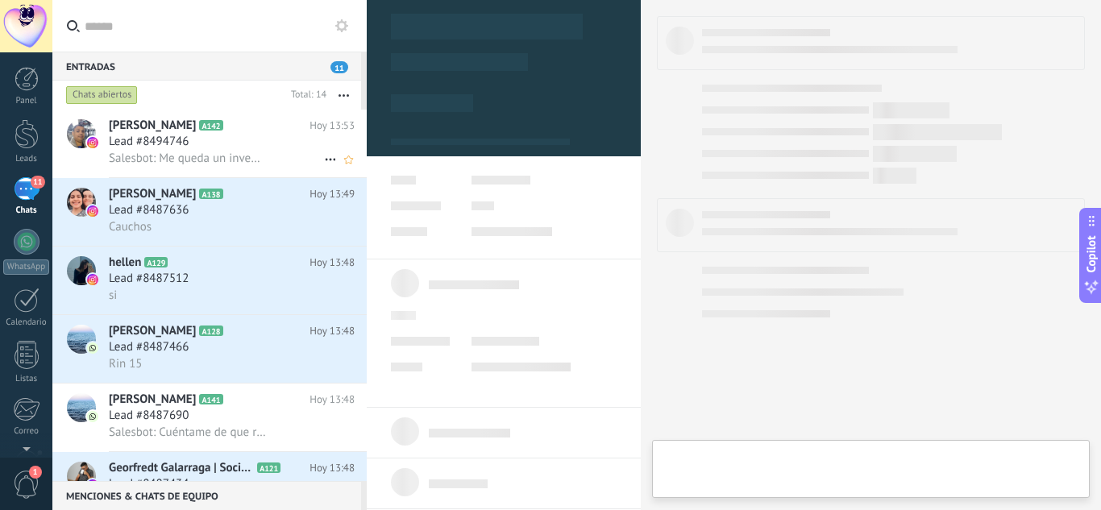
click at [203, 145] on div "Lead #8494746" at bounding box center [232, 142] width 246 height 16
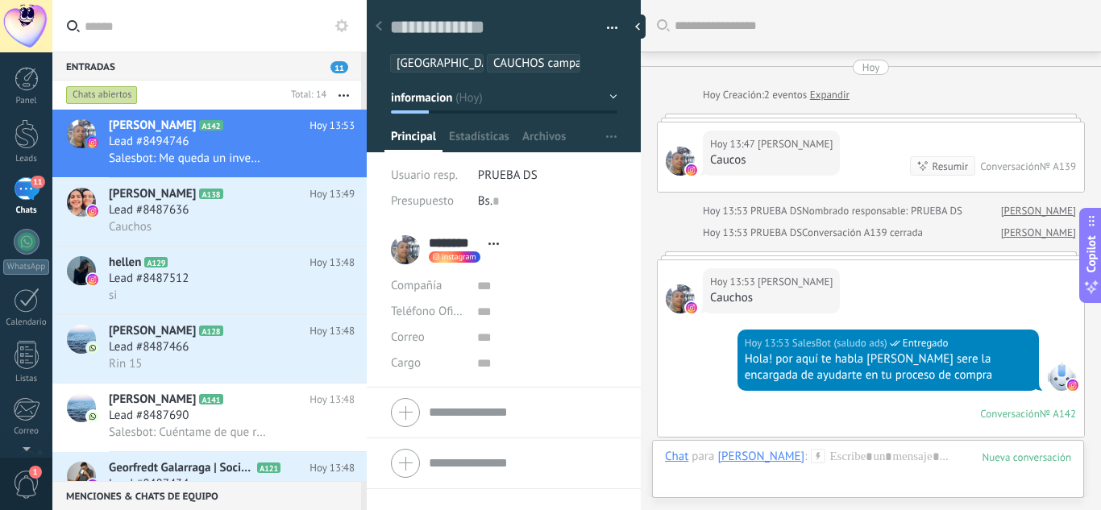
scroll to position [679, 0]
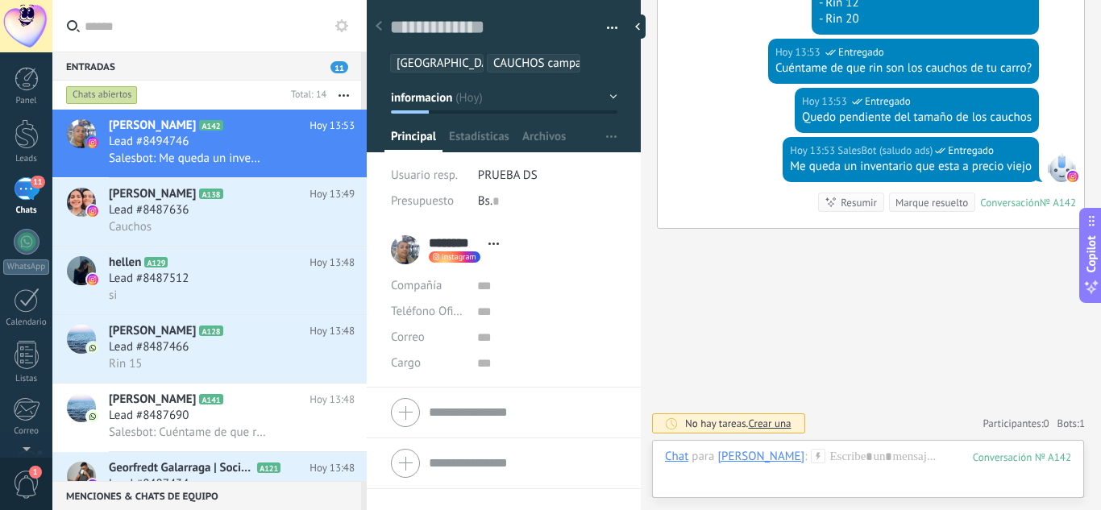
click at [608, 26] on button "button" at bounding box center [606, 28] width 23 height 24
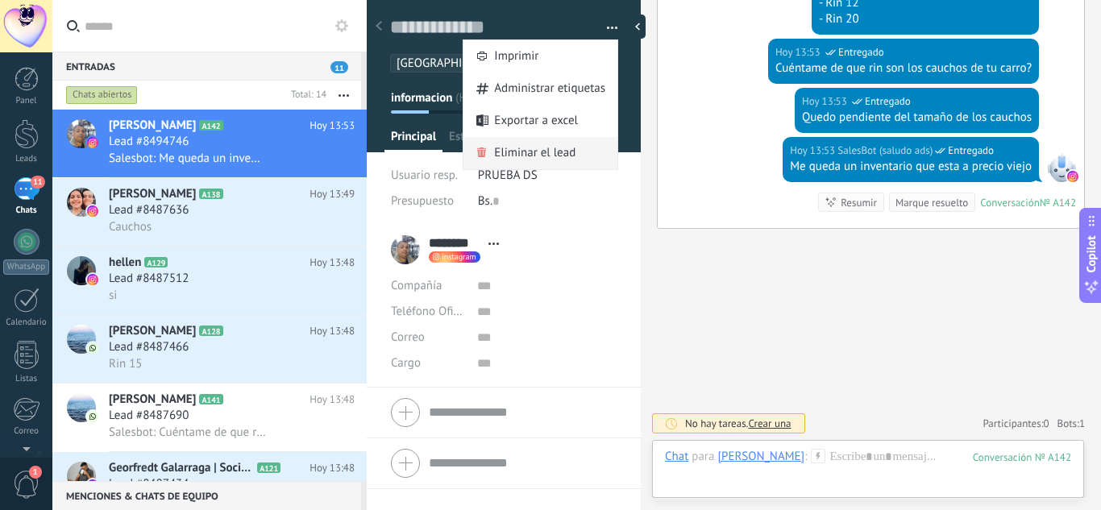
click at [585, 139] on div "Eliminar el lead" at bounding box center [541, 153] width 154 height 32
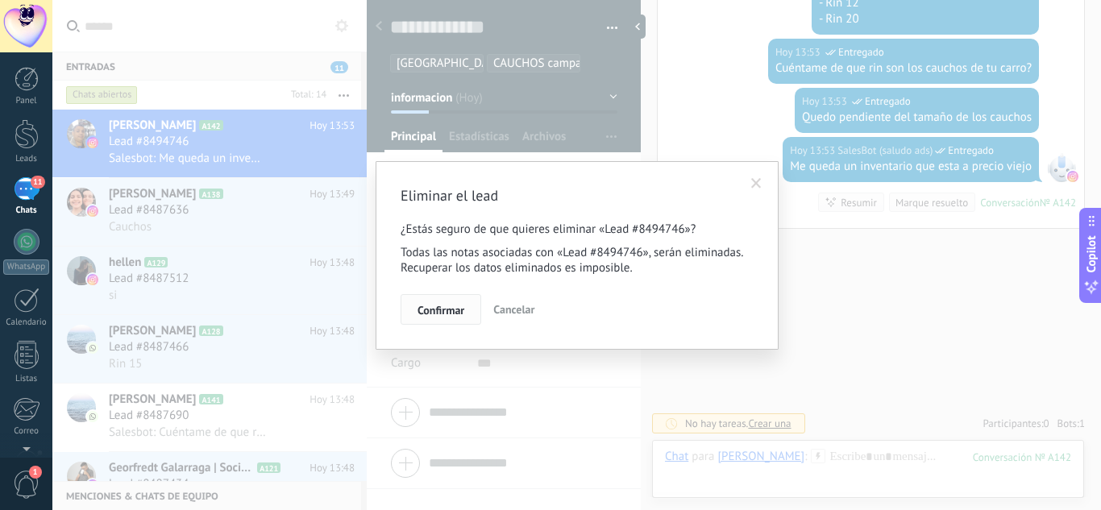
click at [441, 299] on button "Confirmar" at bounding box center [441, 309] width 81 height 31
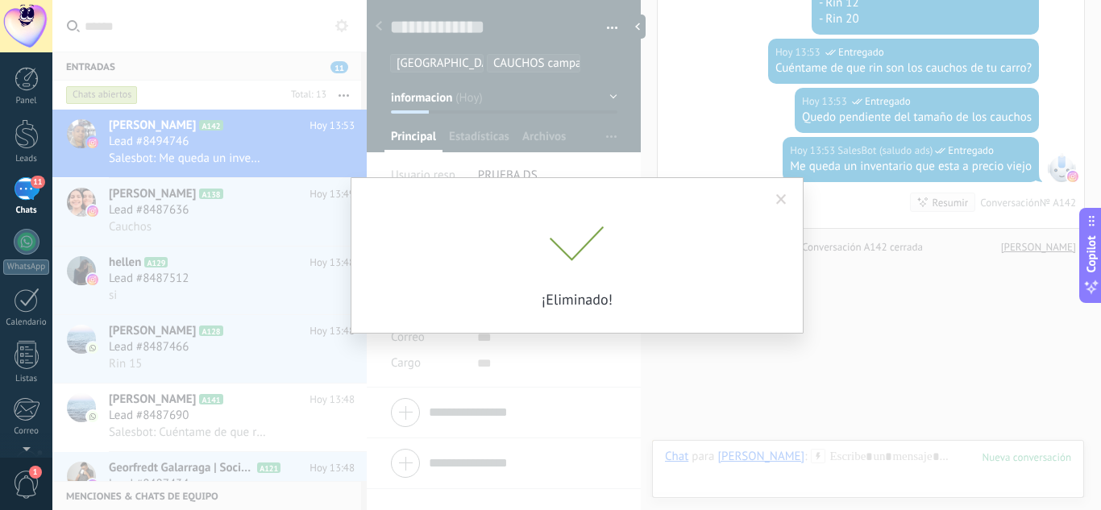
scroll to position [705, 0]
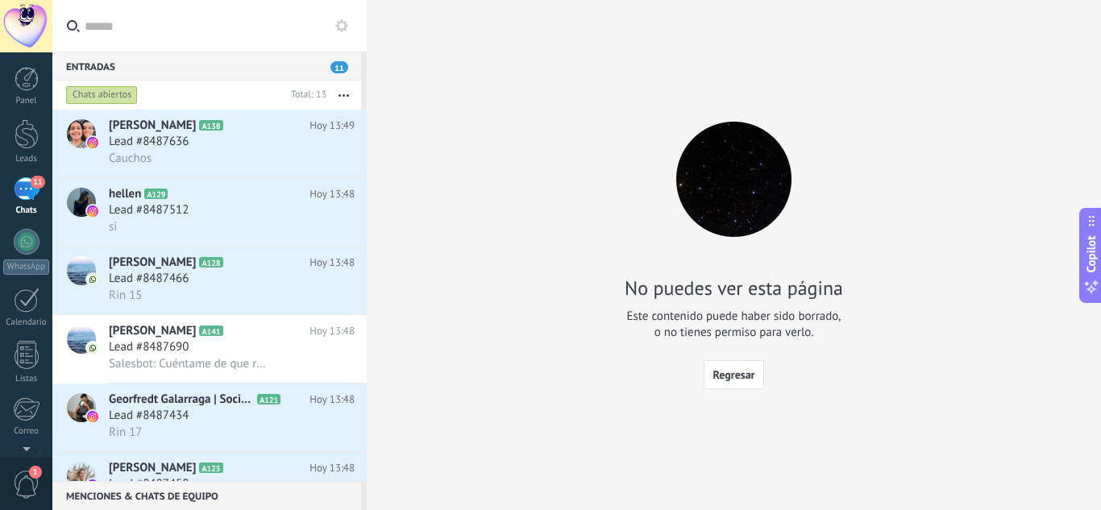
click at [213, 137] on div "Lead #8487636" at bounding box center [232, 142] width 246 height 16
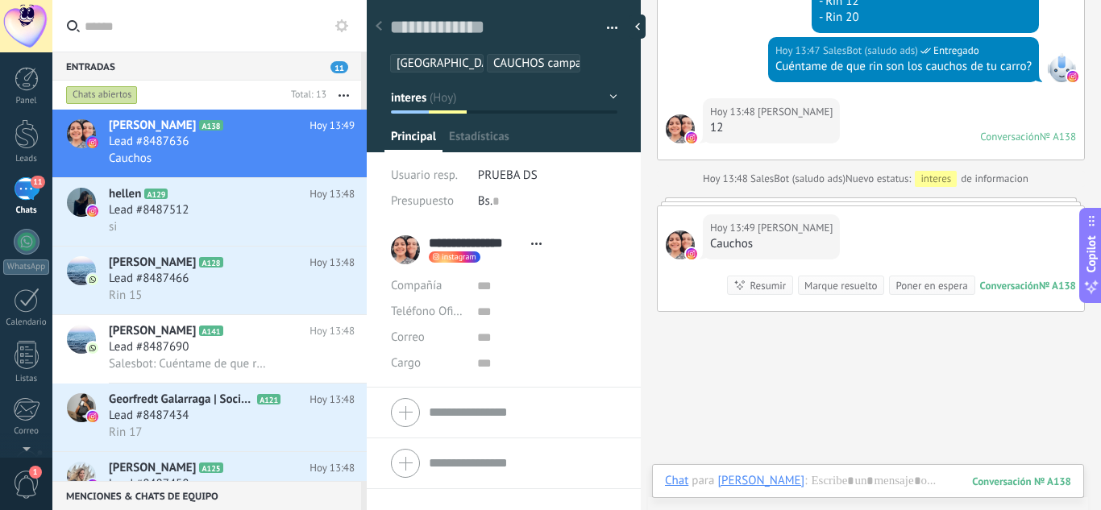
scroll to position [24, 0]
click at [607, 24] on button "button" at bounding box center [606, 28] width 23 height 24
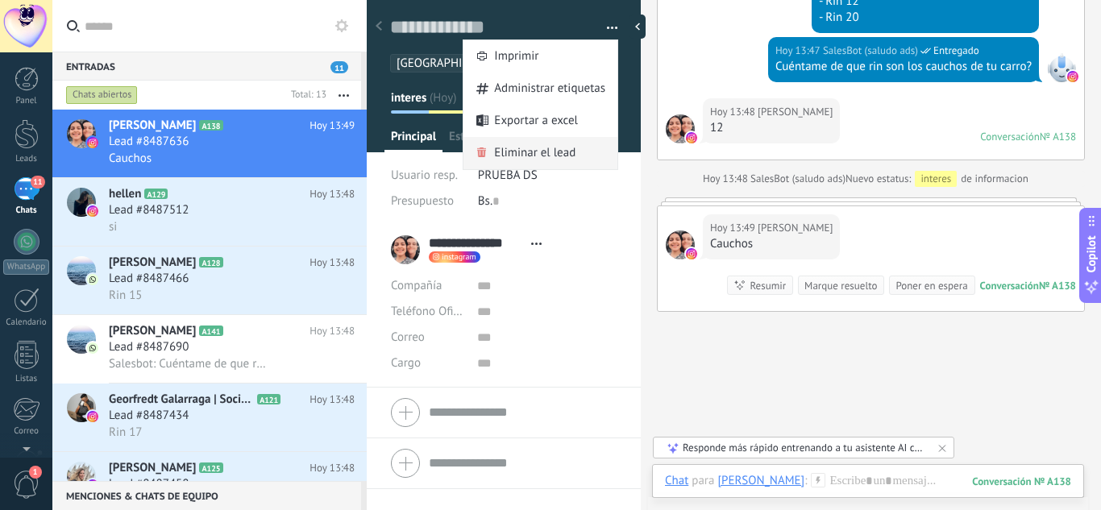
click at [556, 155] on span "Eliminar el lead" at bounding box center [534, 153] width 81 height 32
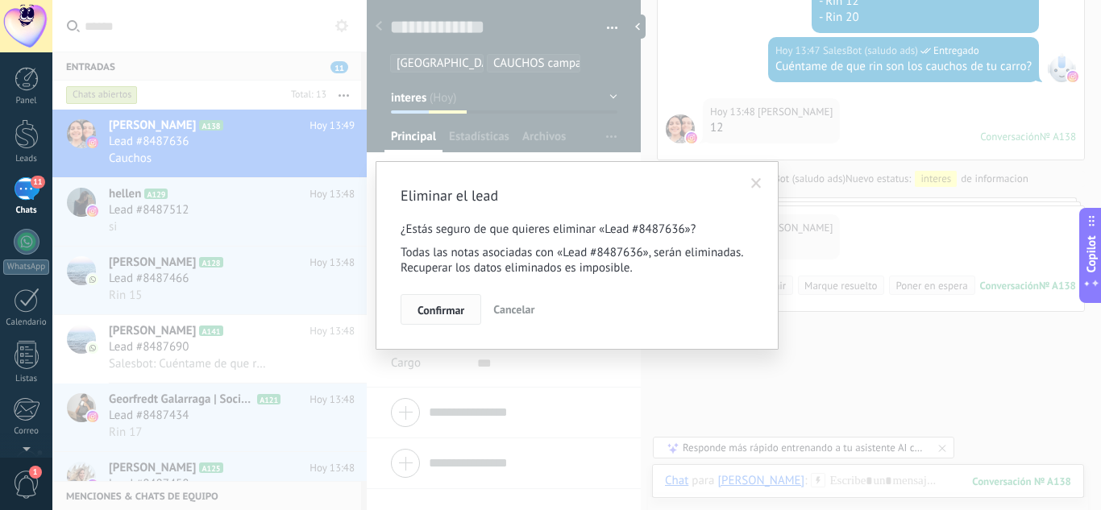
click at [443, 302] on button "Confirmar" at bounding box center [441, 309] width 81 height 31
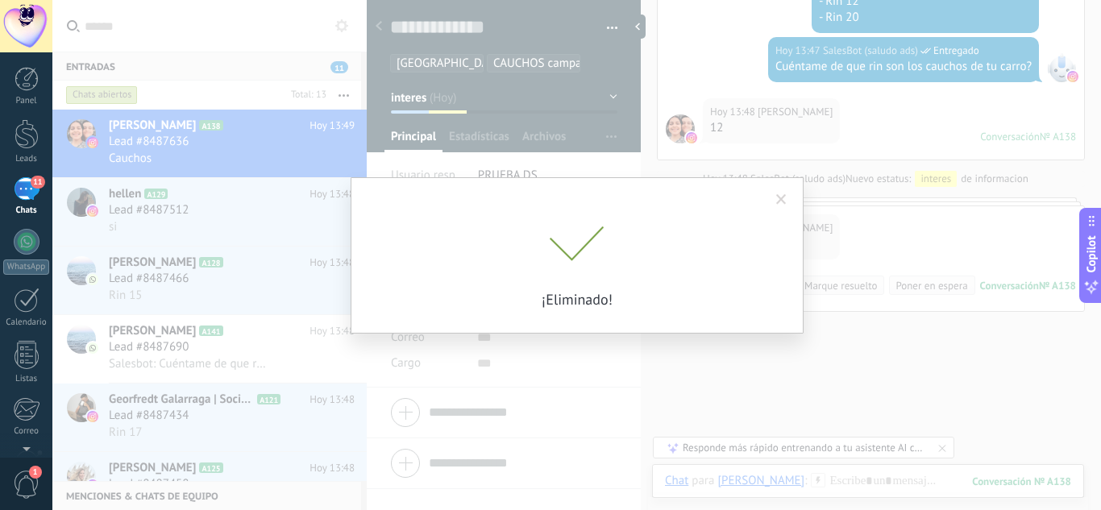
scroll to position [650, 0]
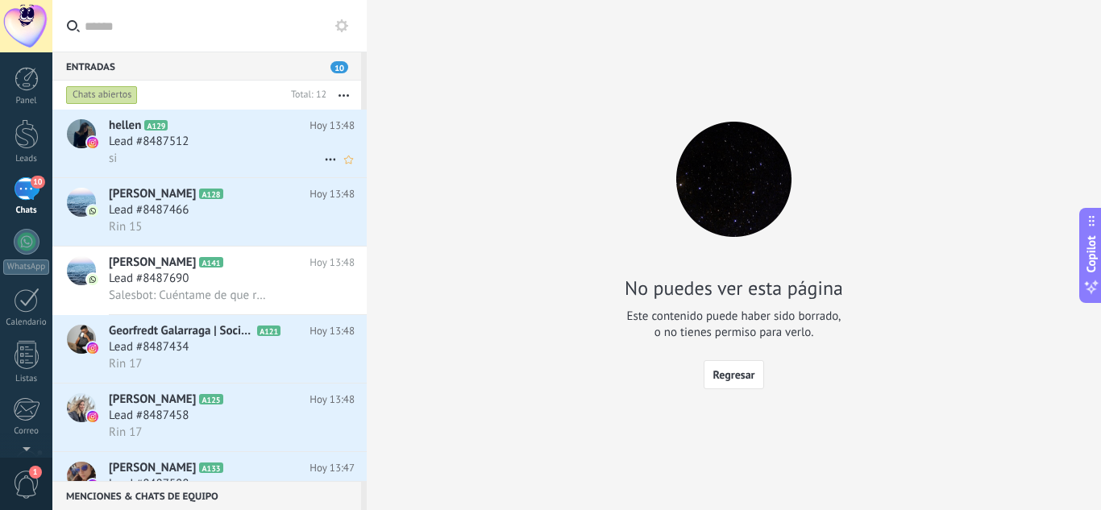
click at [232, 127] on h2 "hellen A129" at bounding box center [209, 126] width 201 height 16
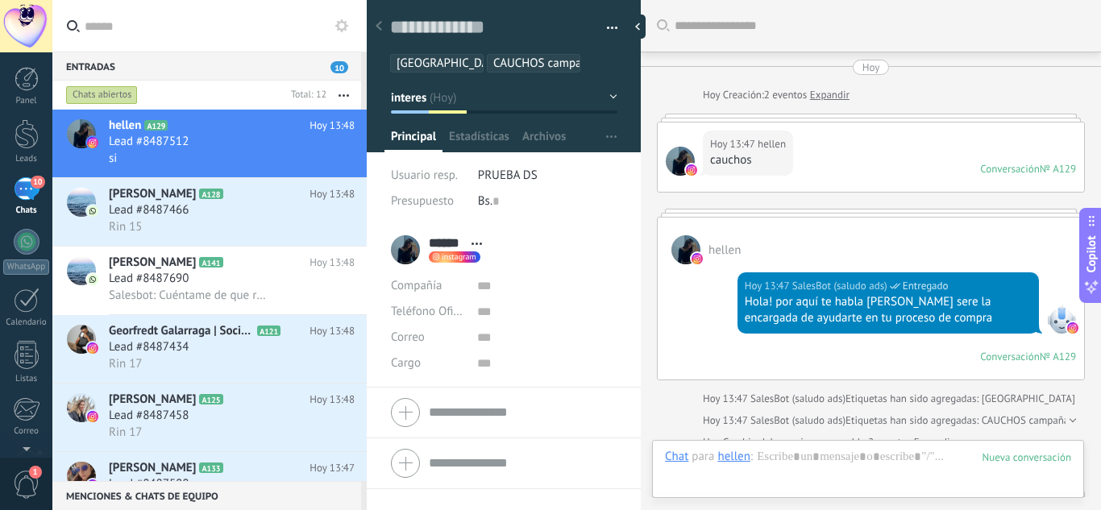
scroll to position [617, 0]
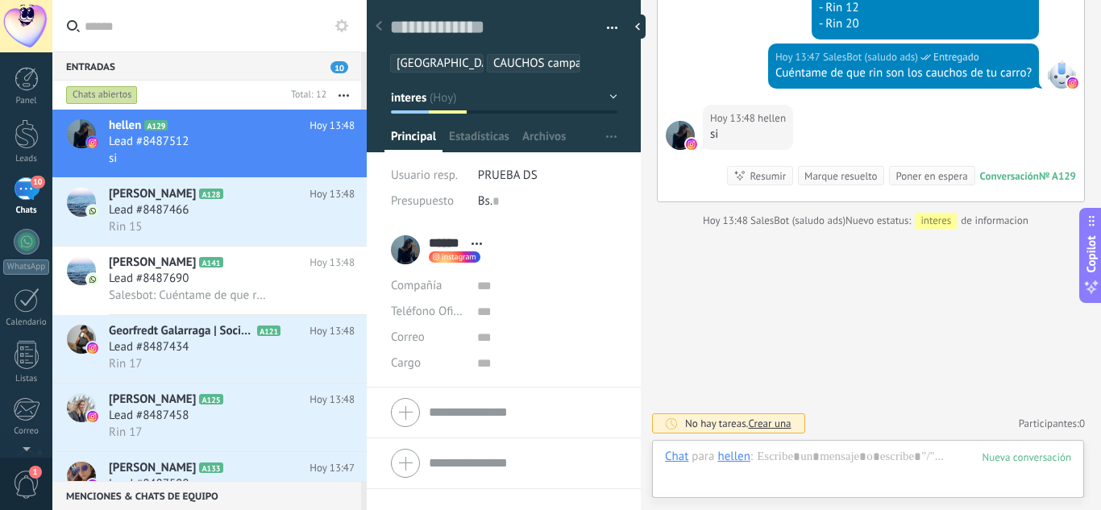
click at [607, 31] on span "button" at bounding box center [612, 30] width 11 height 3
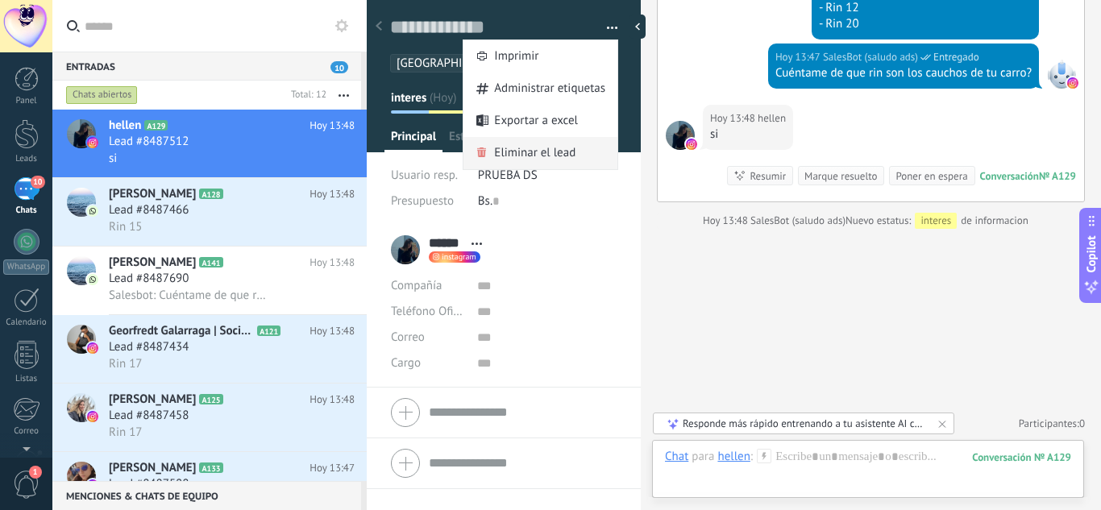
click at [557, 148] on span "Eliminar el lead" at bounding box center [534, 153] width 81 height 32
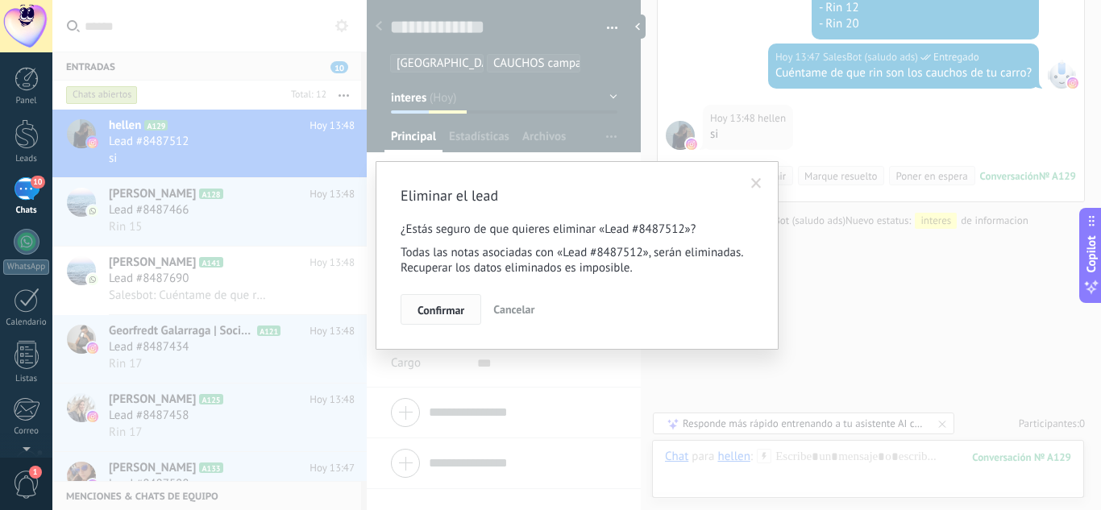
click at [444, 308] on span "Confirmar" at bounding box center [441, 310] width 47 height 11
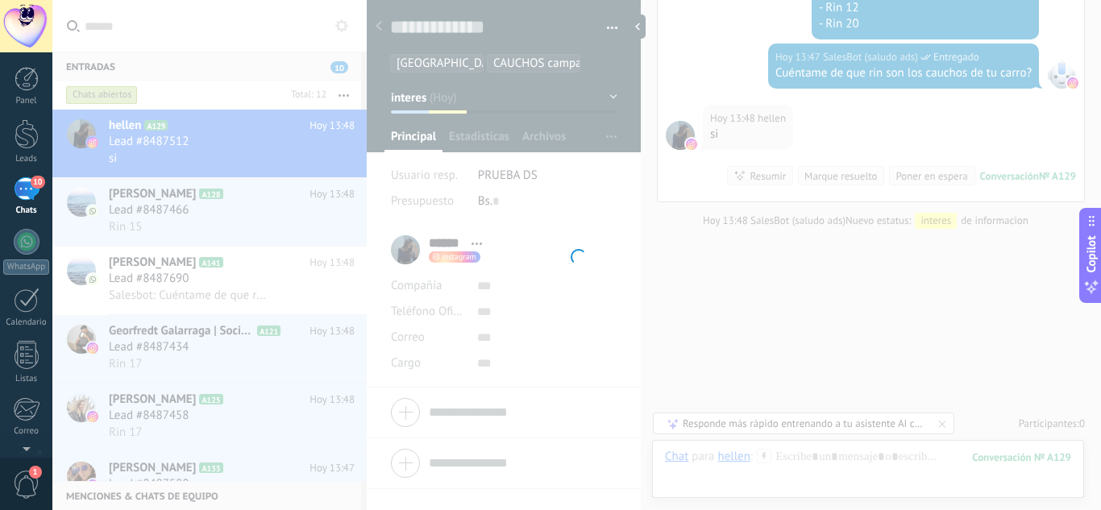
scroll to position [0, 0]
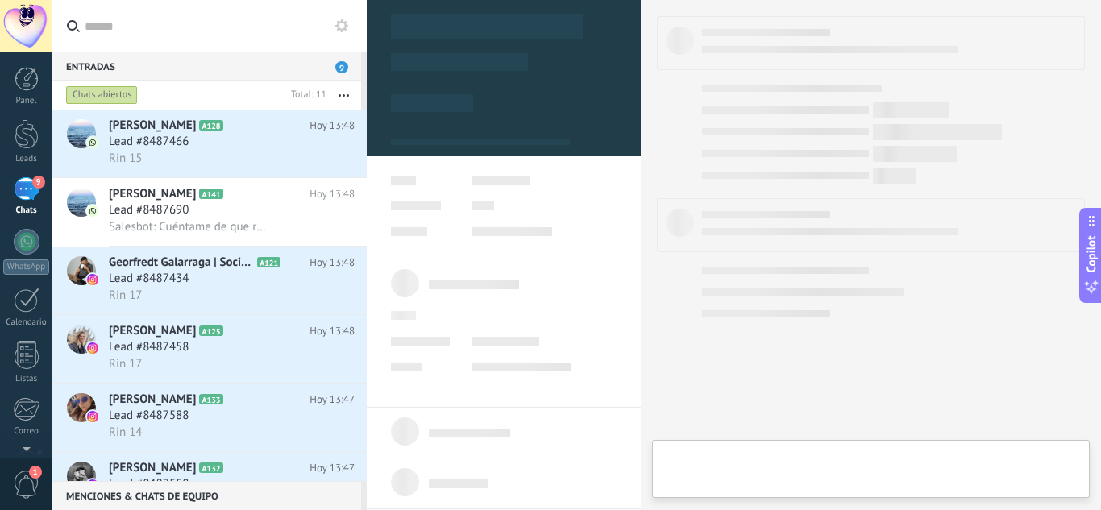
click at [238, 121] on icon at bounding box center [236, 126] width 16 height 16
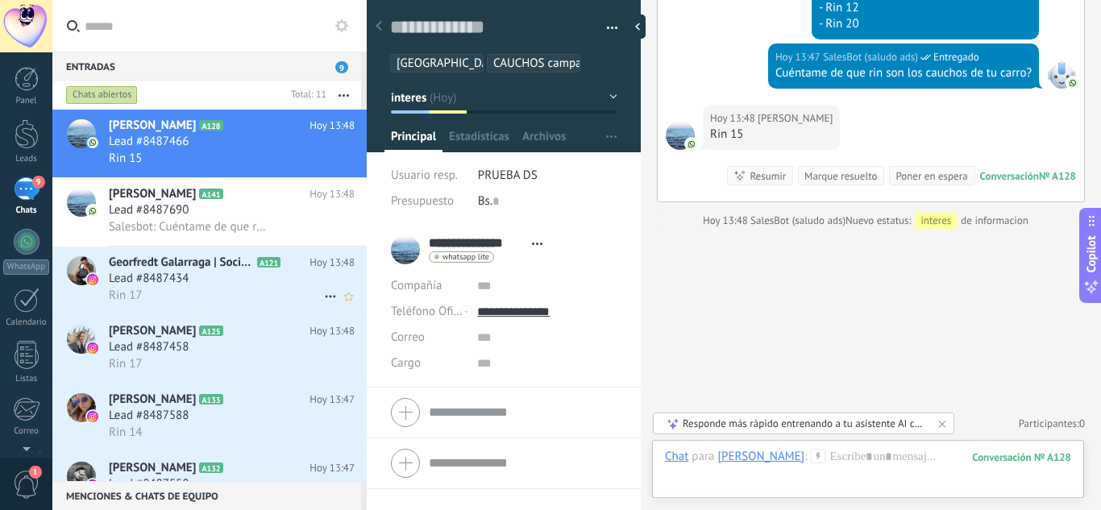
click at [222, 287] on div "Rin 17" at bounding box center [232, 295] width 246 height 17
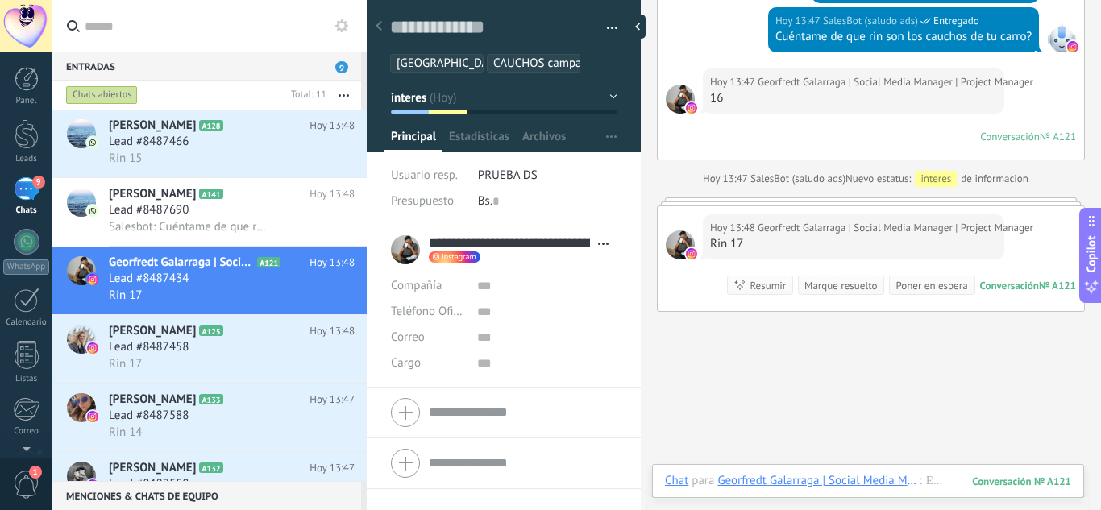
click at [608, 31] on span "button" at bounding box center [612, 30] width 11 height 3
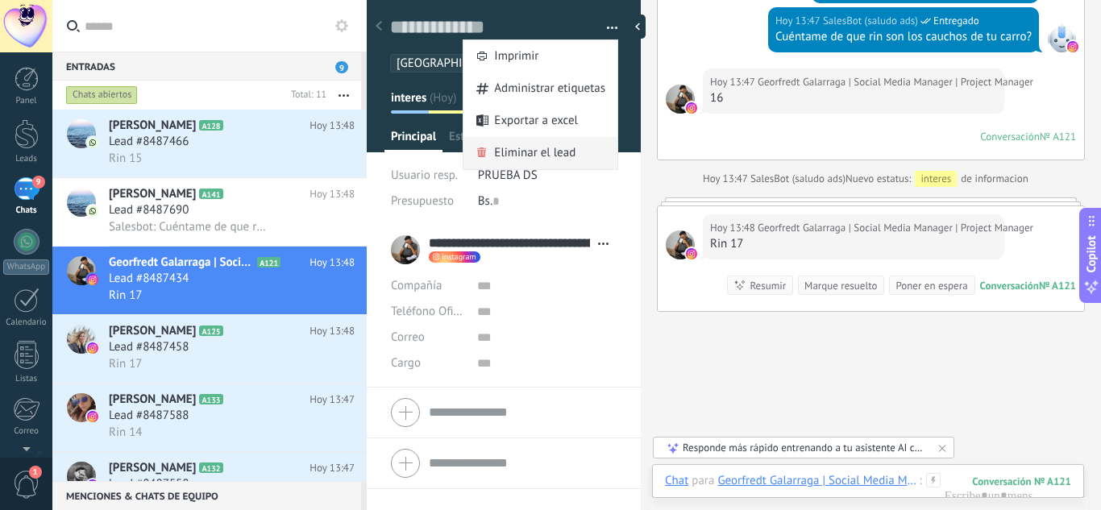
click at [502, 155] on span "Eliminar el lead" at bounding box center [534, 153] width 81 height 32
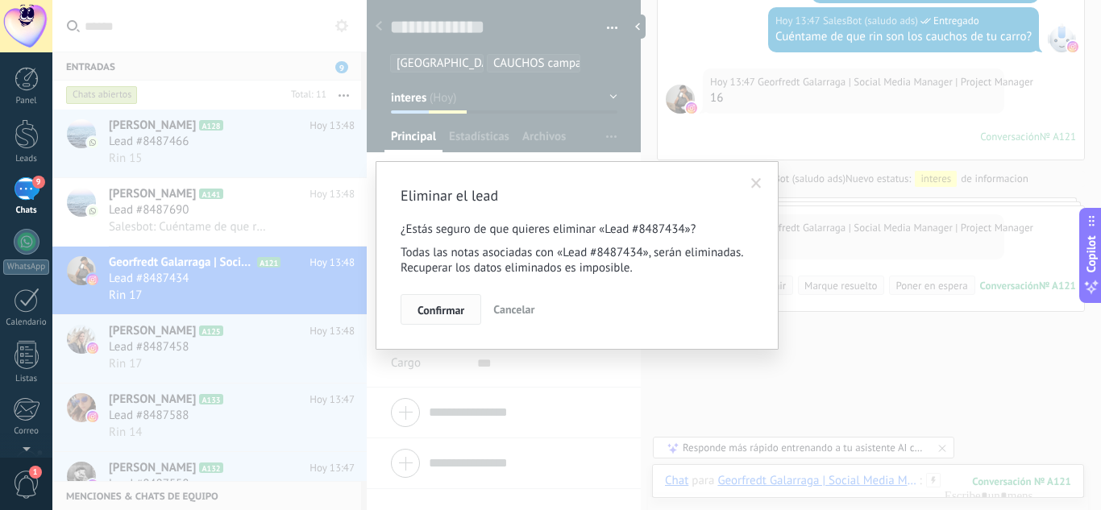
click at [442, 308] on span "Confirmar" at bounding box center [441, 310] width 47 height 11
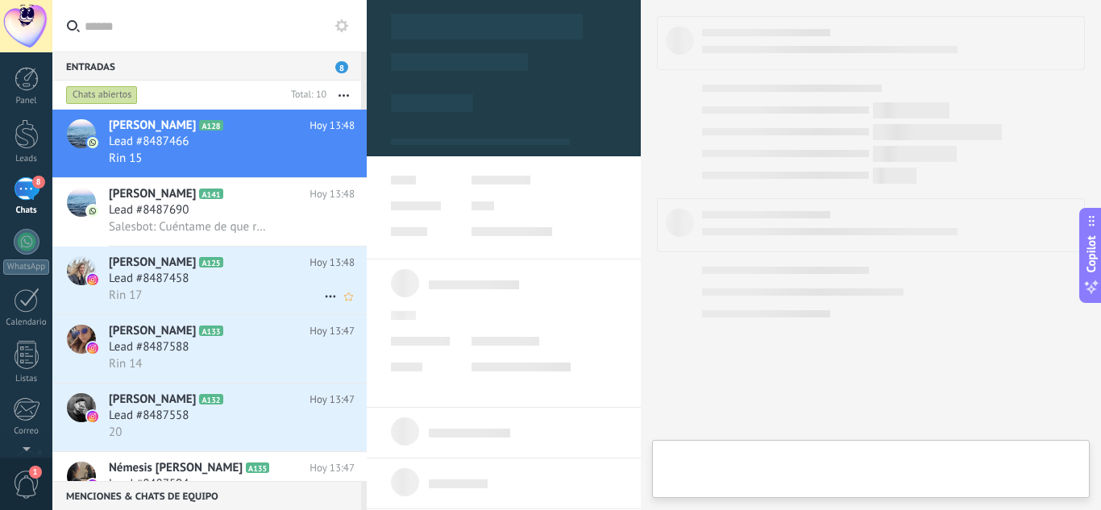
click at [169, 297] on div "Rin 17" at bounding box center [232, 295] width 246 height 17
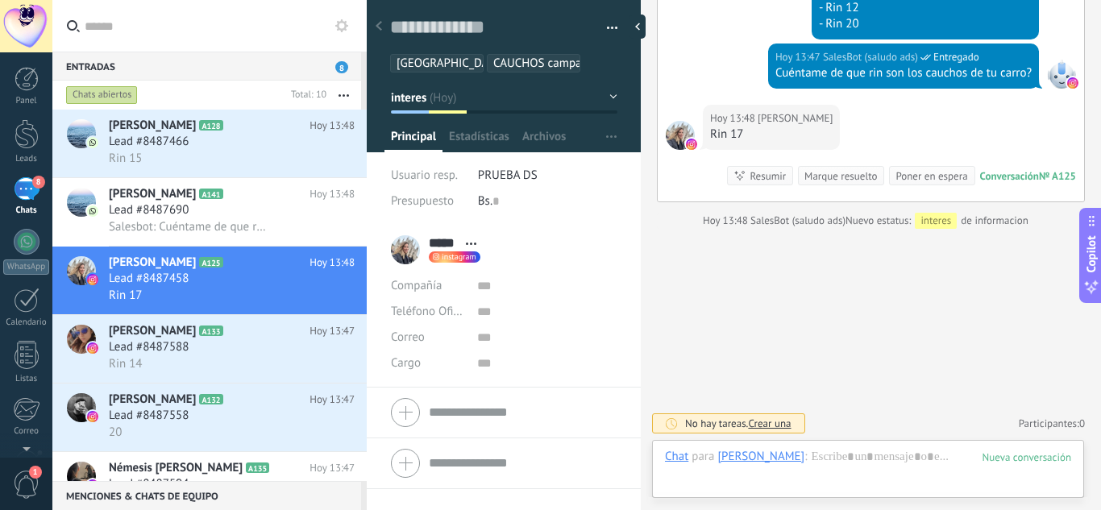
click at [609, 17] on button "button" at bounding box center [606, 28] width 23 height 24
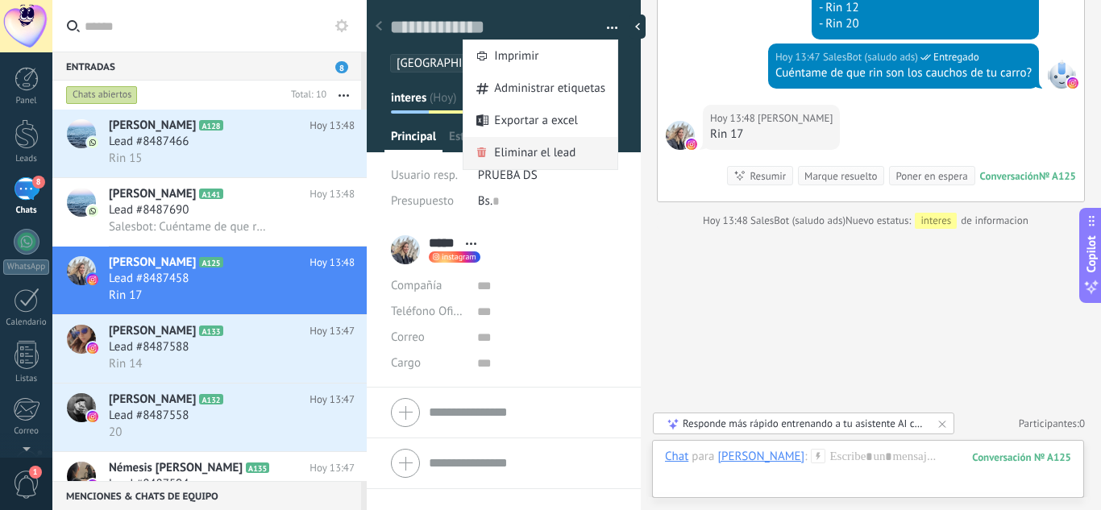
click at [539, 146] on span "Eliminar el lead" at bounding box center [534, 153] width 81 height 32
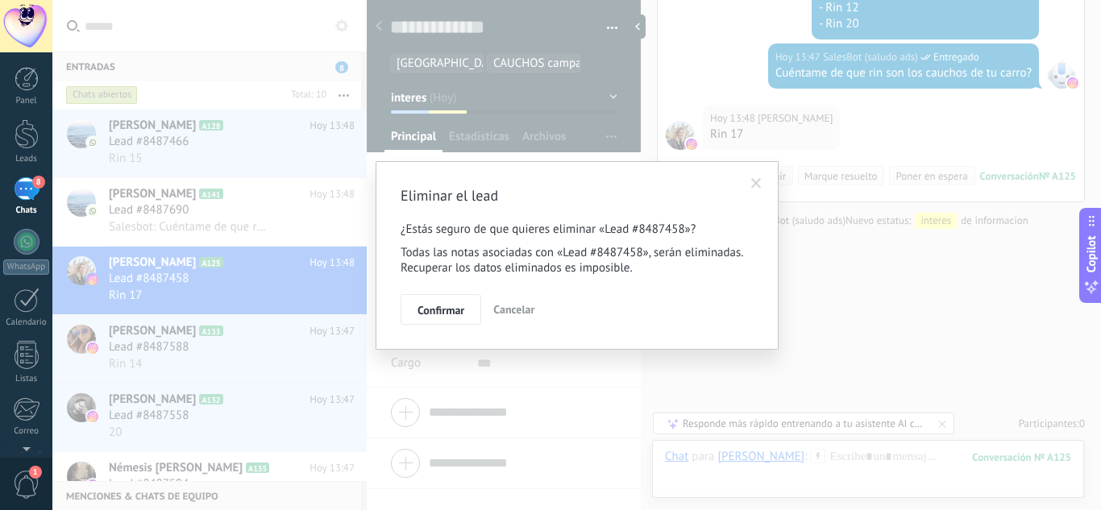
click at [433, 309] on span "Confirmar" at bounding box center [441, 310] width 47 height 11
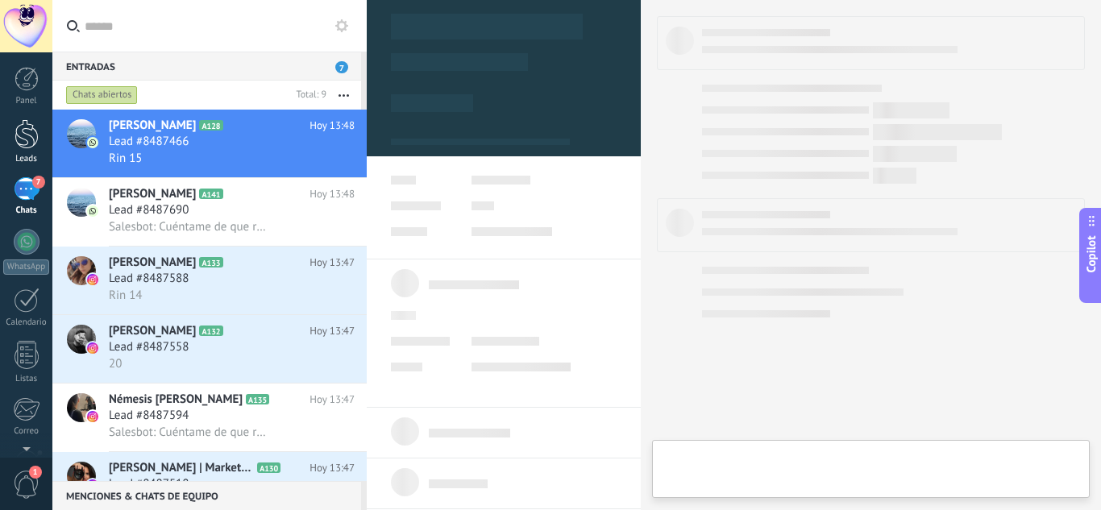
type textarea "**********"
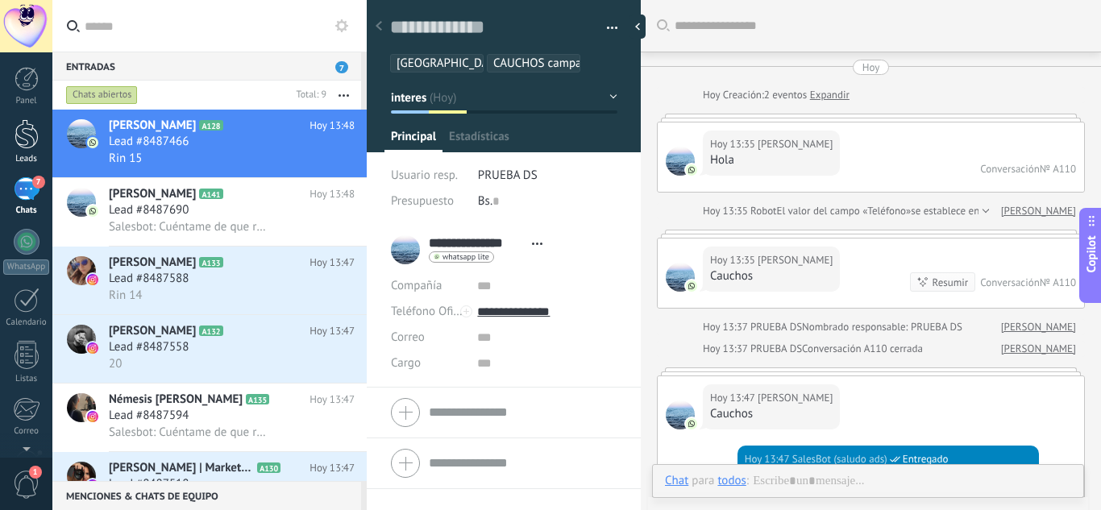
click at [25, 122] on div at bounding box center [27, 134] width 24 height 30
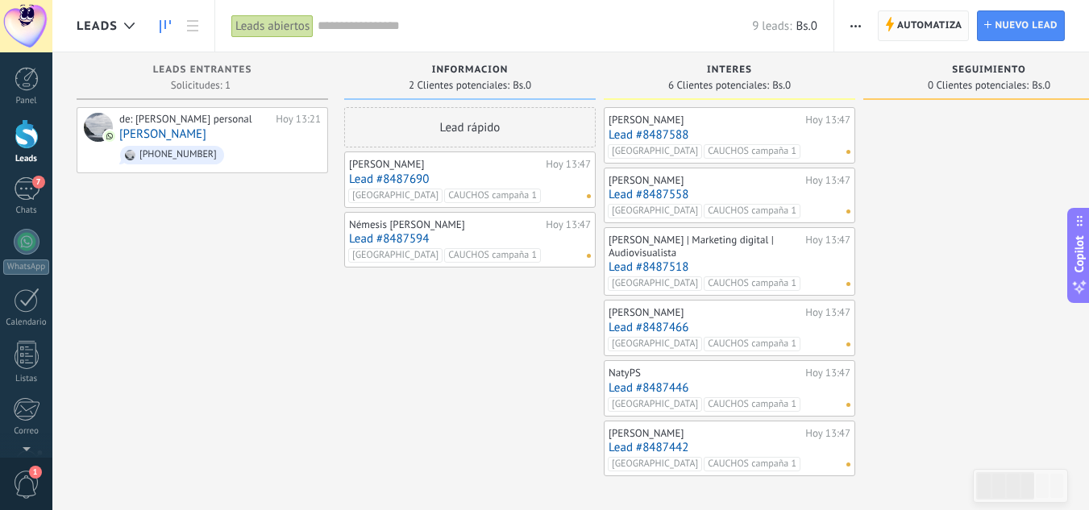
click at [906, 27] on span "Automatiza" at bounding box center [929, 25] width 65 height 29
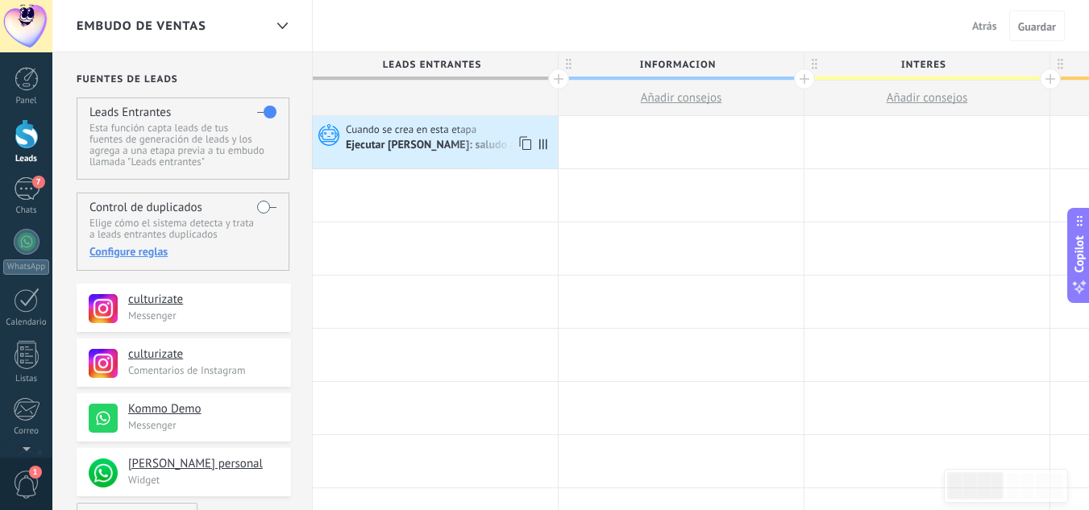
click at [409, 148] on div "Ejecutar Salesbot: saludo ads" at bounding box center [437, 146] width 183 height 15
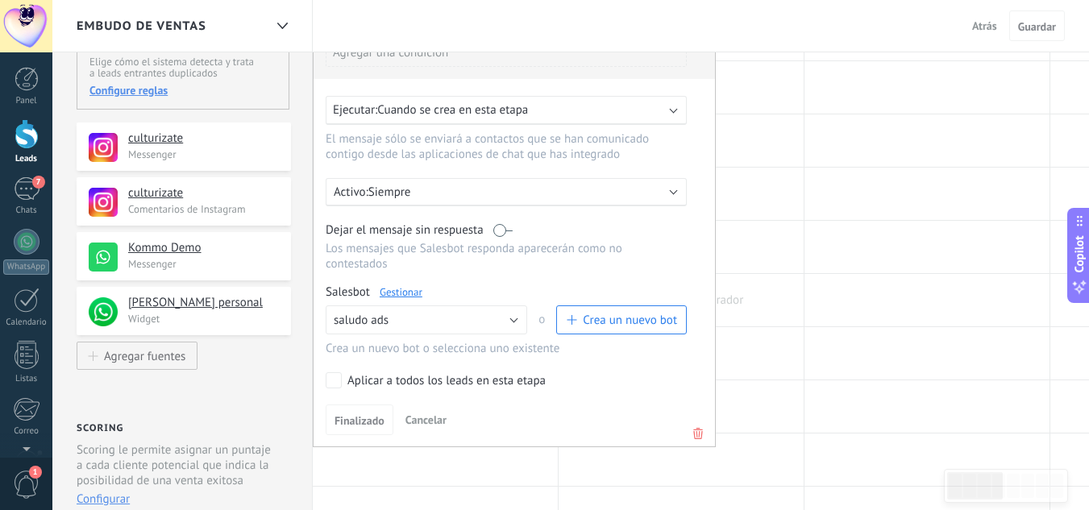
click at [772, 306] on div at bounding box center [681, 300] width 245 height 52
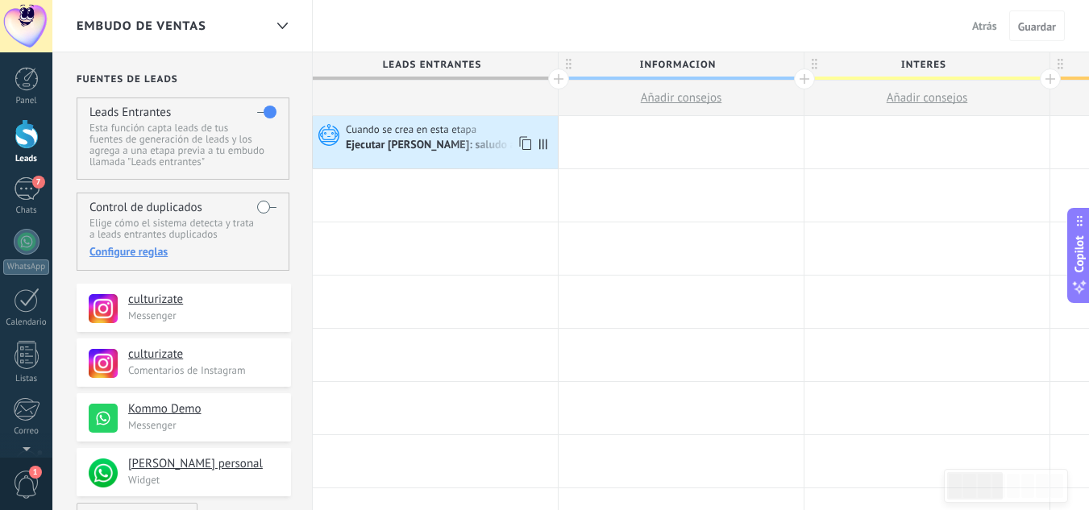
click at [433, 152] on div "Ejecutar Salesbot: saludo ads" at bounding box center [437, 146] width 183 height 15
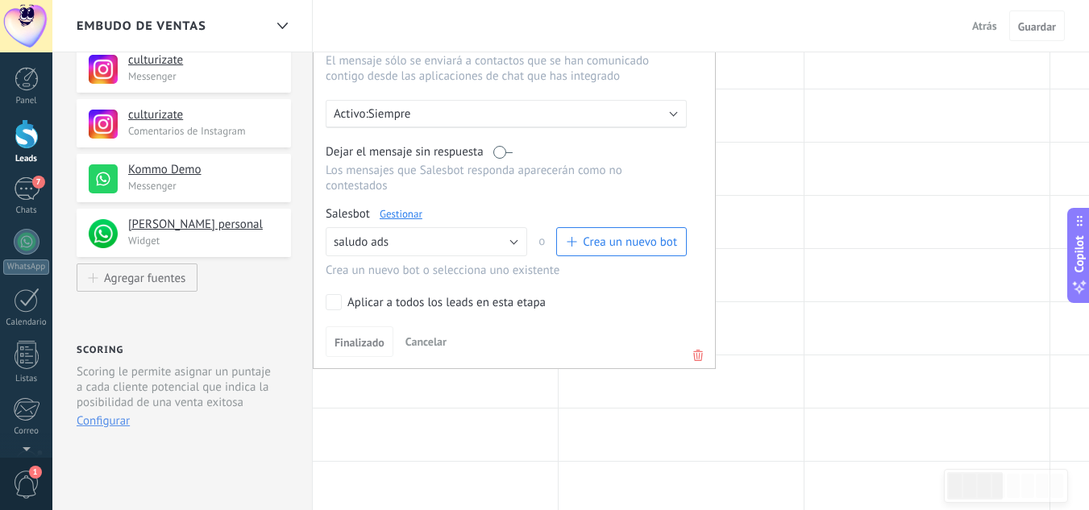
click at [694, 357] on use at bounding box center [698, 355] width 10 height 11
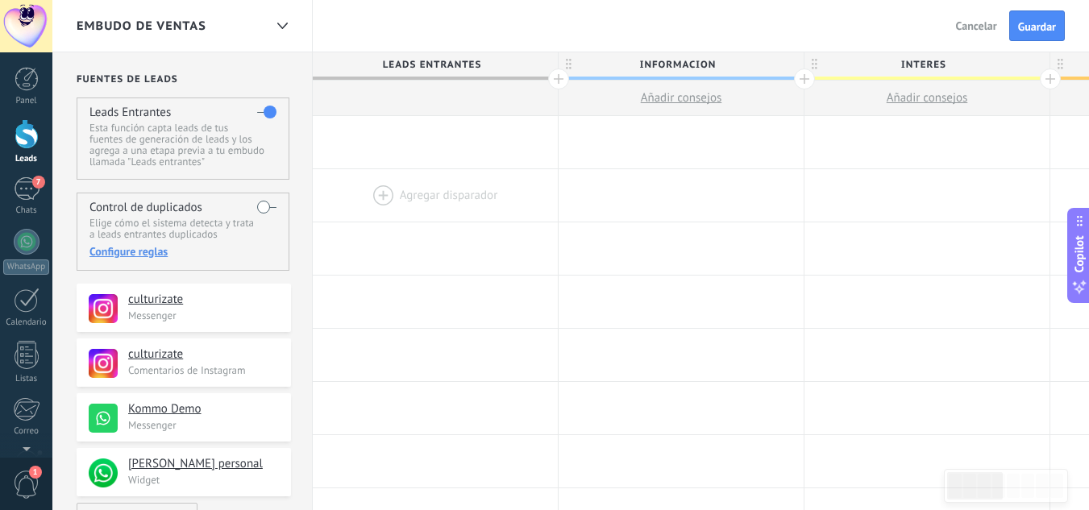
click at [368, 187] on div at bounding box center [435, 195] width 245 height 52
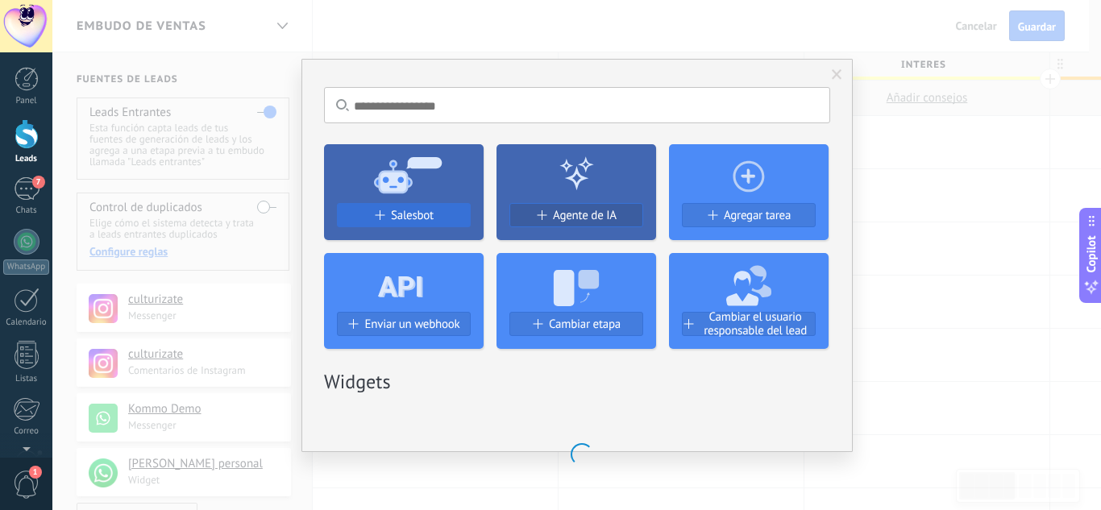
click at [426, 220] on button "Salesbot" at bounding box center [404, 215] width 134 height 24
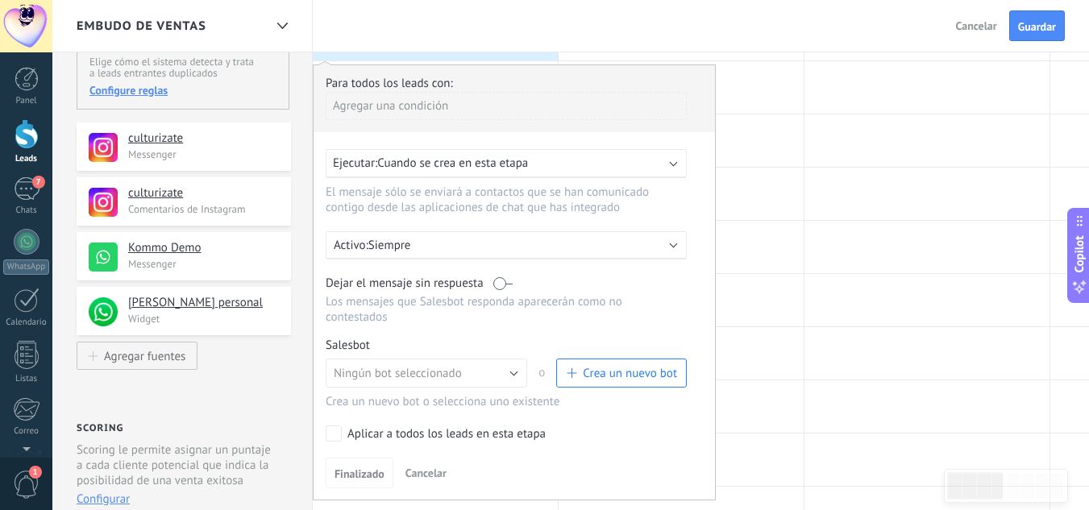
click at [590, 374] on span "Crea un nuevo bot" at bounding box center [630, 373] width 94 height 15
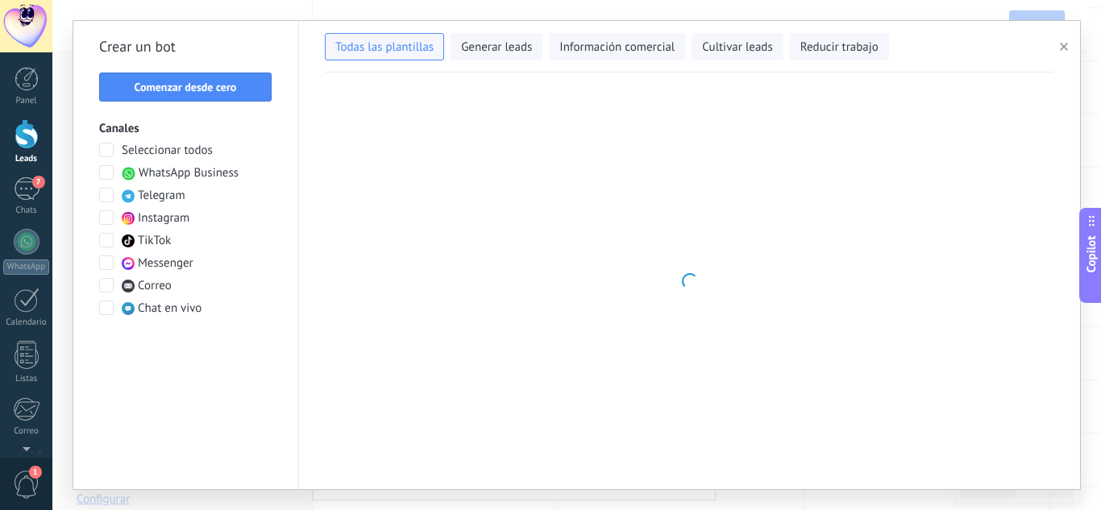
type input "**********"
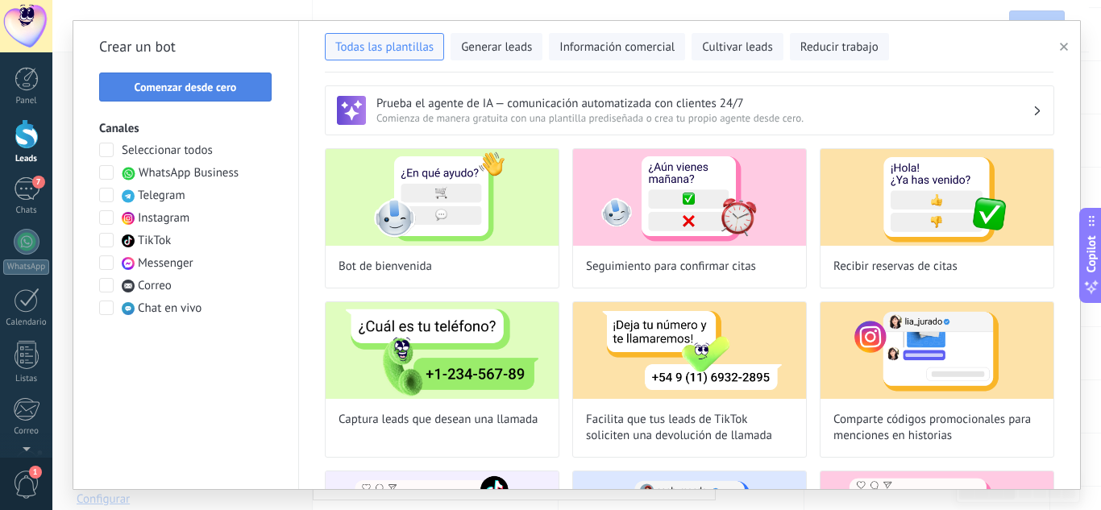
click at [223, 97] on button "Comenzar desde cero" at bounding box center [185, 87] width 173 height 29
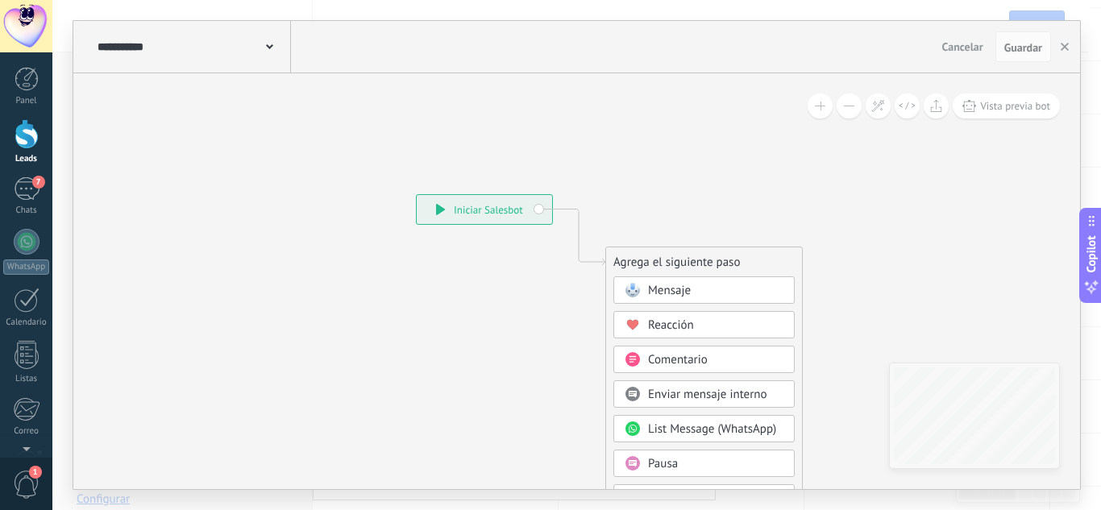
click at [268, 47] on use at bounding box center [269, 46] width 7 height 5
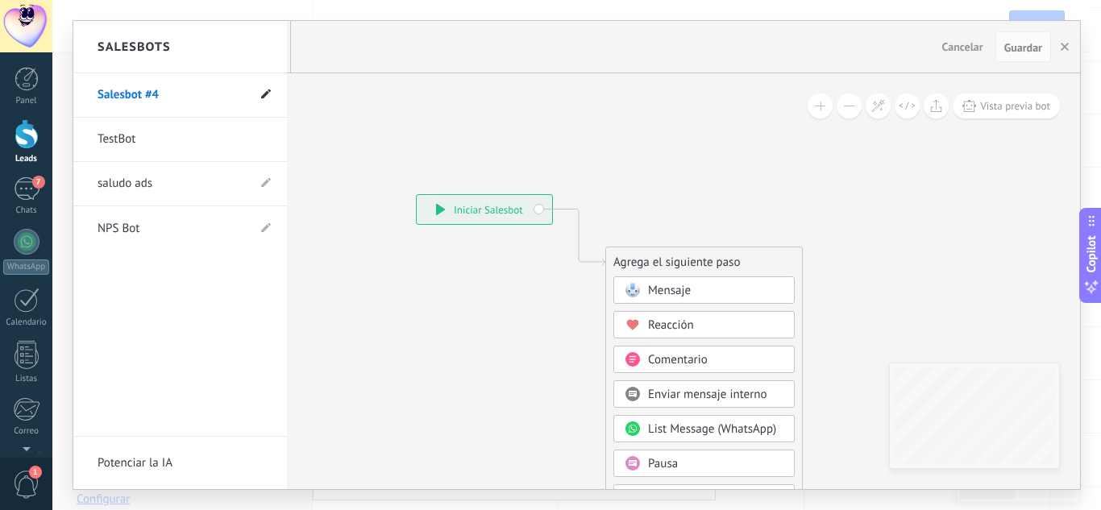
click at [267, 89] on icon at bounding box center [266, 94] width 10 height 10
click at [209, 81] on li "**********" at bounding box center [180, 95] width 214 height 44
click at [160, 96] on input "**********" at bounding box center [155, 96] width 115 height 26
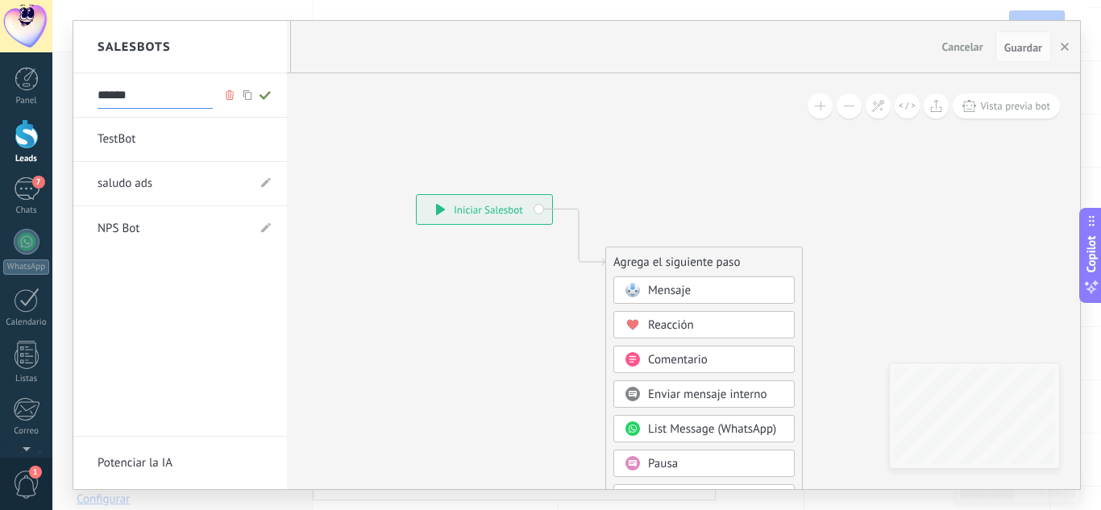
type input "******"
click at [262, 99] on icon at bounding box center [265, 95] width 18 height 10
type input "******"
click at [438, 332] on div at bounding box center [576, 255] width 1007 height 468
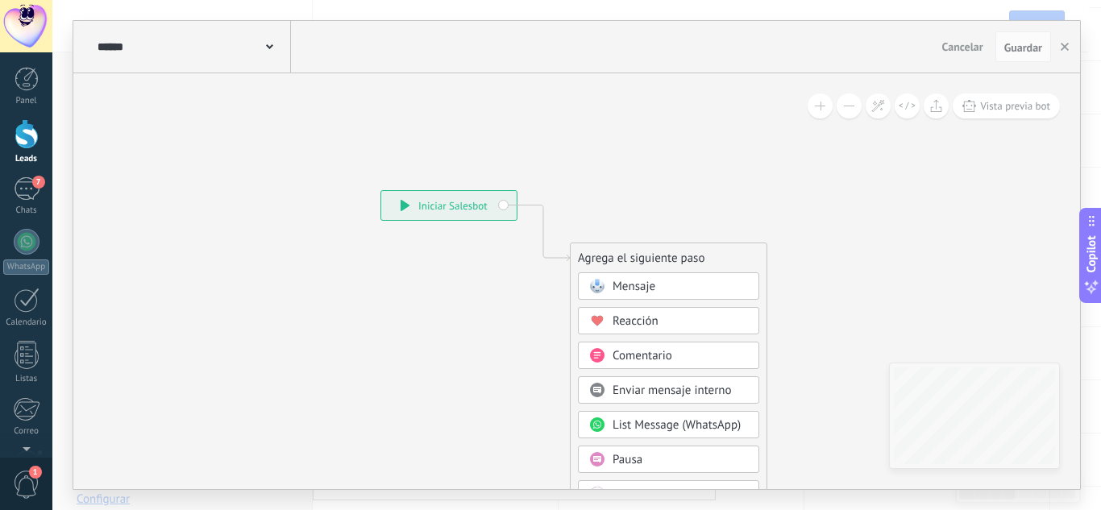
drag, startPoint x: 633, startPoint y: 216, endPoint x: 361, endPoint y: 171, distance: 275.4
click at [360, 169] on icon at bounding box center [518, 482] width 1083 height 1391
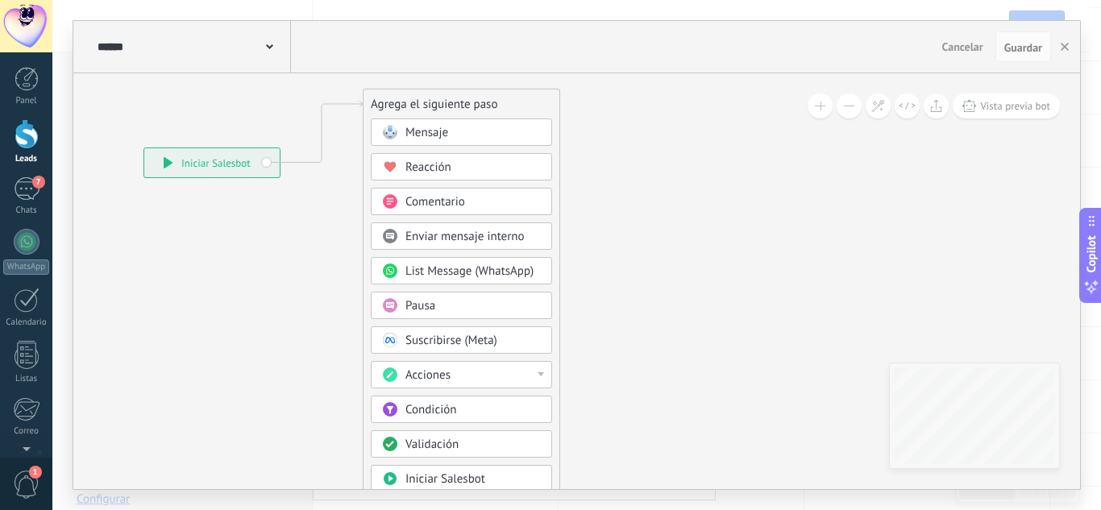
drag, startPoint x: 471, startPoint y: 217, endPoint x: 501, endPoint y: 106, distance: 115.2
click at [501, 106] on div "Agrega el siguiente paso" at bounding box center [462, 104] width 196 height 27
click at [430, 414] on span "Condición" at bounding box center [430, 409] width 51 height 15
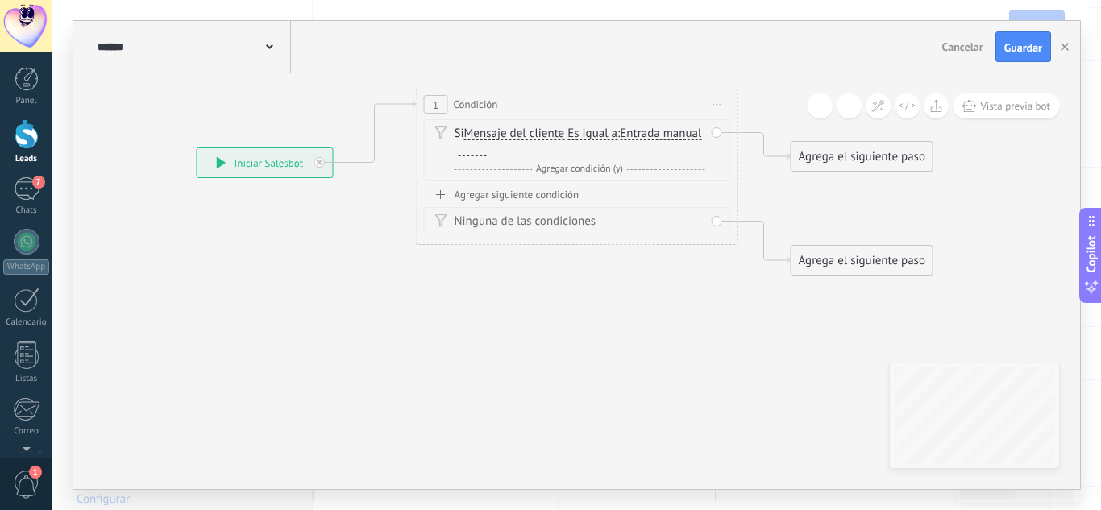
click at [487, 147] on div at bounding box center [473, 149] width 28 height 13
click at [555, 197] on div "Agregar siguiente condición" at bounding box center [577, 195] width 306 height 14
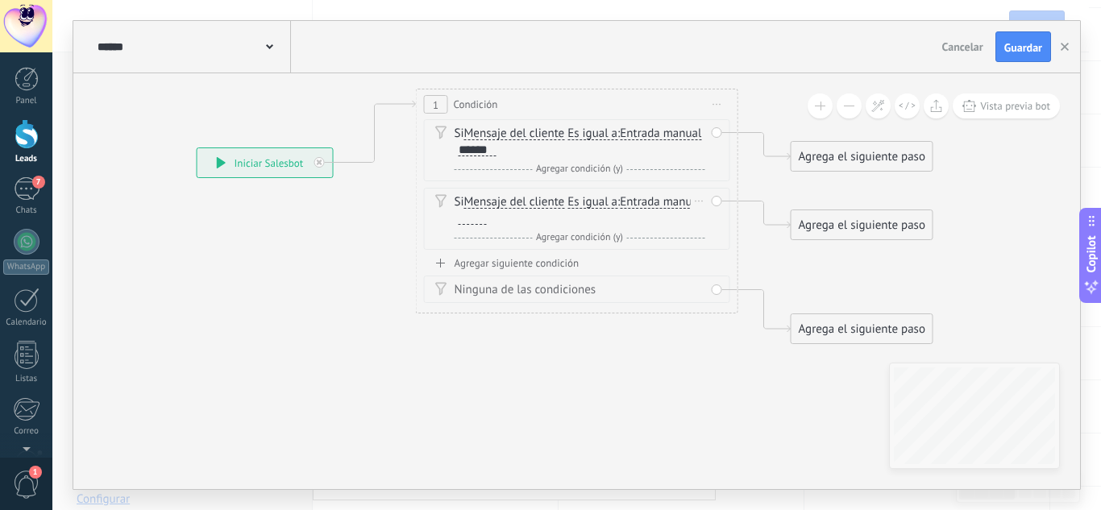
click at [487, 220] on div at bounding box center [473, 218] width 28 height 13
click at [563, 269] on div "Agregar siguiente condición Ninguna de las condiciones" at bounding box center [577, 279] width 306 height 47
click at [561, 264] on div "Agregar siguiente condición" at bounding box center [577, 263] width 306 height 14
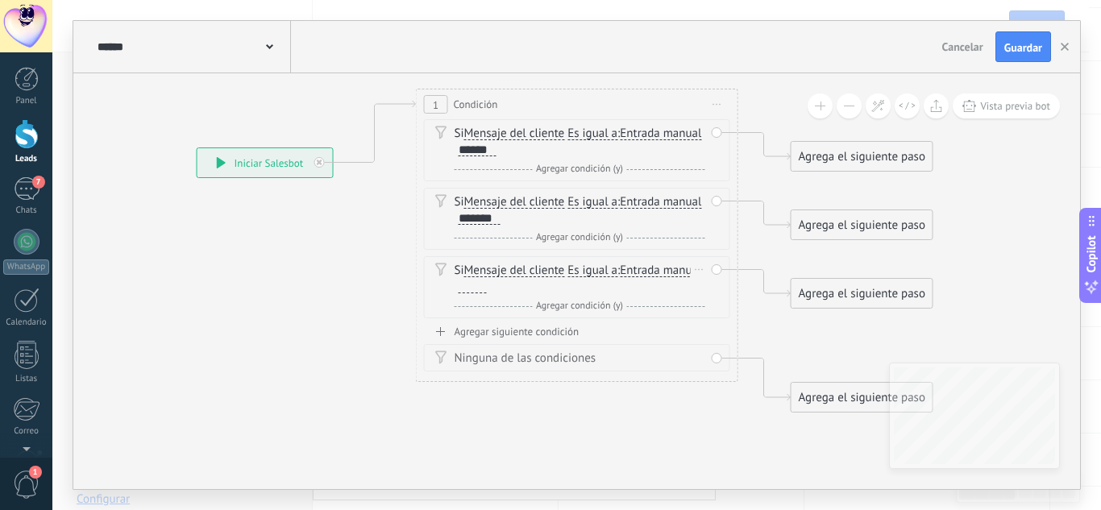
drag, startPoint x: 563, startPoint y: 281, endPoint x: 547, endPoint y: 272, distance: 18.4
click at [487, 281] on div at bounding box center [473, 287] width 28 height 13
click at [547, 328] on div "Agregar siguiente condición" at bounding box center [577, 332] width 306 height 14
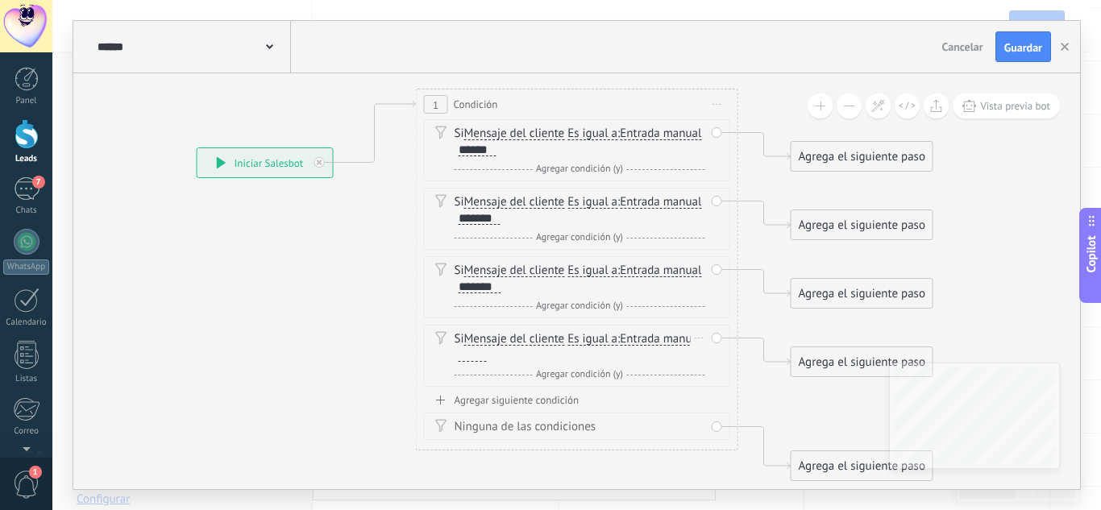
click at [487, 352] on div at bounding box center [473, 355] width 28 height 13
click at [559, 397] on div "Agregar siguiente condición" at bounding box center [577, 400] width 306 height 14
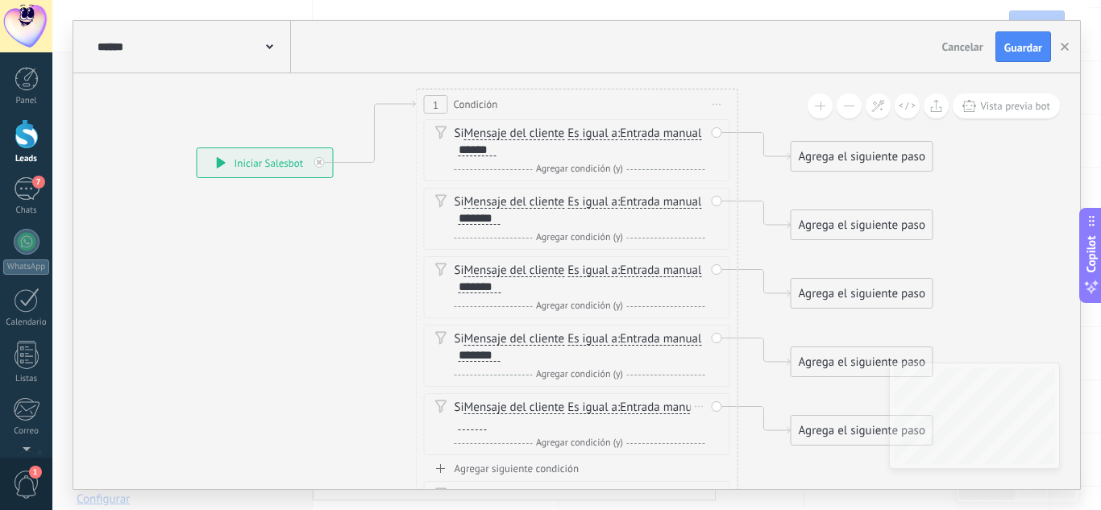
click at [487, 421] on div at bounding box center [473, 424] width 28 height 13
click at [586, 125] on div "Si Mensaje del cliente Mensaje del cliente Comentario del cliente El cliente Có…" at bounding box center [577, 150] width 306 height 62
click at [592, 144] on div "Si Mensaje del cliente Mensaje del cliente Comentario del cliente El cliente Có…" at bounding box center [580, 142] width 251 height 32
click at [592, 140] on span "Es igual a Es igual a No es igual Contiene Es igual a Es igual a No es igual Co…" at bounding box center [593, 133] width 50 height 15
click at [592, 139] on span "Es igual a" at bounding box center [593, 133] width 50 height 13
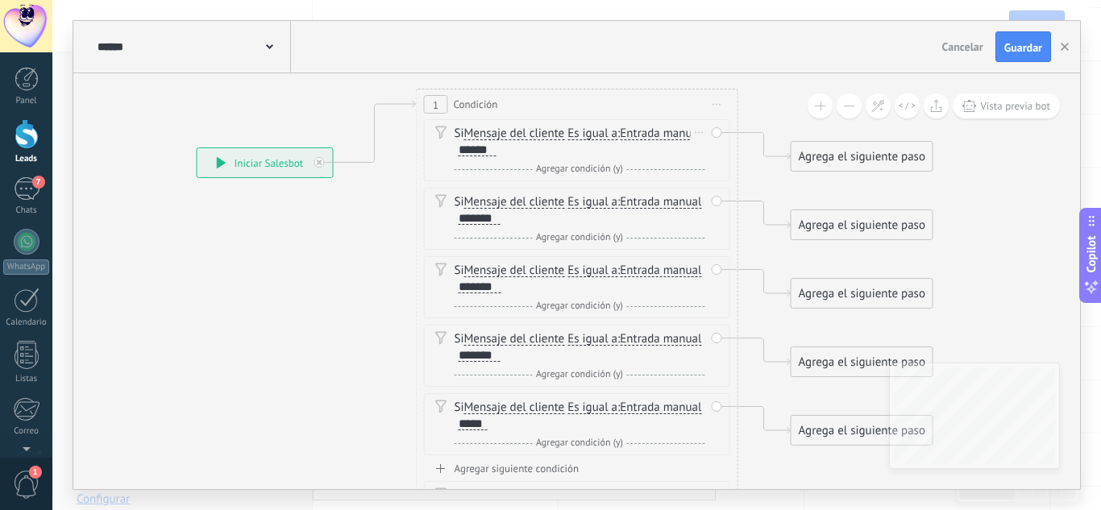
click at [592, 139] on button "Es igual a" at bounding box center [660, 133] width 202 height 29
click at [601, 187] on span "Contiene" at bounding box center [647, 191] width 195 height 16
click at [593, 207] on span "Es igual a" at bounding box center [593, 202] width 50 height 13
click at [593, 207] on button "Es igual a" at bounding box center [660, 202] width 202 height 29
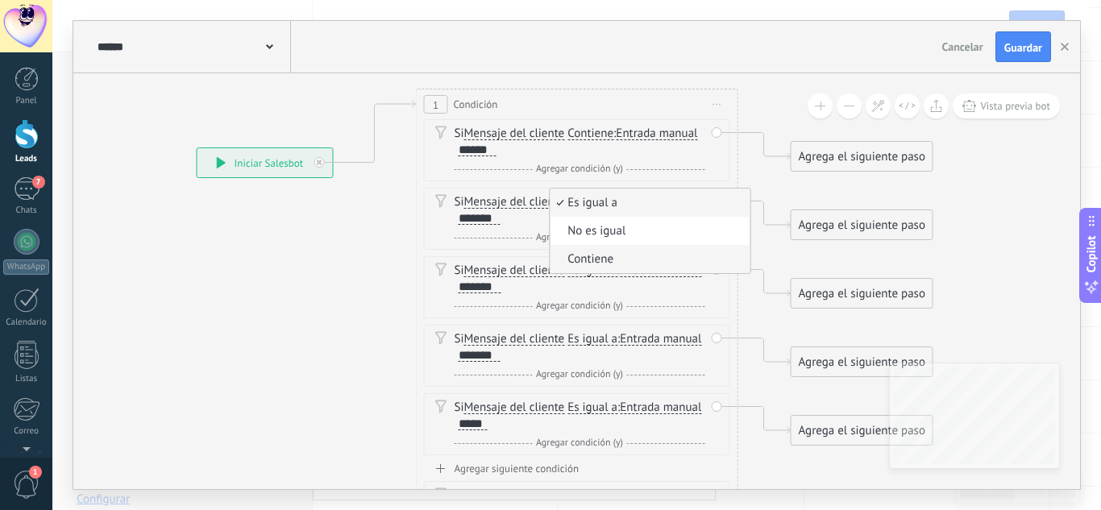
click at [611, 253] on span "Contiene" at bounding box center [647, 260] width 195 height 16
click at [604, 270] on span "Es igual a" at bounding box center [593, 270] width 50 height 13
click at [604, 270] on button "Es igual a" at bounding box center [660, 270] width 202 height 29
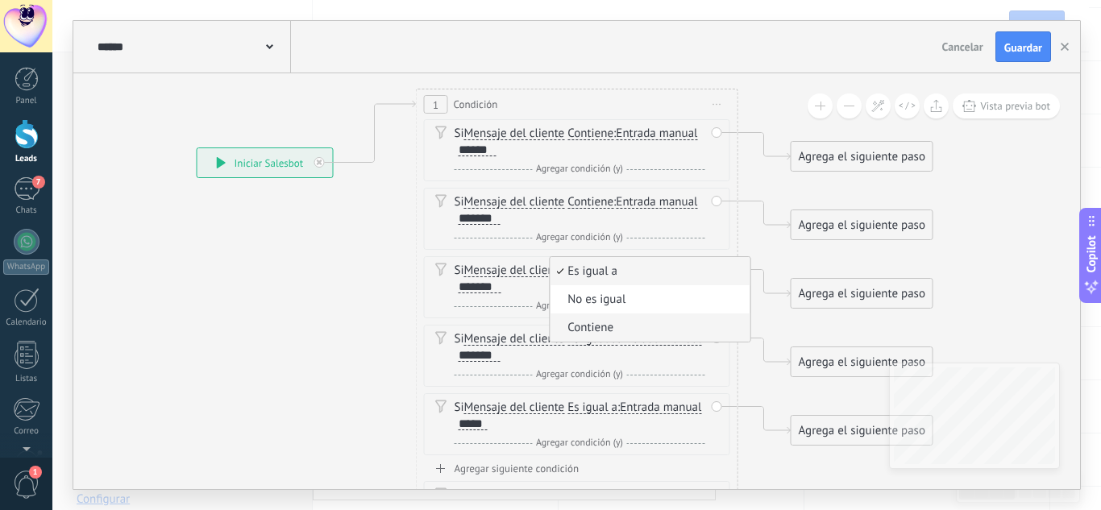
click at [617, 331] on span "Contiene" at bounding box center [647, 328] width 195 height 16
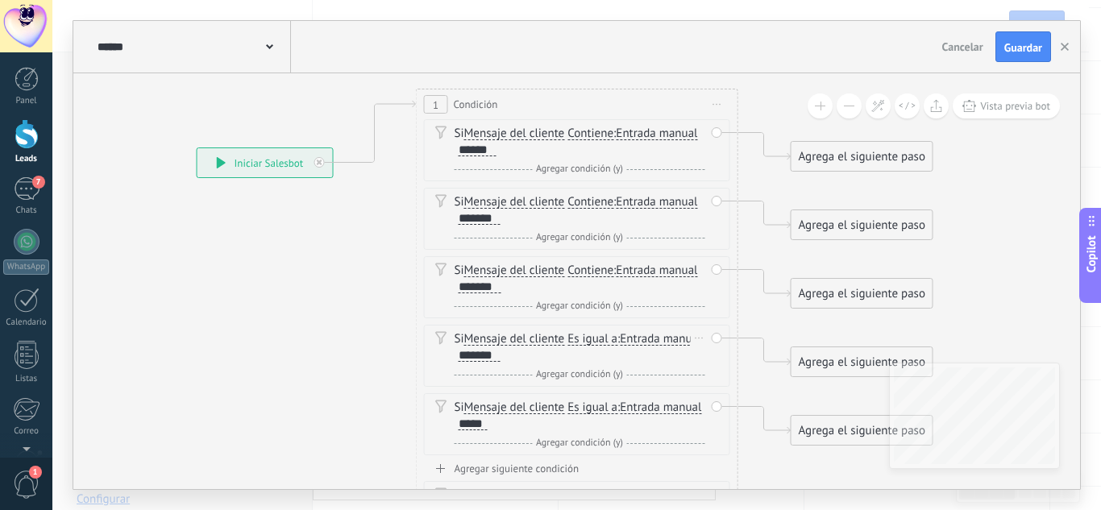
click at [597, 337] on span "Es igual a" at bounding box center [593, 339] width 50 height 13
click at [597, 337] on button "Es igual a" at bounding box center [660, 339] width 202 height 29
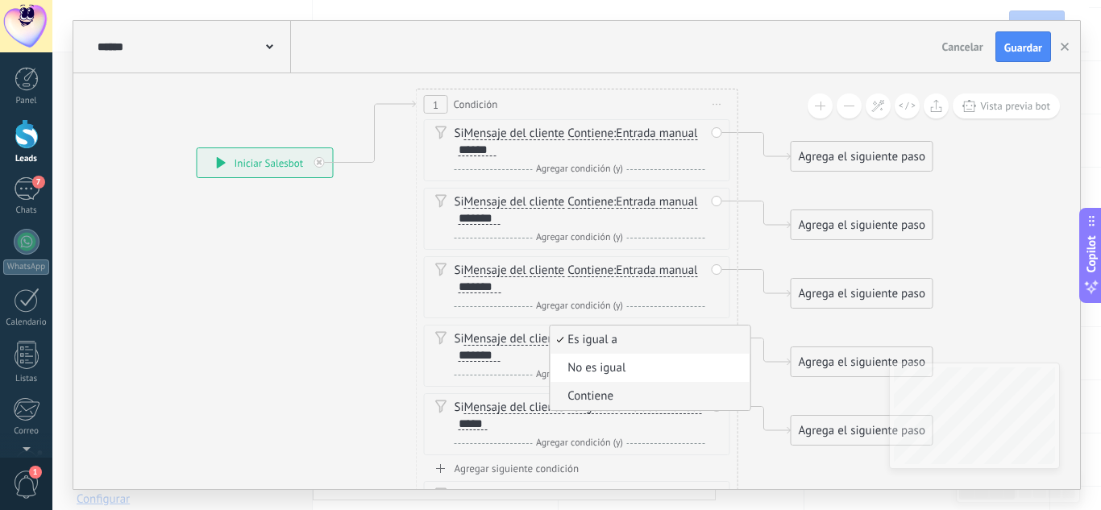
click at [633, 393] on span "Contiene" at bounding box center [647, 397] width 195 height 16
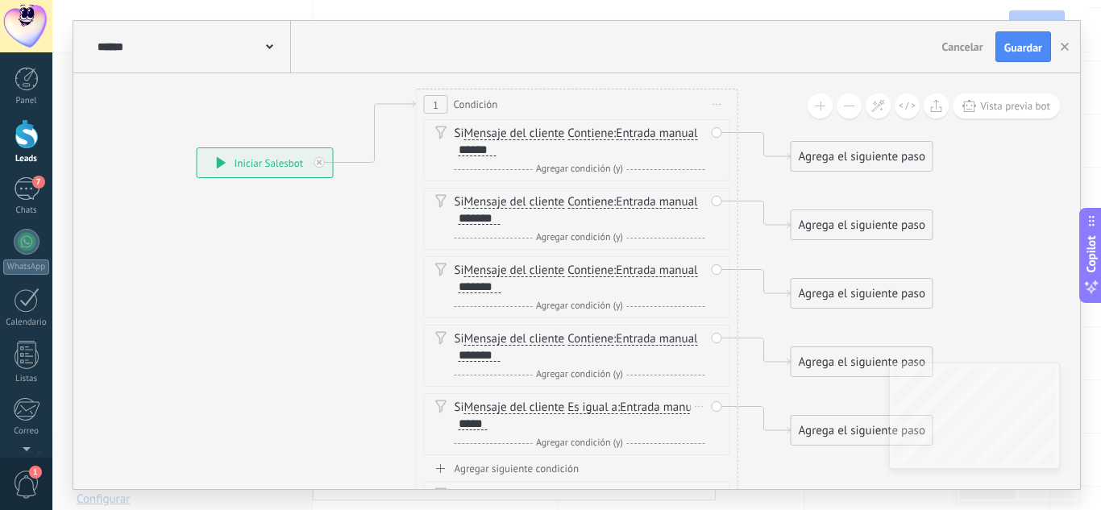
click at [592, 405] on span "Es igual a" at bounding box center [593, 407] width 50 height 13
click at [592, 405] on button "Es igual a" at bounding box center [660, 407] width 202 height 29
click at [626, 464] on span "Contiene" at bounding box center [647, 465] width 195 height 16
click at [489, 422] on div "Si Mensaje del cliente Mensaje del cliente Comentario del cliente El cliente Có…" at bounding box center [580, 416] width 251 height 32
click at [489, 426] on div "Si Mensaje del cliente Mensaje del cliente Comentario del cliente El cliente Có…" at bounding box center [580, 416] width 251 height 32
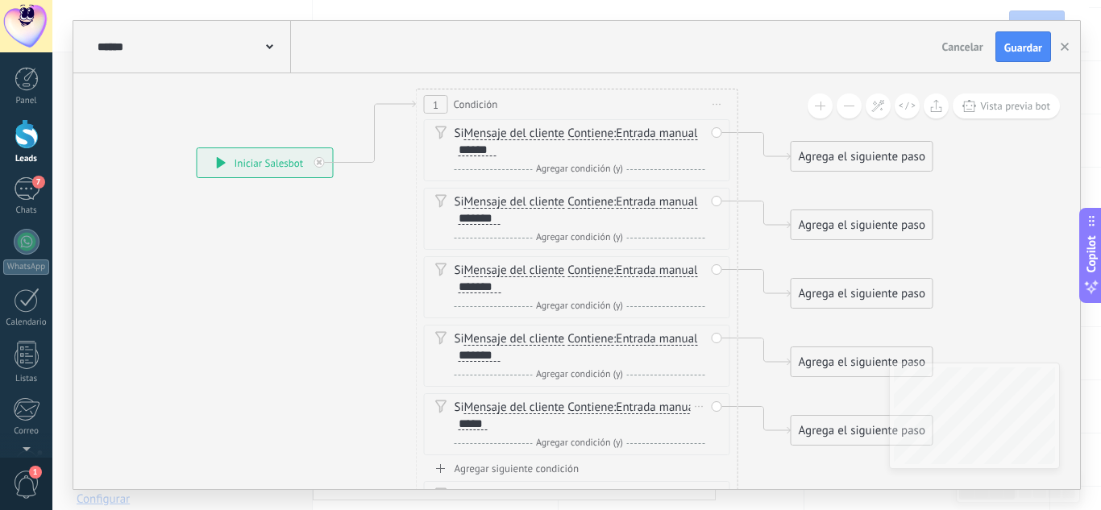
click at [487, 418] on div "*****" at bounding box center [473, 424] width 29 height 13
click at [231, 251] on icon at bounding box center [538, 319] width 1488 height 1267
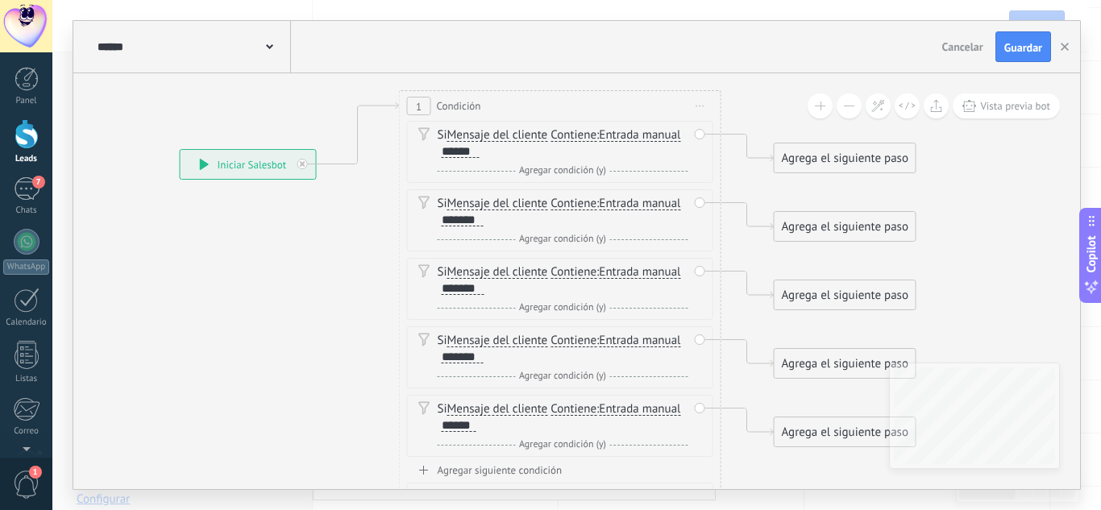
click at [192, 251] on icon at bounding box center [521, 320] width 1488 height 1267
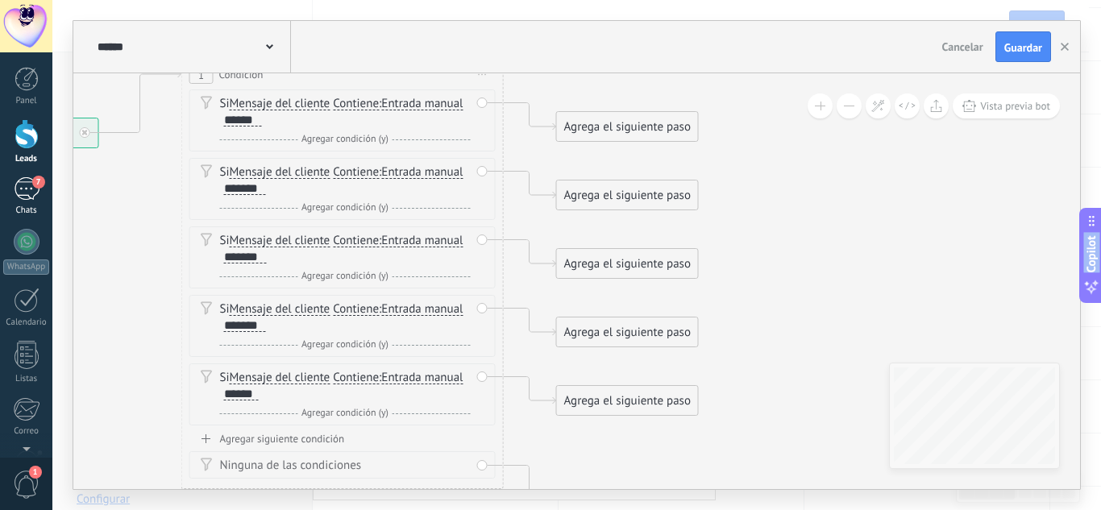
drag, startPoint x: 243, startPoint y: 233, endPoint x: 26, endPoint y: 196, distance: 220.0
click at [26, 196] on body ".abecls-1,.abecls-2{fill-rule:evenodd}.abecls-2{fill:#fff} .abhcls-1{fill:none}…" at bounding box center [550, 94] width 1101 height 510
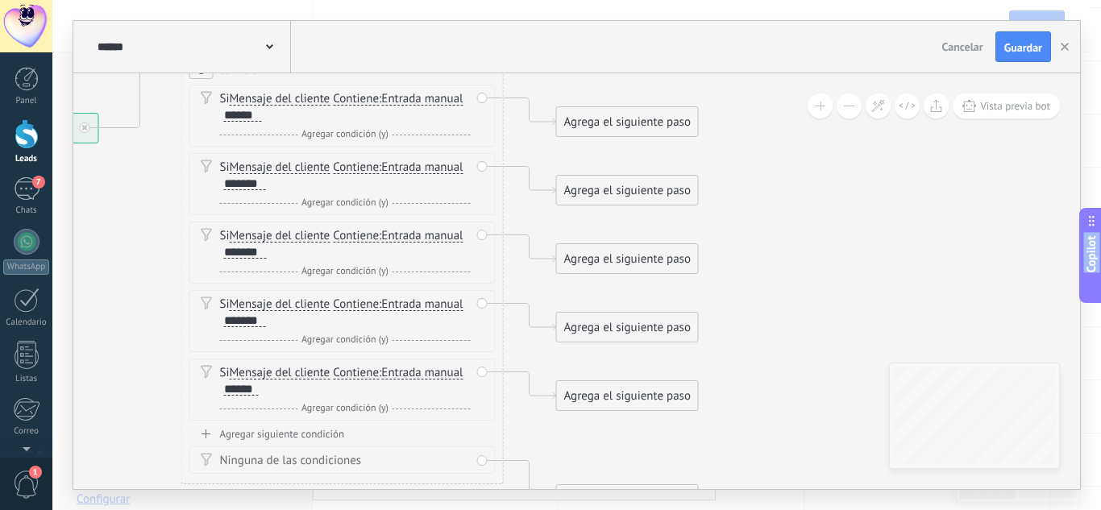
click at [659, 117] on div "Agrega el siguiente paso" at bounding box center [627, 122] width 141 height 27
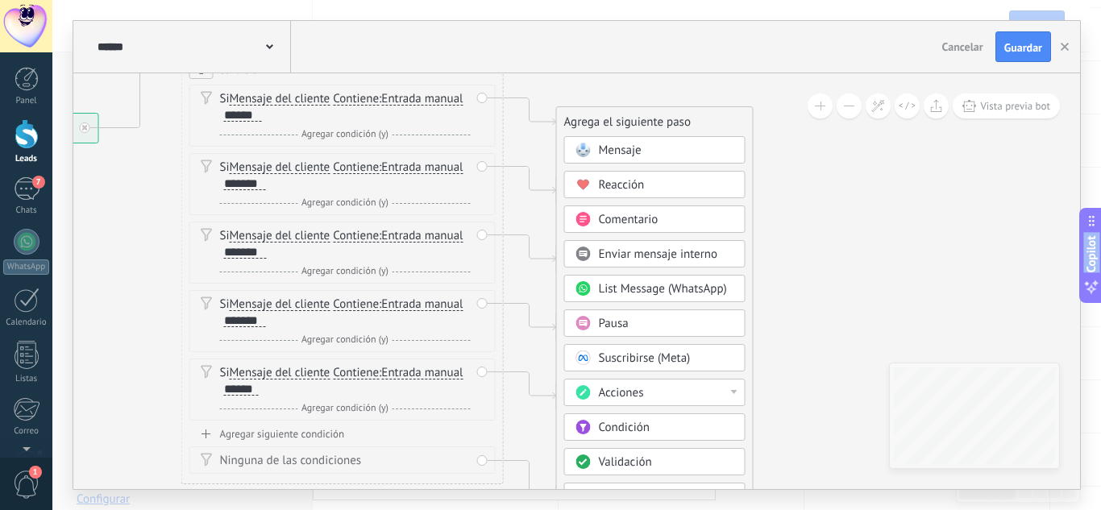
click at [642, 222] on span "Comentario" at bounding box center [629, 219] width 60 height 15
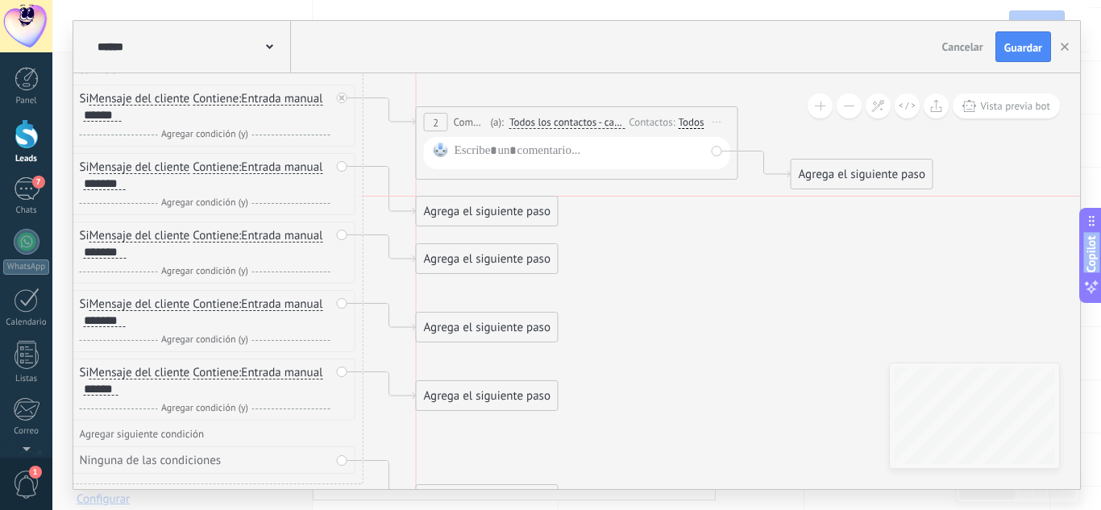
click at [513, 207] on div "Agrega el siguiente paso" at bounding box center [487, 211] width 141 height 27
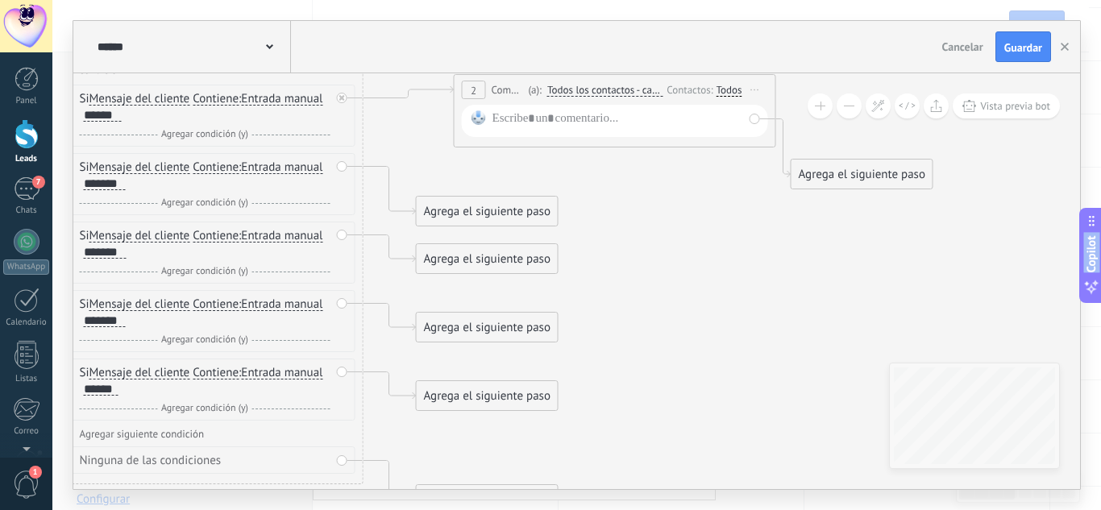
drag, startPoint x: 637, startPoint y: 118, endPoint x: 672, endPoint y: 91, distance: 44.8
click at [672, 91] on div "Contactos:" at bounding box center [691, 89] width 49 height 15
click at [878, 173] on div "Agrega el siguiente paso" at bounding box center [862, 174] width 141 height 27
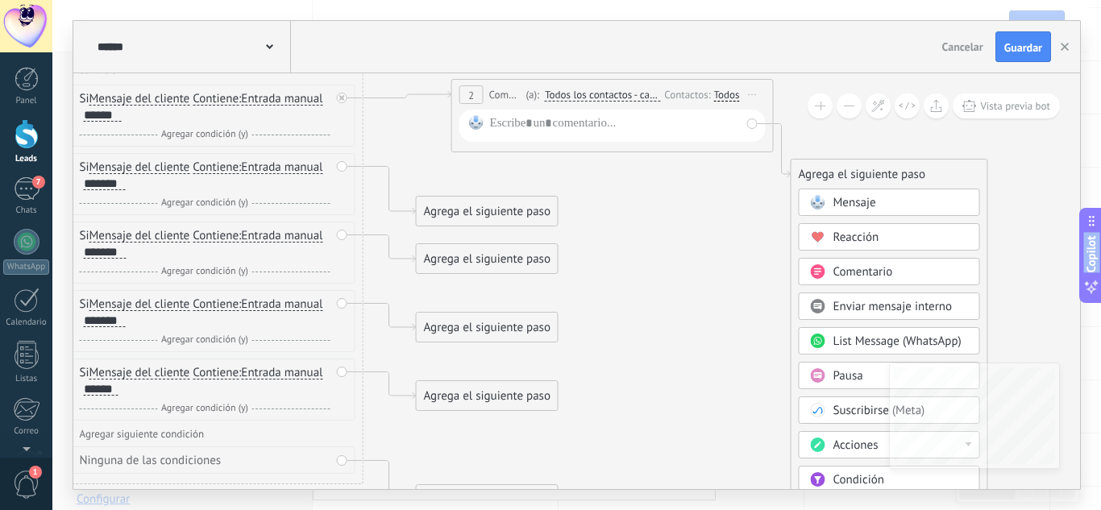
click at [864, 199] on span "Mensaje" at bounding box center [855, 202] width 43 height 15
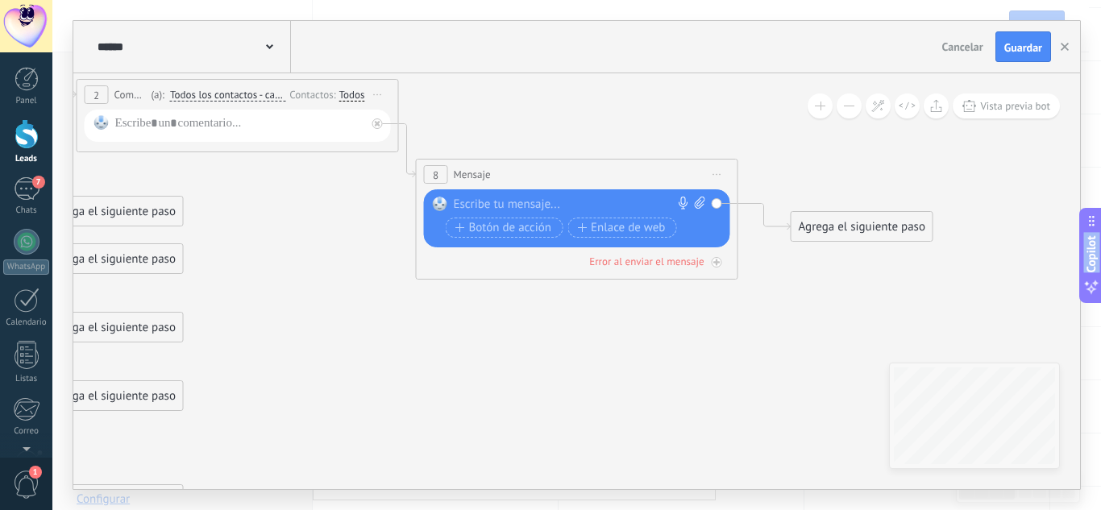
click at [721, 171] on span "Iniciar vista previa aquí Cambiar nombre Duplicar Borrar" at bounding box center [718, 174] width 26 height 23
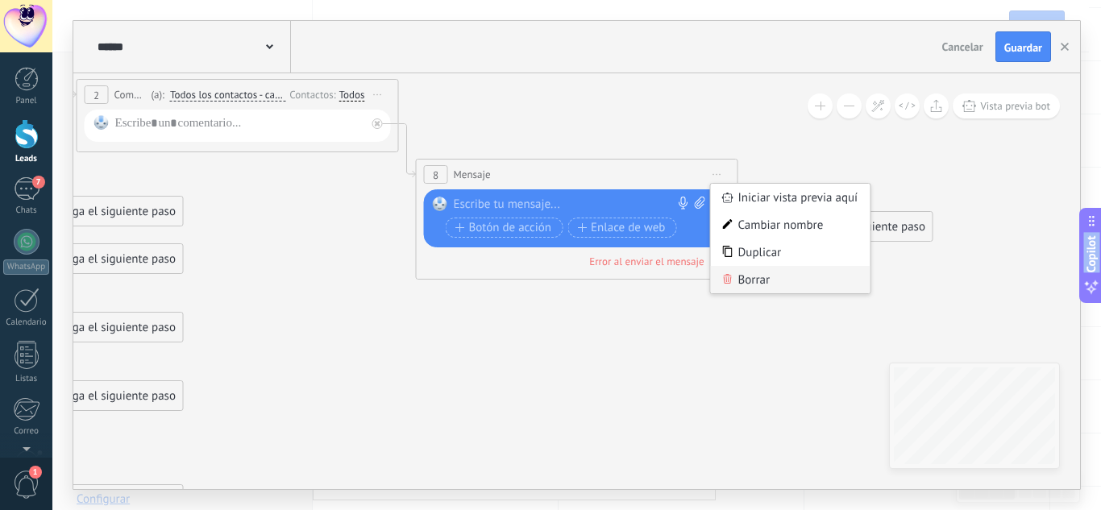
click at [760, 276] on div "Borrar" at bounding box center [791, 279] width 160 height 27
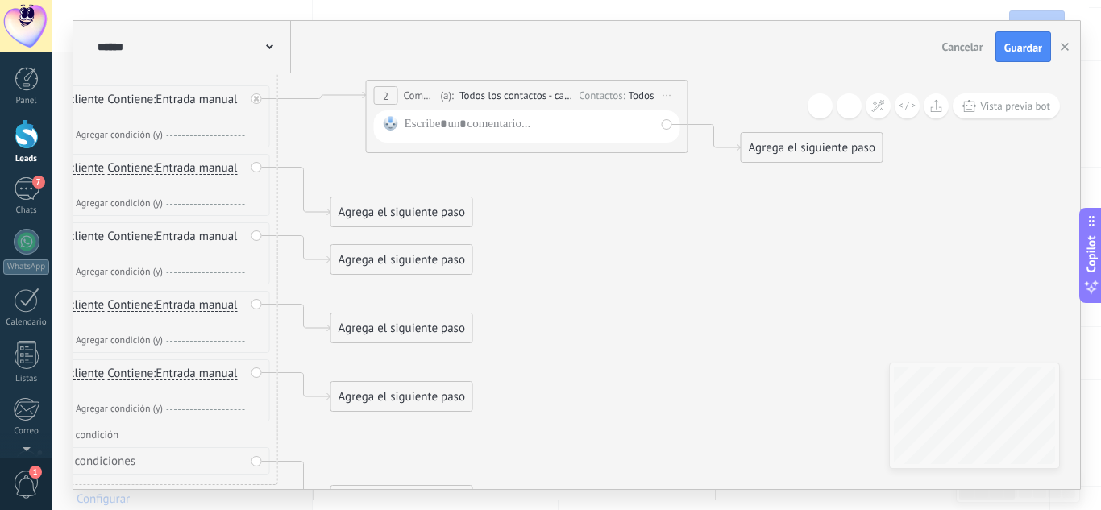
drag, startPoint x: 417, startPoint y: 233, endPoint x: 691, endPoint y: 250, distance: 274.6
click at [783, 238] on icon at bounding box center [282, 285] width 1898 height 1267
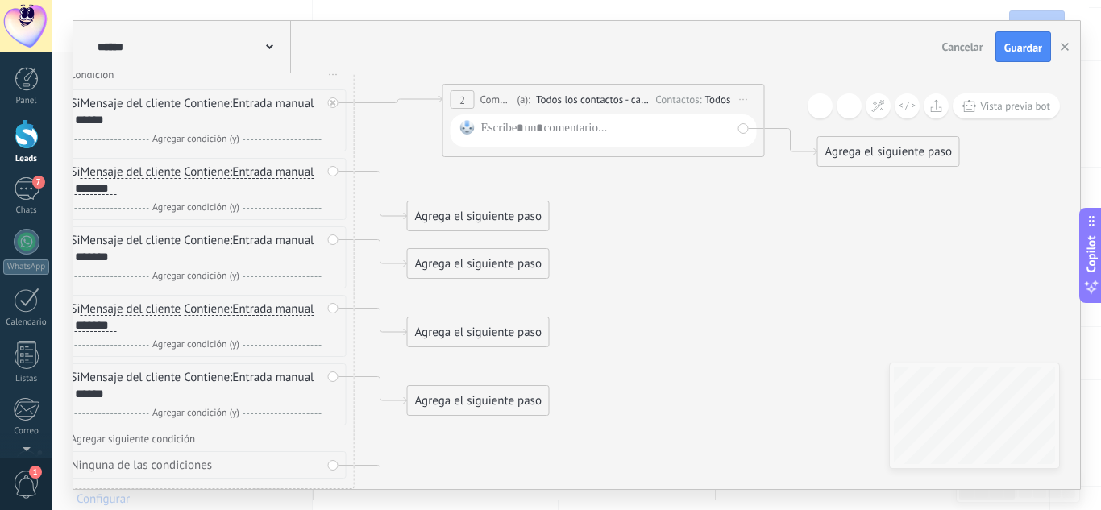
drag, startPoint x: 676, startPoint y: 252, endPoint x: 680, endPoint y: 264, distance: 12.7
click at [680, 264] on icon at bounding box center [359, 289] width 1898 height 1267
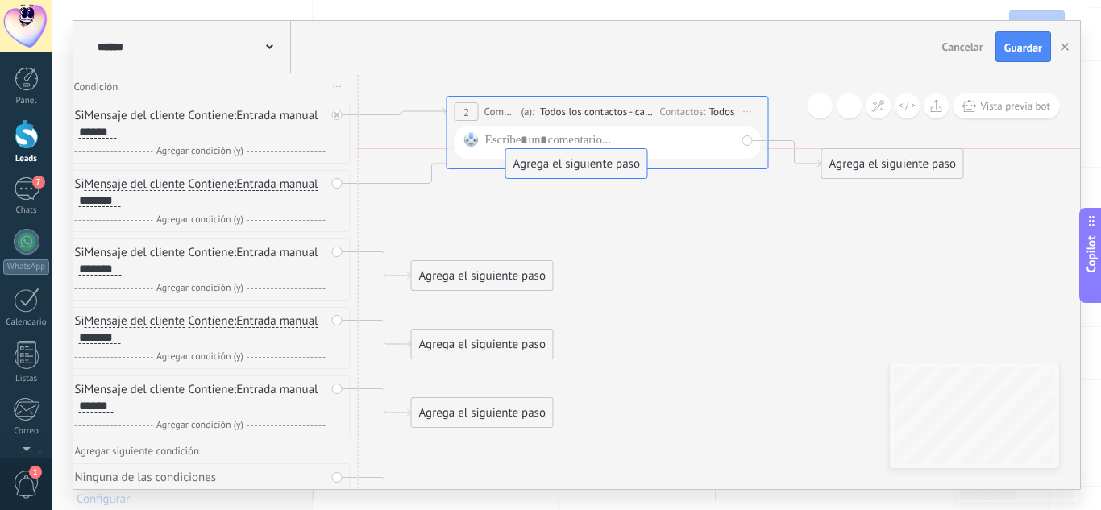
drag, startPoint x: 443, startPoint y: 236, endPoint x: 556, endPoint y: 135, distance: 151.8
drag, startPoint x: 487, startPoint y: 281, endPoint x: 550, endPoint y: 146, distance: 149.3
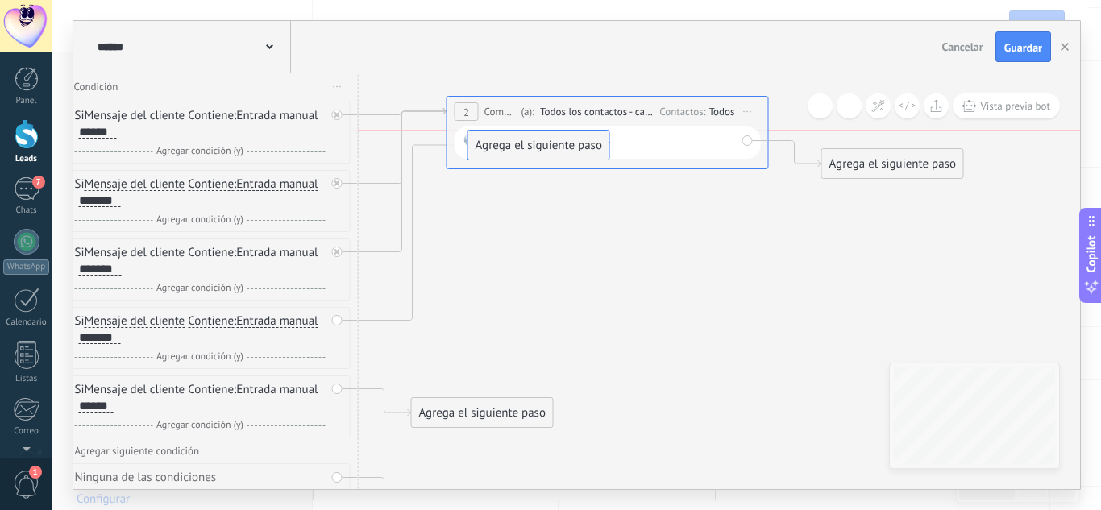
drag, startPoint x: 503, startPoint y: 339, endPoint x: 559, endPoint y: 137, distance: 210.1
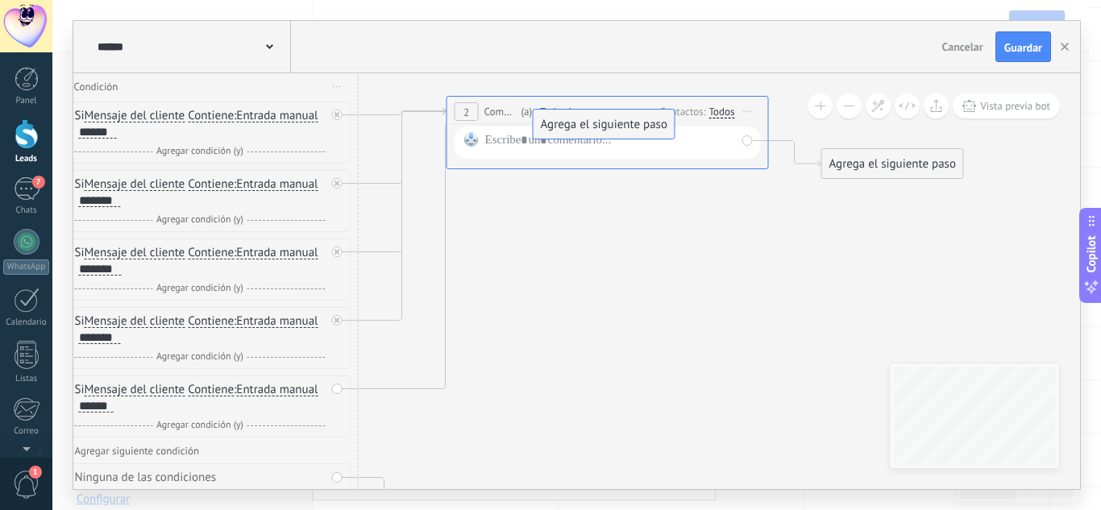
drag, startPoint x: 477, startPoint y: 415, endPoint x: 599, endPoint y: 127, distance: 313.2
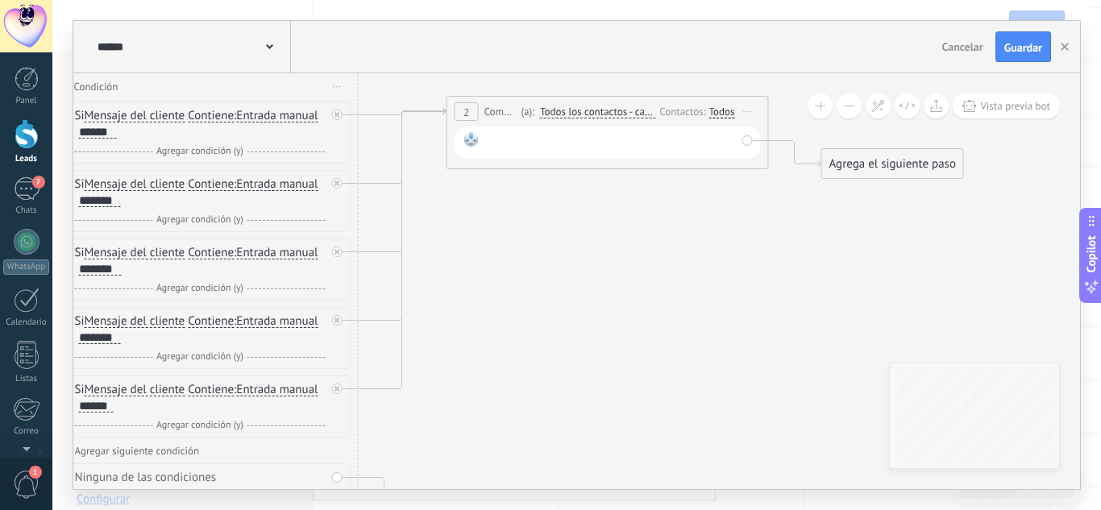
click at [535, 143] on div at bounding box center [610, 142] width 251 height 21
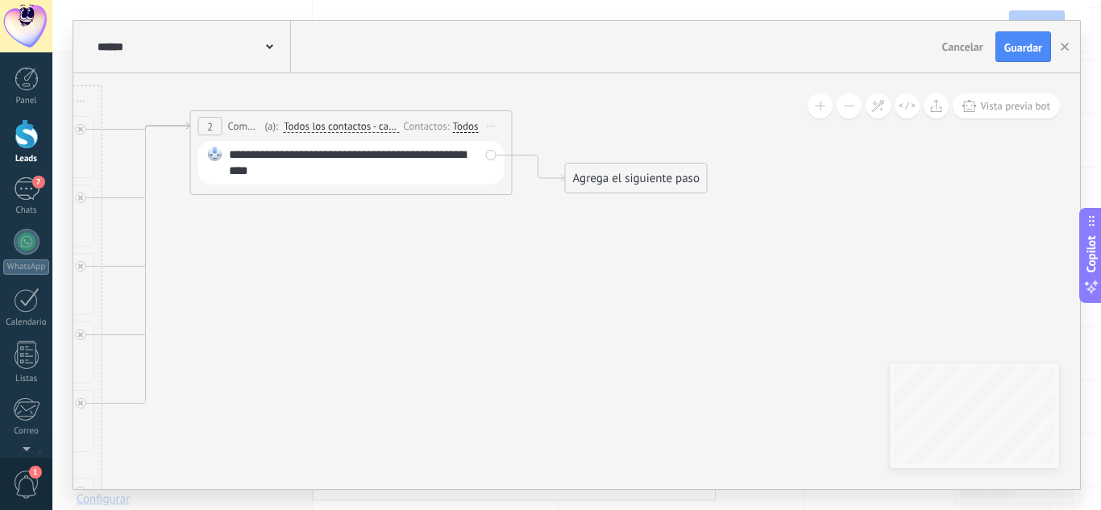
drag, startPoint x: 684, startPoint y: 243, endPoint x: 408, endPoint y: 268, distance: 277.6
click at [405, 269] on icon at bounding box center [107, 315] width 1898 height 1267
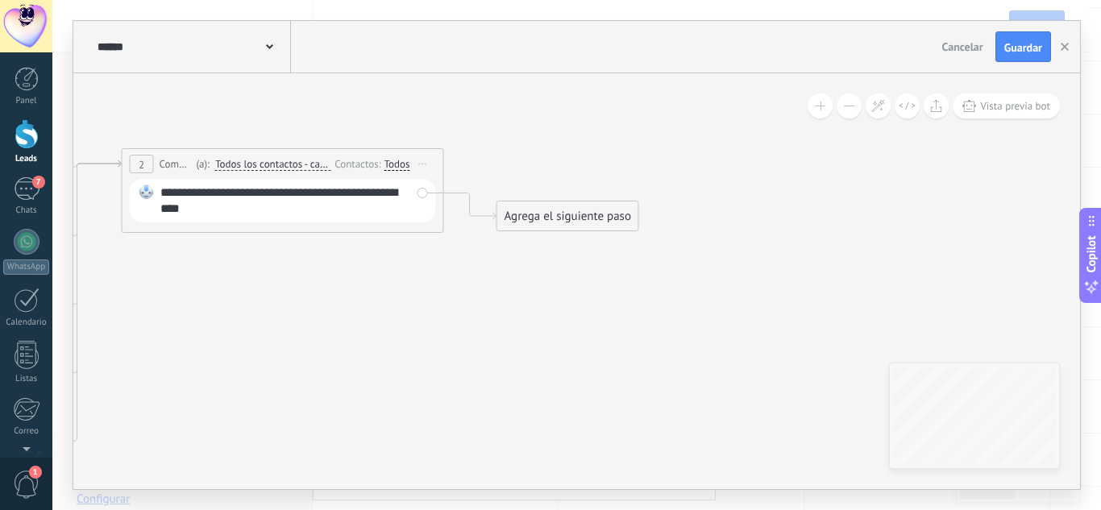
drag, startPoint x: 505, startPoint y: 308, endPoint x: 451, endPoint y: 340, distance: 63.6
click at [451, 340] on icon at bounding box center [38, 353] width 1898 height 1267
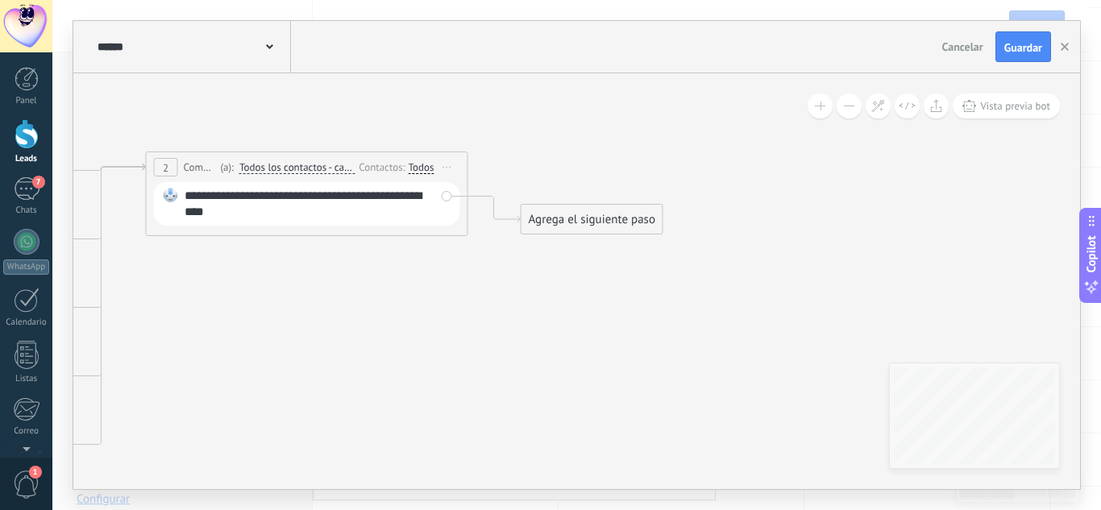
drag, startPoint x: 454, startPoint y: 293, endPoint x: 487, endPoint y: 290, distance: 33.1
click at [487, 290] on icon at bounding box center [62, 357] width 1898 height 1267
drag, startPoint x: 568, startPoint y: 218, endPoint x: 592, endPoint y: 196, distance: 32.5
click at [588, 206] on div "Agrega el siguiente paso" at bounding box center [592, 219] width 141 height 27
click at [613, 172] on icon at bounding box center [67, 357] width 1909 height 1267
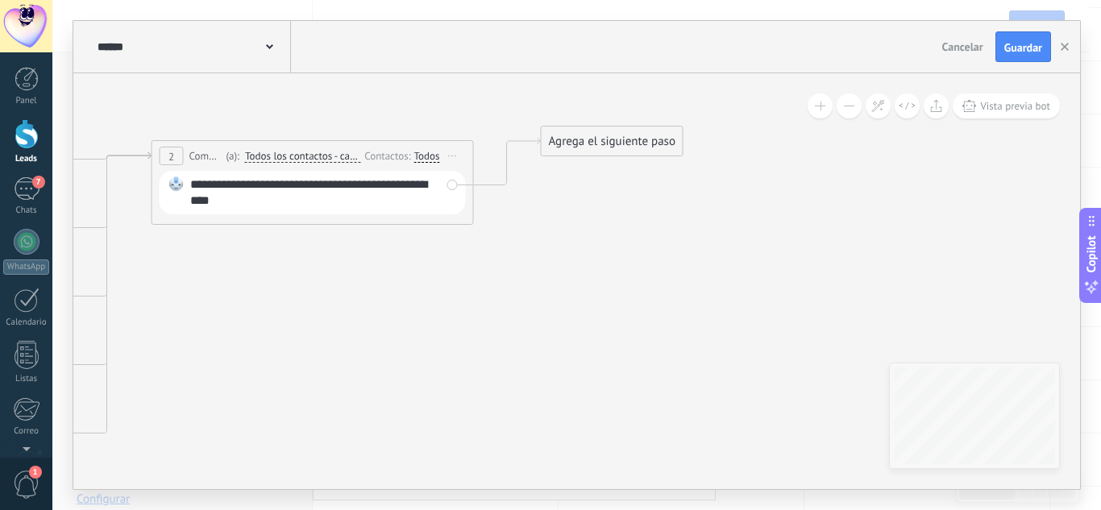
drag, startPoint x: 592, startPoint y: 189, endPoint x: 586, endPoint y: 135, distance: 53.6
click at [586, 135] on div "Agrega el siguiente paso" at bounding box center [612, 141] width 141 height 27
click at [586, 135] on div "Agrega el siguiente paso" at bounding box center [611, 131] width 141 height 27
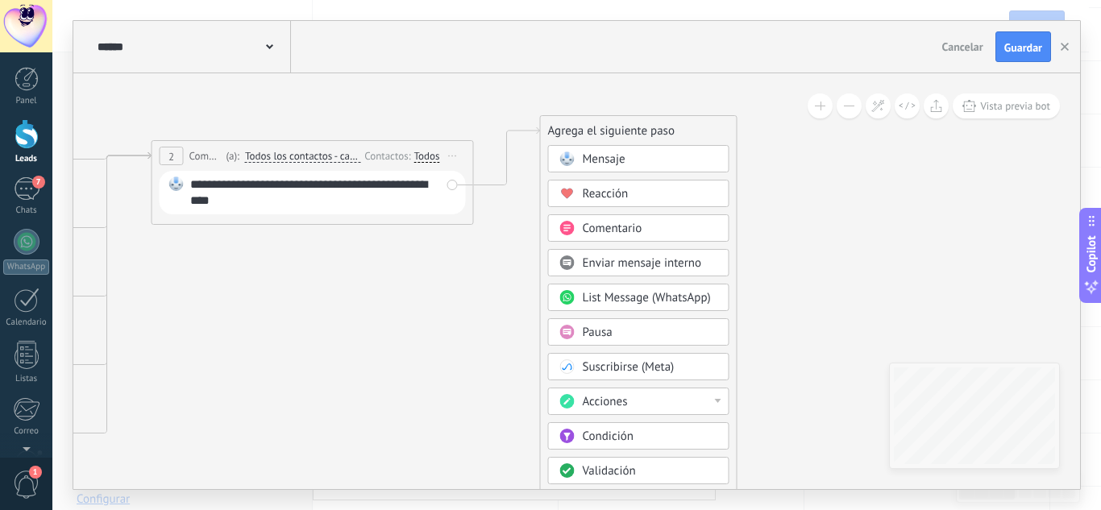
click at [580, 158] on span at bounding box center [566, 158] width 31 height 13
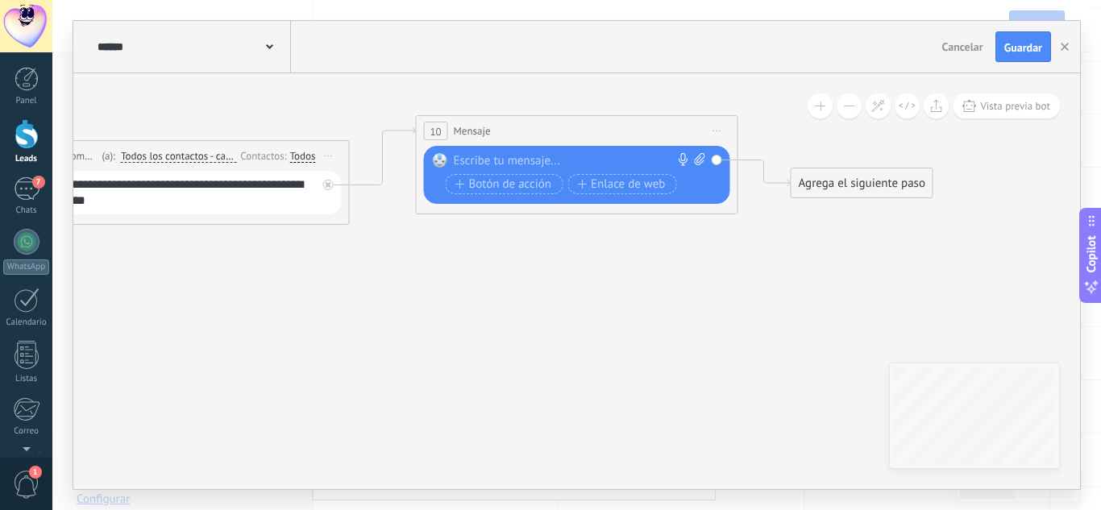
click at [557, 163] on div at bounding box center [573, 161] width 239 height 16
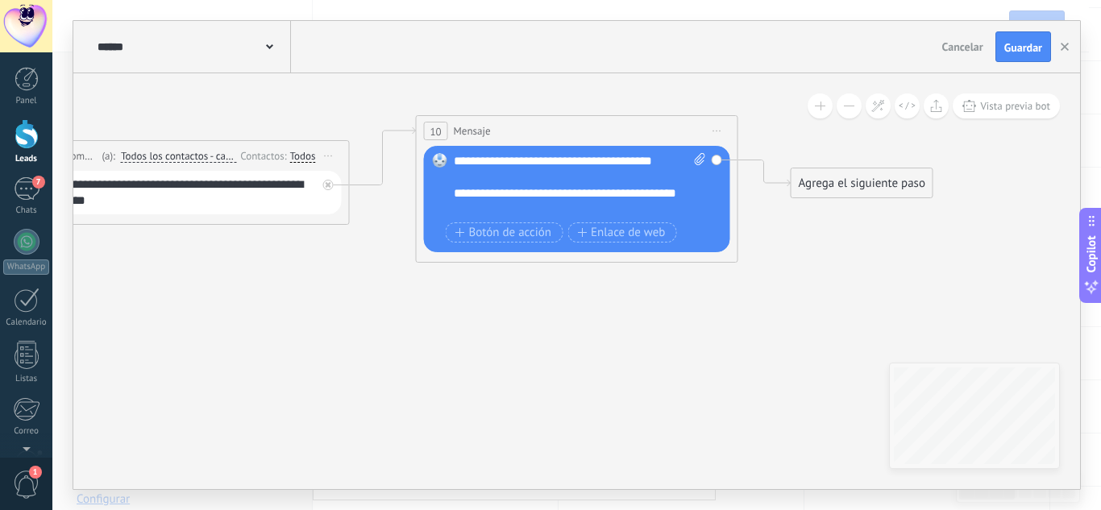
click at [457, 189] on div "**********" at bounding box center [580, 185] width 252 height 64
click at [489, 208] on div "**********" at bounding box center [580, 185] width 252 height 64
click at [461, 212] on div "**********" at bounding box center [580, 185] width 252 height 64
click at [541, 205] on div "**********" at bounding box center [580, 185] width 252 height 64
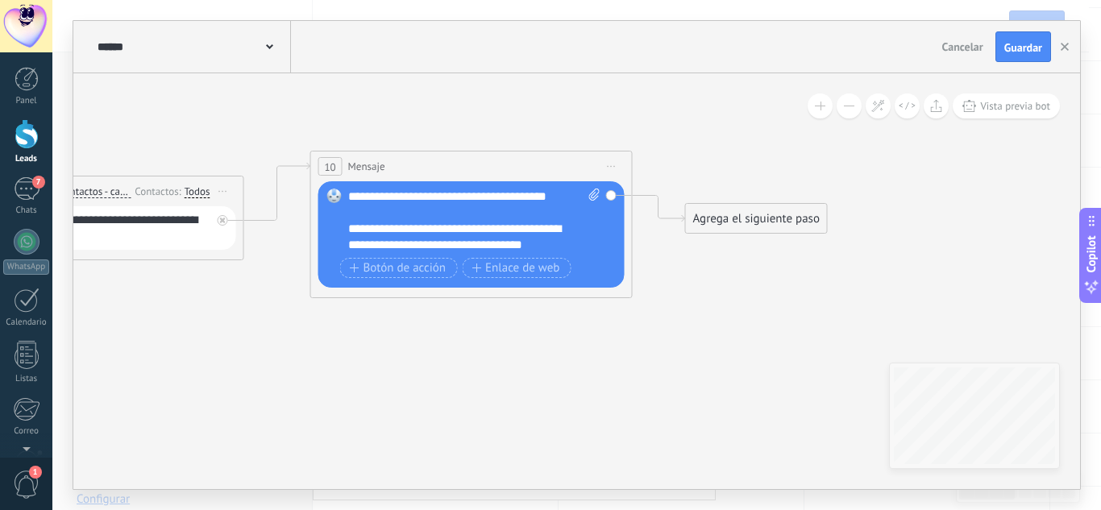
drag, startPoint x: 813, startPoint y: 289, endPoint x: 708, endPoint y: 324, distance: 111.4
click at [708, 324] on icon at bounding box center [32, 381] width 2287 height 1267
drag, startPoint x: 770, startPoint y: 222, endPoint x: 798, endPoint y: 172, distance: 57.4
click at [798, 172] on div "Agrega el siguiente paso" at bounding box center [779, 182] width 141 height 27
click at [798, 172] on div "Agrega el siguiente paso" at bounding box center [784, 166] width 141 height 27
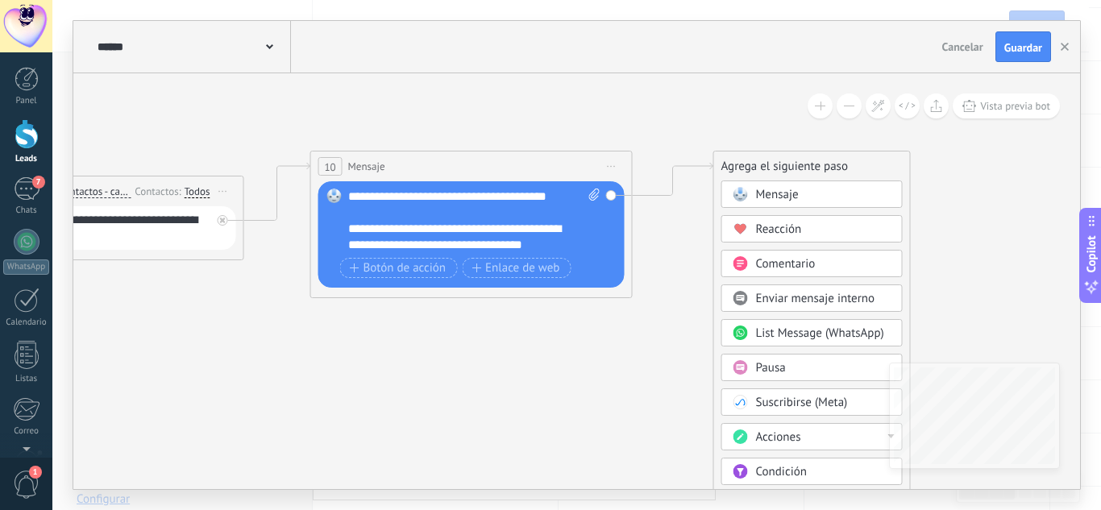
click at [763, 372] on span "Pausa" at bounding box center [771, 367] width 30 height 15
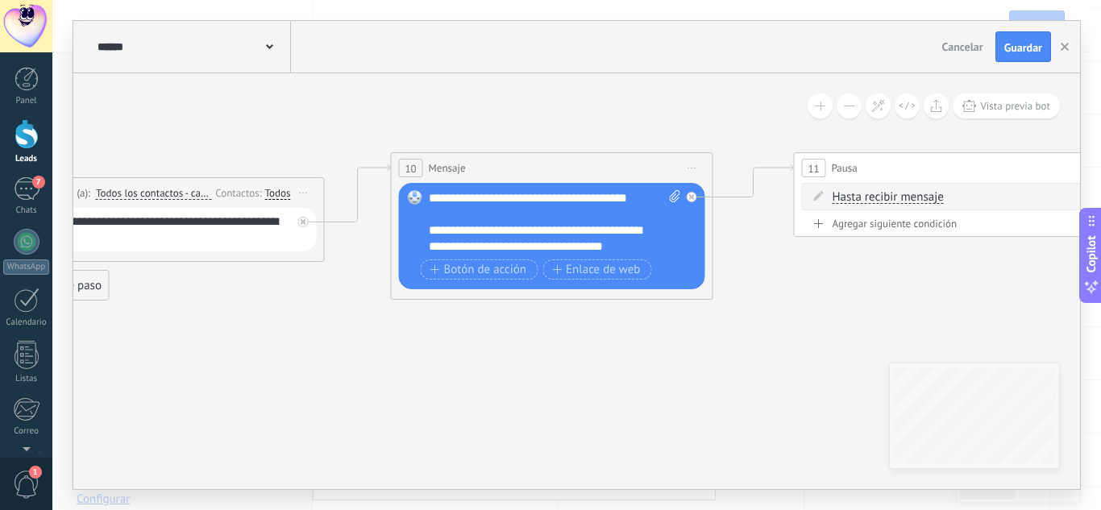
drag, startPoint x: 547, startPoint y: 344, endPoint x: 925, endPoint y: 346, distance: 378.1
click at [925, 346] on icon at bounding box center [315, 226] width 2690 height 954
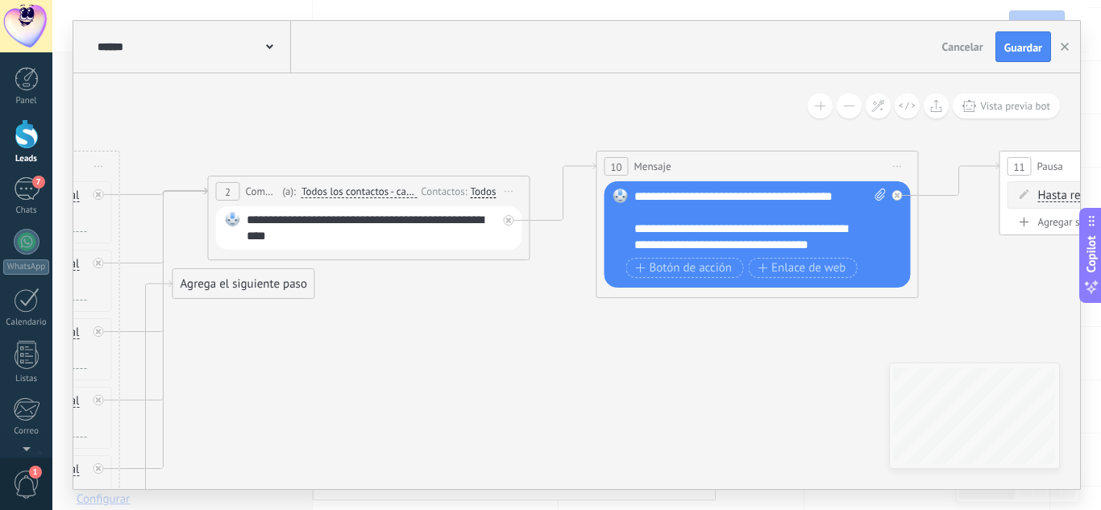
drag, startPoint x: 726, startPoint y: 351, endPoint x: 954, endPoint y: 350, distance: 228.9
click at [954, 350] on icon at bounding box center [520, 225] width 2690 height 954
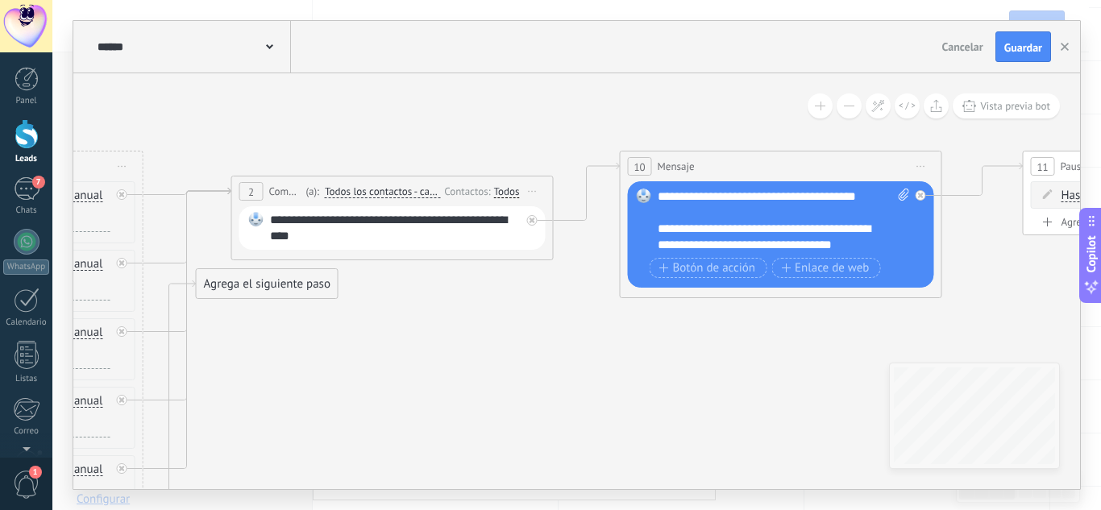
click at [609, 389] on icon at bounding box center [544, 225] width 2690 height 954
drag, startPoint x: 271, startPoint y: 283, endPoint x: 340, endPoint y: 452, distance: 182.9
click at [340, 433] on div "Agrega el siguiente paso" at bounding box center [320, 419] width 141 height 27
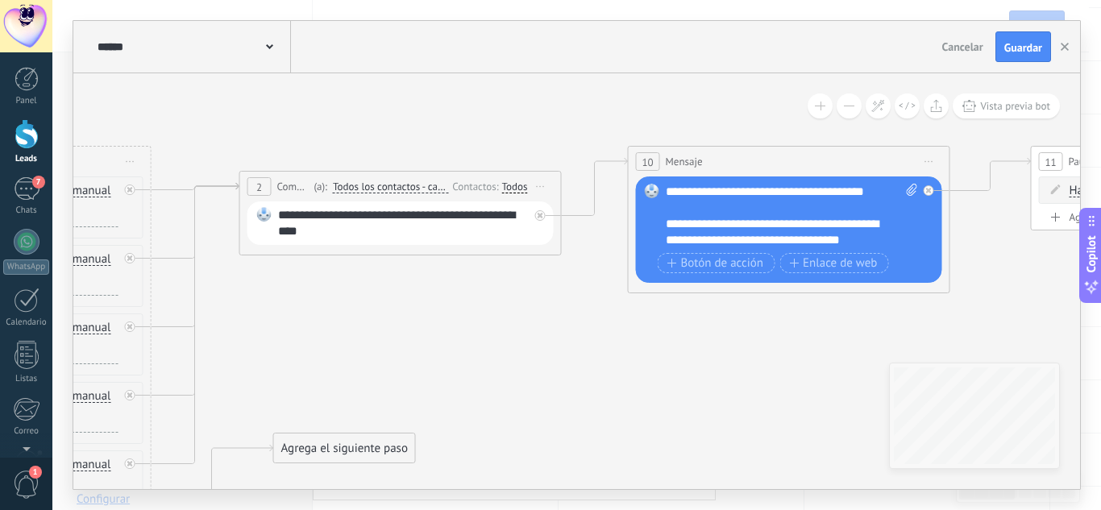
drag, startPoint x: 354, startPoint y: 385, endPoint x: 538, endPoint y: 219, distance: 248.3
click at [538, 219] on icon at bounding box center [552, 361] width 2690 height 1237
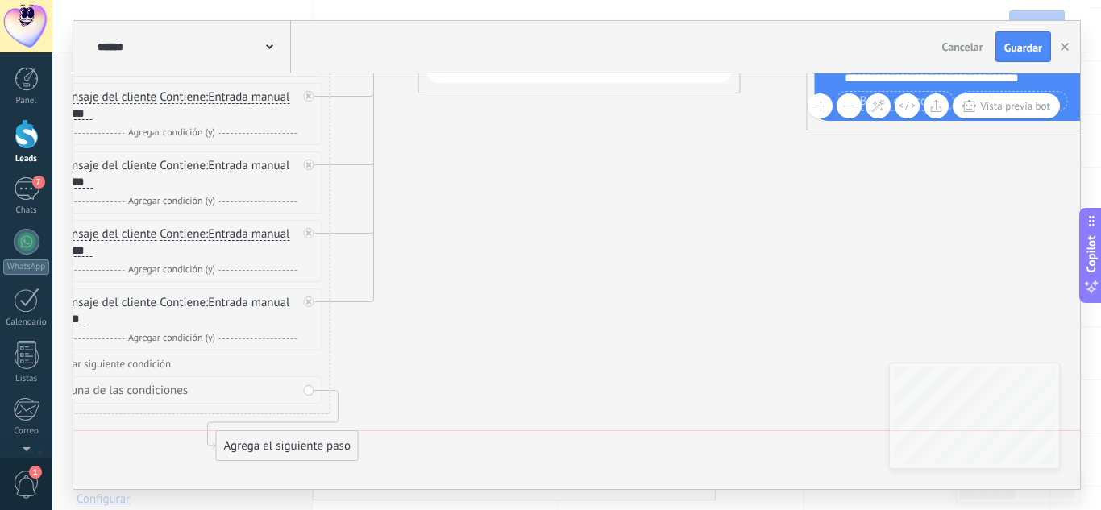
drag, startPoint x: 485, startPoint y: 287, endPoint x: 249, endPoint y: 447, distance: 285.5
click at [249, 447] on div "Agrega el siguiente paso" at bounding box center [287, 446] width 141 height 27
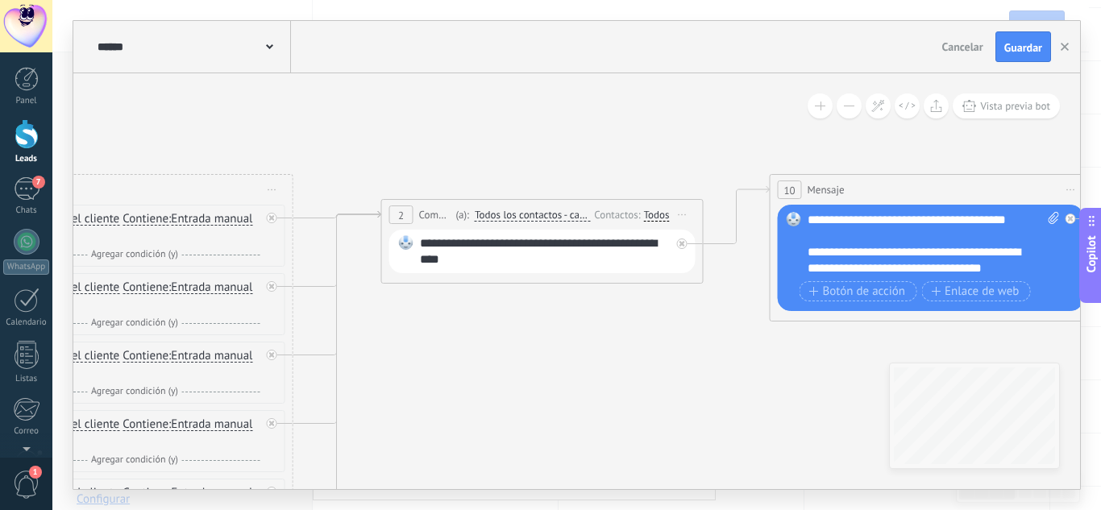
drag, startPoint x: 647, startPoint y: 221, endPoint x: 609, endPoint y: 411, distance: 193.8
click at [609, 411] on icon at bounding box center [694, 412] width 2690 height 1283
click at [611, 372] on icon at bounding box center [694, 412] width 2690 height 1283
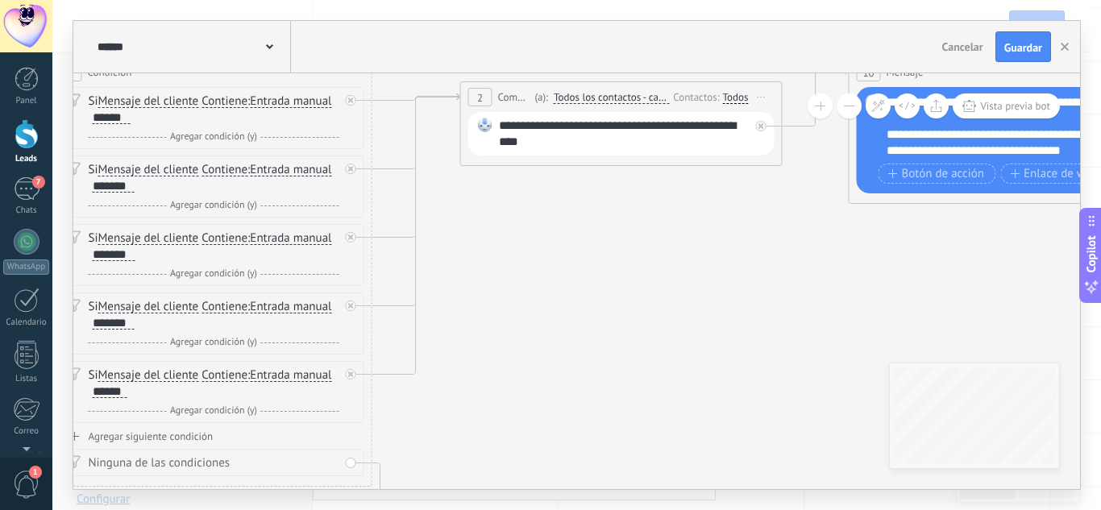
drag, startPoint x: 448, startPoint y: 347, endPoint x: 579, endPoint y: 214, distance: 185.8
click at [579, 214] on icon at bounding box center [773, 294] width 2690 height 1283
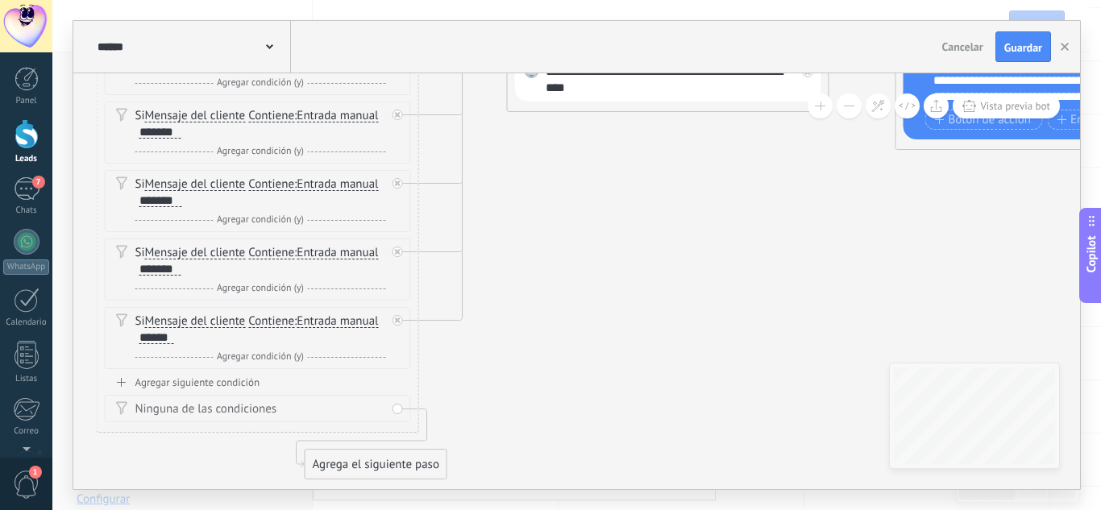
drag, startPoint x: 586, startPoint y: 278, endPoint x: 514, endPoint y: 385, distance: 128.3
click at [514, 385] on icon at bounding box center [819, 240] width 2690 height 1283
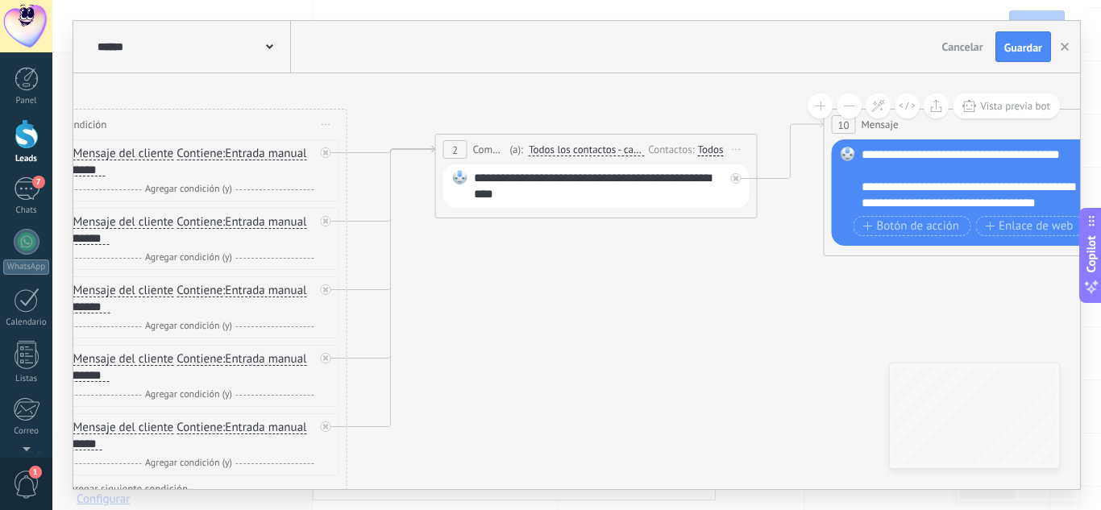
click at [699, 146] on div "Todos" at bounding box center [711, 149] width 26 height 13
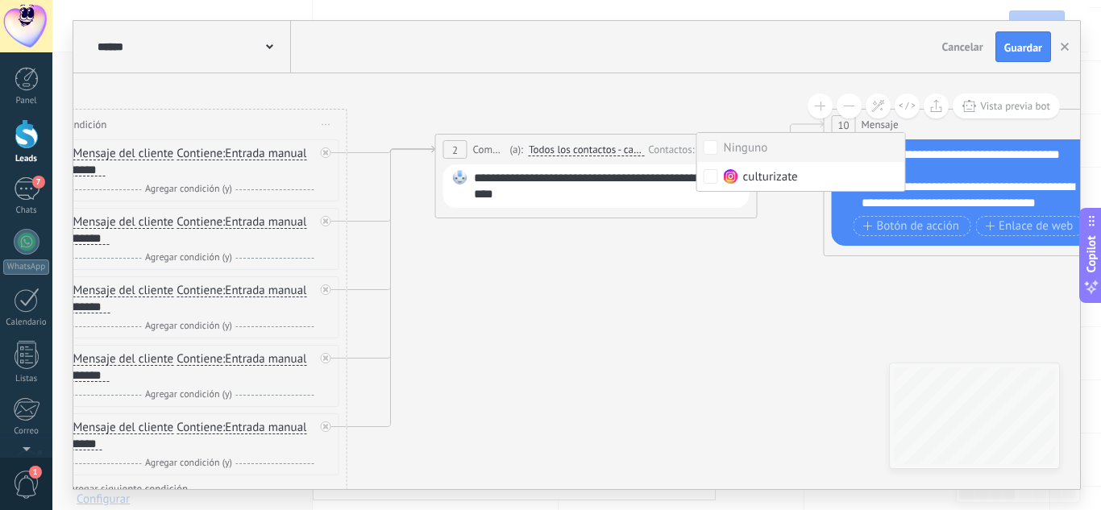
click at [701, 106] on icon at bounding box center [748, 347] width 2690 height 1283
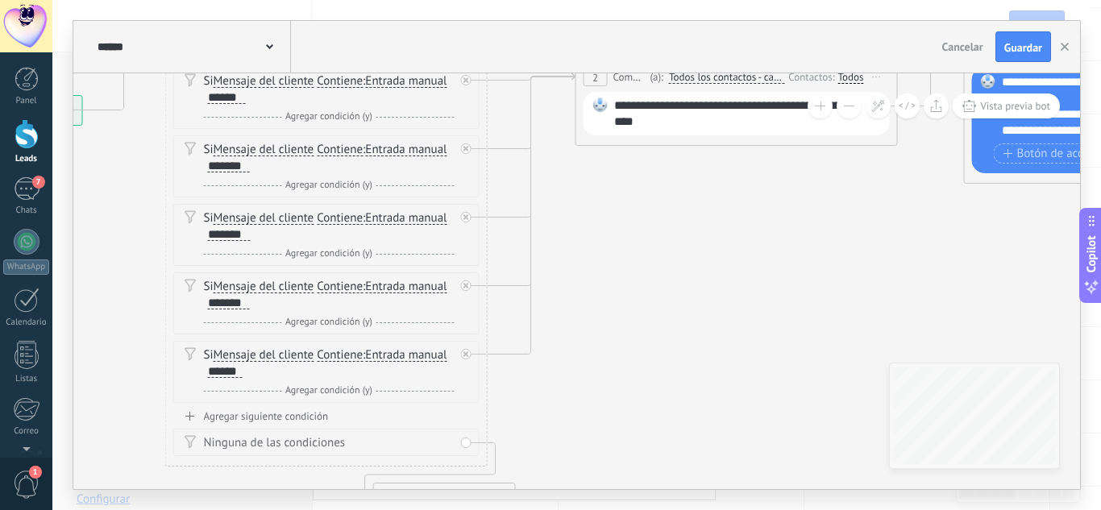
drag, startPoint x: 411, startPoint y: 371, endPoint x: 551, endPoint y: 298, distance: 157.9
click at [551, 298] on icon at bounding box center [888, 274] width 2690 height 1283
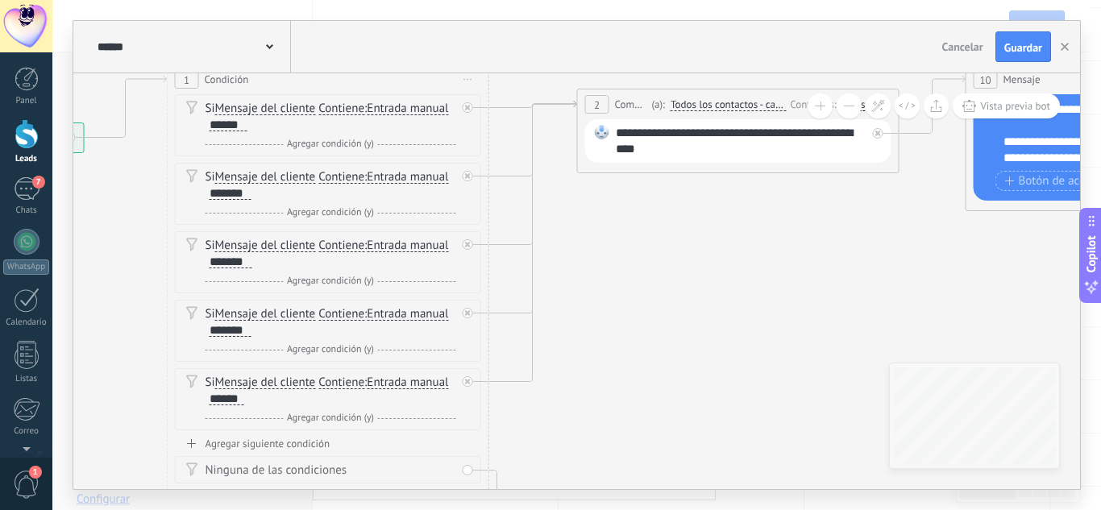
drag, startPoint x: 594, startPoint y: 303, endPoint x: 597, endPoint y: 386, distance: 83.1
click at [597, 386] on icon at bounding box center [890, 302] width 2690 height 1283
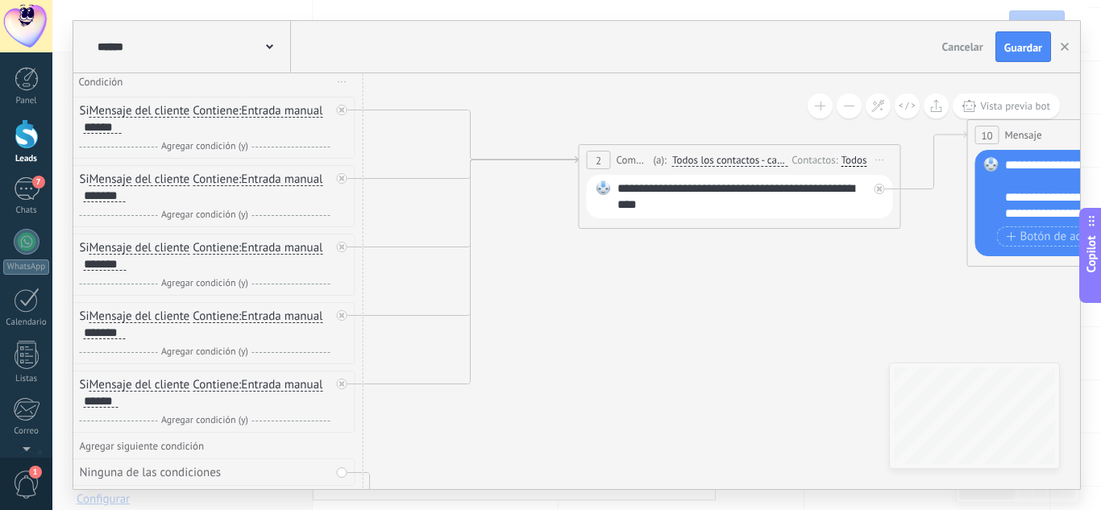
drag, startPoint x: 381, startPoint y: 135, endPoint x: 254, endPoint y: 82, distance: 138.0
click at [254, 82] on div "1 Condición ********* Iniciar vista previa aquí Cambiar nombre Duplicar Borrar" at bounding box center [202, 82] width 321 height 30
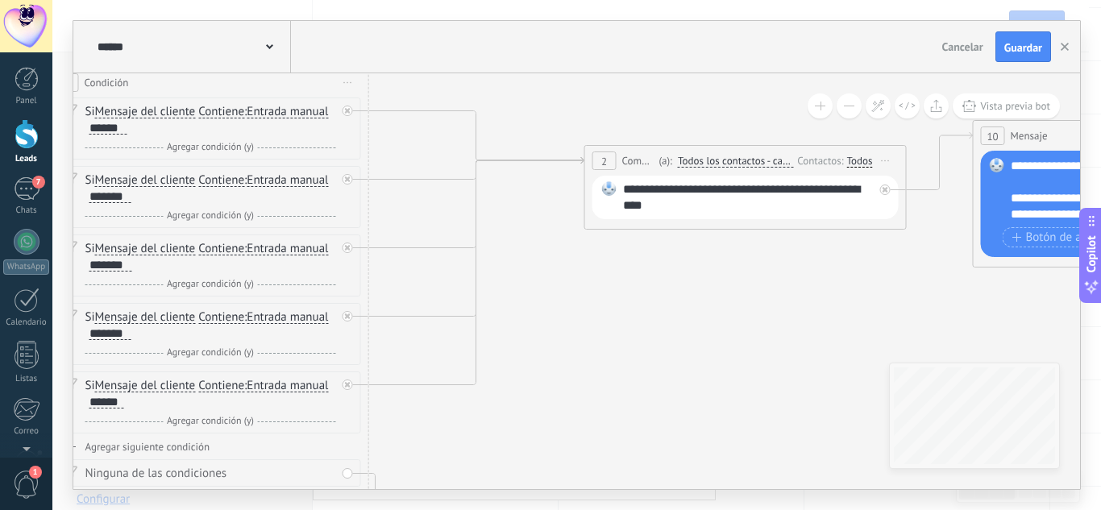
drag, startPoint x: 526, startPoint y: 331, endPoint x: 776, endPoint y: 378, distance: 255.2
click at [776, 379] on icon at bounding box center [897, 333] width 2690 height 1336
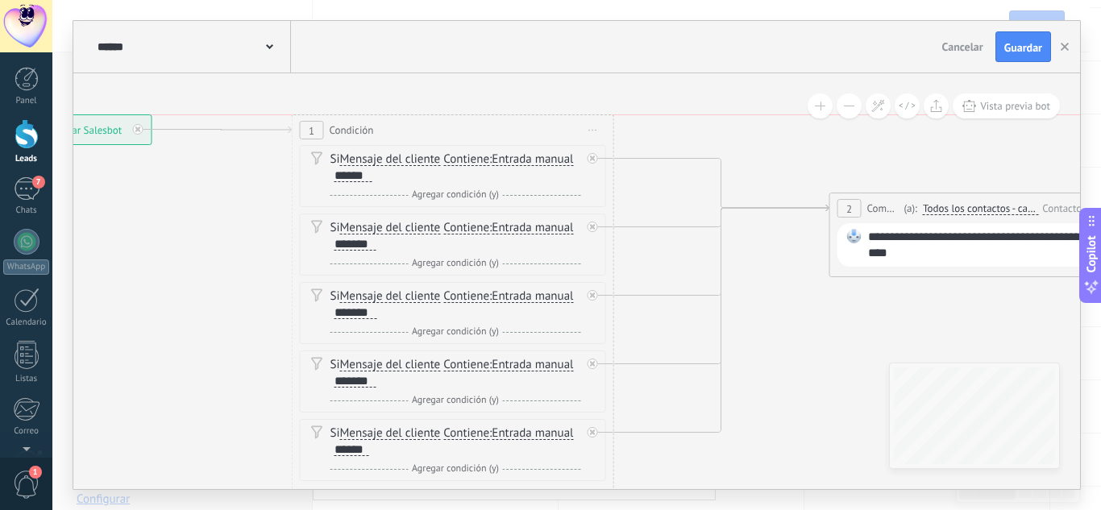
drag, startPoint x: 242, startPoint y: 239, endPoint x: 57, endPoint y: 124, distance: 217.2
click at [57, 124] on div "**********" at bounding box center [576, 255] width 1049 height 510
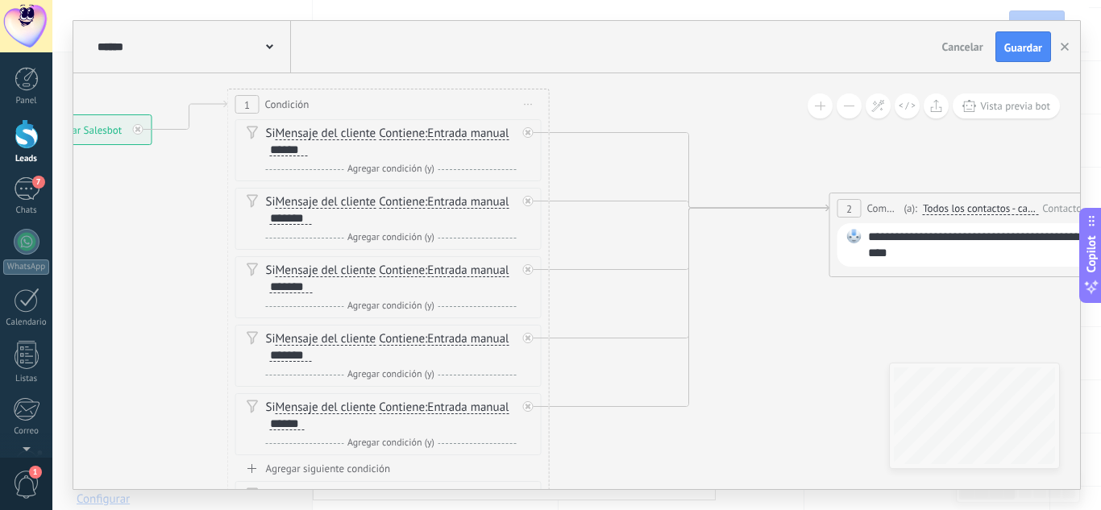
drag, startPoint x: 493, startPoint y: 129, endPoint x: 429, endPoint y: 103, distance: 69.5
click at [429, 103] on div "1 Condición ********* Iniciar vista previa aquí Cambiar nombre Duplicar Borrar" at bounding box center [388, 104] width 321 height 30
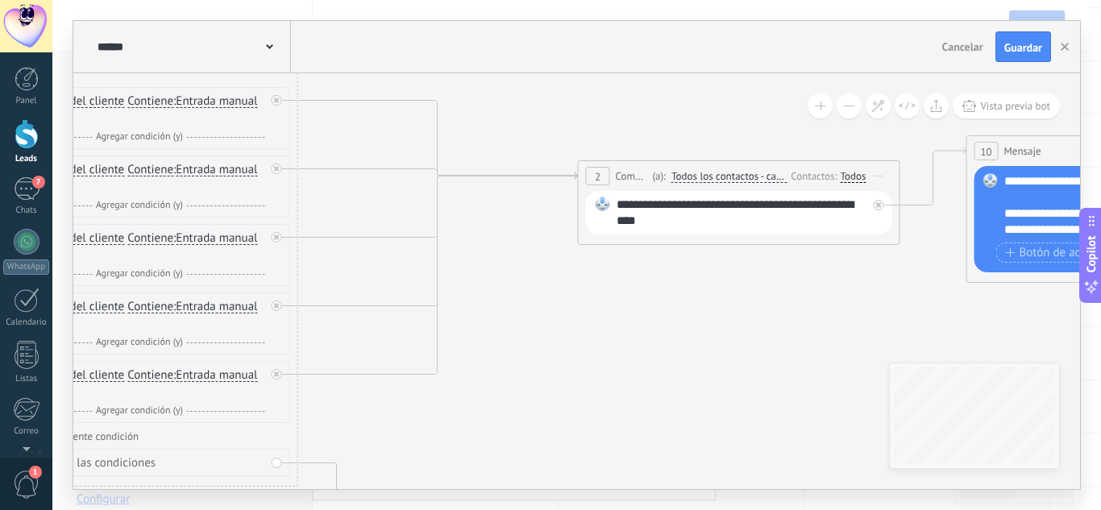
drag, startPoint x: 845, startPoint y: 367, endPoint x: 593, endPoint y: 335, distance: 253.6
click at [593, 335] on icon at bounding box center [798, 334] width 2875 height 1362
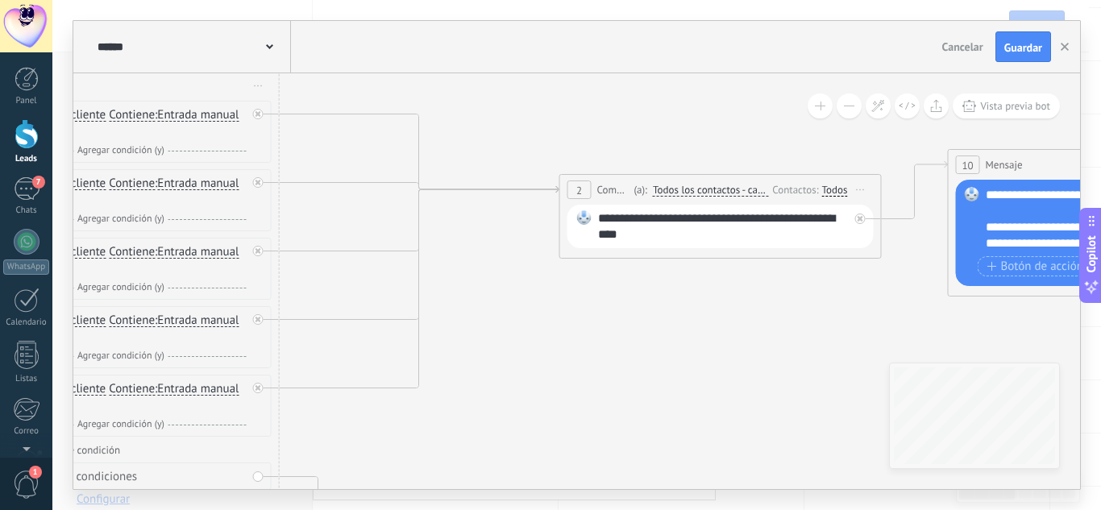
drag, startPoint x: 750, startPoint y: 306, endPoint x: 588, endPoint y: 327, distance: 163.4
click at [588, 327] on icon at bounding box center [779, 348] width 2875 height 1362
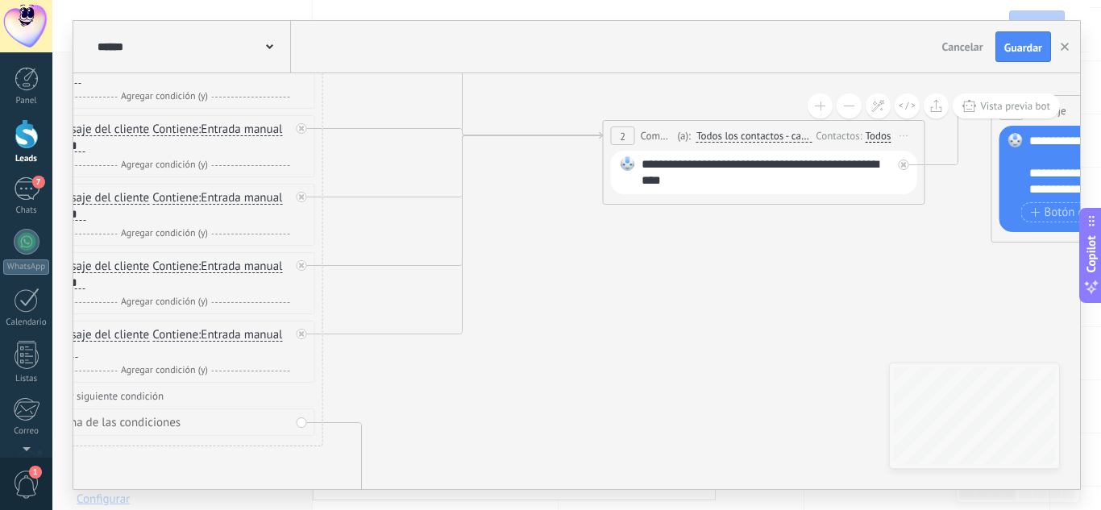
drag, startPoint x: 609, startPoint y: 351, endPoint x: 819, endPoint y: 287, distance: 219.8
click at [819, 288] on icon at bounding box center [823, 294] width 2875 height 1362
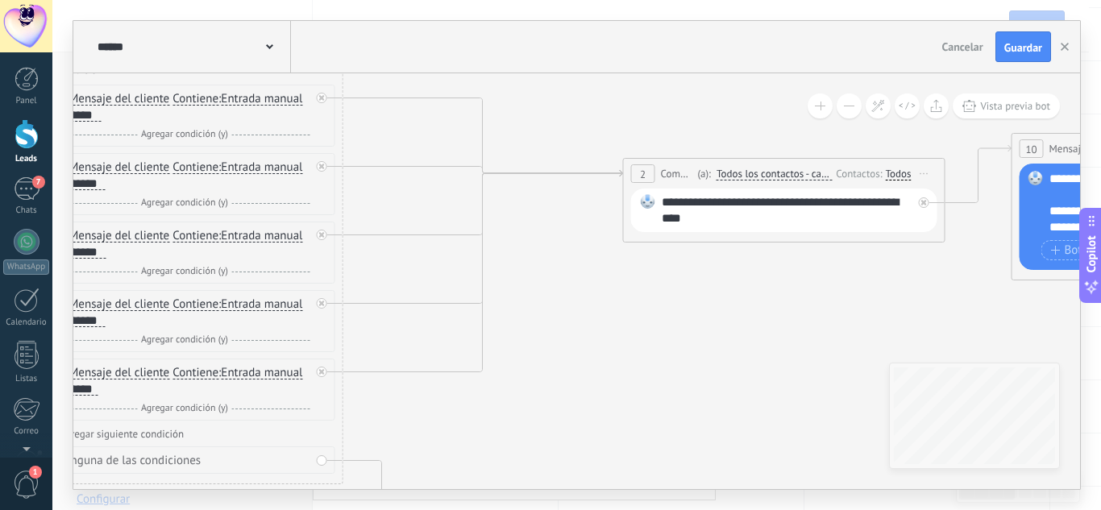
drag, startPoint x: 759, startPoint y: 292, endPoint x: 755, endPoint y: 336, distance: 44.6
click at [755, 336] on icon at bounding box center [843, 332] width 2875 height 1362
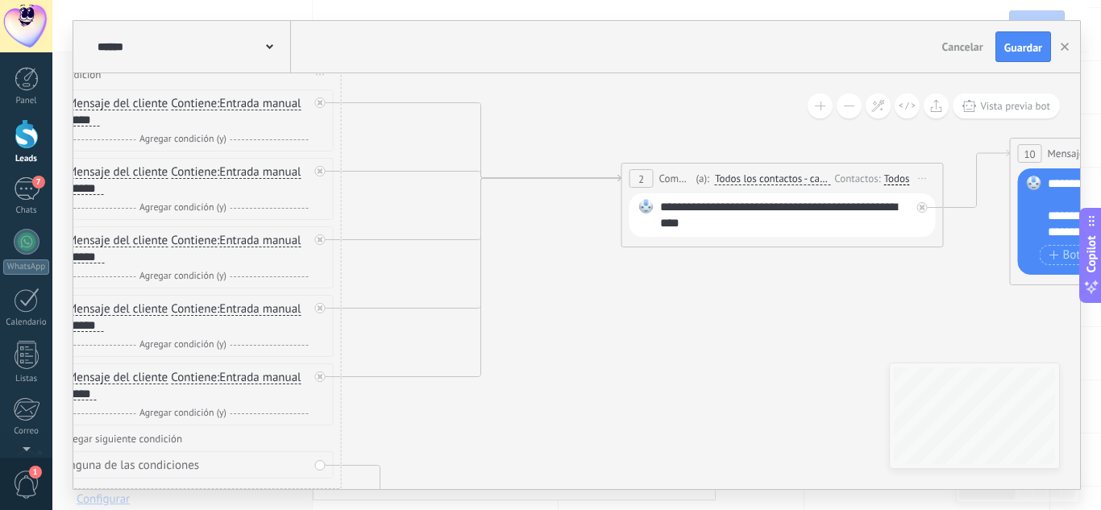
drag, startPoint x: 859, startPoint y: 260, endPoint x: 800, endPoint y: 240, distance: 61.9
click at [800, 240] on icon at bounding box center [841, 337] width 2875 height 1362
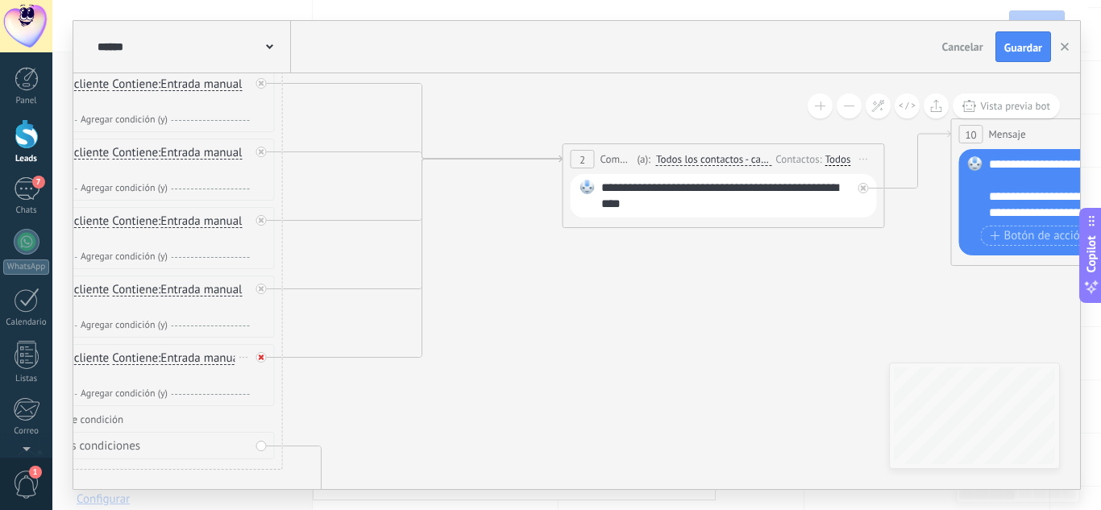
click at [259, 359] on icon at bounding box center [262, 358] width 6 height 6
click at [257, 287] on div at bounding box center [261, 289] width 10 height 10
click at [261, 213] on div at bounding box center [265, 215] width 19 height 19
click at [263, 151] on icon at bounding box center [262, 152] width 6 height 6
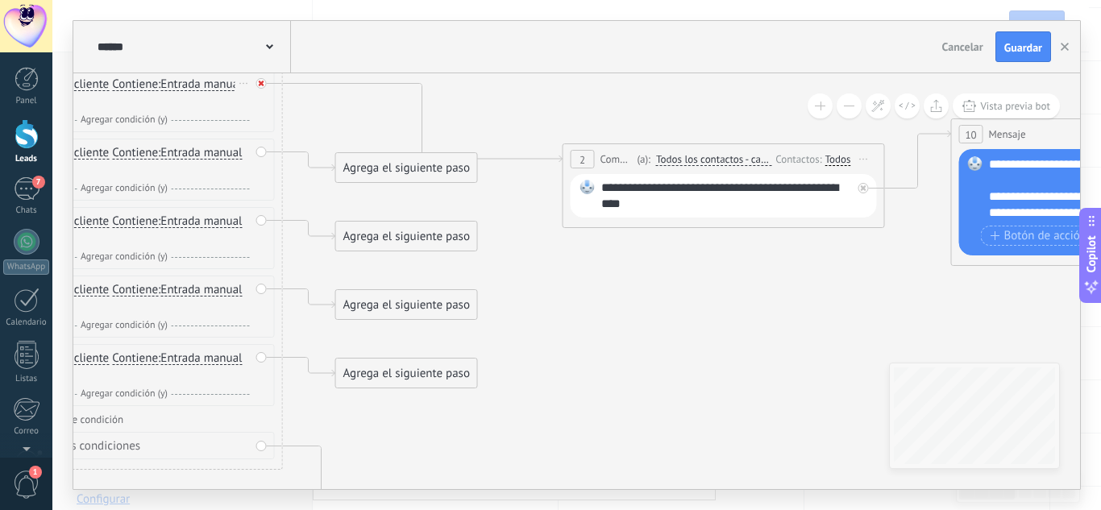
click at [260, 85] on icon at bounding box center [262, 84] width 6 height 6
click at [403, 92] on div "Agrega el siguiente paso" at bounding box center [406, 99] width 141 height 27
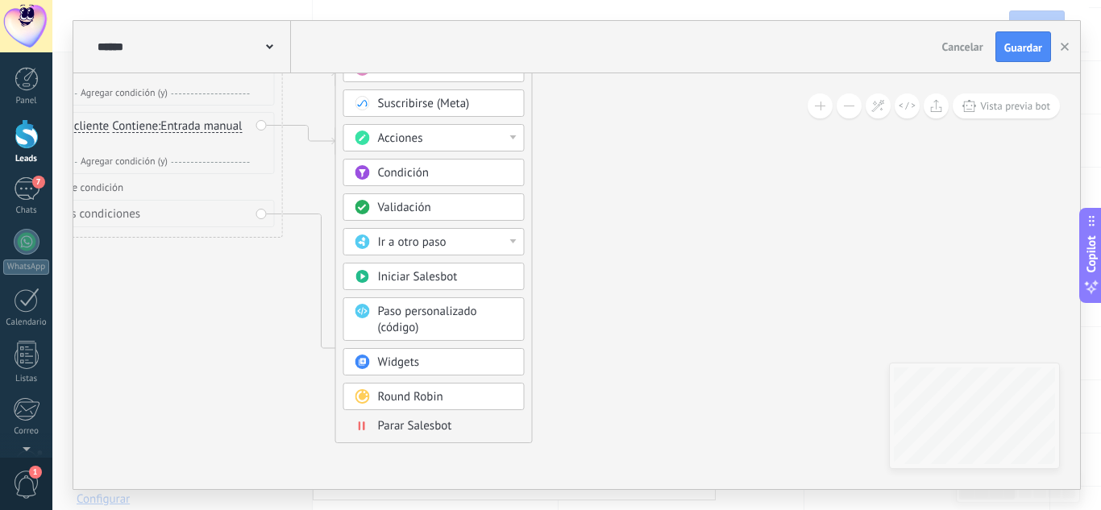
click at [451, 397] on div "Round Robin" at bounding box center [445, 397] width 135 height 16
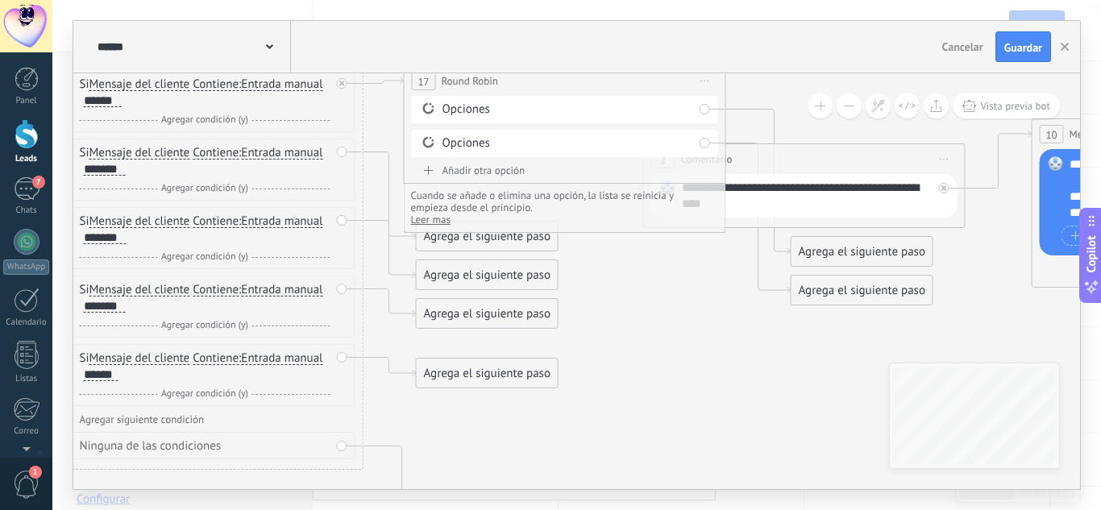
drag, startPoint x: 566, startPoint y: 82, endPoint x: 553, endPoint y: 63, distance: 23.3
click at [553, 63] on div "**********" at bounding box center [576, 255] width 1007 height 468
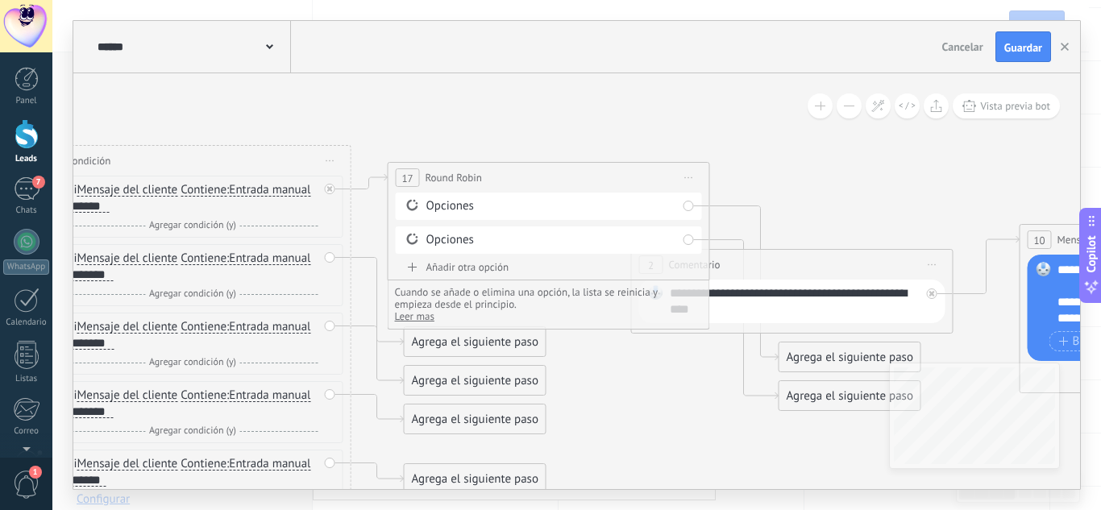
drag, startPoint x: 672, startPoint y: 324, endPoint x: 656, endPoint y: 385, distance: 63.4
click at [658, 385] on icon at bounding box center [851, 423] width 2875 height 1362
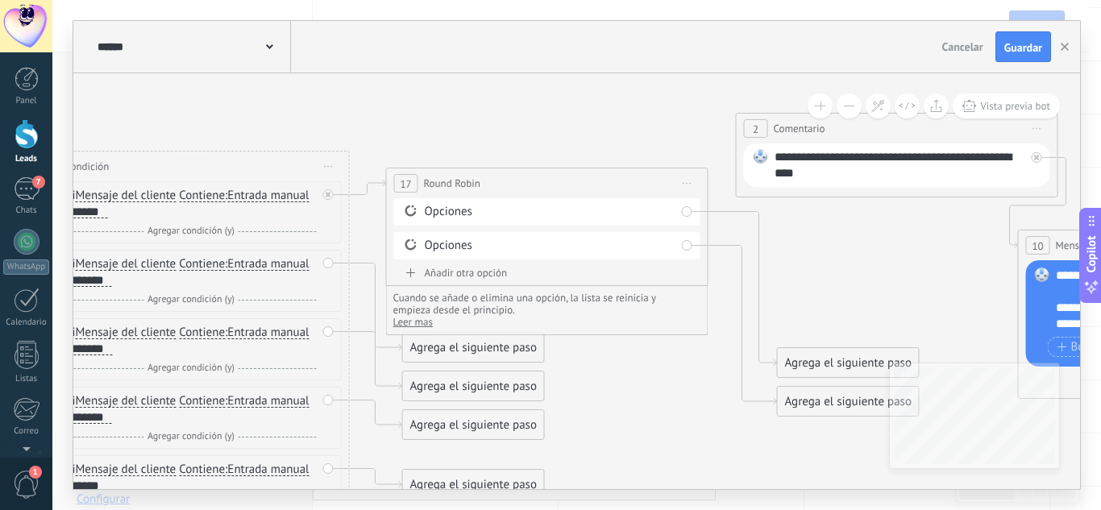
drag, startPoint x: 784, startPoint y: 262, endPoint x: 886, endPoint y: 128, distance: 168.0
click at [886, 128] on div "**********" at bounding box center [897, 129] width 321 height 30
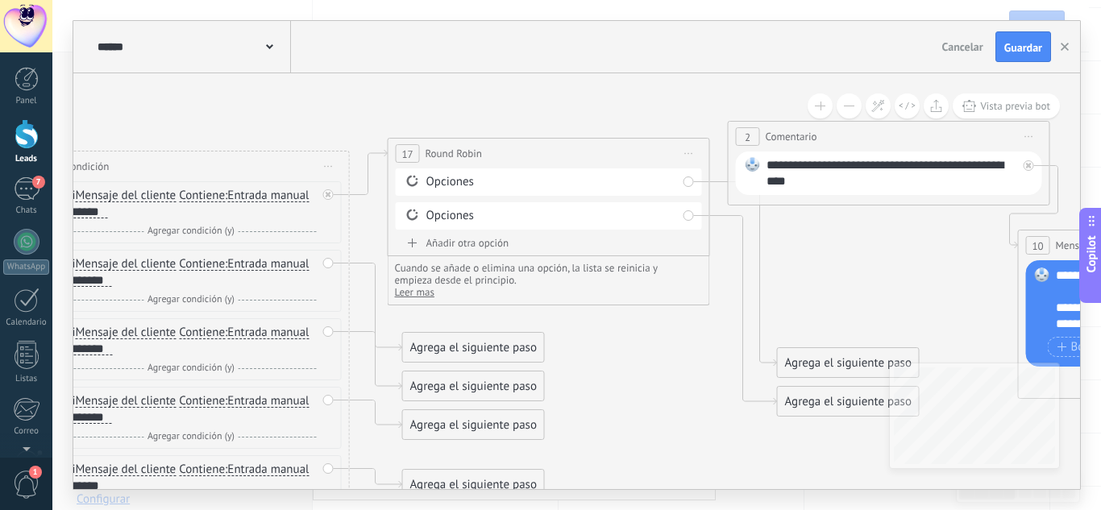
drag, startPoint x: 511, startPoint y: 188, endPoint x: 505, endPoint y: 118, distance: 69.6
click at [505, 139] on div "**********" at bounding box center [549, 154] width 321 height 30
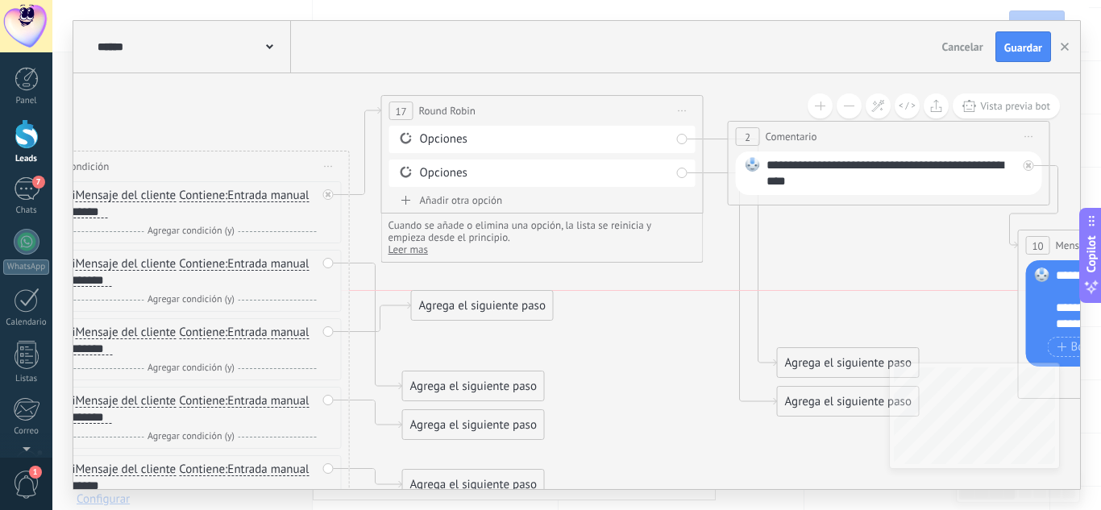
drag, startPoint x: 494, startPoint y: 343, endPoint x: 513, endPoint y: 206, distance: 139.1
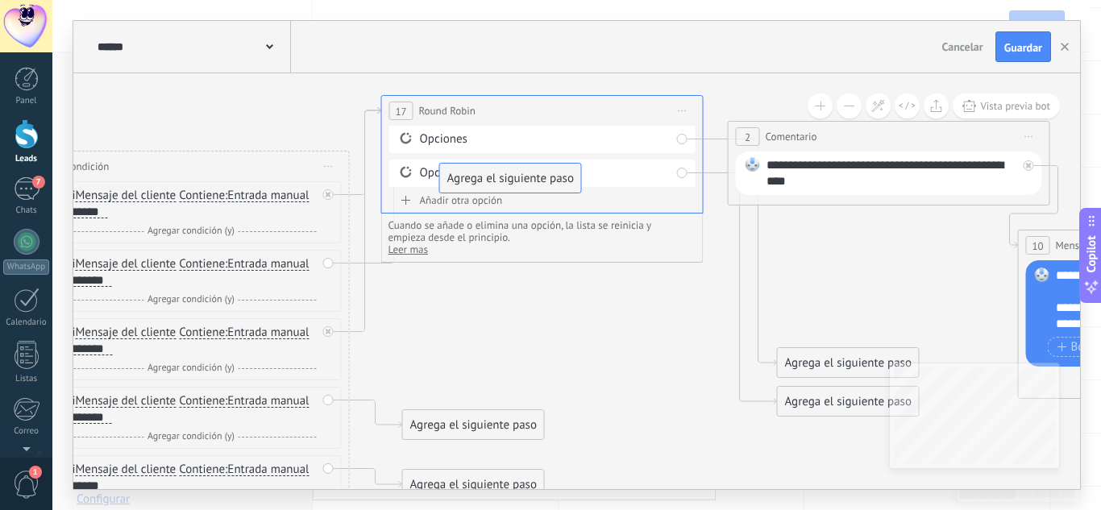
drag, startPoint x: 478, startPoint y: 376, endPoint x: 515, endPoint y: 167, distance: 212.1
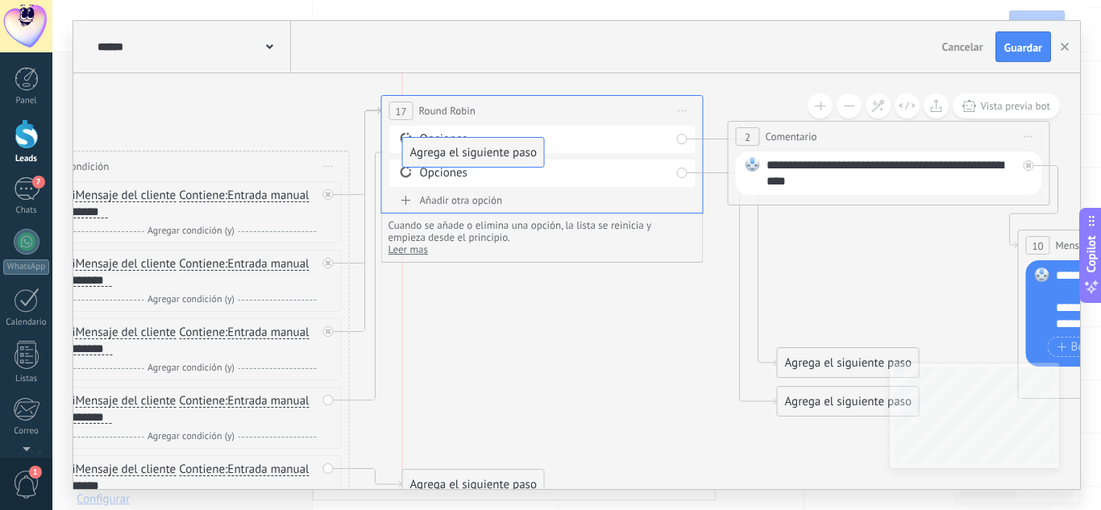
drag, startPoint x: 497, startPoint y: 427, endPoint x: 490, endPoint y: 155, distance: 272.6
drag, startPoint x: 489, startPoint y: 373, endPoint x: 489, endPoint y: 428, distance: 54.8
click at [489, 428] on icon at bounding box center [849, 401] width 2875 height 1418
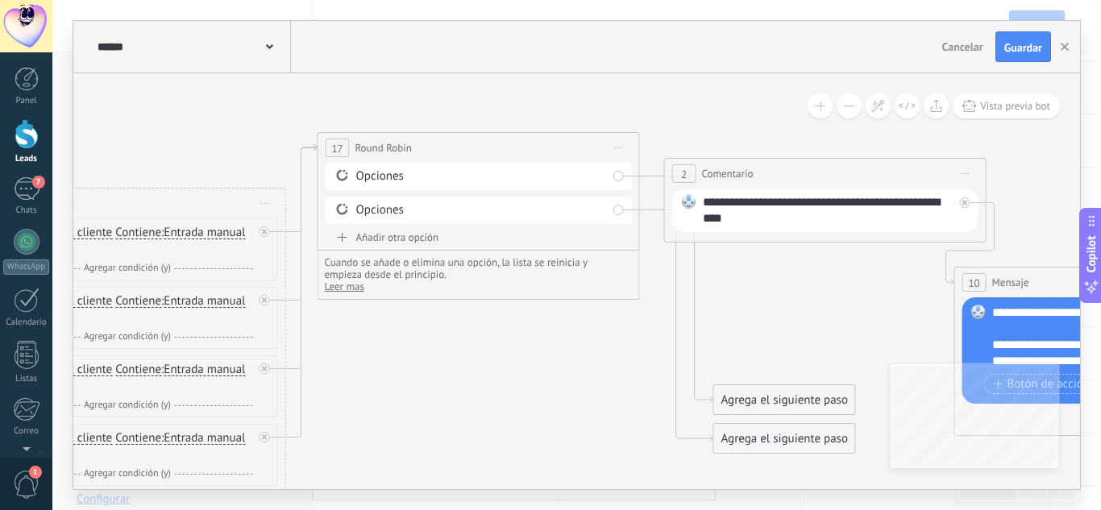
drag, startPoint x: 602, startPoint y: 360, endPoint x: 512, endPoint y: 361, distance: 90.3
click at [519, 357] on icon at bounding box center [786, 438] width 2875 height 1418
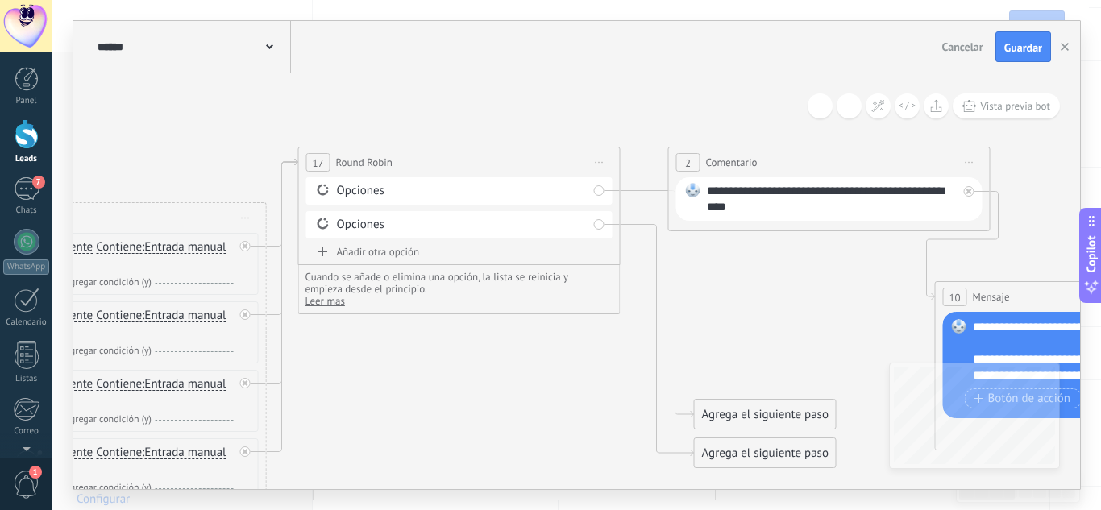
drag, startPoint x: 773, startPoint y: 147, endPoint x: 788, endPoint y: 103, distance: 46.1
click at [788, 148] on div "**********" at bounding box center [829, 163] width 321 height 30
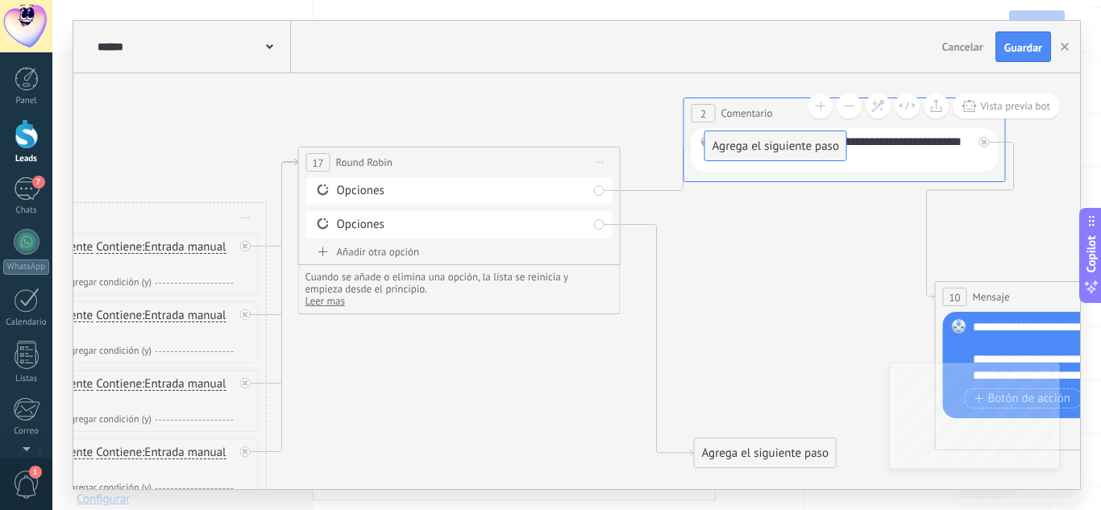
drag, startPoint x: 753, startPoint y: 408, endPoint x: 763, endPoint y: 139, distance: 268.6
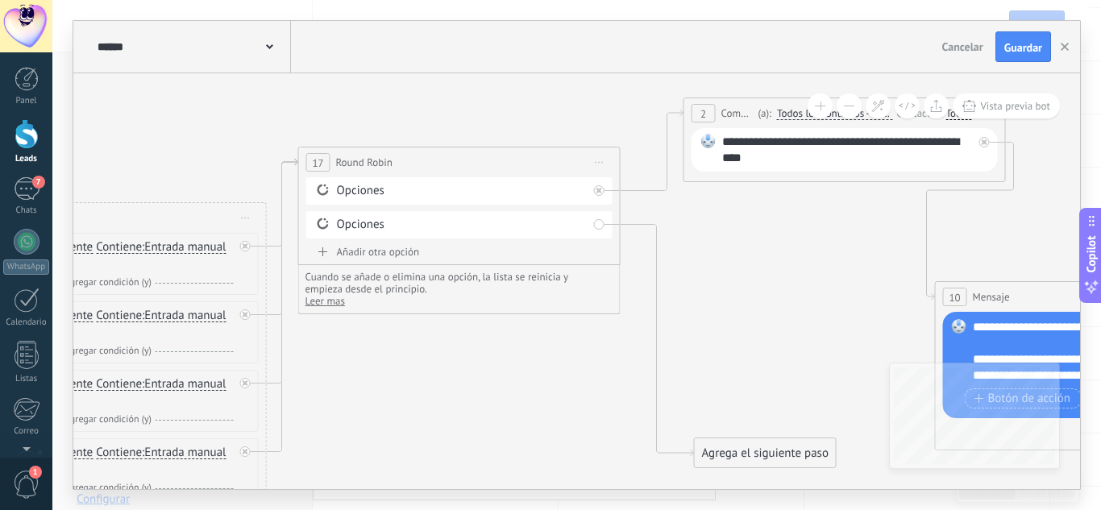
click at [373, 253] on div "Añadir otra opción" at bounding box center [459, 252] width 306 height 14
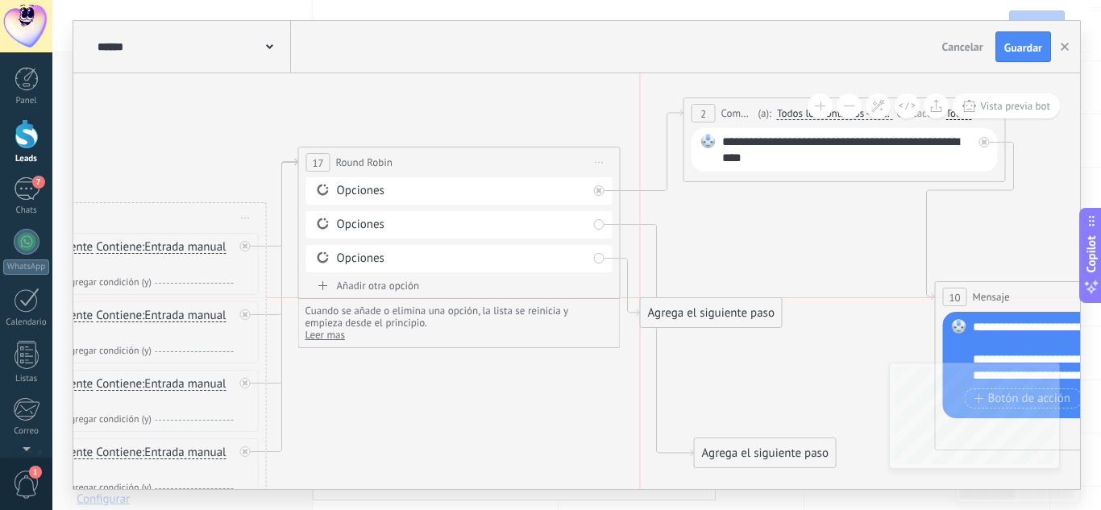
drag, startPoint x: 749, startPoint y: 283, endPoint x: 710, endPoint y: 337, distance: 66.4
click at [709, 326] on div "Agrega el siguiente paso" at bounding box center [711, 313] width 141 height 27
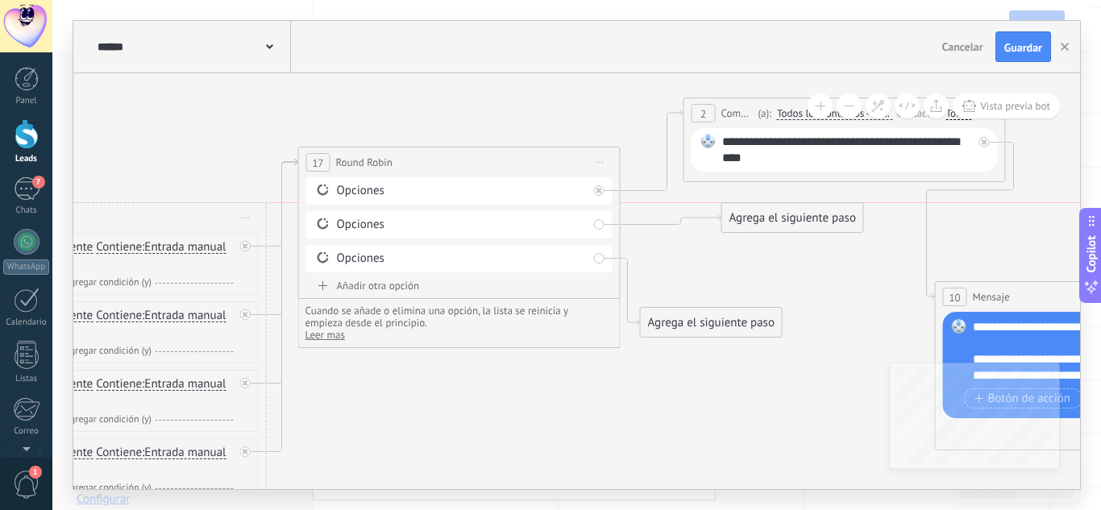
drag, startPoint x: 770, startPoint y: 448, endPoint x: 752, endPoint y: 225, distance: 224.0
click at [752, 225] on div "Agrega el siguiente paso" at bounding box center [792, 218] width 141 height 27
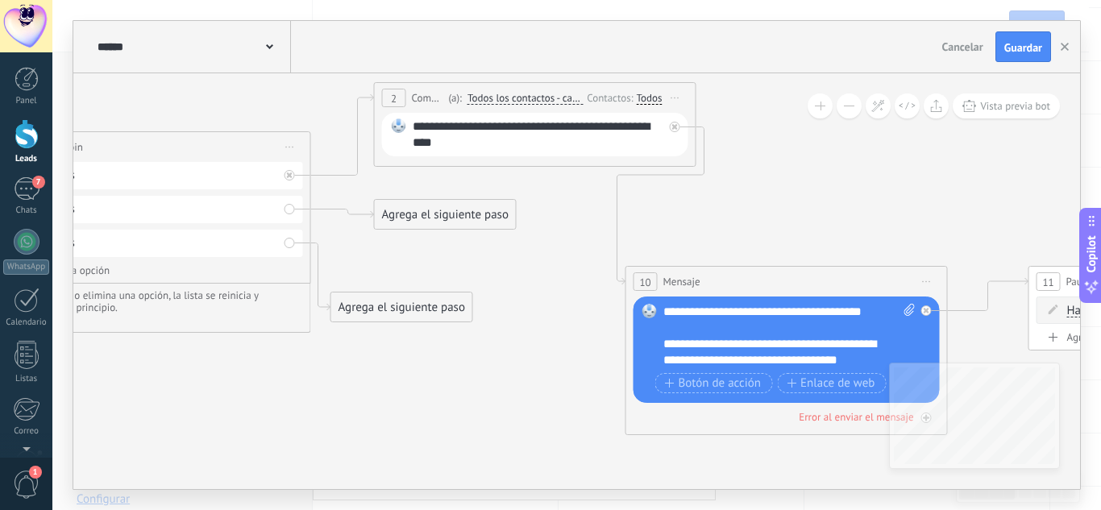
drag, startPoint x: 759, startPoint y: 284, endPoint x: 486, endPoint y: 268, distance: 273.7
click at [480, 282] on icon at bounding box center [457, 397] width 2875 height 1436
click at [479, 206] on div "Agrega el siguiente paso" at bounding box center [445, 214] width 141 height 27
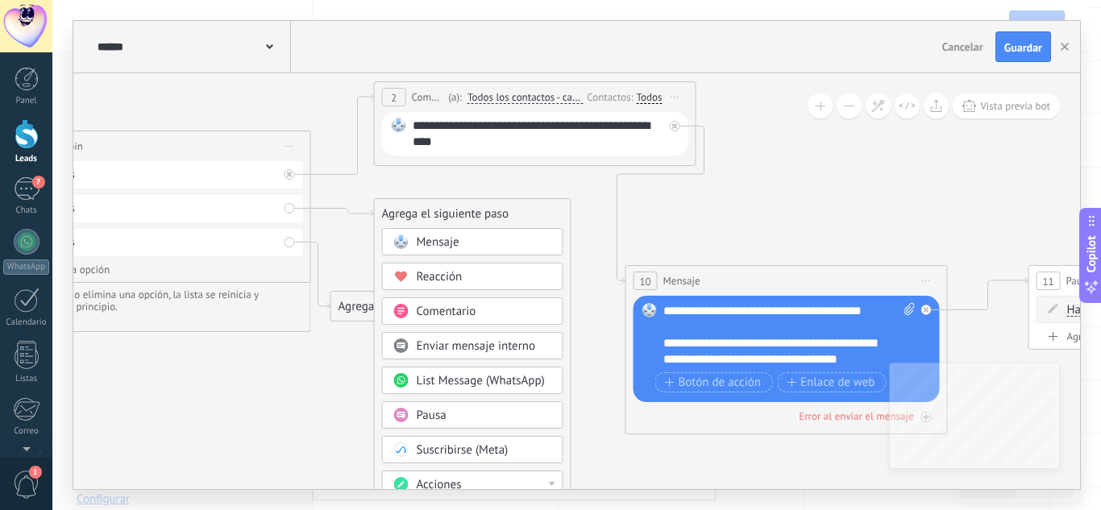
click at [435, 312] on span "Comentario" at bounding box center [447, 311] width 60 height 15
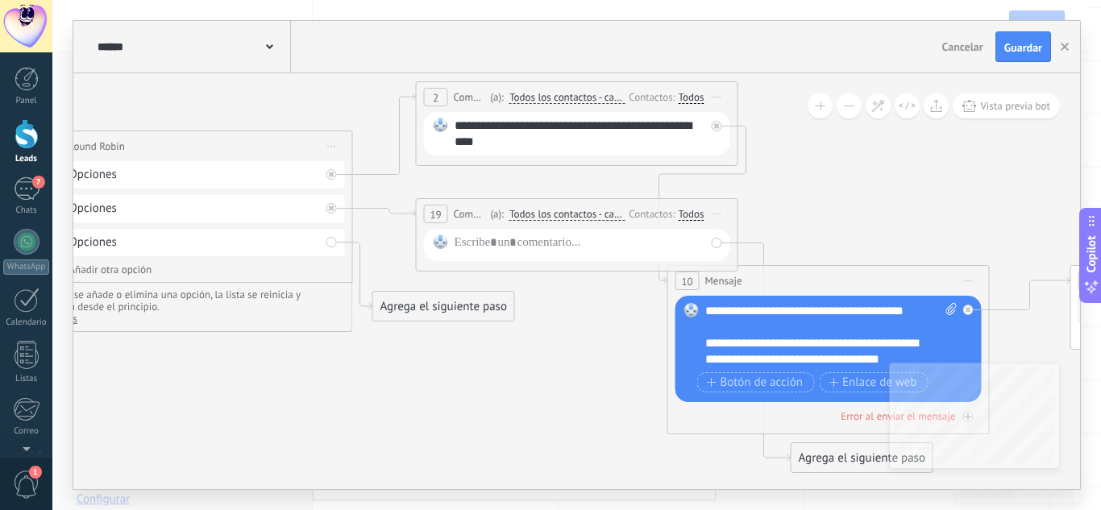
click at [482, 309] on div "Agrega el siguiente paso" at bounding box center [443, 306] width 141 height 27
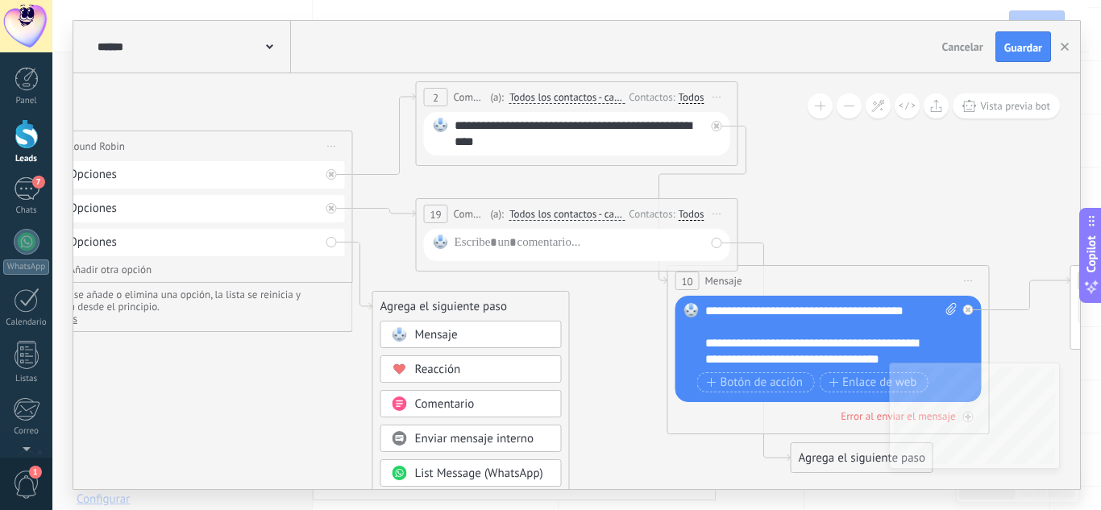
click at [431, 401] on span "Comentario" at bounding box center [445, 404] width 60 height 15
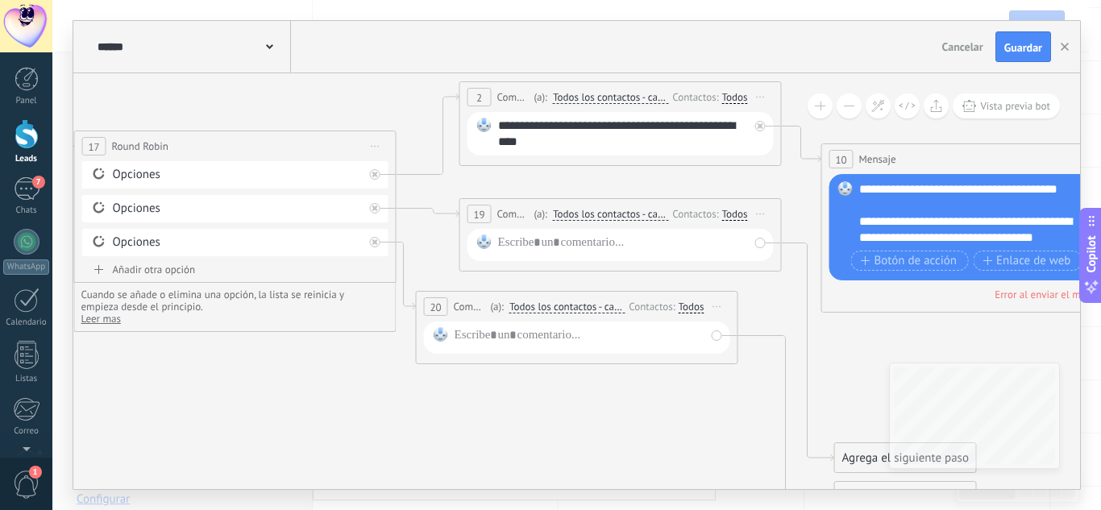
drag, startPoint x: 834, startPoint y: 277, endPoint x: 942, endPoint y: 156, distance: 163.3
click at [942, 156] on div "10 Mensaje ******* (a): Todos los contactos - canales seleccionados Todos los c…" at bounding box center [982, 159] width 321 height 30
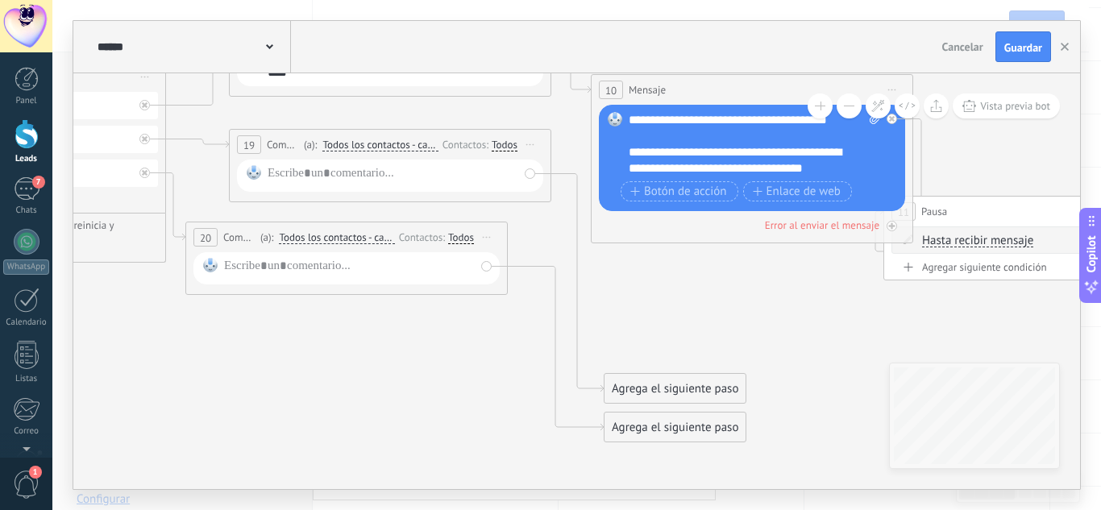
drag, startPoint x: 646, startPoint y: 419, endPoint x: 642, endPoint y: 262, distance: 157.2
click at [642, 262] on icon at bounding box center [312, 327] width 2875 height 1436
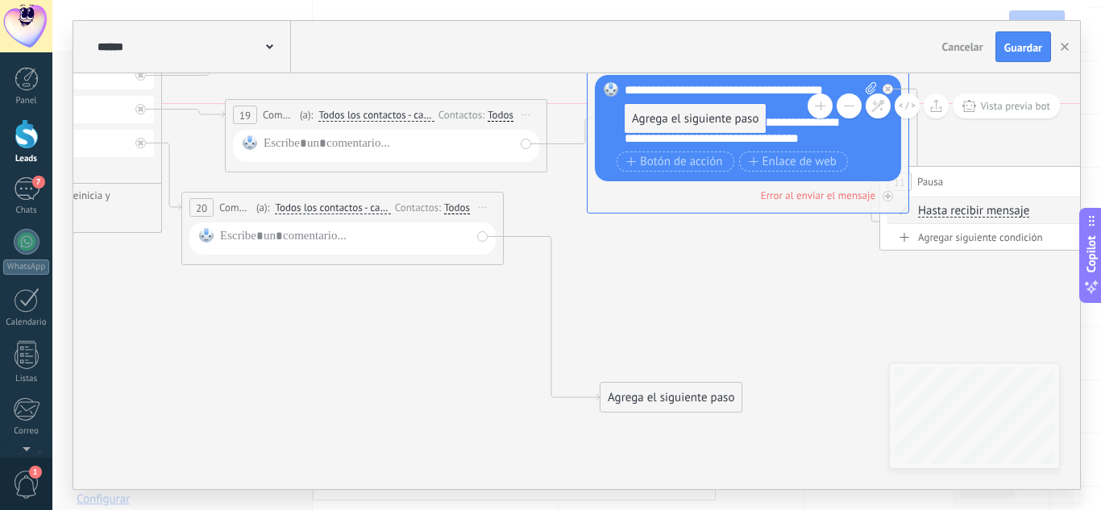
drag, startPoint x: 652, startPoint y: 363, endPoint x: 676, endPoint y: 129, distance: 235.0
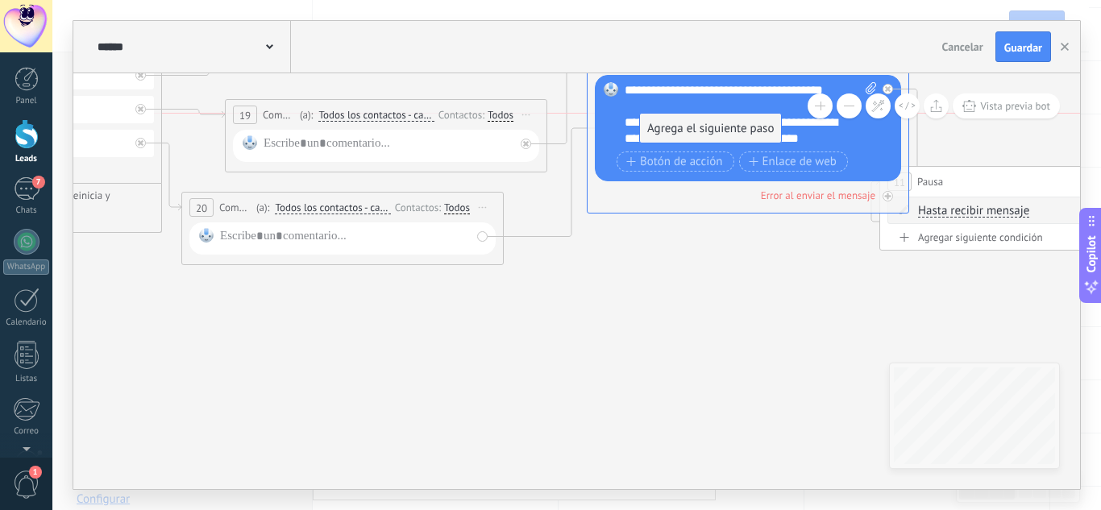
drag, startPoint x: 660, startPoint y: 397, endPoint x: 700, endPoint y: 127, distance: 272.9
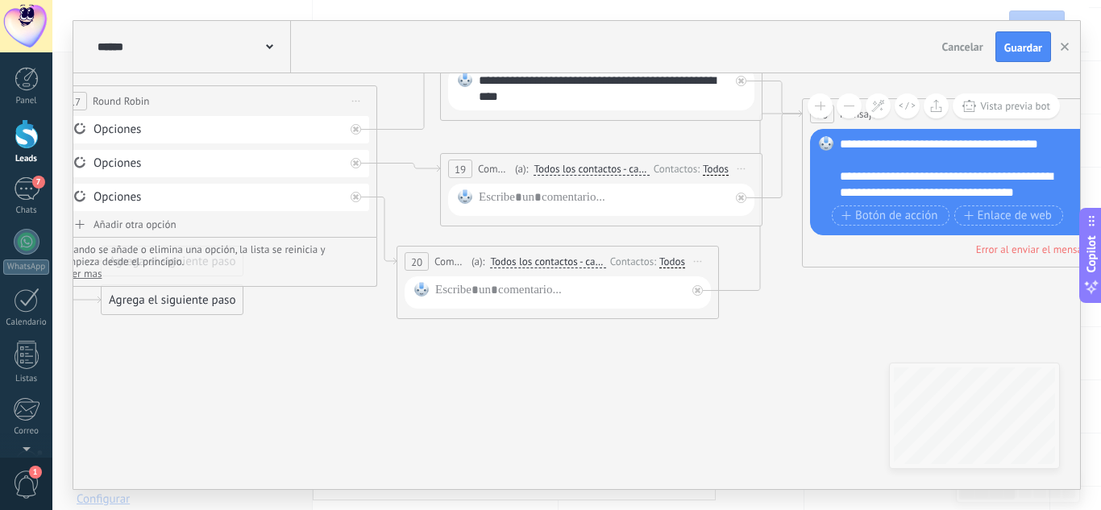
drag, startPoint x: 617, startPoint y: 321, endPoint x: 832, endPoint y: 375, distance: 221.9
click at [832, 375] on icon at bounding box center [523, 177] width 2875 height 1089
click at [512, 201] on div at bounding box center [604, 199] width 251 height 21
click at [535, 285] on div at bounding box center [560, 292] width 251 height 21
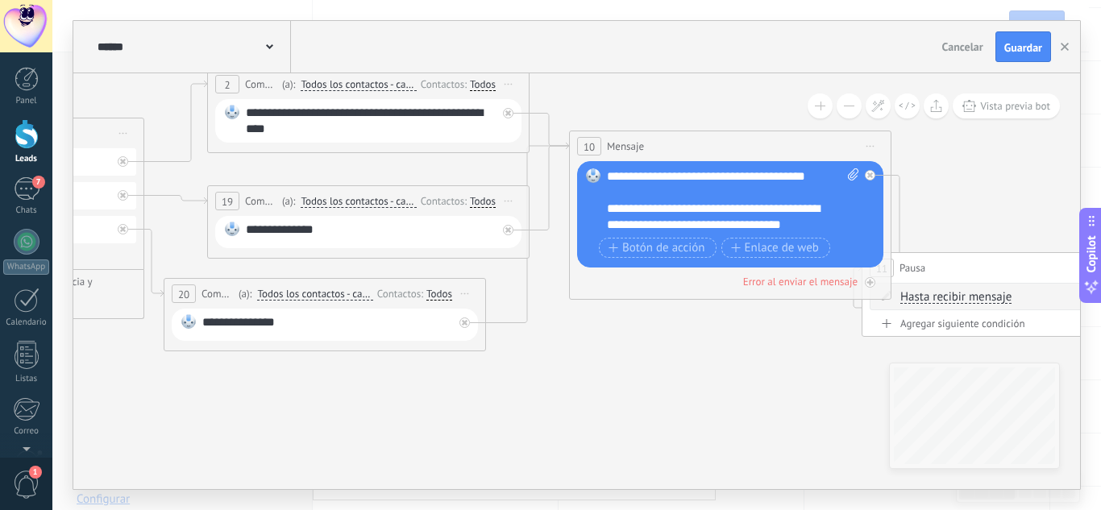
drag, startPoint x: 821, startPoint y: 414, endPoint x: 584, endPoint y: 446, distance: 240.0
click at [584, 446] on icon at bounding box center [290, 209] width 2875 height 1089
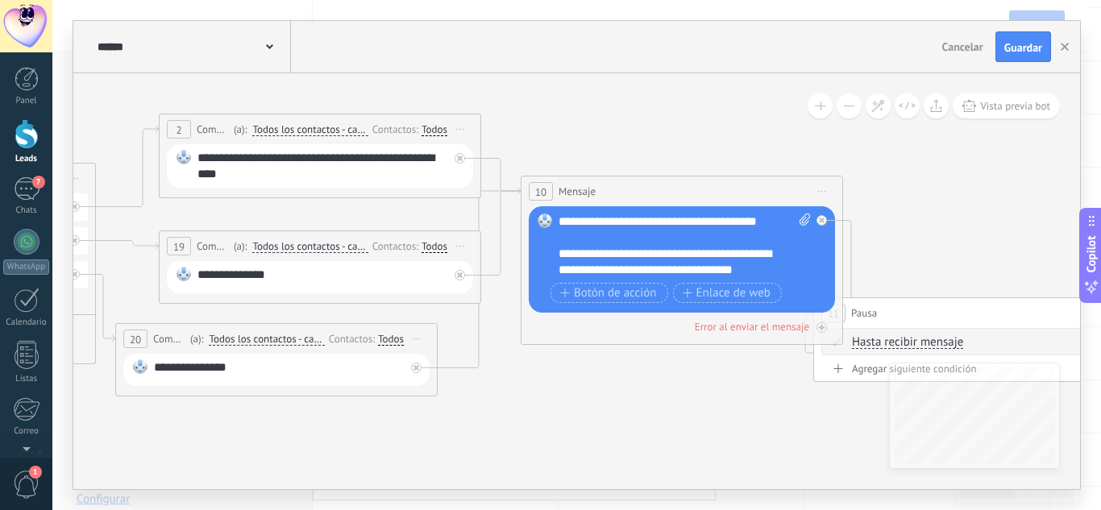
drag, startPoint x: 609, startPoint y: 377, endPoint x: 565, endPoint y: 422, distance: 62.7
click at [565, 422] on icon at bounding box center [242, 255] width 2875 height 1089
drag, startPoint x: 452, startPoint y: 422, endPoint x: 696, endPoint y: 360, distance: 251.2
click at [696, 360] on icon at bounding box center [242, 255] width 2875 height 1089
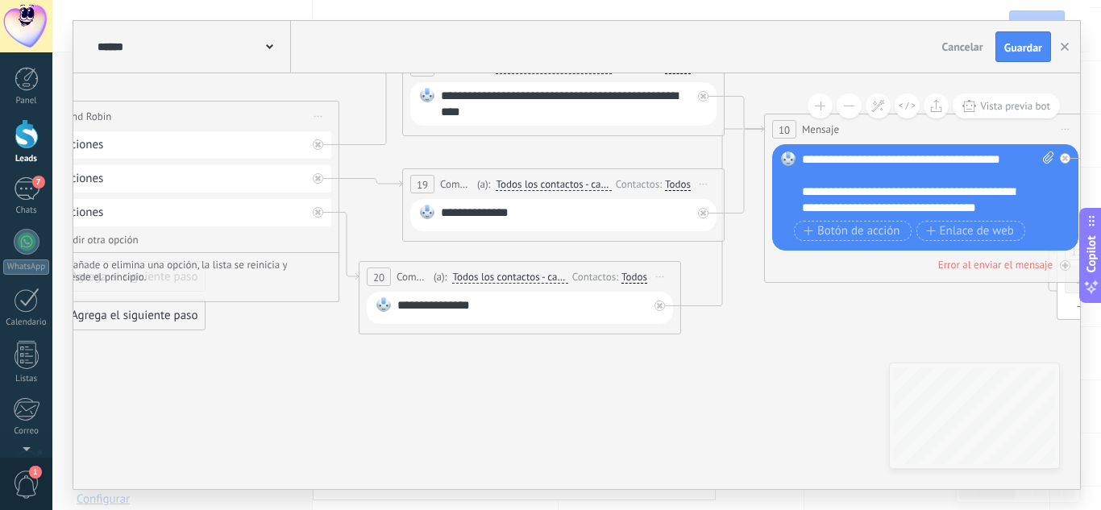
drag, startPoint x: 455, startPoint y: 397, endPoint x: 520, endPoint y: 382, distance: 67.1
click at [520, 382] on icon at bounding box center [485, 193] width 2875 height 1089
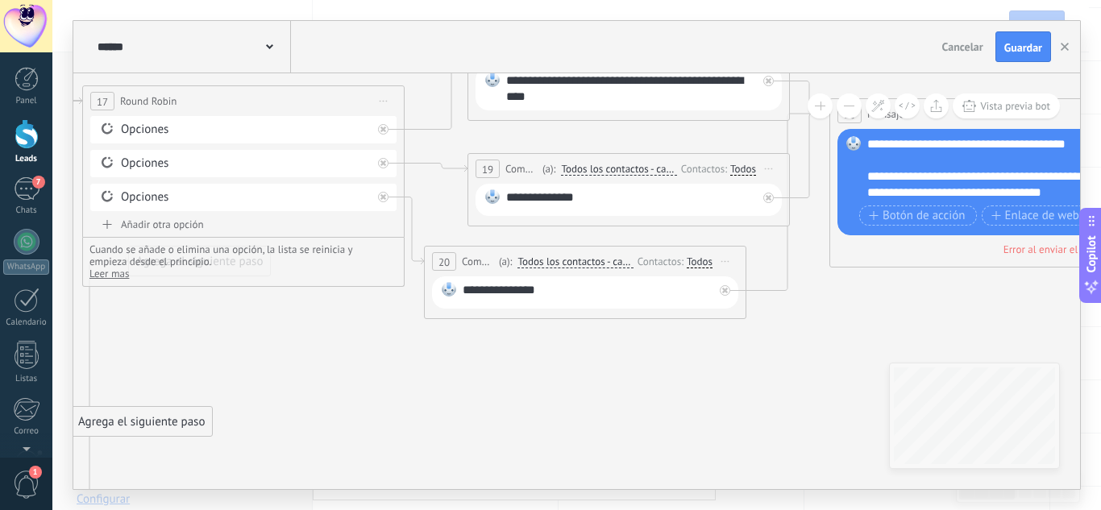
drag, startPoint x: 222, startPoint y: 300, endPoint x: 164, endPoint y: 422, distance: 134.9
click at [164, 422] on div "Agrega el siguiente paso" at bounding box center [141, 422] width 141 height 27
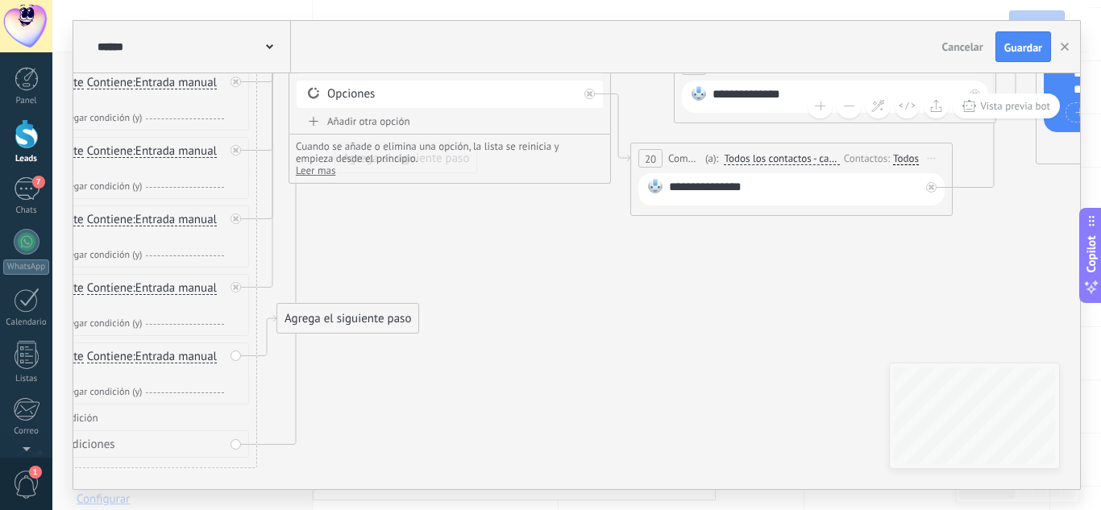
drag, startPoint x: 280, startPoint y: 389, endPoint x: 501, endPoint y: 291, distance: 242.5
click at [509, 286] on icon at bounding box center [757, 200] width 2875 height 1341
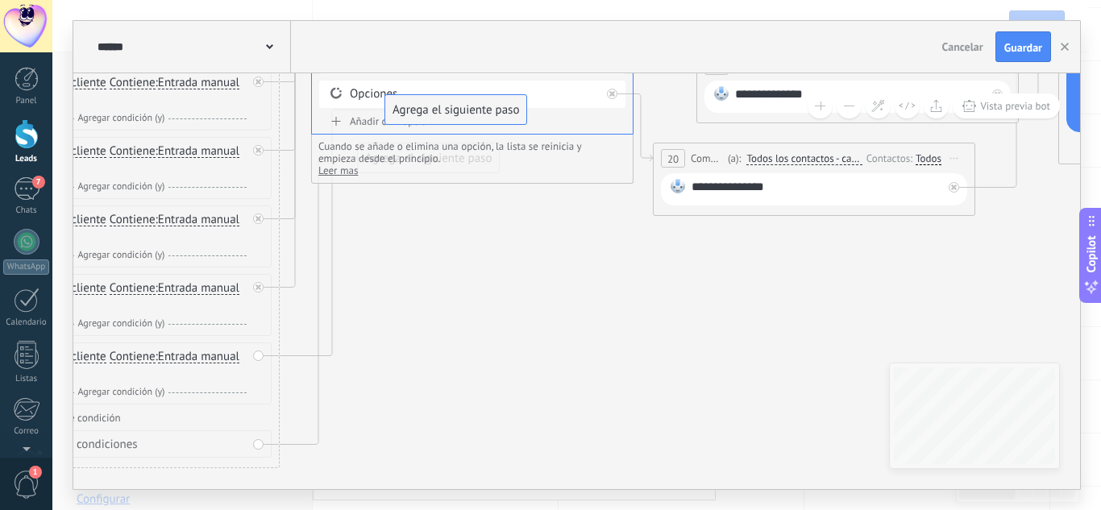
drag, startPoint x: 382, startPoint y: 321, endPoint x: 468, endPoint y: 112, distance: 225.6
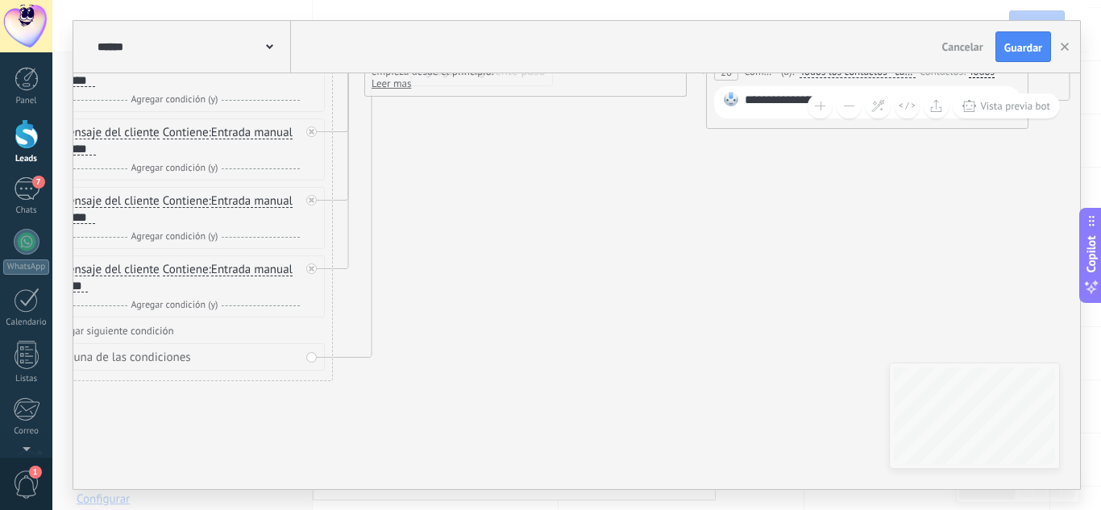
drag, startPoint x: 369, startPoint y: 371, endPoint x: 434, endPoint y: 248, distance: 138.8
click at [434, 248] on icon at bounding box center [832, 113] width 2875 height 1341
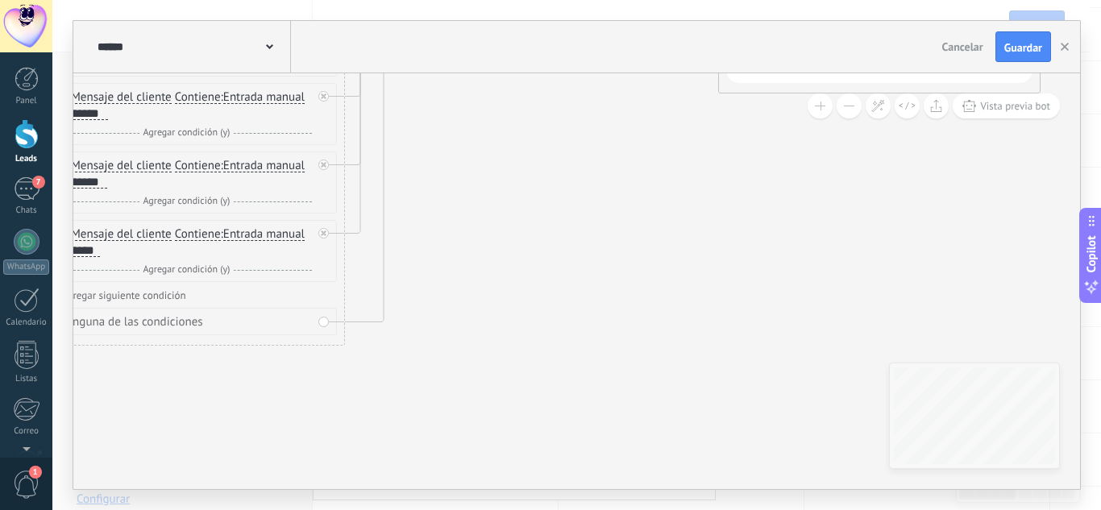
click at [320, 328] on div "Ninguna de las condiciones" at bounding box center [184, 321] width 306 height 27
click at [320, 325] on div "Ninguna de las condiciones" at bounding box center [184, 321] width 306 height 27
click at [341, 322] on div "1 Condición ********* Iniciar vista previa aquí Cambiar nombre Duplicar Borrar …" at bounding box center [184, 130] width 322 height 430
click at [378, 322] on icon at bounding box center [383, 177] width 77 height 290
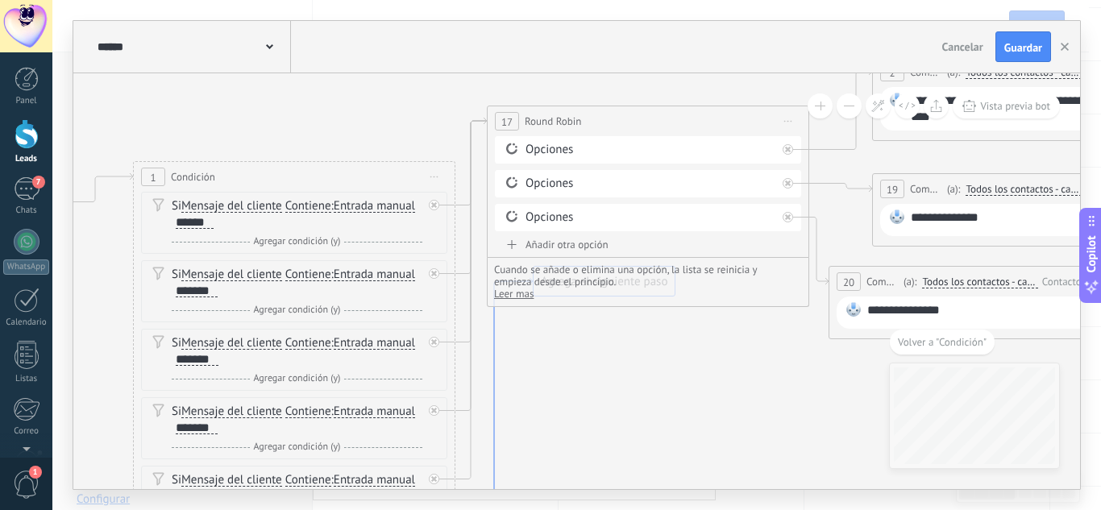
click at [500, 324] on icon at bounding box center [493, 423] width 77 height 290
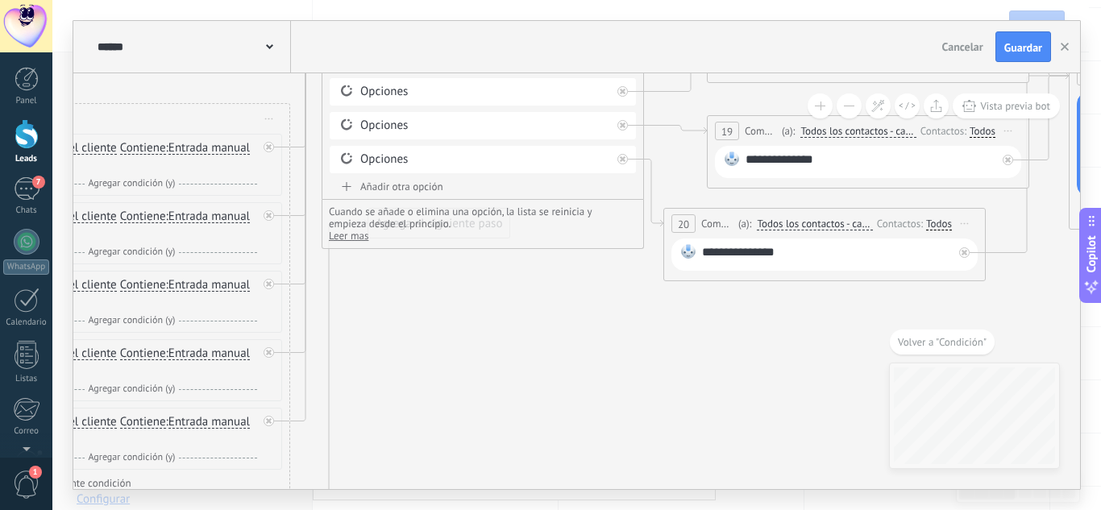
drag, startPoint x: 611, startPoint y: 372, endPoint x: 378, endPoint y: 297, distance: 244.7
click at [378, 297] on icon at bounding box center [790, 265] width 2875 height 1341
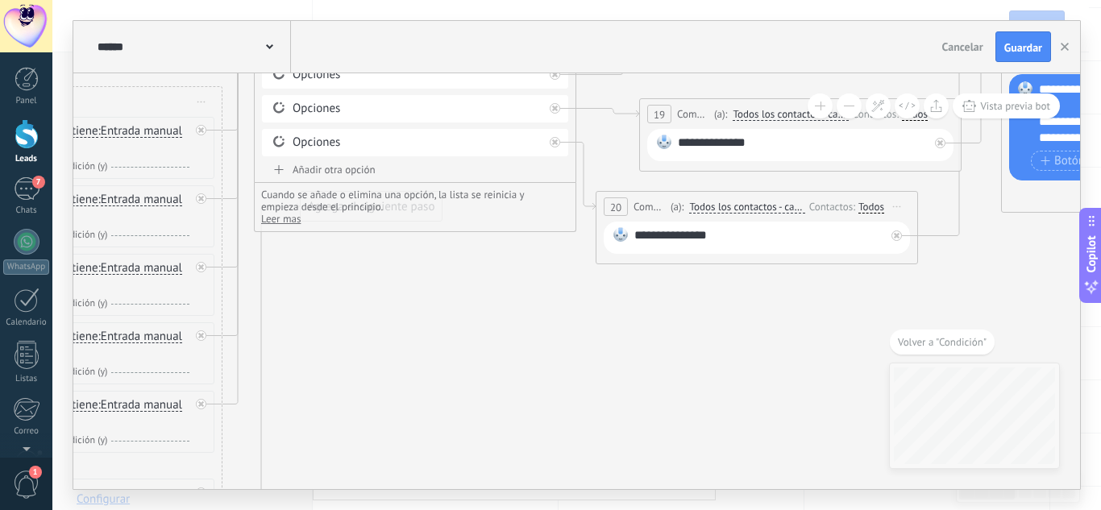
drag, startPoint x: 546, startPoint y: 349, endPoint x: 462, endPoint y: 356, distance: 84.1
click at [462, 356] on icon at bounding box center [722, 248] width 2875 height 1341
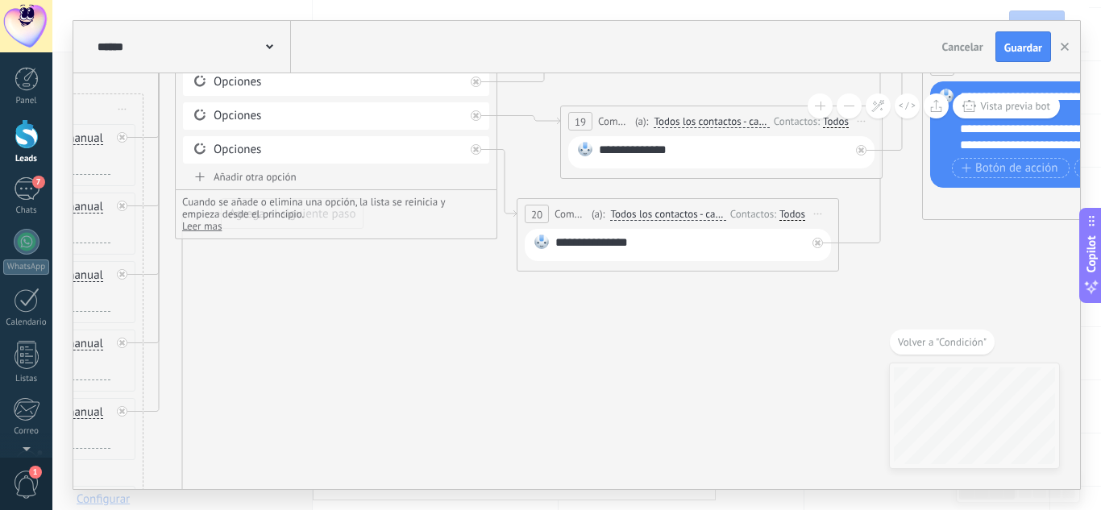
drag, startPoint x: 573, startPoint y: 365, endPoint x: 530, endPoint y: 399, distance: 55.1
click at [530, 399] on icon at bounding box center [643, 256] width 2875 height 1341
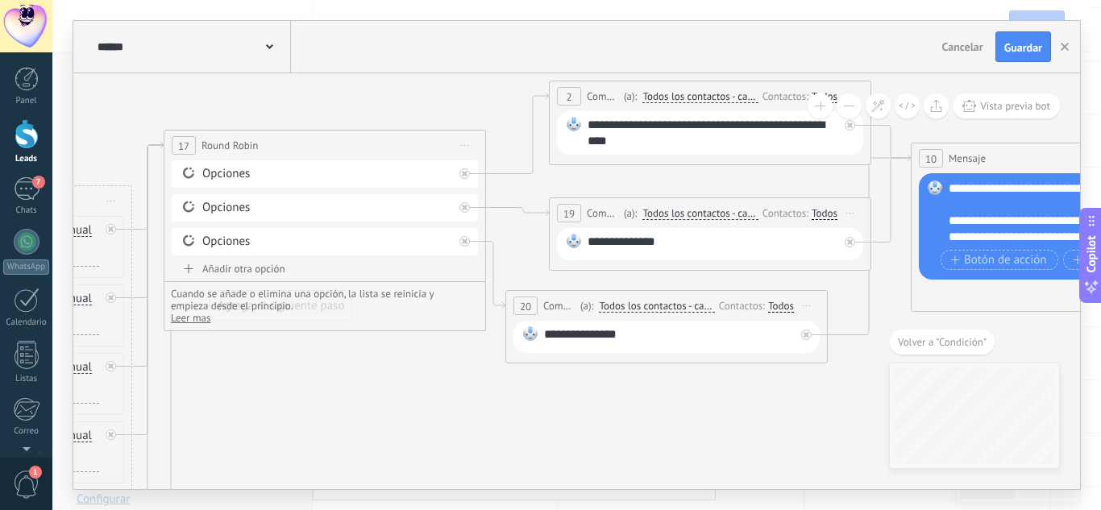
drag, startPoint x: 431, startPoint y: 332, endPoint x: 468, endPoint y: 390, distance: 68.9
click at [468, 390] on icon at bounding box center [632, 348] width 2875 height 1341
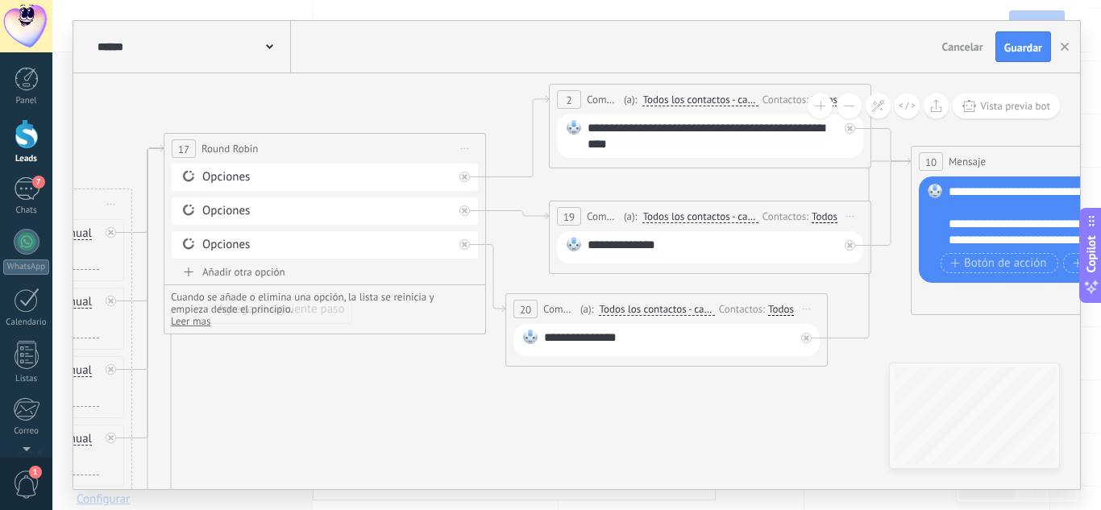
drag, startPoint x: 444, startPoint y: 410, endPoint x: 456, endPoint y: 415, distance: 13.3
click at [456, 417] on icon at bounding box center [632, 351] width 2875 height 1341
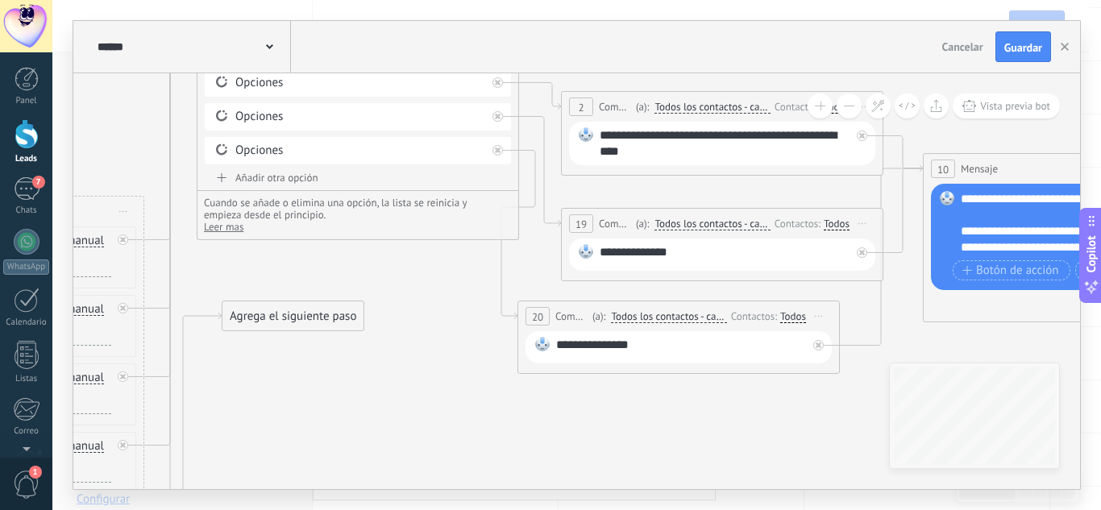
drag, startPoint x: 324, startPoint y: 148, endPoint x: 348, endPoint y: 31, distance: 119.4
click at [348, 31] on div "**********" at bounding box center [576, 255] width 1007 height 468
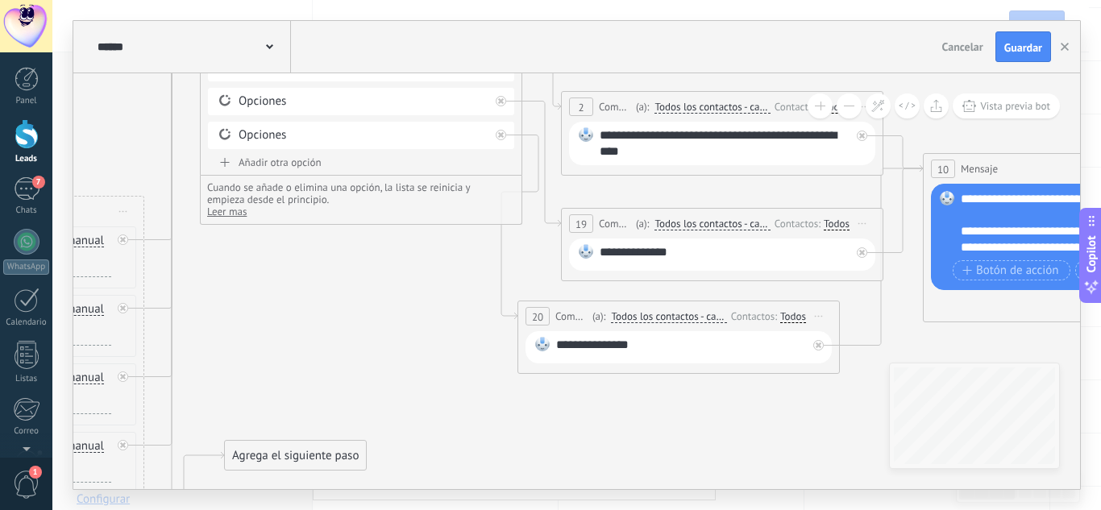
drag, startPoint x: 288, startPoint y: 314, endPoint x: 290, endPoint y: 484, distance: 169.3
click at [290, 469] on div "Agrega el siguiente paso" at bounding box center [295, 456] width 141 height 27
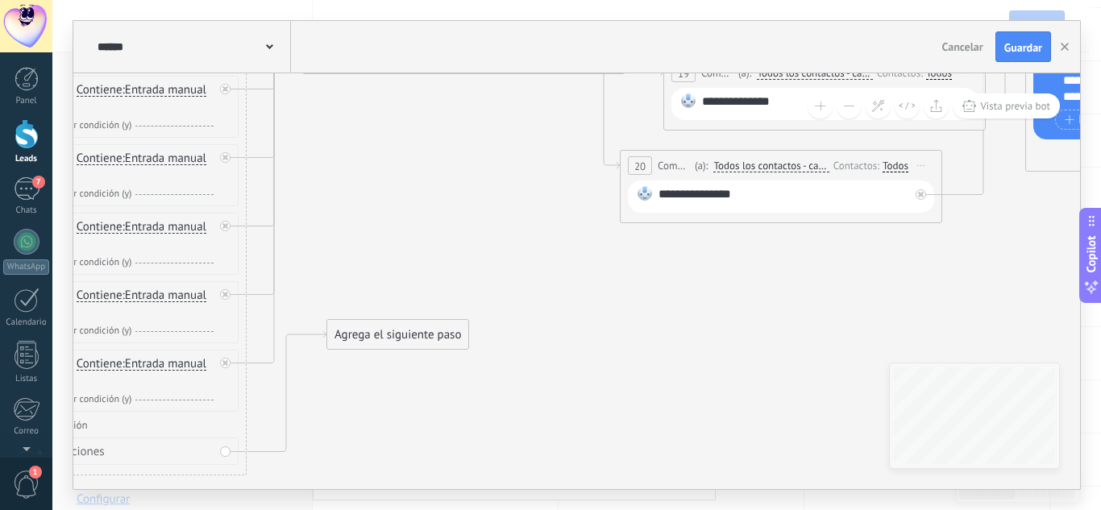
drag, startPoint x: 315, startPoint y: 348, endPoint x: 451, endPoint y: 177, distance: 218.0
click at [467, 120] on icon at bounding box center [746, 174] width 2875 height 1409
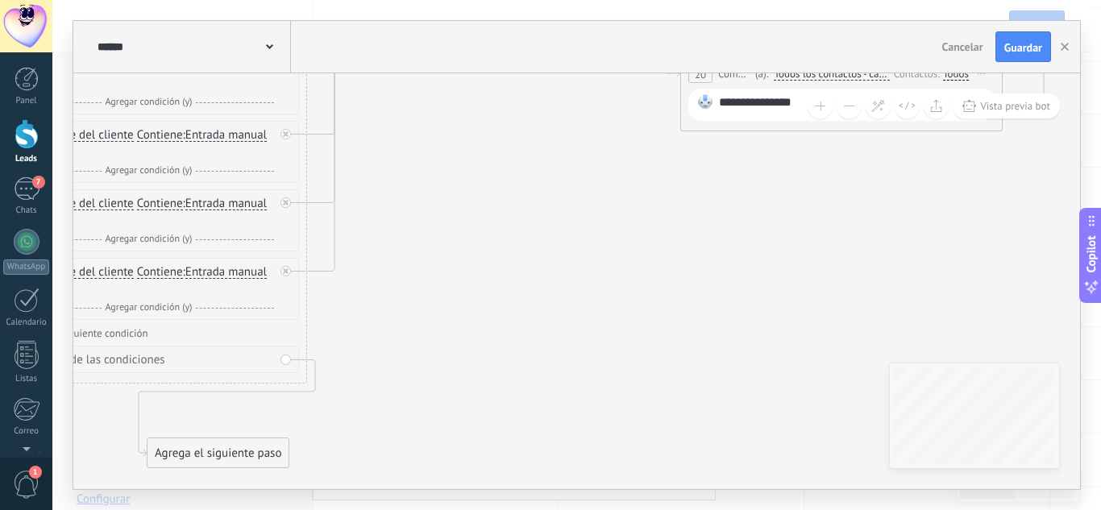
drag, startPoint x: 423, startPoint y: 238, endPoint x: 149, endPoint y: 429, distance: 334.1
click at [149, 440] on div "Agrega el siguiente paso" at bounding box center [218, 453] width 141 height 27
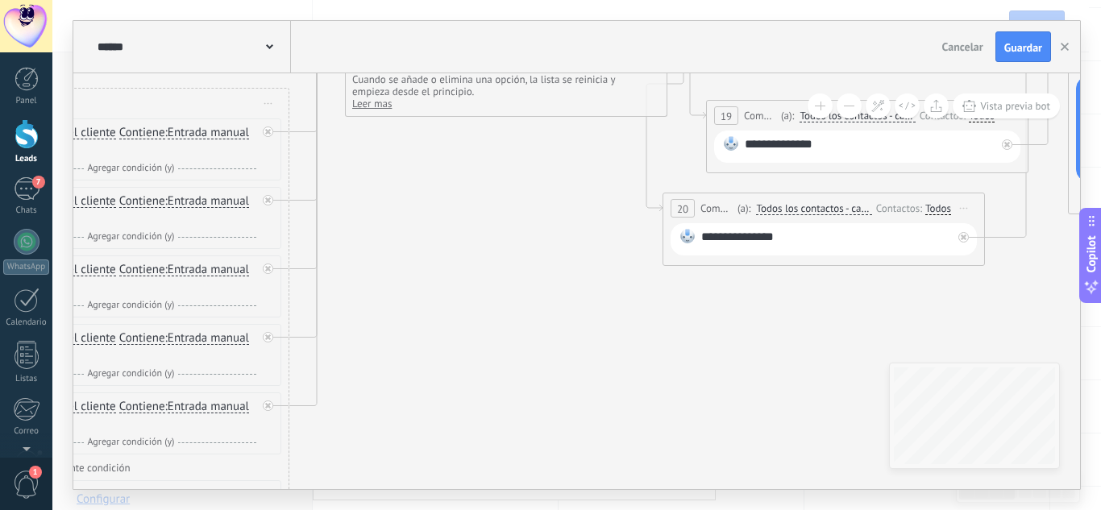
drag, startPoint x: 516, startPoint y: 304, endPoint x: 476, endPoint y: 371, distance: 78.1
click at [492, 460] on icon at bounding box center [789, 249] width 2875 height 1475
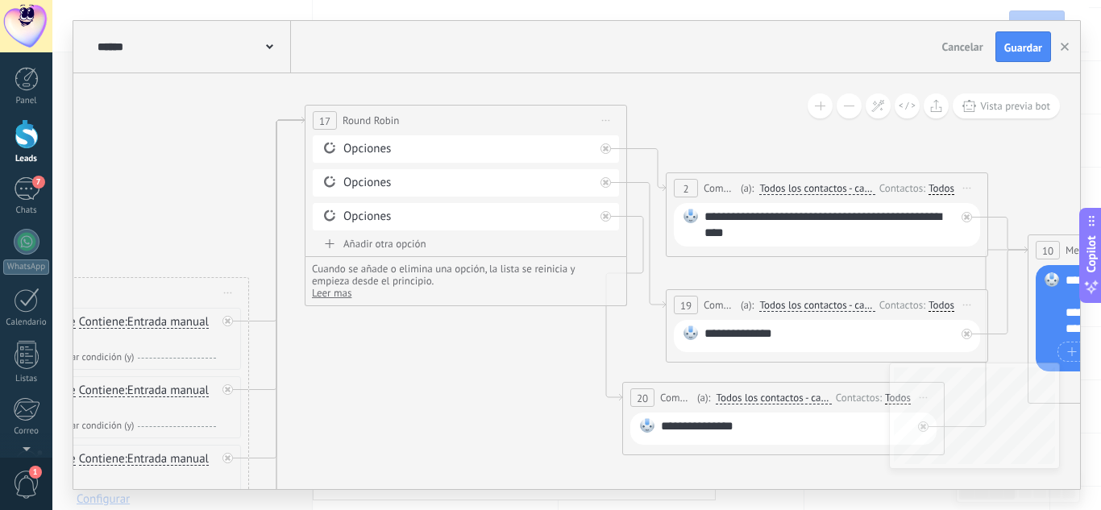
drag, startPoint x: 515, startPoint y: 268, endPoint x: 456, endPoint y: 347, distance: 98.5
click at [476, 447] on icon at bounding box center [749, 439] width 2875 height 1475
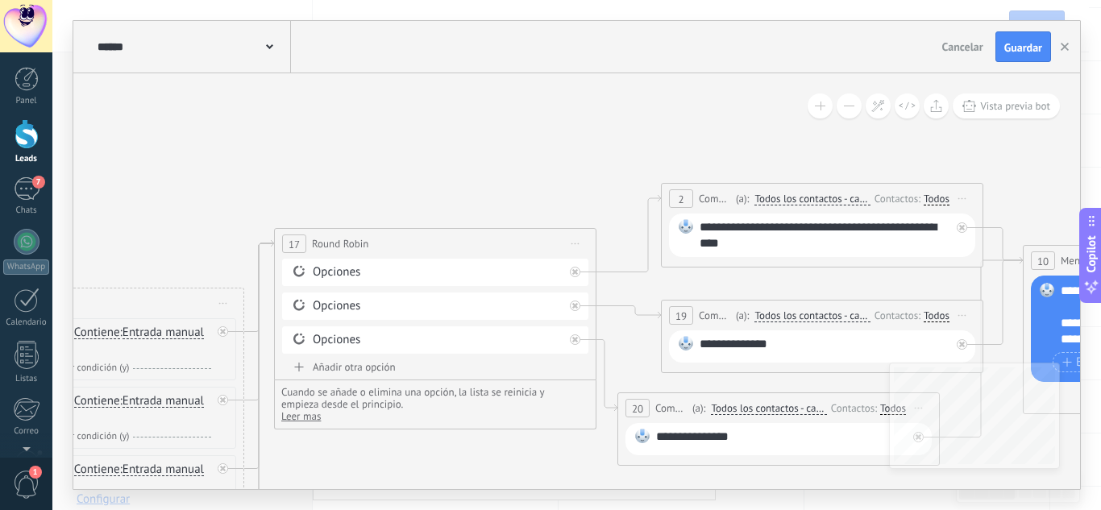
drag, startPoint x: 449, startPoint y: 121, endPoint x: 423, endPoint y: 234, distance: 115.8
click at [423, 234] on div "**********" at bounding box center [435, 244] width 321 height 30
drag, startPoint x: 442, startPoint y: 147, endPoint x: 351, endPoint y: 60, distance: 124.9
click at [351, 60] on div "**********" at bounding box center [576, 255] width 1007 height 468
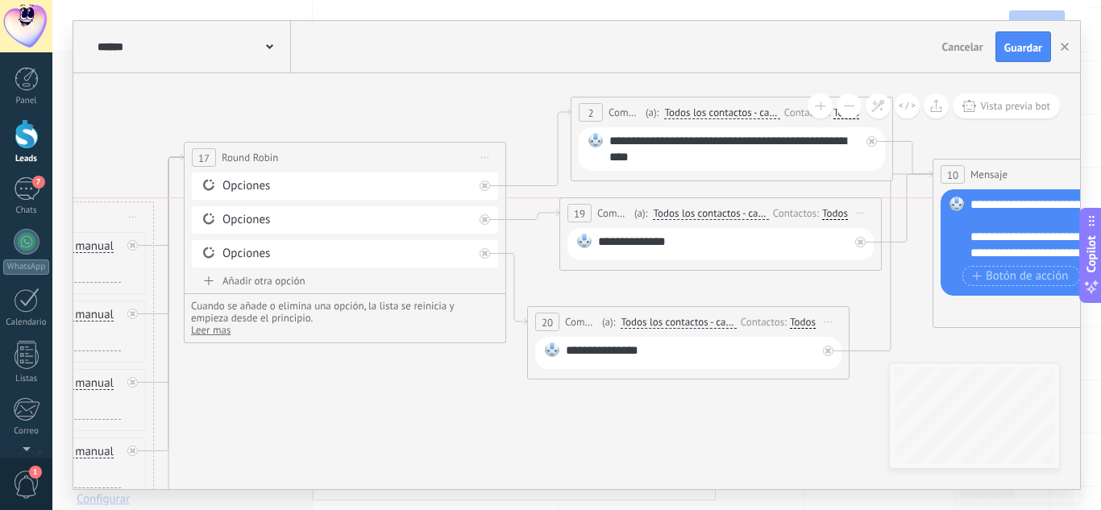
drag, startPoint x: 629, startPoint y: 234, endPoint x: 617, endPoint y: 220, distance: 17.8
click at [617, 220] on span "Comentario" at bounding box center [613, 213] width 33 height 15
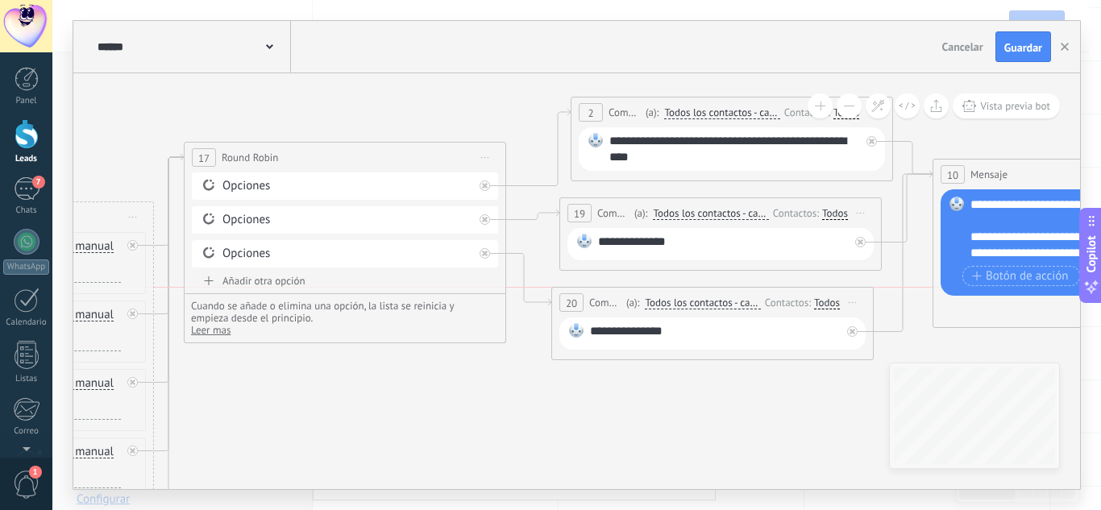
drag, startPoint x: 611, startPoint y: 320, endPoint x: 635, endPoint y: 301, distance: 31.0
click at [635, 301] on span "(a):" at bounding box center [633, 302] width 14 height 15
click at [275, 275] on div "Añadir otra opción" at bounding box center [345, 281] width 306 height 14
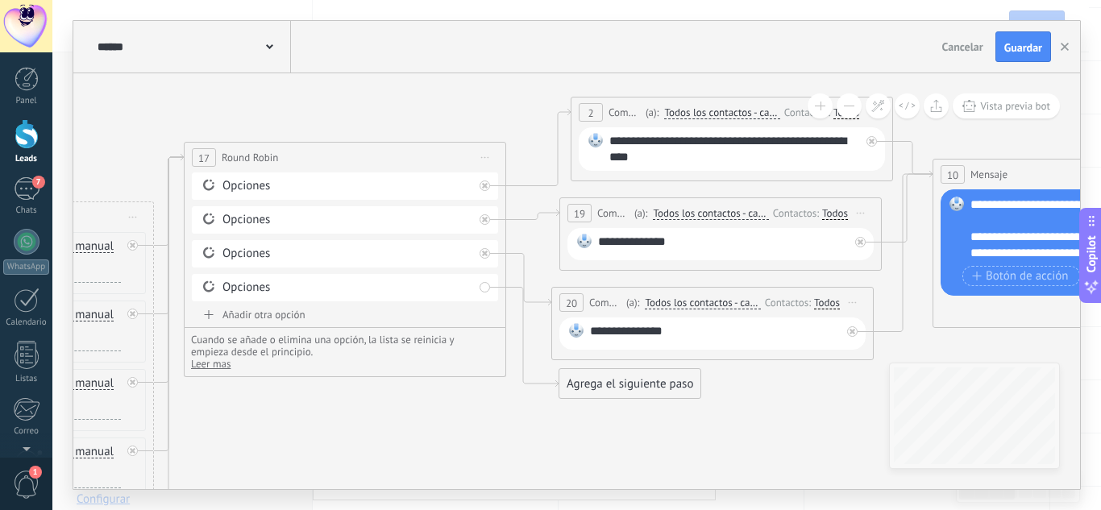
click at [615, 365] on icon at bounding box center [653, 397] width 2875 height 1407
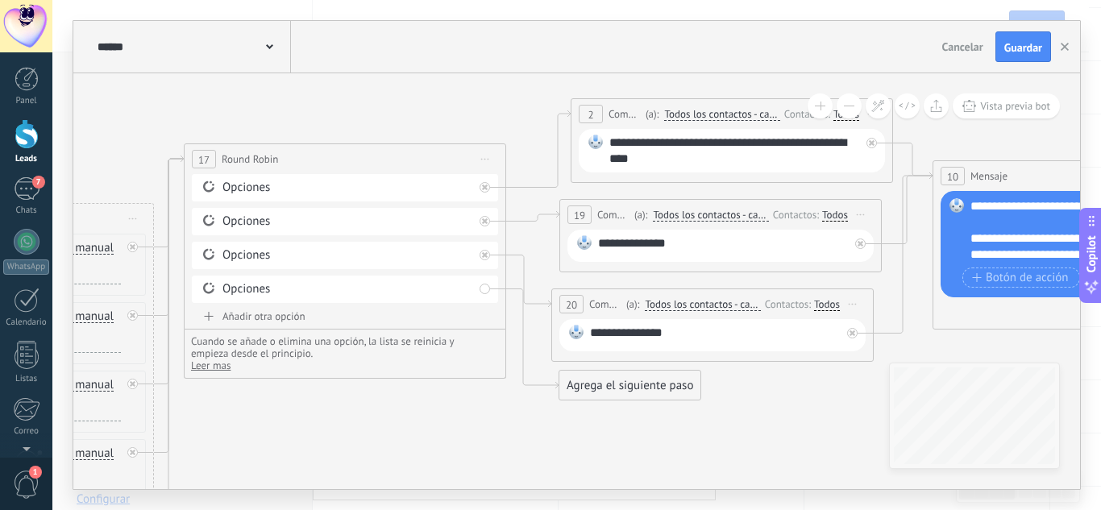
click at [613, 387] on div "Agrega el siguiente paso" at bounding box center [629, 385] width 141 height 27
click at [621, 412] on span "Mensaje" at bounding box center [622, 413] width 43 height 15
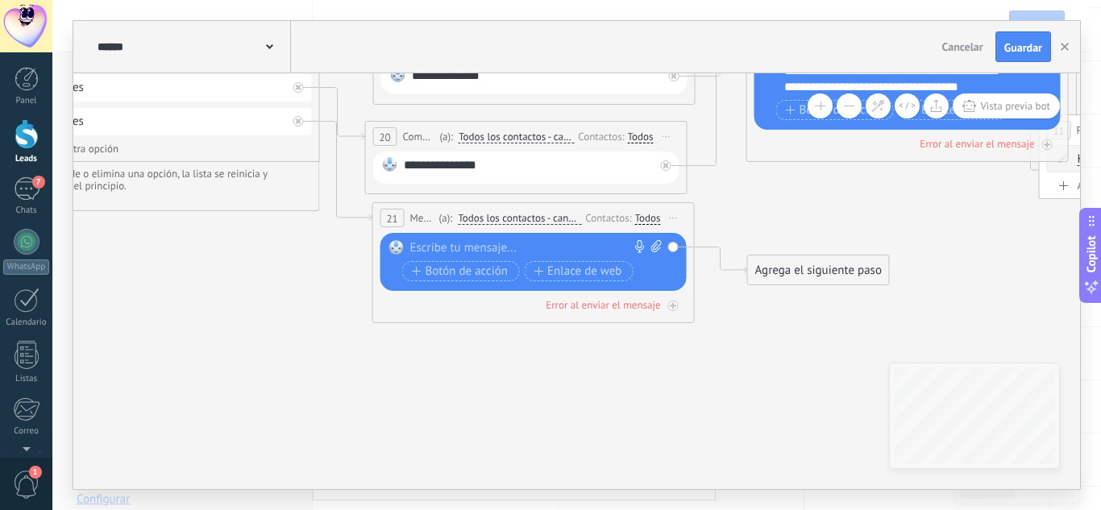
drag, startPoint x: 760, startPoint y: 371, endPoint x: 717, endPoint y: 203, distance: 173.2
click at [717, 203] on icon at bounding box center [467, 231] width 2875 height 1407
click at [682, 212] on span "Iniciar vista previa aquí Cambiar nombre Duplicar Borrar" at bounding box center [674, 217] width 26 height 23
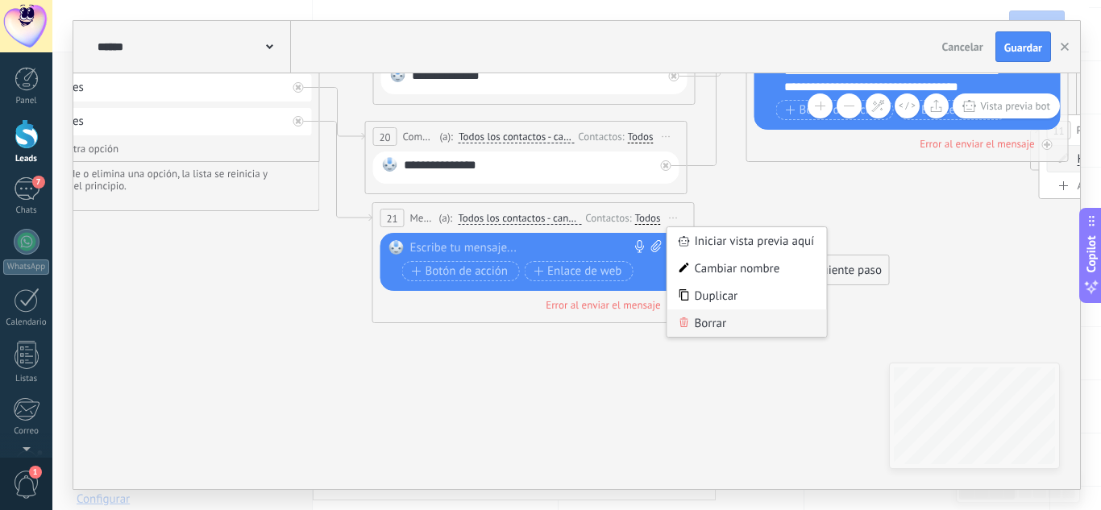
click at [702, 326] on div "Borrar" at bounding box center [747, 323] width 160 height 27
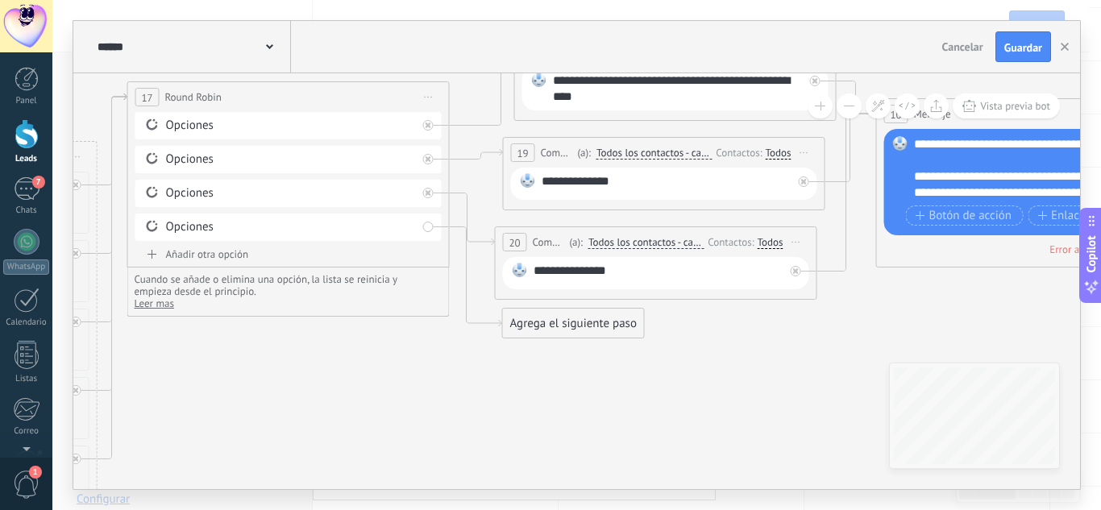
drag, startPoint x: 417, startPoint y: 306, endPoint x: 583, endPoint y: 369, distance: 177.6
click at [601, 426] on icon at bounding box center [597, 321] width 2875 height 1376
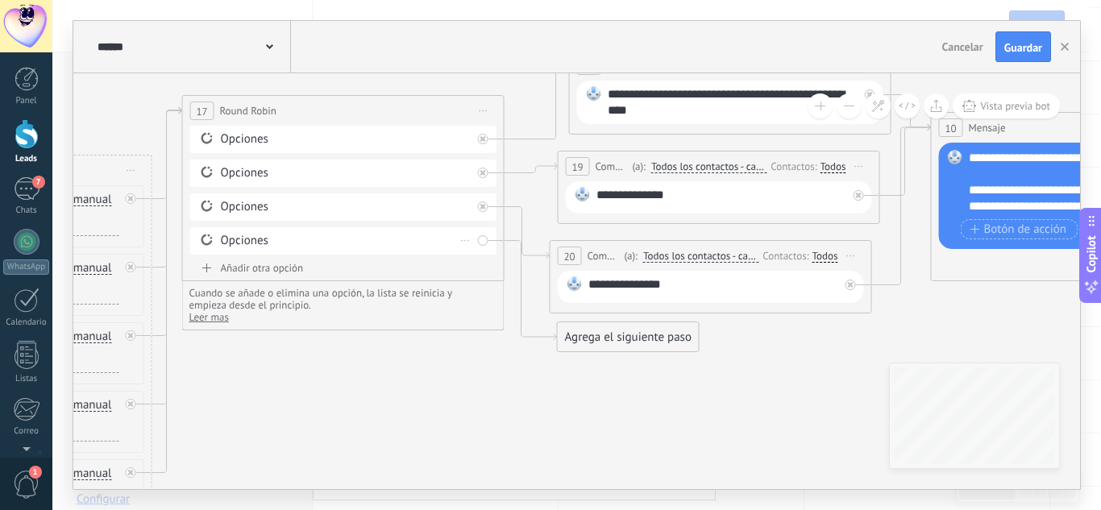
click at [466, 235] on div "Borrar" at bounding box center [466, 240] width 18 height 23
click at [465, 234] on div "Borrar" at bounding box center [466, 240] width 18 height 23
click at [473, 260] on icon at bounding box center [473, 263] width 10 height 10
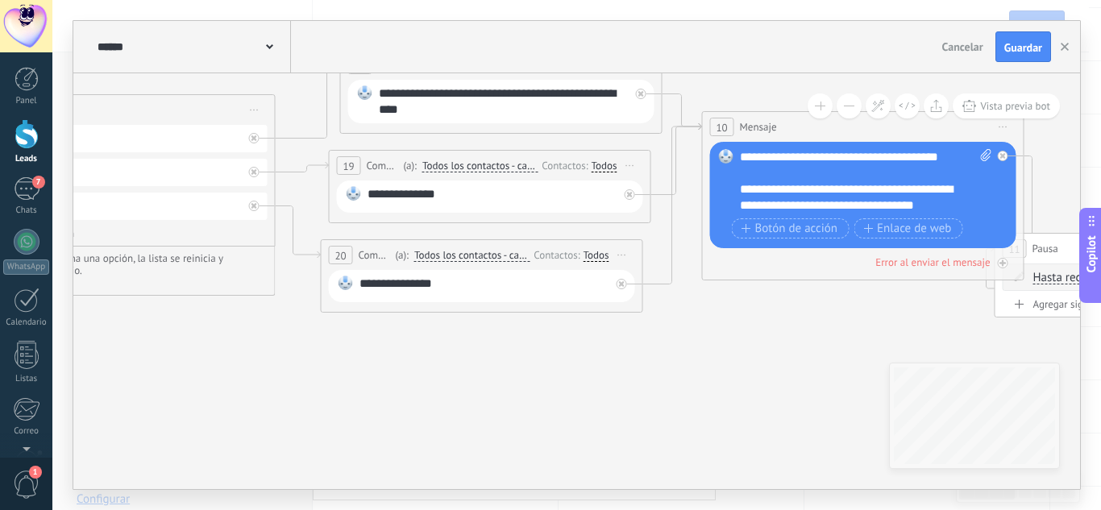
drag, startPoint x: 579, startPoint y: 385, endPoint x: 310, endPoint y: 379, distance: 268.5
click at [310, 379] on icon at bounding box center [423, 334] width 2875 height 1376
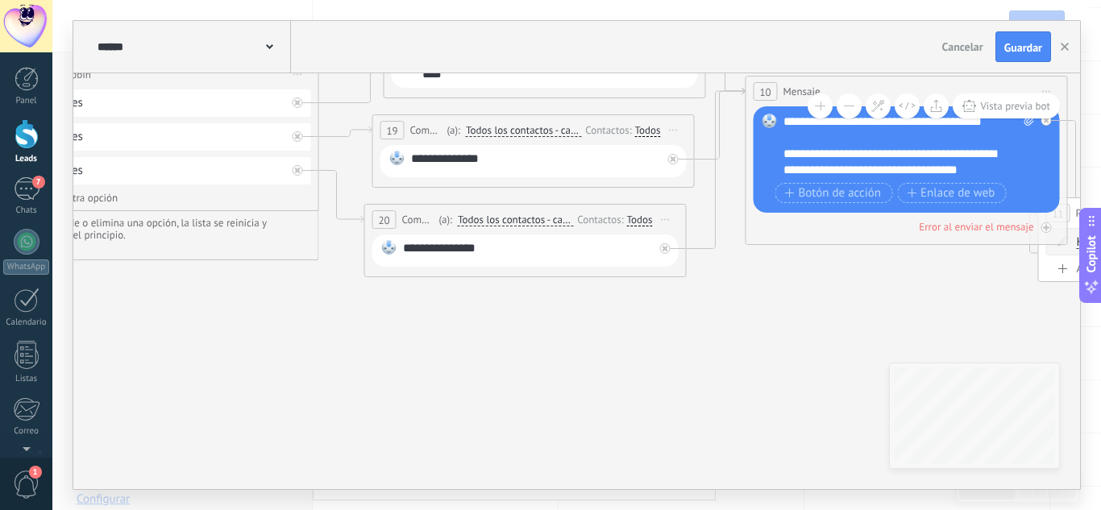
drag, startPoint x: 421, startPoint y: 365, endPoint x: 614, endPoint y: 310, distance: 201.1
click at [614, 310] on icon at bounding box center [466, 299] width 2875 height 1376
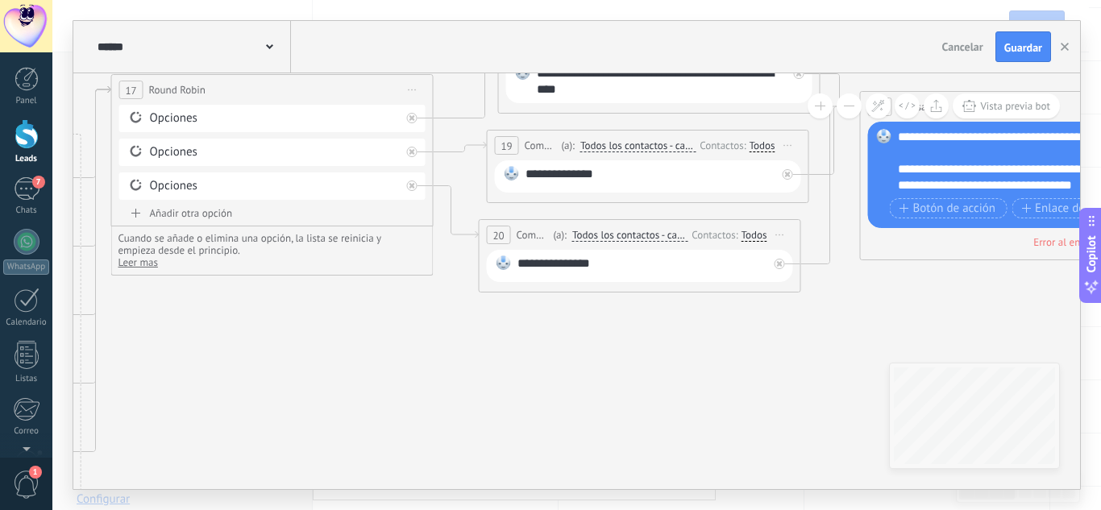
drag, startPoint x: 512, startPoint y: 343, endPoint x: 515, endPoint y: 384, distance: 41.2
click at [515, 384] on icon at bounding box center [581, 314] width 2875 height 1376
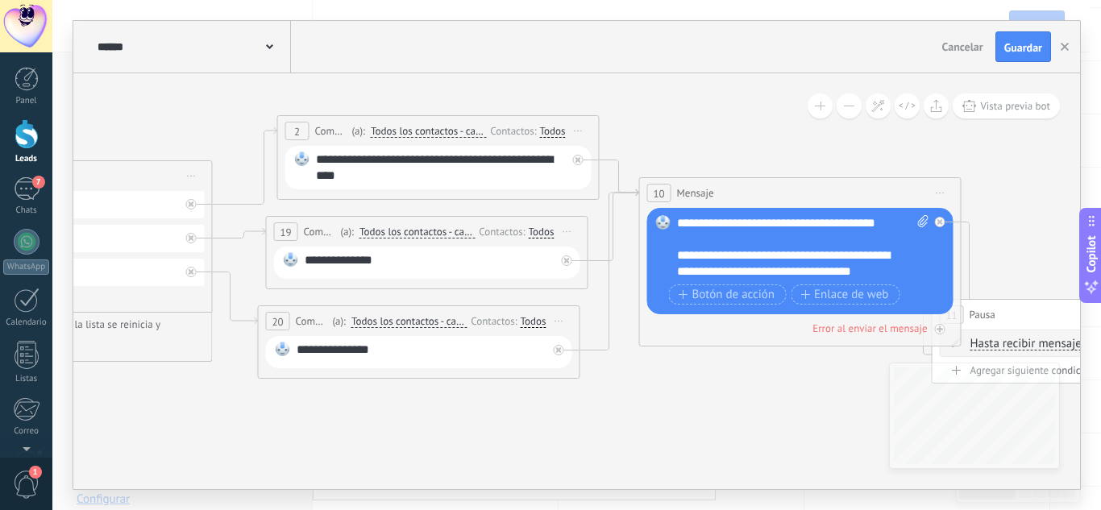
drag, startPoint x: 604, startPoint y: 380, endPoint x: 335, endPoint y: 424, distance: 272.9
click at [271, 484] on icon at bounding box center [360, 400] width 2875 height 1376
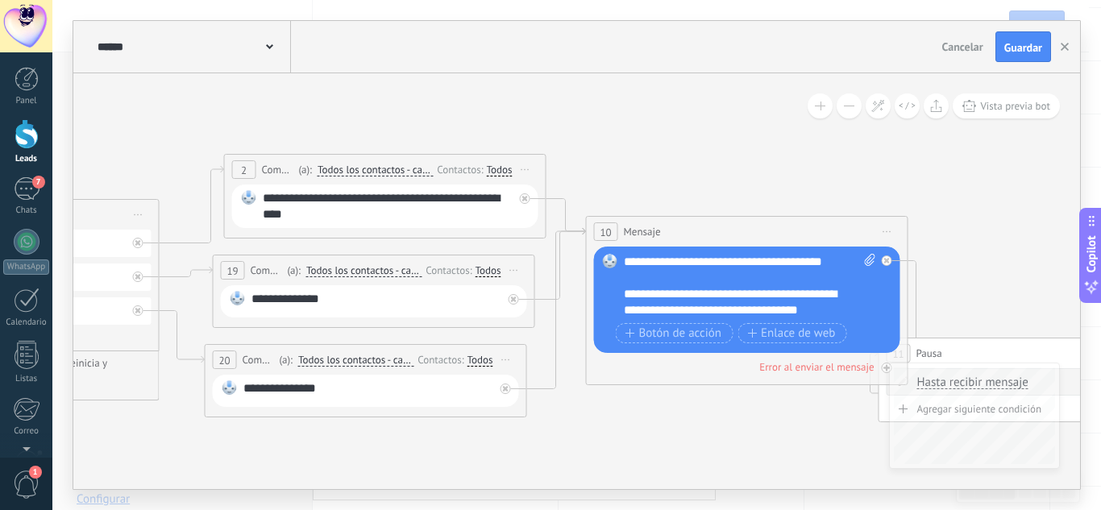
drag, startPoint x: 677, startPoint y: 122, endPoint x: 672, endPoint y: 142, distance: 20.7
click at [742, 139] on icon at bounding box center [307, 439] width 2875 height 1376
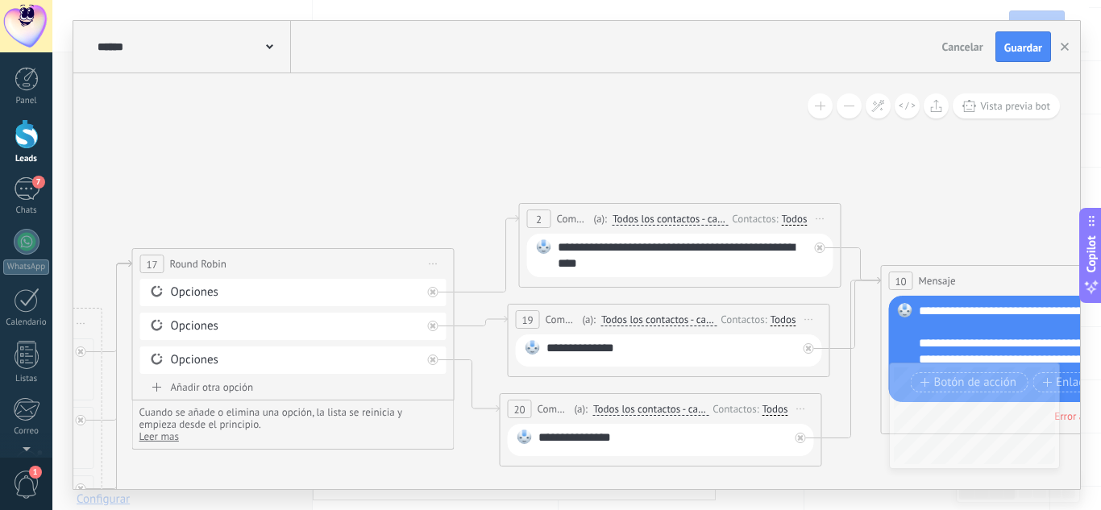
drag, startPoint x: 511, startPoint y: 116, endPoint x: 800, endPoint y: 168, distance: 293.2
click at [800, 168] on icon at bounding box center [602, 488] width 2875 height 1376
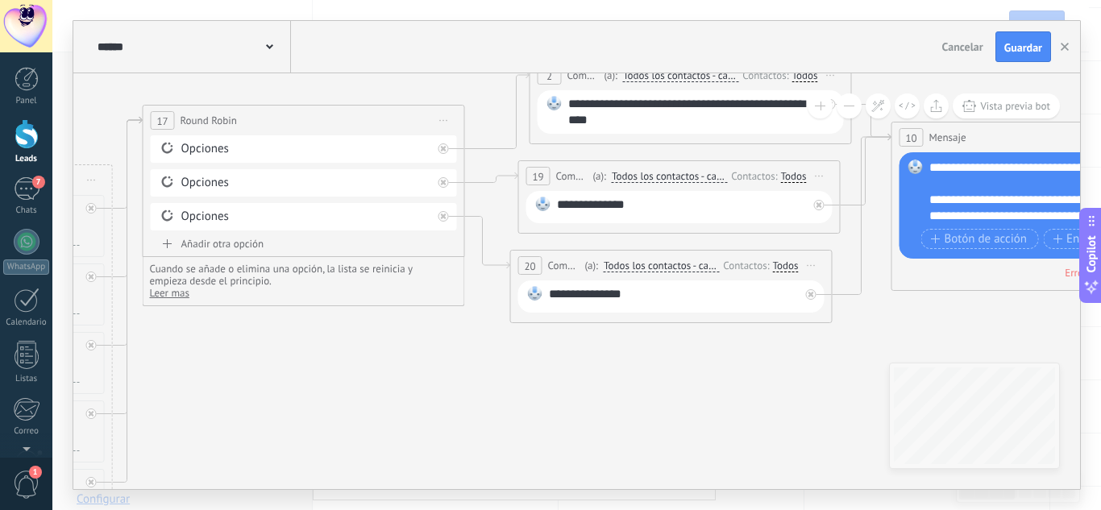
drag, startPoint x: 297, startPoint y: 231, endPoint x: 309, endPoint y: 87, distance: 144.8
click at [309, 87] on icon at bounding box center [612, 345] width 2875 height 1376
drag, startPoint x: 480, startPoint y: 389, endPoint x: 343, endPoint y: 449, distance: 149.8
click at [343, 449] on icon at bounding box center [615, 344] width 2875 height 1376
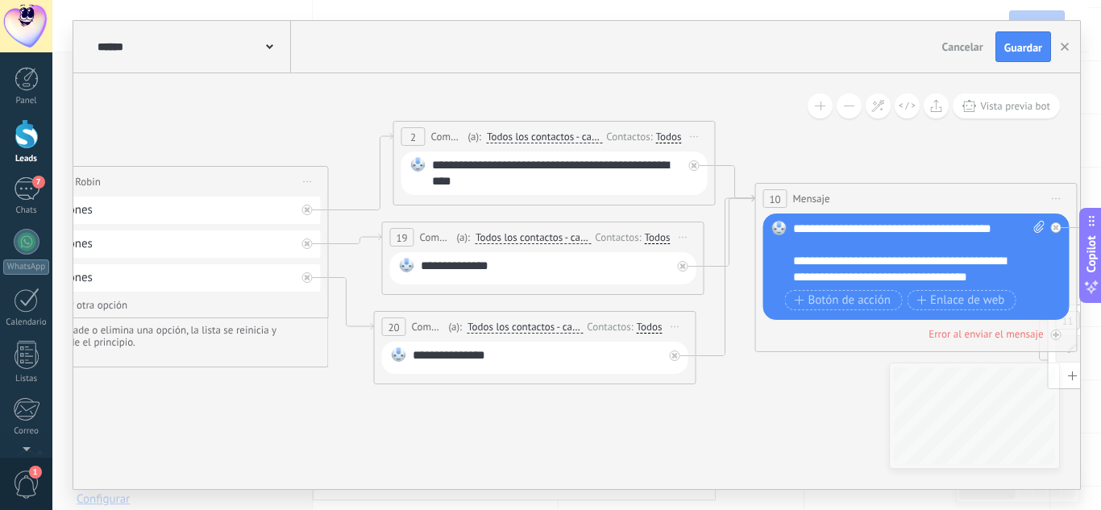
drag, startPoint x: 835, startPoint y: 424, endPoint x: 475, endPoint y: 428, distance: 360.4
click at [475, 428] on icon at bounding box center [476, 406] width 2875 height 1376
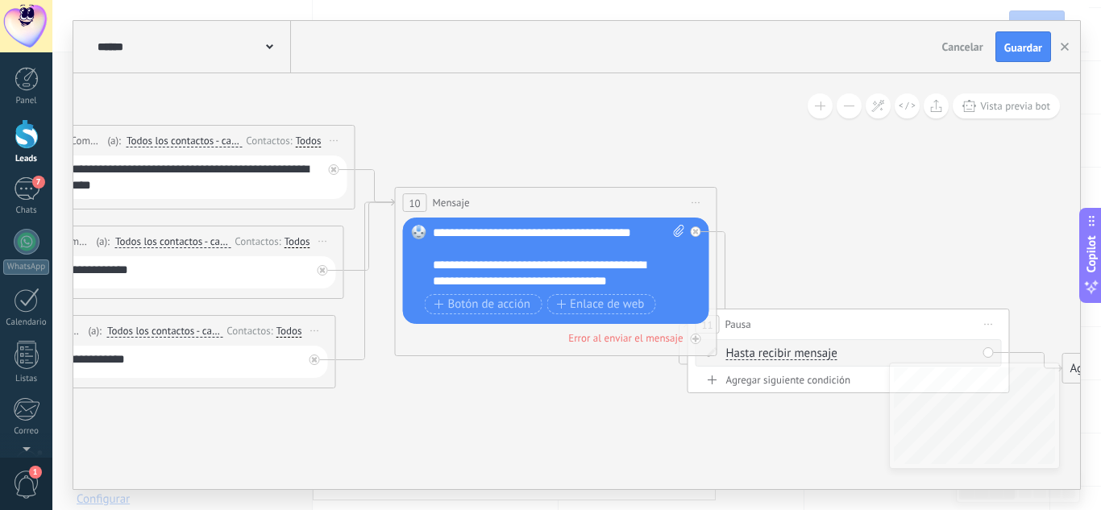
drag, startPoint x: 945, startPoint y: 217, endPoint x: 859, endPoint y: 271, distance: 101.1
click at [859, 271] on icon at bounding box center [116, 410] width 2875 height 1376
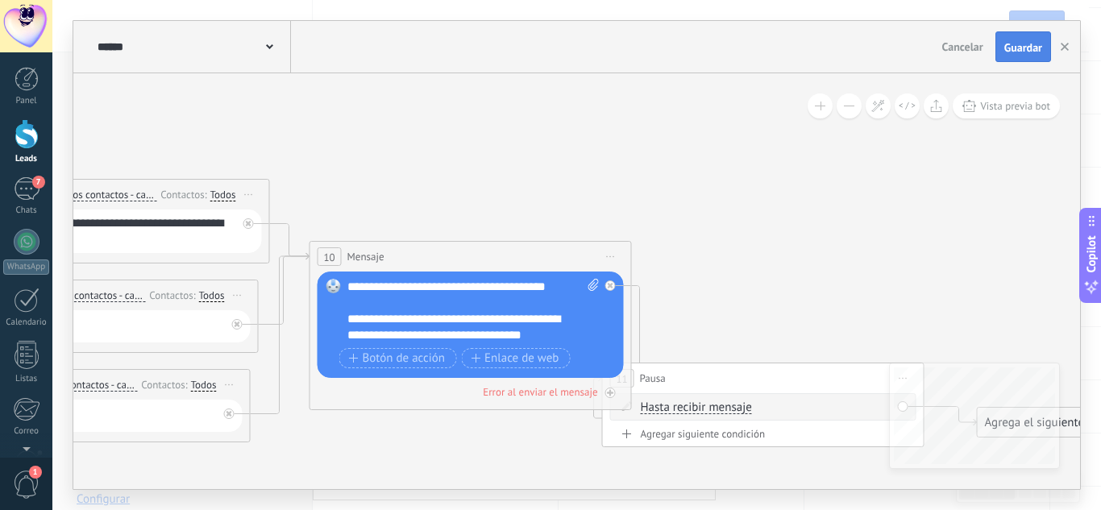
click at [1012, 47] on span "Guardar" at bounding box center [1023, 47] width 38 height 11
click at [1064, 48] on use "button" at bounding box center [1065, 47] width 8 height 8
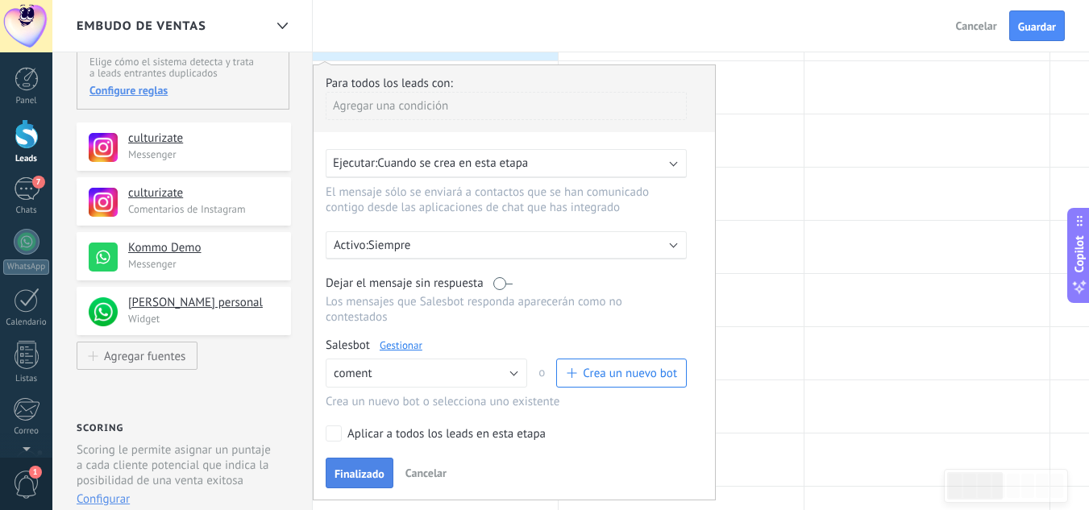
click at [350, 468] on button "Finalizado" at bounding box center [360, 473] width 68 height 31
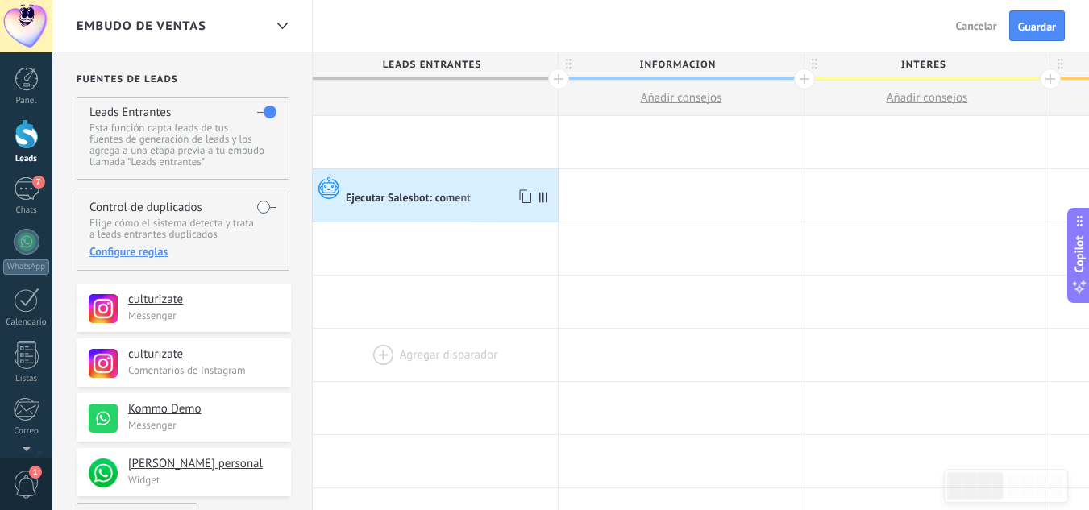
click at [438, 192] on div "Ejecutar Salesbot: coment" at bounding box center [409, 199] width 127 height 15
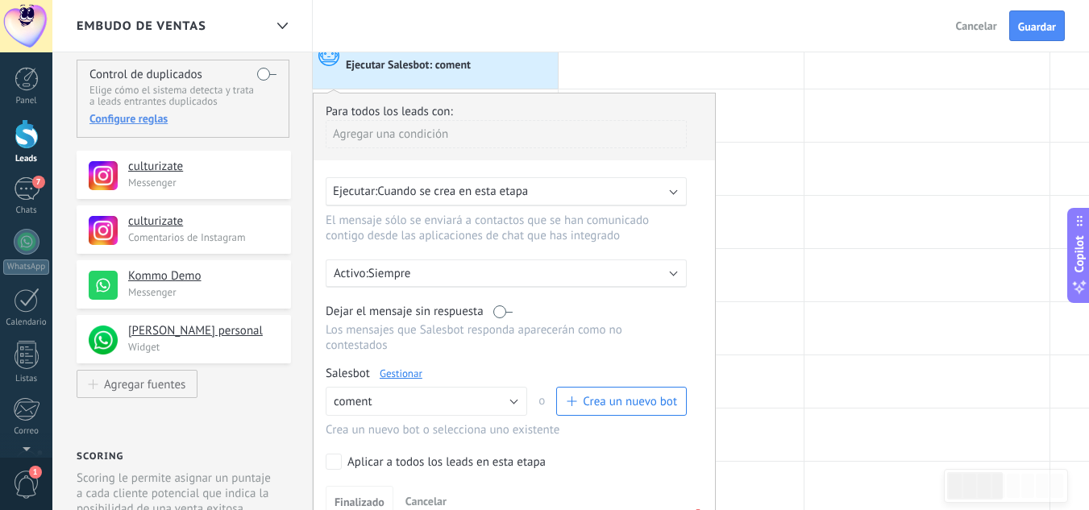
scroll to position [161, 0]
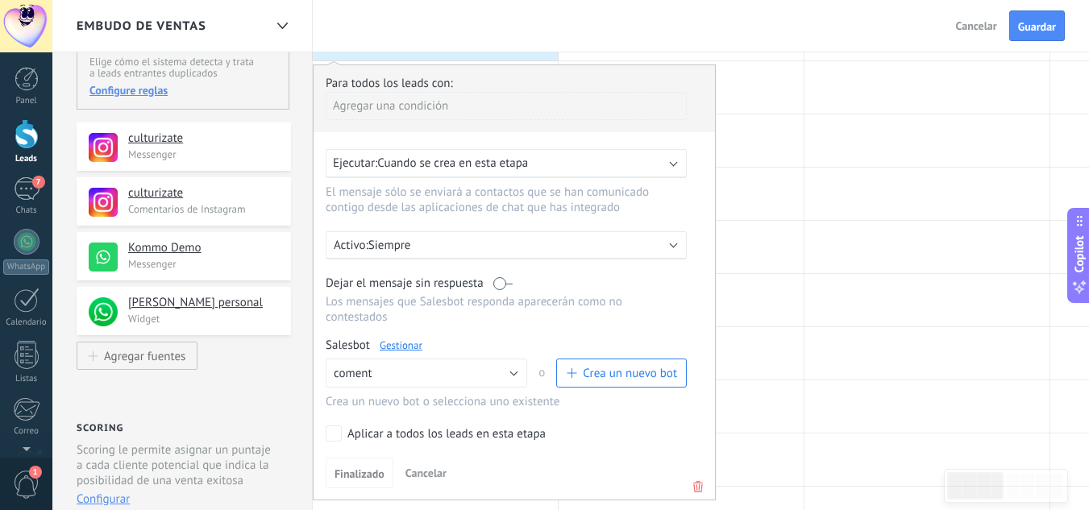
click at [672, 164] on b at bounding box center [674, 162] width 8 height 8
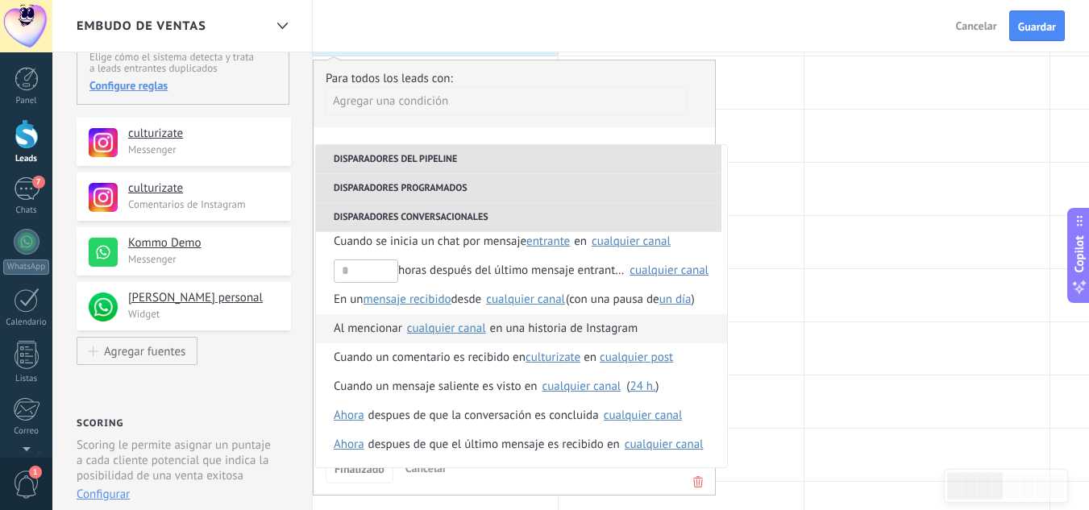
scroll to position [242, 0]
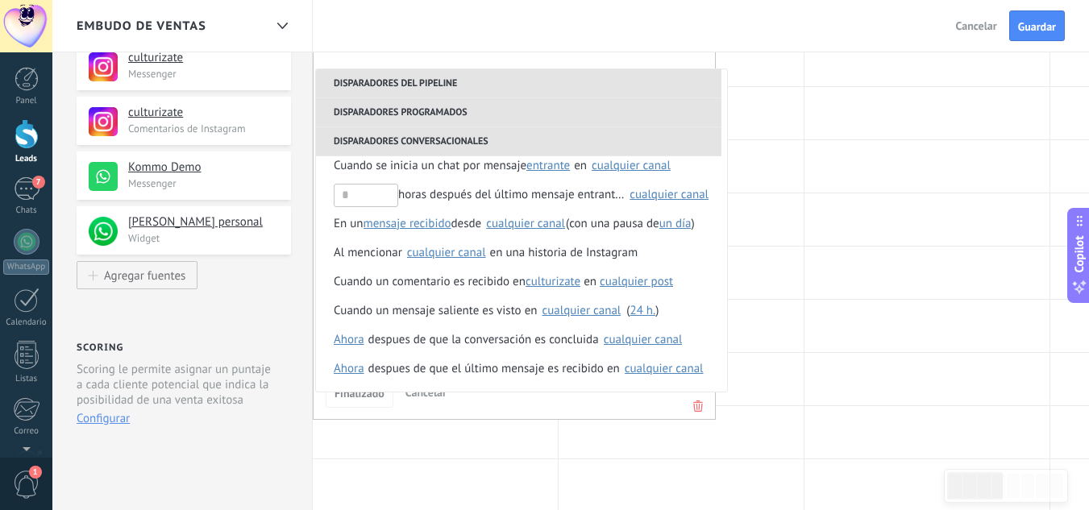
click at [484, 409] on div "**********" at bounding box center [514, 202] width 403 height 436
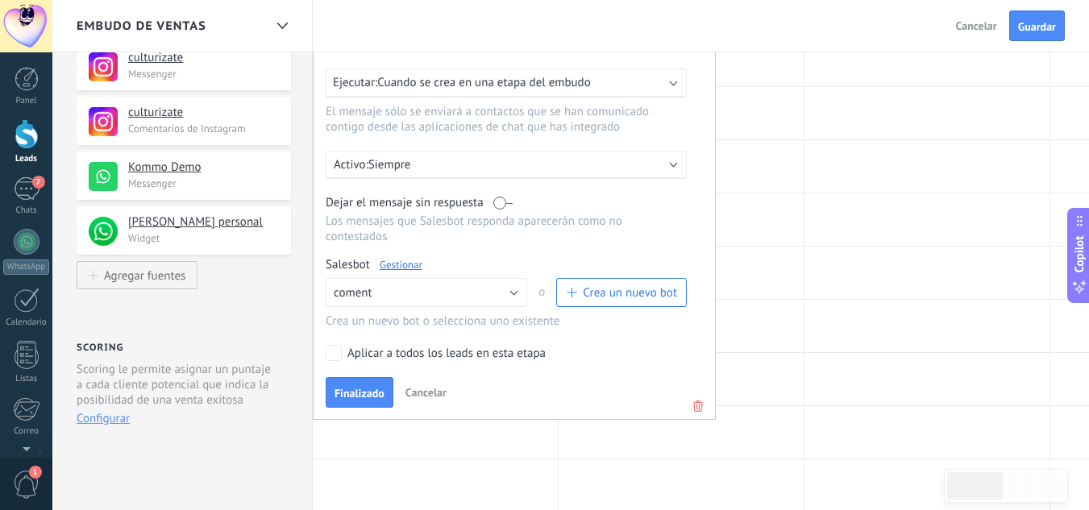
click at [645, 77] on div "Ejecutar: Cuando se crea en una etapa del embudo" at bounding box center [500, 82] width 334 height 15
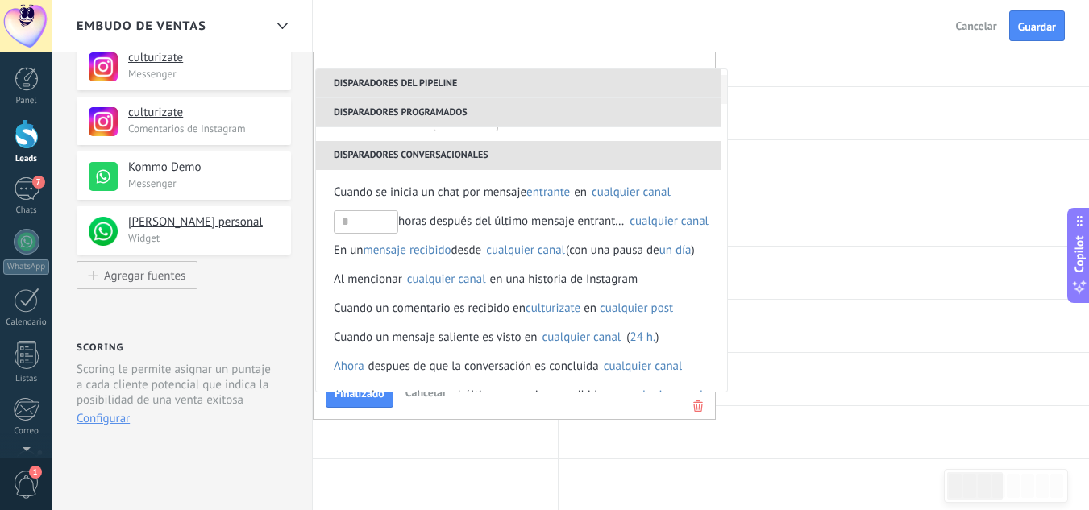
scroll to position [161, 0]
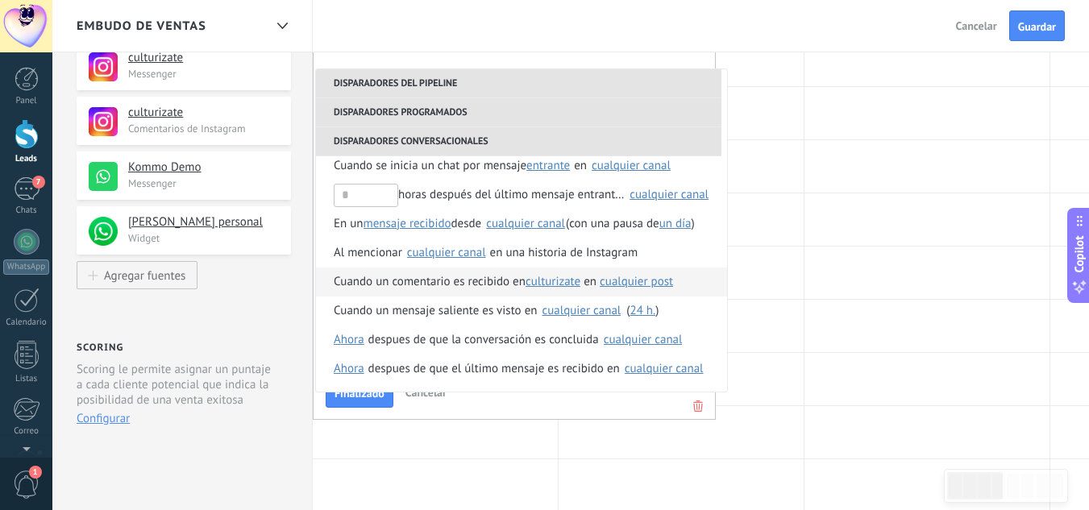
click at [440, 287] on span "Cuando un comentario es recibido en" at bounding box center [430, 282] width 192 height 29
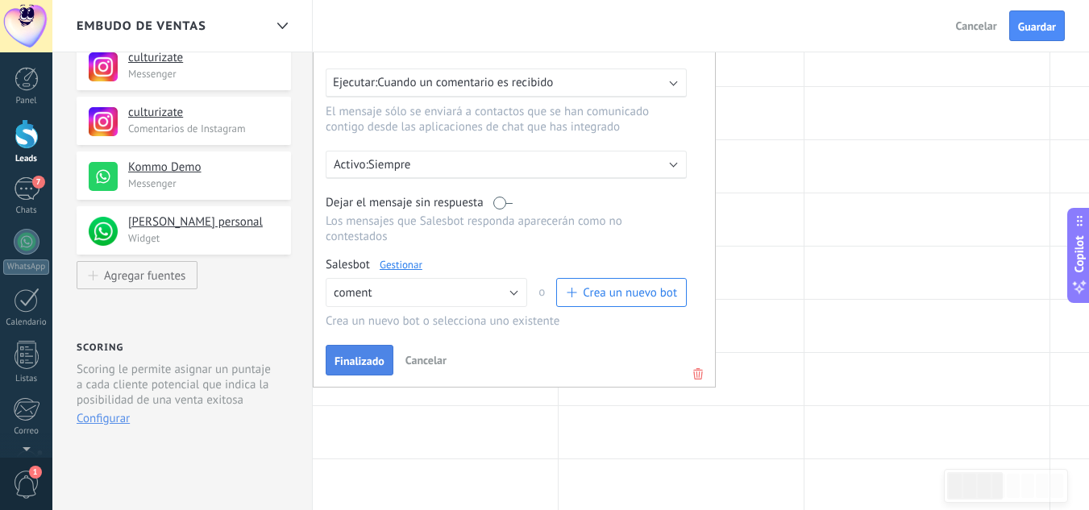
click at [359, 360] on span "Finalizado" at bounding box center [360, 360] width 50 height 11
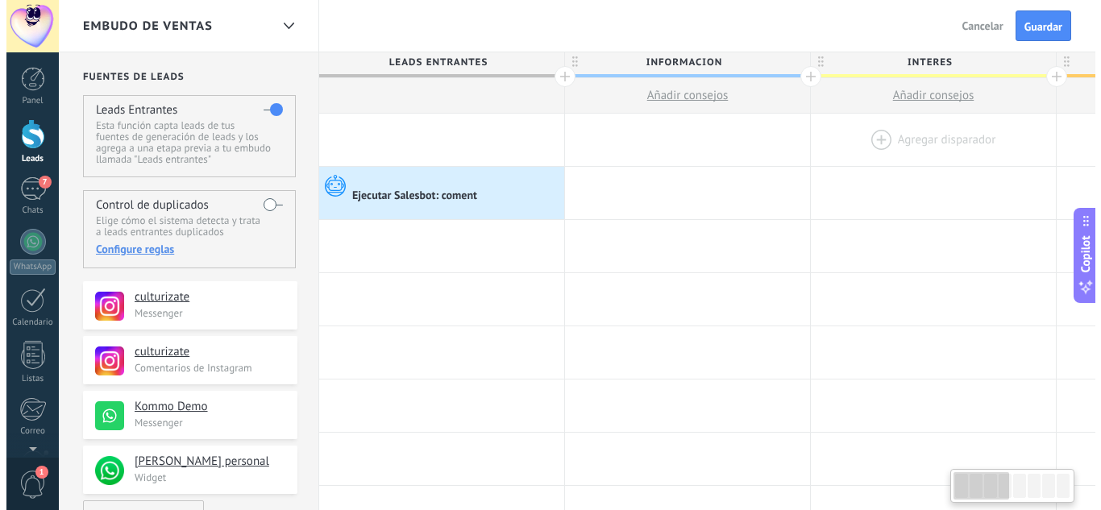
scroll to position [0, 0]
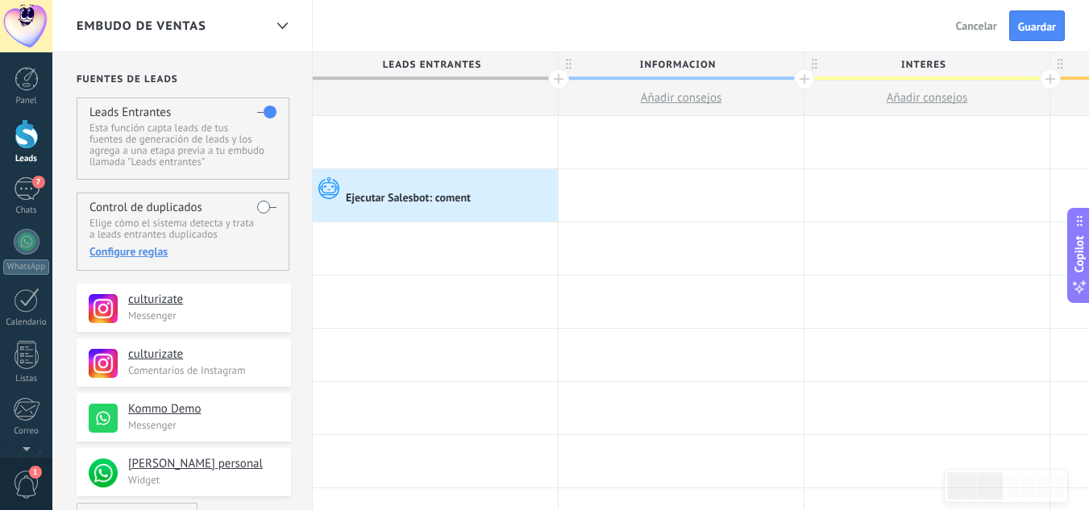
click at [1067, 22] on div "Atrás Cancelar Guardar" at bounding box center [1012, 26] width 153 height 52
click at [1058, 27] on button "Guardar" at bounding box center [1037, 25] width 56 height 31
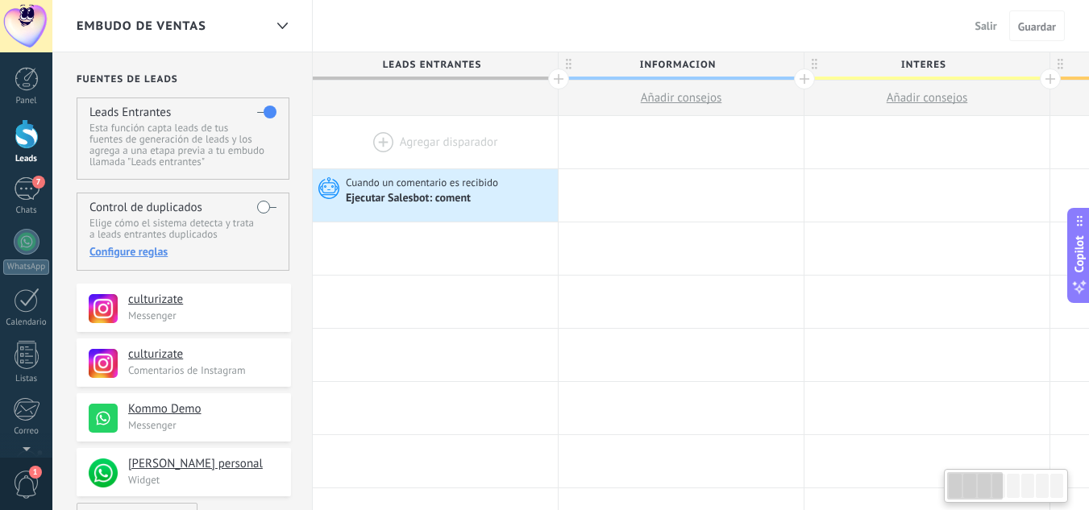
click at [994, 27] on span "Salir" at bounding box center [986, 26] width 22 height 15
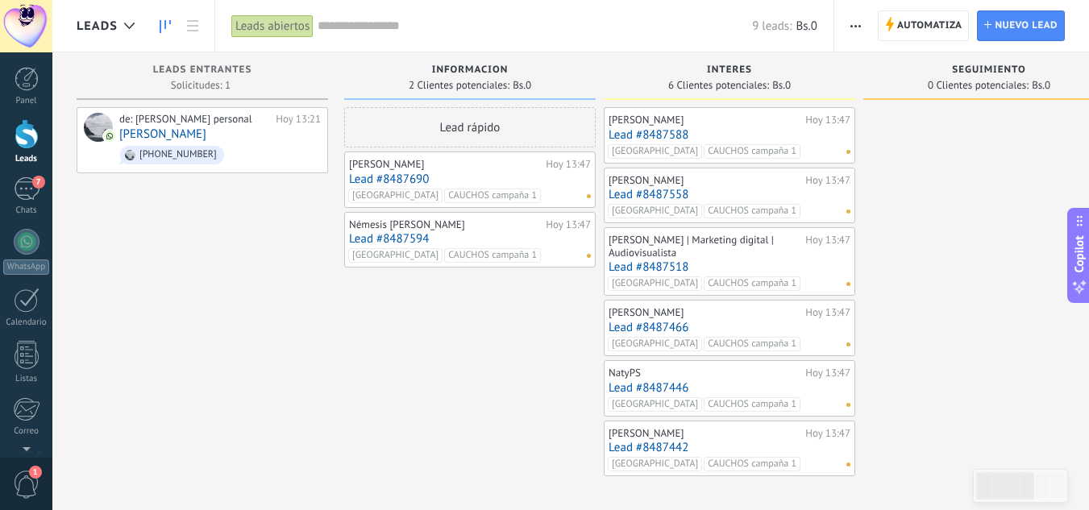
click at [414, 180] on link "Lead #8487690" at bounding box center [470, 180] width 242 height 14
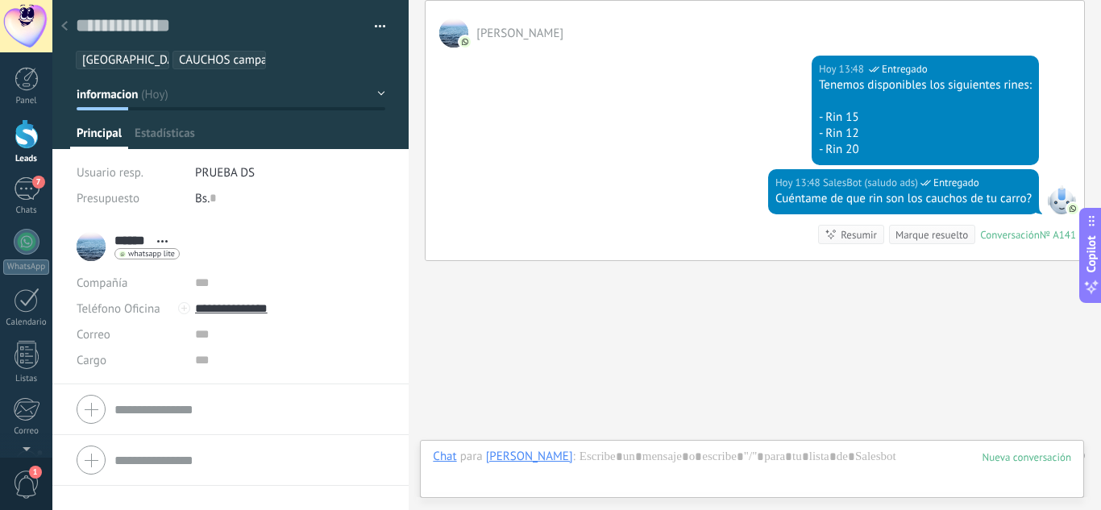
scroll to position [24, 0]
click at [379, 21] on button "button" at bounding box center [374, 27] width 23 height 24
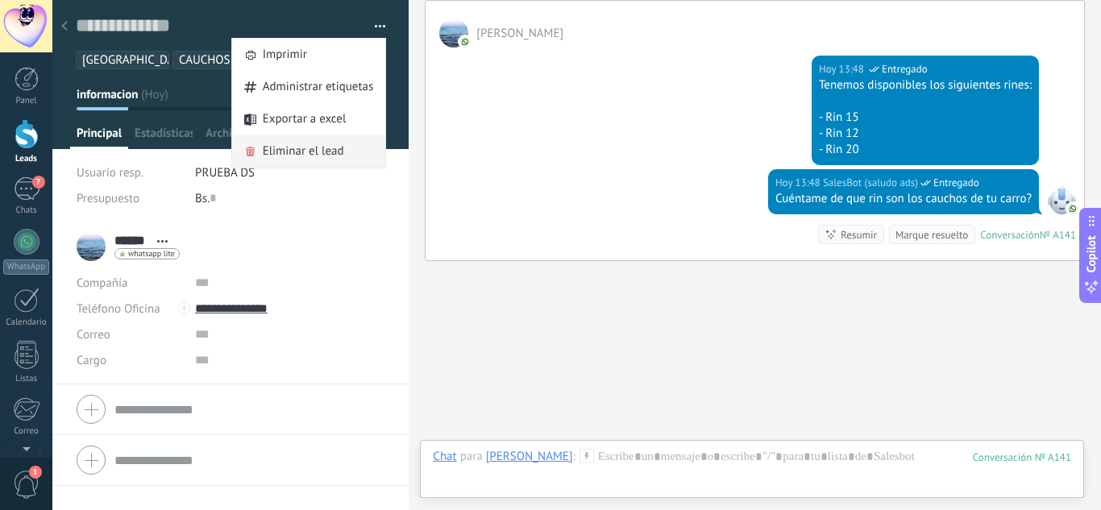
click at [302, 155] on span "Eliminar el lead" at bounding box center [303, 151] width 81 height 32
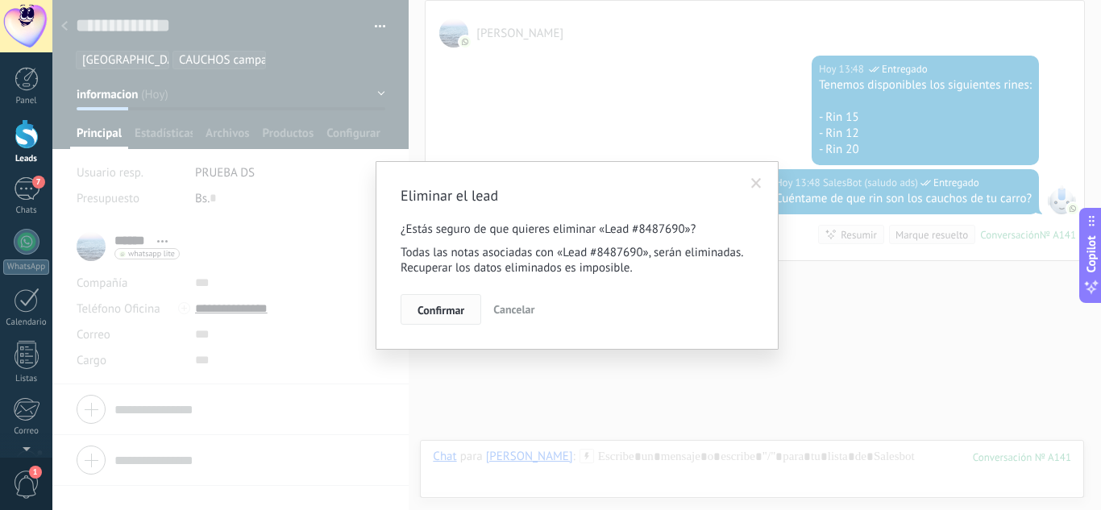
click at [435, 318] on button "Confirmar" at bounding box center [441, 309] width 81 height 31
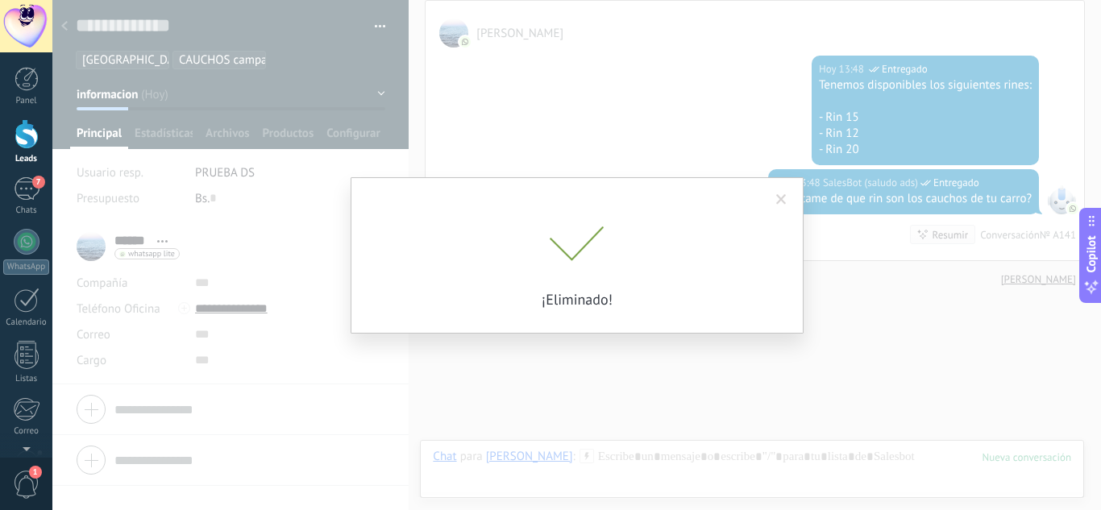
scroll to position [946, 0]
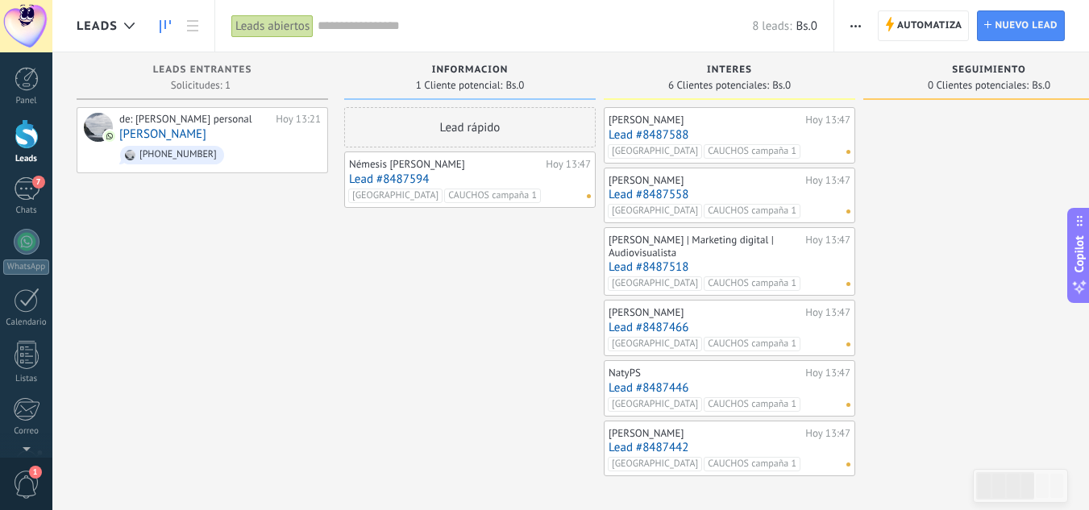
click at [668, 131] on link "Lead #8487588" at bounding box center [730, 135] width 242 height 14
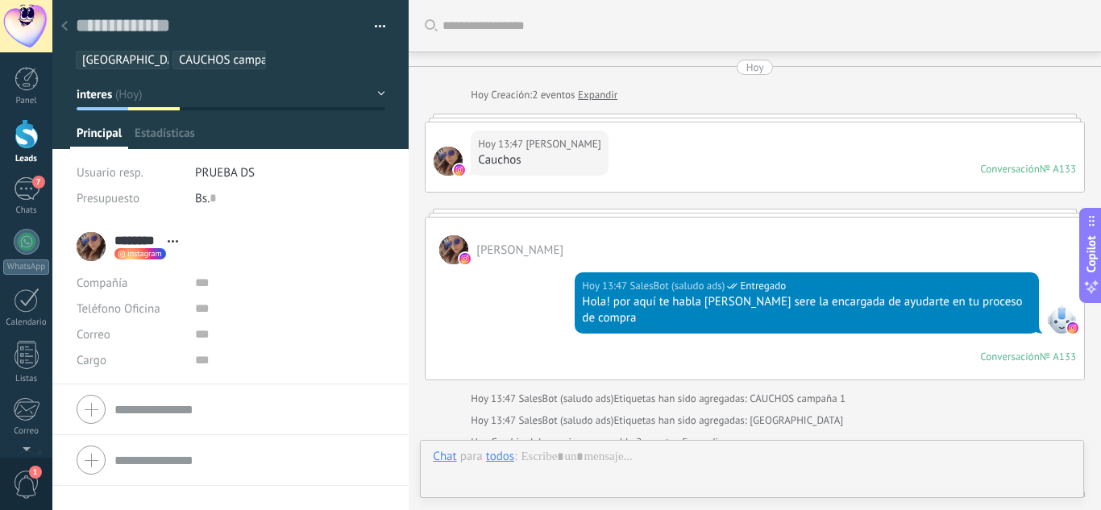
scroll to position [565, 0]
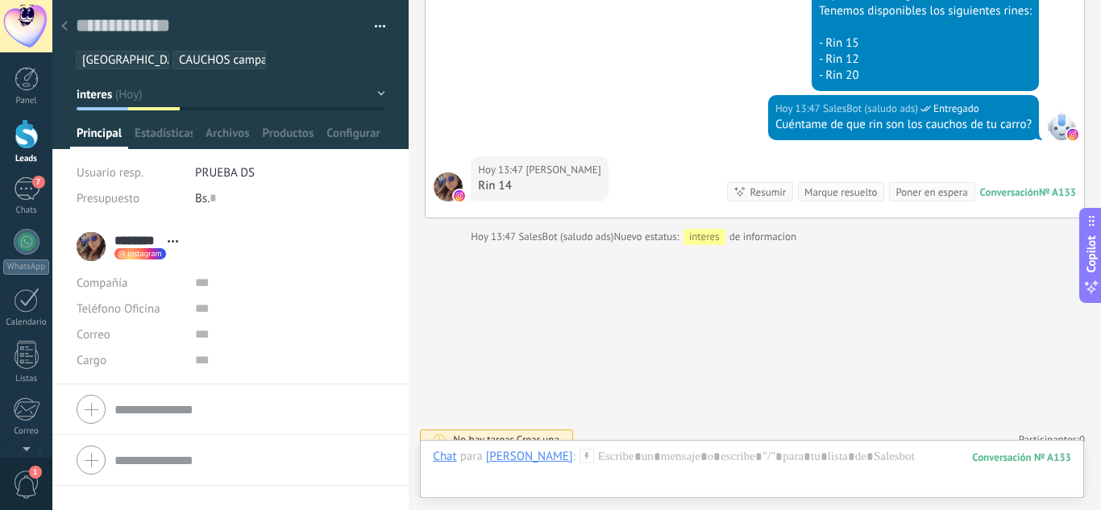
click at [377, 19] on button "button" at bounding box center [374, 27] width 23 height 24
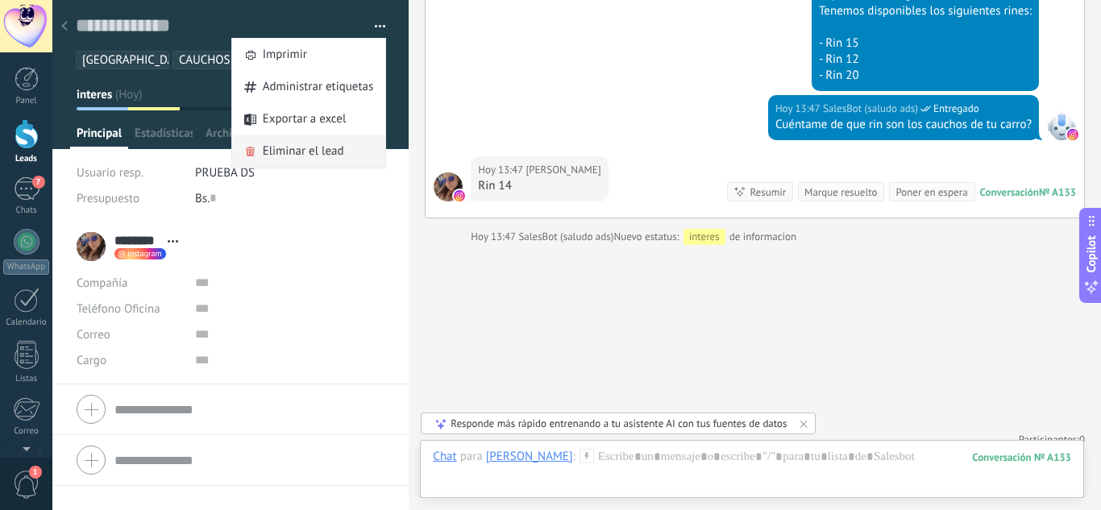
click at [326, 154] on span "Eliminar el lead" at bounding box center [303, 151] width 81 height 32
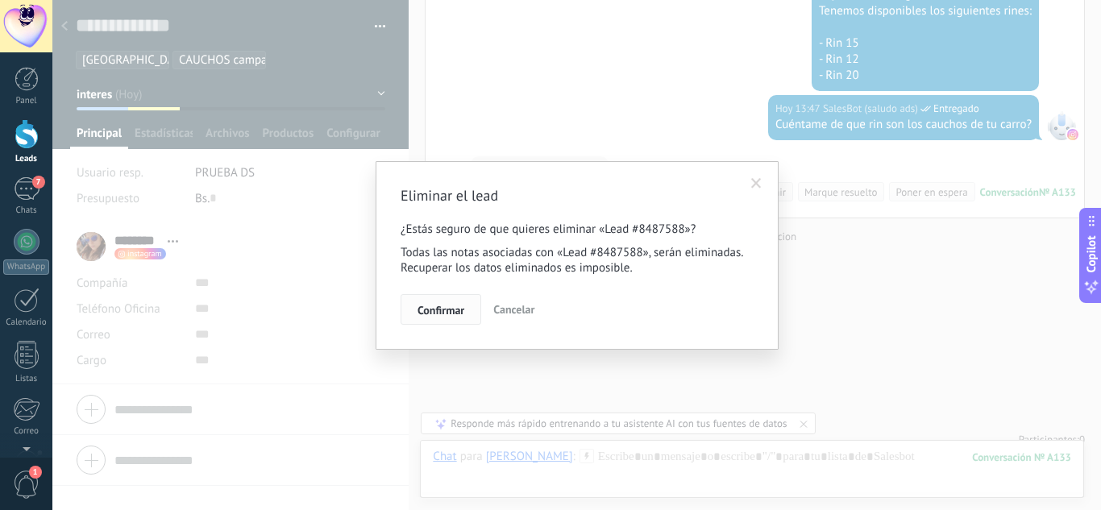
click at [444, 310] on span "Confirmar" at bounding box center [441, 310] width 47 height 11
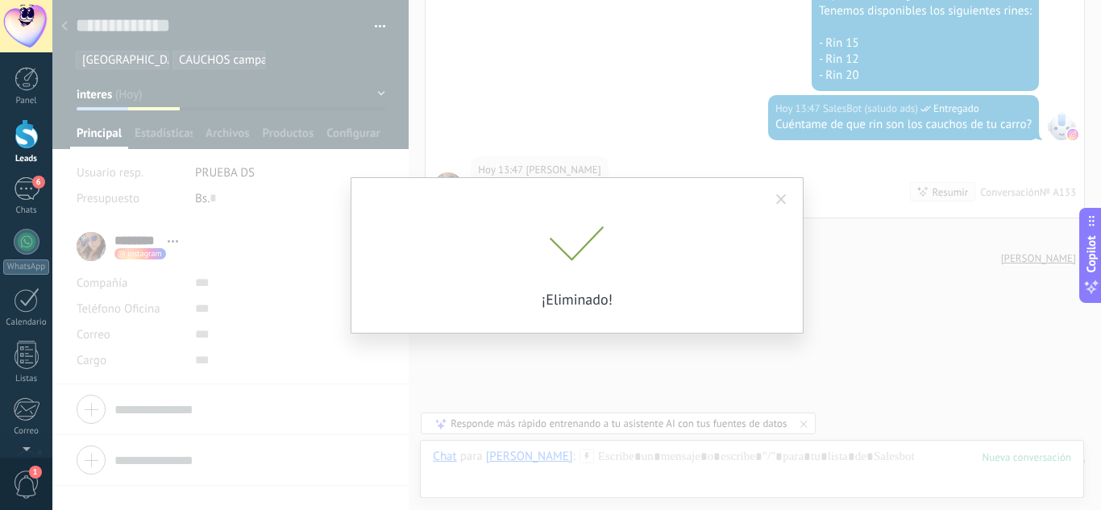
scroll to position [587, 0]
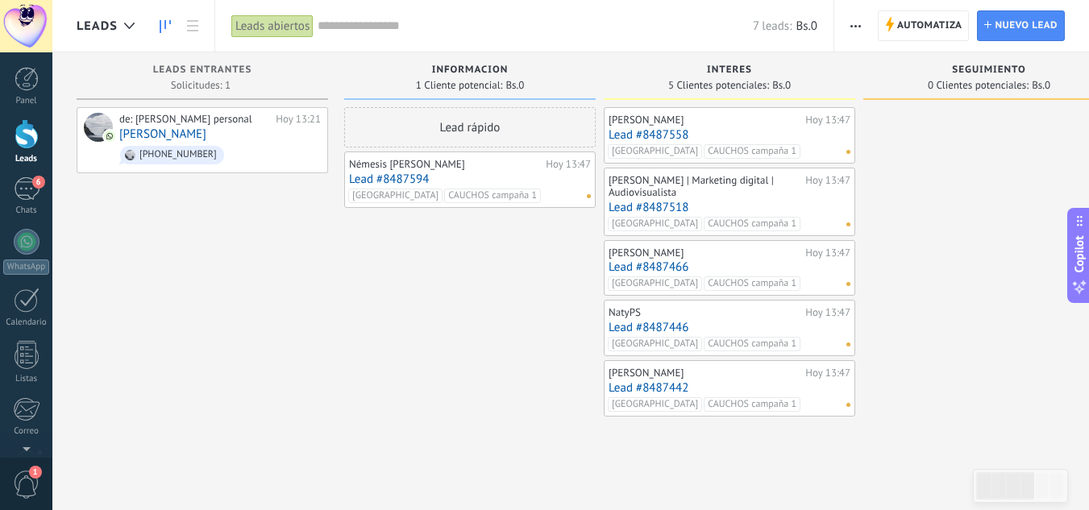
click at [658, 139] on link "Lead #8487558" at bounding box center [730, 135] width 242 height 14
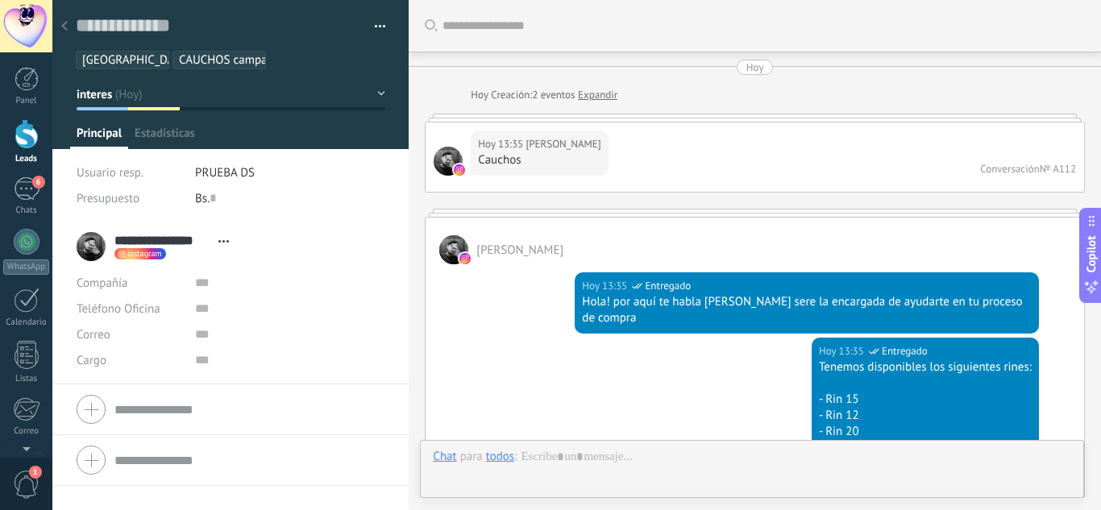
scroll to position [957, 0]
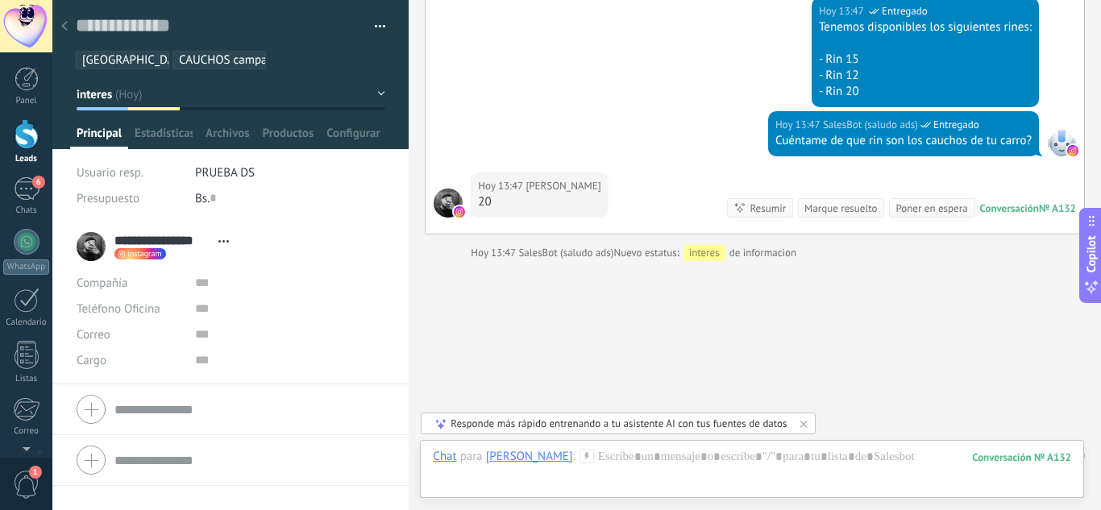
click at [376, 19] on button "button" at bounding box center [374, 27] width 23 height 24
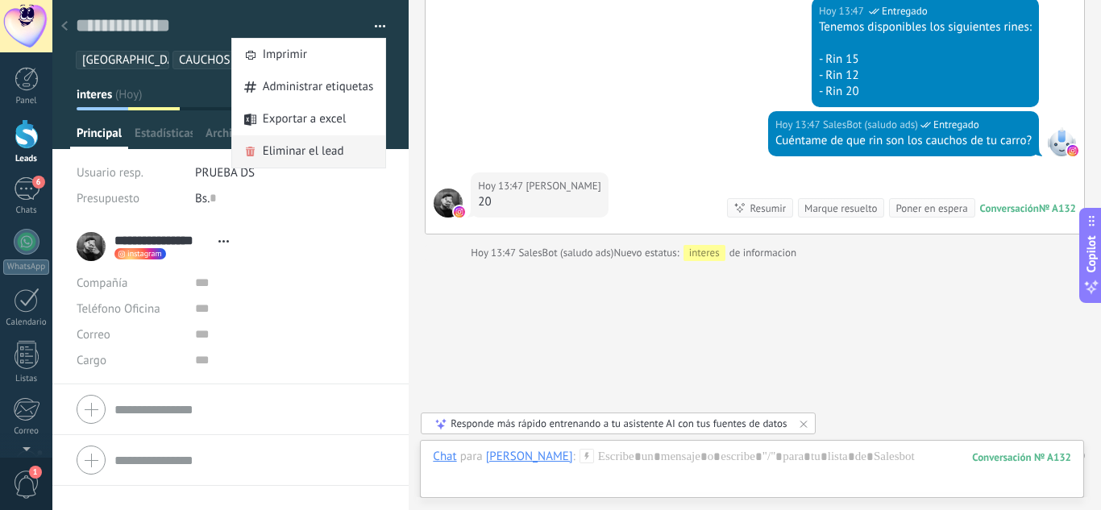
click at [345, 152] on div "Eliminar el lead" at bounding box center [309, 151] width 154 height 32
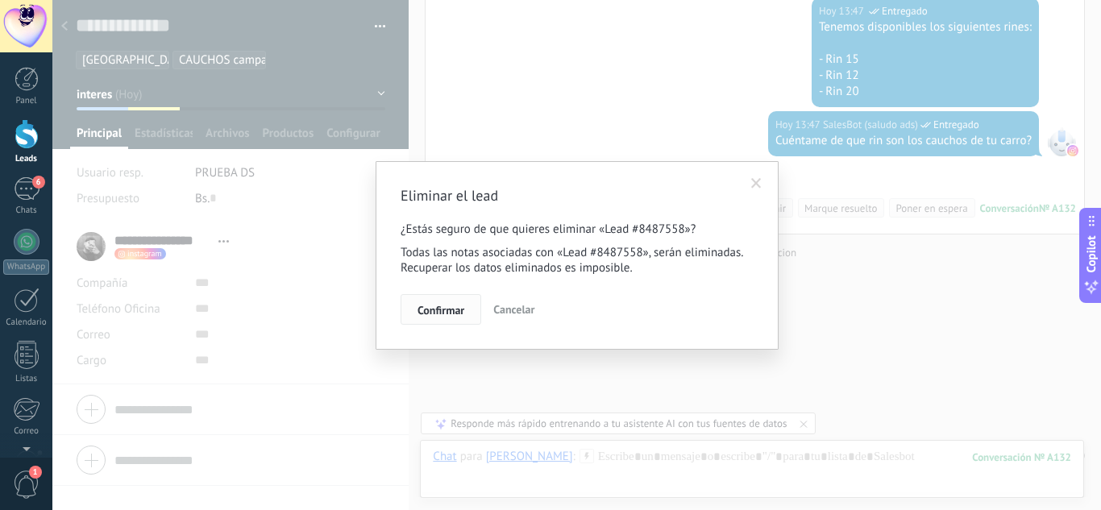
click at [410, 313] on button "Confirmar" at bounding box center [441, 309] width 81 height 31
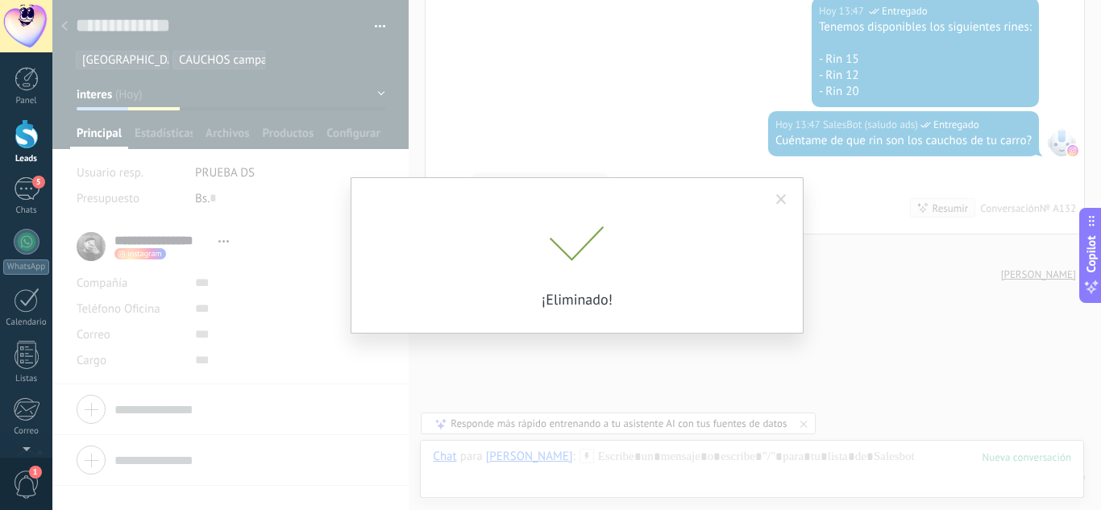
scroll to position [979, 0]
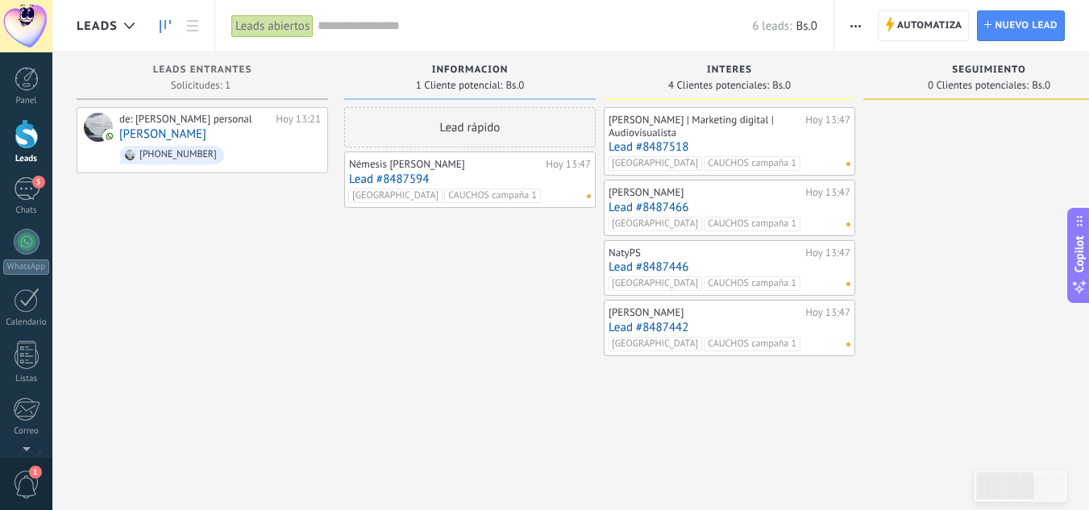
click at [658, 141] on link "Lead #8487518" at bounding box center [730, 147] width 242 height 14
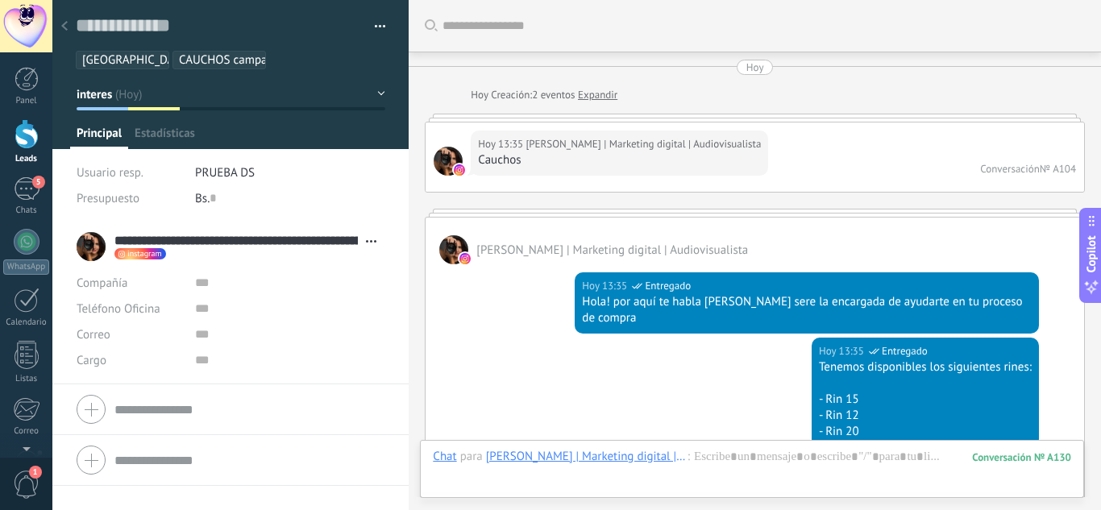
scroll to position [992, 0]
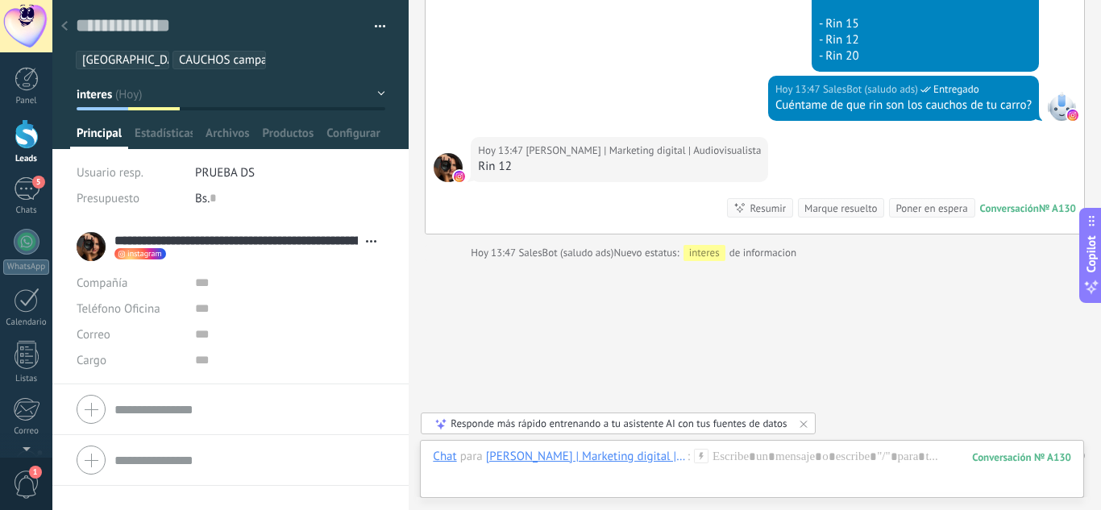
click at [364, 31] on button "button" at bounding box center [374, 27] width 23 height 24
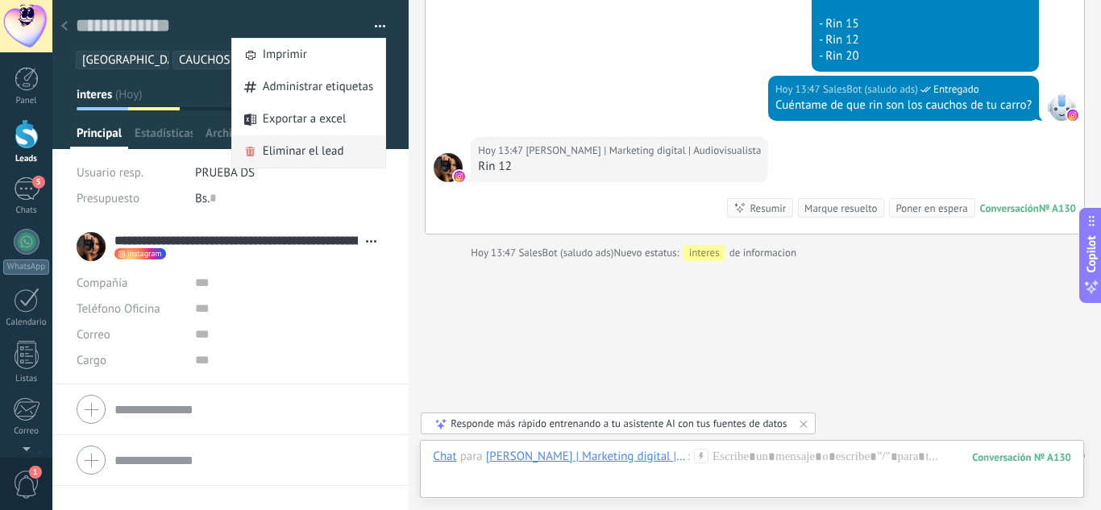
click at [298, 159] on span "Eliminar el lead" at bounding box center [303, 151] width 81 height 32
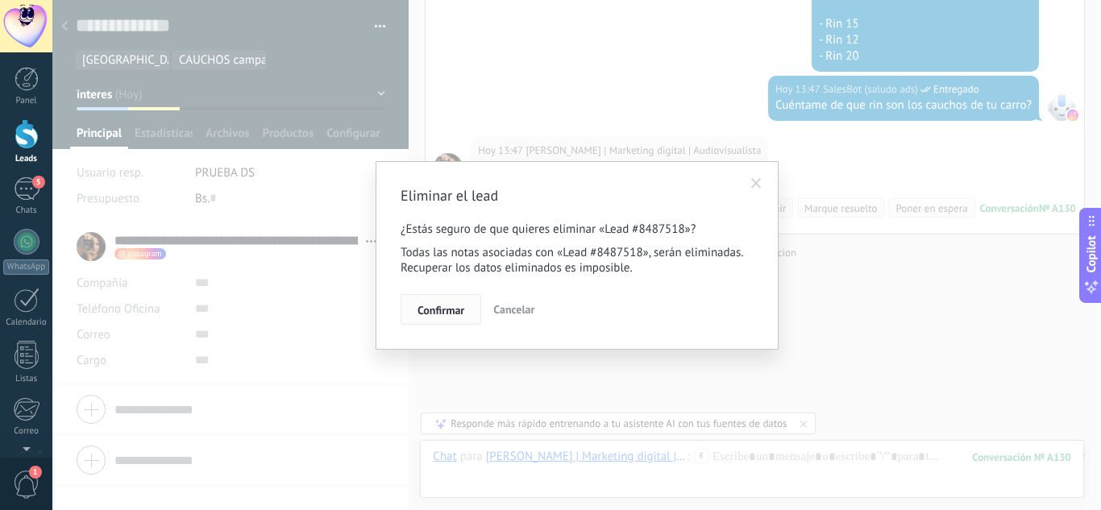
click at [447, 323] on button "Confirmar" at bounding box center [441, 309] width 81 height 31
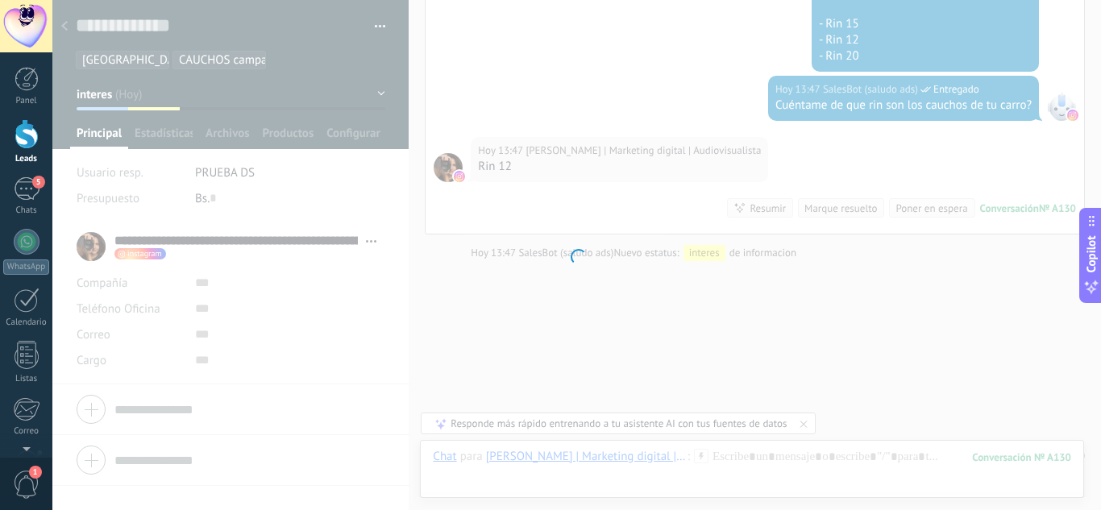
scroll to position [979, 0]
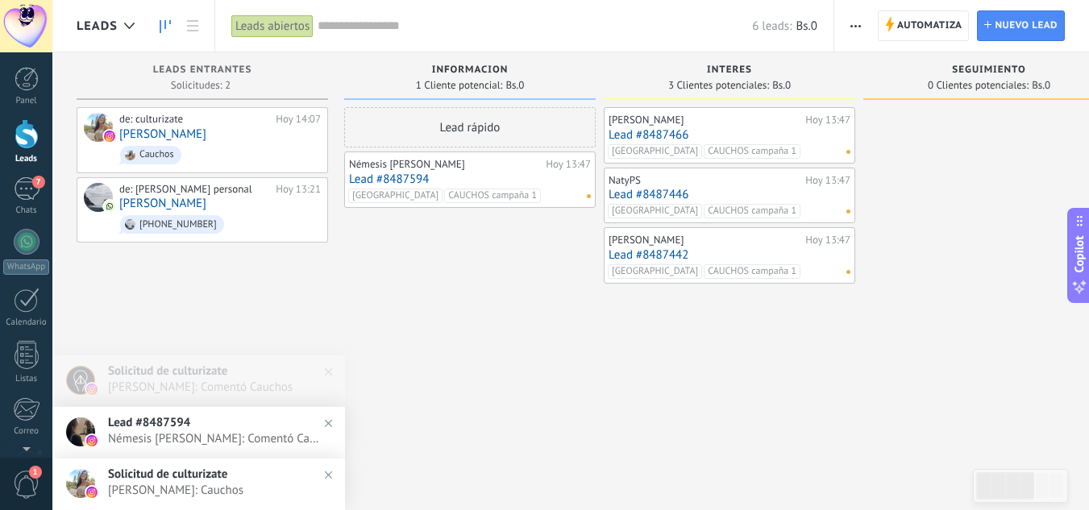
click at [197, 427] on h2 "Lead #8487594" at bounding box center [222, 422] width 228 height 15
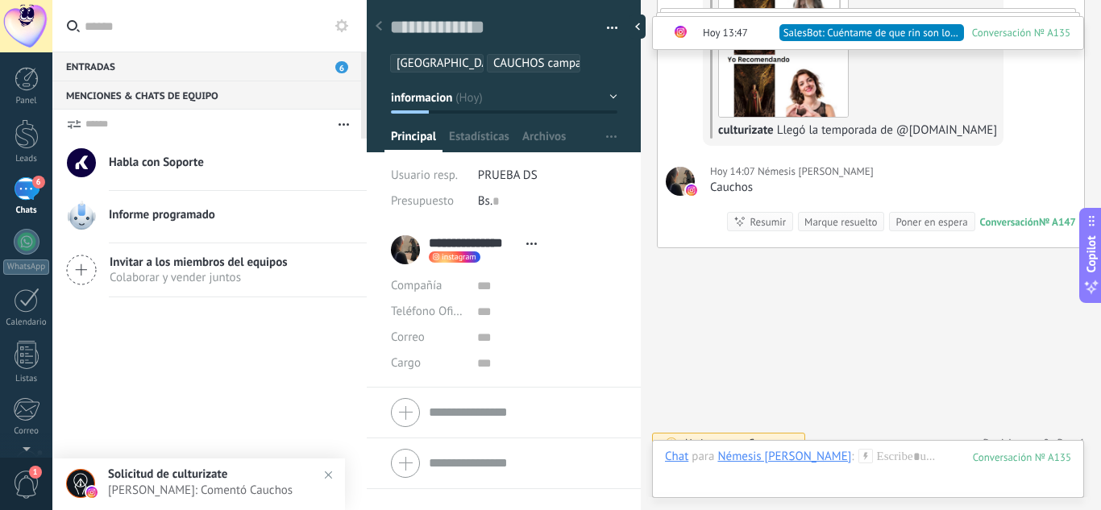
scroll to position [910, 0]
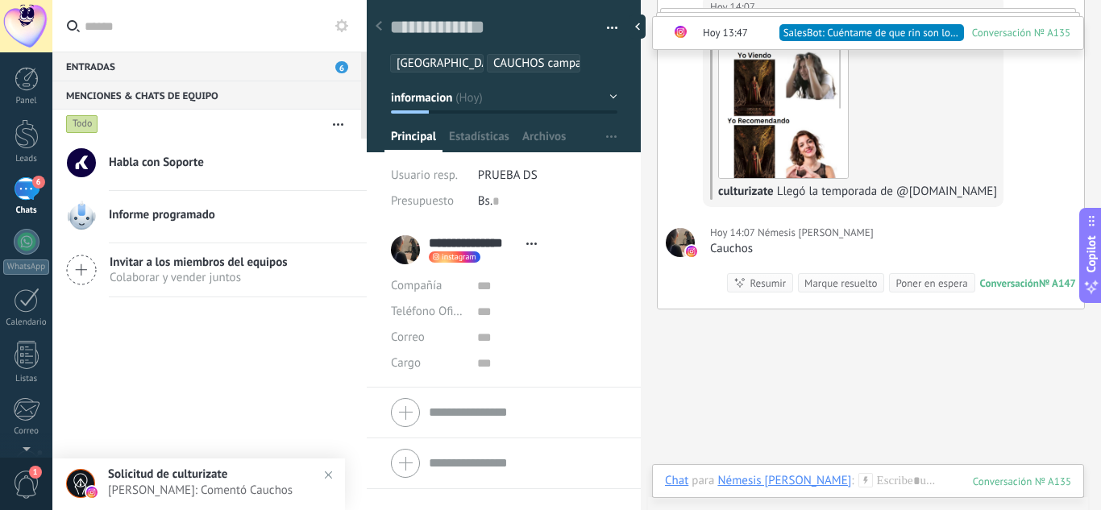
click at [188, 67] on div "Entradas 6" at bounding box center [206, 66] width 309 height 29
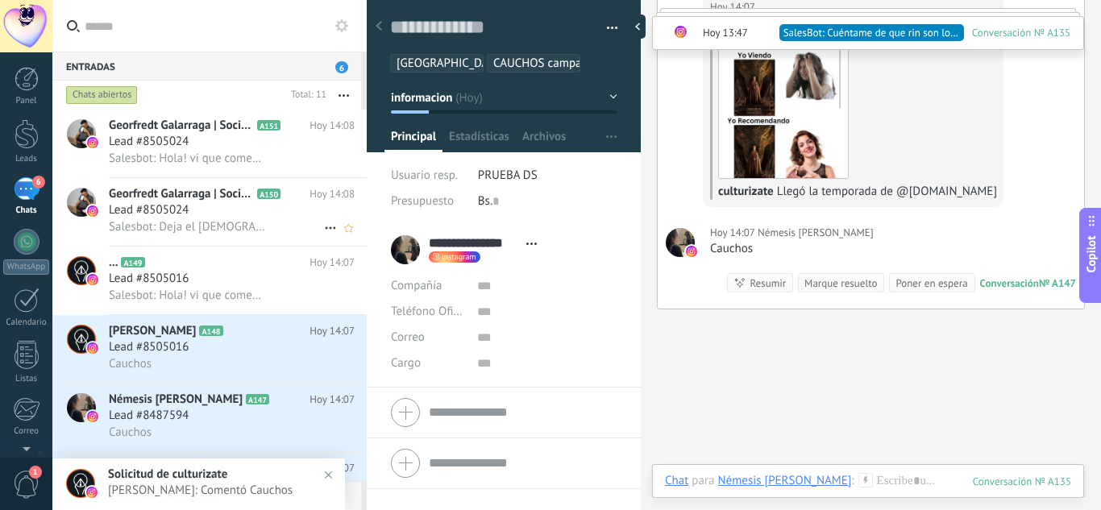
click at [194, 230] on span "Salesbot: Deja el [DEMOGRAPHIC_DATA]" at bounding box center [187, 226] width 157 height 15
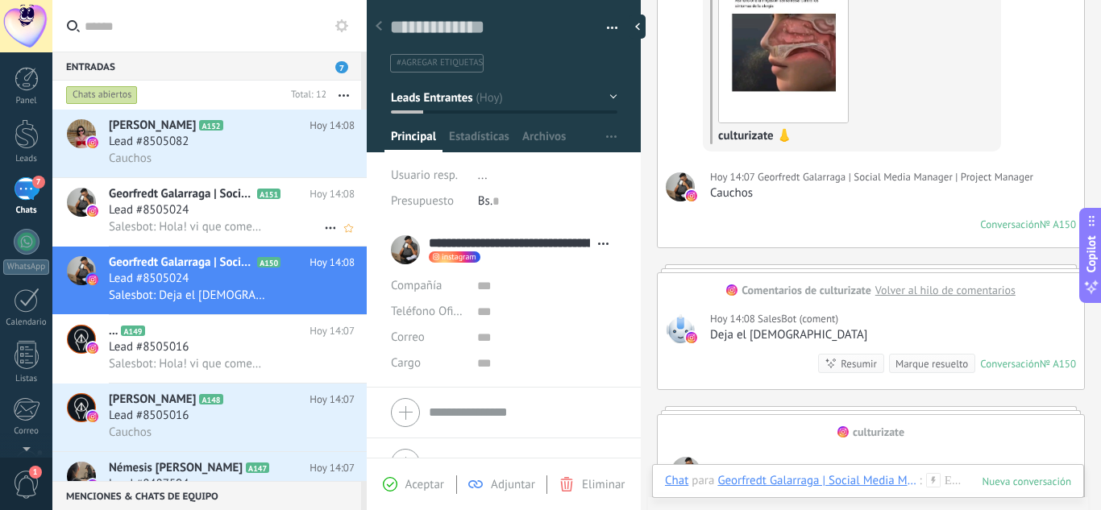
scroll to position [1116, 0]
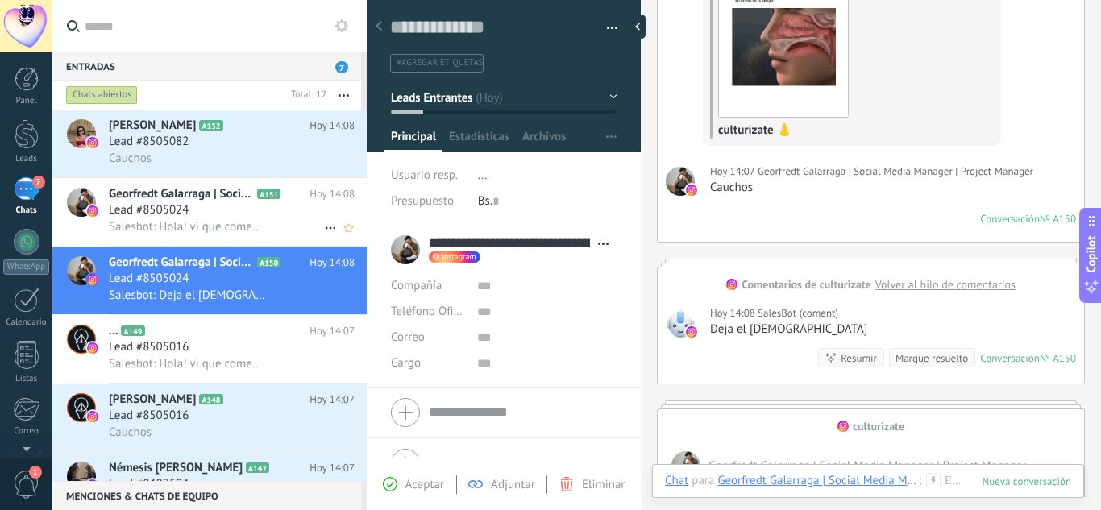
click at [227, 231] on span "Salesbot: Hola! vi que comentaste en la publicación Te gustaria que te mande la…" at bounding box center [187, 226] width 157 height 15
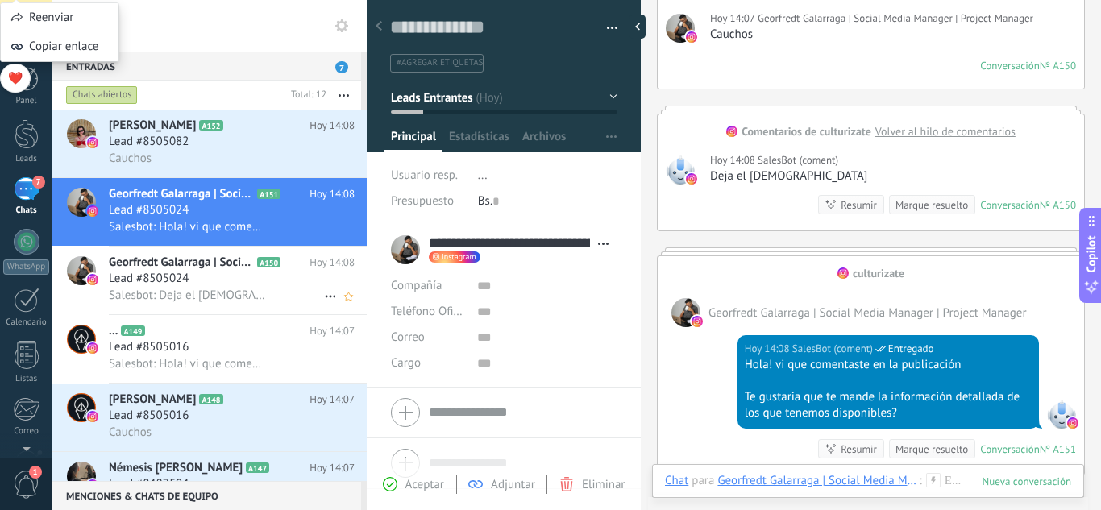
scroll to position [1229, 0]
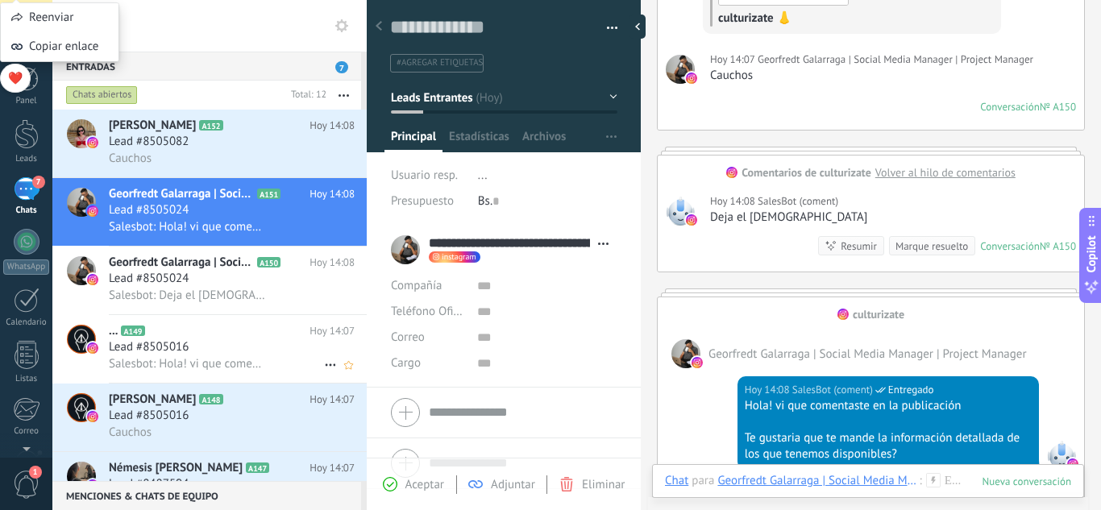
click at [202, 357] on span "Salesbot: Hola! vi que comentaste en la publicación Te gustaria que te mande la…" at bounding box center [187, 363] width 157 height 15
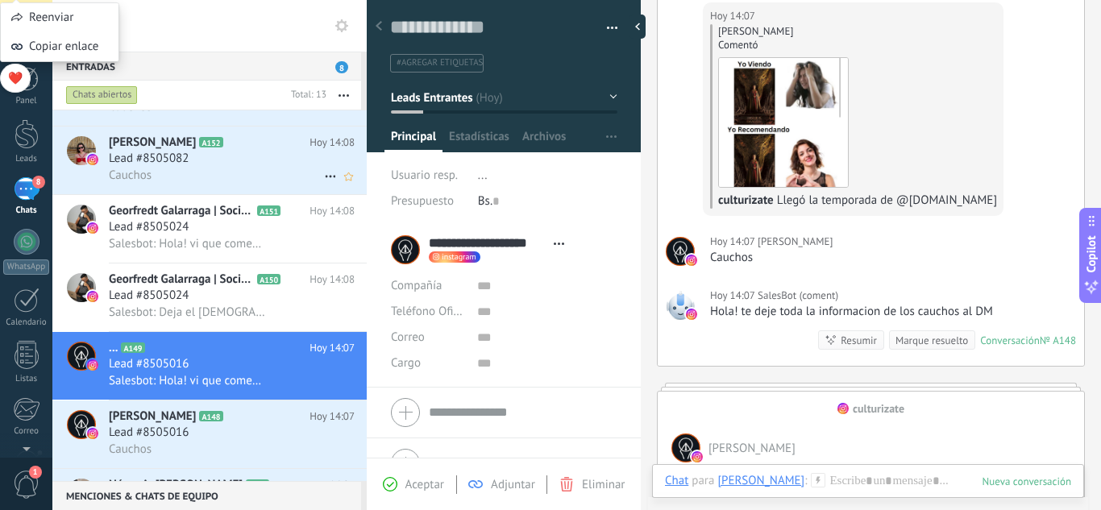
scroll to position [81, 0]
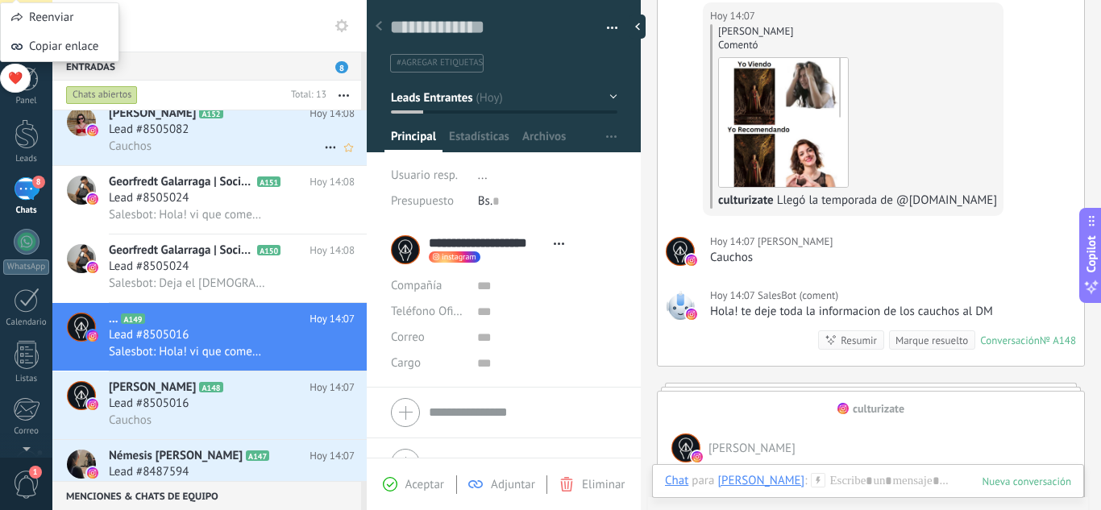
click at [200, 147] on div "Cauchos" at bounding box center [232, 146] width 246 height 17
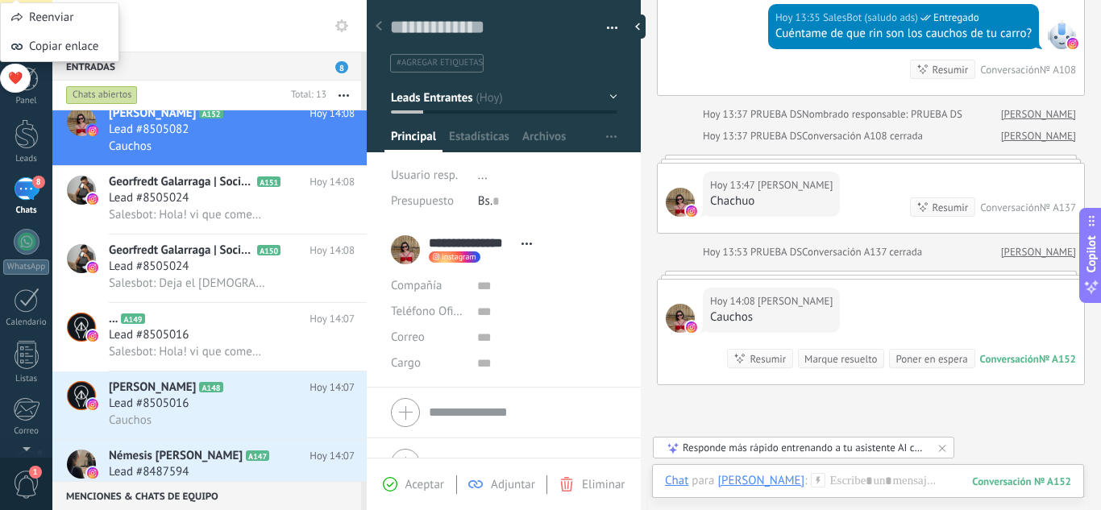
scroll to position [464, 0]
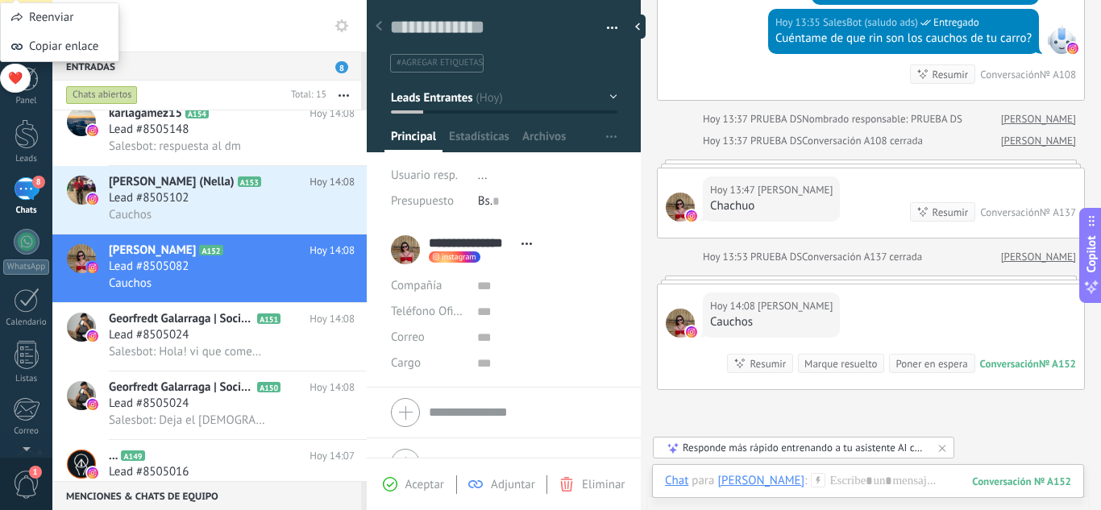
click at [597, 31] on button "button" at bounding box center [606, 28] width 23 height 24
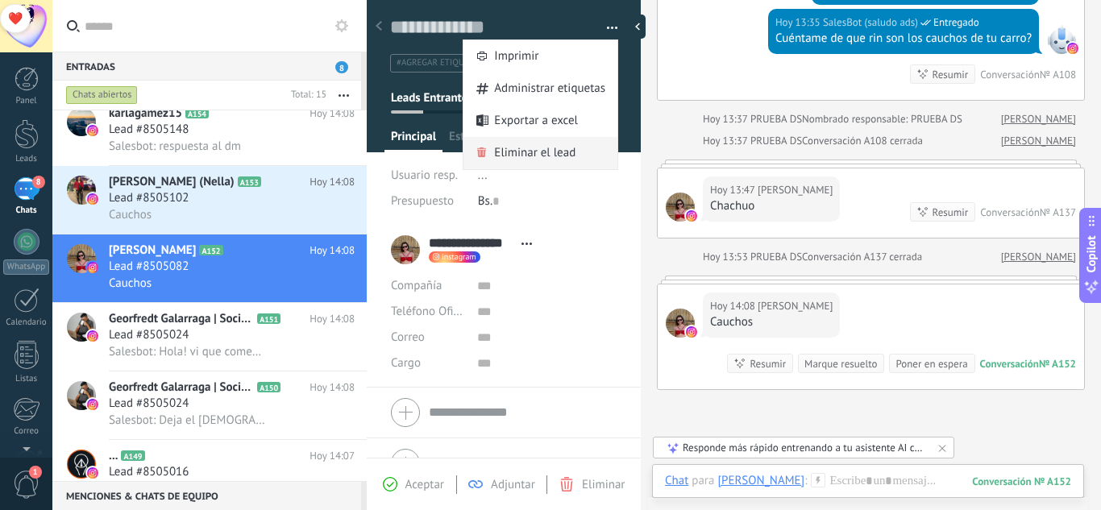
click at [565, 139] on span "Eliminar el lead" at bounding box center [534, 153] width 81 height 32
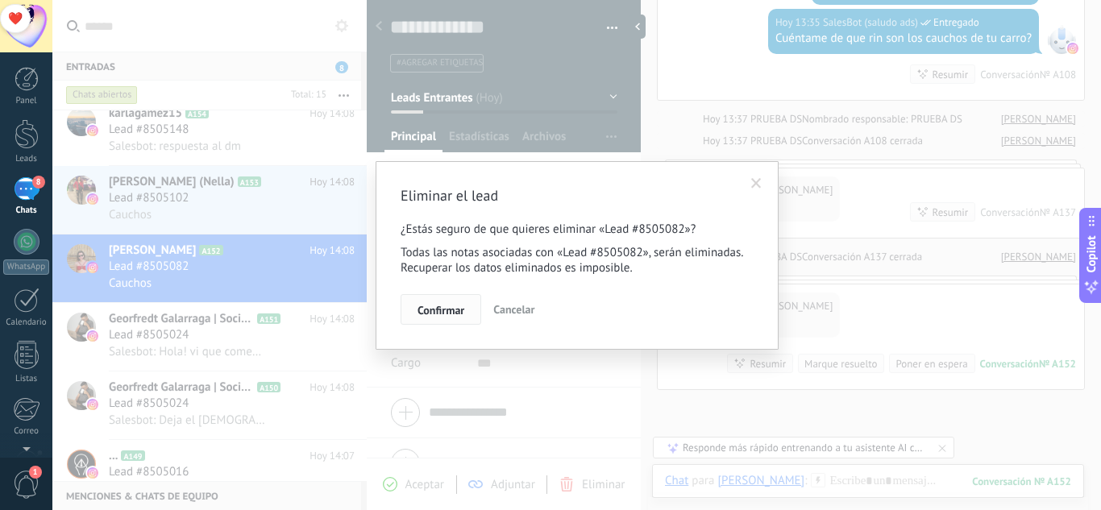
click at [441, 305] on span "Confirmar" at bounding box center [441, 310] width 47 height 11
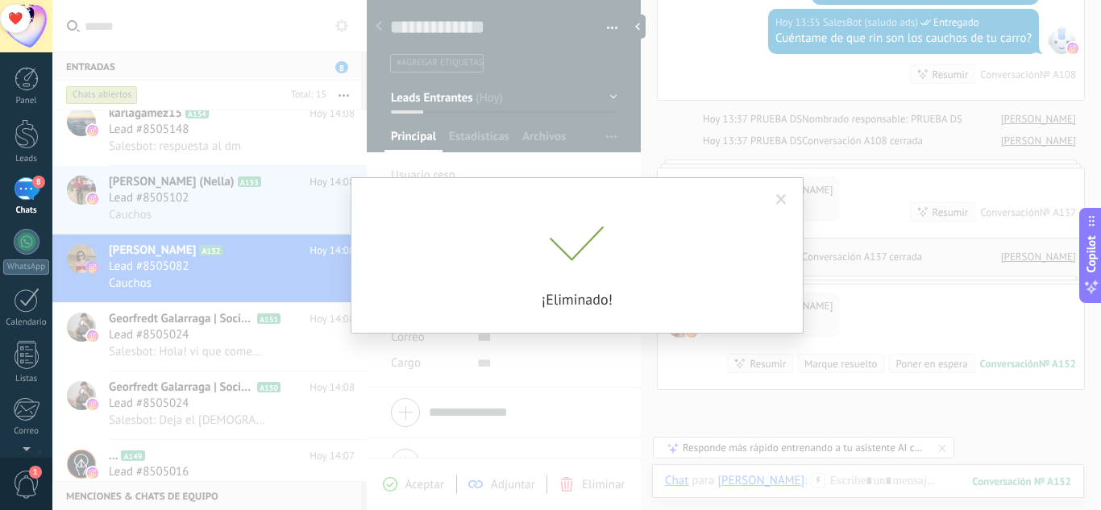
scroll to position [490, 0]
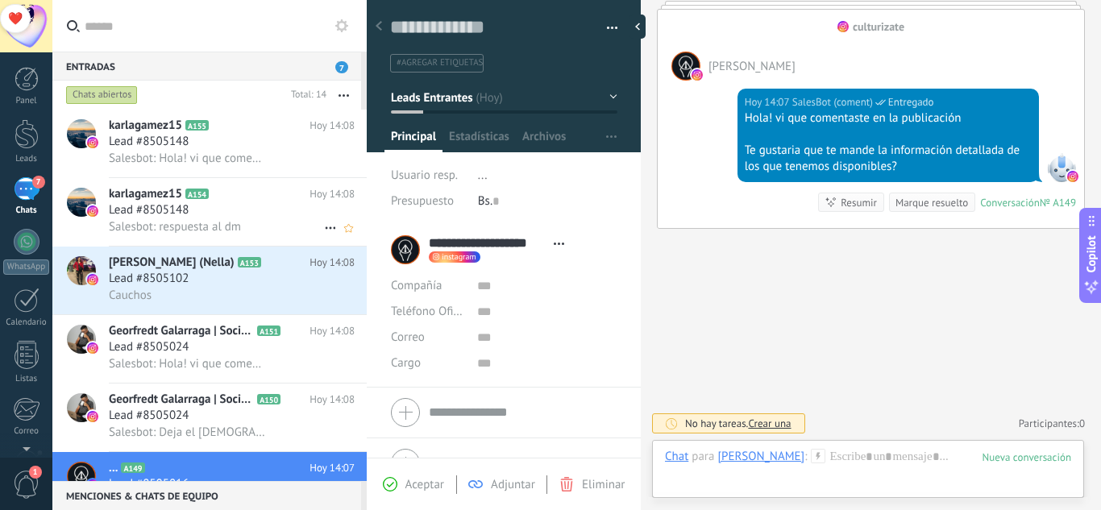
click at [213, 204] on div "Lead #8505148" at bounding box center [232, 210] width 246 height 16
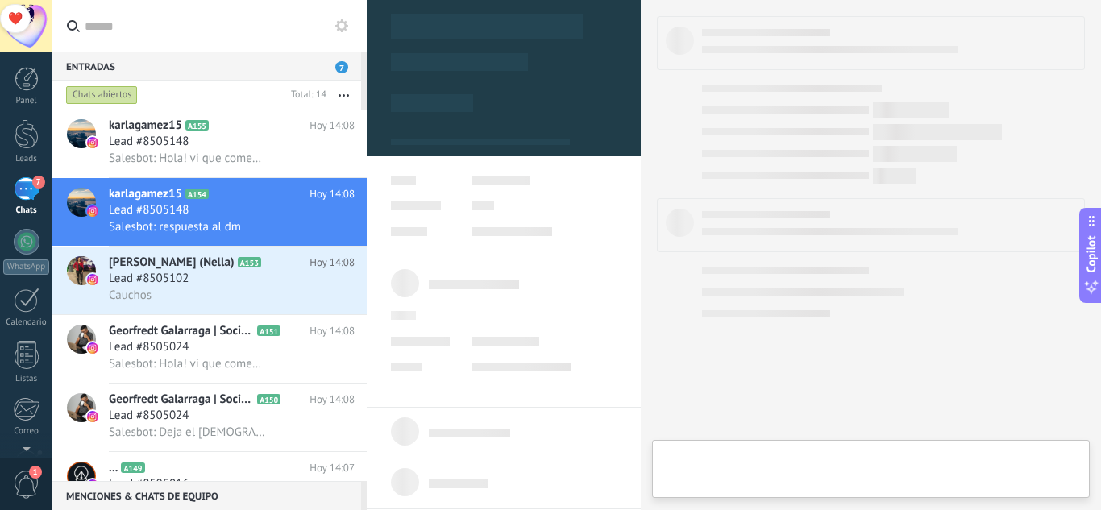
type textarea "**********"
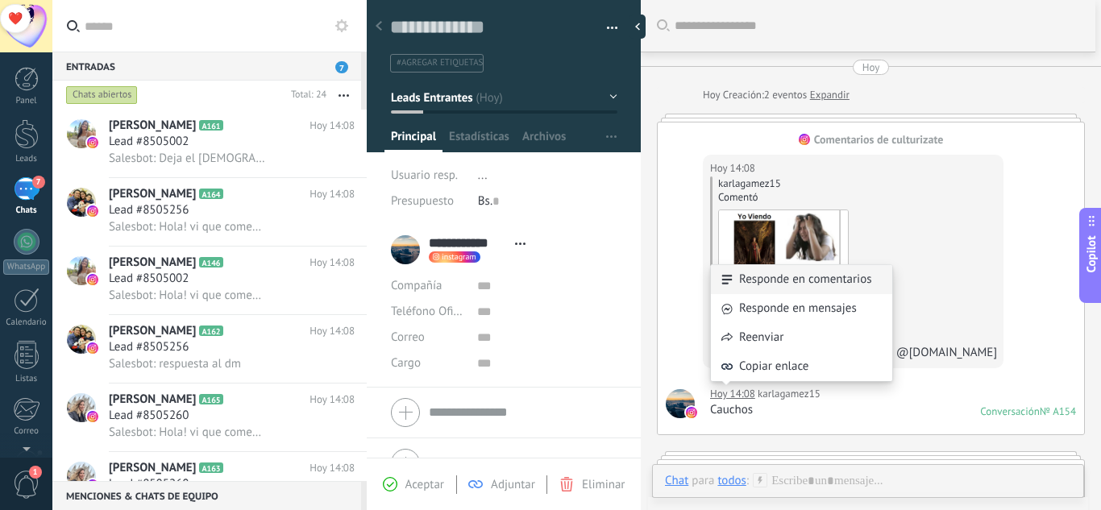
click at [778, 285] on div "Responde en comentarios" at bounding box center [801, 279] width 181 height 29
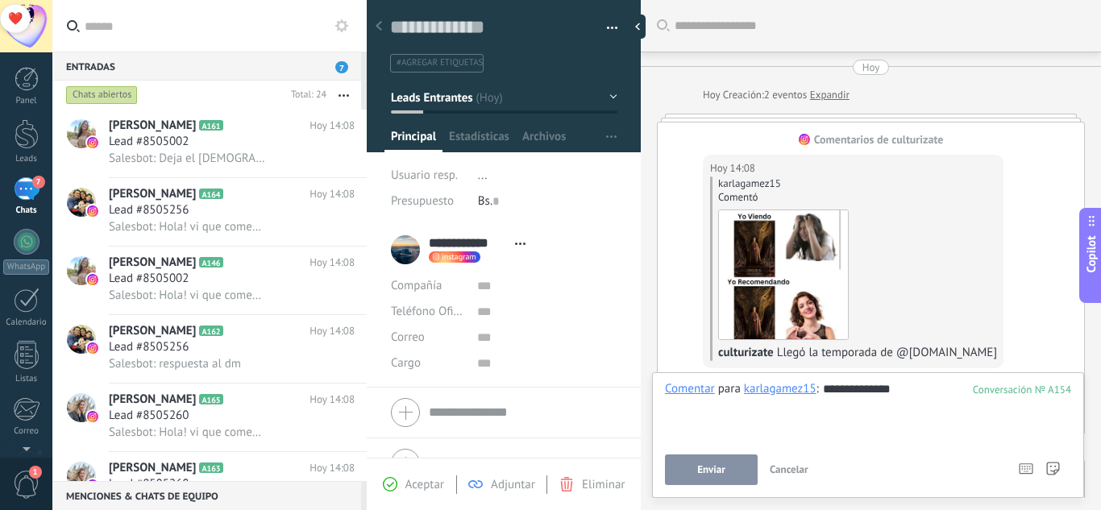
scroll to position [592, 0]
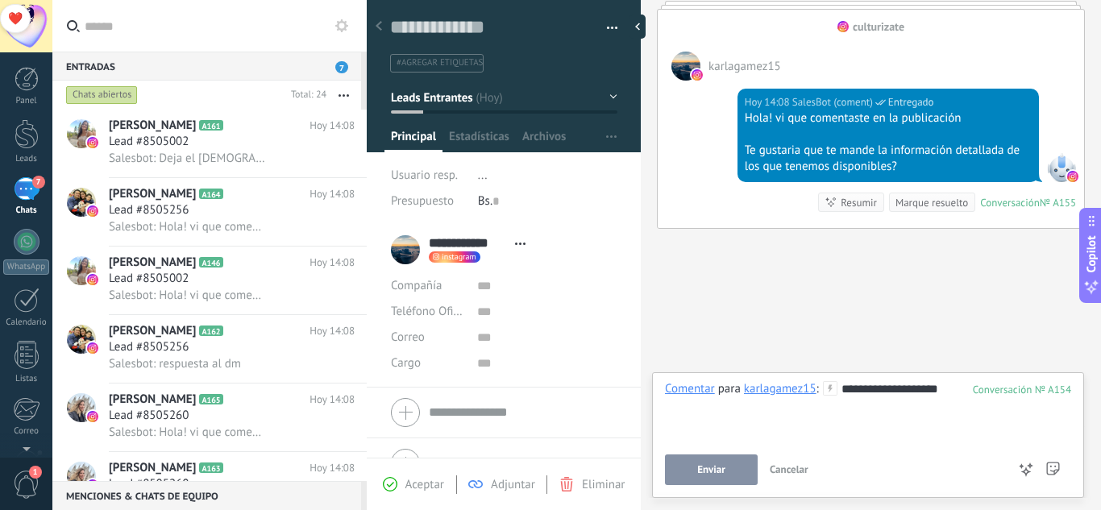
click at [682, 470] on button "Enviar" at bounding box center [711, 470] width 93 height 31
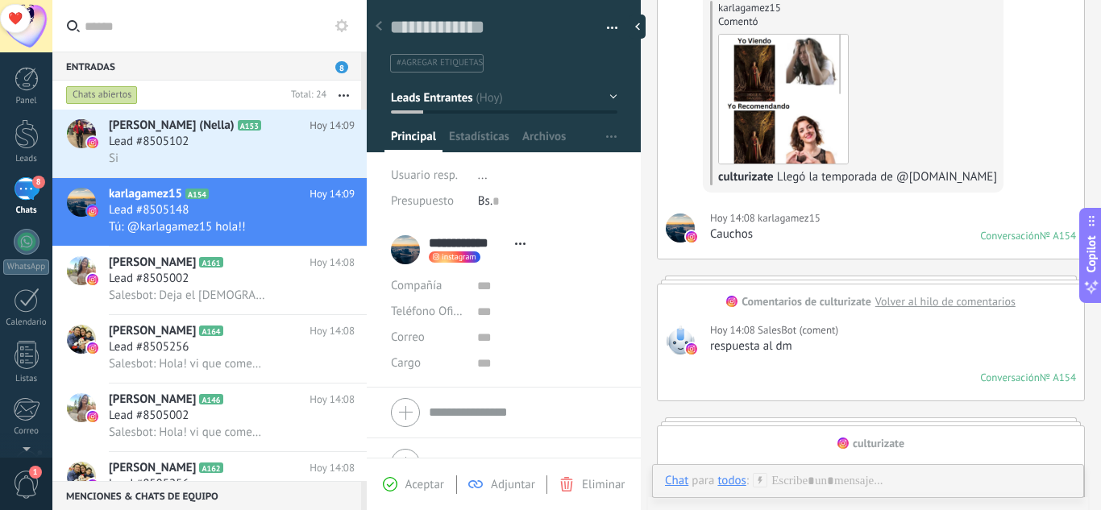
scroll to position [242, 0]
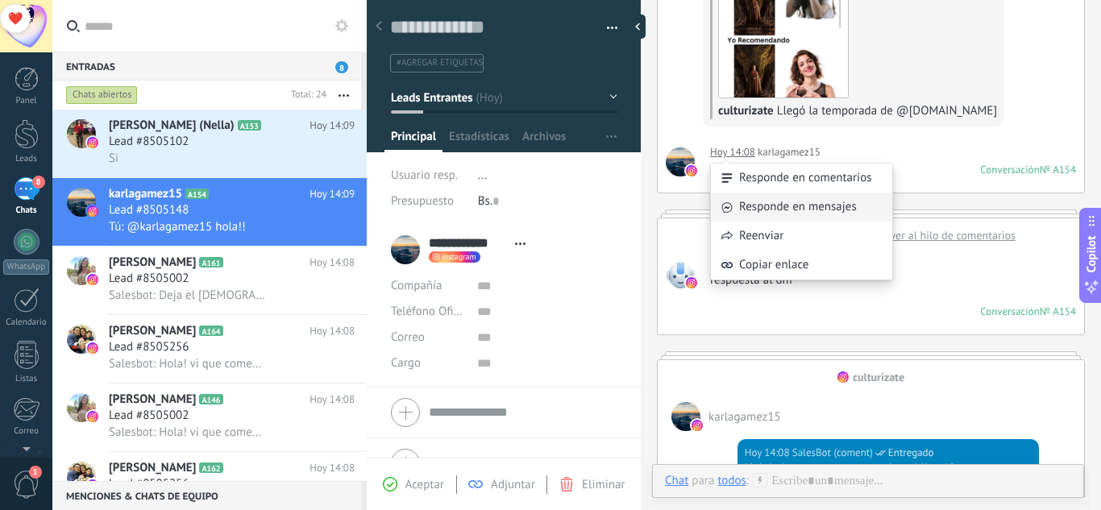
click at [758, 204] on div "Responde en mensajes" at bounding box center [801, 207] width 181 height 29
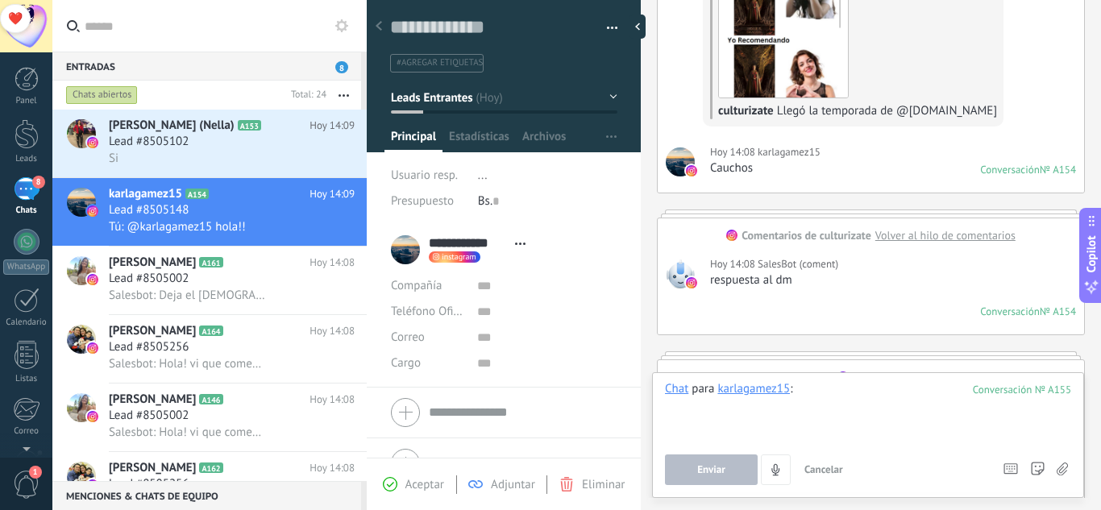
scroll to position [734, 0]
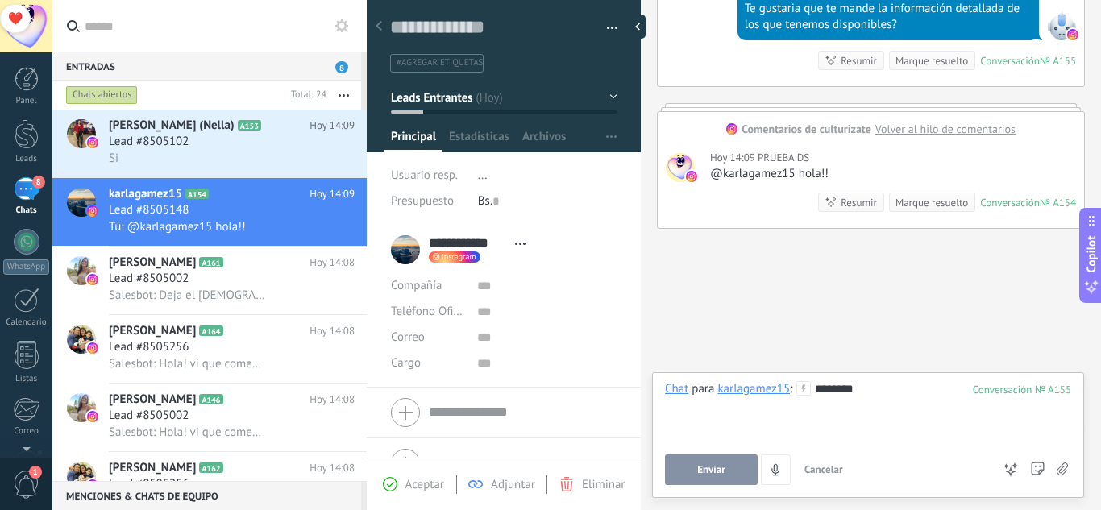
click at [713, 468] on span "Enviar" at bounding box center [711, 469] width 28 height 11
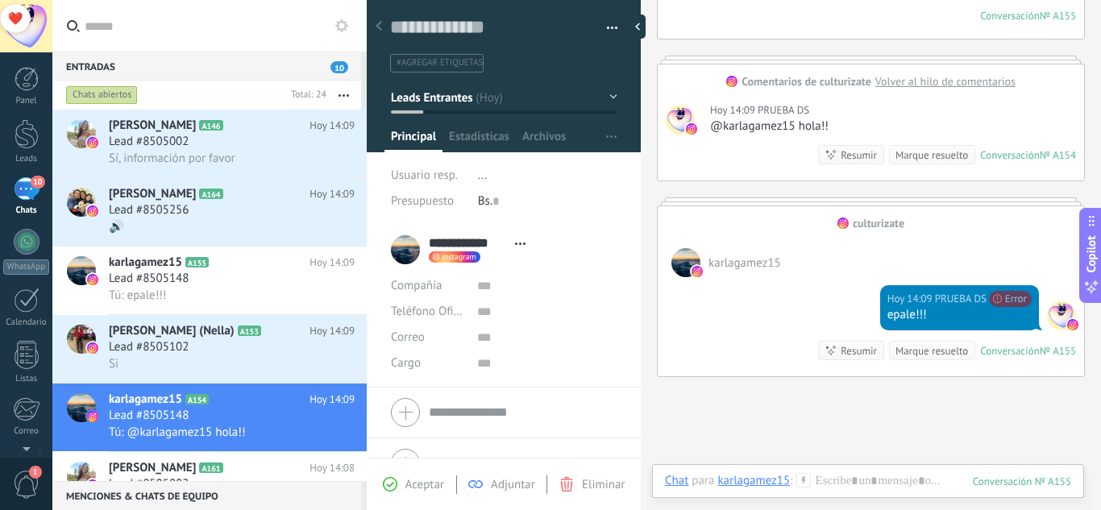
scroll to position [800, 0]
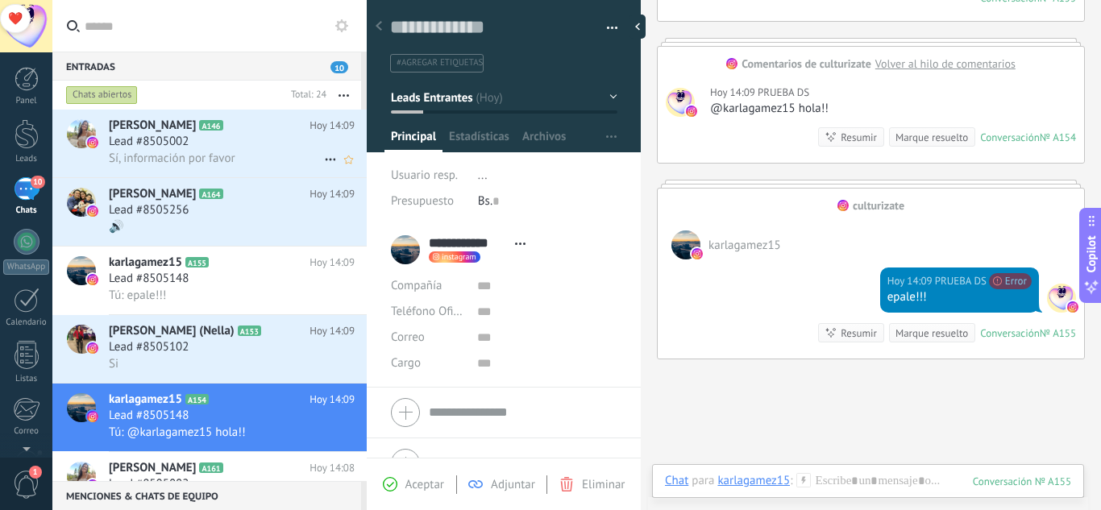
click at [252, 132] on h2 "[PERSON_NAME] A146" at bounding box center [209, 126] width 201 height 16
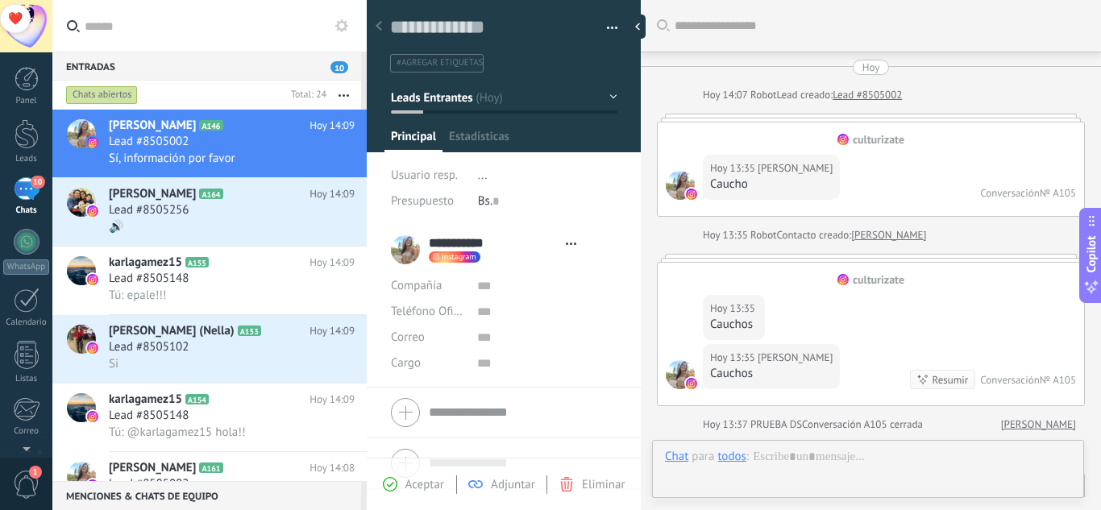
type textarea "**********"
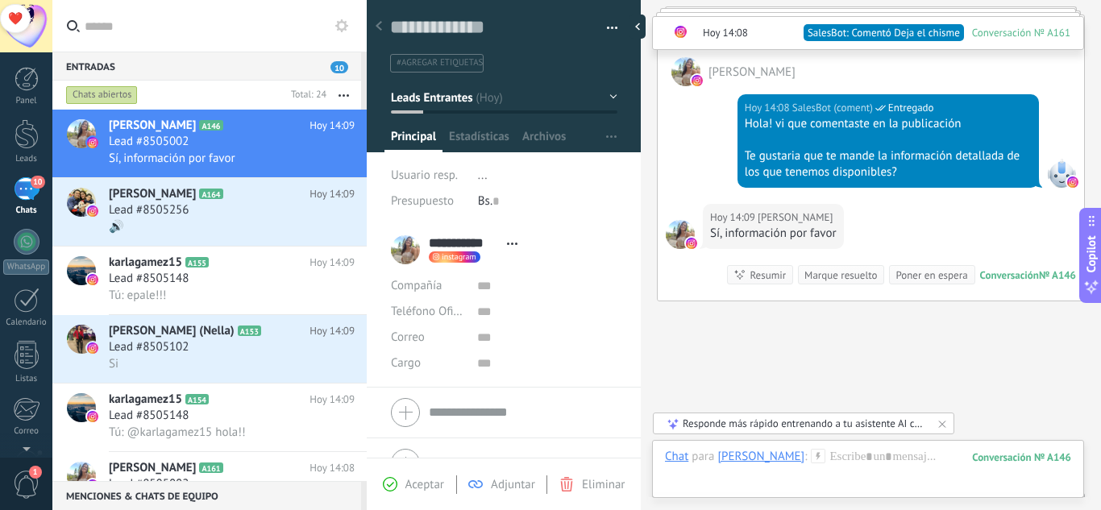
scroll to position [1072, 0]
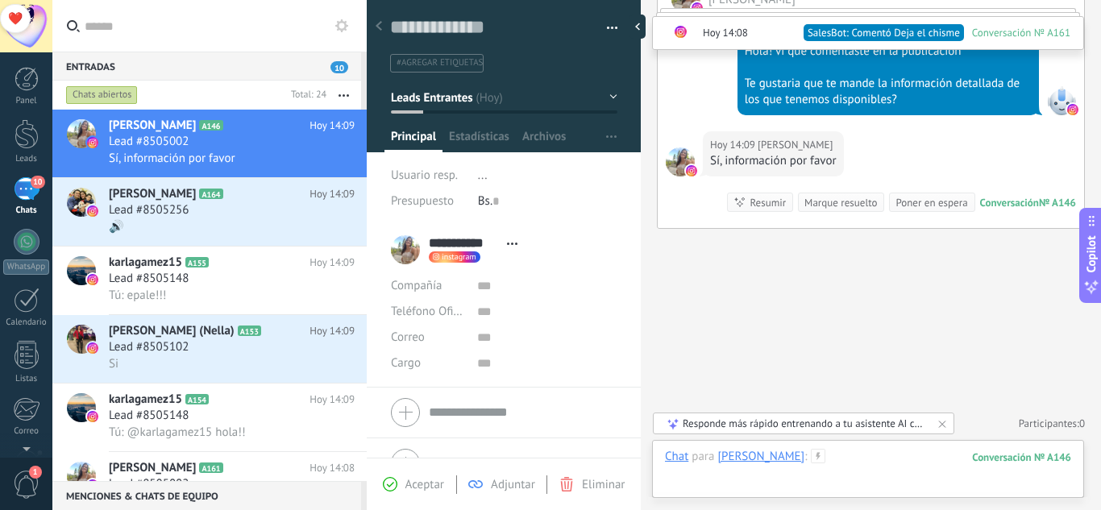
click at [877, 464] on div at bounding box center [868, 473] width 406 height 48
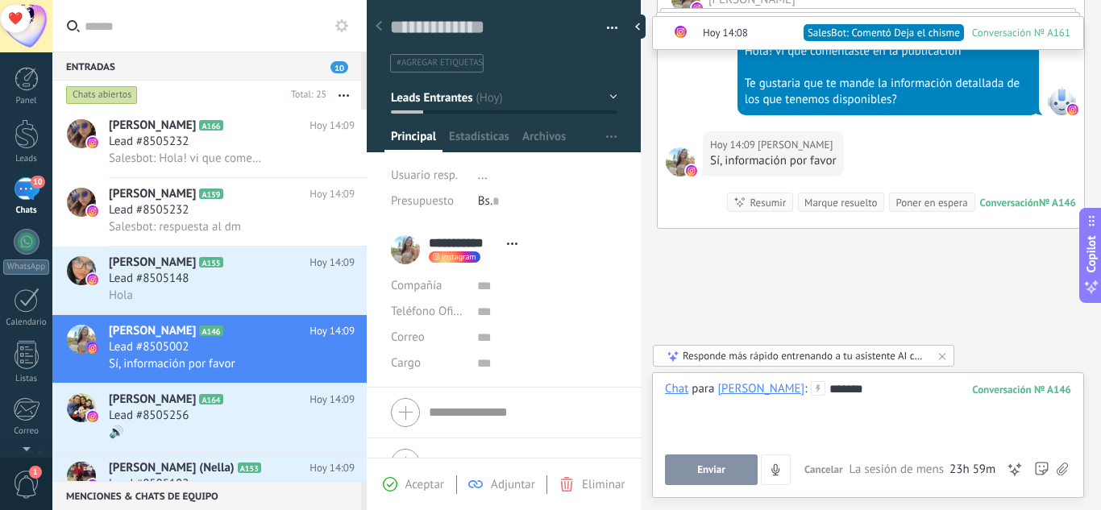
click at [730, 462] on button "Enviar" at bounding box center [711, 470] width 93 height 31
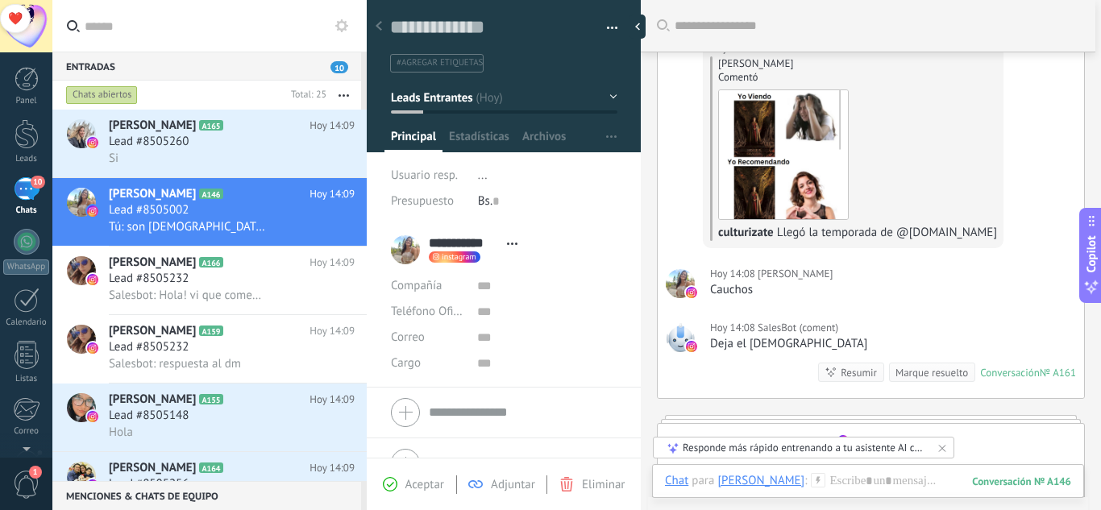
scroll to position [586, 0]
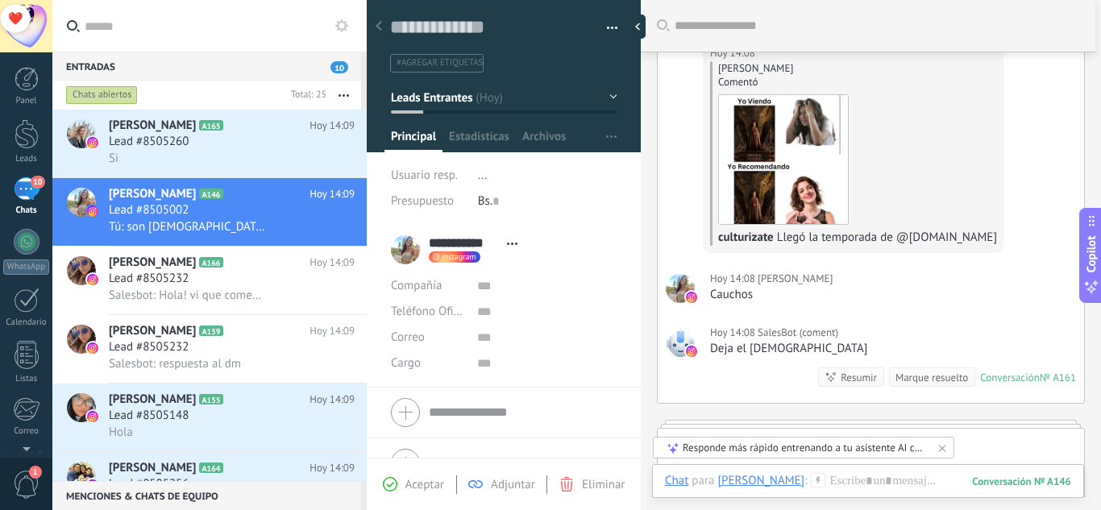
click at [603, 24] on button "button" at bounding box center [606, 28] width 23 height 24
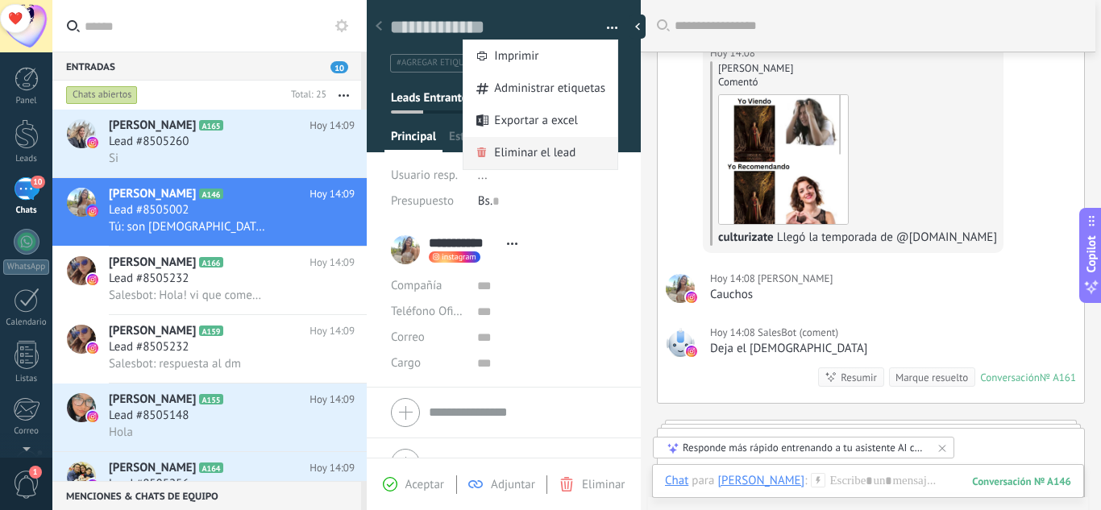
click at [527, 139] on span "Eliminar el lead" at bounding box center [534, 153] width 81 height 32
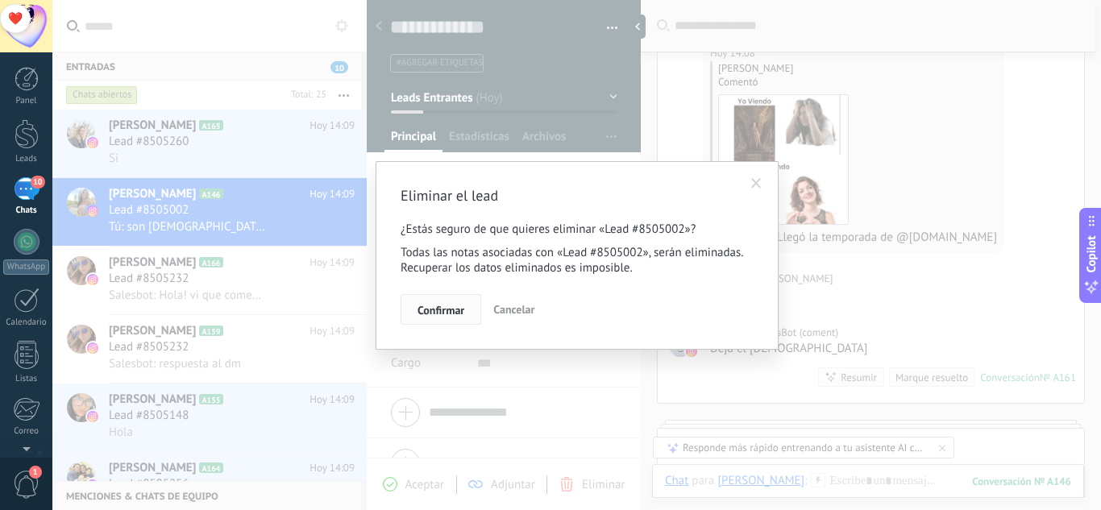
click at [447, 302] on button "Confirmar" at bounding box center [441, 309] width 81 height 31
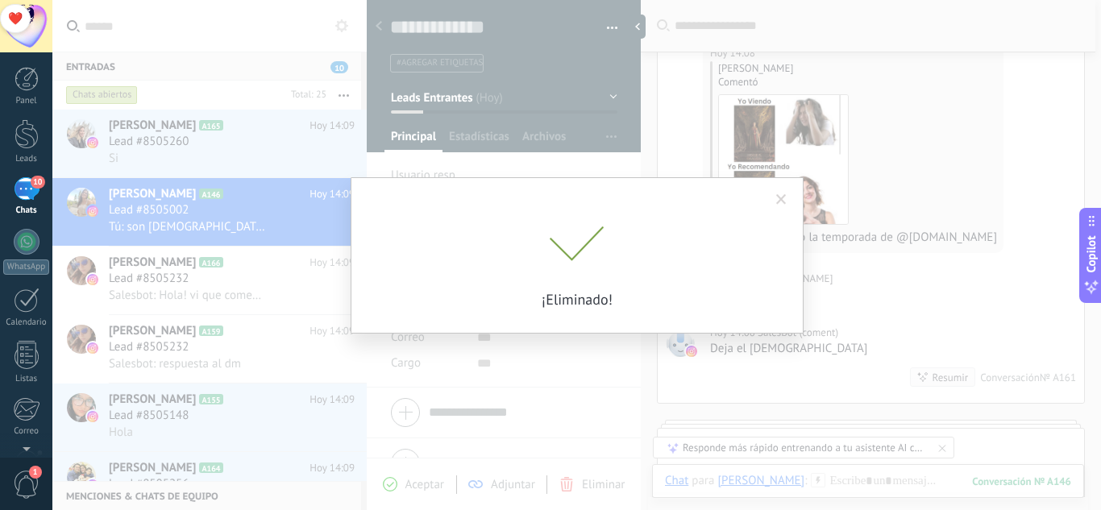
scroll to position [634, 0]
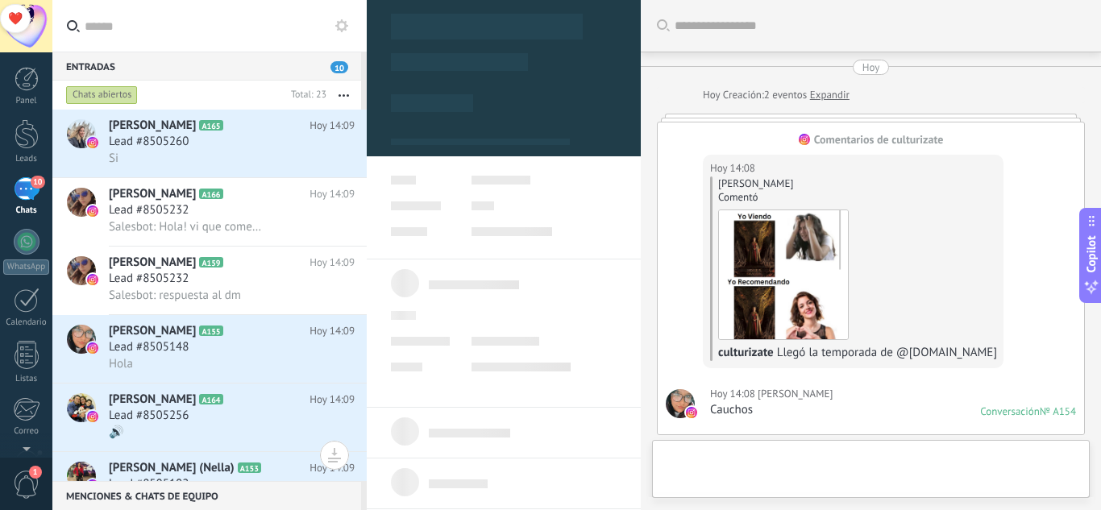
type textarea "**********"
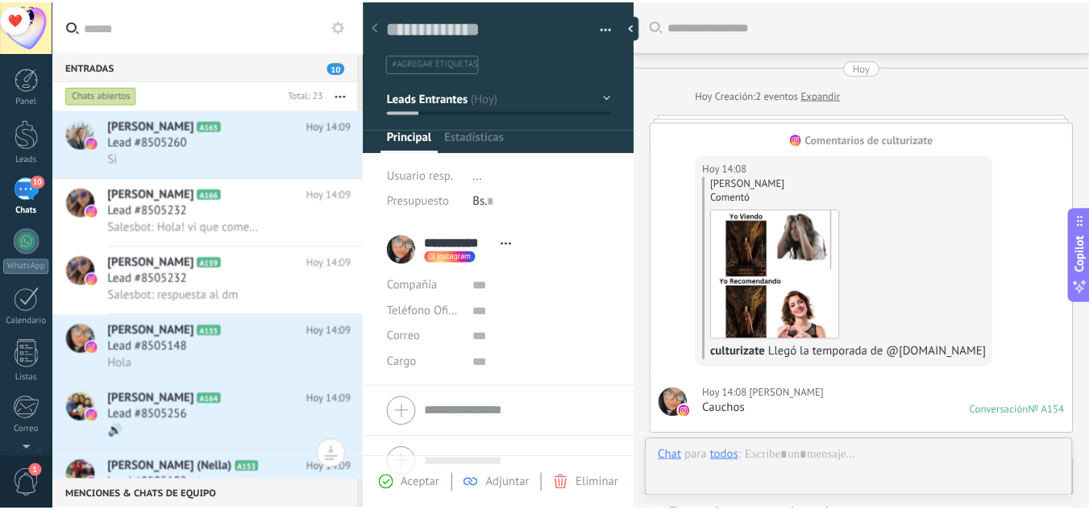
scroll to position [24, 0]
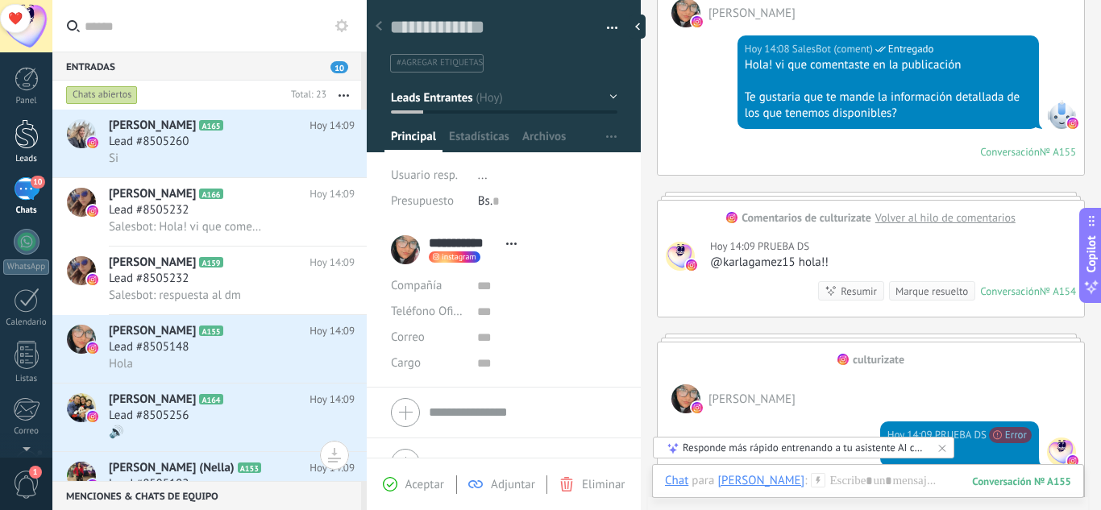
click at [48, 149] on link "Leads" at bounding box center [26, 141] width 52 height 45
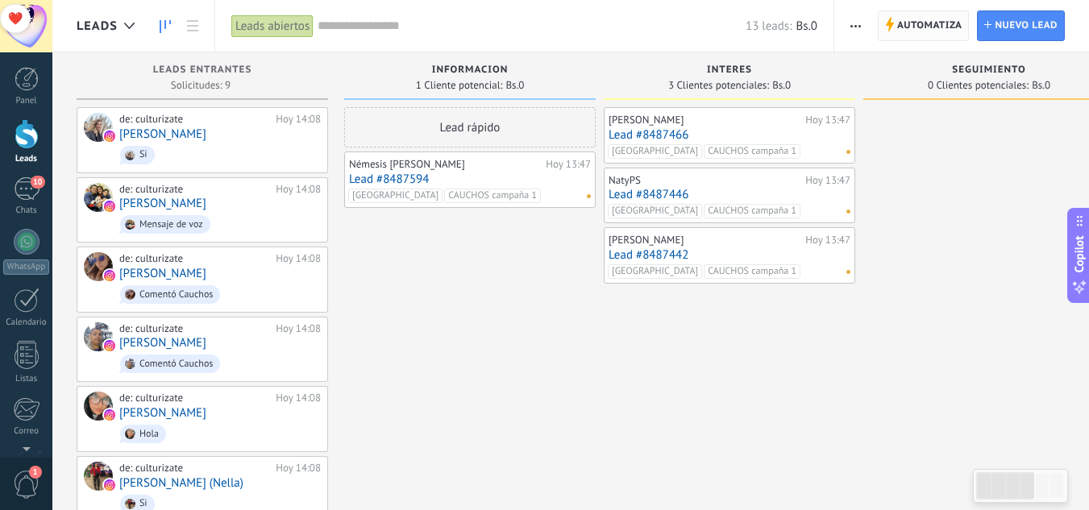
click at [916, 18] on span "Automatiza" at bounding box center [929, 25] width 65 height 29
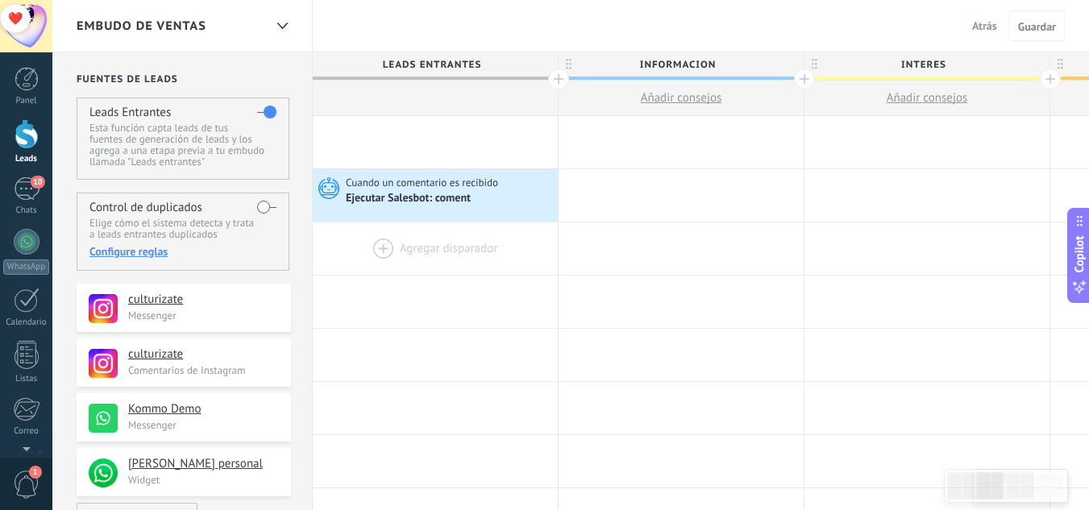
click at [385, 250] on div at bounding box center [435, 248] width 245 height 52
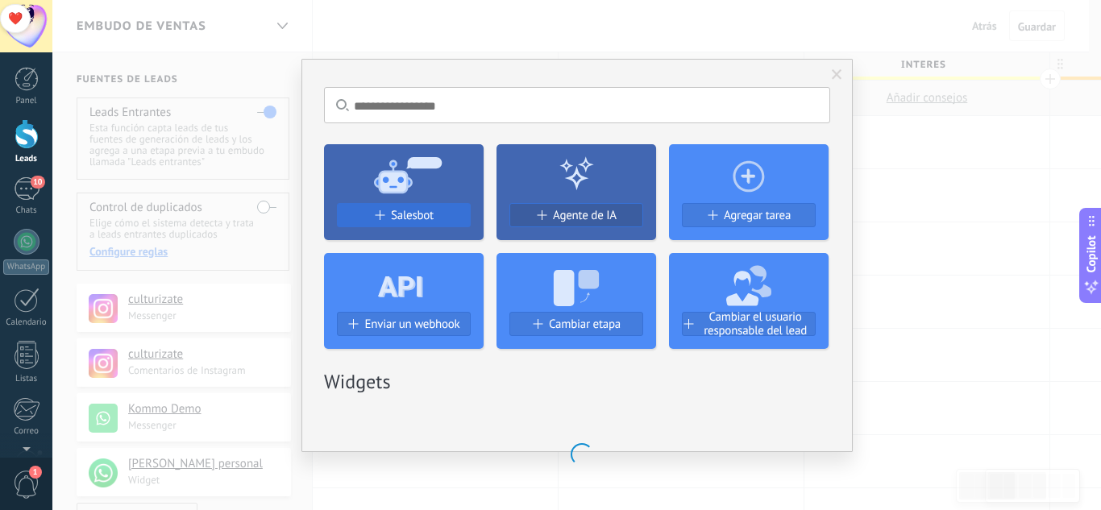
click at [380, 214] on span at bounding box center [379, 215] width 10 height 10
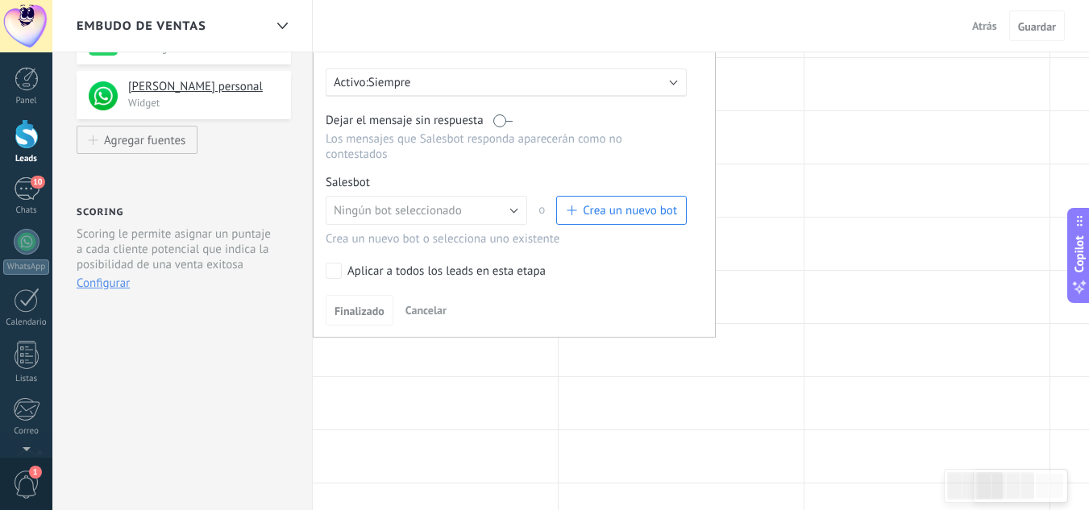
scroll to position [373, 0]
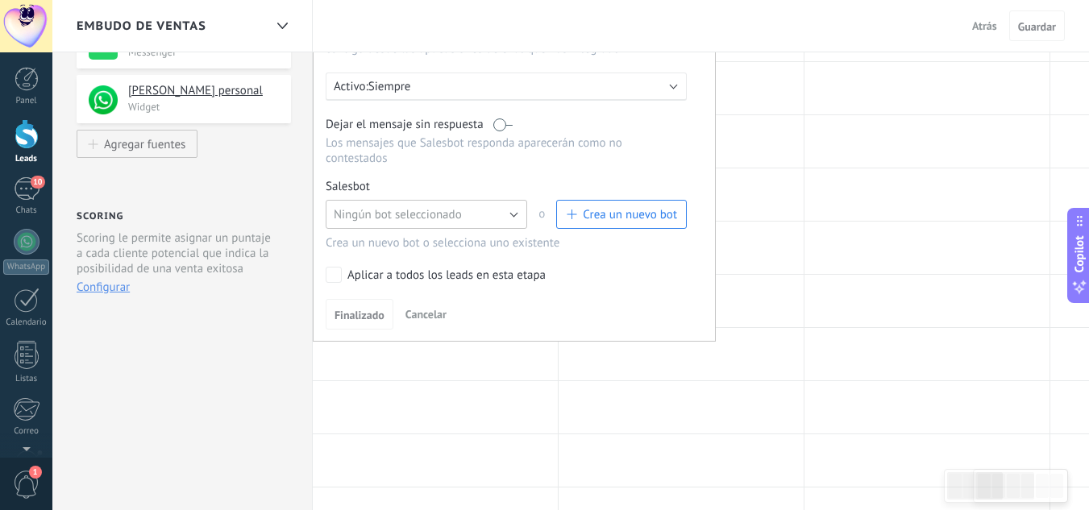
click at [514, 212] on button "Ningún bot seleccionado" at bounding box center [427, 214] width 202 height 29
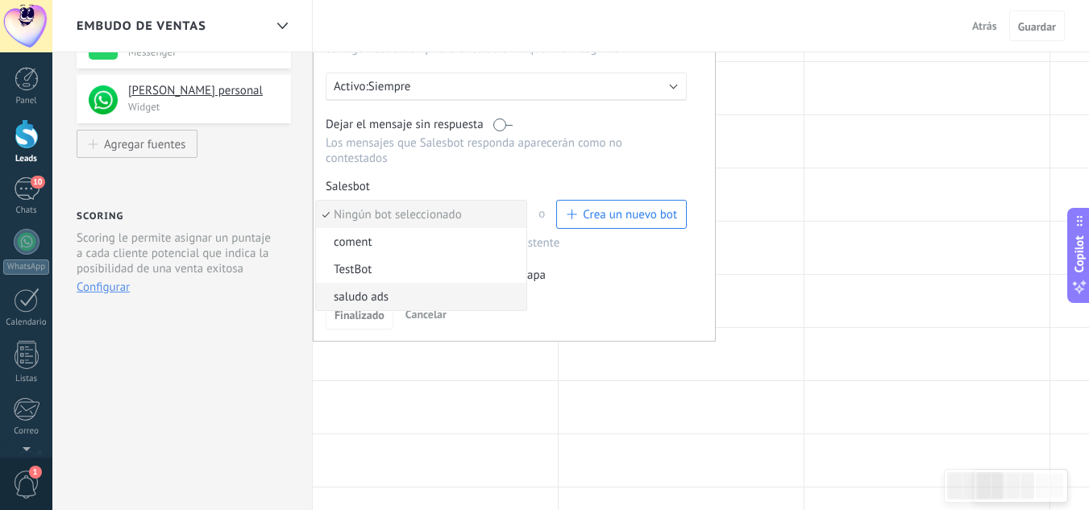
click at [372, 301] on span "saludo ads" at bounding box center [419, 296] width 206 height 15
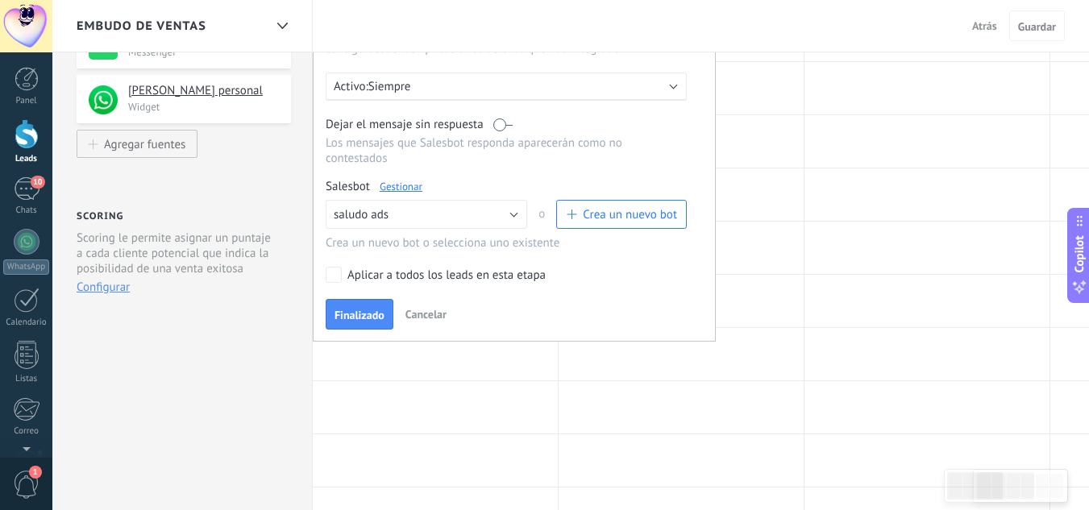
click at [401, 186] on link "Gestionar" at bounding box center [401, 187] width 43 height 14
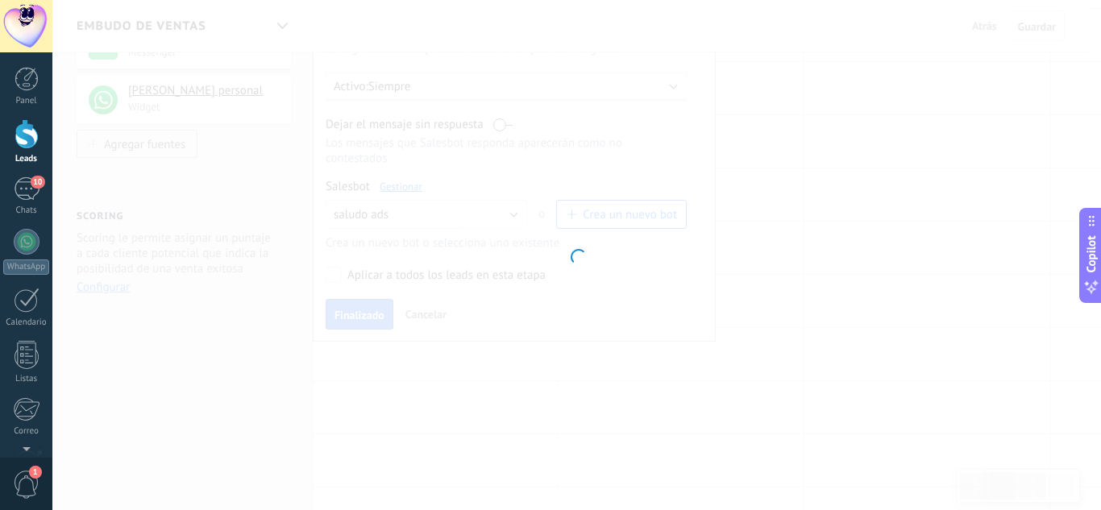
type input "**********"
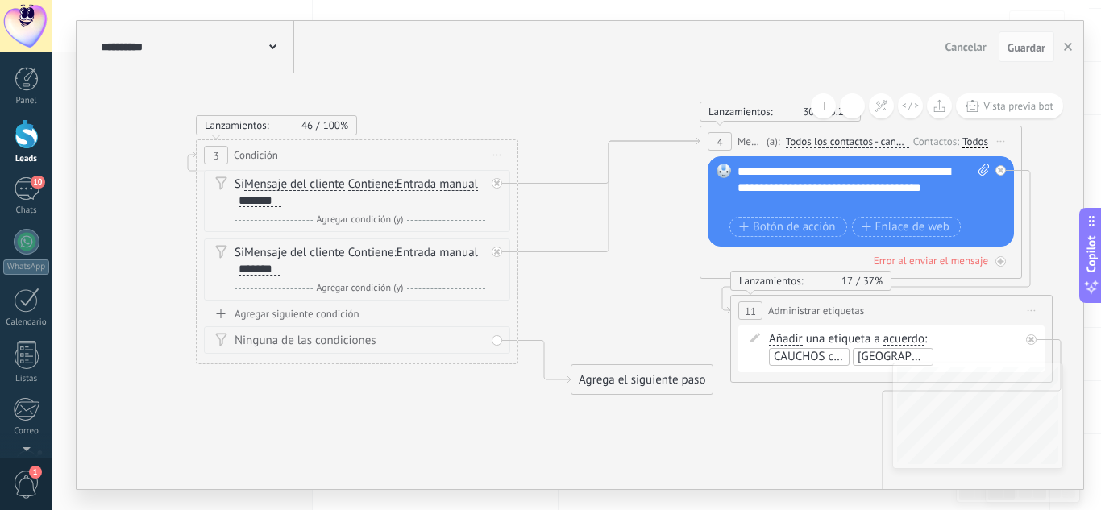
drag, startPoint x: 816, startPoint y: 299, endPoint x: 441, endPoint y: 259, distance: 377.0
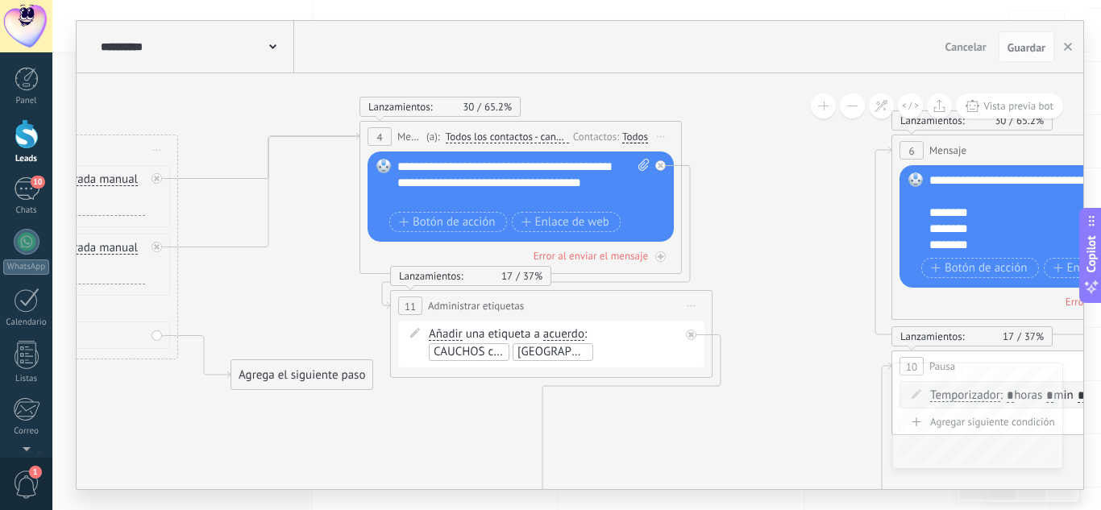
drag, startPoint x: 529, startPoint y: 272, endPoint x: 343, endPoint y: 293, distance: 187.5
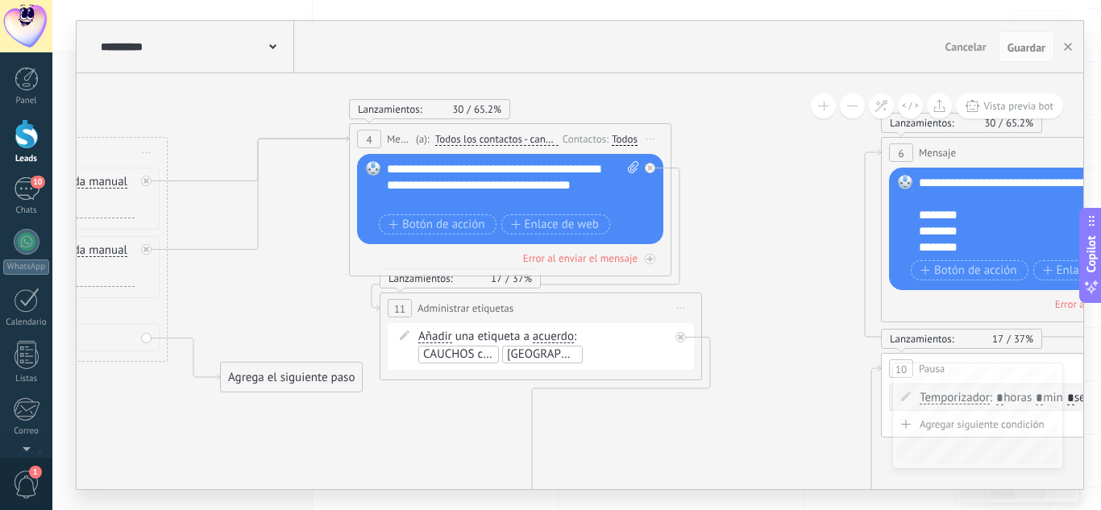
click at [624, 134] on div "Todos" at bounding box center [625, 139] width 26 height 13
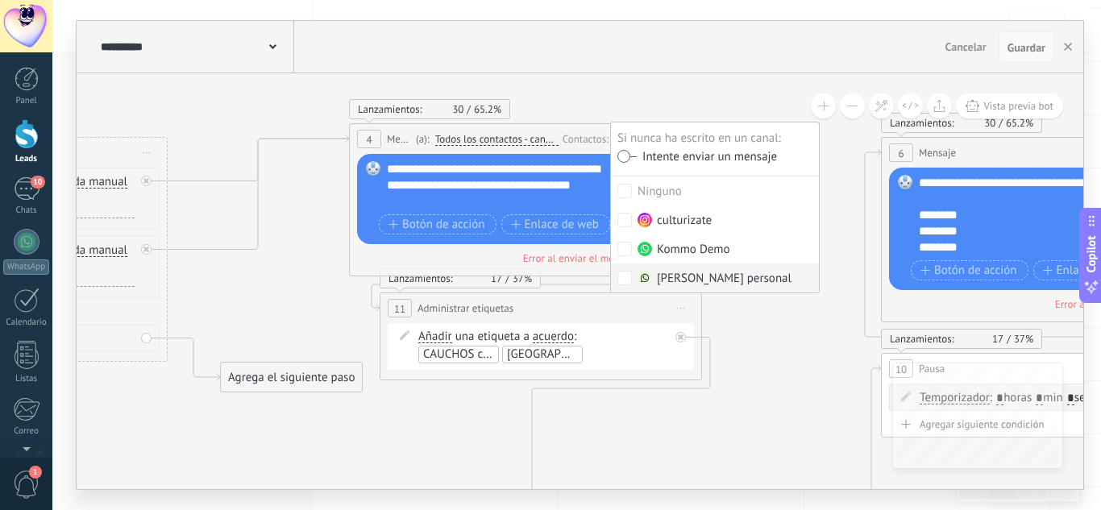
click at [1025, 53] on span "Guardar" at bounding box center [1027, 47] width 38 height 11
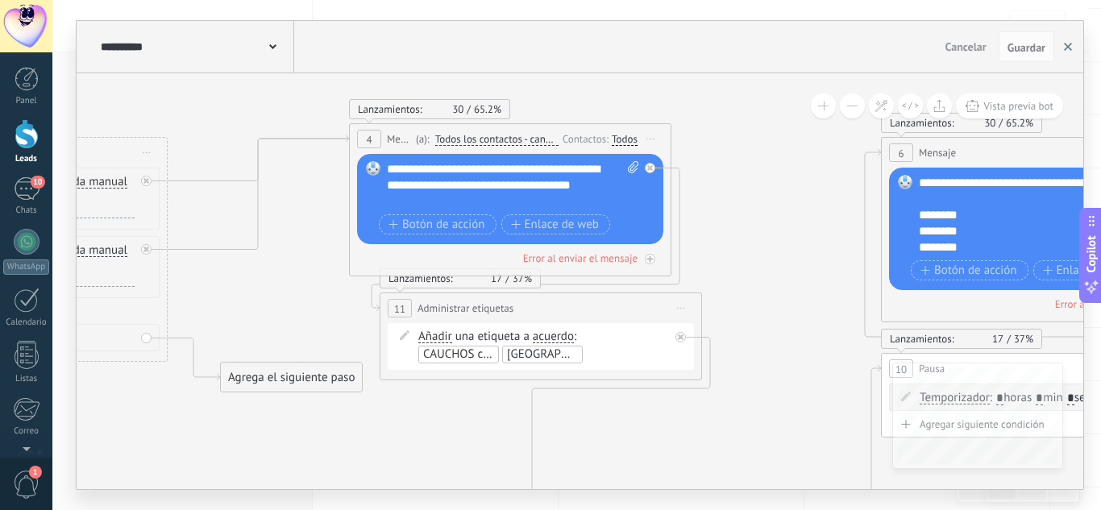
click at [1066, 48] on icon "button" at bounding box center [1068, 47] width 8 height 8
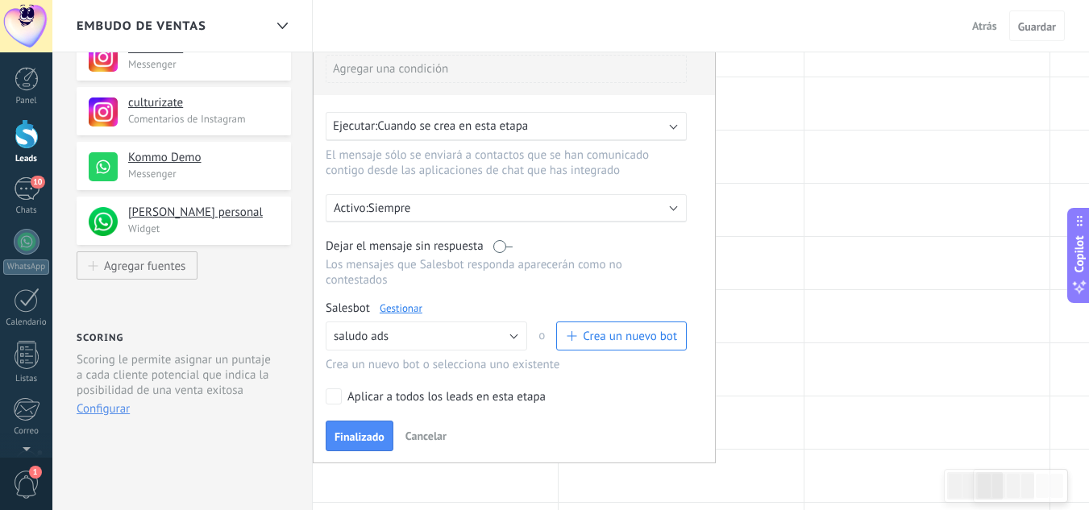
scroll to position [212, 0]
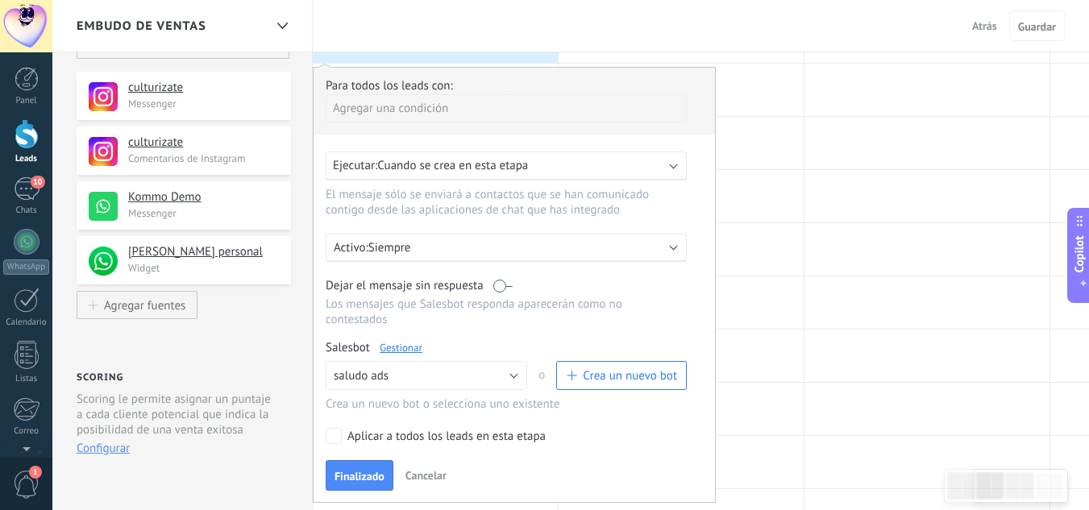
click at [436, 468] on button "Cancelar" at bounding box center [426, 476] width 54 height 24
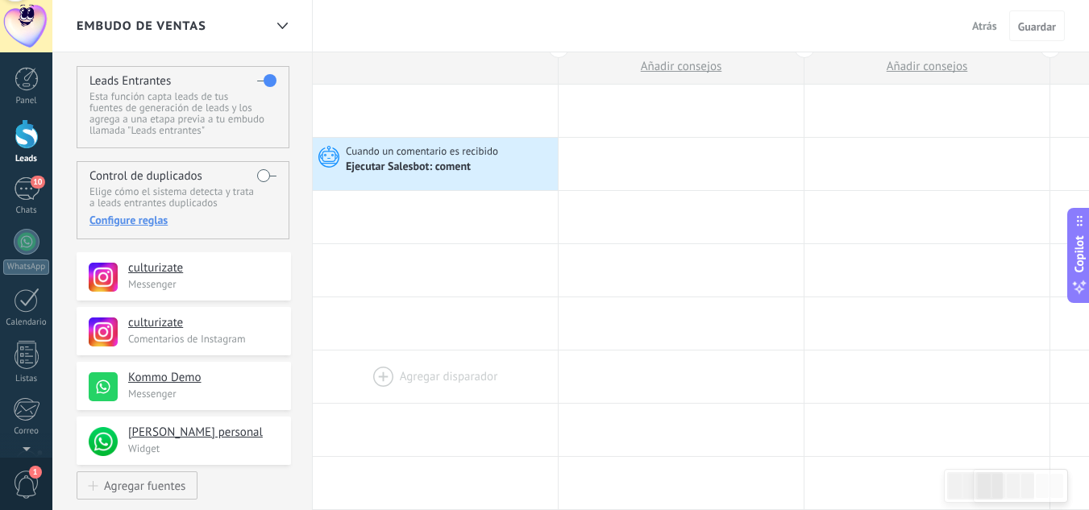
scroll to position [0, 0]
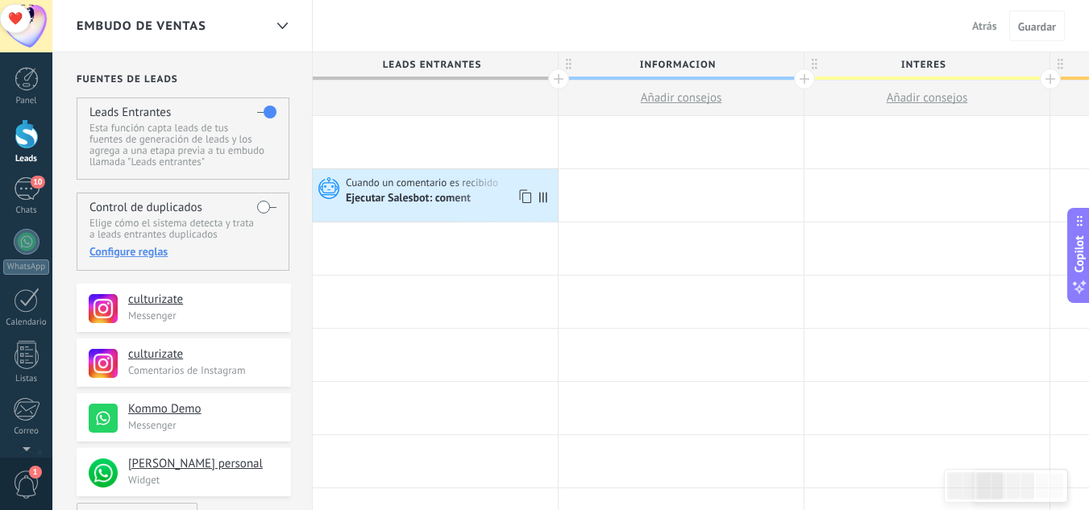
click at [430, 200] on div "Ejecutar Salesbot: coment" at bounding box center [409, 199] width 127 height 15
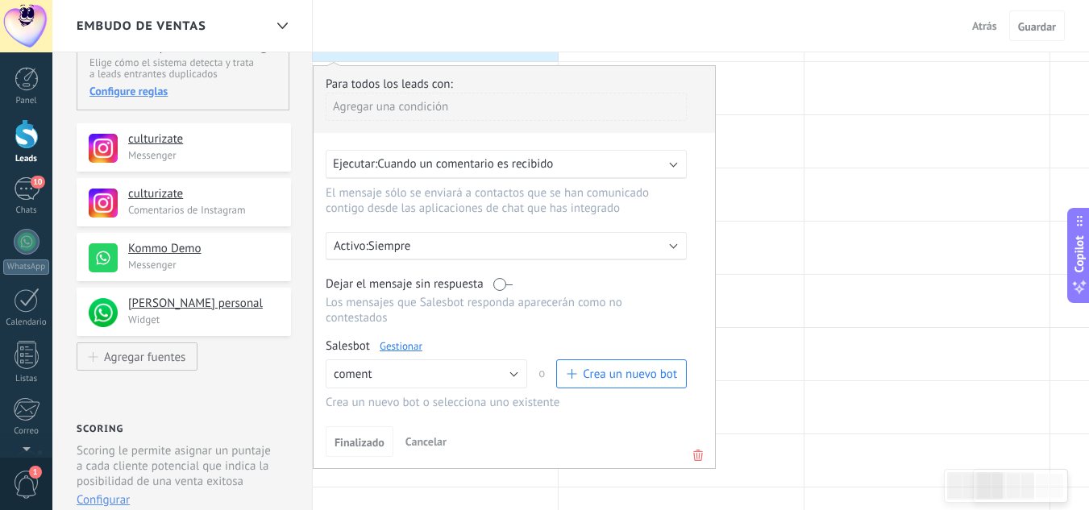
scroll to position [322, 0]
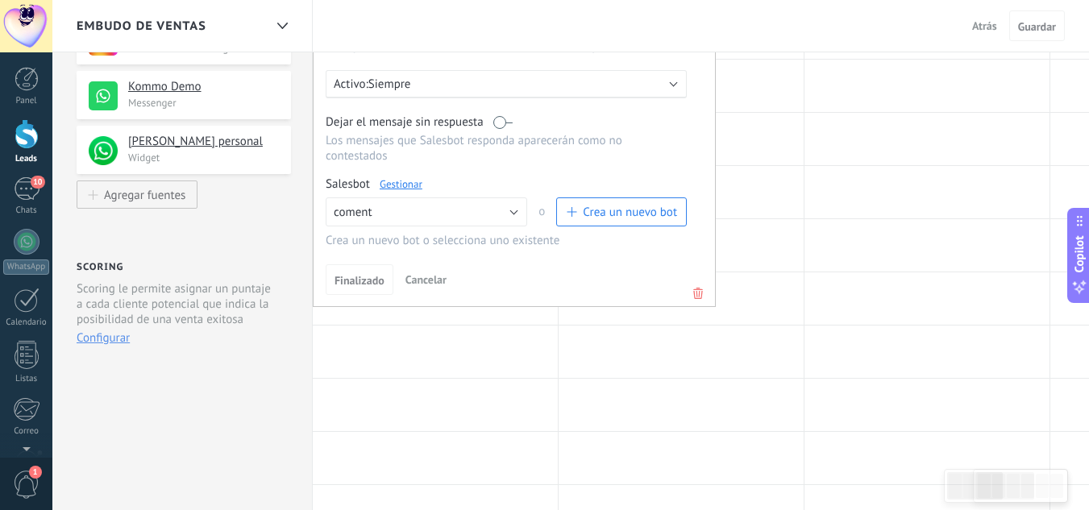
click at [696, 295] on icon at bounding box center [698, 293] width 18 height 19
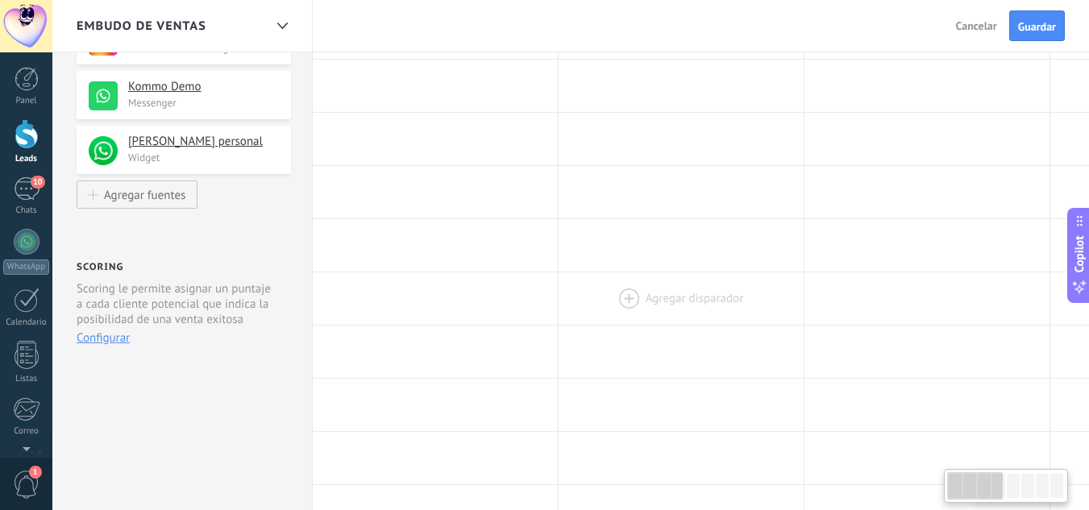
scroll to position [0, 0]
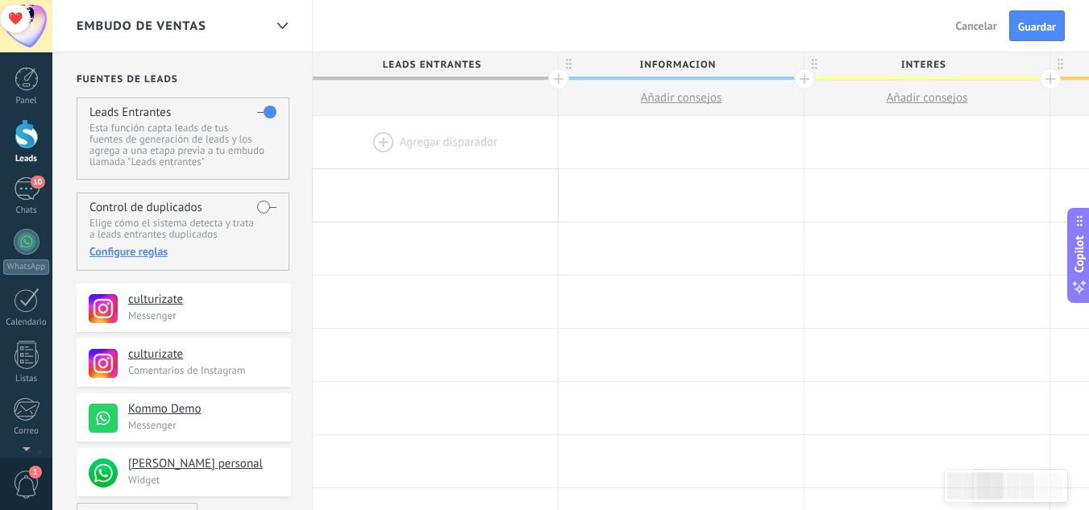
click at [365, 145] on div at bounding box center [435, 142] width 245 height 52
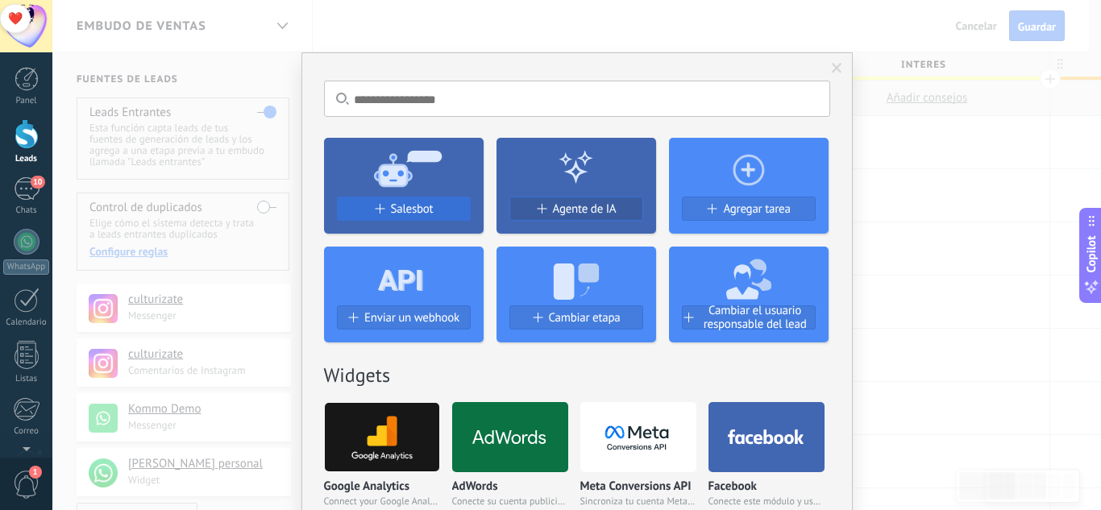
click at [402, 210] on span "Salesbot" at bounding box center [412, 209] width 43 height 14
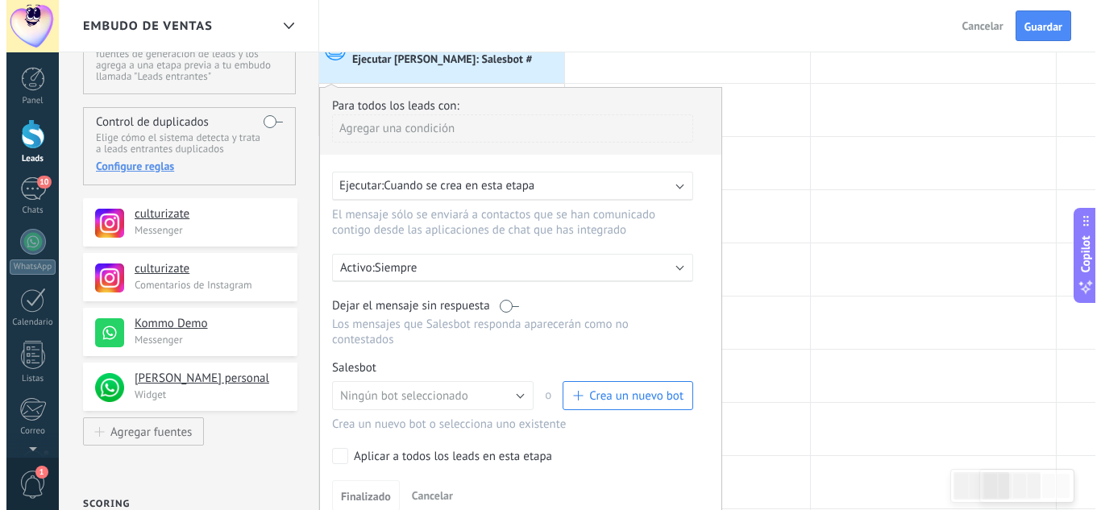
scroll to position [161, 0]
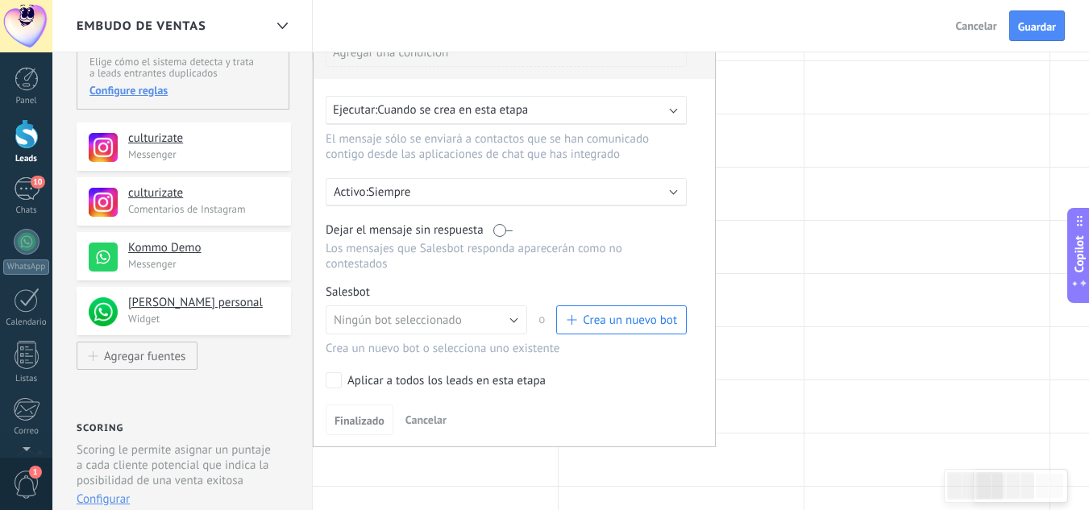
click at [618, 328] on button "Crea un nuevo bot" at bounding box center [621, 320] width 131 height 29
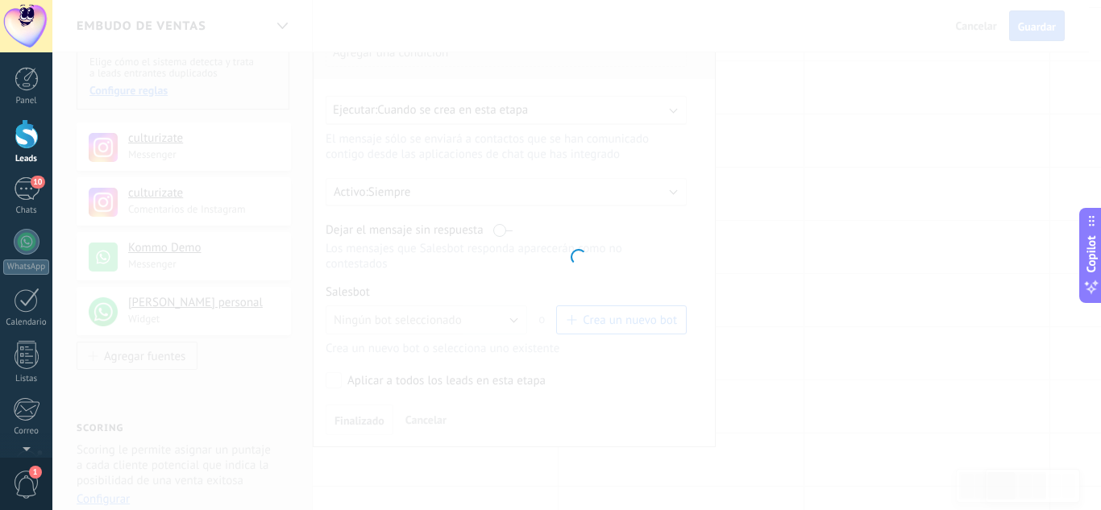
type input "**********"
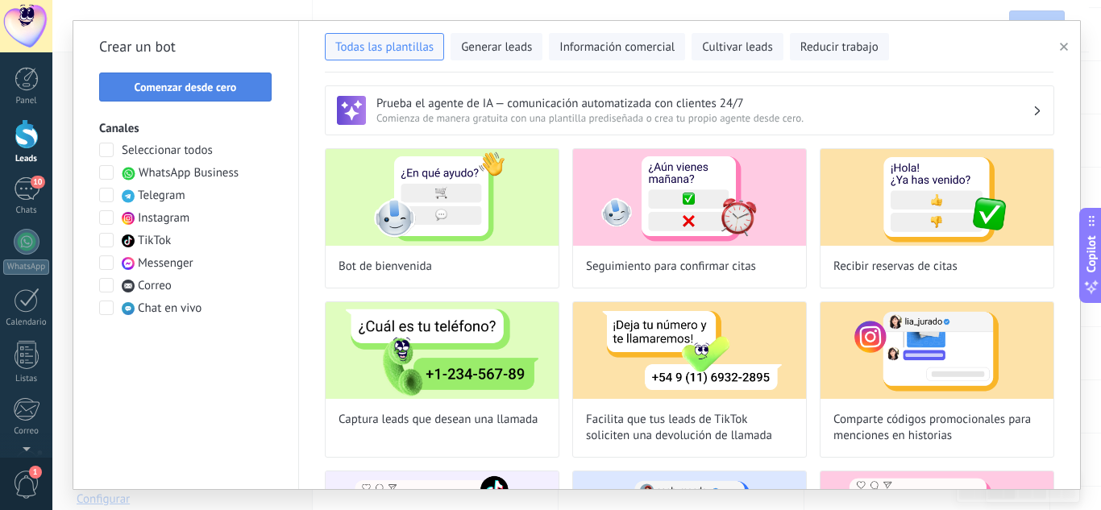
click at [226, 85] on span "Comenzar desde cero" at bounding box center [186, 86] width 102 height 11
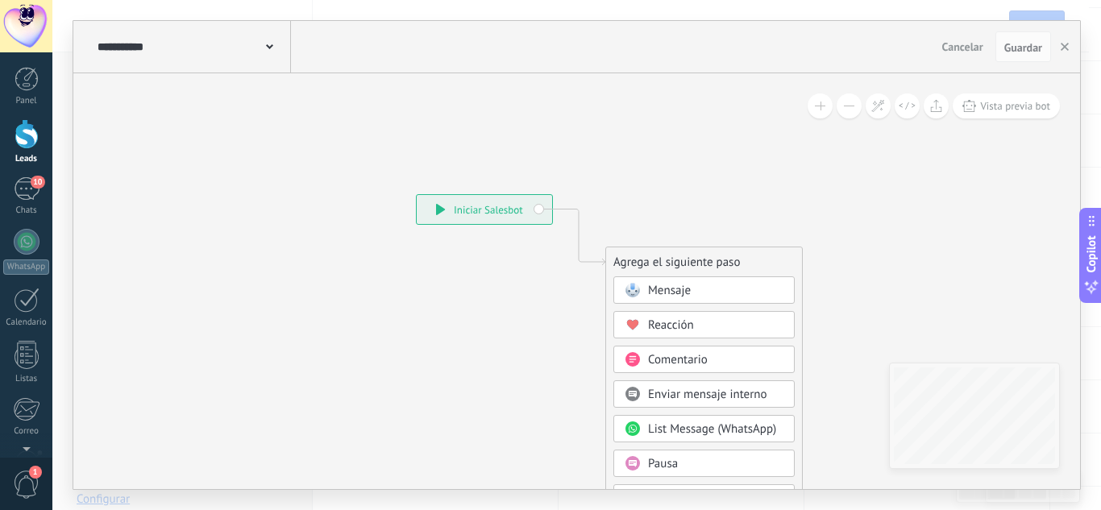
click at [267, 45] on icon at bounding box center [269, 46] width 7 height 5
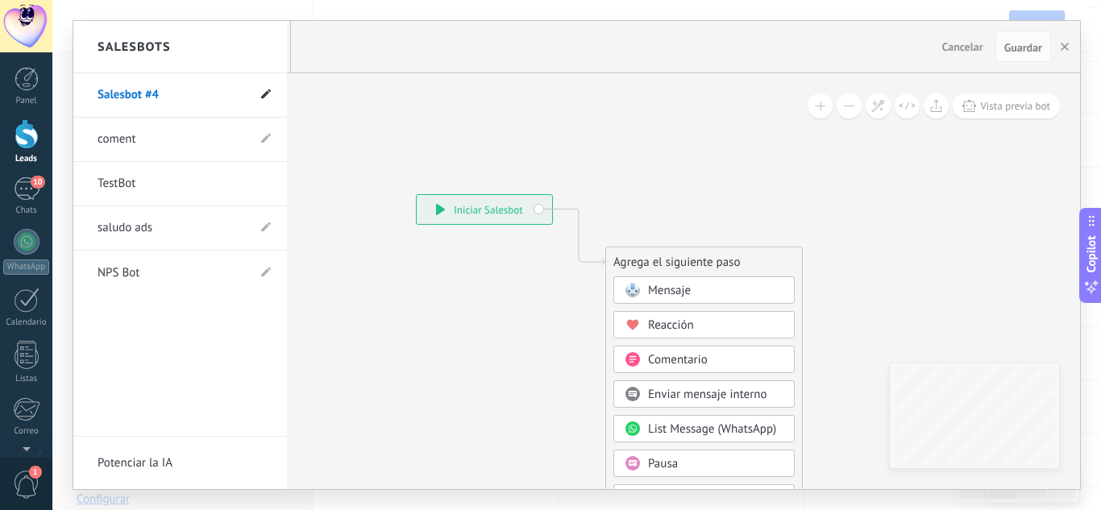
click at [266, 93] on use at bounding box center [266, 94] width 10 height 10
click at [189, 90] on input "**********" at bounding box center [155, 96] width 115 height 26
drag, startPoint x: 161, startPoint y: 92, endPoint x: 146, endPoint y: 95, distance: 15.7
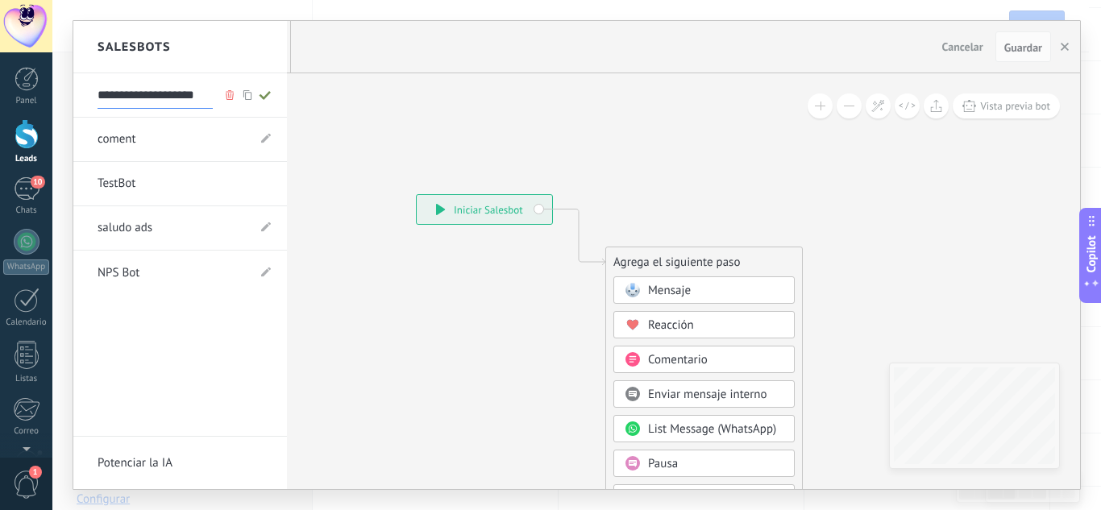
type input "**********"
click at [264, 93] on icon at bounding box center [265, 95] width 18 height 10
type input "**********"
click at [497, 355] on div at bounding box center [576, 255] width 1007 height 468
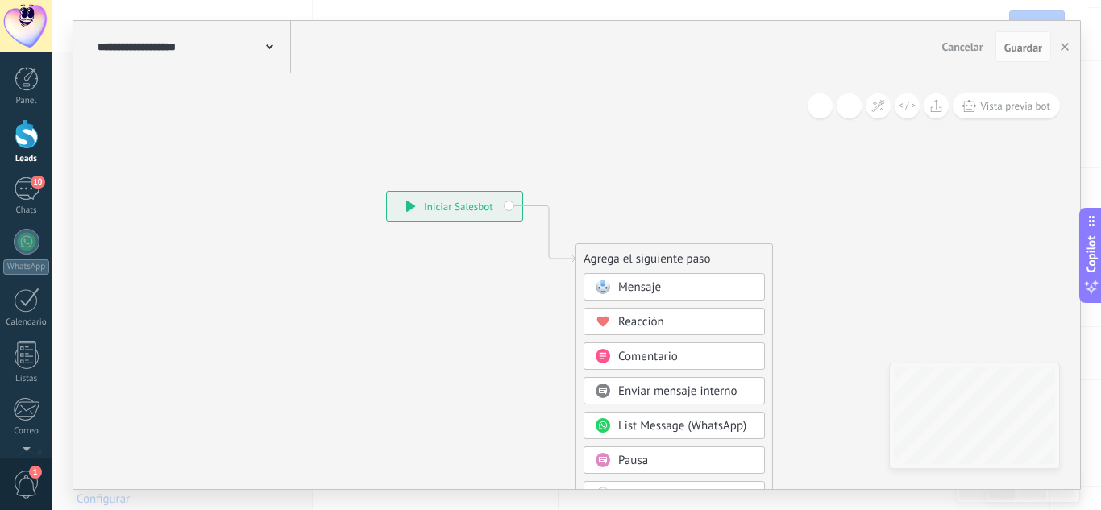
drag, startPoint x: 482, startPoint y: 304, endPoint x: 317, endPoint y: 282, distance: 166.7
click at [317, 282] on icon at bounding box center [524, 483] width 1083 height 1391
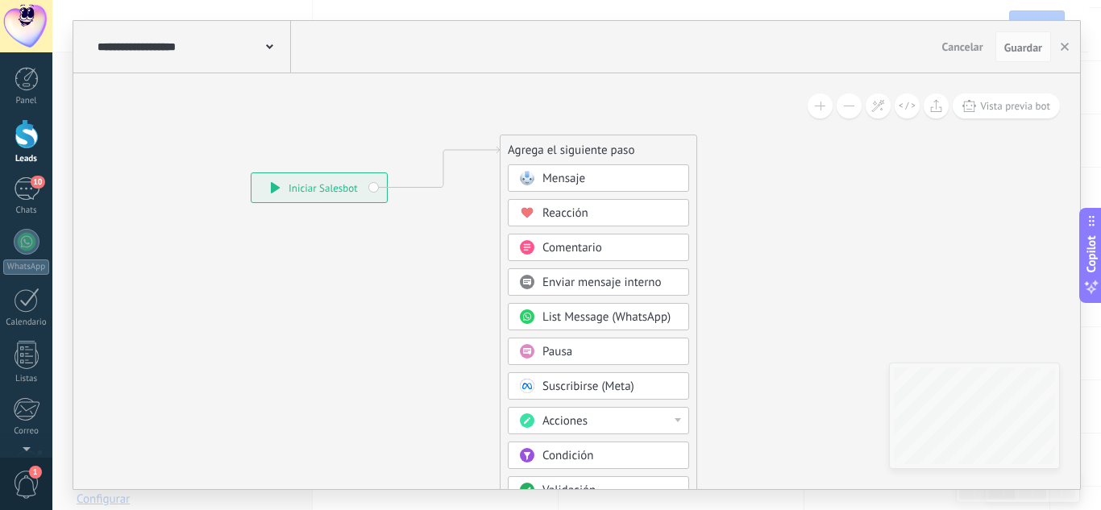
drag, startPoint x: 481, startPoint y: 231, endPoint x: 547, endPoint y: 133, distance: 117.4
click at [547, 137] on div "Agrega el siguiente paso" at bounding box center [599, 150] width 196 height 27
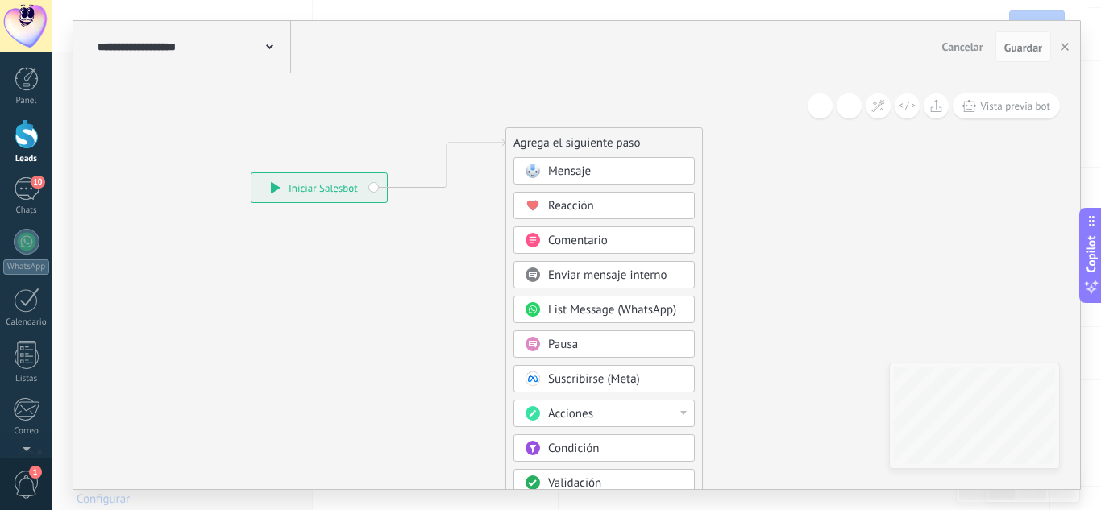
click at [554, 170] on span "Mensaje" at bounding box center [569, 171] width 43 height 15
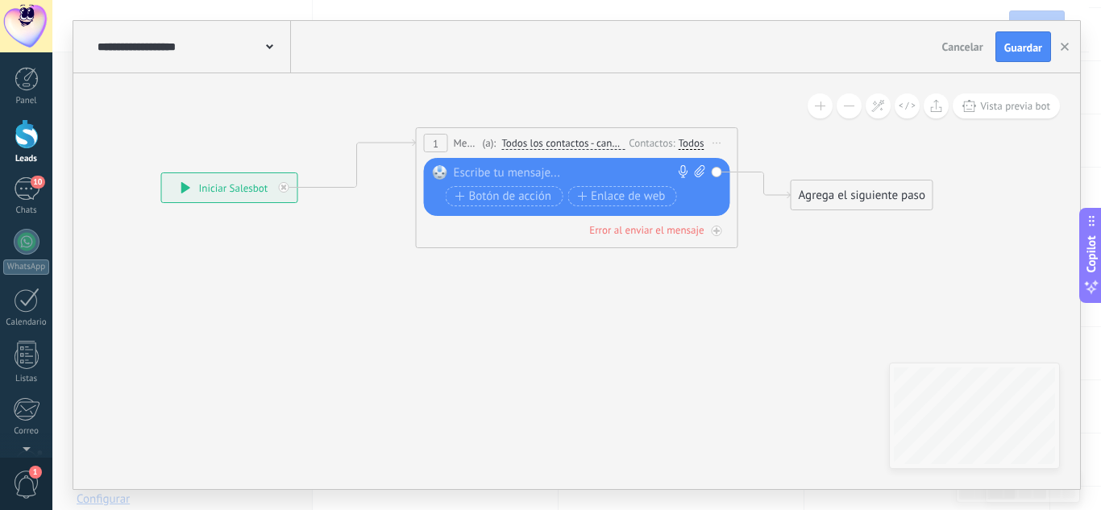
click at [514, 173] on div at bounding box center [573, 173] width 239 height 16
click at [572, 168] on div "**********" at bounding box center [580, 173] width 252 height 16
click at [617, 173] on div "**********" at bounding box center [580, 173] width 252 height 16
click at [834, 290] on icon at bounding box center [520, 176] width 1524 height 905
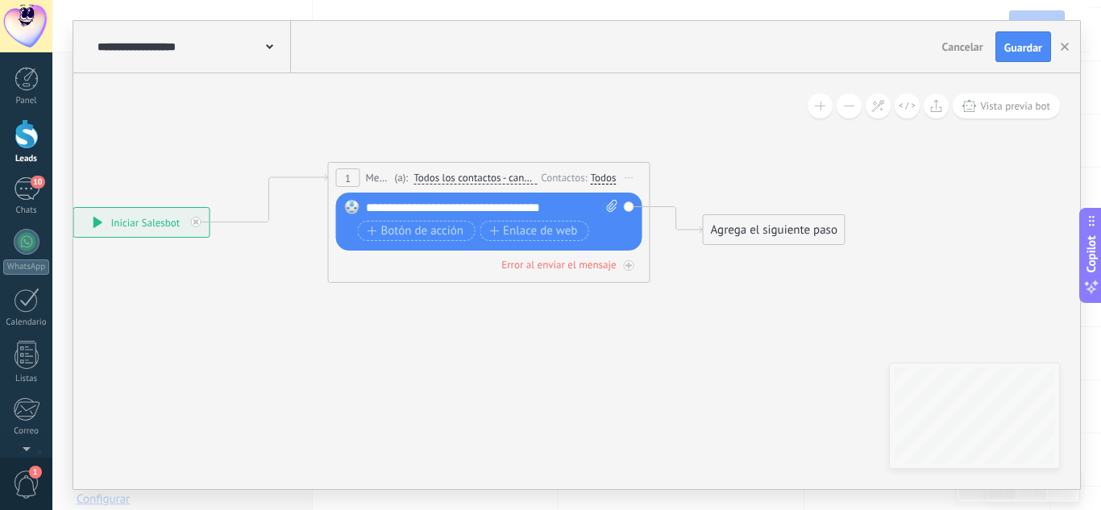
drag, startPoint x: 834, startPoint y: 290, endPoint x: 722, endPoint y: 330, distance: 118.0
click at [722, 330] on icon at bounding box center [432, 211] width 1524 height 905
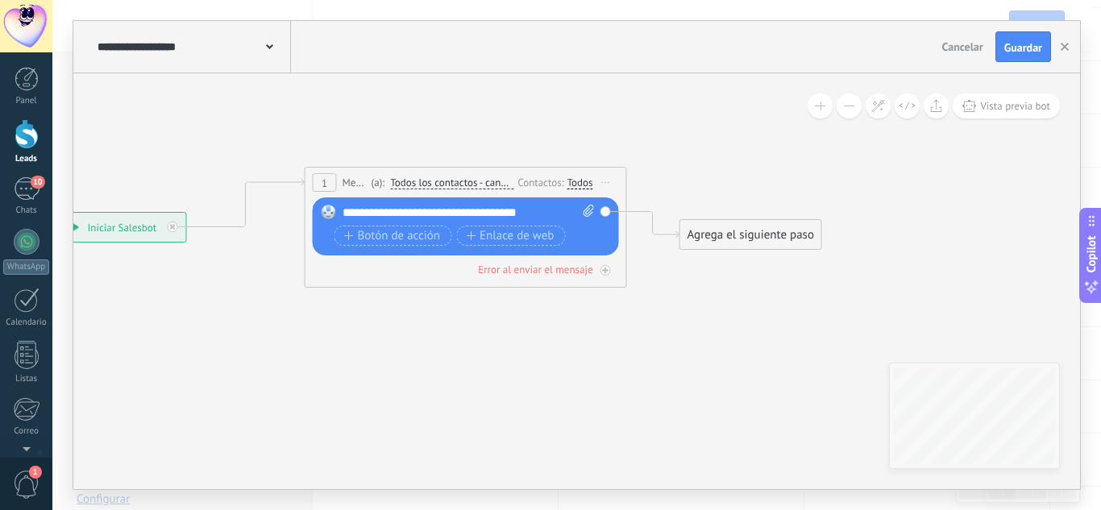
click at [440, 210] on div "**********" at bounding box center [469, 213] width 252 height 16
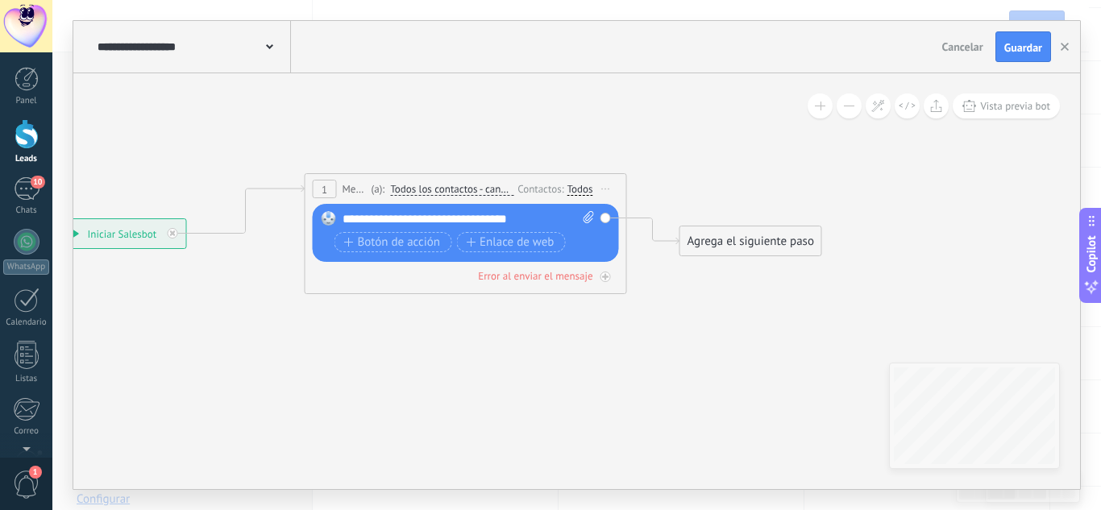
click at [709, 240] on div "Agrega el siguiente paso" at bounding box center [750, 241] width 141 height 27
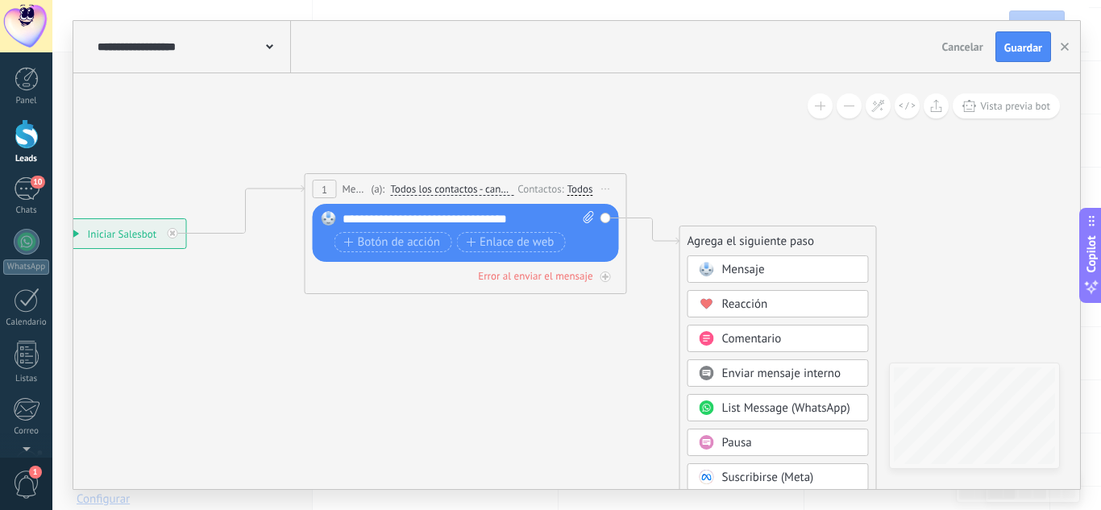
click at [705, 255] on div "Agrega el siguiente paso Mensaje Mensaje Mensaje Reacción Comentario Enviar men…" at bounding box center [778, 504] width 197 height 557
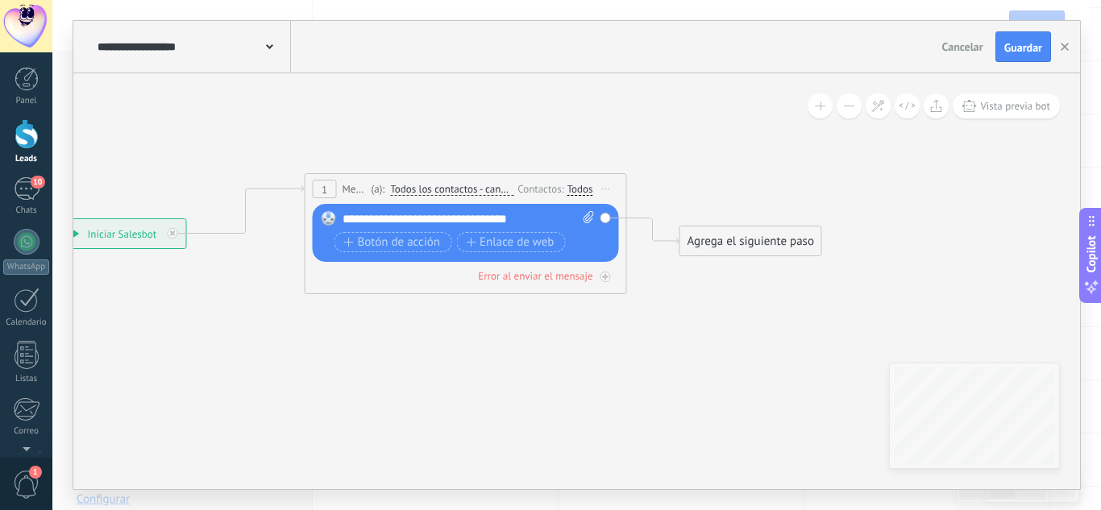
click at [704, 234] on div "Agrega el siguiente paso" at bounding box center [750, 241] width 141 height 27
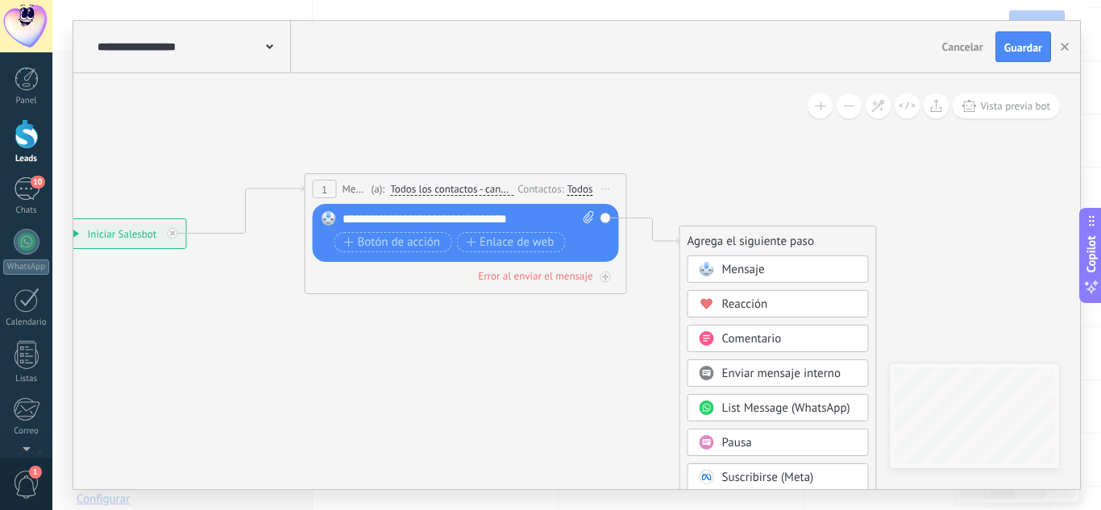
click at [715, 265] on span at bounding box center [706, 269] width 31 height 13
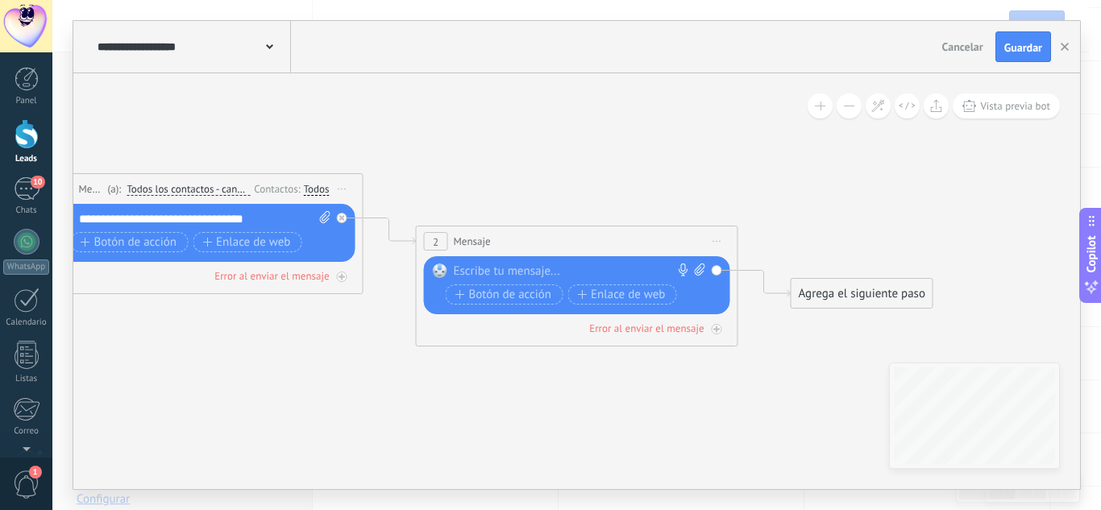
click at [604, 271] on div at bounding box center [573, 272] width 239 height 16
drag, startPoint x: 466, startPoint y: 275, endPoint x: 499, endPoint y: 84, distance: 193.9
click at [499, 84] on icon at bounding box center [332, 259] width 1898 height 979
click at [467, 268] on div "**********" at bounding box center [580, 272] width 252 height 16
click at [601, 272] on div "**********" at bounding box center [580, 272] width 252 height 16
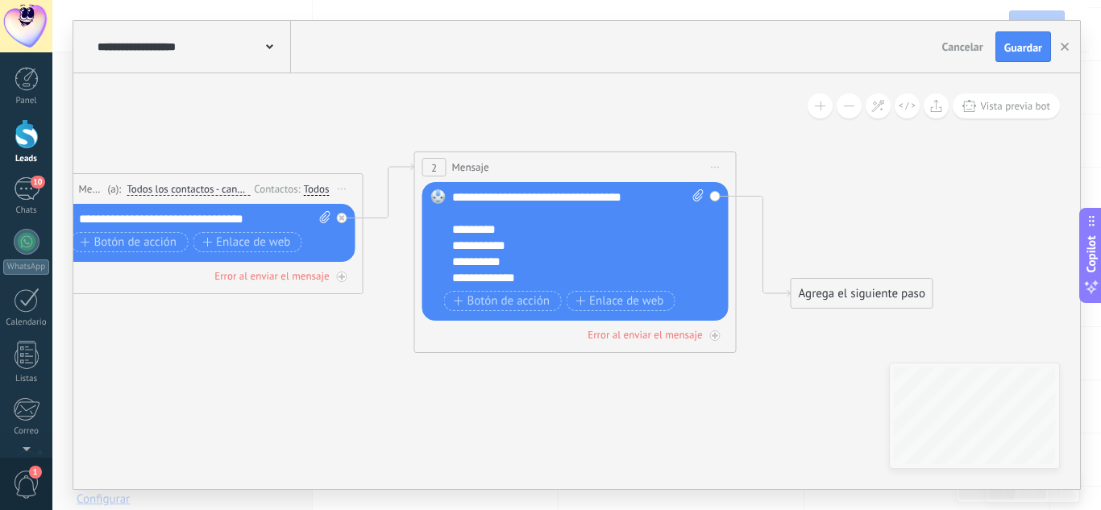
drag, startPoint x: 608, startPoint y: 246, endPoint x: 606, endPoint y: 172, distance: 74.2
click at [606, 172] on div "2 Mensaje ******* (a): Todos los contactos - canales seleccionados Todos los co…" at bounding box center [575, 167] width 321 height 30
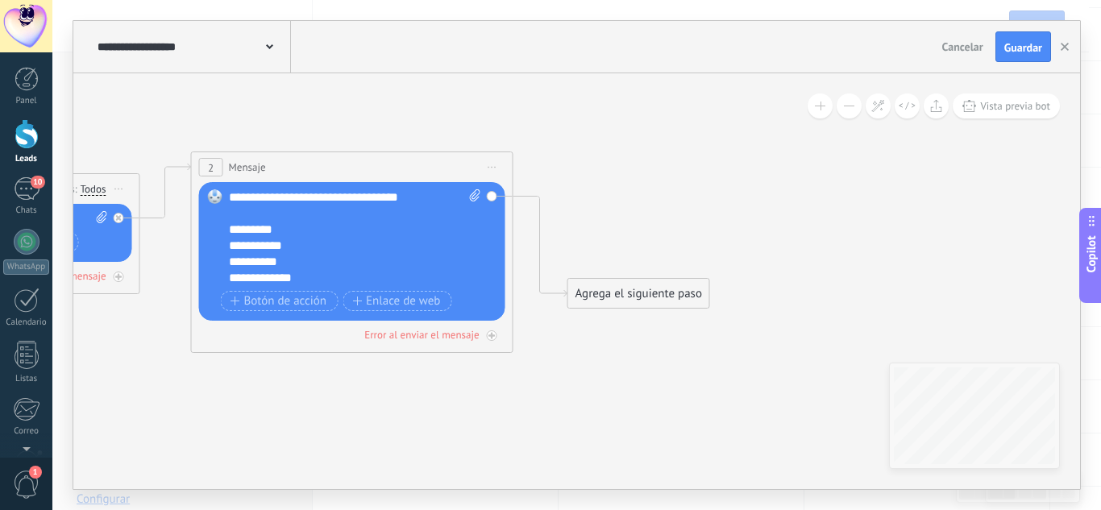
drag, startPoint x: 650, startPoint y: 379, endPoint x: 426, endPoint y: 379, distance: 223.3
click at [426, 379] on icon at bounding box center [109, 253] width 1898 height 1008
drag, startPoint x: 575, startPoint y: 371, endPoint x: 575, endPoint y: 406, distance: 35.5
click at [575, 406] on icon at bounding box center [109, 253] width 1898 height 1008
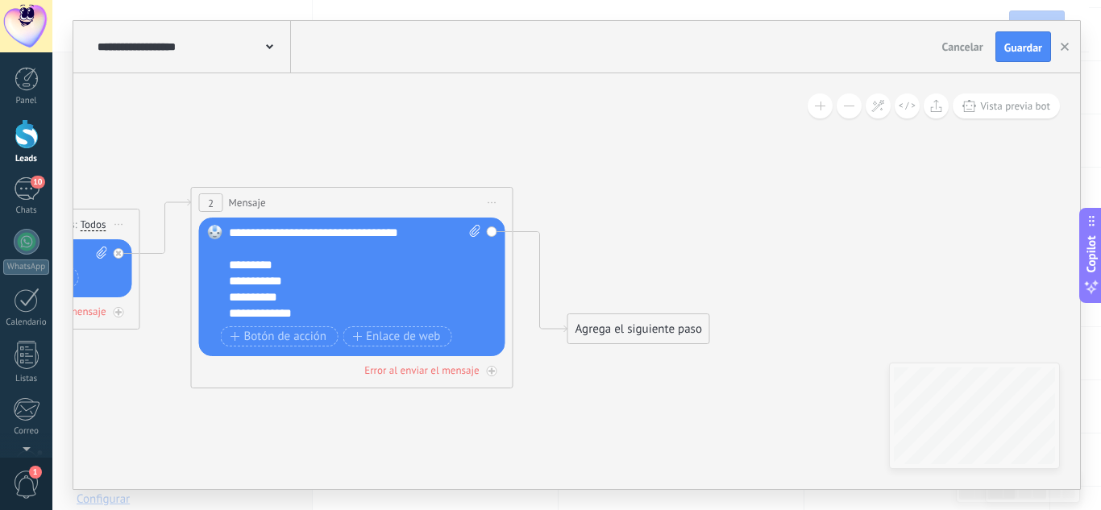
drag, startPoint x: 601, startPoint y: 334, endPoint x: 686, endPoint y: 156, distance: 197.2
click at [684, 316] on div "Agrega el siguiente paso" at bounding box center [638, 329] width 141 height 27
click at [717, 146] on div "Agrega el siguiente paso" at bounding box center [721, 156] width 141 height 27
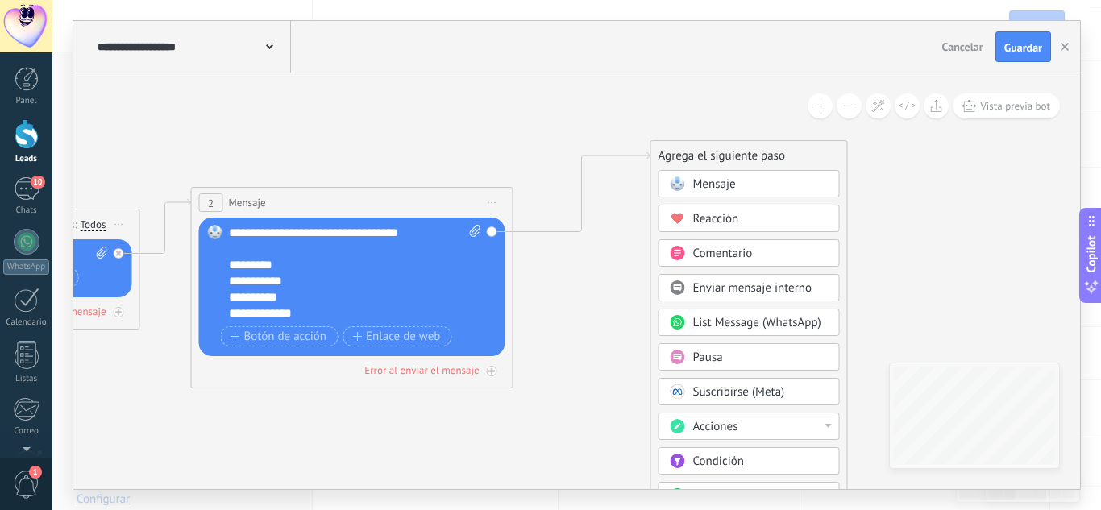
click at [682, 354] on circle at bounding box center [677, 357] width 15 height 15
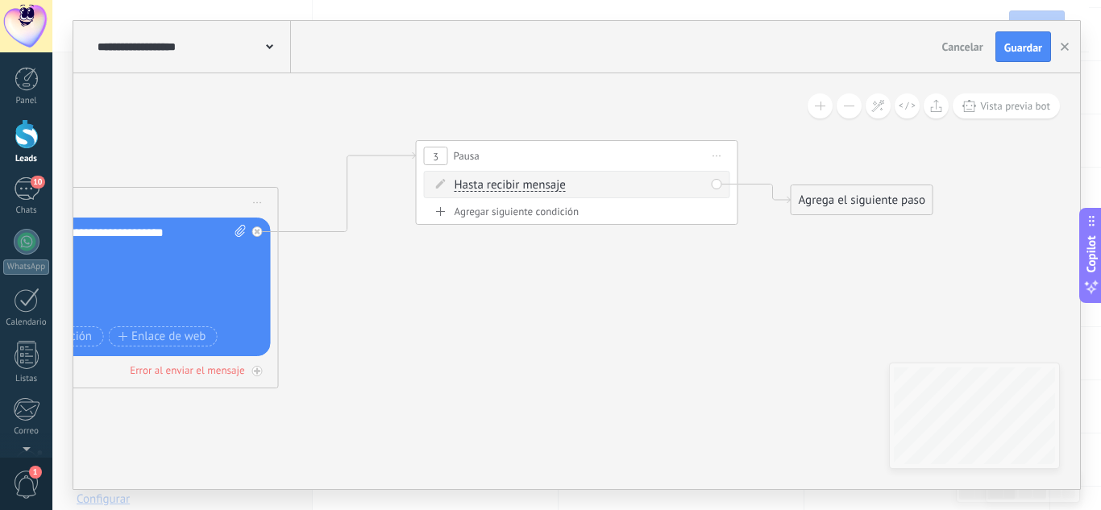
click at [906, 202] on div "Agrega el siguiente paso" at bounding box center [862, 200] width 141 height 27
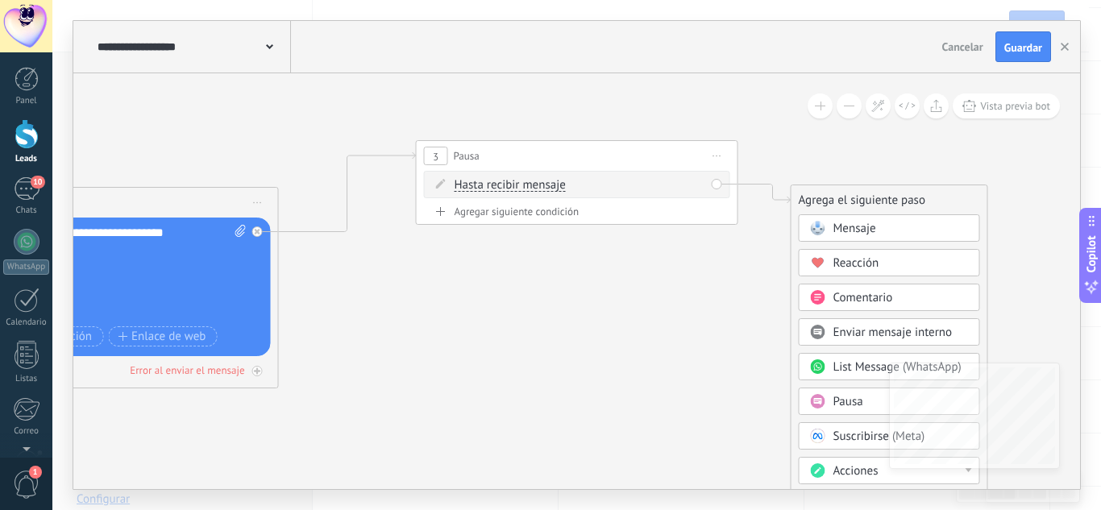
click at [857, 233] on span "Mensaje" at bounding box center [855, 228] width 43 height 15
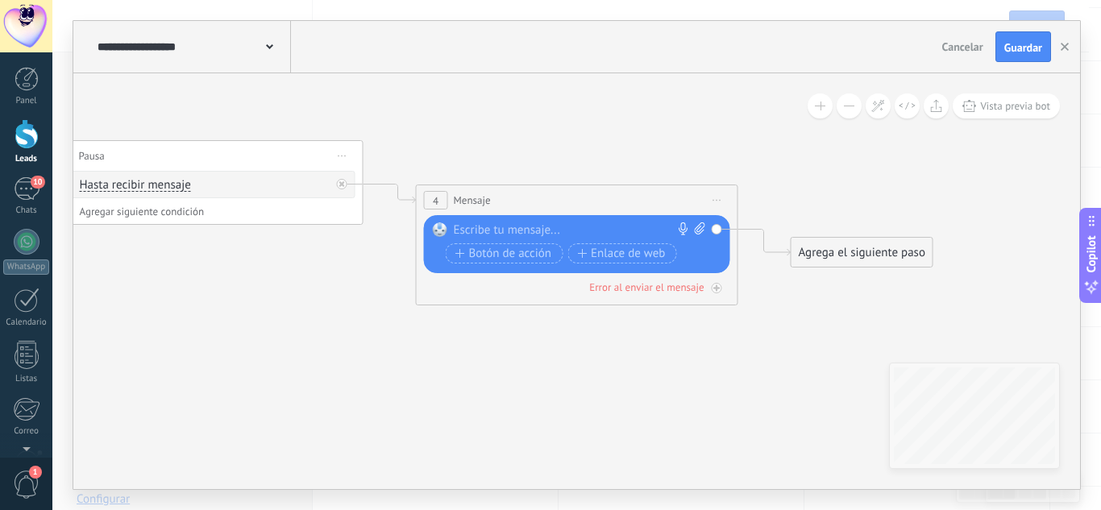
click at [167, 181] on span "Hasta recibir mensaje" at bounding box center [135, 185] width 111 height 13
click at [167, 181] on button "Hasta recibir mensaje" at bounding box center [173, 185] width 202 height 29
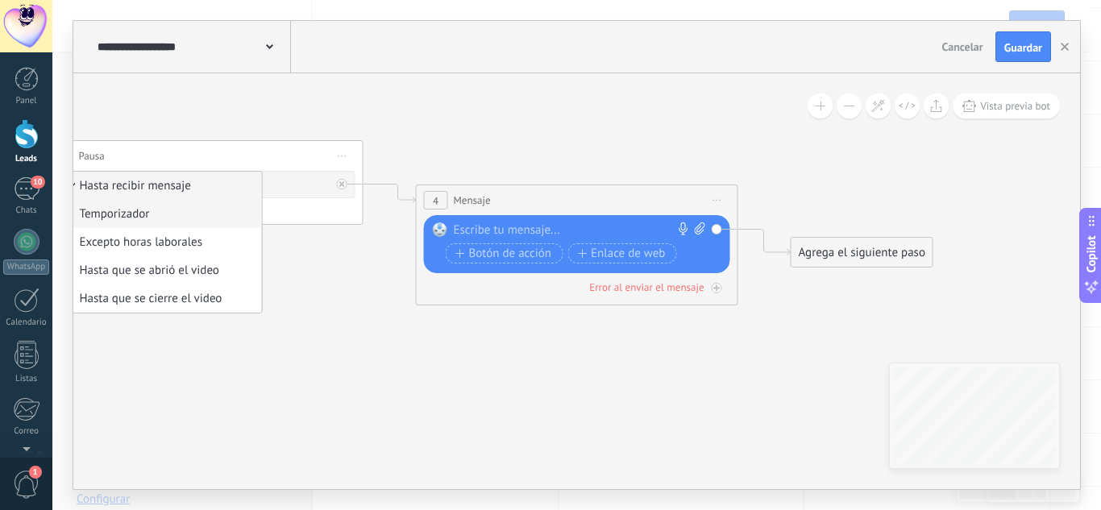
click at [161, 210] on span "Temporizador" at bounding box center [159, 214] width 195 height 16
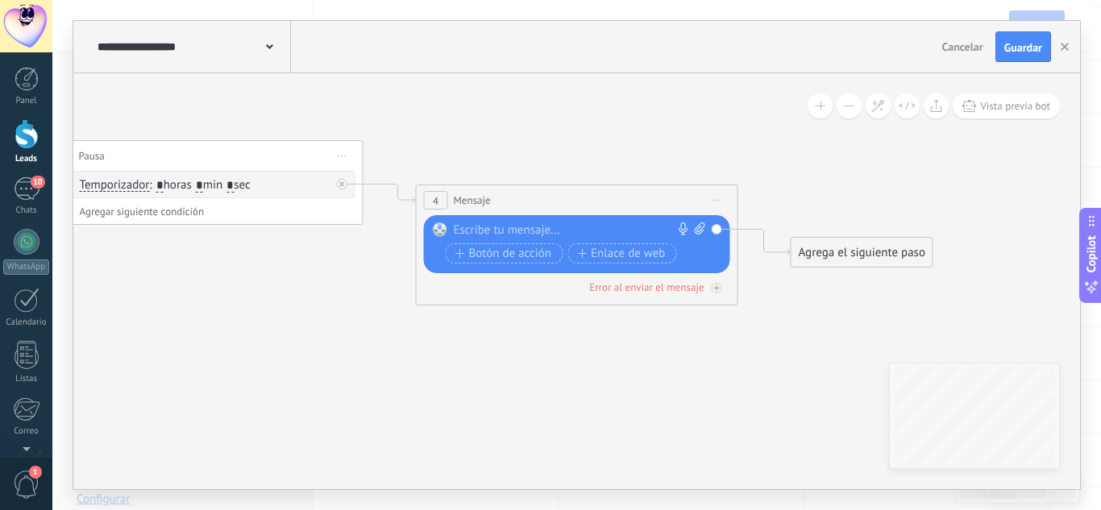
click at [200, 184] on span ": * horas * min * sec" at bounding box center [199, 184] width 101 height 15
click at [203, 184] on input "*" at bounding box center [199, 186] width 7 height 13
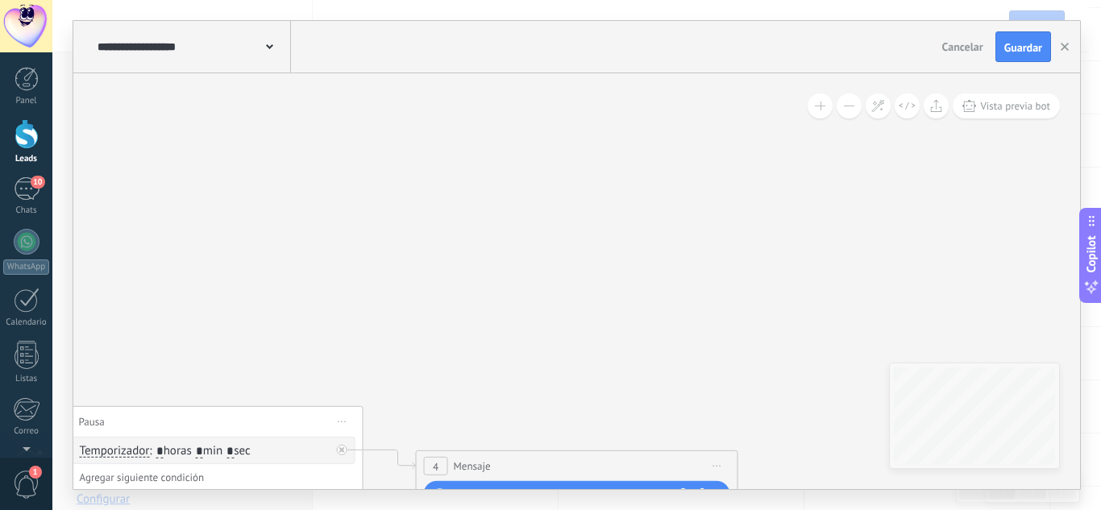
type input "*"
click at [234, 450] on input "*" at bounding box center [230, 451] width 7 height 13
type input "*"
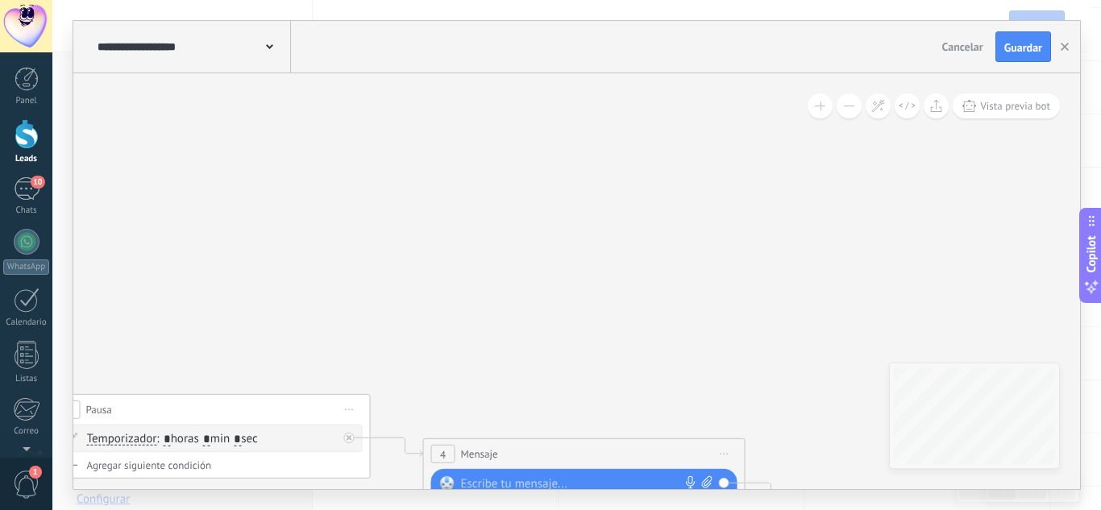
drag, startPoint x: 384, startPoint y: 344, endPoint x: 413, endPoint y: 56, distance: 289.2
click at [413, 57] on div "**********" at bounding box center [576, 255] width 1007 height 468
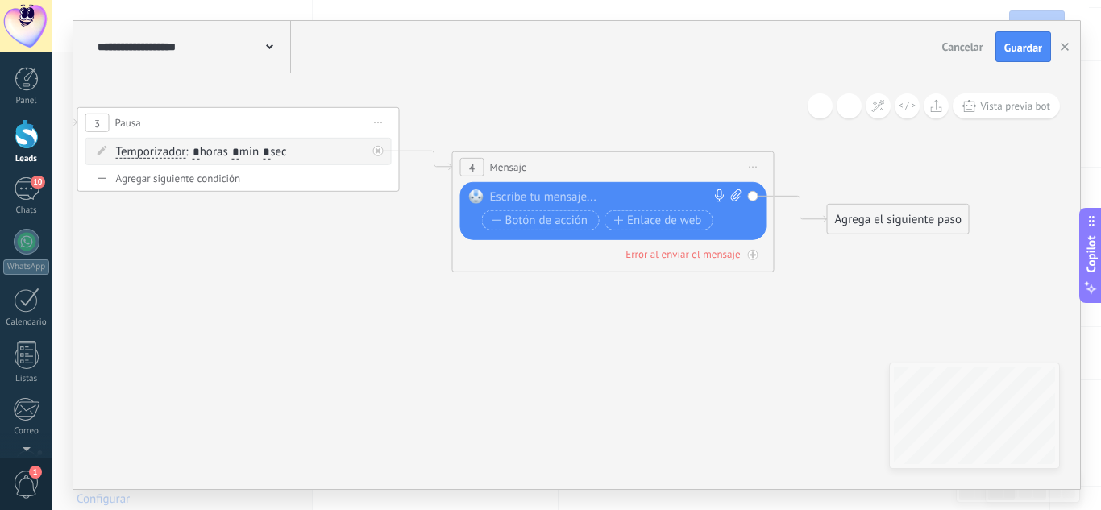
click at [552, 193] on div at bounding box center [609, 197] width 239 height 16
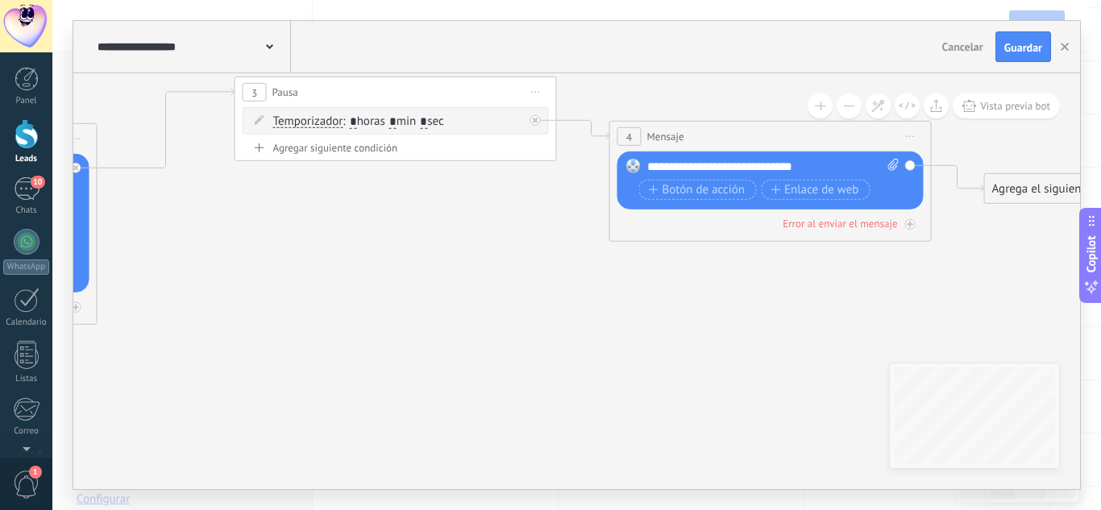
drag, startPoint x: 443, startPoint y: 377, endPoint x: 599, endPoint y: 349, distance: 158.9
click at [609, 343] on icon at bounding box center [109, 201] width 2731 height 1054
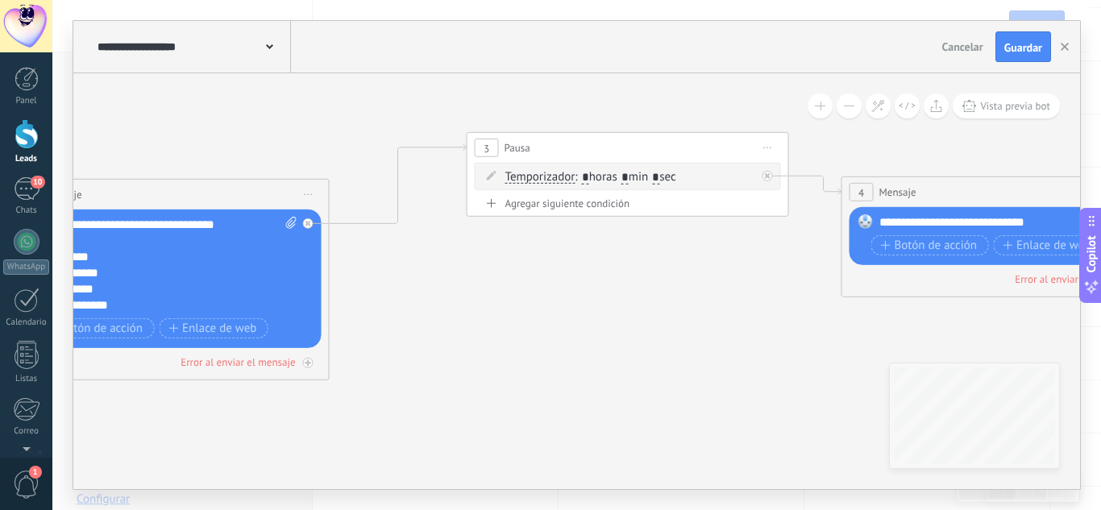
drag, startPoint x: 448, startPoint y: 340, endPoint x: 705, endPoint y: 410, distance: 266.5
click at [705, 410] on icon at bounding box center [341, 256] width 2731 height 1054
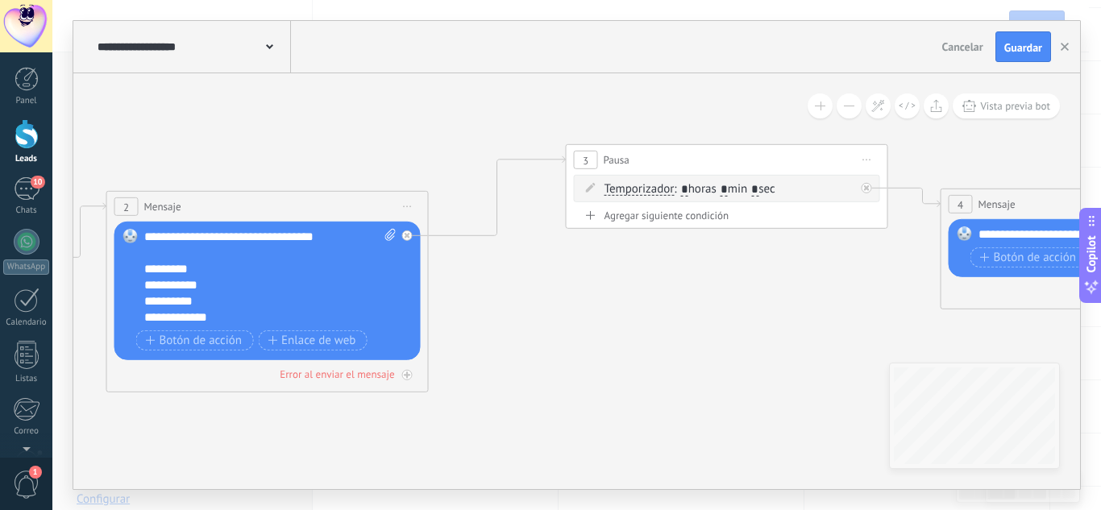
drag, startPoint x: 667, startPoint y: 364, endPoint x: 775, endPoint y: 364, distance: 107.2
click at [775, 364] on icon at bounding box center [440, 268] width 2731 height 1054
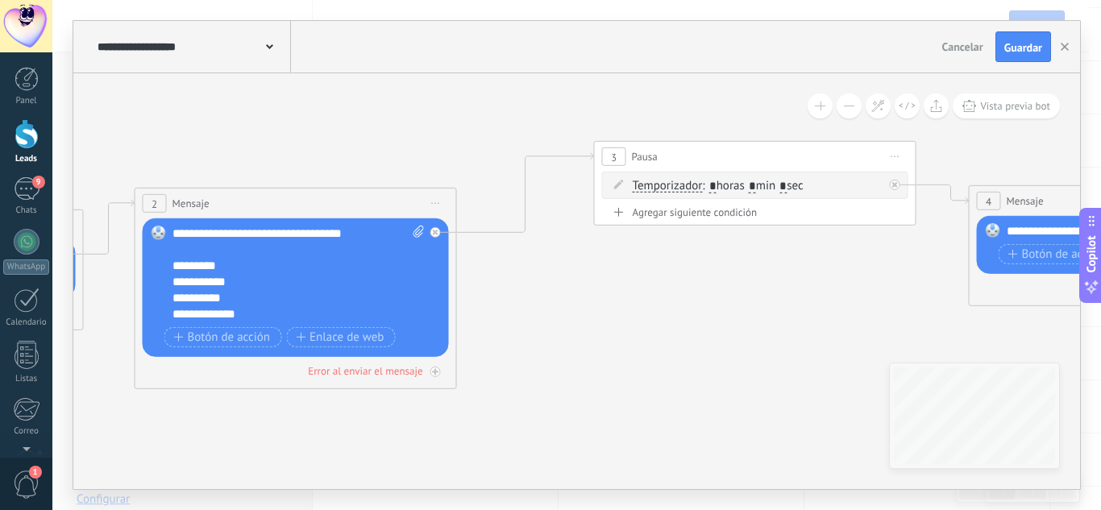
drag, startPoint x: 834, startPoint y: 331, endPoint x: 499, endPoint y: 325, distance: 334.6
click at [499, 325] on icon at bounding box center [469, 265] width 2731 height 1054
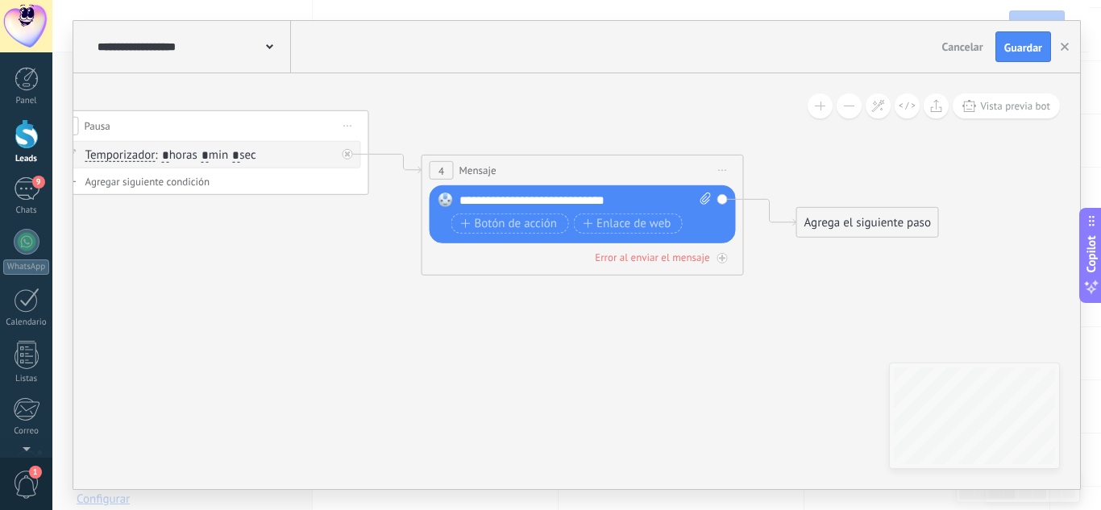
drag, startPoint x: 602, startPoint y: 345, endPoint x: 379, endPoint y: 319, distance: 224.8
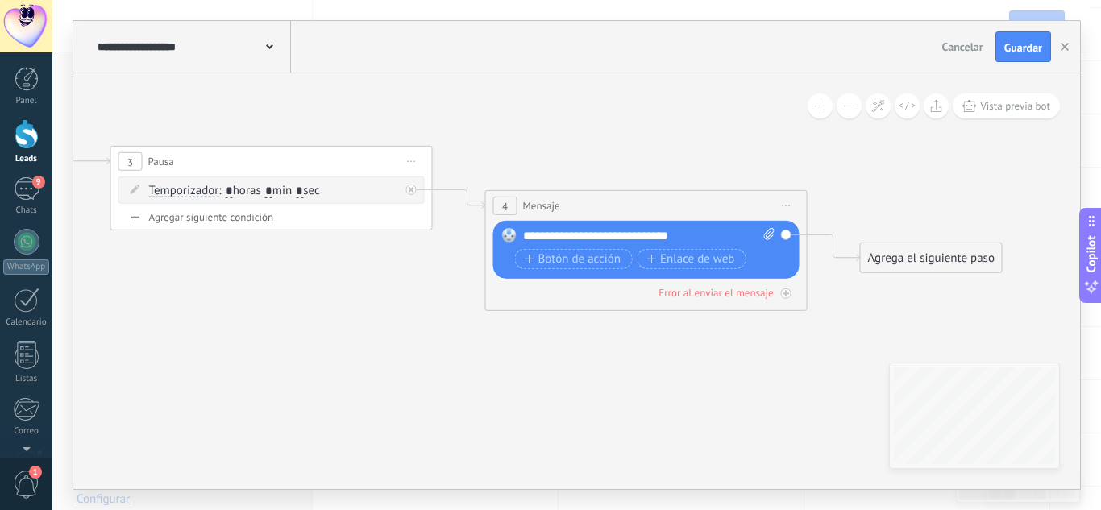
drag, startPoint x: 588, startPoint y: 367, endPoint x: 671, endPoint y: 409, distance: 93.0
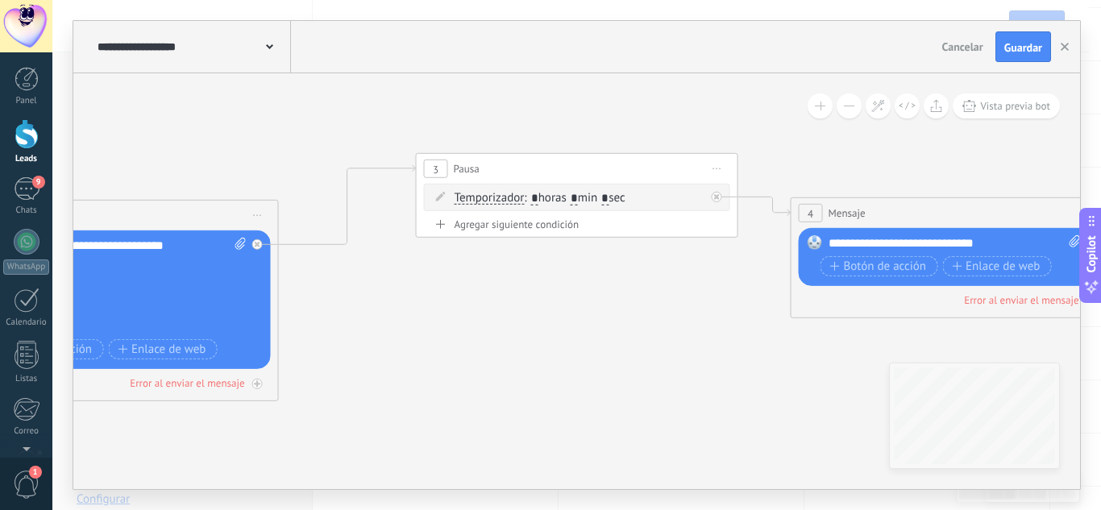
drag, startPoint x: 420, startPoint y: 321, endPoint x: 750, endPoint y: 321, distance: 329.7
click at [750, 321] on icon at bounding box center [290, 277] width 2731 height 1054
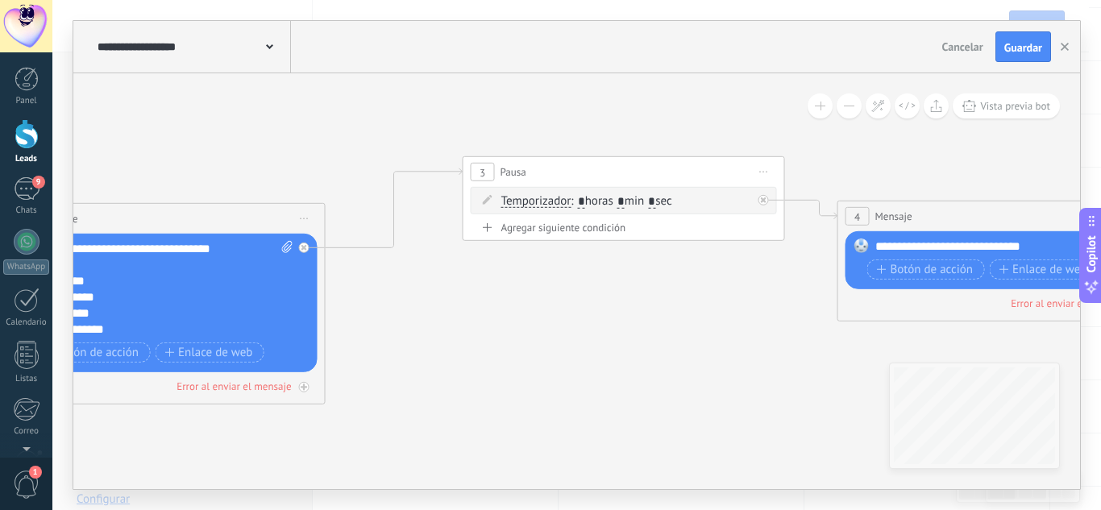
drag, startPoint x: 594, startPoint y: 355, endPoint x: 775, endPoint y: 364, distance: 180.8
click at [775, 364] on icon at bounding box center [337, 280] width 2731 height 1054
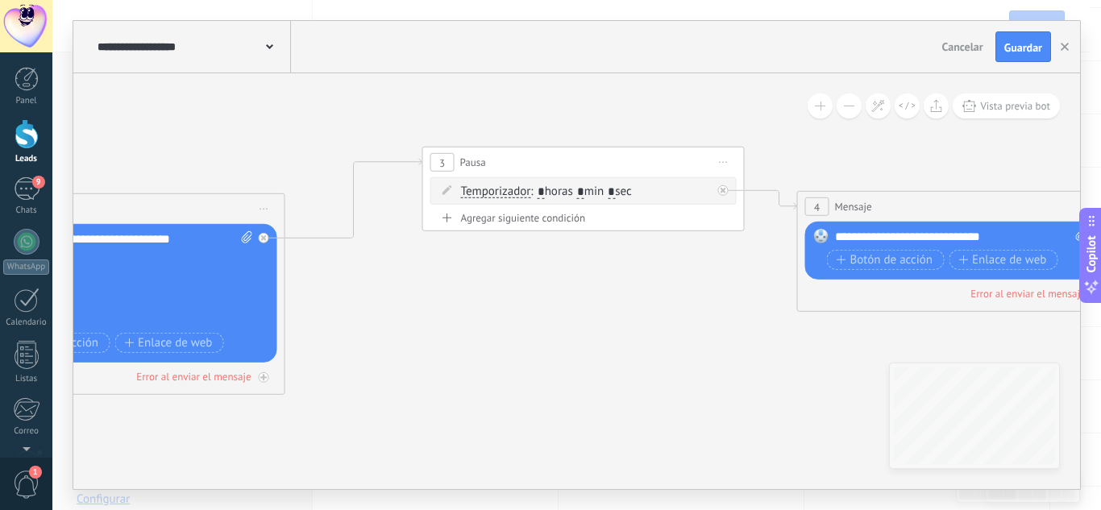
drag, startPoint x: 852, startPoint y: 380, endPoint x: 635, endPoint y: 365, distance: 217.3
click at [635, 365] on icon at bounding box center [297, 271] width 2731 height 1054
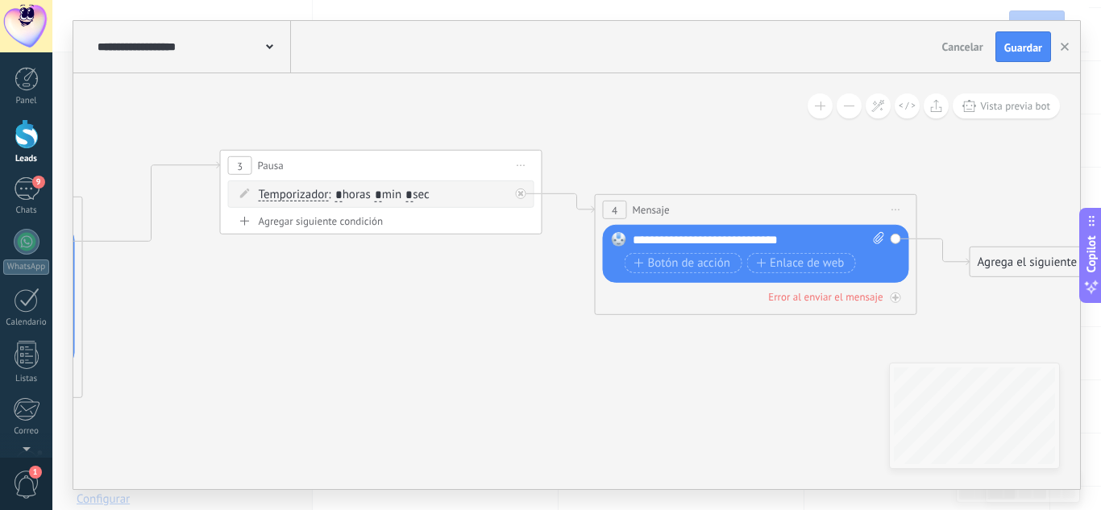
drag, startPoint x: 705, startPoint y: 346, endPoint x: 310, endPoint y: 329, distance: 396.2
click at [310, 329] on icon at bounding box center [95, 274] width 2731 height 1054
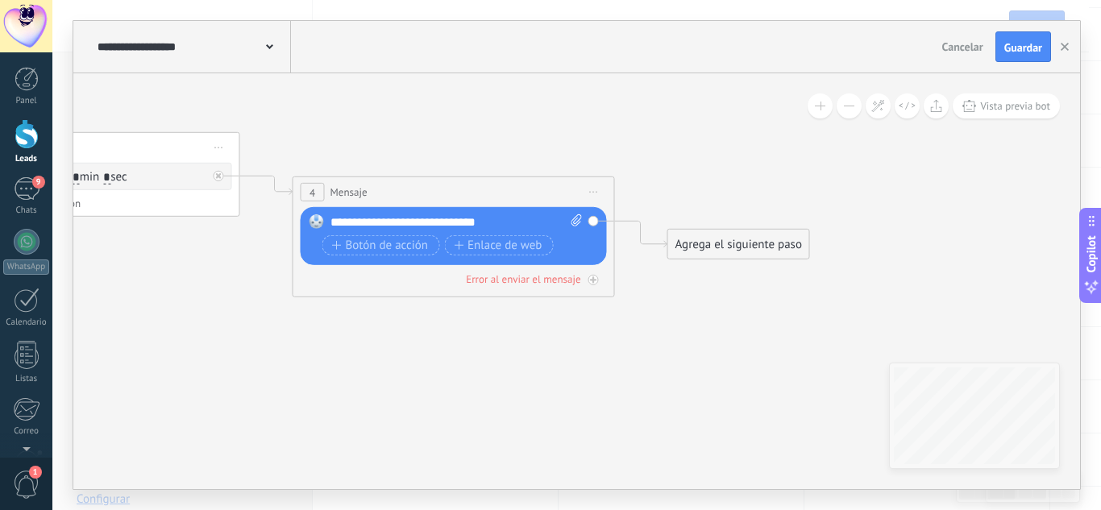
drag, startPoint x: 713, startPoint y: 337, endPoint x: 434, endPoint y: 319, distance: 279.5
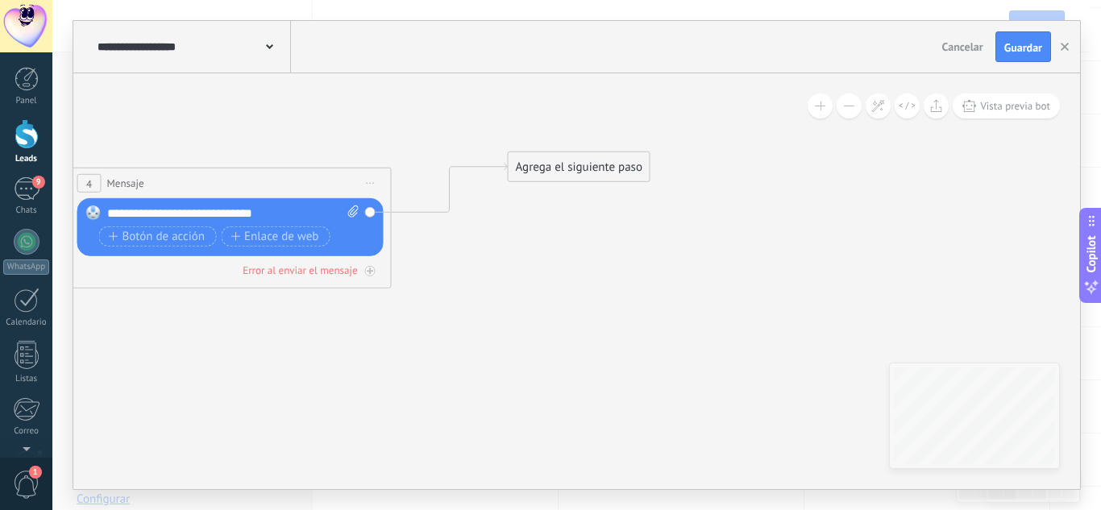
drag, startPoint x: 497, startPoint y: 239, endPoint x: 599, endPoint y: 128, distance: 150.6
click at [599, 154] on div "Agrega el siguiente paso" at bounding box center [579, 167] width 141 height 27
click at [644, 131] on div "Agrega el siguiente paso" at bounding box center [617, 124] width 141 height 27
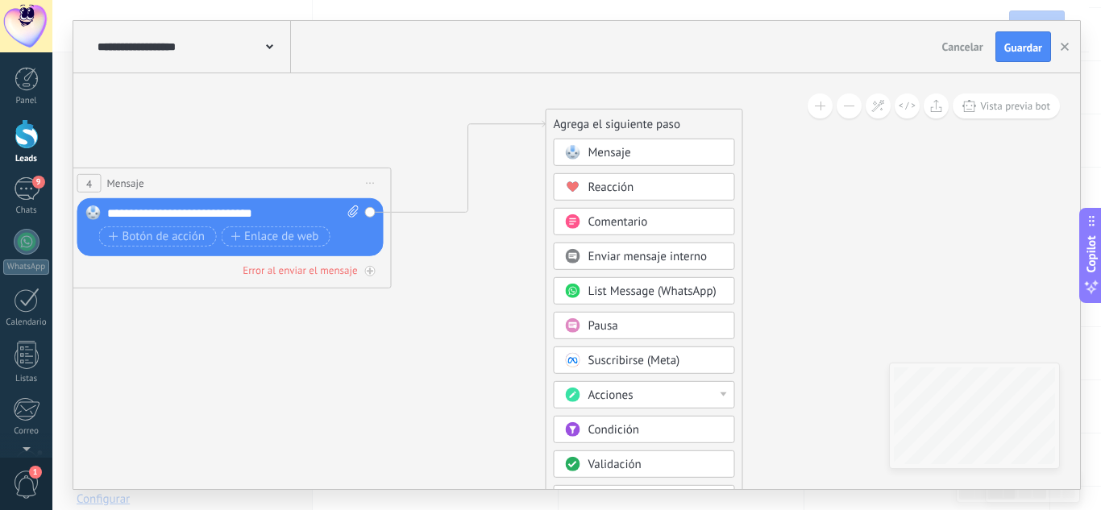
click at [680, 327] on div "Pausa" at bounding box center [655, 326] width 135 height 16
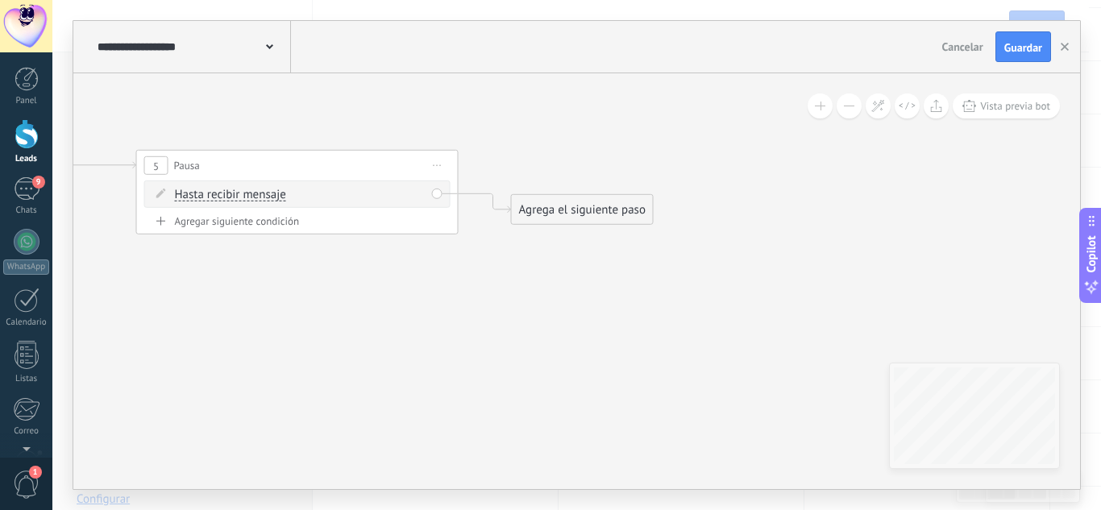
drag, startPoint x: 721, startPoint y: 300, endPoint x: 441, endPoint y: 341, distance: 282.7
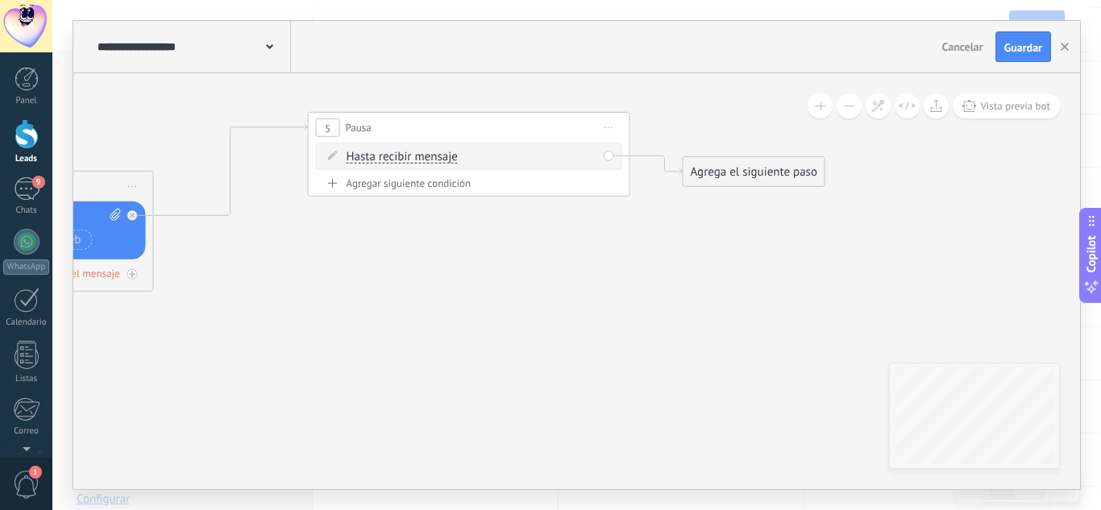
drag, startPoint x: 410, startPoint y: 310, endPoint x: 772, endPoint y: 248, distance: 368.0
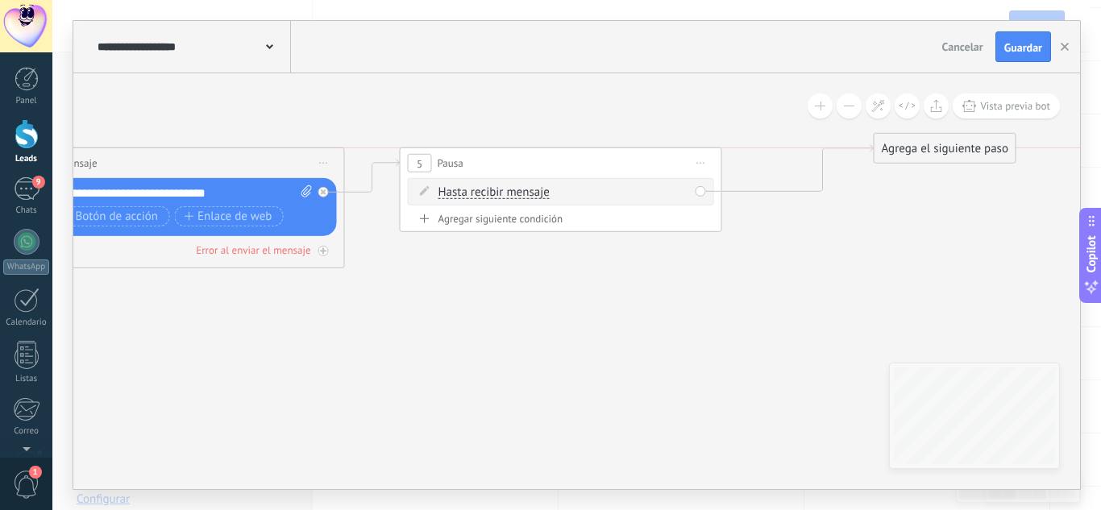
drag, startPoint x: 595, startPoint y: 98, endPoint x: 498, endPoint y: 148, distance: 108.9
click at [498, 148] on div "5 Pausa ***** Iniciar vista previa aquí Cambiar nombre Duplicar Borrar" at bounding box center [561, 163] width 321 height 30
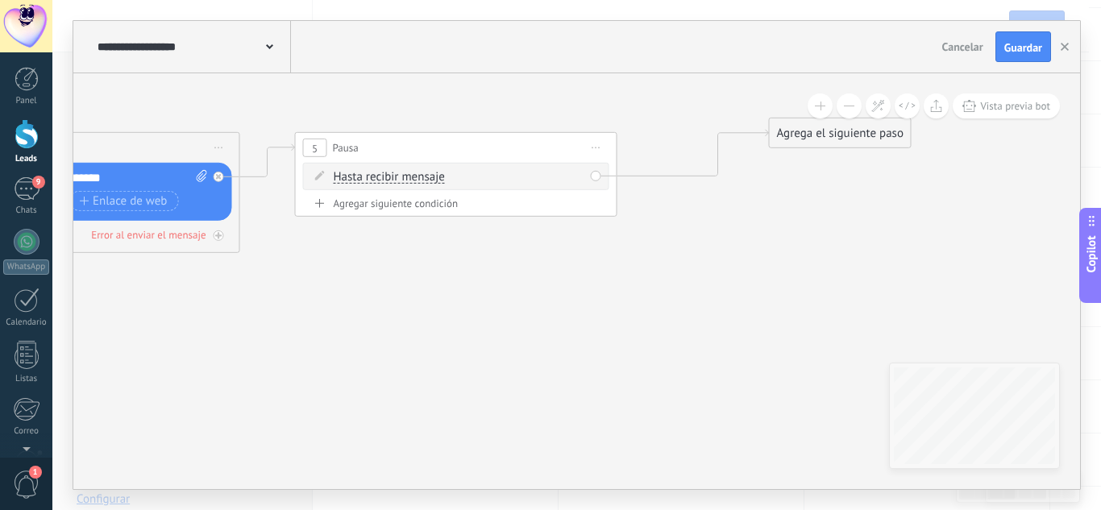
drag, startPoint x: 683, startPoint y: 248, endPoint x: 534, endPoint y: 242, distance: 148.5
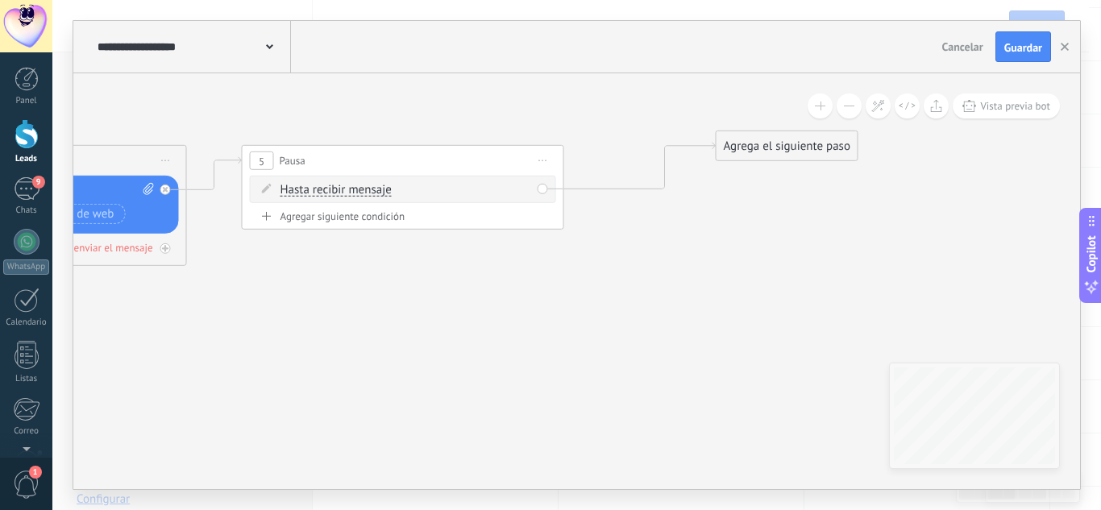
drag, startPoint x: 806, startPoint y: 234, endPoint x: 712, endPoint y: 227, distance: 94.5
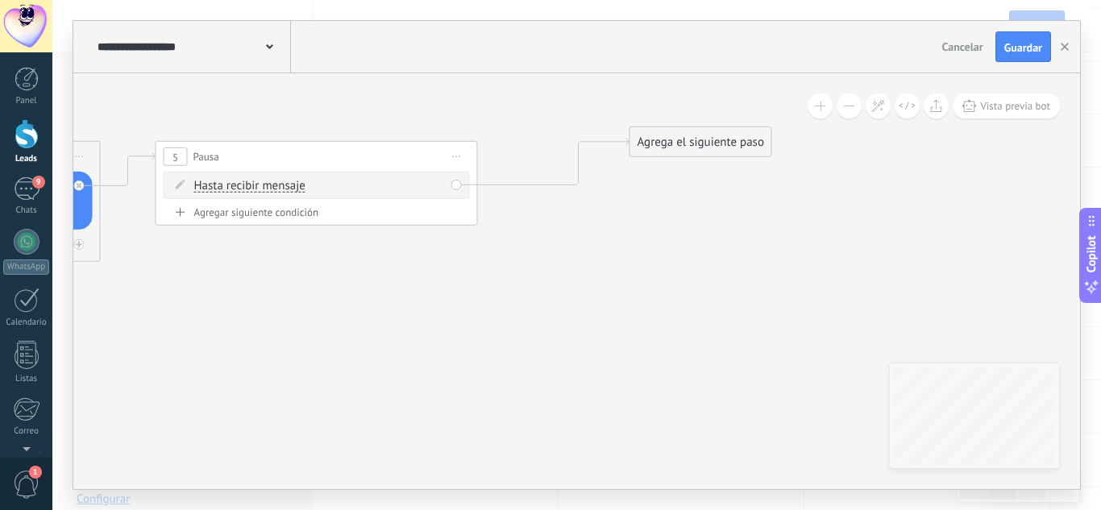
click at [700, 135] on div "Agrega el siguiente paso" at bounding box center [700, 142] width 141 height 27
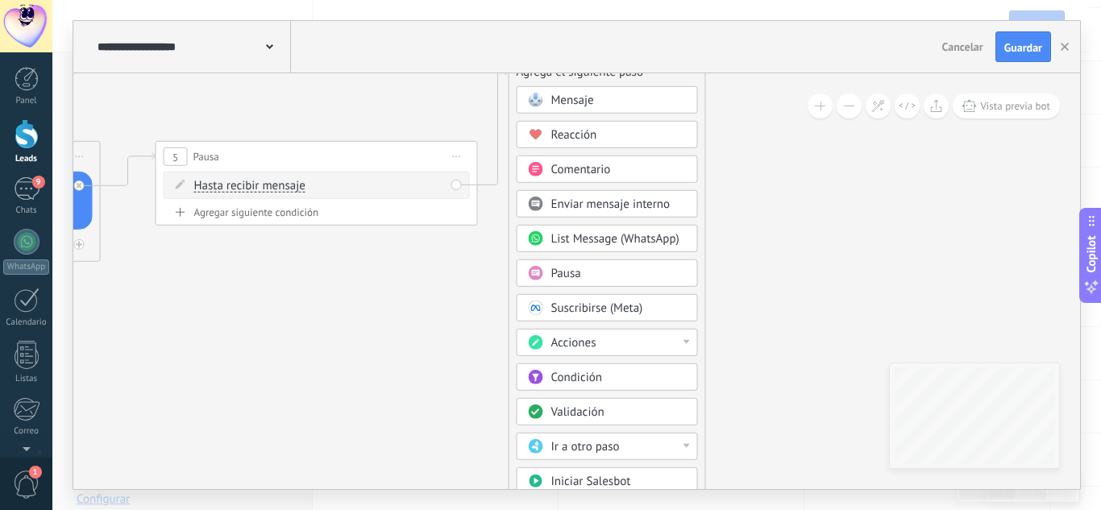
drag, startPoint x: 694, startPoint y: 136, endPoint x: 575, endPoint y: 64, distance: 139.2
click at [575, 64] on div "**********" at bounding box center [576, 255] width 1007 height 468
click at [588, 380] on span "Condición" at bounding box center [578, 375] width 51 height 15
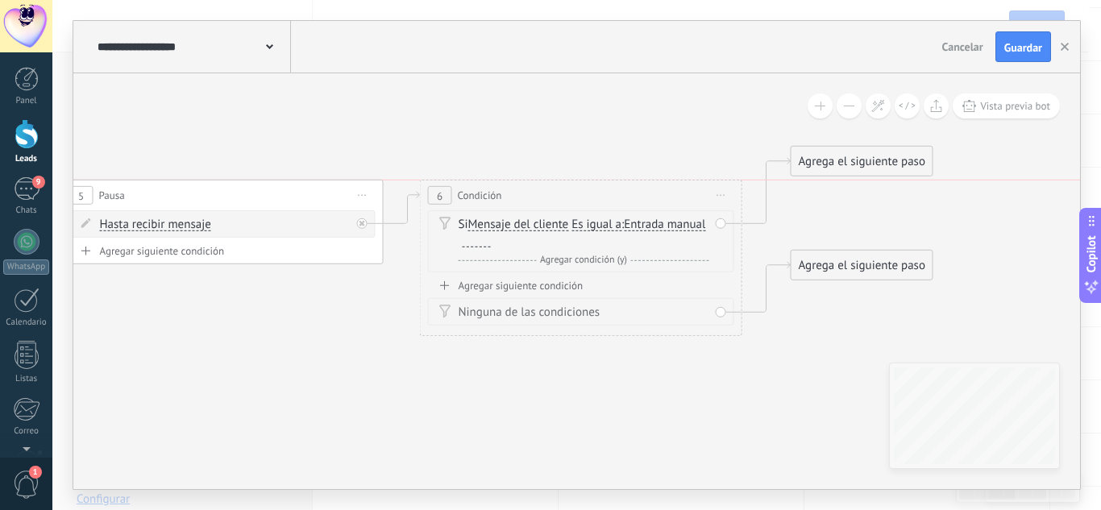
drag, startPoint x: 625, startPoint y: 94, endPoint x: 629, endPoint y: 181, distance: 87.2
click at [629, 181] on div "6 Condición ********* Iniciar vista previa aquí Cambiar nombre Duplicar [GEOGRA…" at bounding box center [581, 196] width 321 height 30
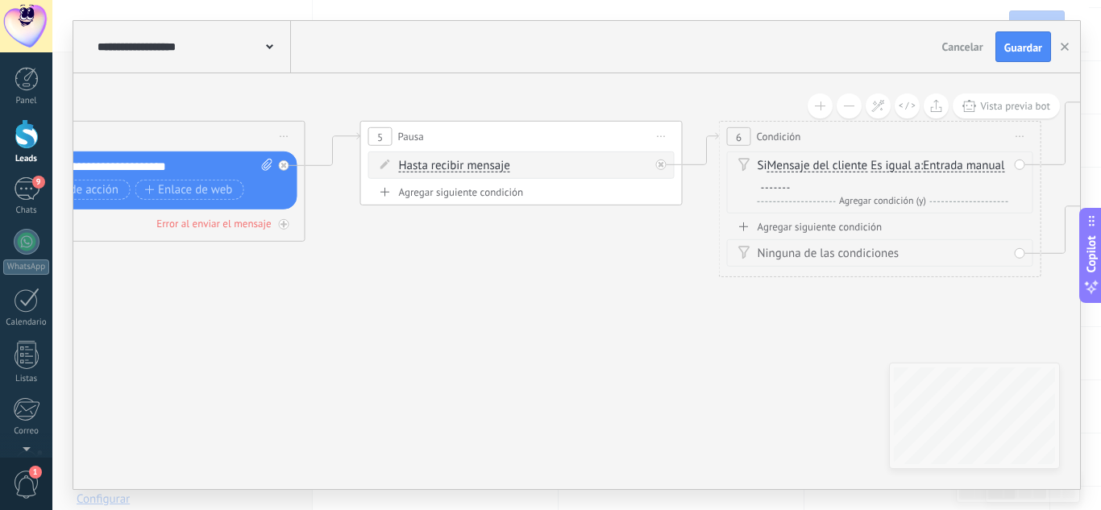
drag, startPoint x: 458, startPoint y: 403, endPoint x: 757, endPoint y: 345, distance: 304.6
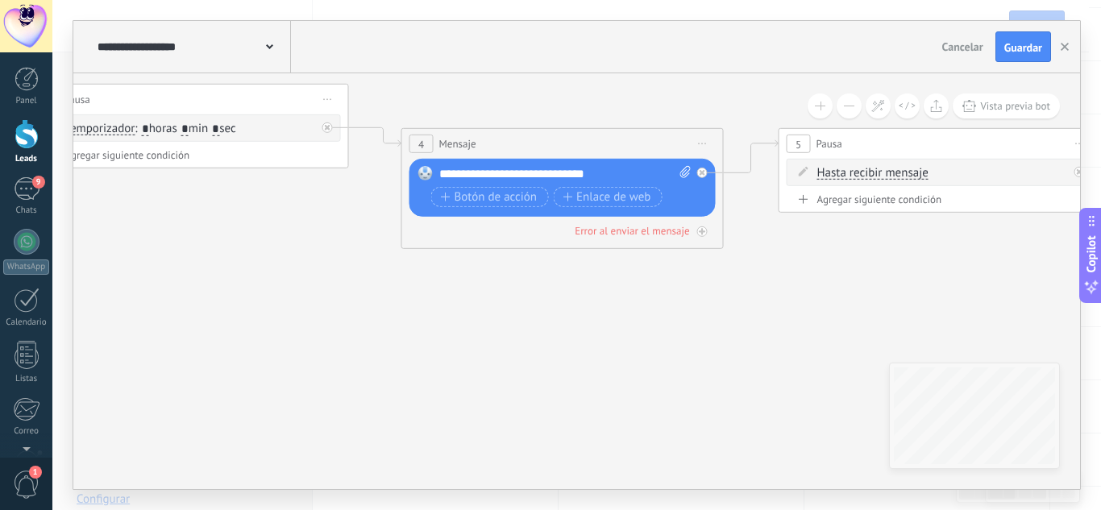
drag, startPoint x: 422, startPoint y: 345, endPoint x: 839, endPoint y: 354, distance: 416.9
click at [839, 354] on icon at bounding box center [267, 184] width 3463 height 1007
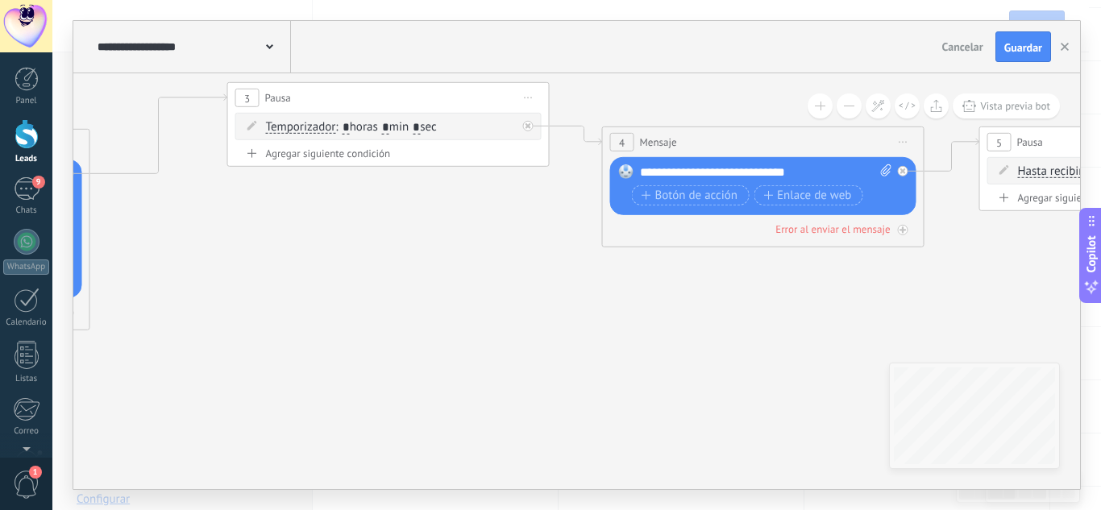
drag, startPoint x: 609, startPoint y: 364, endPoint x: 868, endPoint y: 355, distance: 258.9
click at [882, 352] on icon at bounding box center [468, 182] width 3463 height 1007
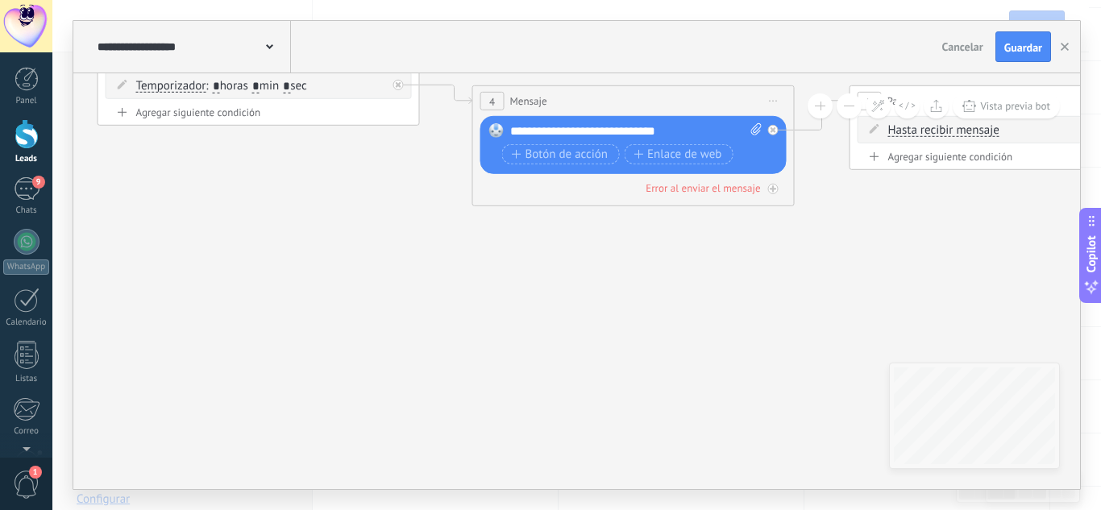
drag, startPoint x: 447, startPoint y: 360, endPoint x: 171, endPoint y: 319, distance: 278.7
click at [175, 330] on icon at bounding box center [338, 141] width 3463 height 1007
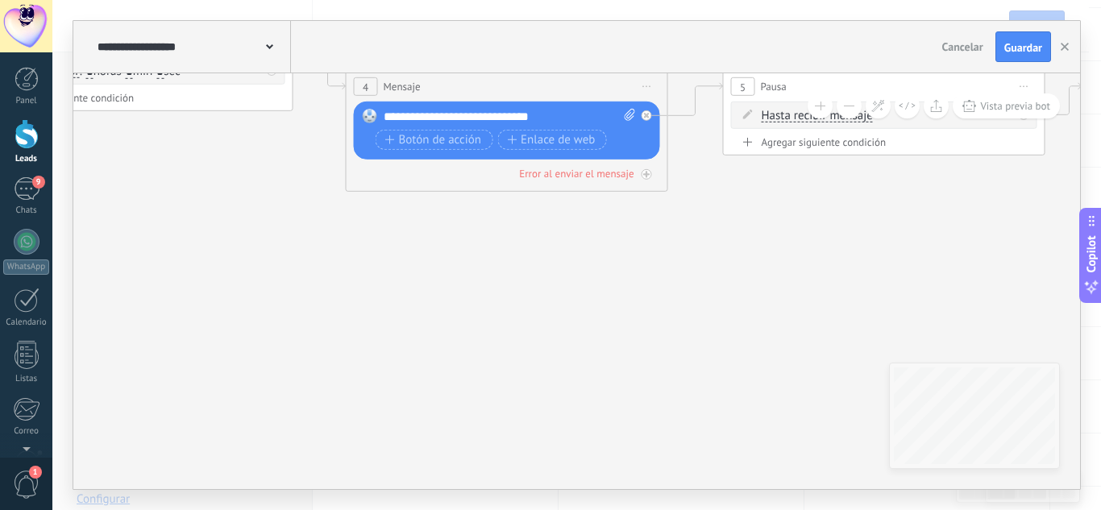
drag, startPoint x: 776, startPoint y: 363, endPoint x: 227, endPoint y: 346, distance: 550.0
click at [228, 345] on icon at bounding box center [211, 127] width 3463 height 1007
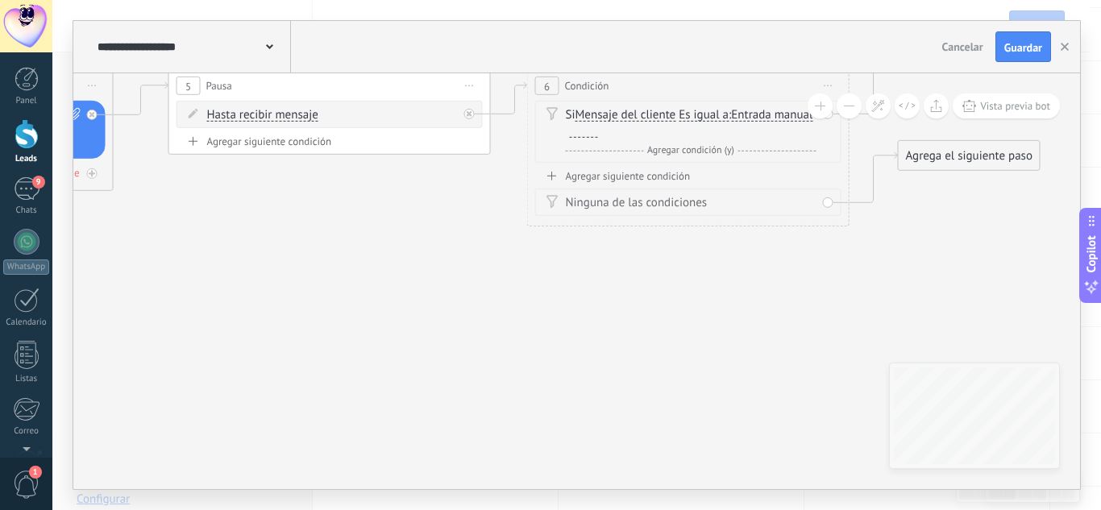
drag, startPoint x: 562, startPoint y: 347, endPoint x: 309, endPoint y: 357, distance: 253.3
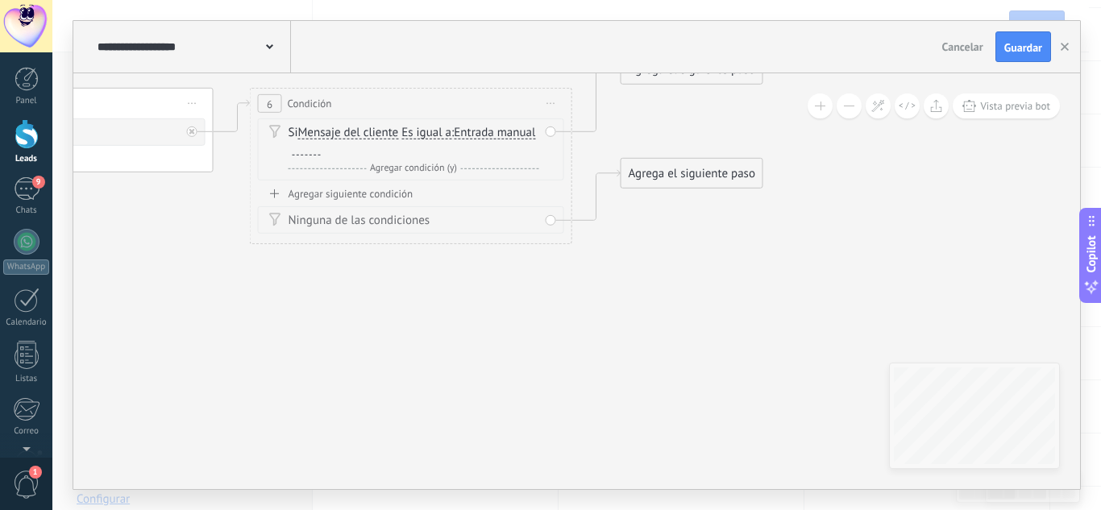
drag, startPoint x: 756, startPoint y: 346, endPoint x: 745, endPoint y: 401, distance: 56.8
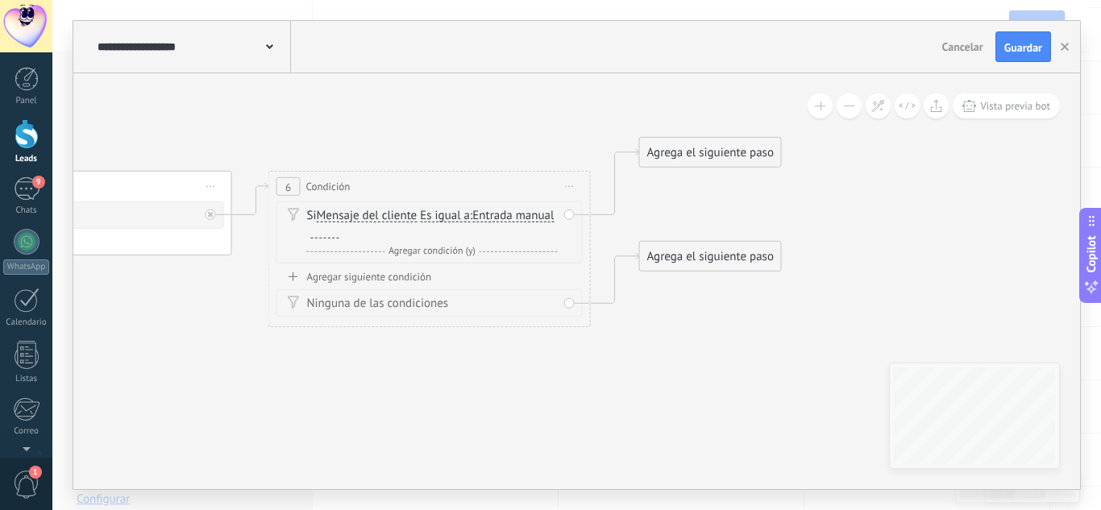
click at [339, 231] on div at bounding box center [325, 232] width 28 height 13
click at [447, 217] on span "Es igual a" at bounding box center [445, 216] width 50 height 13
click at [447, 217] on button "Es igual a" at bounding box center [513, 216] width 202 height 29
click at [465, 268] on span "Contiene" at bounding box center [499, 273] width 195 height 16
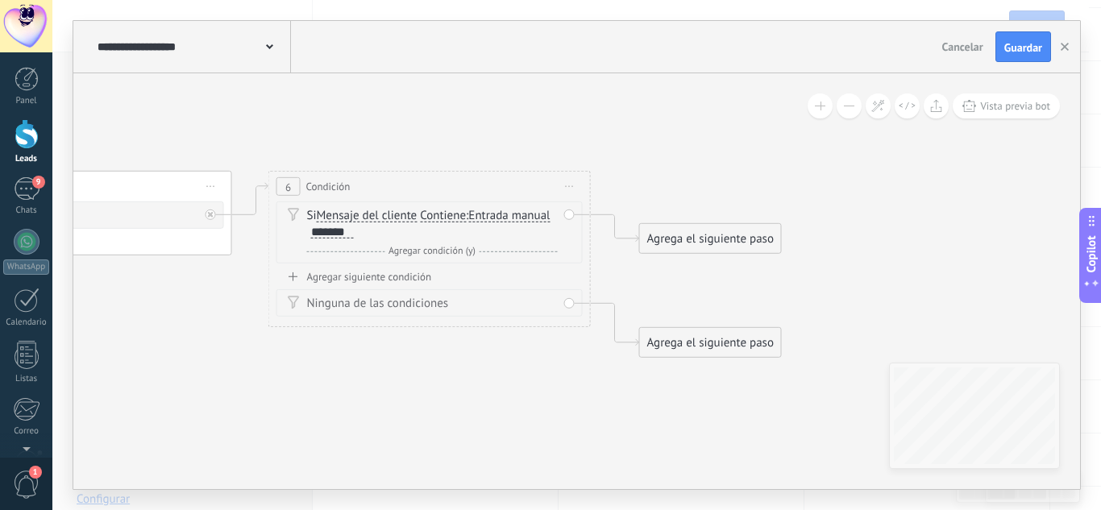
click at [364, 277] on div "Agregar siguiente condición" at bounding box center [429, 277] width 306 height 14
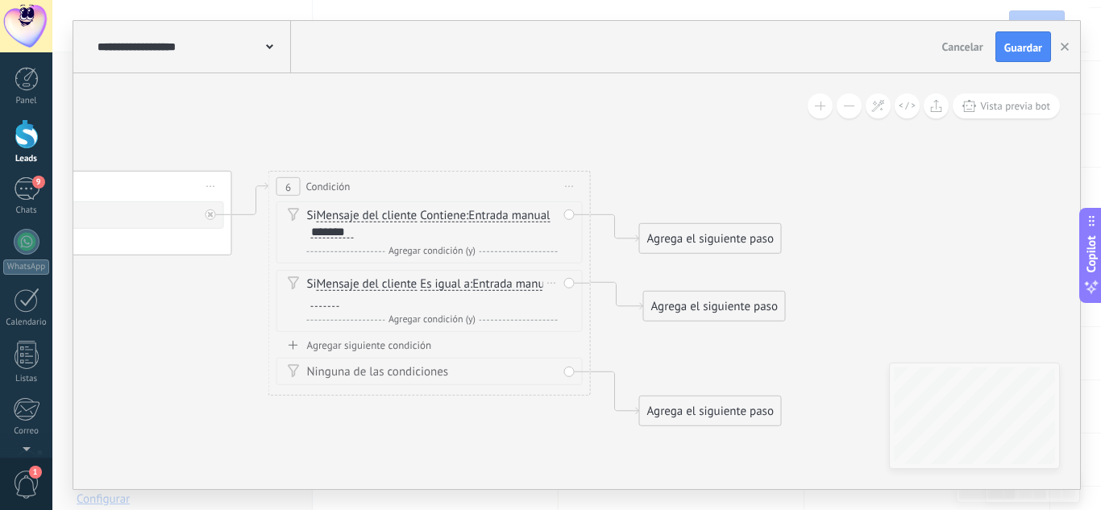
click at [339, 298] on div at bounding box center [325, 300] width 28 height 13
click at [401, 344] on div "Agregar siguiente condición" at bounding box center [429, 346] width 306 height 14
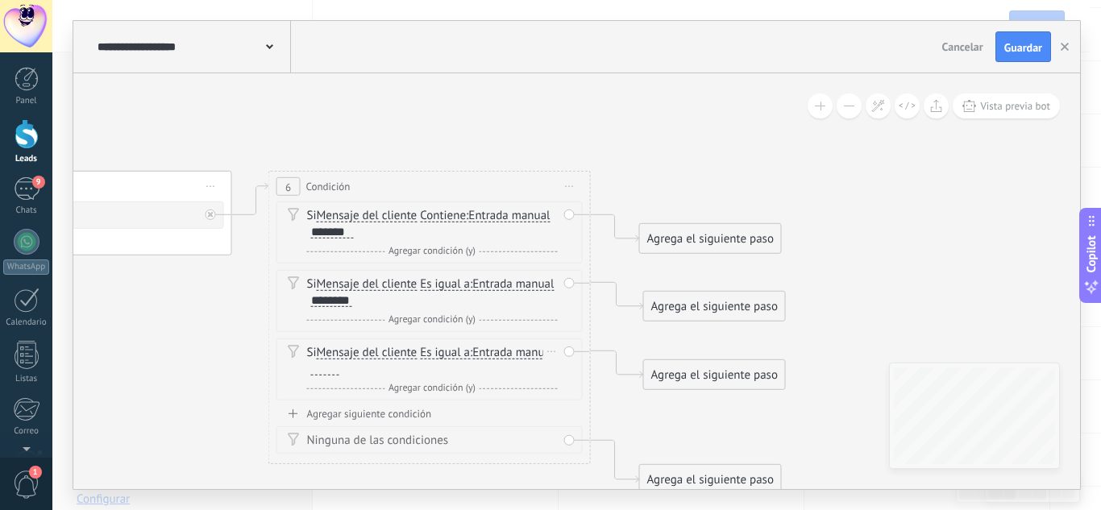
click at [339, 364] on div at bounding box center [325, 369] width 28 height 13
drag, startPoint x: 441, startPoint y: 351, endPoint x: 447, endPoint y: 370, distance: 19.4
click at [442, 351] on span "Es igual a" at bounding box center [445, 353] width 50 height 13
click at [442, 351] on button "Es igual a" at bounding box center [513, 353] width 202 height 29
click at [456, 405] on span "Contiene" at bounding box center [499, 410] width 195 height 16
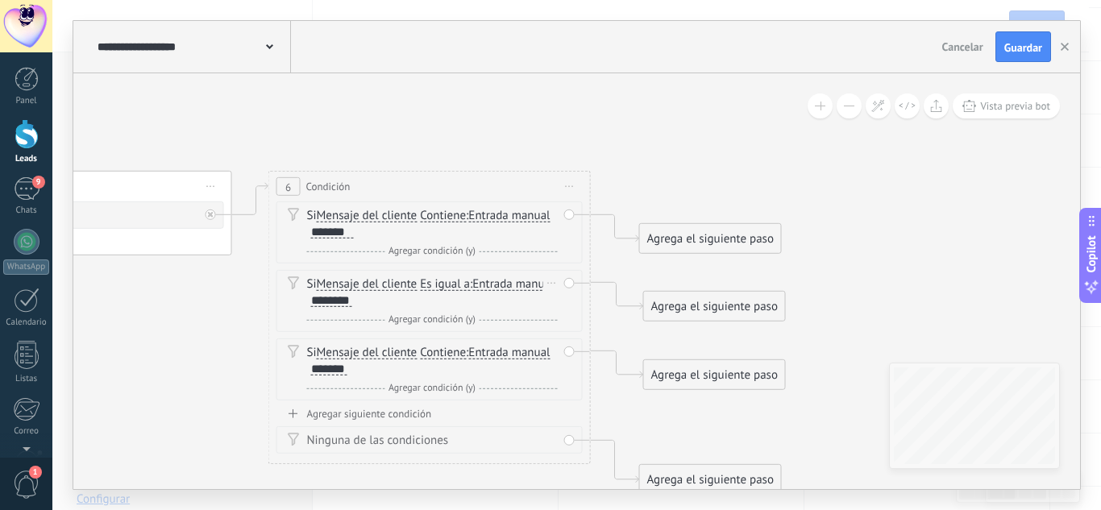
click at [451, 286] on span "Es igual a" at bounding box center [445, 284] width 50 height 13
click at [451, 286] on button "Es igual a" at bounding box center [513, 284] width 202 height 29
click at [457, 353] on li "Contiene" at bounding box center [502, 341] width 200 height 28
drag, startPoint x: 705, startPoint y: 244, endPoint x: 786, endPoint y: 60, distance: 201.0
click at [786, 60] on div "**********" at bounding box center [576, 255] width 1007 height 468
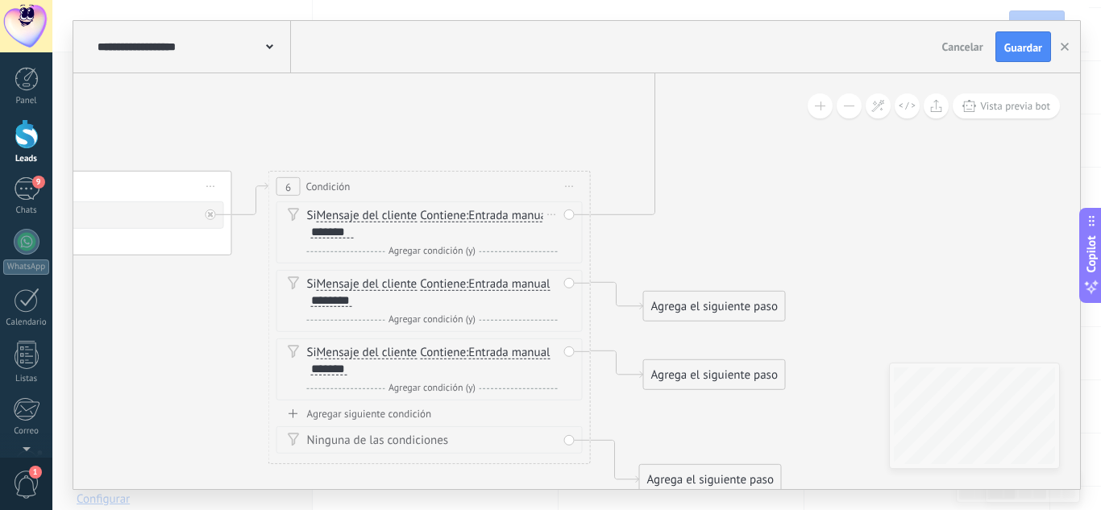
click at [556, 214] on div "Borrar" at bounding box center [552, 214] width 18 height 23
click at [560, 242] on div "Borrar" at bounding box center [578, 237] width 72 height 27
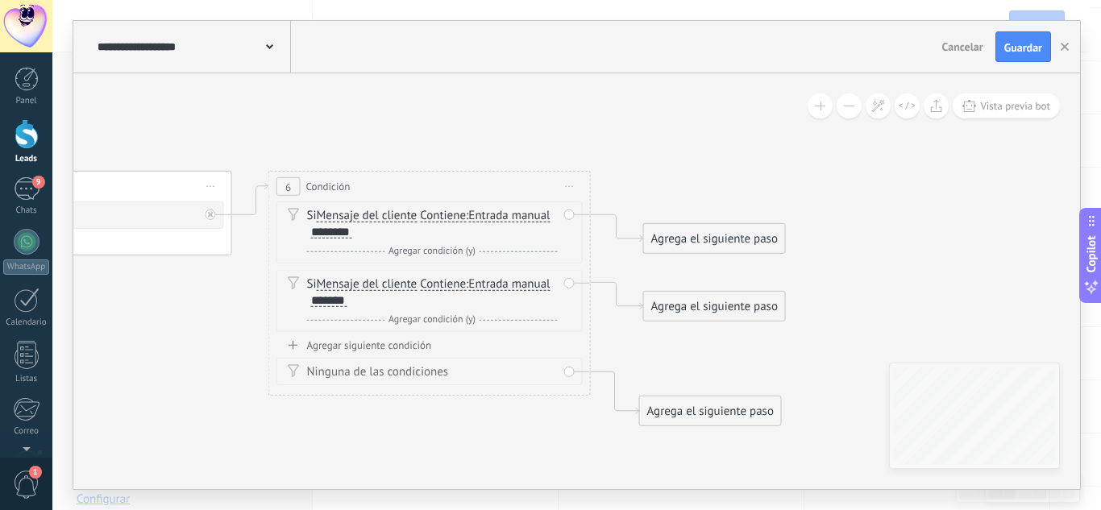
click at [372, 343] on div "Agregar siguiente condición" at bounding box center [429, 346] width 306 height 14
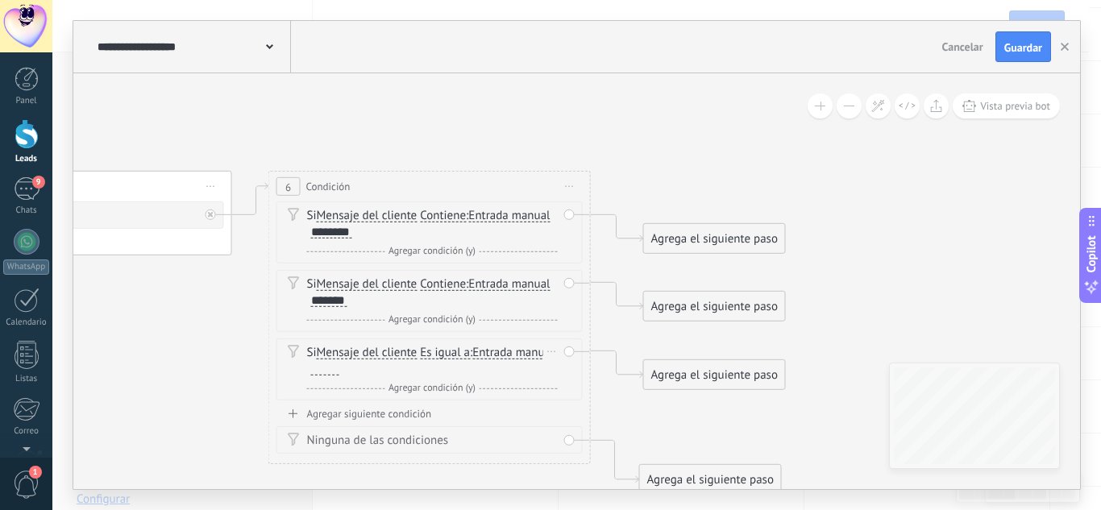
click at [339, 364] on div at bounding box center [325, 369] width 28 height 13
click at [393, 410] on div "Agregar siguiente condición" at bounding box center [429, 414] width 306 height 14
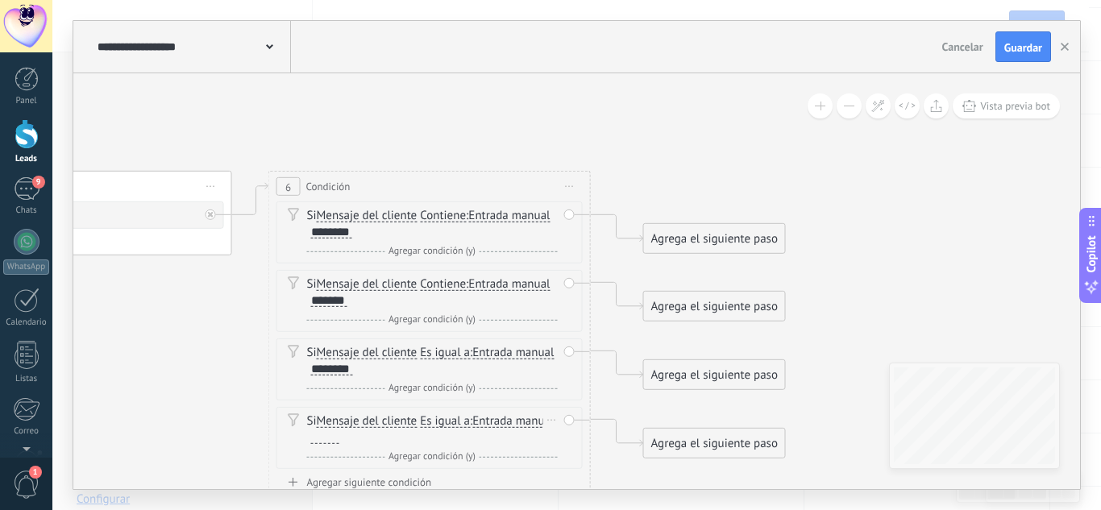
click at [339, 434] on div at bounding box center [325, 437] width 28 height 13
click at [351, 231] on div "********" at bounding box center [331, 232] width 41 height 13
click at [317, 296] on div "*******" at bounding box center [329, 300] width 36 height 13
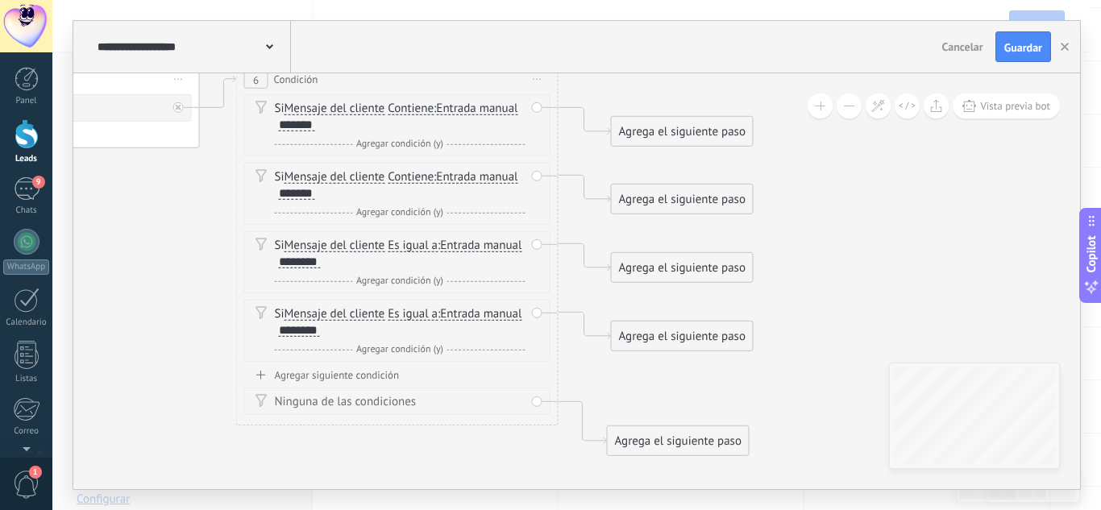
drag, startPoint x: 656, startPoint y: 151, endPoint x: 624, endPoint y: 44, distance: 112.0
click at [624, 44] on div "**********" at bounding box center [576, 255] width 1007 height 468
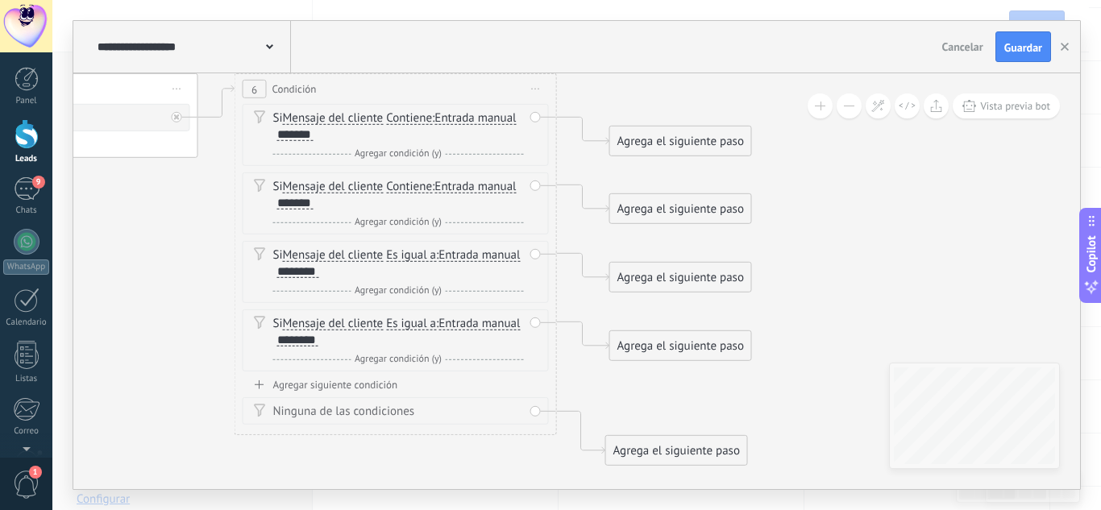
drag, startPoint x: 834, startPoint y: 253, endPoint x: 838, endPoint y: 285, distance: 31.8
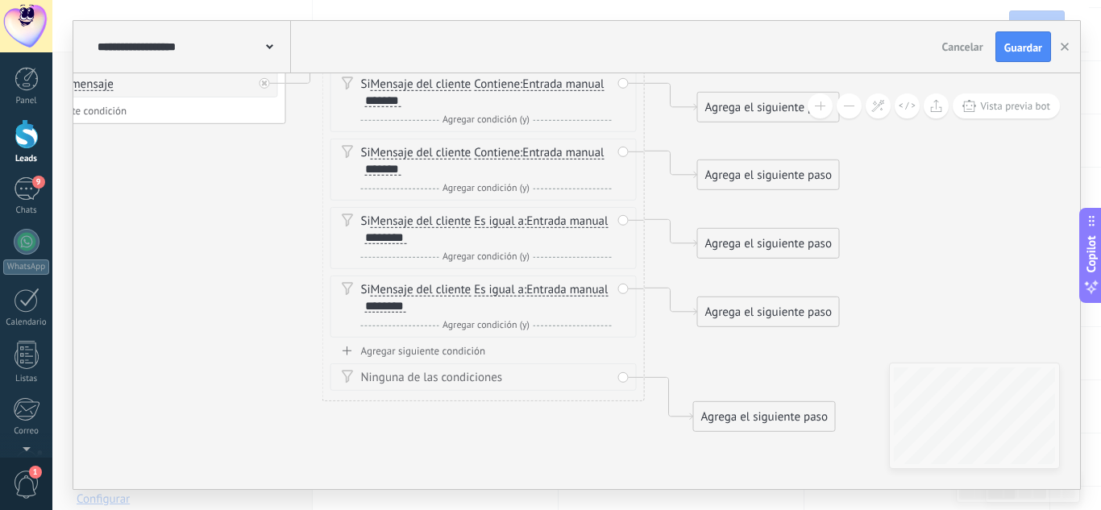
drag, startPoint x: 630, startPoint y: 436, endPoint x: 752, endPoint y: 352, distance: 148.5
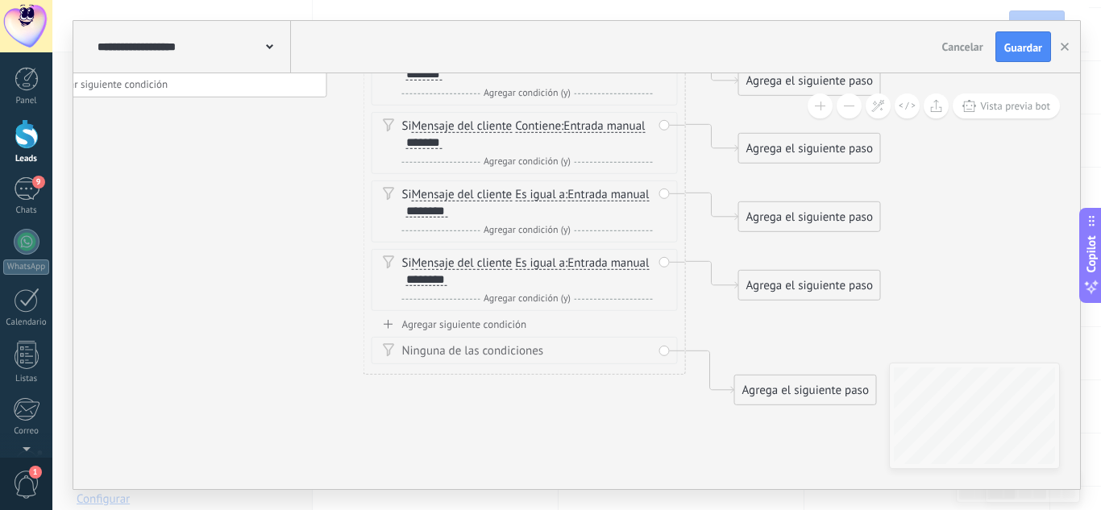
click at [449, 327] on div "Agregar siguiente condición" at bounding box center [525, 325] width 306 height 14
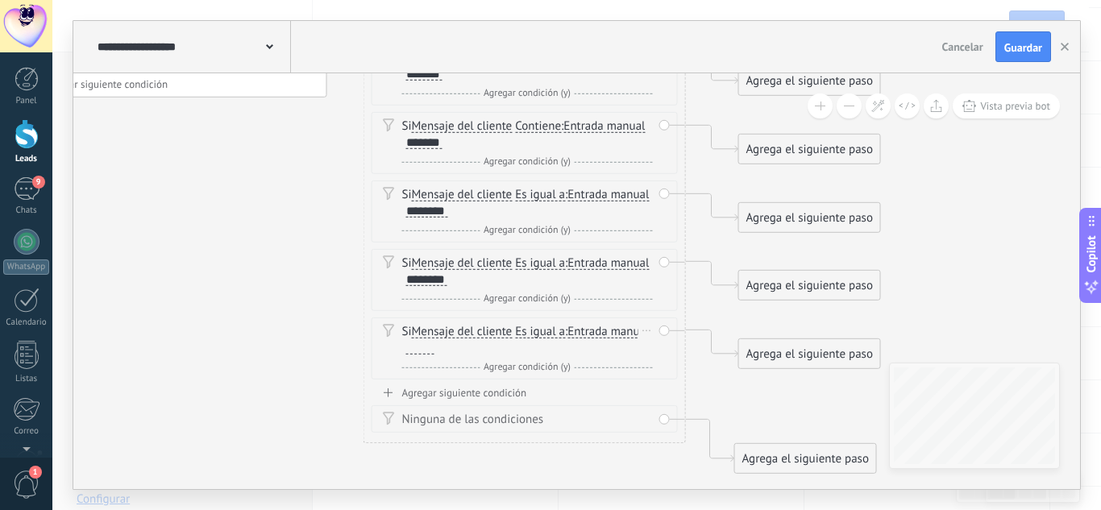
click at [434, 342] on div at bounding box center [420, 348] width 28 height 13
click at [526, 340] on div "Si Mensaje del cliente Mensaje del cliente Comentario del cliente El cliente Có…" at bounding box center [527, 340] width 251 height 32
click at [530, 331] on span "Es igual a" at bounding box center [540, 332] width 50 height 13
click at [530, 331] on button "Es igual a" at bounding box center [608, 332] width 202 height 29
click at [543, 381] on span "Contiene" at bounding box center [594, 389] width 195 height 16
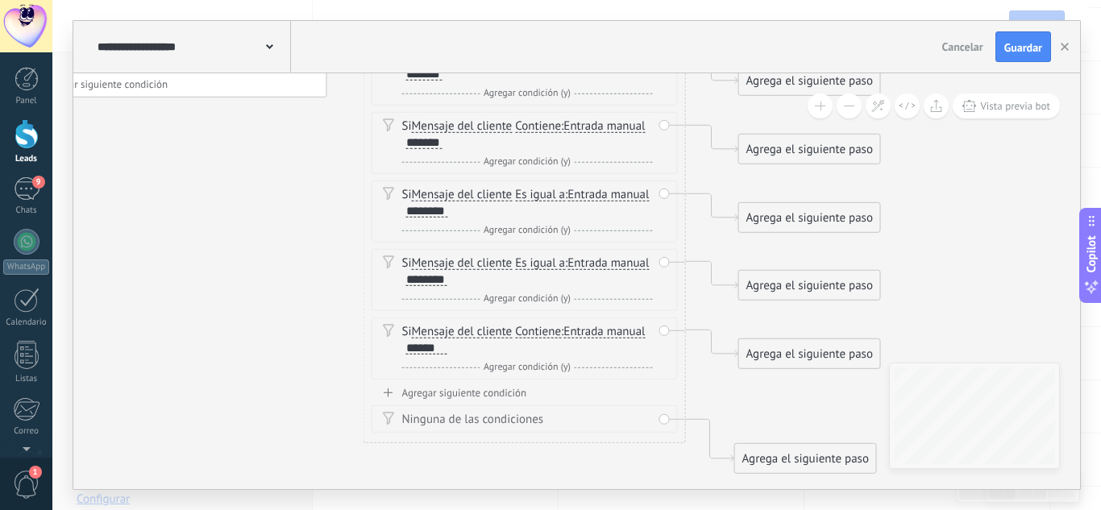
click at [459, 381] on div "Si Mensaje del cliente Mensaje del cliente Comentario del cliente El cliente Có…" at bounding box center [525, 215] width 306 height 343
click at [460, 389] on div "Agregar siguiente condición" at bounding box center [525, 393] width 306 height 14
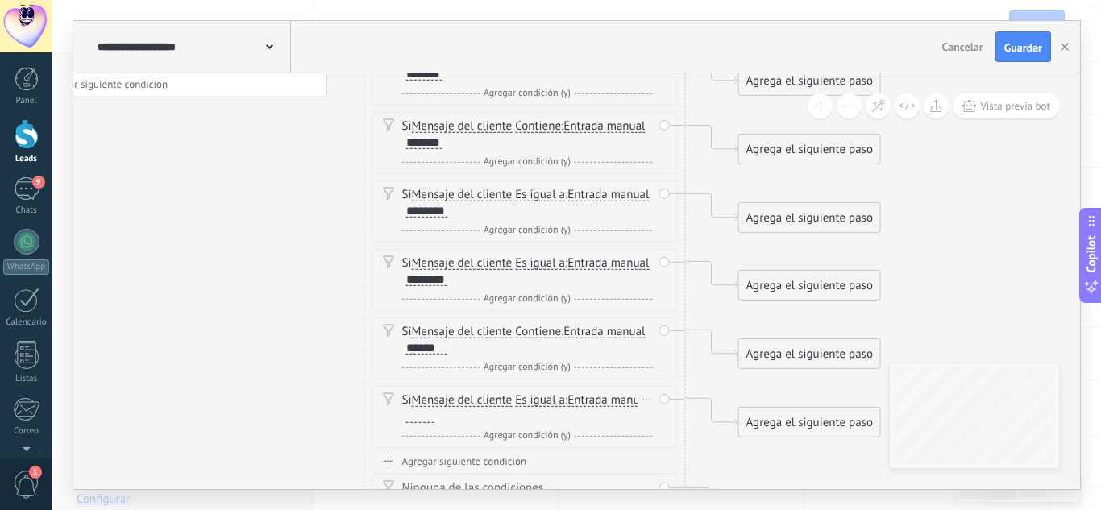
click at [434, 415] on div at bounding box center [420, 416] width 28 height 13
click at [518, 401] on div "Si Mensaje del cliente Mensaje del cliente Comentario del cliente El cliente Có…" at bounding box center [527, 409] width 251 height 32
click at [545, 399] on span "Es igual a" at bounding box center [540, 400] width 50 height 13
click at [545, 399] on button "Es igual a" at bounding box center [608, 400] width 202 height 29
click at [544, 456] on span "Contiene" at bounding box center [594, 458] width 195 height 16
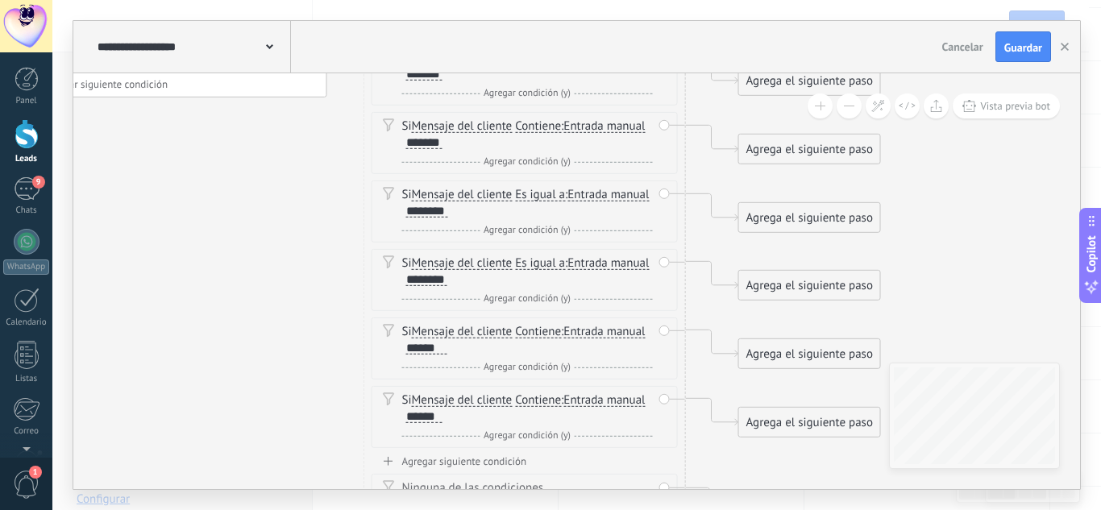
click at [466, 459] on div "Agregar siguiente condición" at bounding box center [525, 462] width 306 height 14
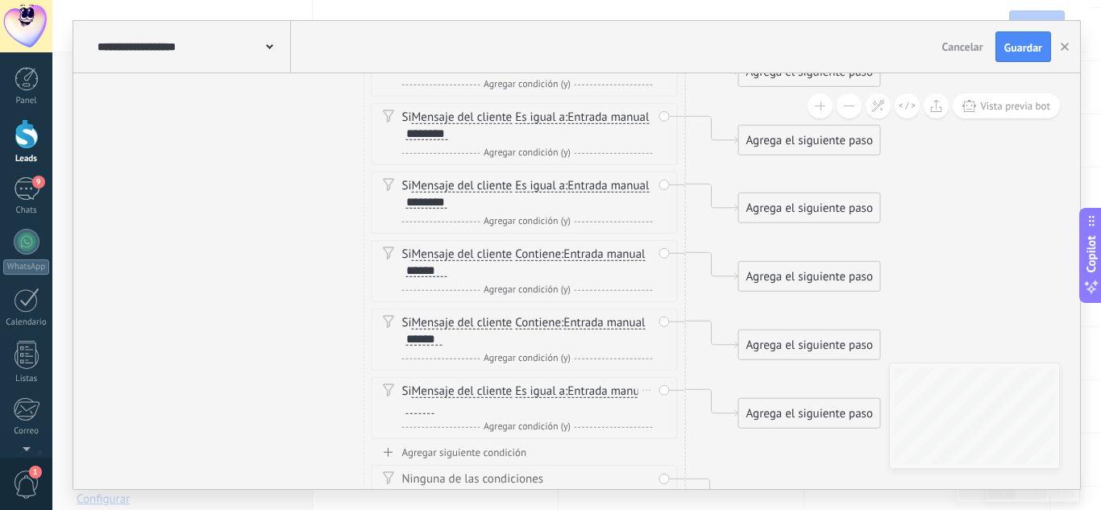
click at [434, 406] on div at bounding box center [420, 407] width 28 height 13
click at [508, 449] on div "Agregar siguiente condición" at bounding box center [525, 453] width 306 height 14
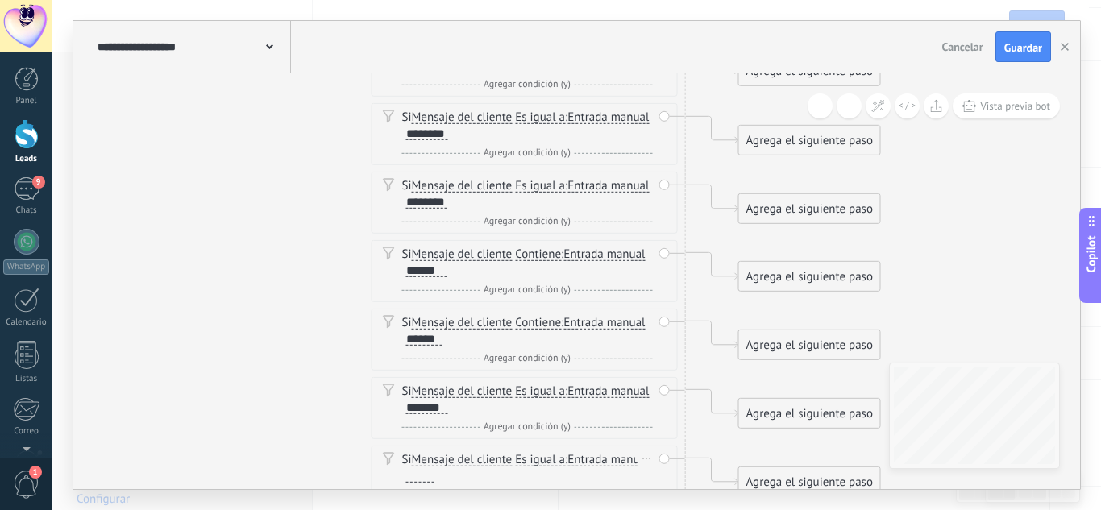
click at [434, 470] on div at bounding box center [420, 476] width 28 height 13
click at [448, 476] on div "*******" at bounding box center [427, 476] width 42 height 13
click at [552, 456] on span "Es igual a" at bounding box center [540, 460] width 50 height 13
click at [552, 456] on button "Es igual a" at bounding box center [608, 460] width 202 height 29
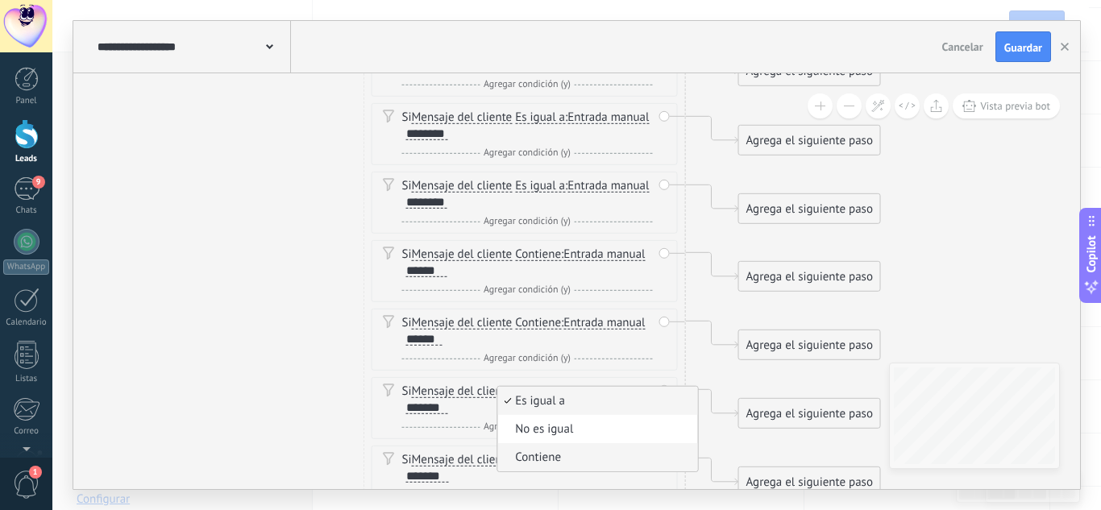
click at [565, 463] on span "Contiene" at bounding box center [594, 458] width 195 height 16
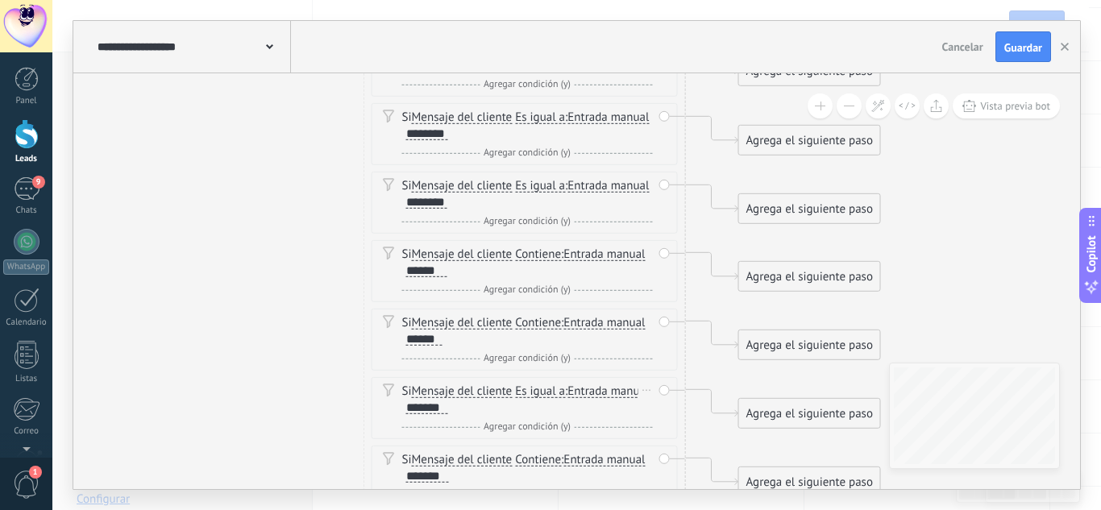
click at [540, 389] on span "Es igual a" at bounding box center [540, 391] width 50 height 13
click at [540, 389] on button "Es igual a" at bounding box center [608, 391] width 202 height 29
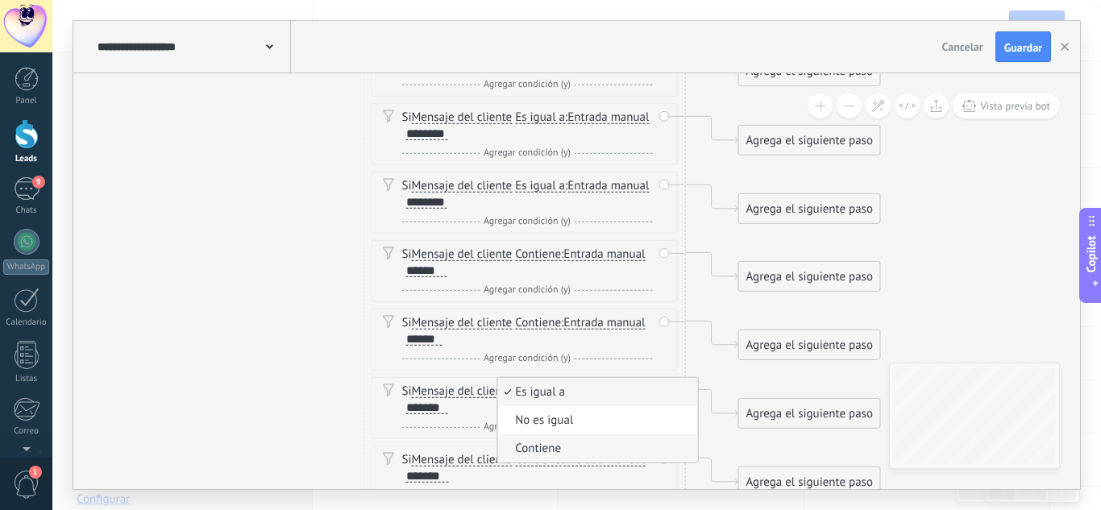
click at [566, 449] on span "Contiene" at bounding box center [594, 449] width 195 height 16
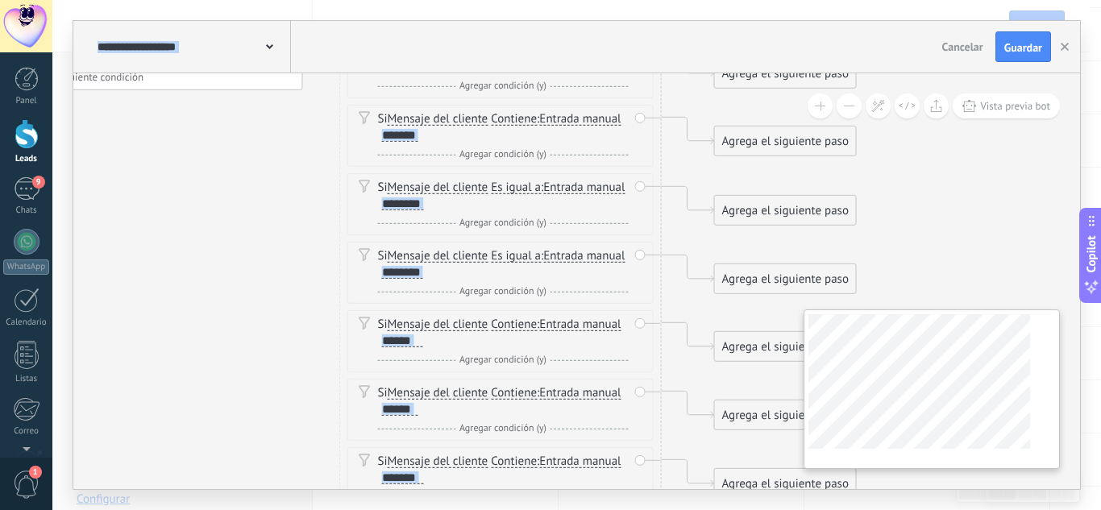
click at [886, 406] on div "**********" at bounding box center [576, 281] width 1007 height 416
click at [506, 257] on span "Es igual a" at bounding box center [516, 256] width 50 height 13
click at [506, 257] on button "Es igual a" at bounding box center [584, 256] width 202 height 29
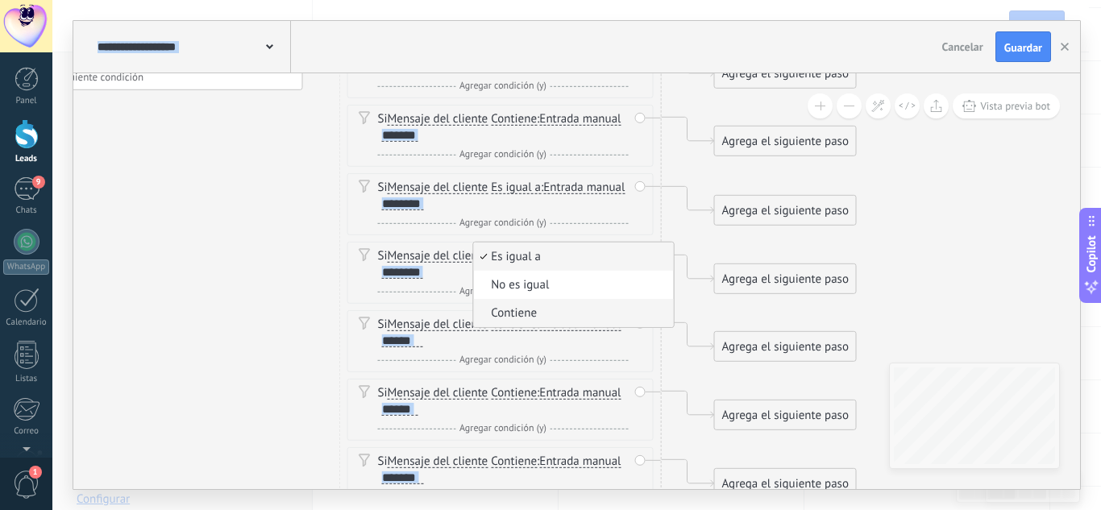
click at [533, 307] on span "Contiene" at bounding box center [570, 314] width 195 height 16
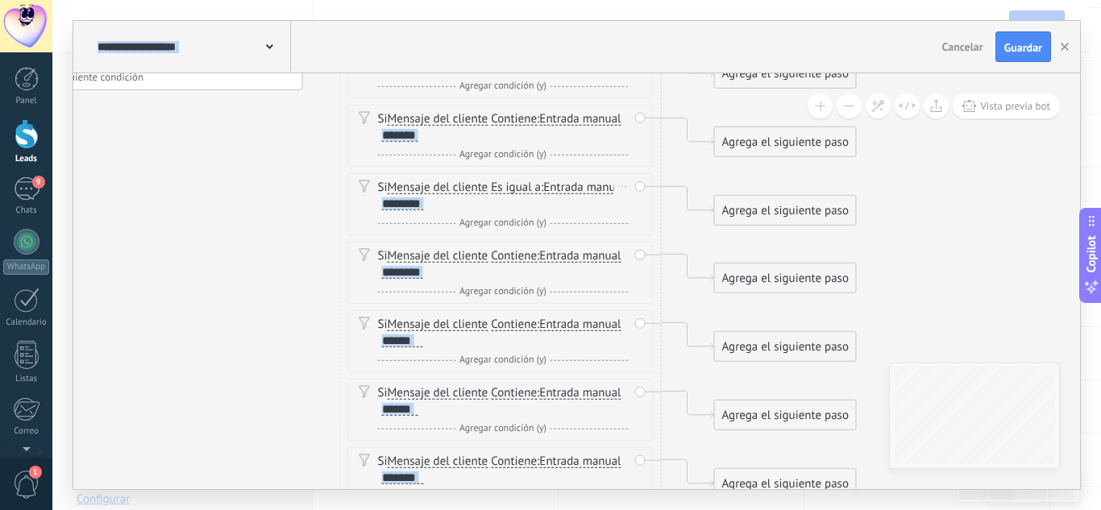
click at [518, 193] on span "Es igual a" at bounding box center [516, 187] width 50 height 13
click at [518, 193] on button "Es igual a" at bounding box center [584, 187] width 202 height 29
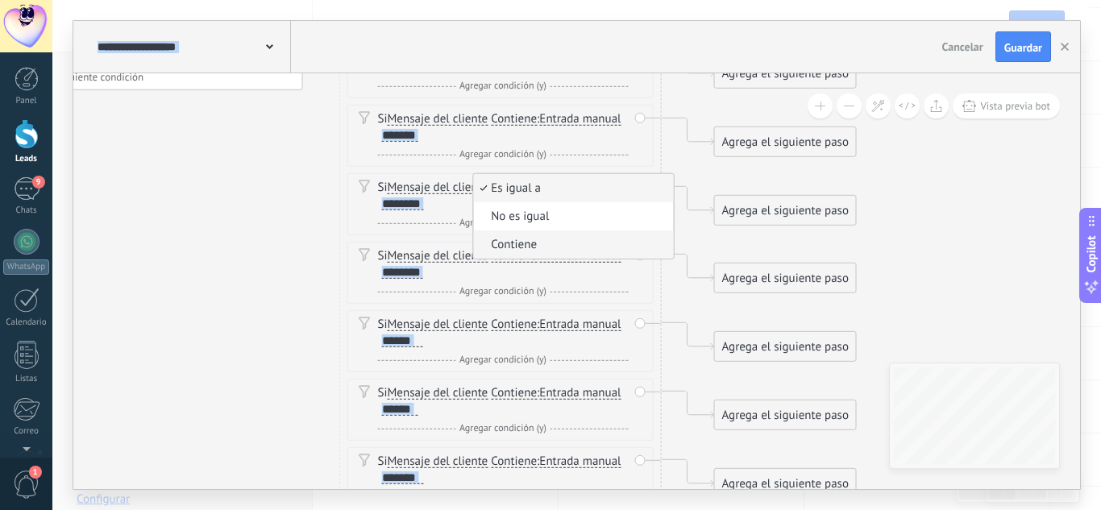
click at [530, 254] on li "Contiene" at bounding box center [573, 245] width 200 height 28
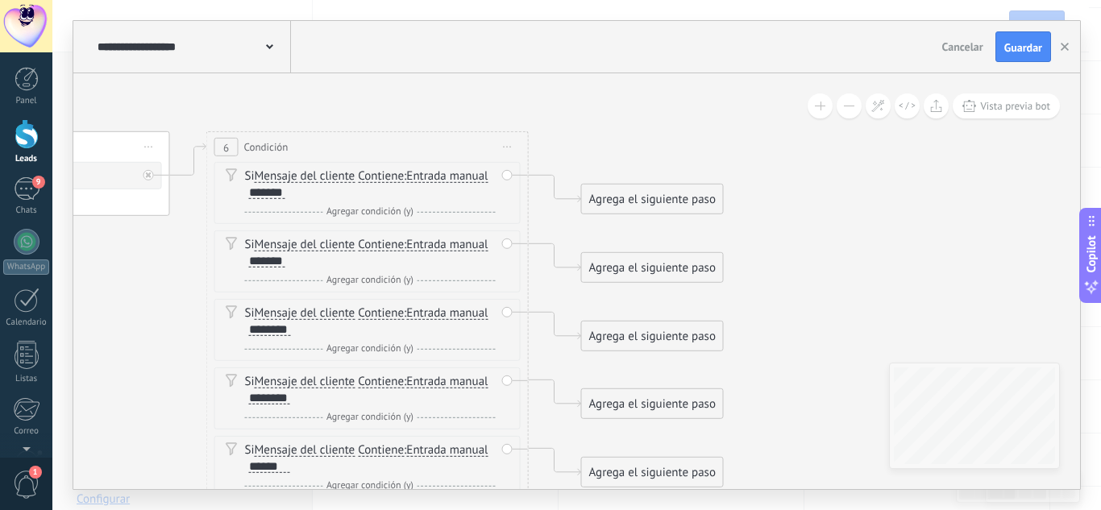
drag, startPoint x: 982, startPoint y: 217, endPoint x: 825, endPoint y: 358, distance: 210.6
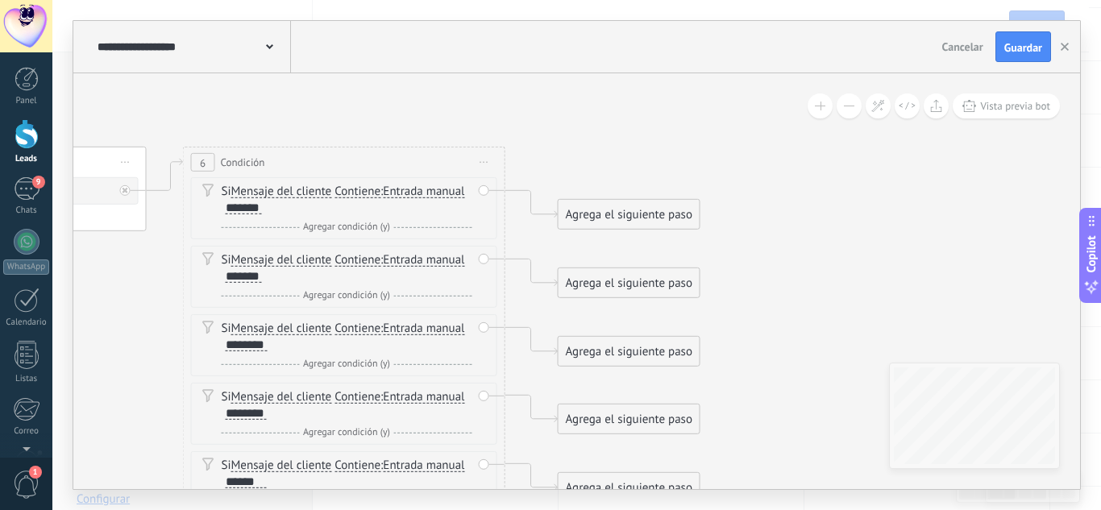
drag, startPoint x: 625, startPoint y: 223, endPoint x: 671, endPoint y: 185, distance: 60.1
click at [668, 202] on div "Agrega el siguiente paso" at bounding box center [629, 215] width 141 height 27
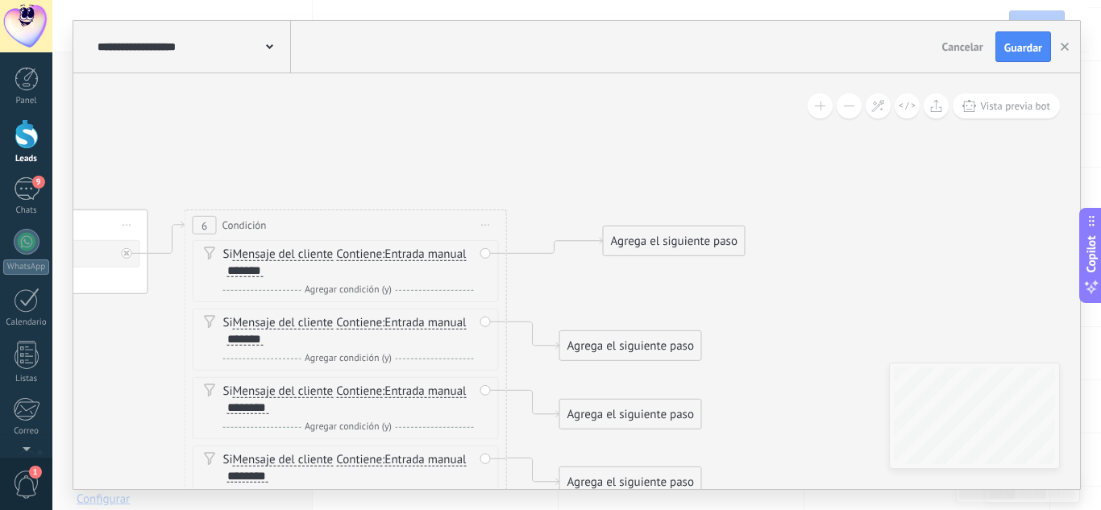
drag, startPoint x: 725, startPoint y: 335, endPoint x: 709, endPoint y: 254, distance: 82.1
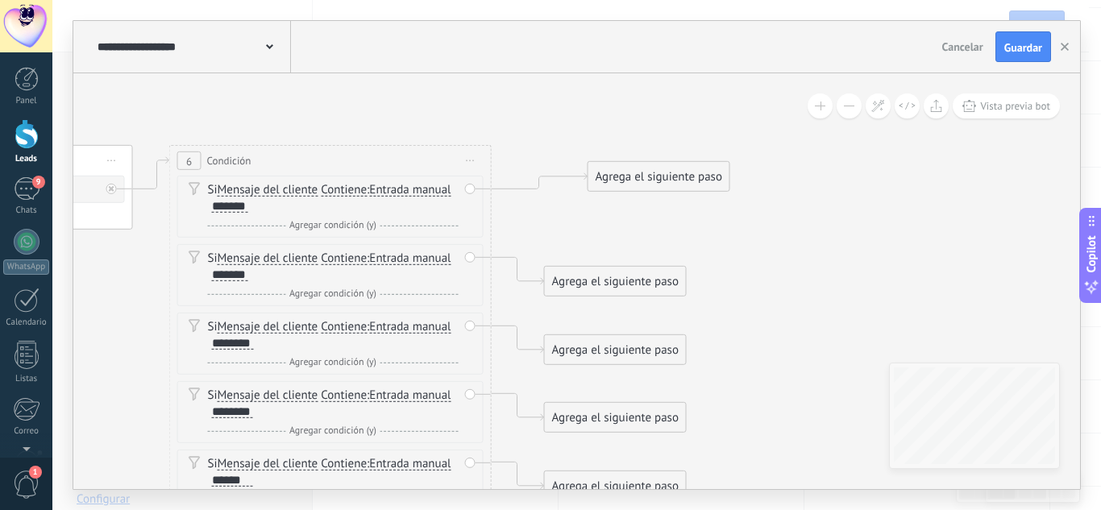
click at [667, 168] on div "Agrega el siguiente paso" at bounding box center [658, 177] width 141 height 27
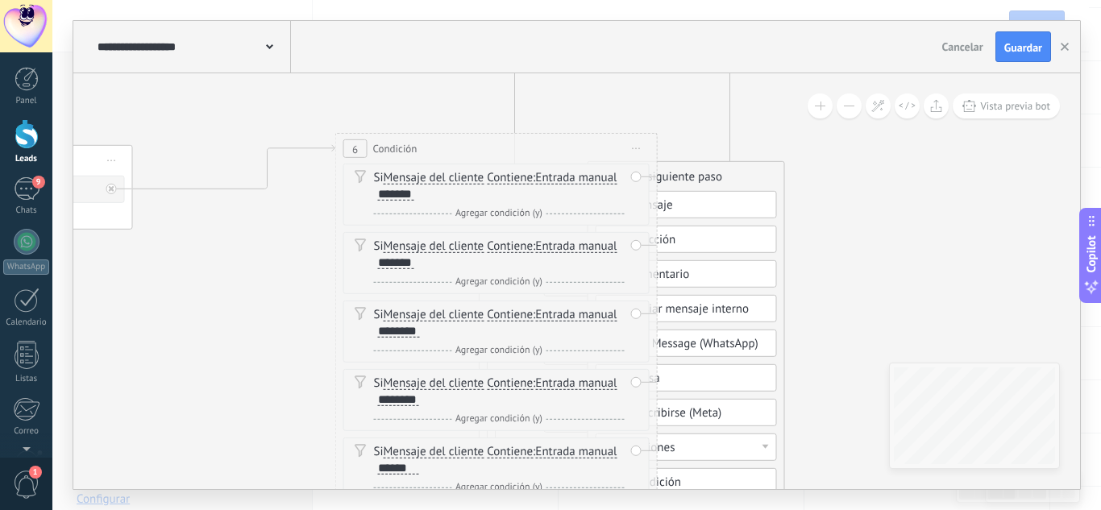
drag, startPoint x: 489, startPoint y: 149, endPoint x: 671, endPoint y: 137, distance: 181.8
click at [657, 137] on div "6 Condición ********* Iniciar vista previa aquí Cambiar nombre Duplicar [GEOGRA…" at bounding box center [496, 149] width 321 height 30
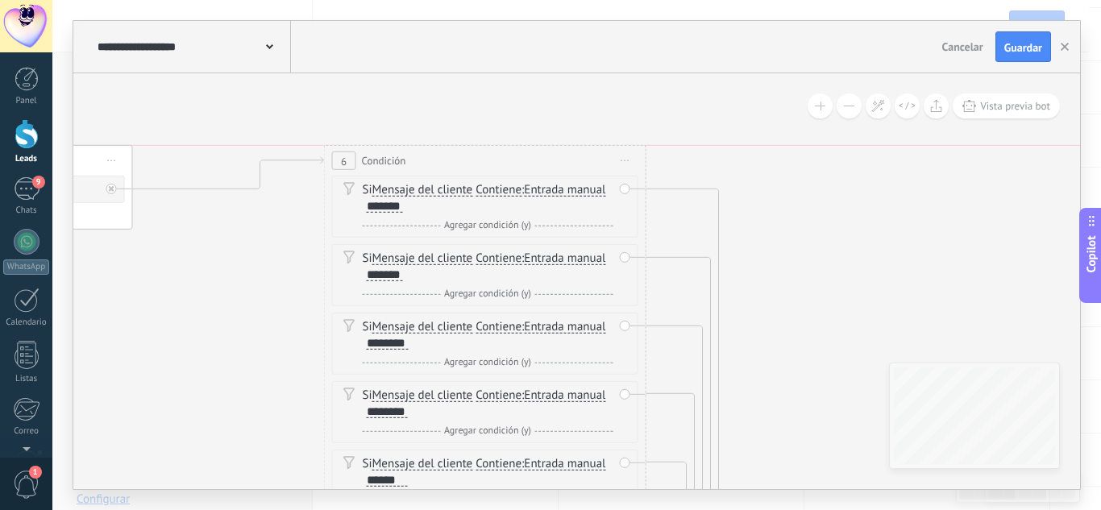
drag, startPoint x: 475, startPoint y: 141, endPoint x: 334, endPoint y: 139, distance: 141.1
click at [334, 146] on div "6 Condición ********* Iniciar vista previa aquí Cambiar nombre Duplicar [GEOGRA…" at bounding box center [485, 161] width 321 height 30
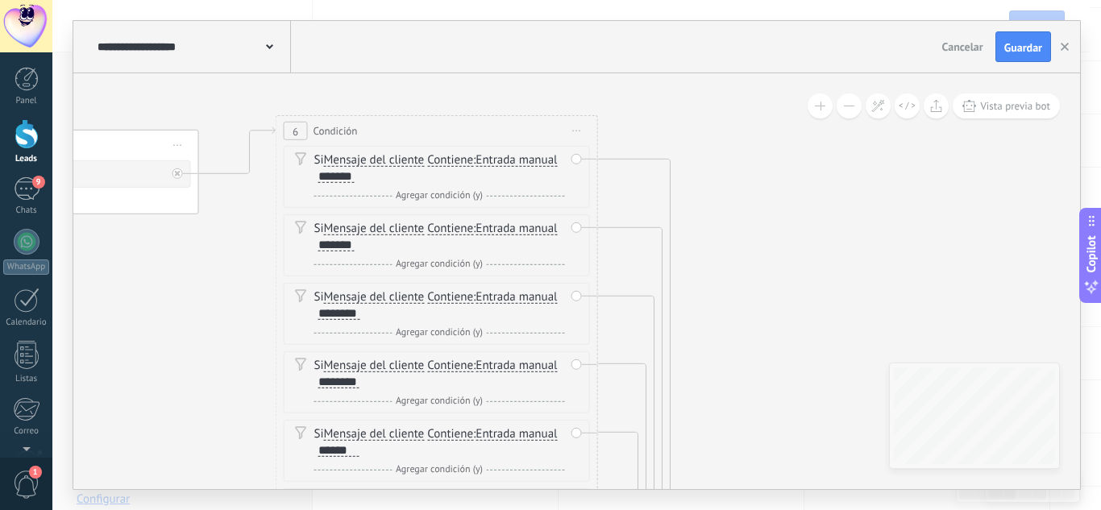
drag, startPoint x: 629, startPoint y: 206, endPoint x: 750, endPoint y: 165, distance: 127.5
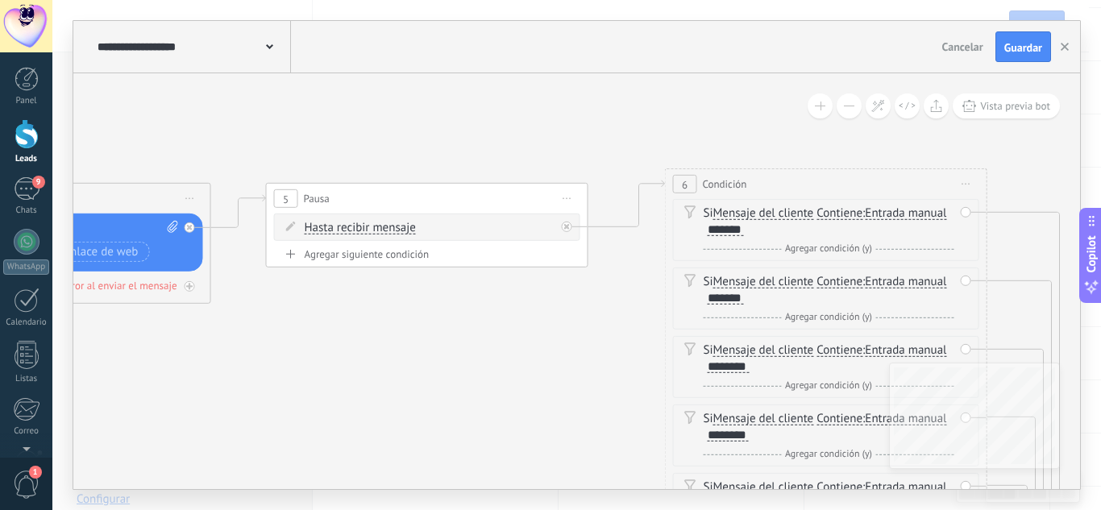
drag, startPoint x: 202, startPoint y: 298, endPoint x: 551, endPoint y: 372, distance: 356.7
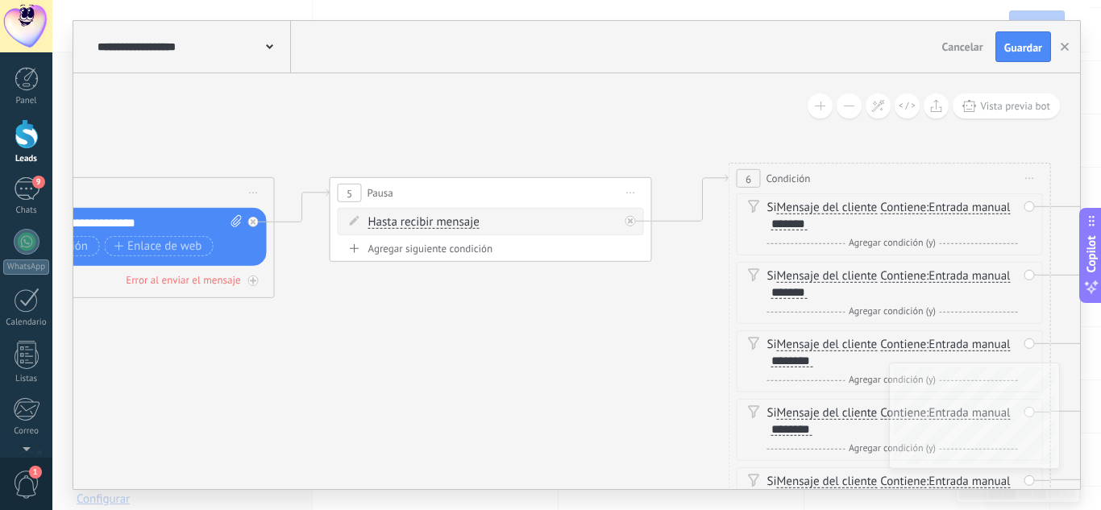
drag, startPoint x: 428, startPoint y: 353, endPoint x: 612, endPoint y: 352, distance: 183.8
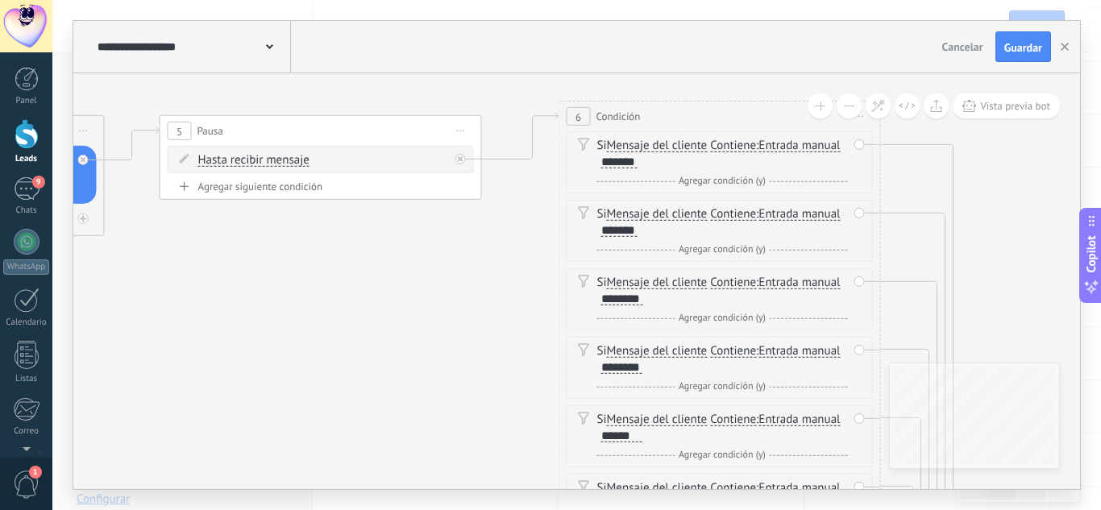
drag, startPoint x: 677, startPoint y: 365, endPoint x: 166, endPoint y: 299, distance: 515.3
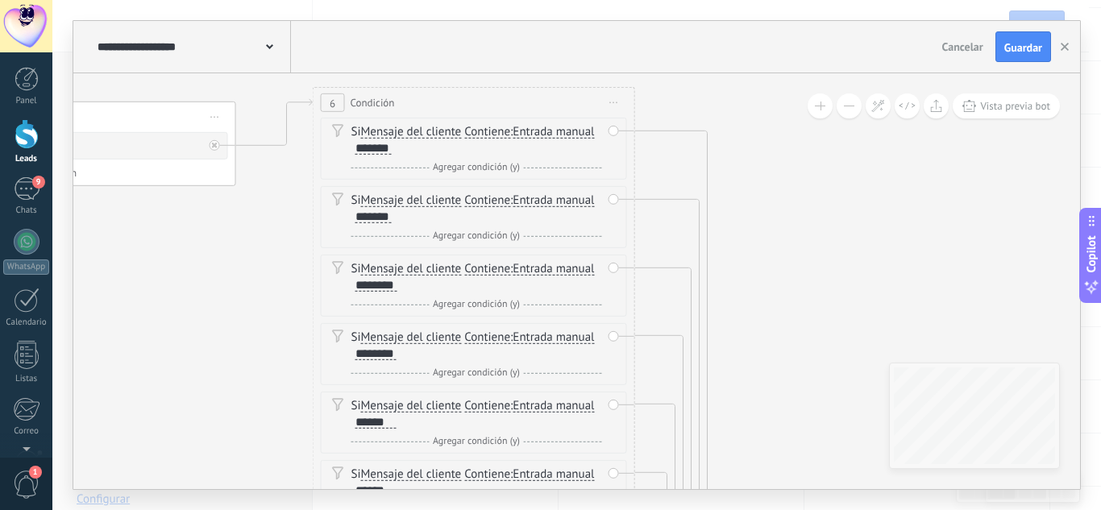
drag, startPoint x: 789, startPoint y: 264, endPoint x: 515, endPoint y: 180, distance: 286.6
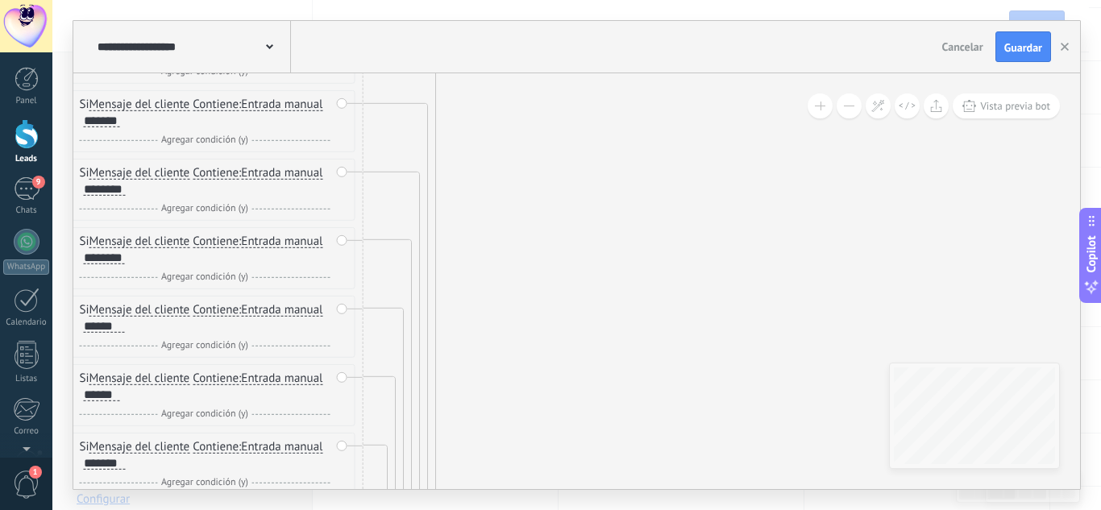
drag, startPoint x: 555, startPoint y: 385, endPoint x: 501, endPoint y: 149, distance: 242.3
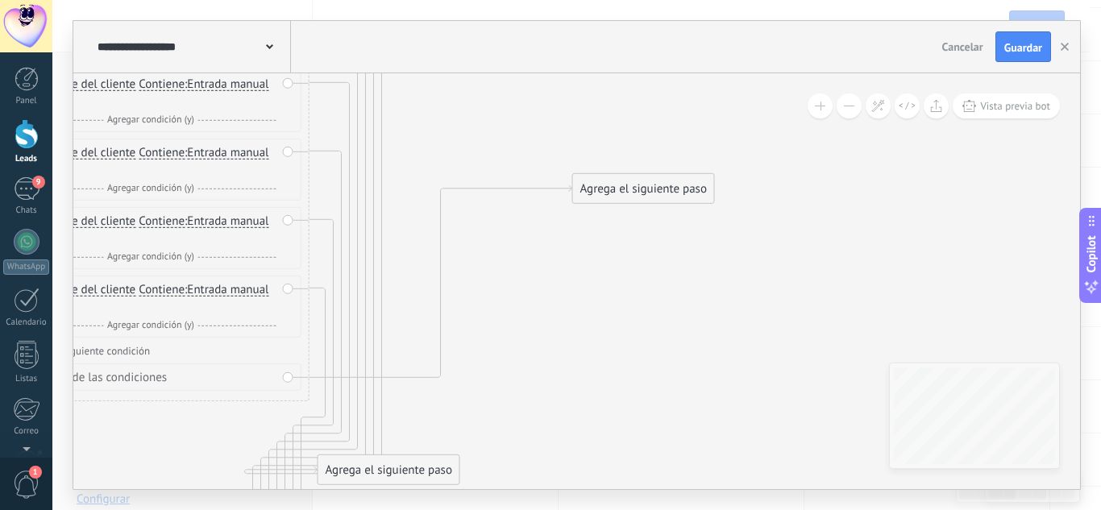
drag, startPoint x: 397, startPoint y: 420, endPoint x: 674, endPoint y: 112, distance: 413.9
click at [676, 176] on div "Agrega el siguiente paso" at bounding box center [643, 189] width 141 height 27
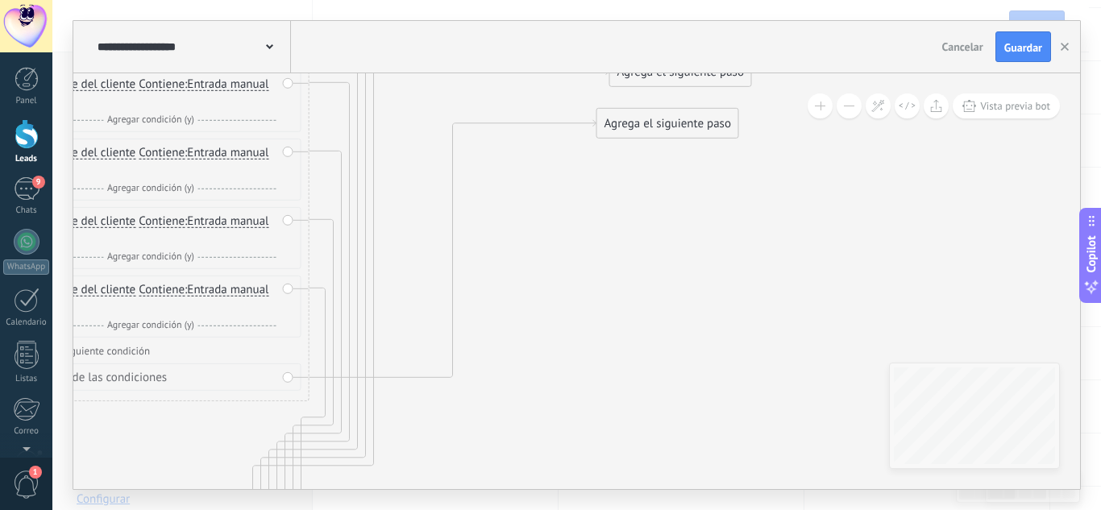
drag, startPoint x: 373, startPoint y: 468, endPoint x: 686, endPoint y: -13, distance: 573.3
click at [686, 0] on html ".abecls-1,.abecls-2{fill-rule:evenodd}.abecls-2{fill:#fff} .abhcls-1{fill:none}…" at bounding box center [550, 94] width 1101 height 510
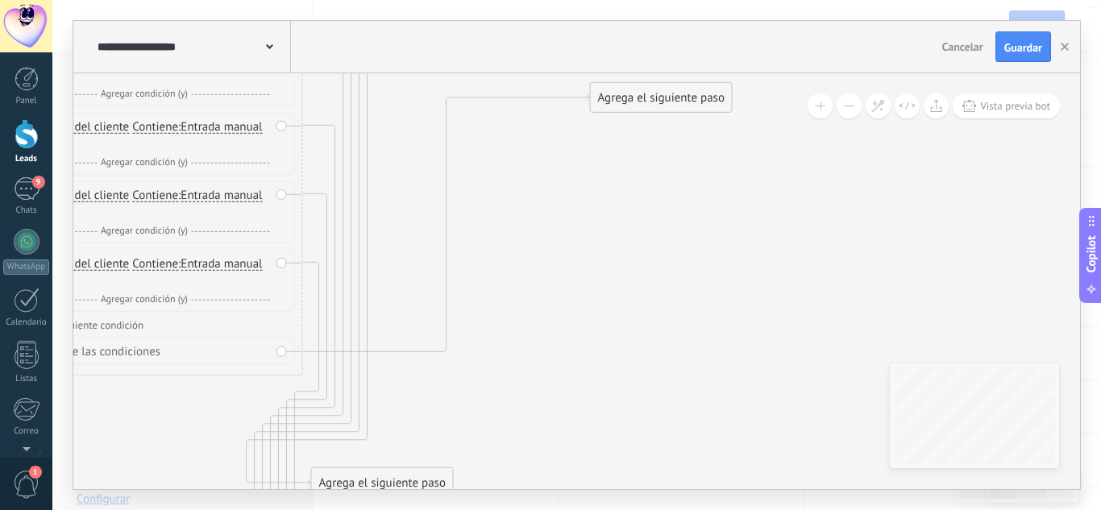
drag, startPoint x: 605, startPoint y: 418, endPoint x: 594, endPoint y: 189, distance: 229.2
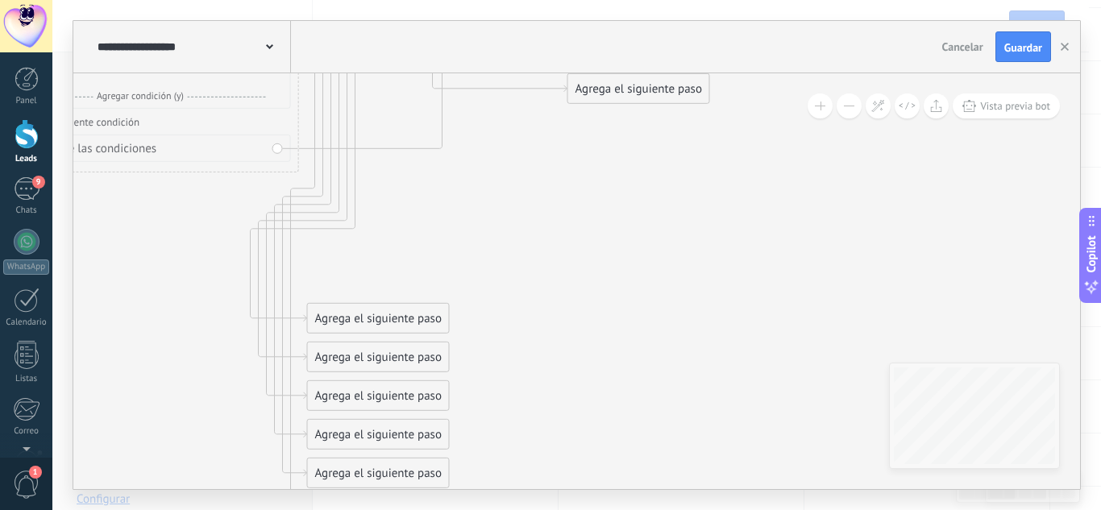
drag, startPoint x: 424, startPoint y: 264, endPoint x: 728, endPoint y: 15, distance: 393.5
click at [726, 18] on div "**********" at bounding box center [576, 255] width 1049 height 510
drag, startPoint x: 372, startPoint y: 323, endPoint x: 652, endPoint y: 112, distance: 350.5
click at [610, 209] on div "Agrega el siguiente paso" at bounding box center [539, 222] width 141 height 27
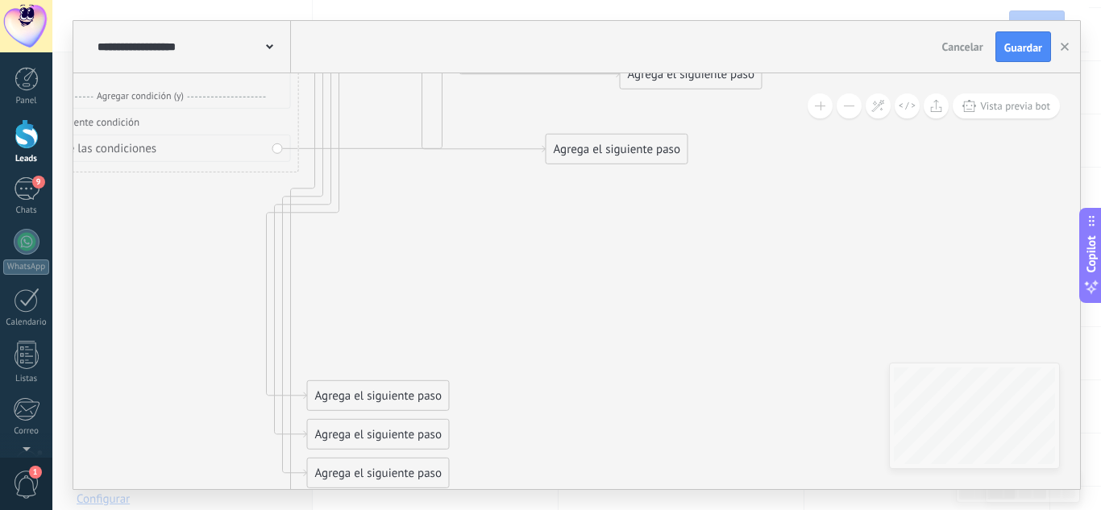
drag, startPoint x: 405, startPoint y: 358, endPoint x: 521, endPoint y: 256, distance: 153.6
click at [678, 136] on div "Agrega el siguiente paso" at bounding box center [617, 149] width 141 height 27
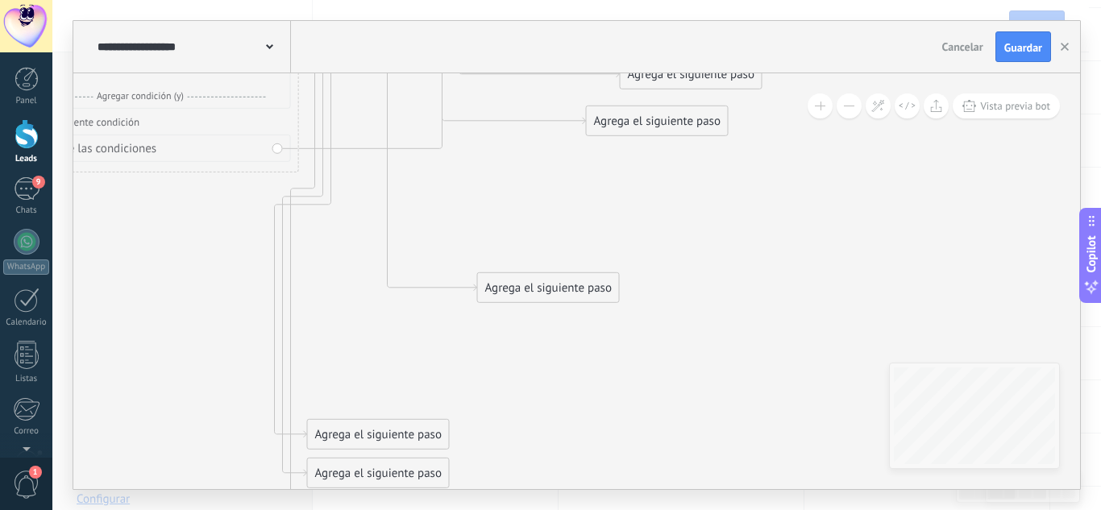
drag, startPoint x: 361, startPoint y: 399, endPoint x: 748, endPoint y: 151, distance: 459.7
click at [619, 275] on div "Agrega el siguiente paso" at bounding box center [548, 288] width 141 height 27
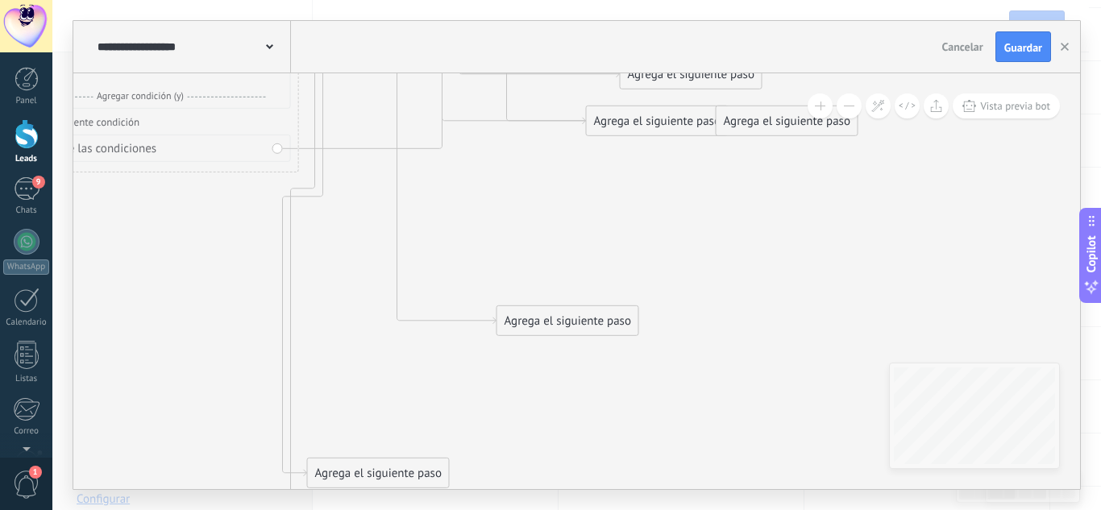
drag, startPoint x: 365, startPoint y: 433, endPoint x: 705, endPoint y: 174, distance: 426.8
click at [638, 308] on div "Agrega el siguiente paso" at bounding box center [567, 321] width 141 height 27
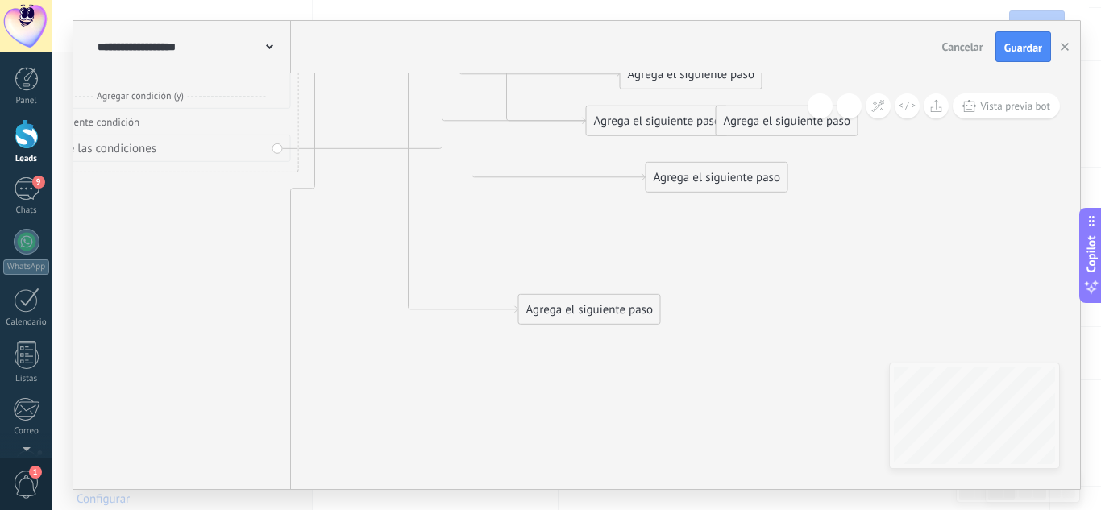
drag, startPoint x: 351, startPoint y: 467, endPoint x: 611, endPoint y: 259, distance: 332.6
click at [608, 297] on div "Agrega el siguiente paso" at bounding box center [589, 310] width 141 height 27
drag, startPoint x: 486, startPoint y: 422, endPoint x: 571, endPoint y: 202, distance: 235.0
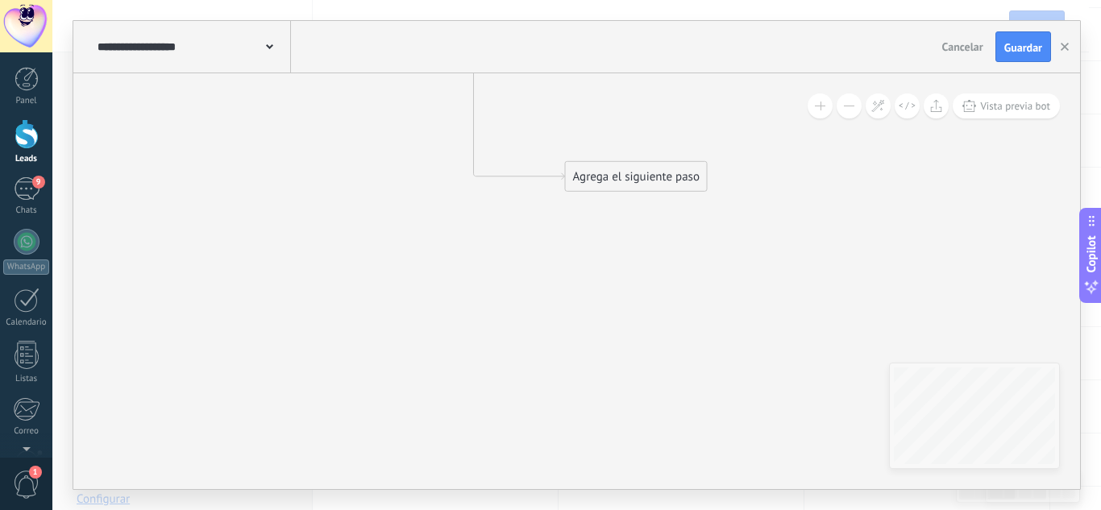
drag, startPoint x: 467, startPoint y: 296, endPoint x: 702, endPoint y: 116, distance: 296.2
click at [702, 164] on div "Agrega el siguiente paso" at bounding box center [636, 177] width 141 height 27
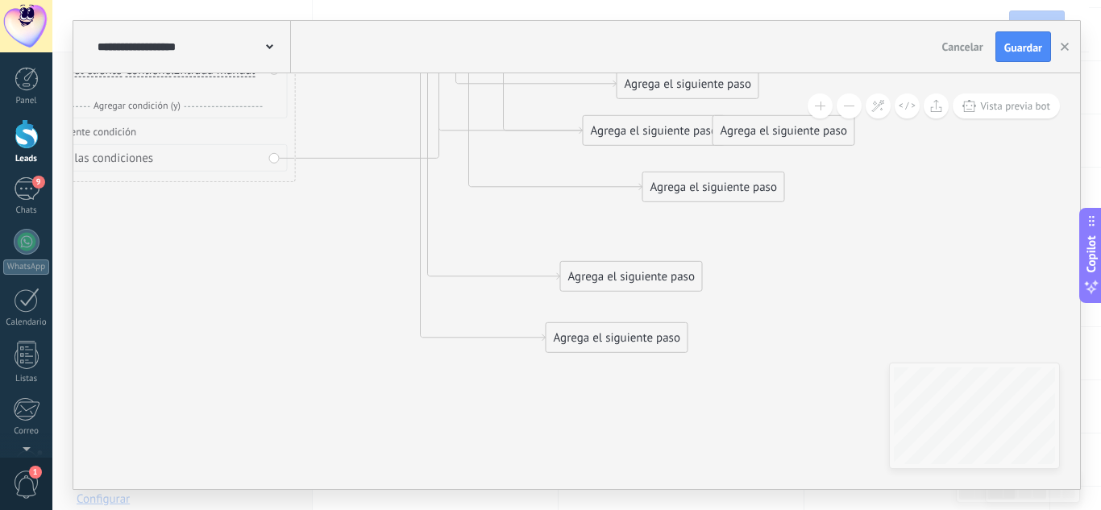
drag, startPoint x: 717, startPoint y: 218, endPoint x: 606, endPoint y: 404, distance: 216.5
click at [585, 349] on html ".abecls-1,.abecls-2{fill-rule:evenodd}.abecls-2{fill:#fff} .abhcls-1{fill:none}…" at bounding box center [550, 94] width 1101 height 510
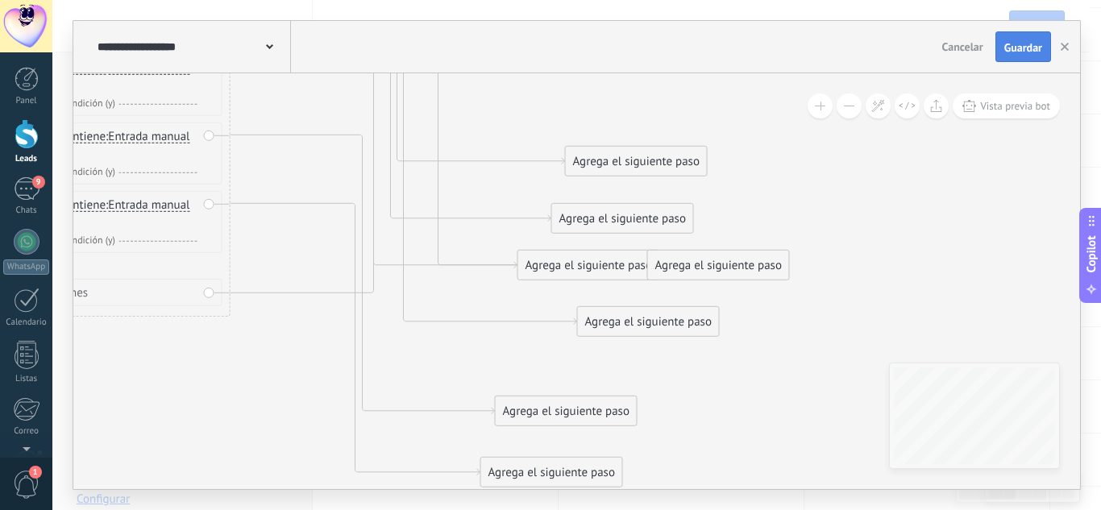
click at [1017, 47] on span "Guardar" at bounding box center [1023, 47] width 38 height 11
click at [1063, 46] on icon "button" at bounding box center [1065, 47] width 8 height 8
